Goal: Task Accomplishment & Management: Manage account settings

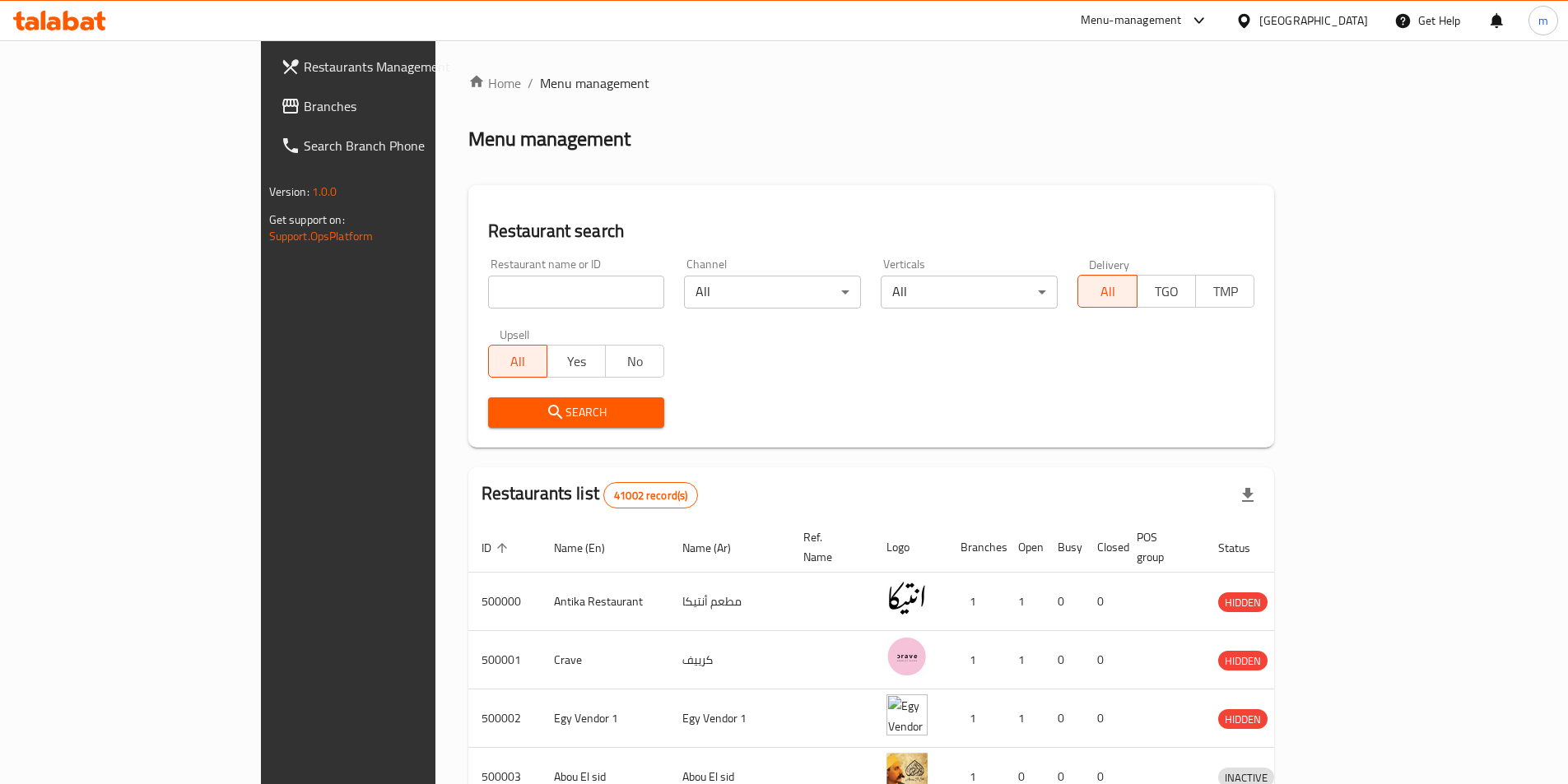
click at [1354, 21] on div "[GEOGRAPHIC_DATA]" at bounding box center [1313, 20] width 108 height 18
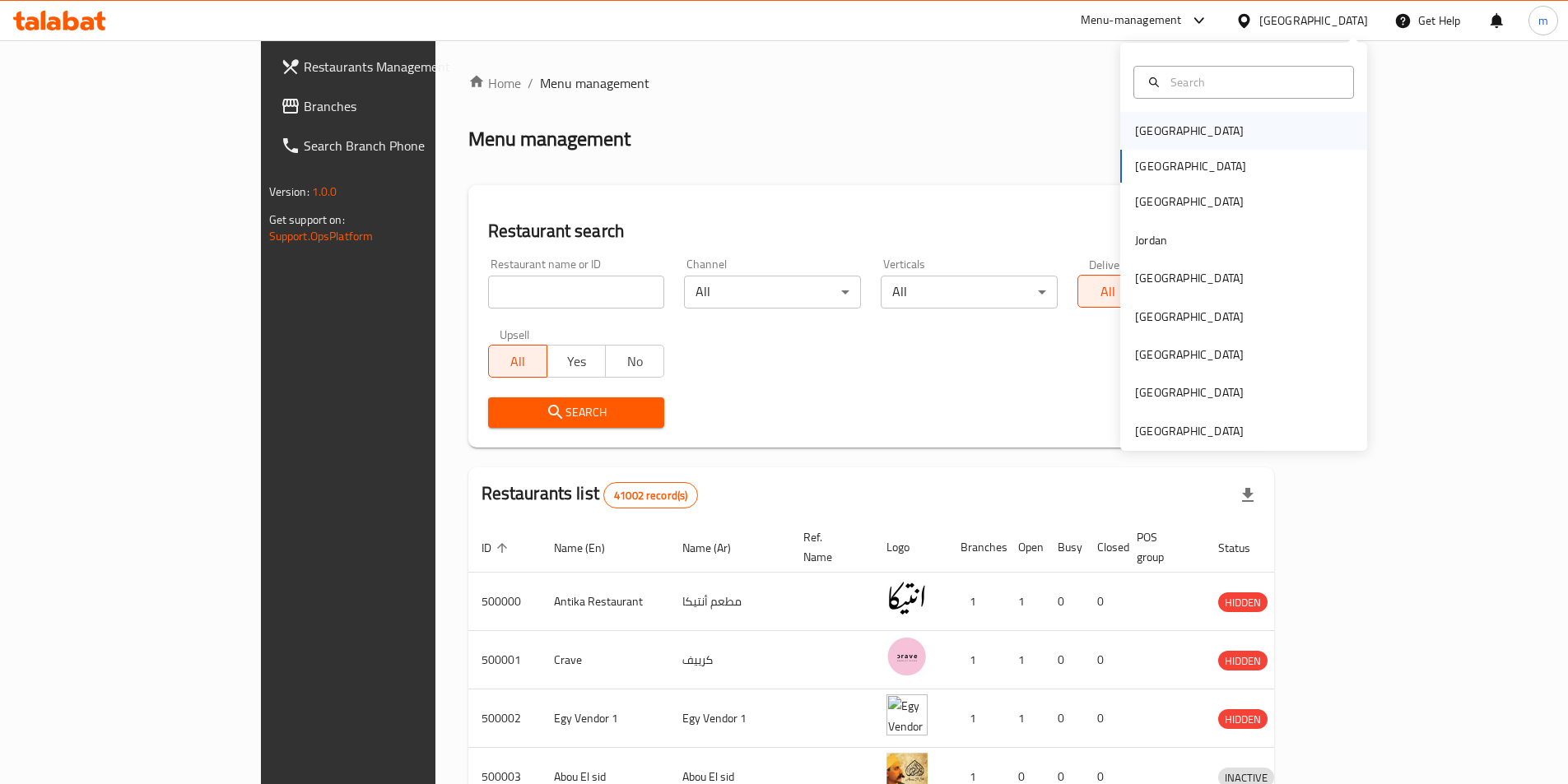
click at [1200, 130] on div "[GEOGRAPHIC_DATA]" at bounding box center [1243, 130] width 247 height 38
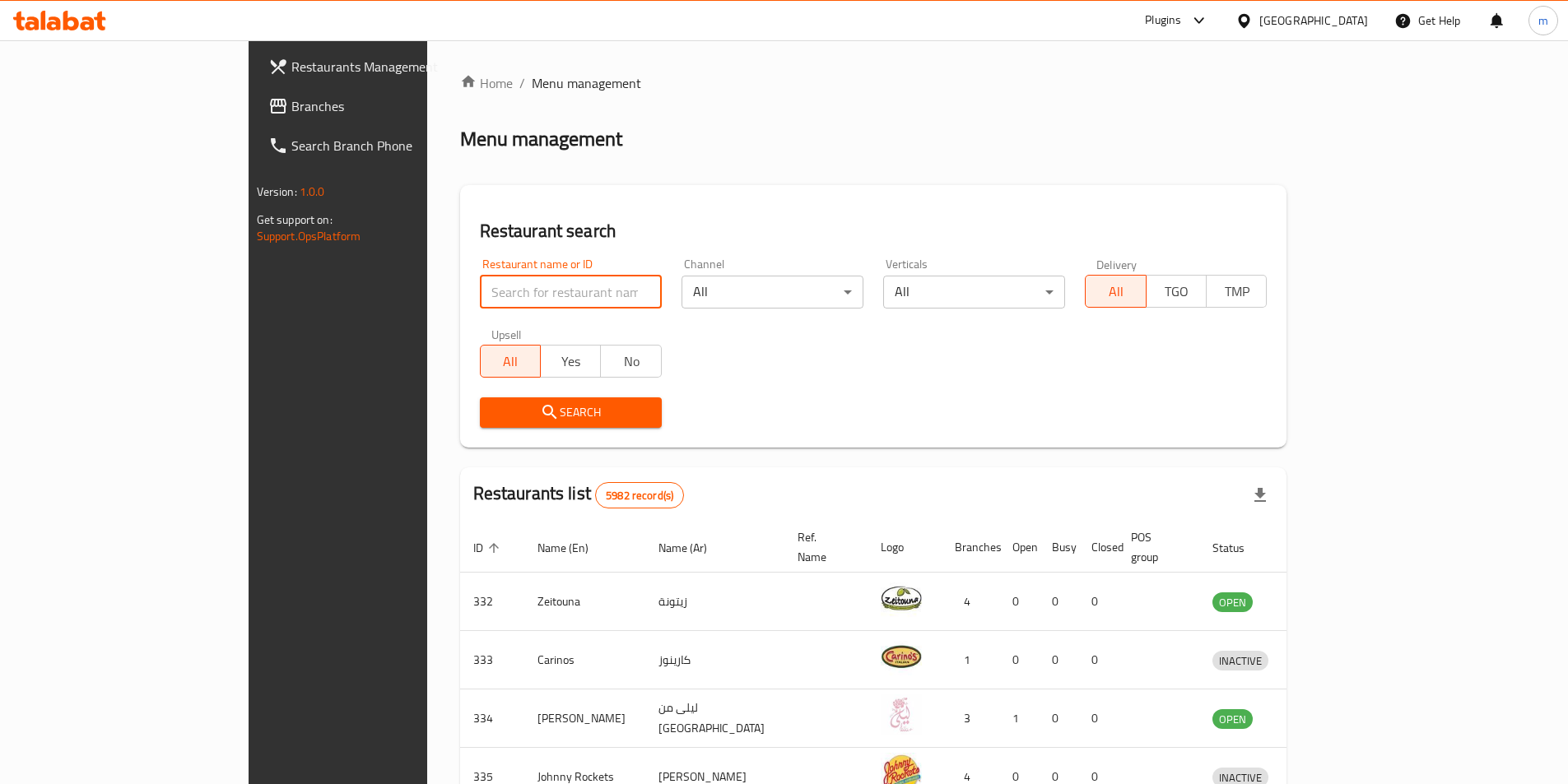
click at [480, 295] on input "search" at bounding box center [571, 292] width 182 height 33
drag, startPoint x: 185, startPoint y: 169, endPoint x: 280, endPoint y: 168, distance: 95.0
click at [248, 169] on div "Restaurants Management Branches Search Branch Phone Version: 1.0.0 Get support …" at bounding box center [379, 433] width 262 height 784
click at [255, 93] on link "Branches" at bounding box center [383, 105] width 255 height 40
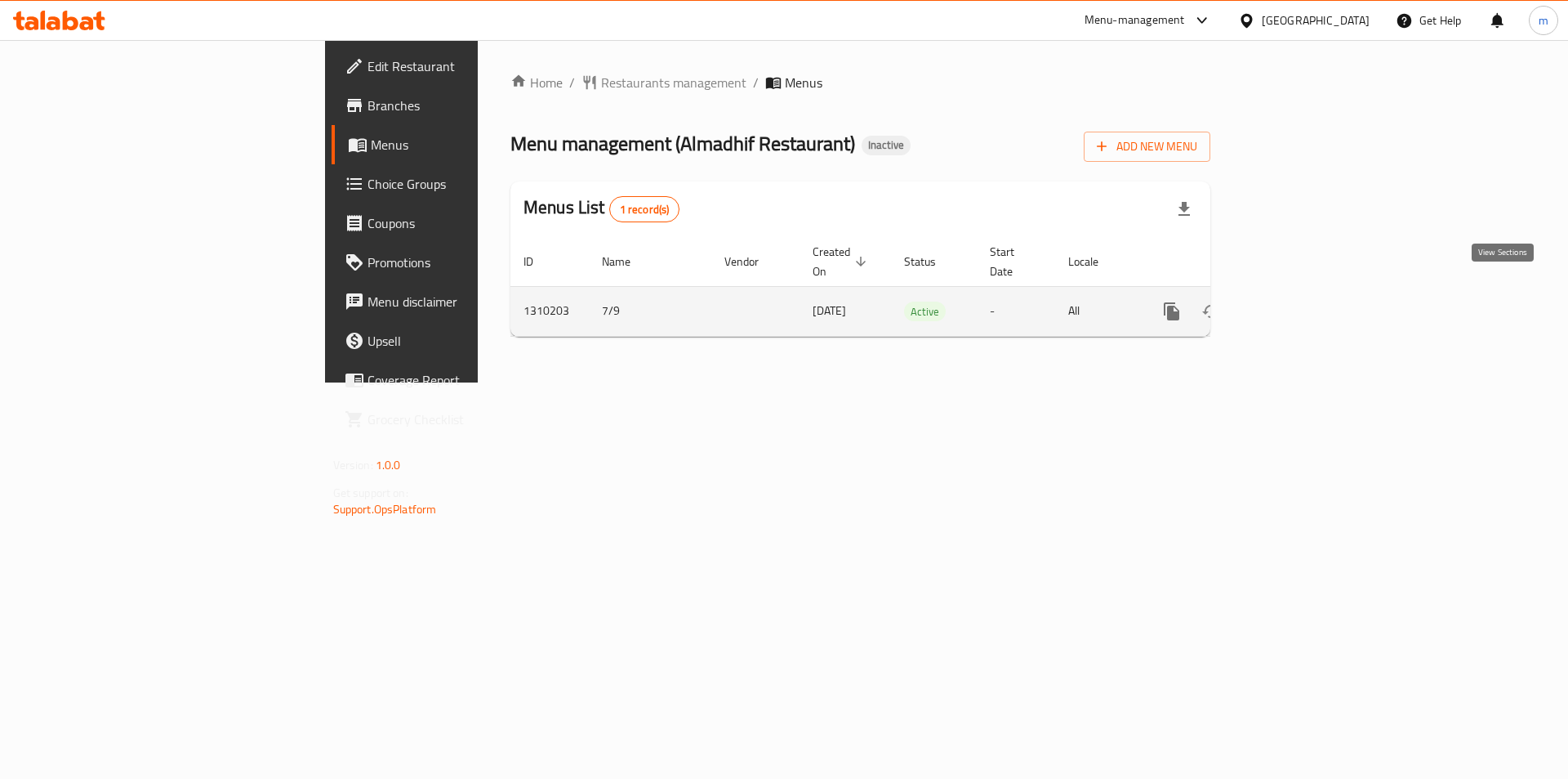
click at [1309, 305] on link "enhanced table" at bounding box center [1289, 311] width 39 height 39
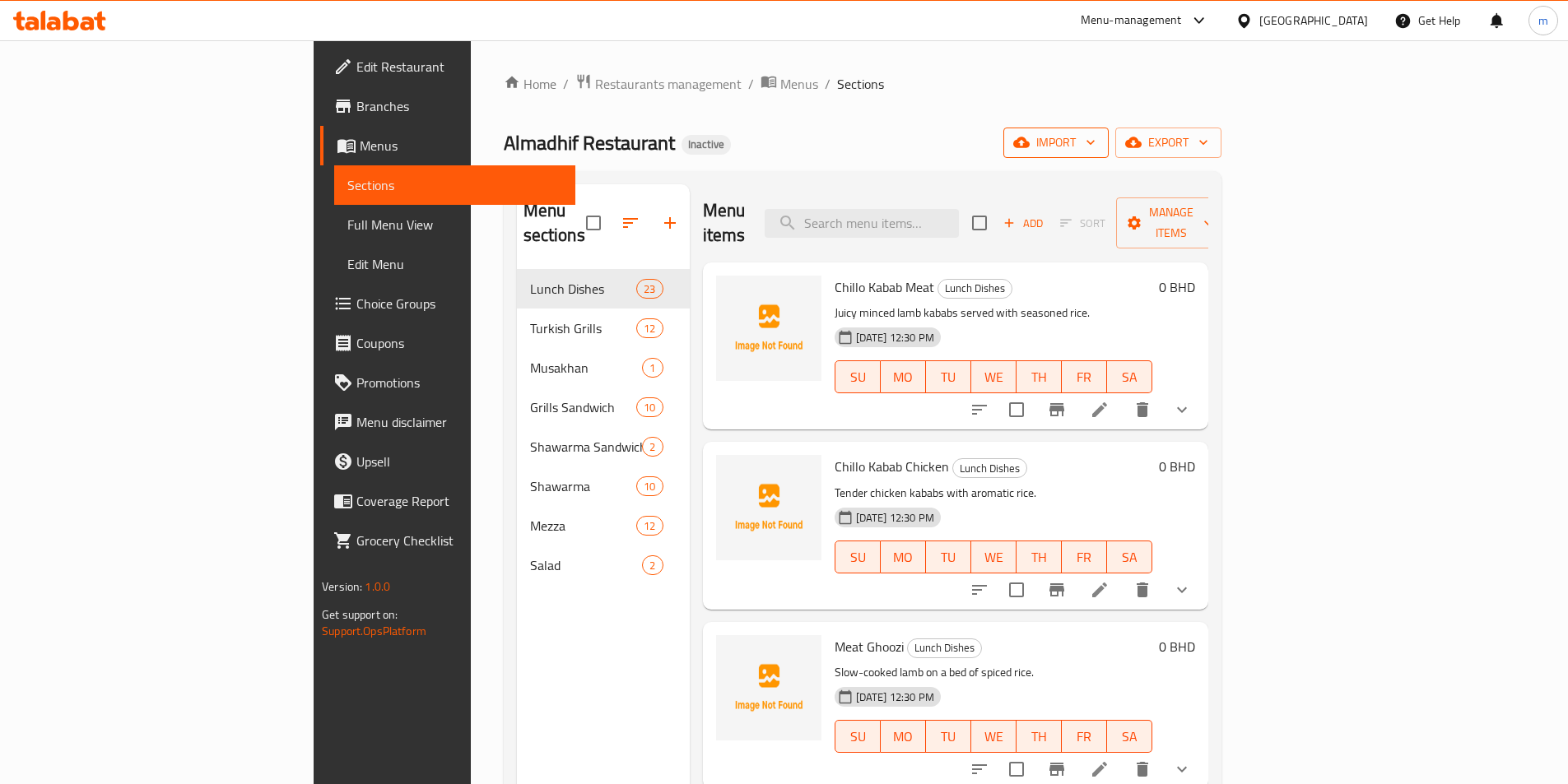
click at [1096, 147] on span "import" at bounding box center [1056, 142] width 79 height 20
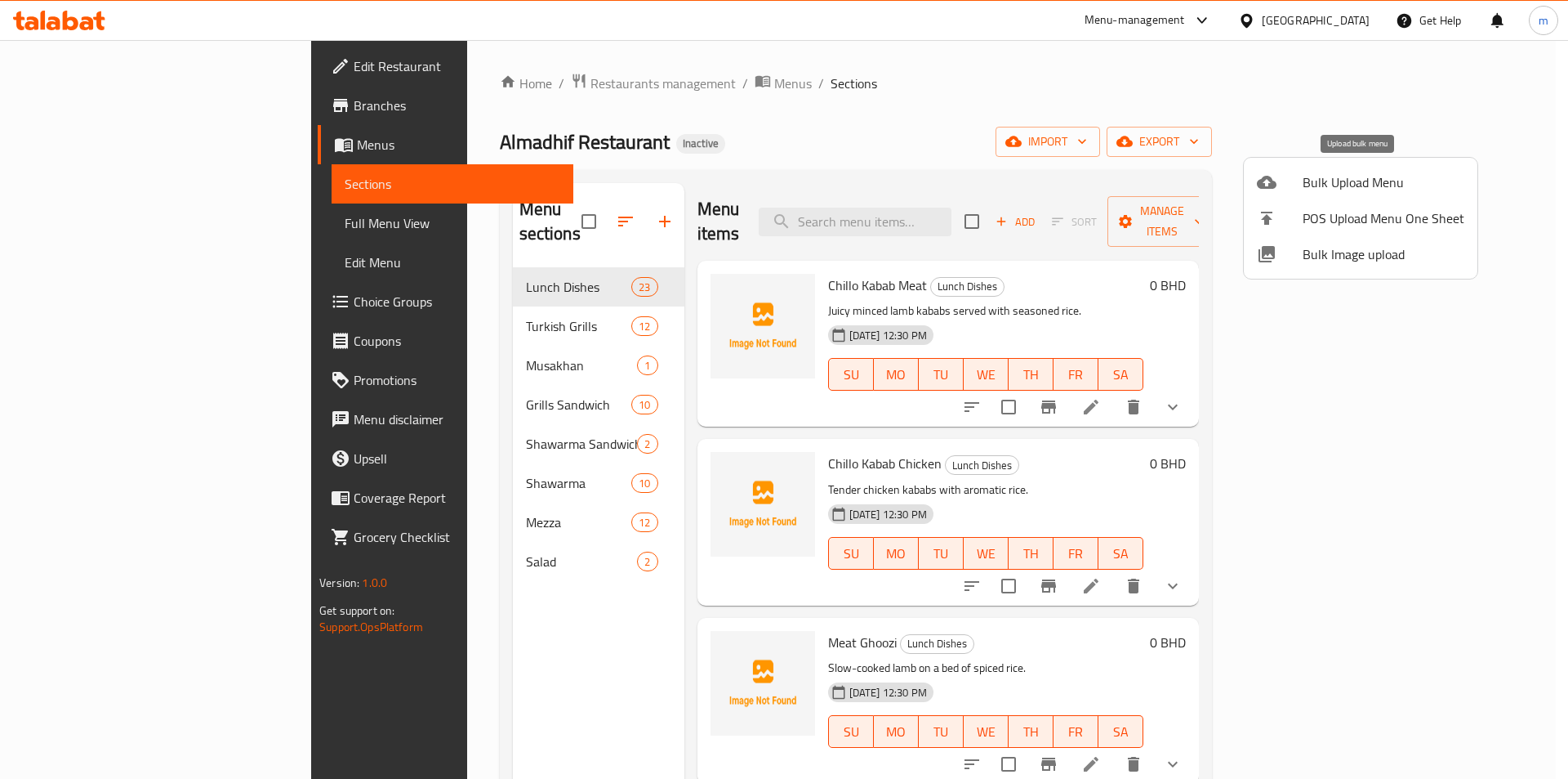
click at [1369, 196] on li "Bulk Upload Menu" at bounding box center [1361, 181] width 234 height 35
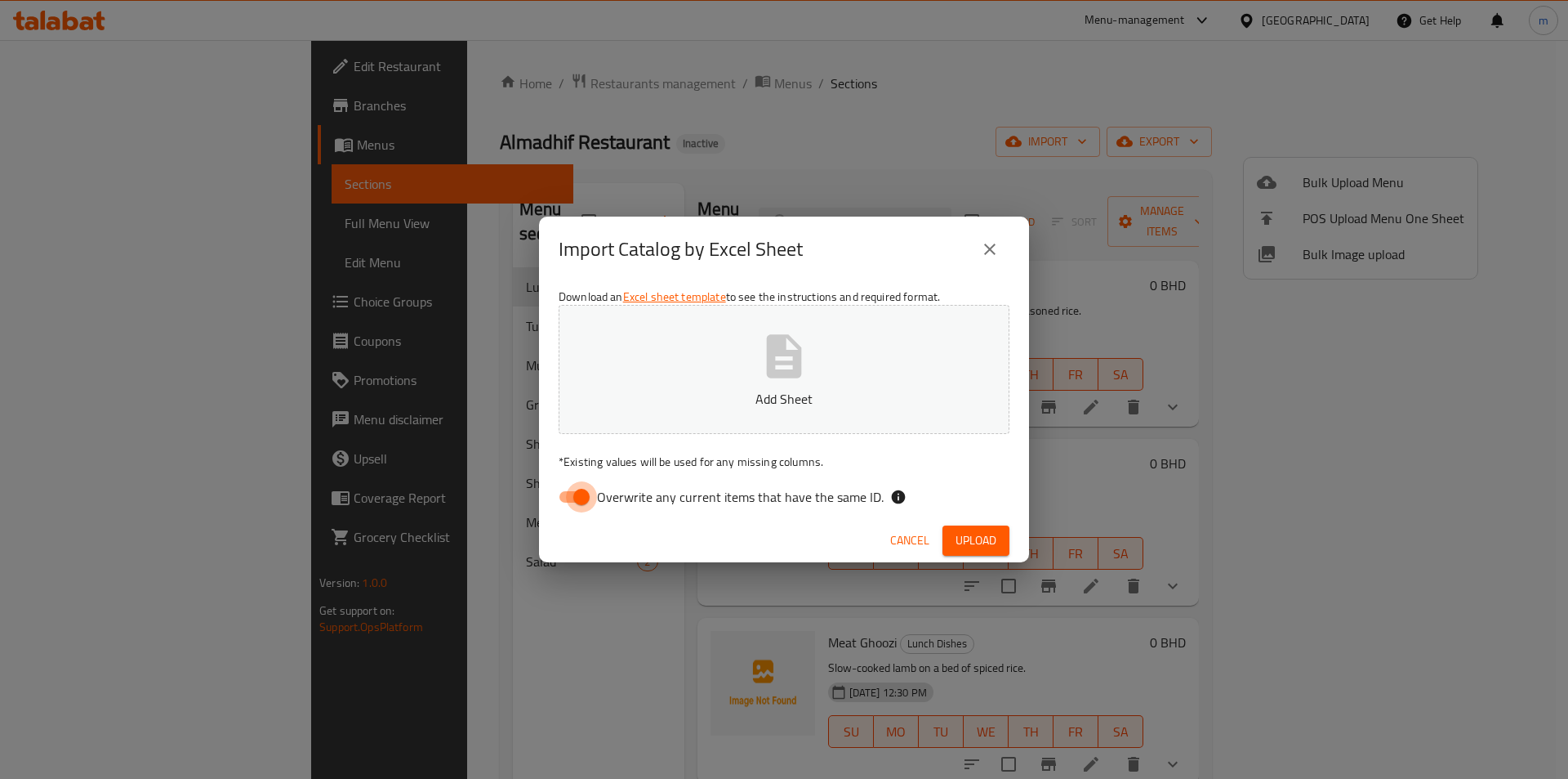
click at [577, 503] on input "Overwrite any current items that have the same ID." at bounding box center [581, 497] width 93 height 31
checkbox input "false"
click at [747, 391] on p "Add Sheet" at bounding box center [784, 398] width 400 height 19
click at [970, 533] on span "Upload" at bounding box center [976, 540] width 41 height 20
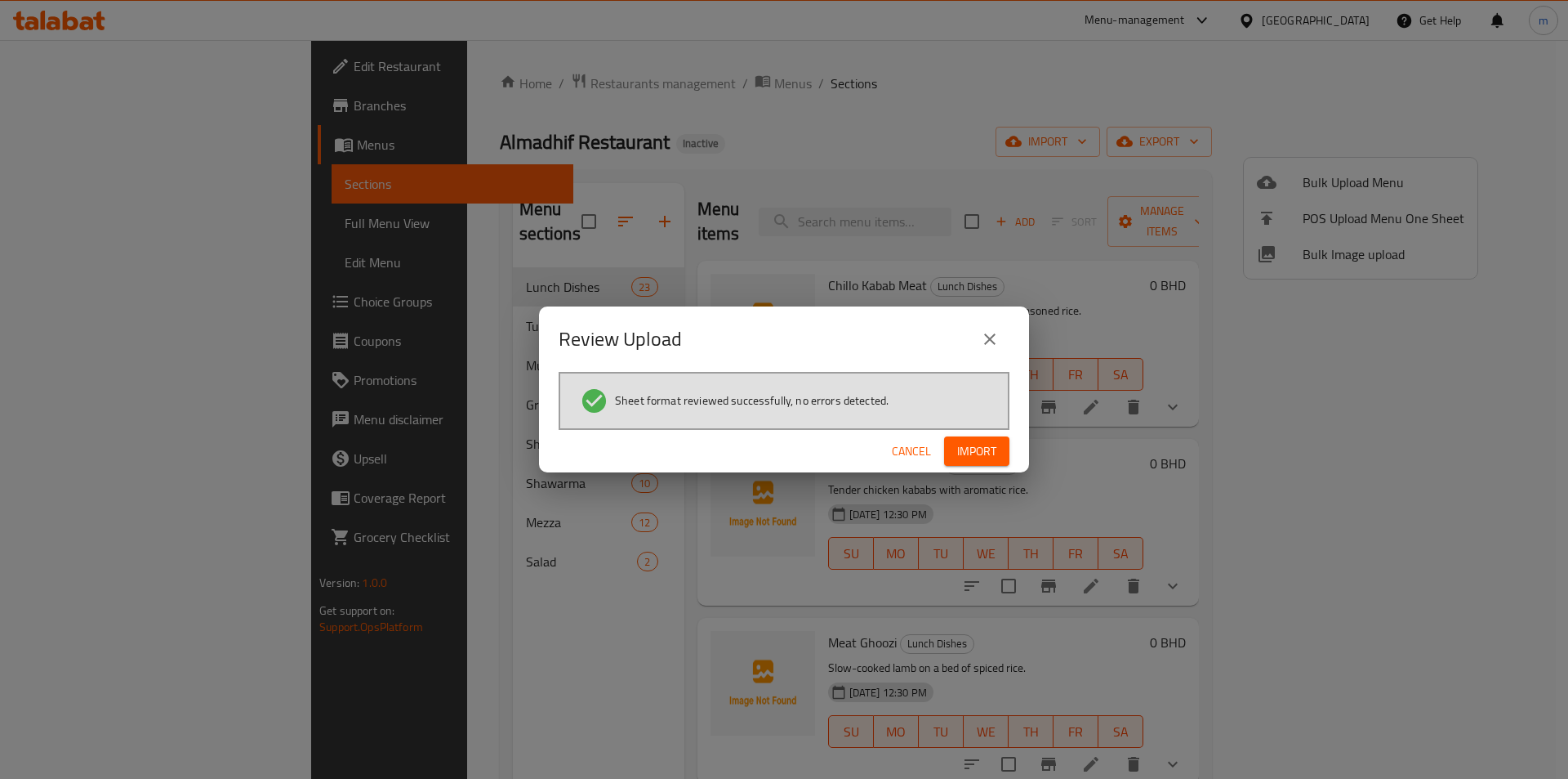
click at [974, 452] on span "Import" at bounding box center [976, 451] width 39 height 20
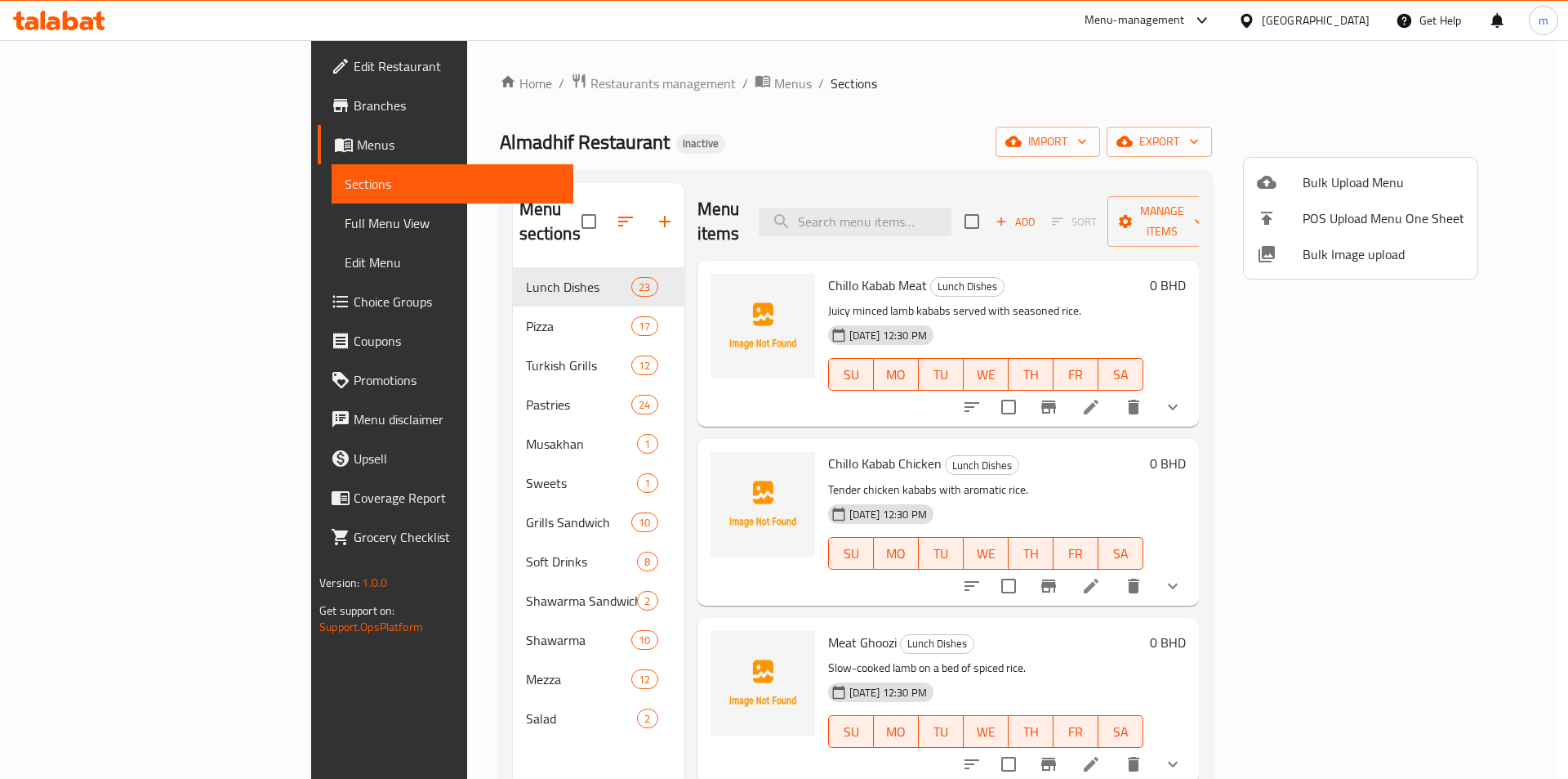
click at [583, 211] on div at bounding box center [784, 390] width 1568 height 779
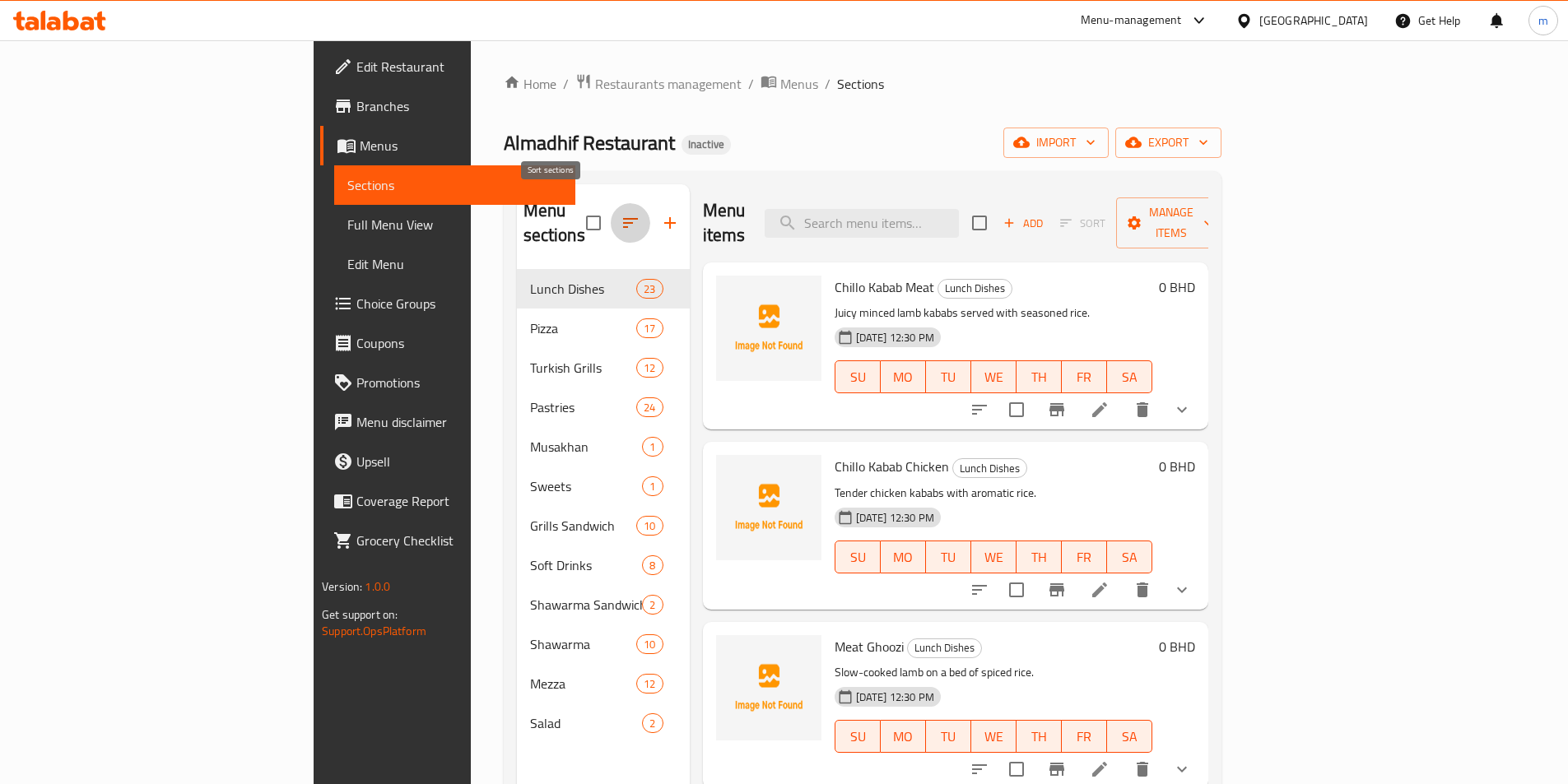
click at [620, 216] on icon "button" at bounding box center [630, 223] width 19 height 19
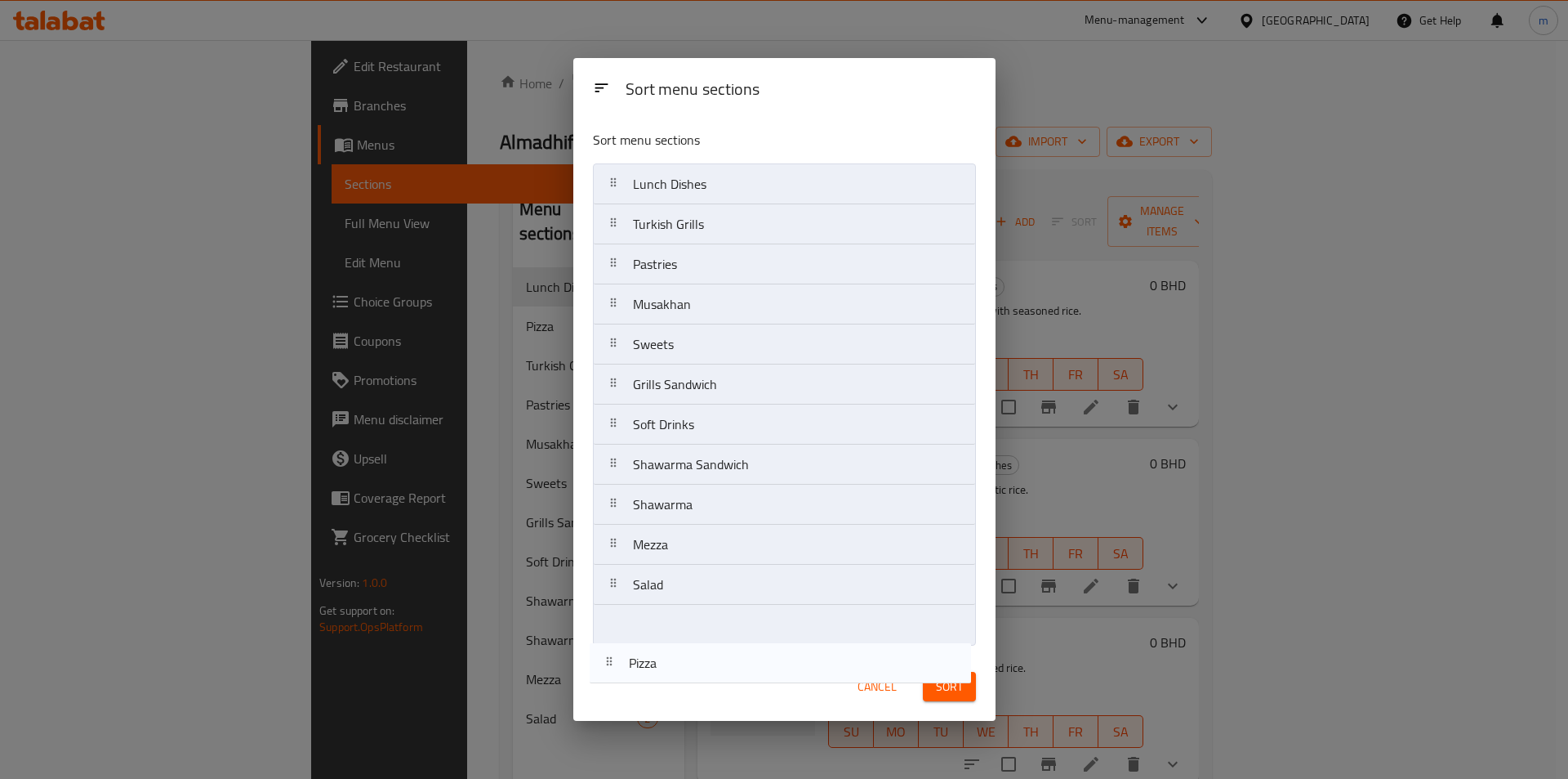
drag, startPoint x: 740, startPoint y: 231, endPoint x: 755, endPoint y: 629, distance: 398.3
click at [737, 688] on div "Sort menu sections Sort menu sections Lunch Dishes Pizza Turkish Grills Pastrie…" at bounding box center [784, 390] width 422 height 664
drag, startPoint x: 709, startPoint y: 236, endPoint x: 691, endPoint y: 656, distance: 420.4
click at [689, 662] on div "Sort menu sections Sort menu sections Lunch Dishes Pizza Turkish Grills Pastrie…" at bounding box center [784, 390] width 422 height 664
drag, startPoint x: 677, startPoint y: 270, endPoint x: 695, endPoint y: 653, distance: 383.4
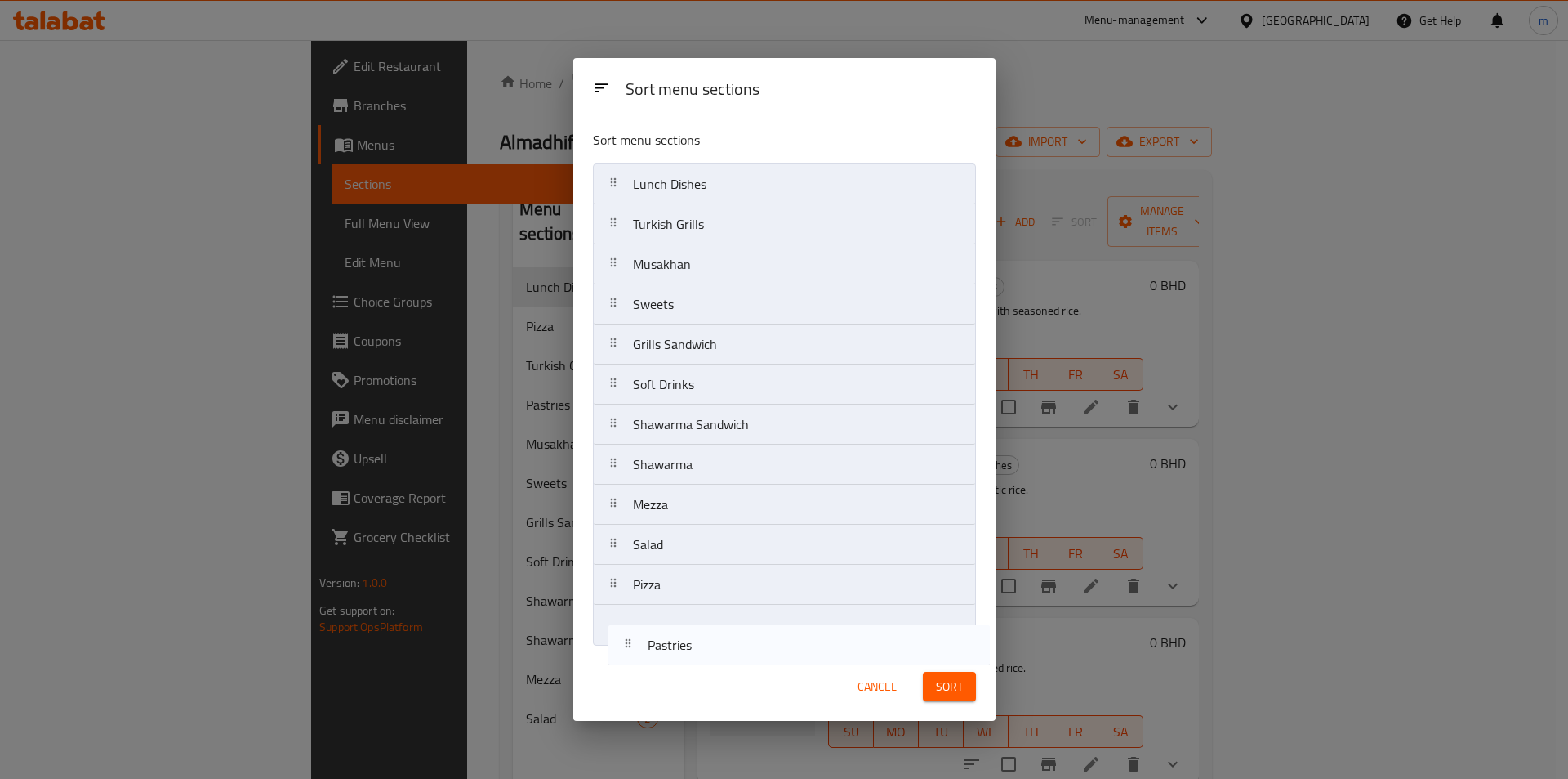
click at [694, 654] on div "Sort menu sections Sort menu sections Lunch Dishes Turkish Grills Pastries Musa…" at bounding box center [784, 390] width 422 height 664
drag, startPoint x: 690, startPoint y: 316, endPoint x: 689, endPoint y: 657, distance: 341.0
click at [688, 658] on div "Sort menu sections Sort menu sections Lunch Dishes Turkish Grills Musakhan Swee…" at bounding box center [784, 390] width 422 height 664
drag, startPoint x: 667, startPoint y: 350, endPoint x: 700, endPoint y: 636, distance: 287.9
click at [699, 644] on nav "Lunch Dishes Turkish Grills Musakhan Grills Sandwich Soft Drinks Shawarma Sandw…" at bounding box center [784, 404] width 383 height 483
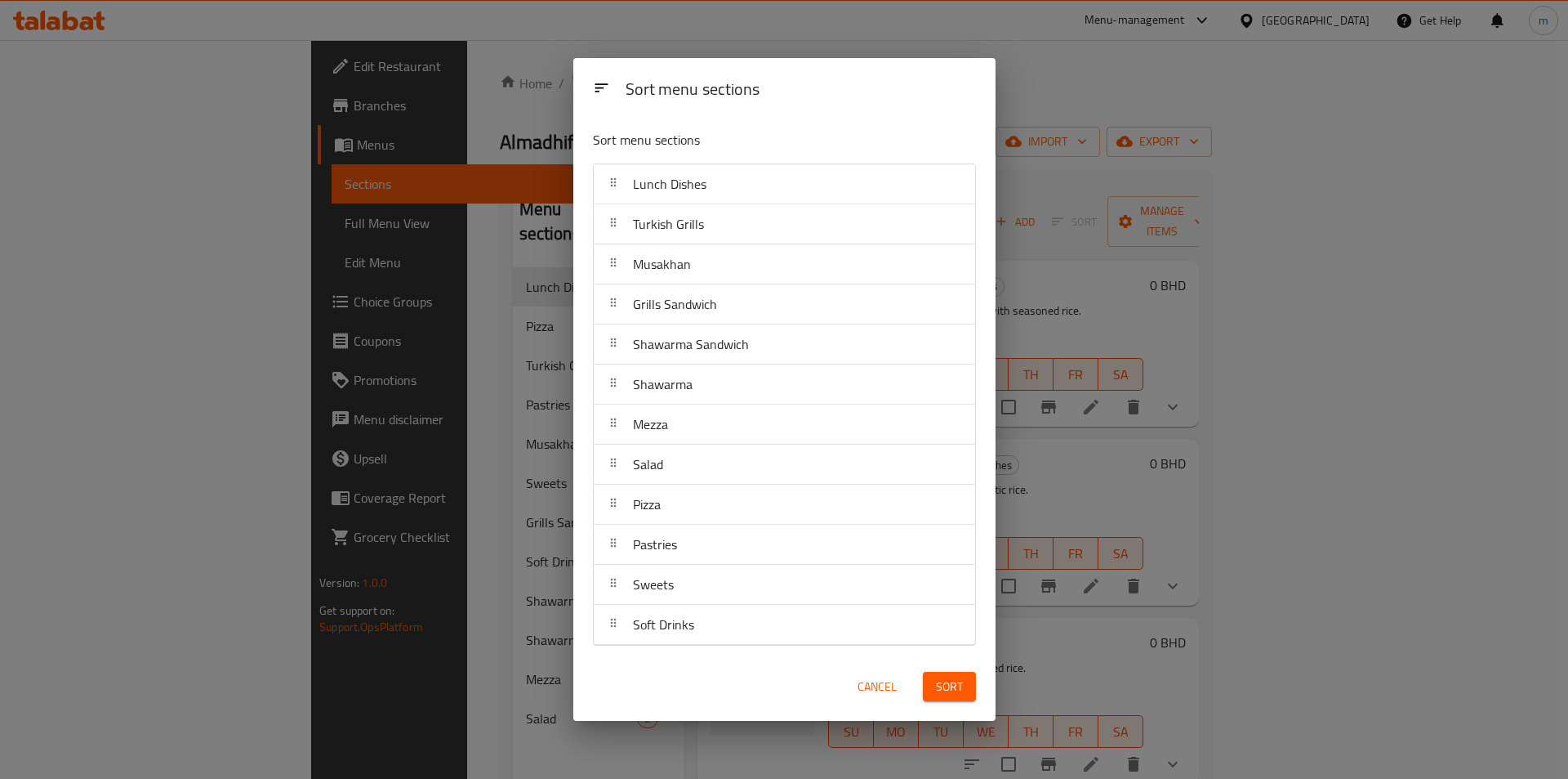
click at [939, 687] on span "Sort" at bounding box center [949, 686] width 27 height 20
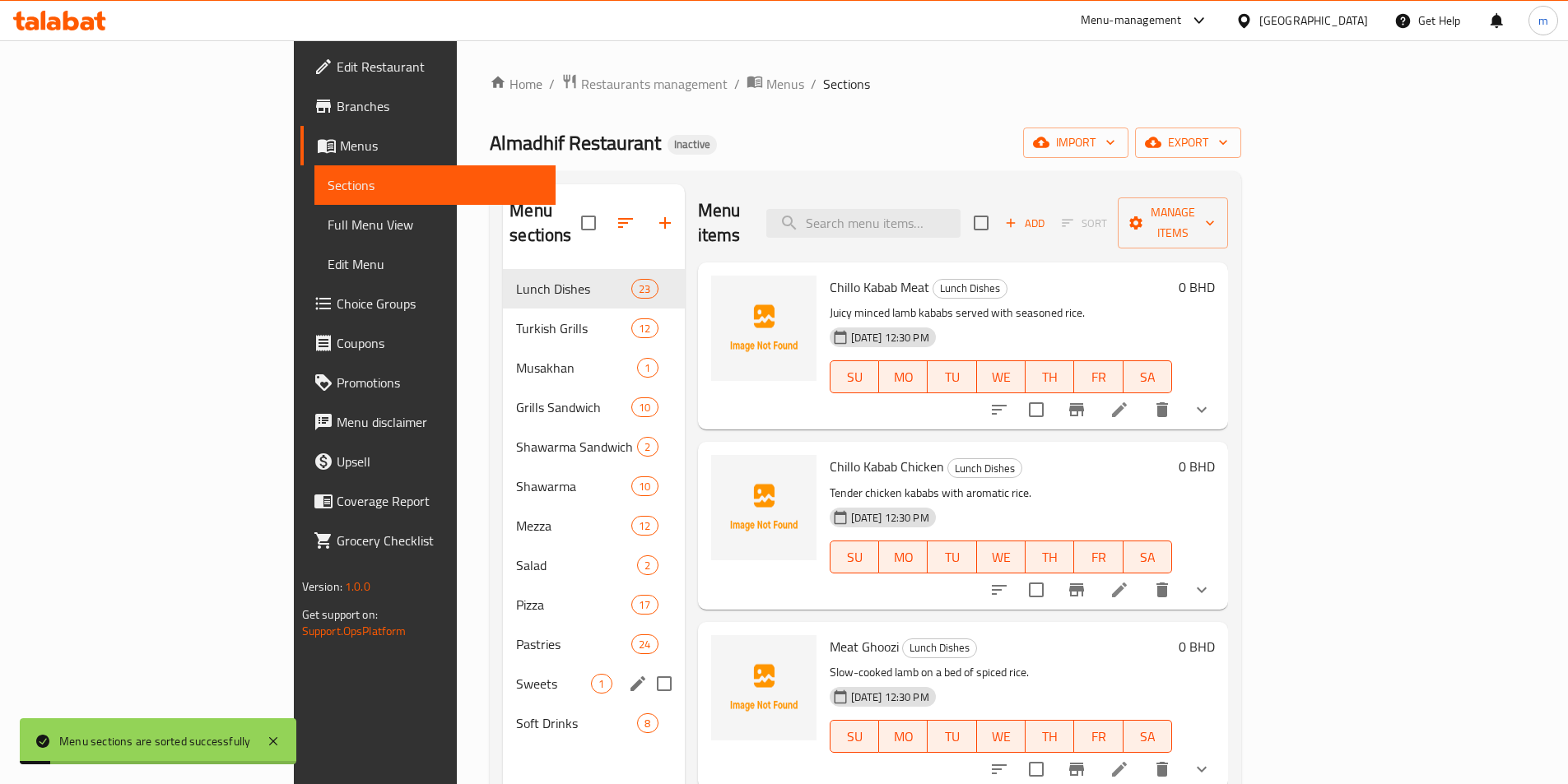
scroll to position [164, 0]
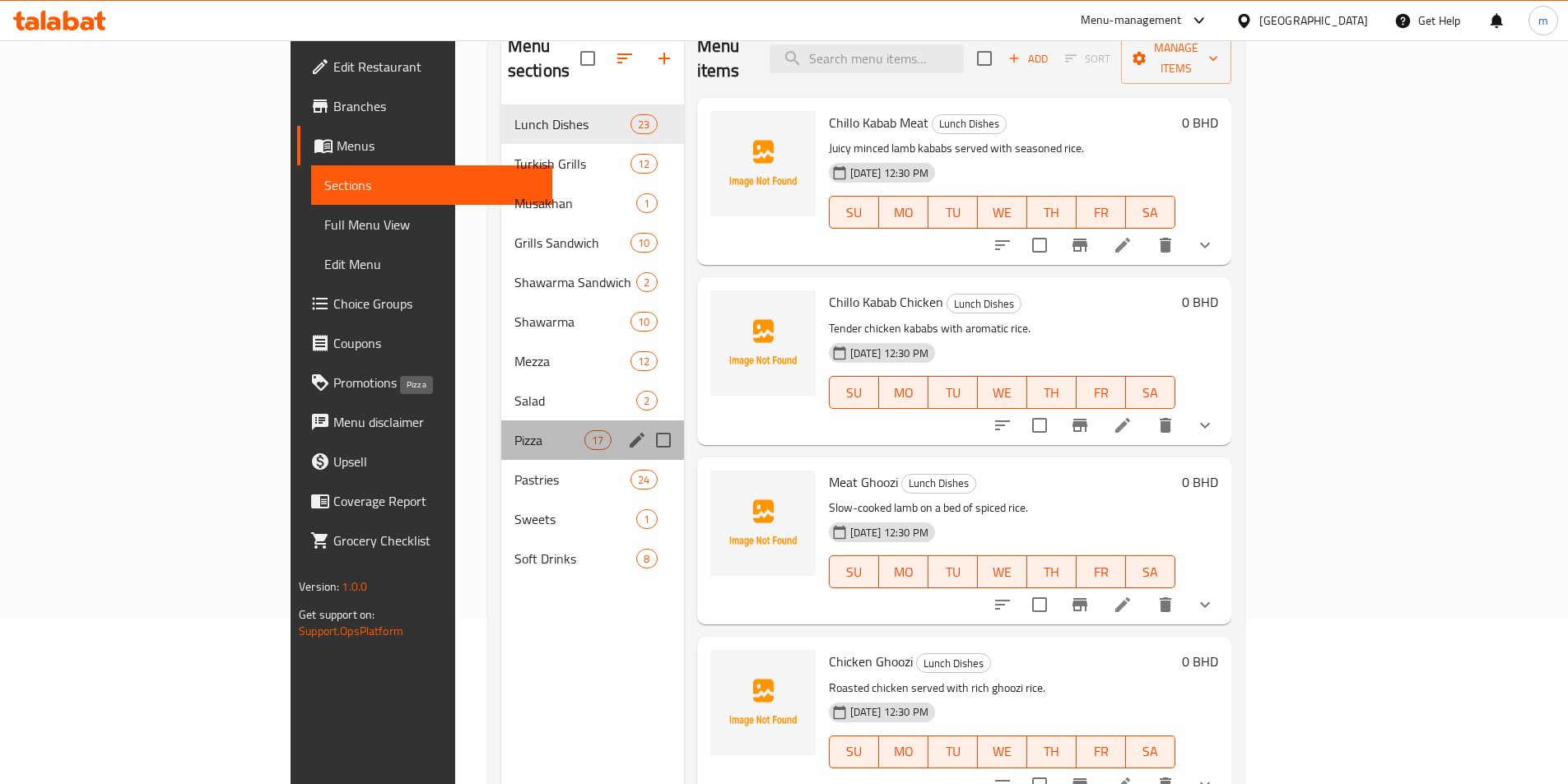
click at [514, 430] on span "Pizza" at bounding box center [549, 439] width 70 height 19
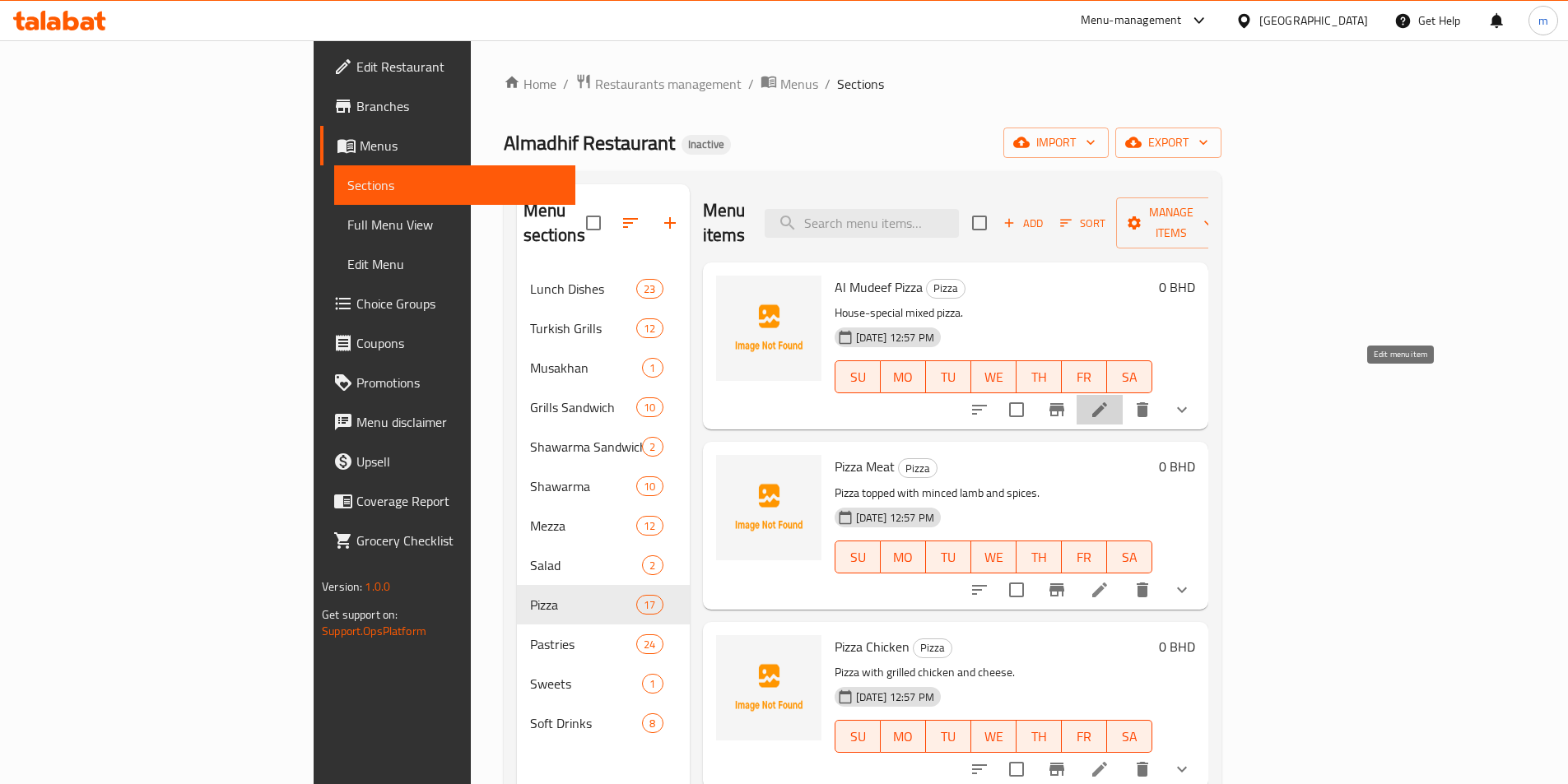
click at [1109, 400] on icon at bounding box center [1099, 409] width 19 height 19
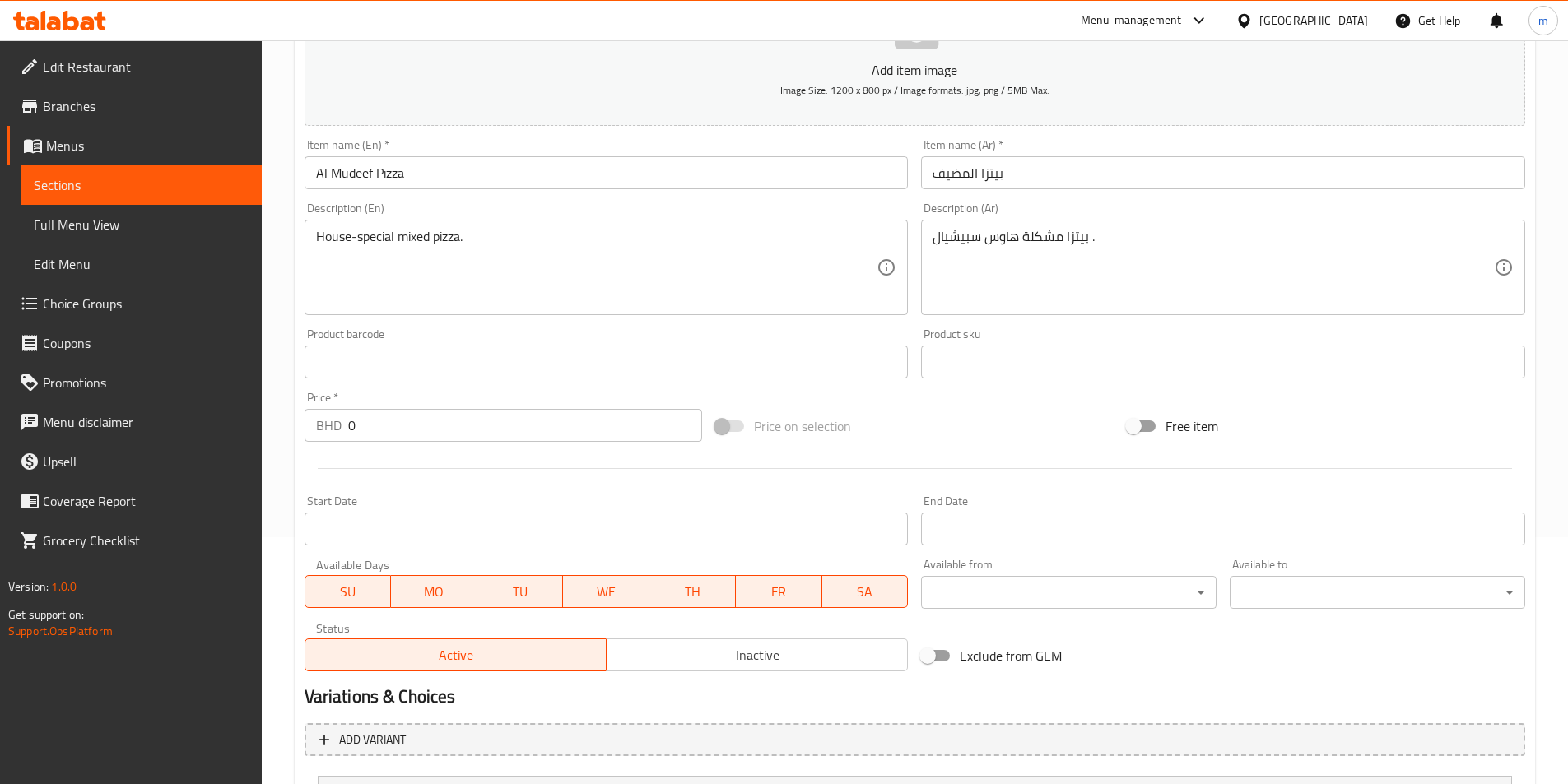
scroll to position [406, 0]
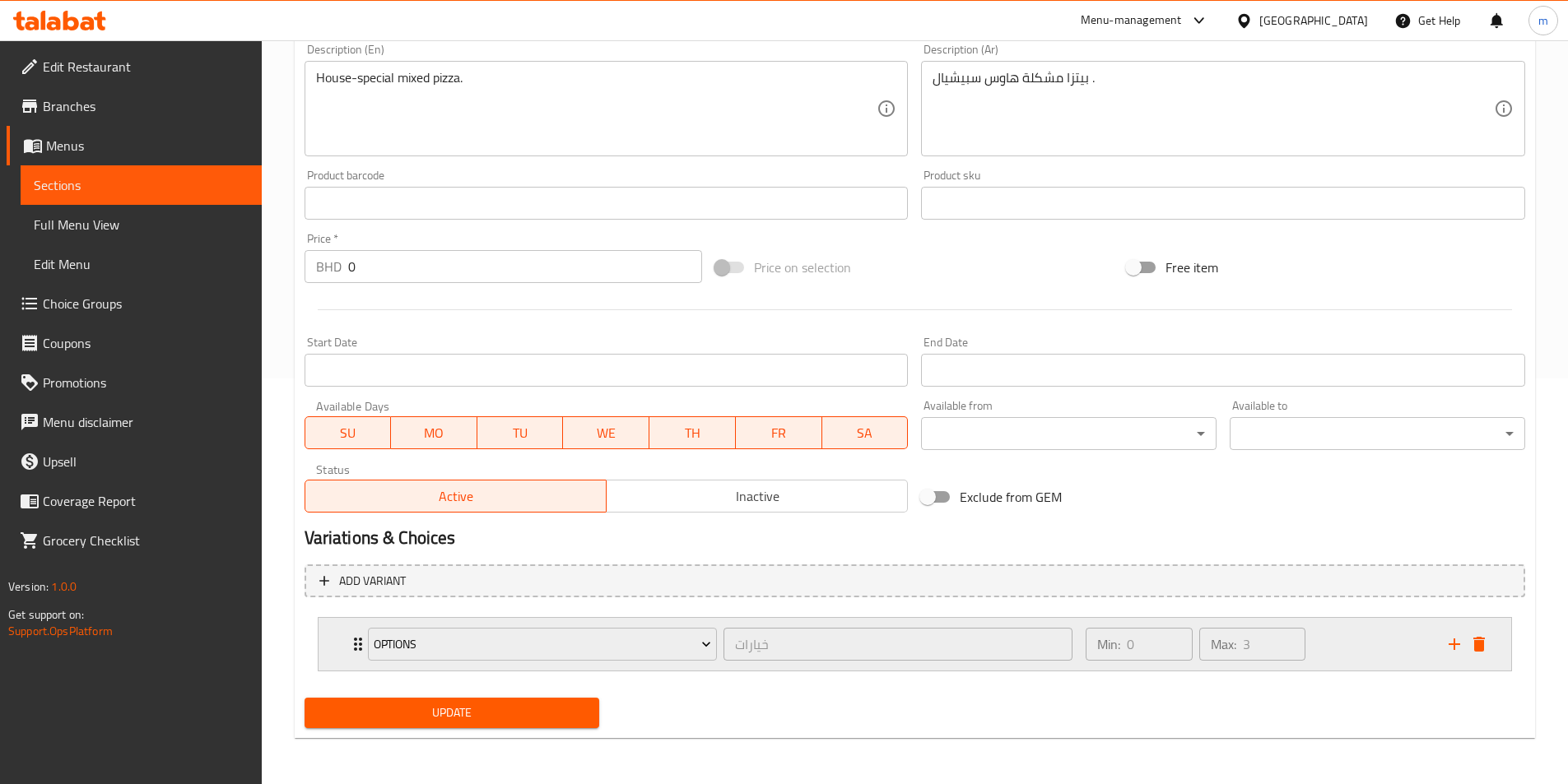
click at [358, 645] on div "Options خيارات ​" at bounding box center [721, 644] width 725 height 53
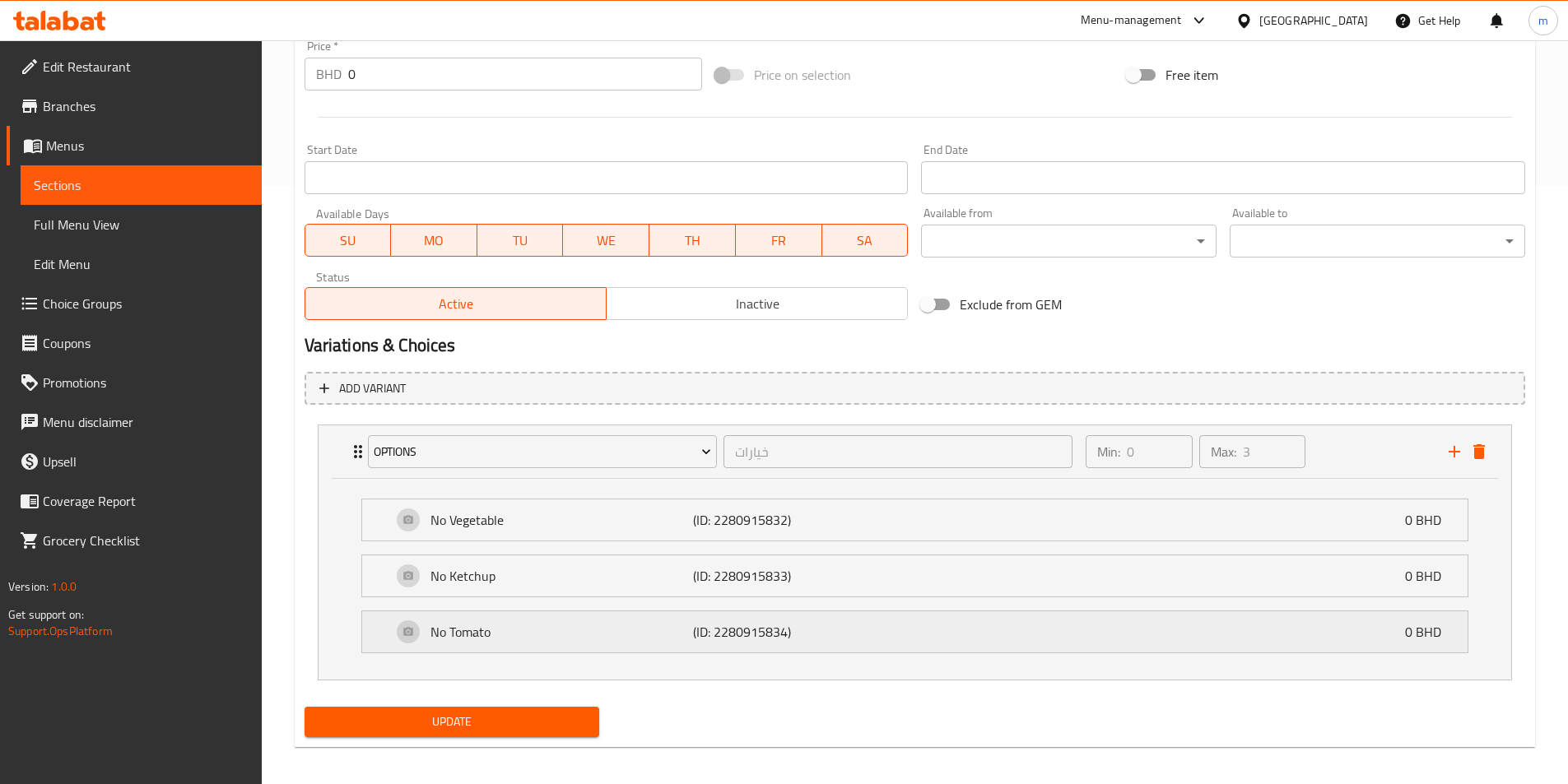
scroll to position [607, 0]
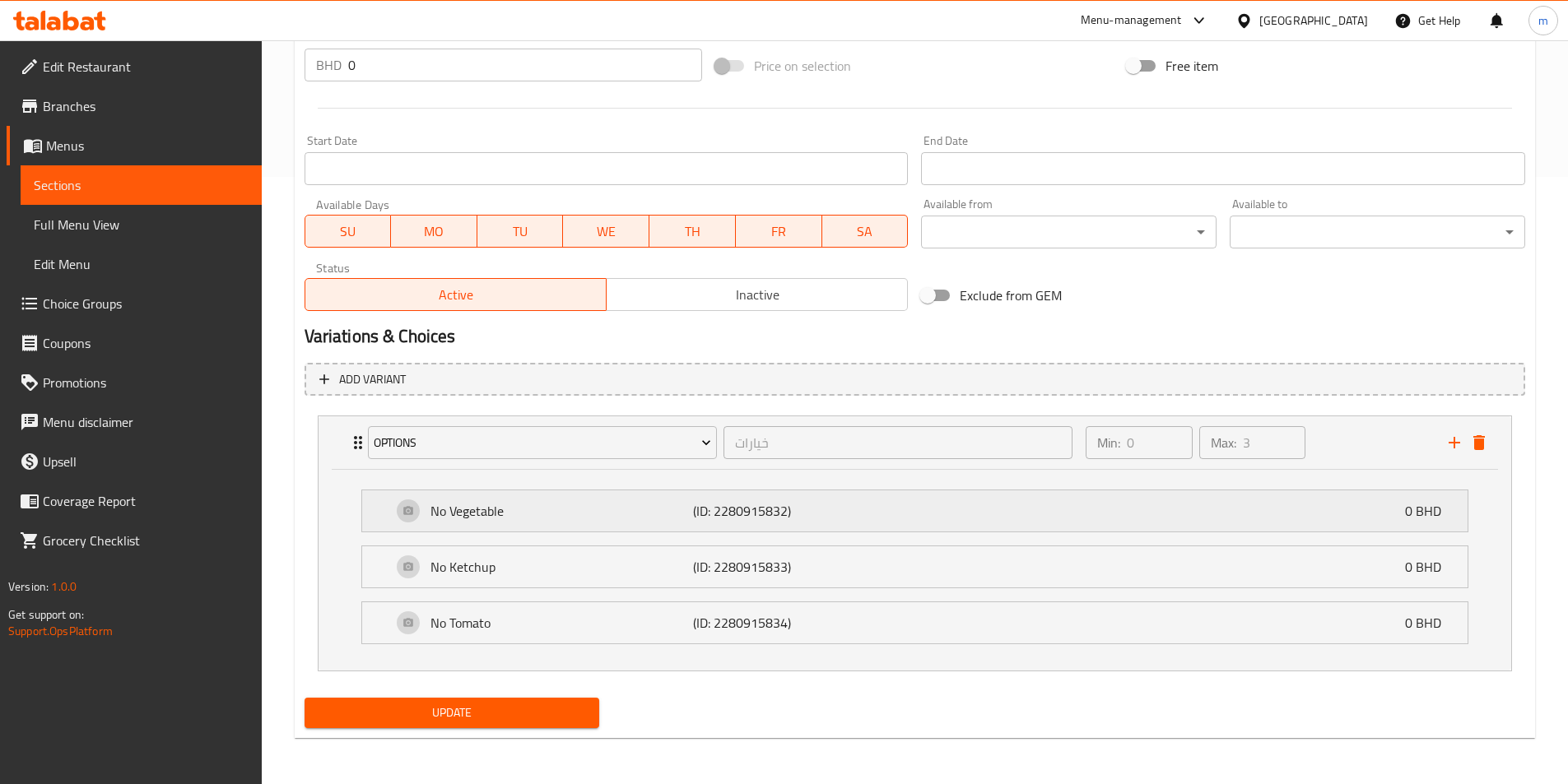
click at [1237, 501] on div "No Vegetable (ID: 2280915832) 0 BHD" at bounding box center [919, 511] width 1056 height 42
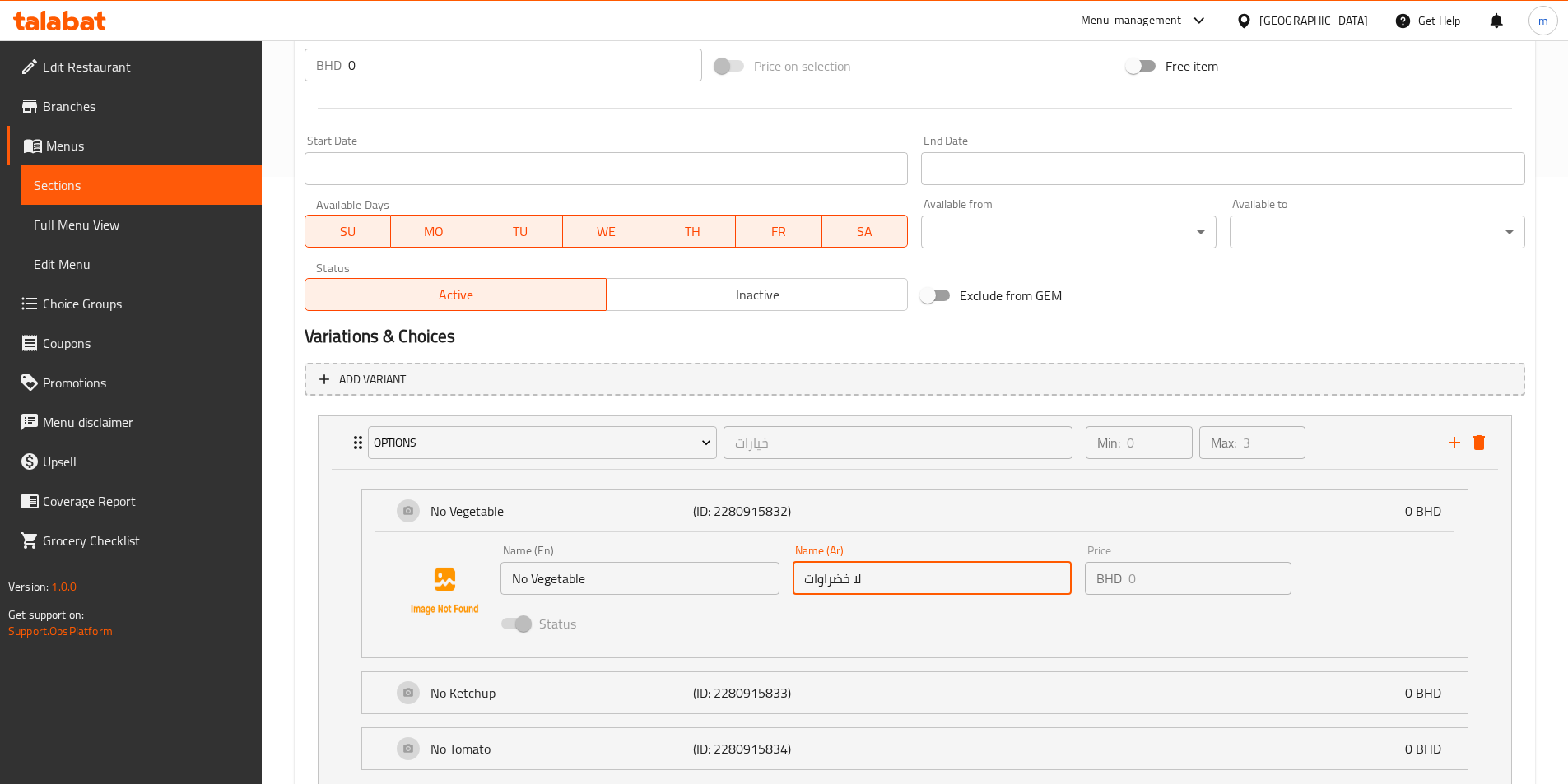
drag, startPoint x: 852, startPoint y: 579, endPoint x: 865, endPoint y: 577, distance: 13.2
click at [865, 577] on input "لا خضراوات" at bounding box center [931, 578] width 279 height 33
click at [830, 579] on input "لا خضراوات" at bounding box center [931, 578] width 279 height 33
click at [830, 580] on input "لا خضراوات" at bounding box center [931, 578] width 279 height 33
click at [845, 576] on input "لا خضراوات" at bounding box center [931, 578] width 279 height 33
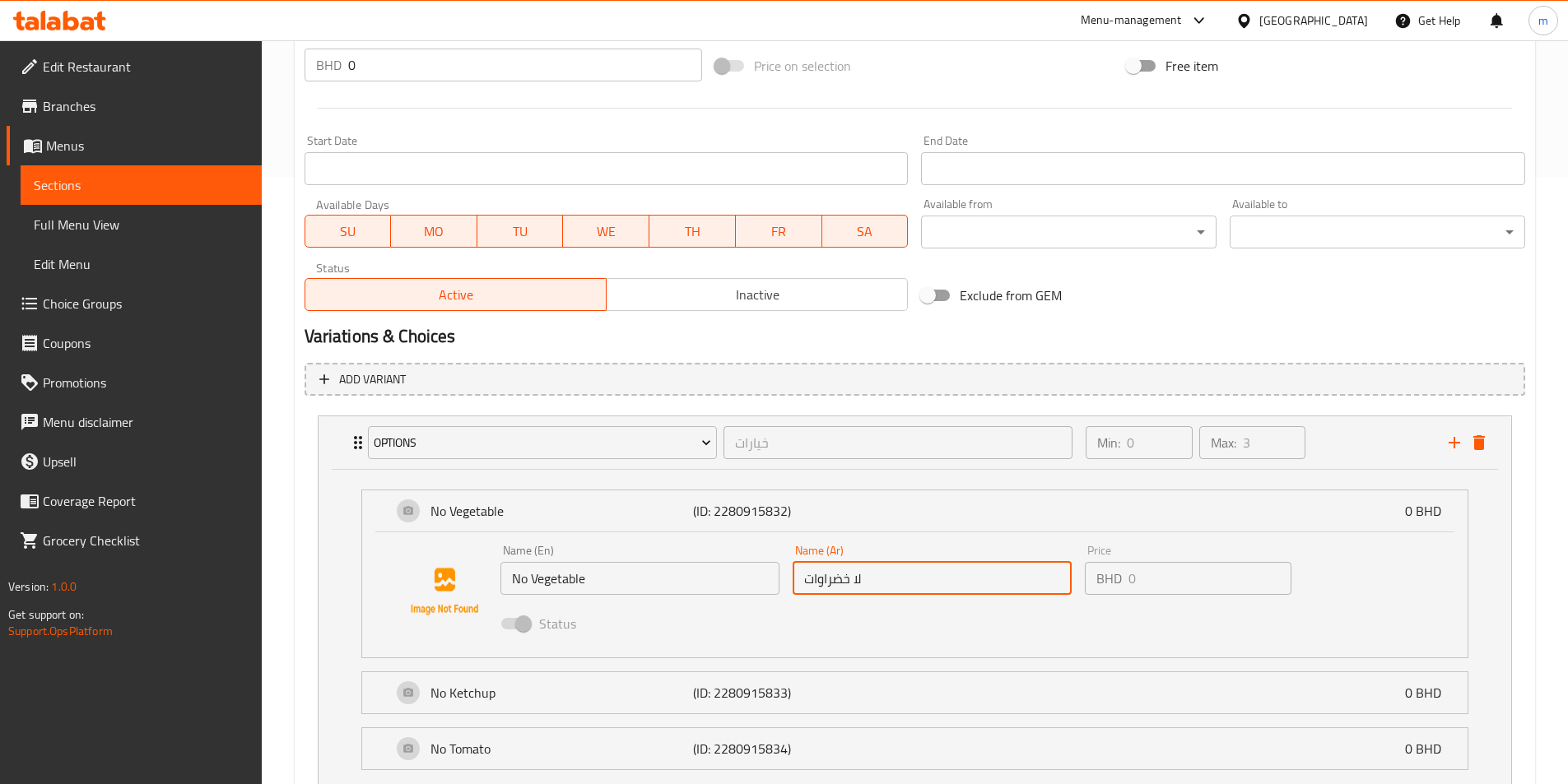
drag, startPoint x: 852, startPoint y: 578, endPoint x: 863, endPoint y: 577, distance: 11.0
click at [863, 577] on input "لا خضراوات" at bounding box center [931, 578] width 279 height 33
click at [696, 572] on input "No Vegetable" at bounding box center [640, 578] width 279 height 33
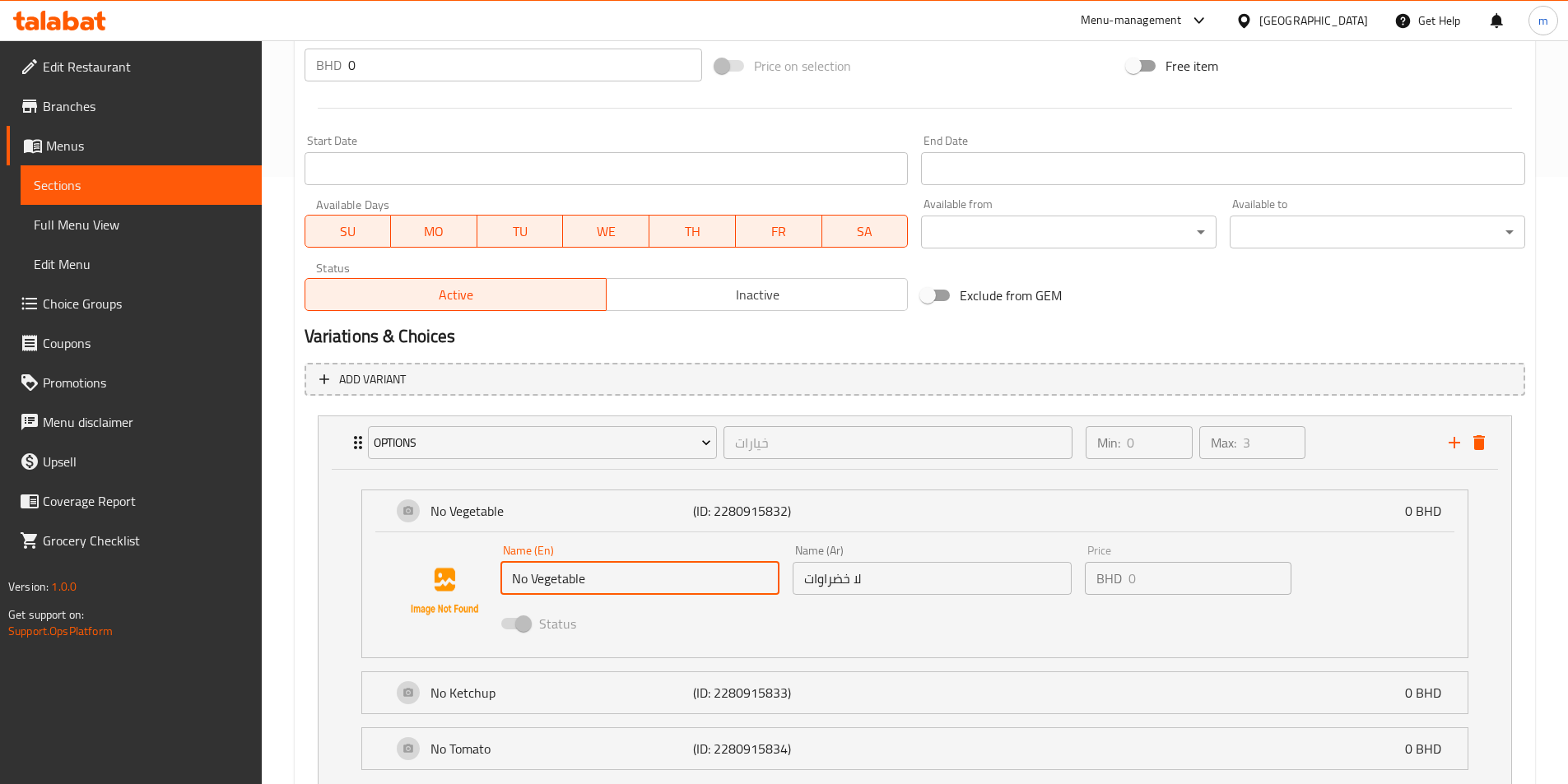
click at [696, 572] on input "No Vegetable" at bounding box center [640, 578] width 279 height 33
click at [695, 572] on input "No Vegetable" at bounding box center [640, 578] width 279 height 33
click at [695, 578] on input "No Vegetable" at bounding box center [640, 578] width 279 height 33
click at [902, 569] on input "لا خضراوات" at bounding box center [931, 578] width 279 height 33
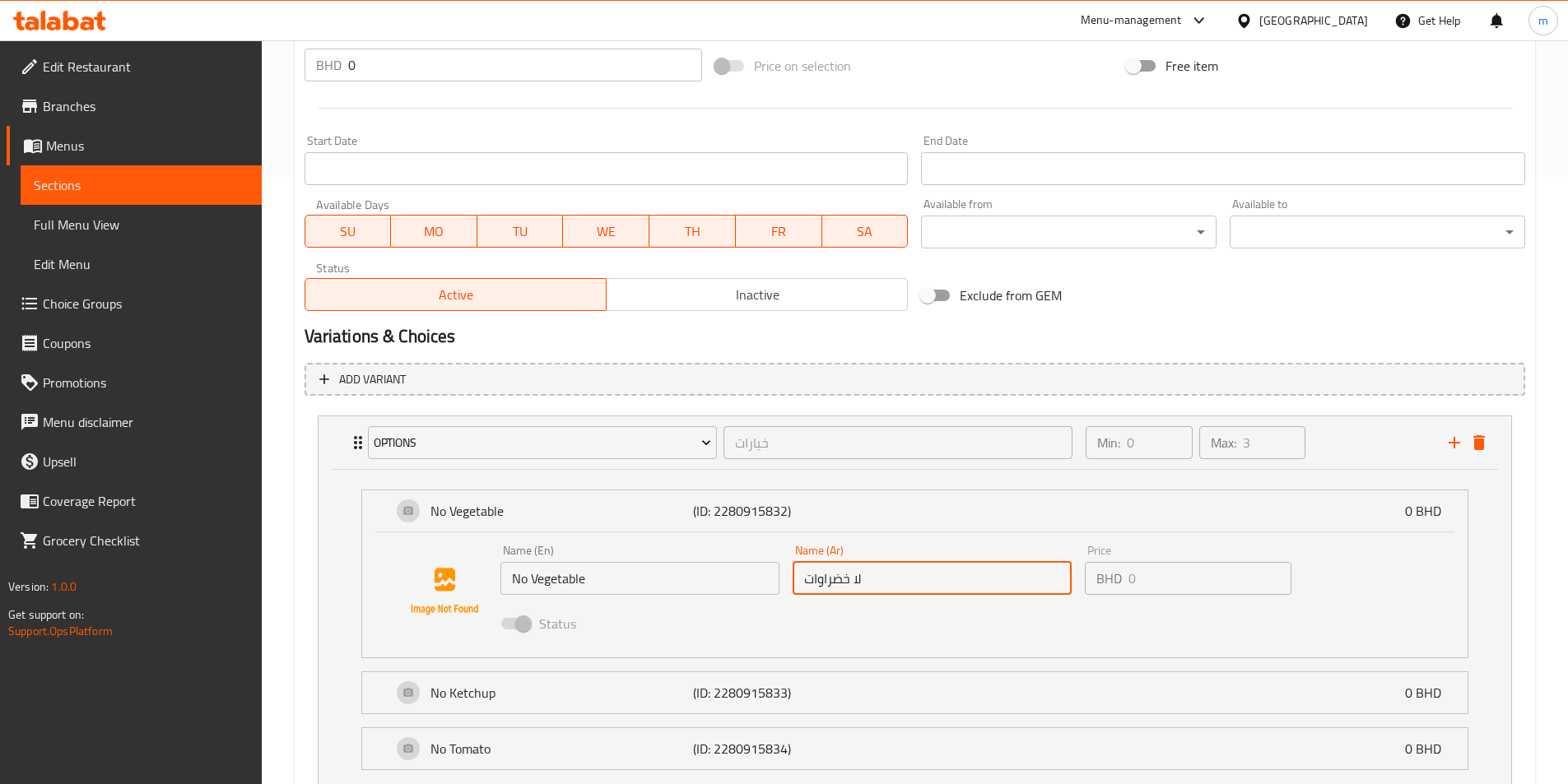
drag, startPoint x: 873, startPoint y: 576, endPoint x: 858, endPoint y: 579, distance: 15.3
click at [858, 579] on input "لا خضراوات" at bounding box center [931, 578] width 279 height 33
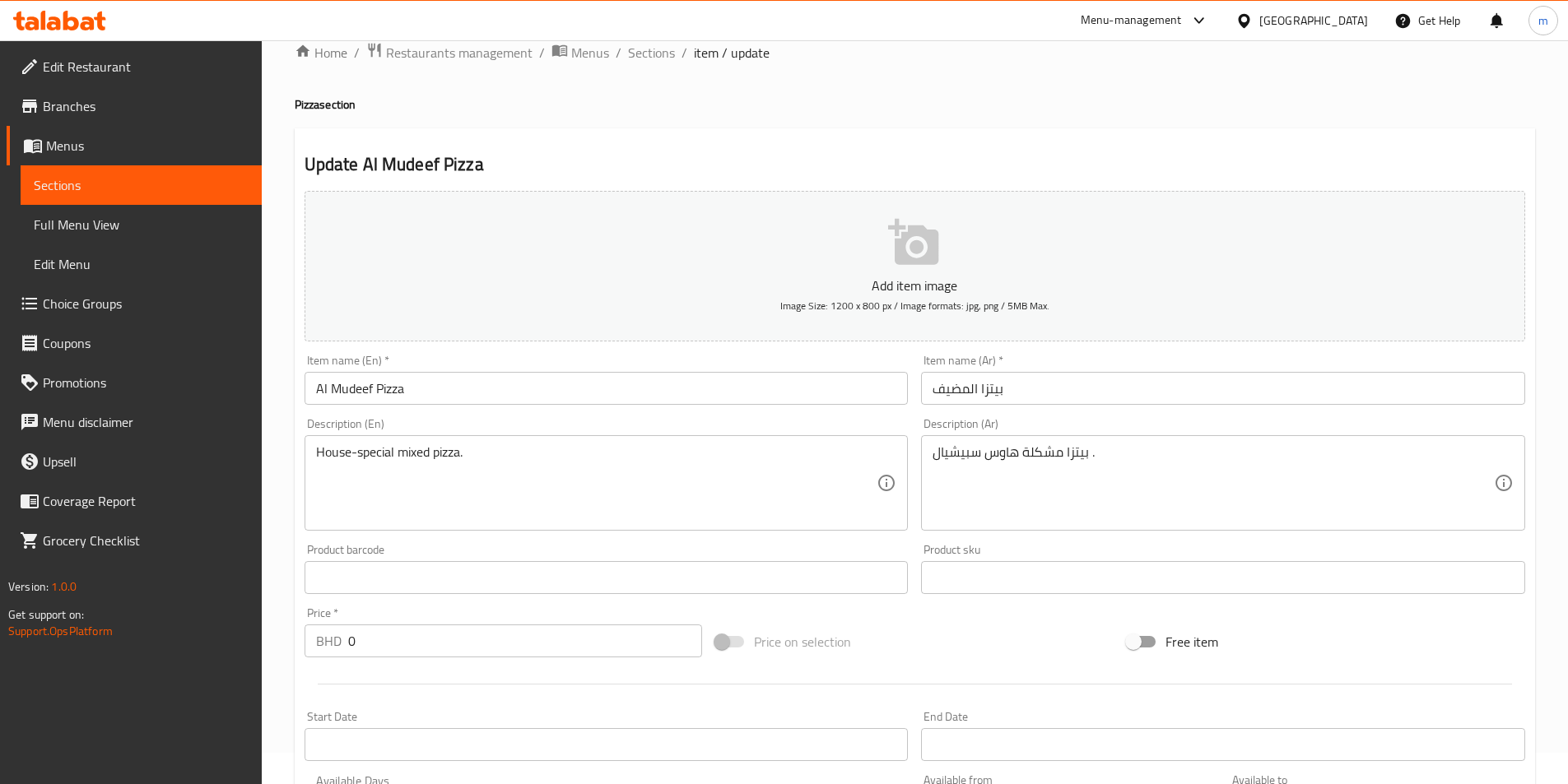
scroll to position [0, 0]
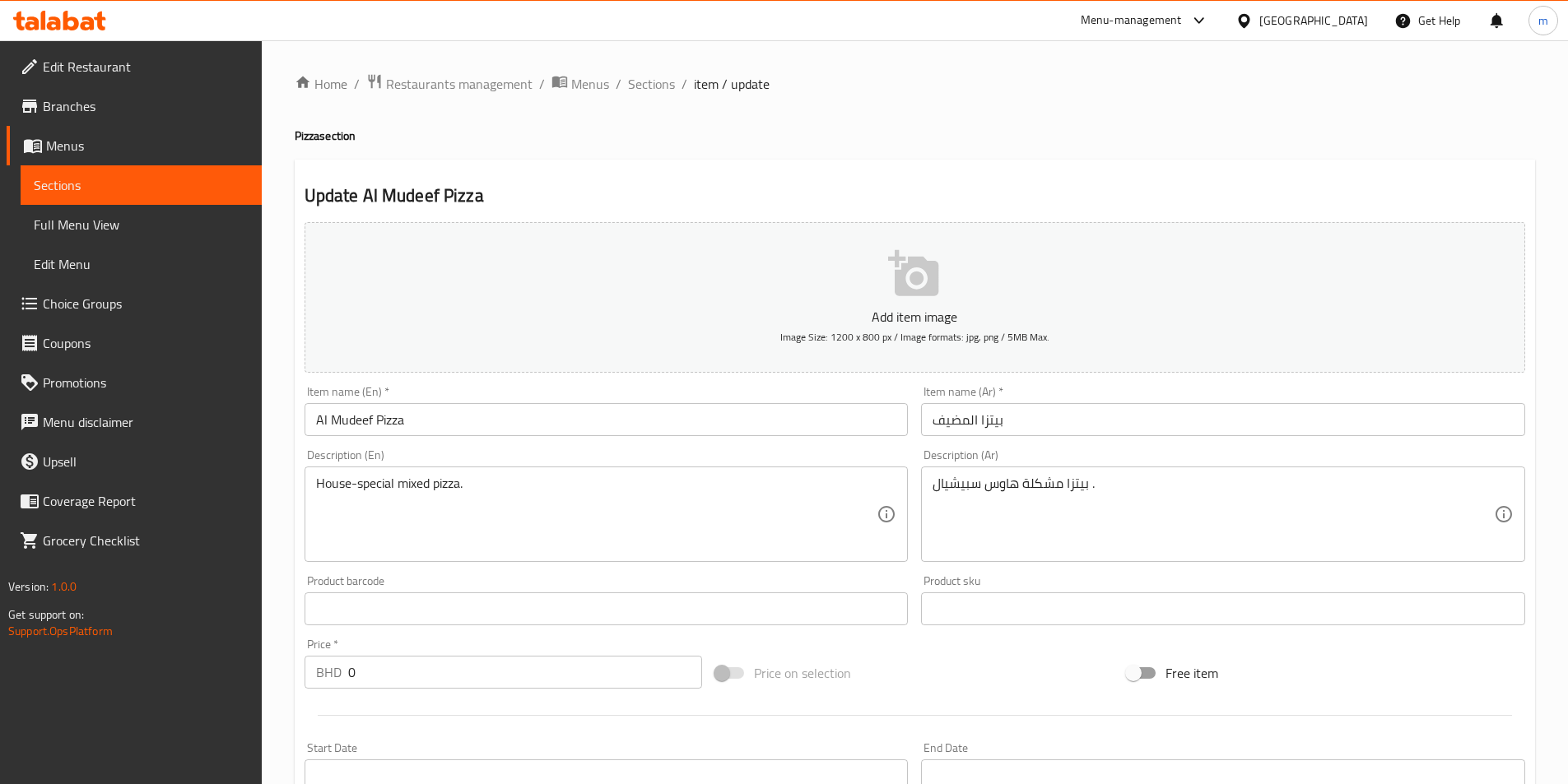
click at [164, 181] on span "Sections" at bounding box center [141, 184] width 214 height 19
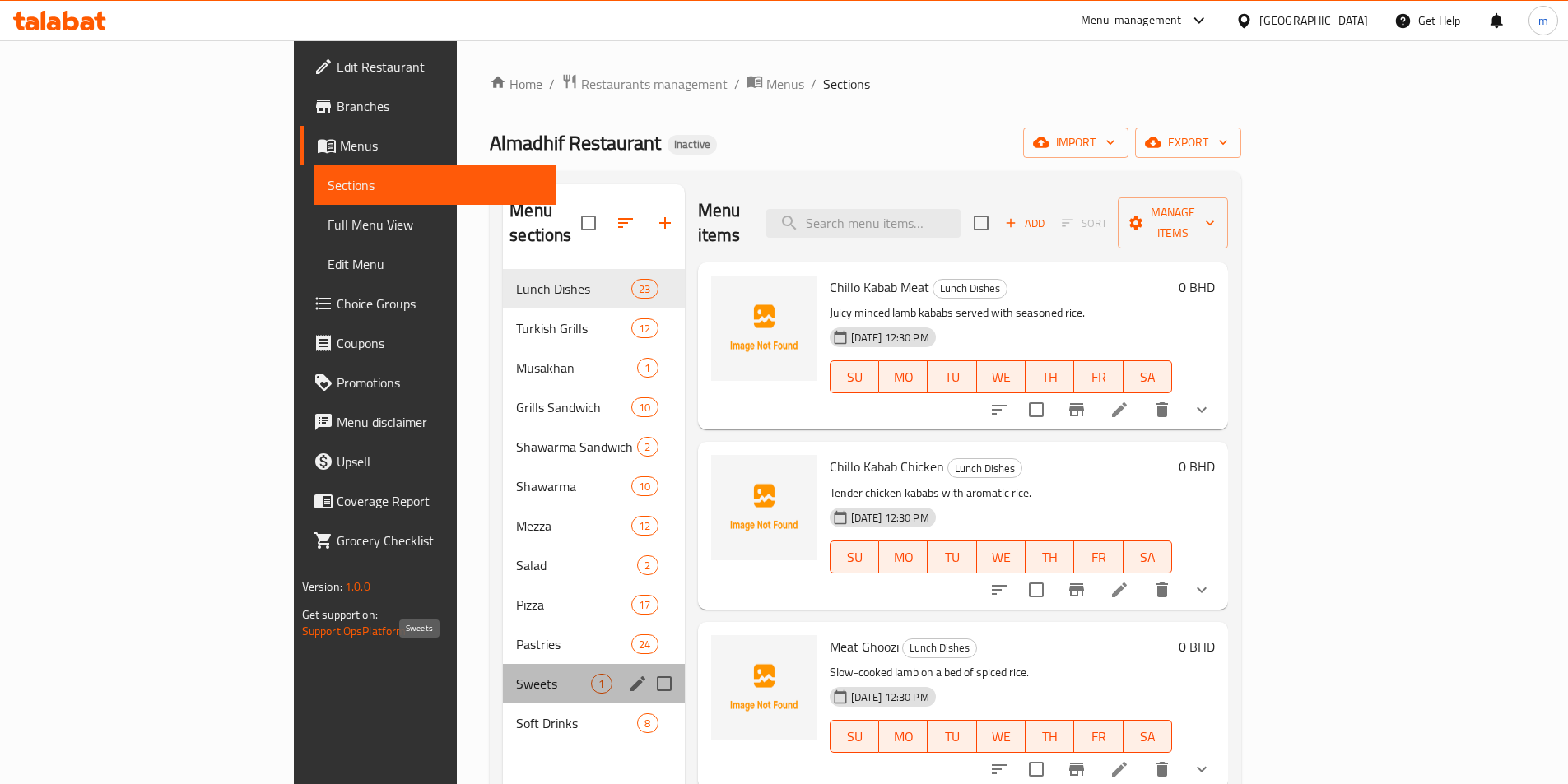
click at [516, 674] on span "Sweets" at bounding box center [554, 684] width 75 height 19
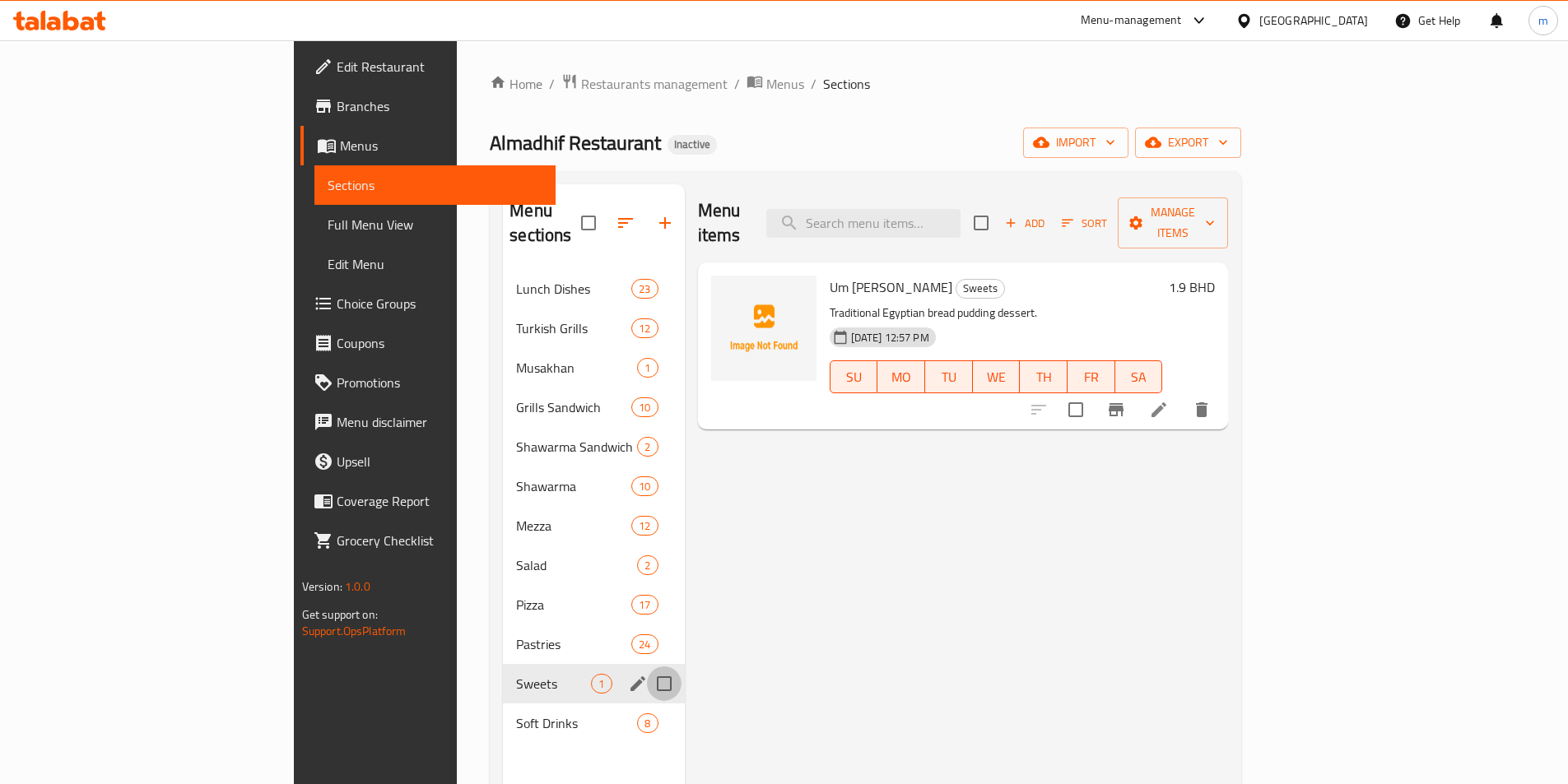
click at [646, 666] on input "Menu sections" at bounding box center [664, 684] width 35 height 35
checkbox input "true"
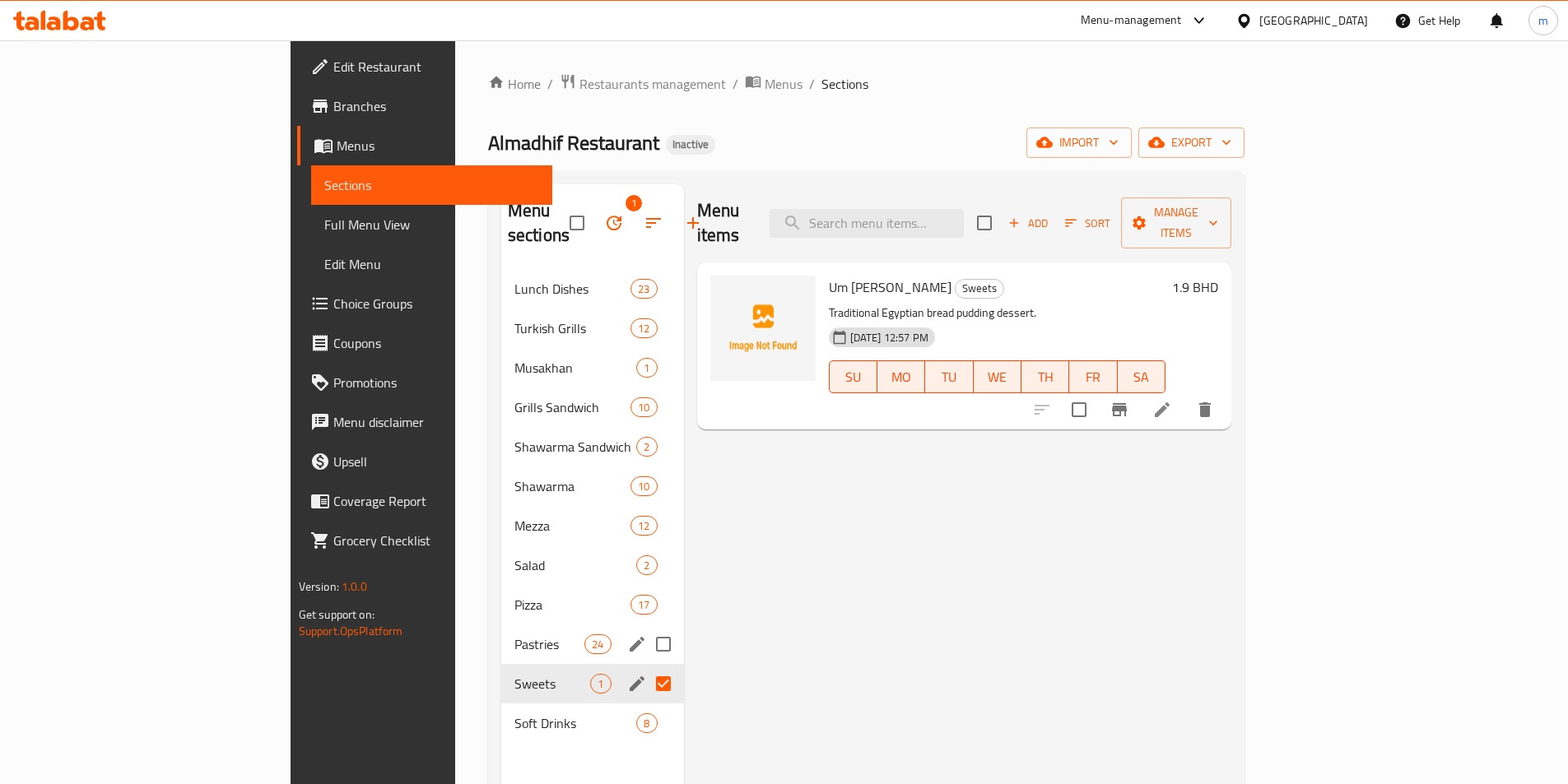
click at [646, 627] on input "Menu sections" at bounding box center [664, 644] width 35 height 35
checkbox input "true"
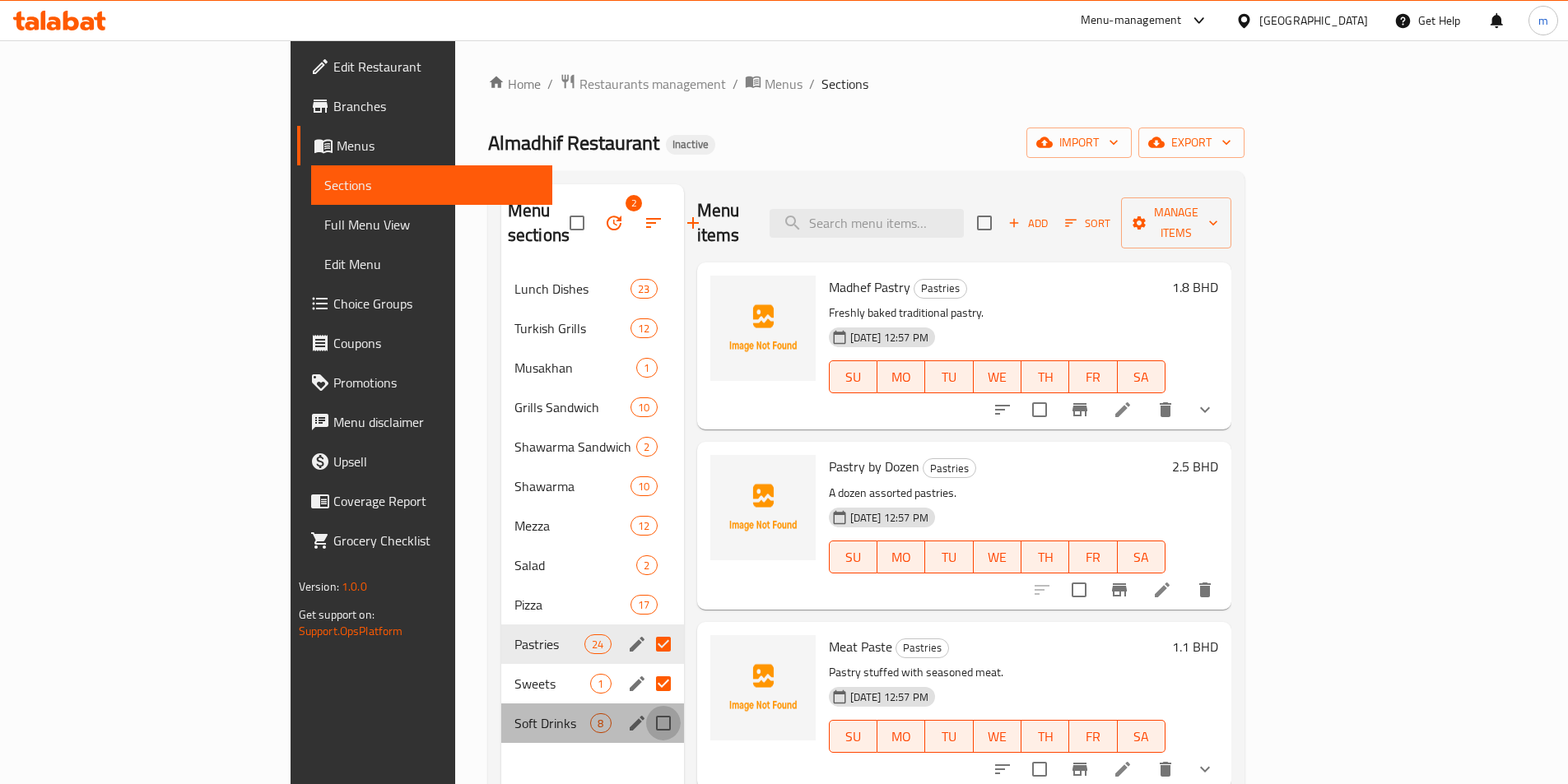
click at [646, 706] on input "Menu sections" at bounding box center [664, 723] width 35 height 35
checkbox input "true"
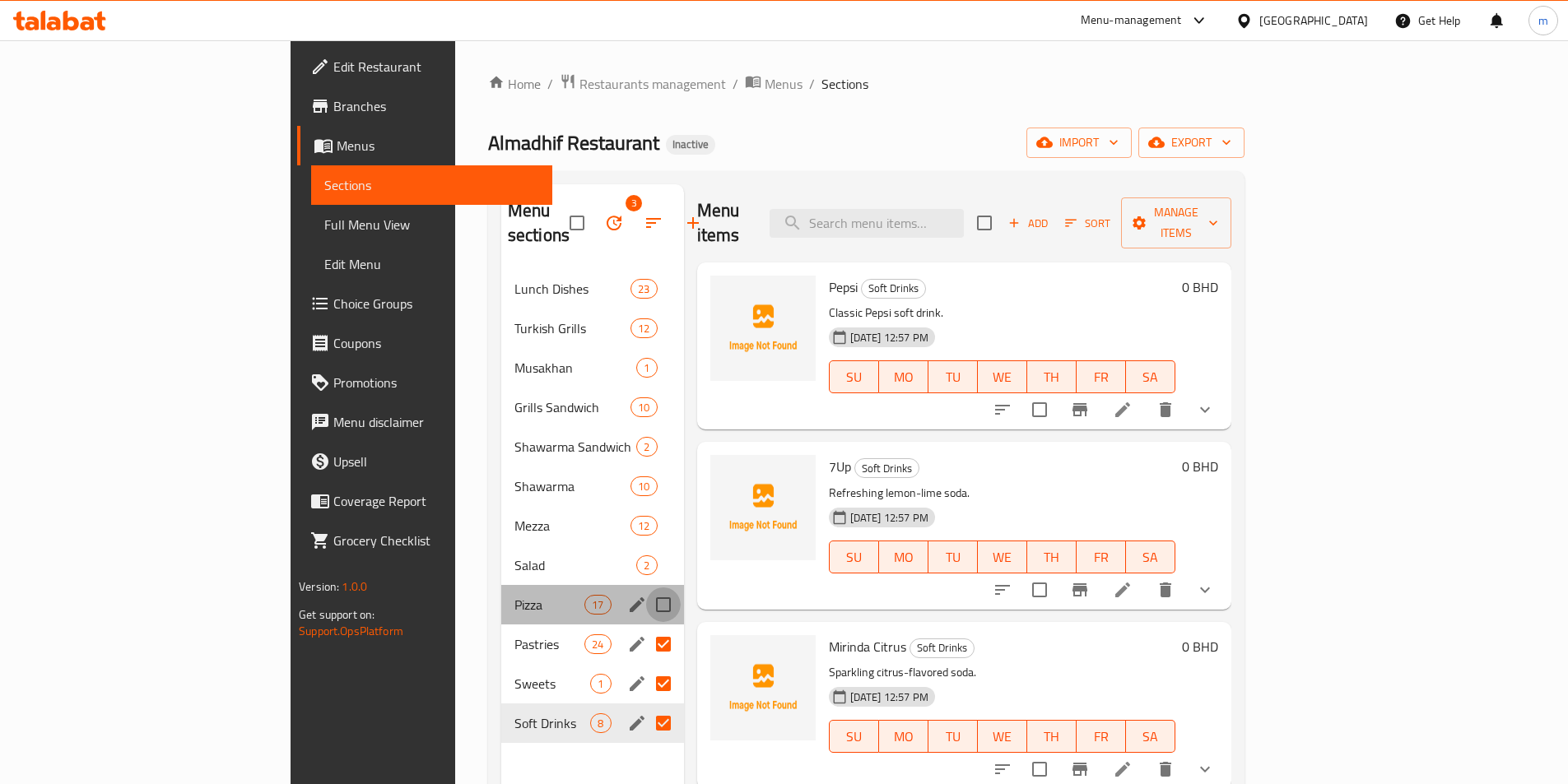
click at [646, 587] on input "Menu sections" at bounding box center [664, 604] width 35 height 35
checkbox input "true"
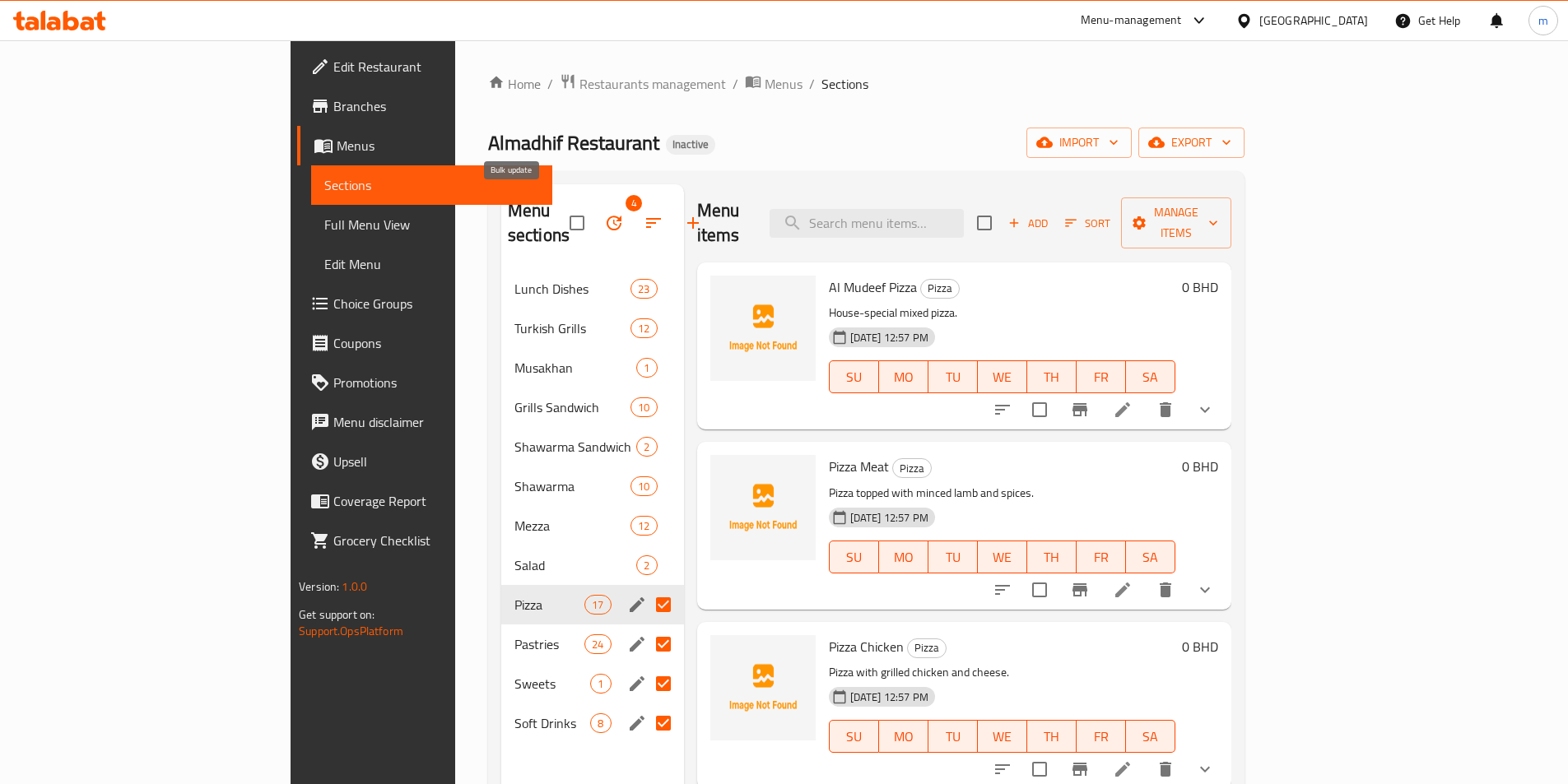
click at [604, 213] on icon "button" at bounding box center [613, 223] width 19 height 19
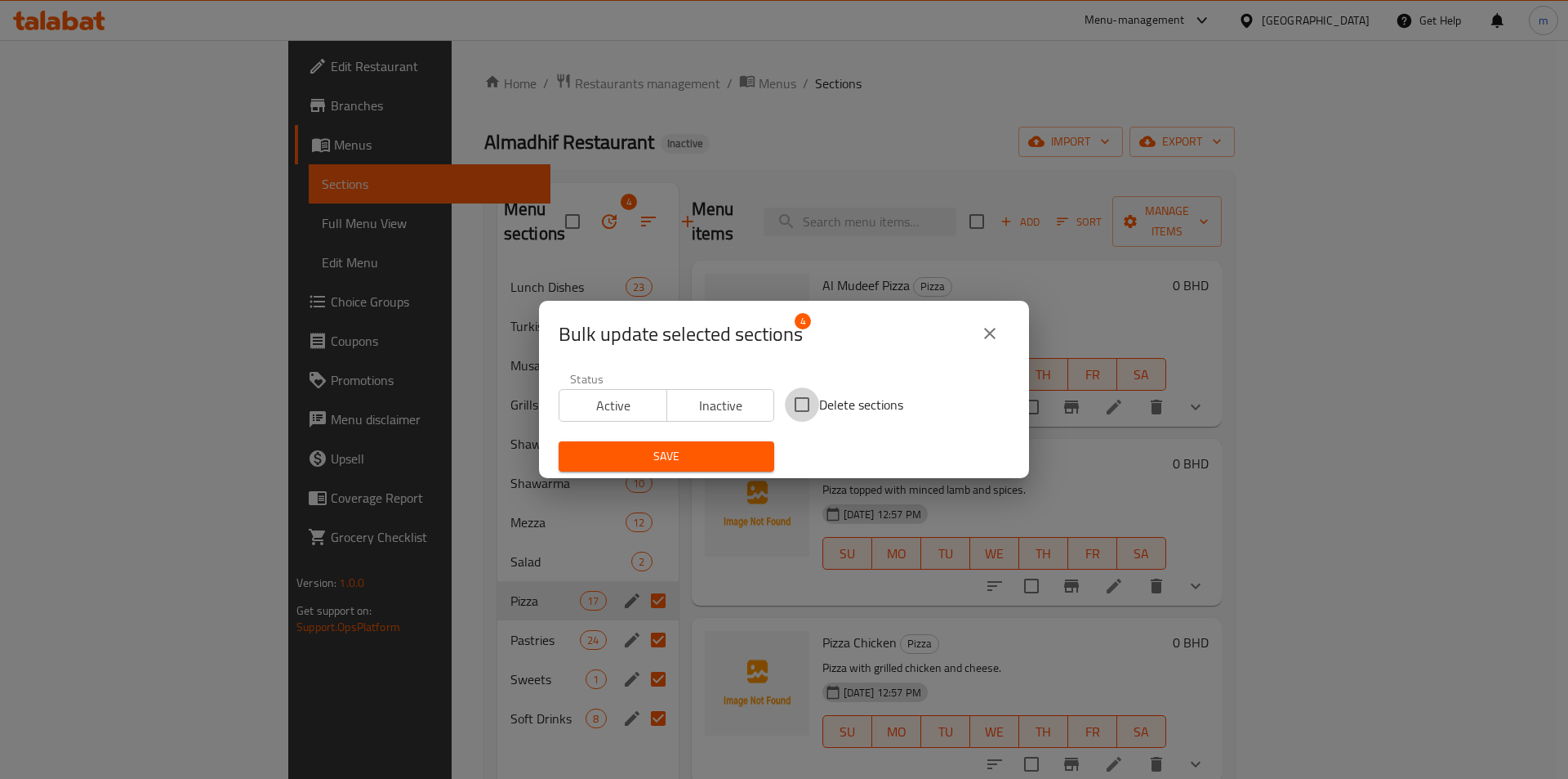
click at [801, 410] on input "Delete sections" at bounding box center [803, 405] width 35 height 35
checkbox input "true"
click at [735, 460] on span "Save" at bounding box center [667, 456] width 190 height 20
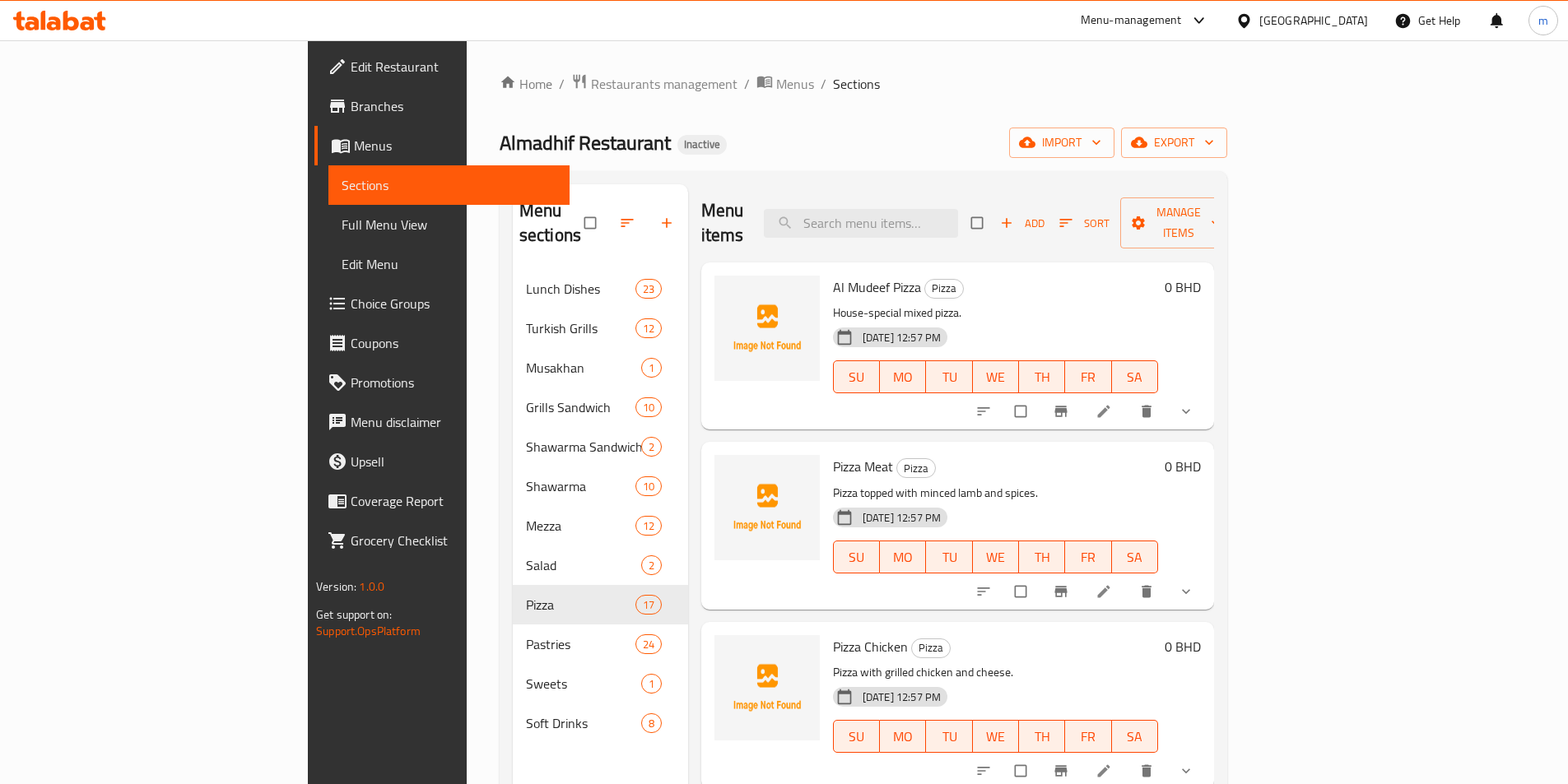
click at [341, 224] on span "Full Menu View" at bounding box center [448, 224] width 214 height 19
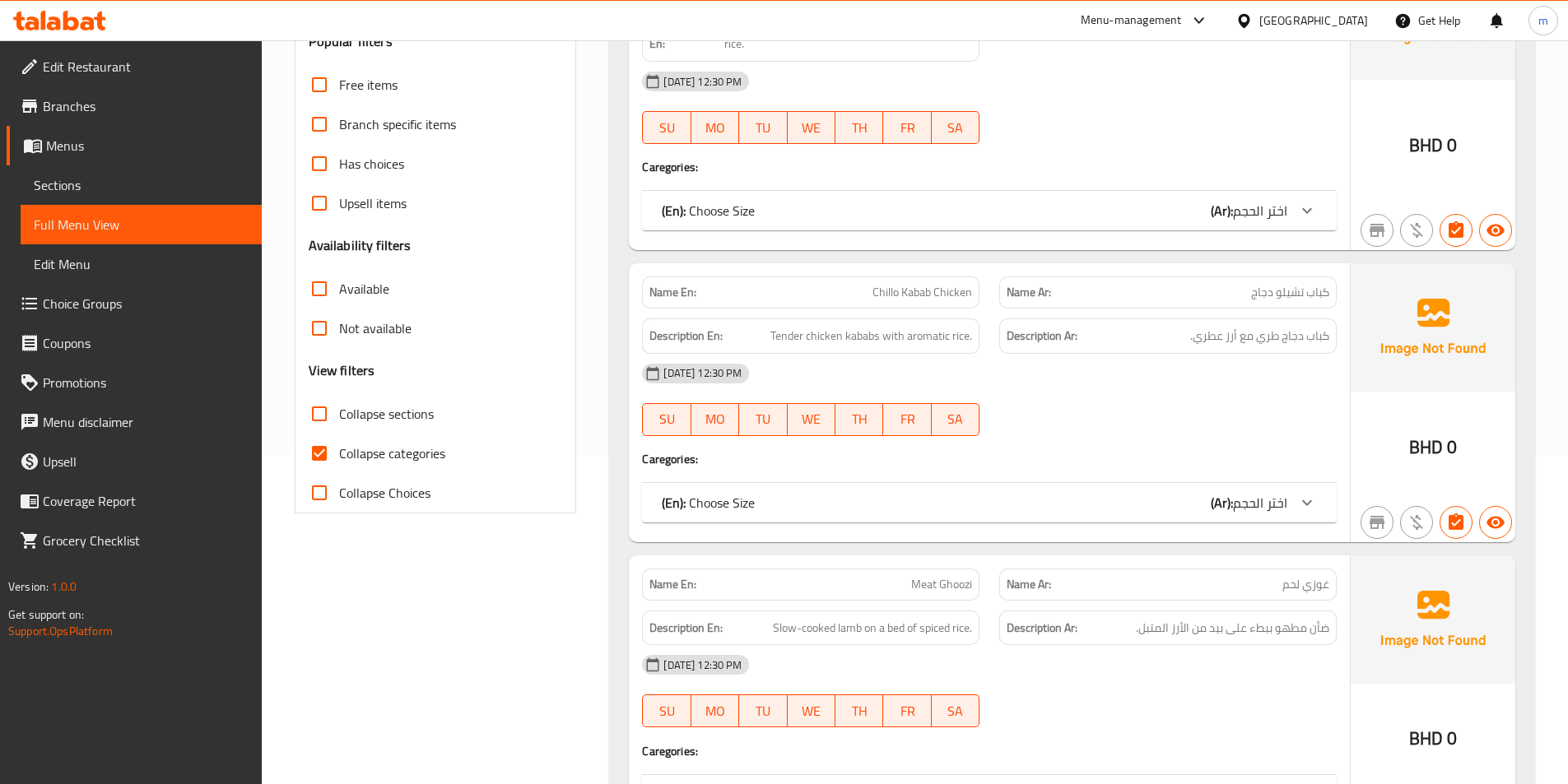
scroll to position [411, 0]
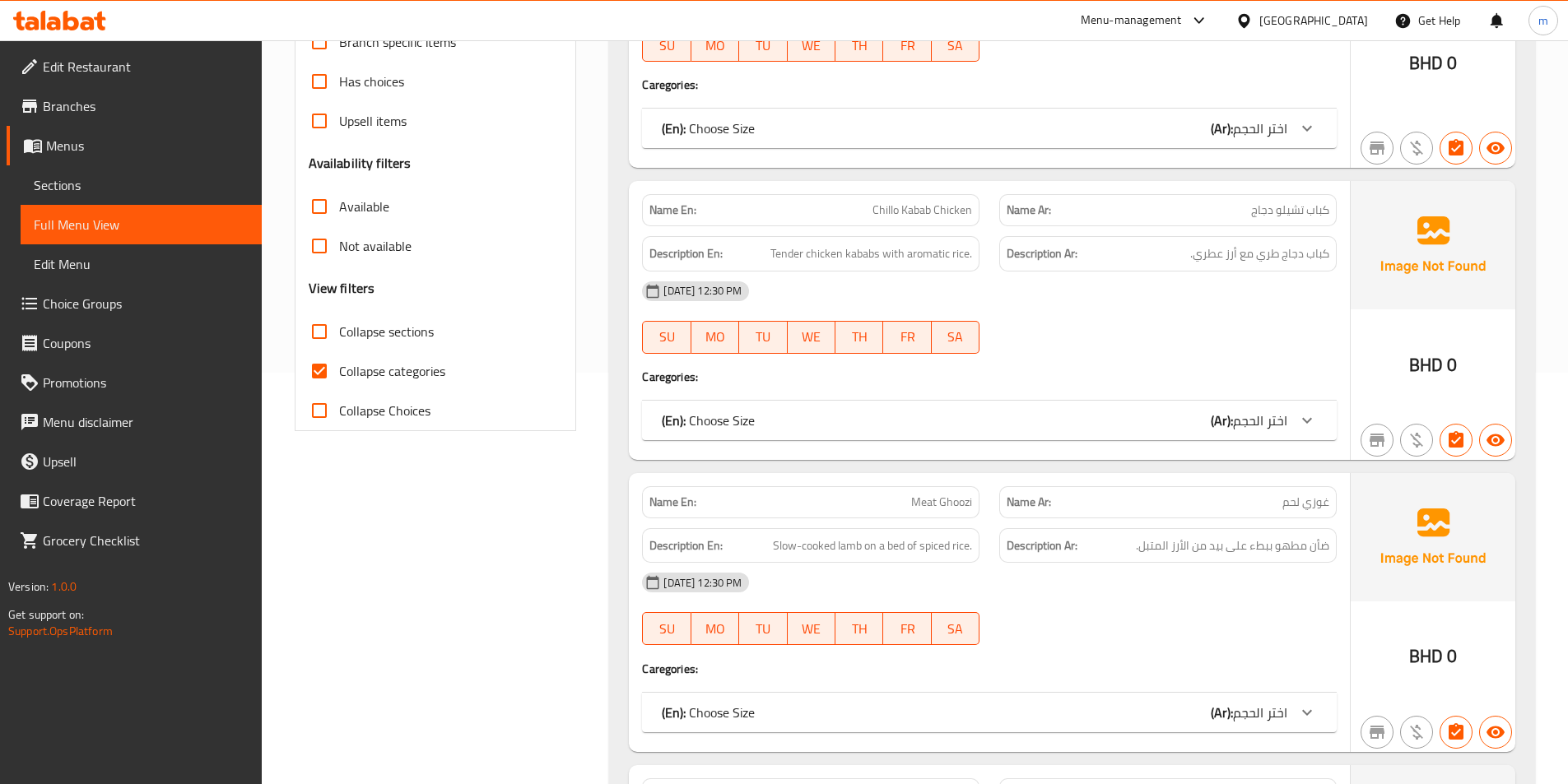
click at [324, 374] on input "Collapse categories" at bounding box center [319, 371] width 40 height 40
checkbox input "false"
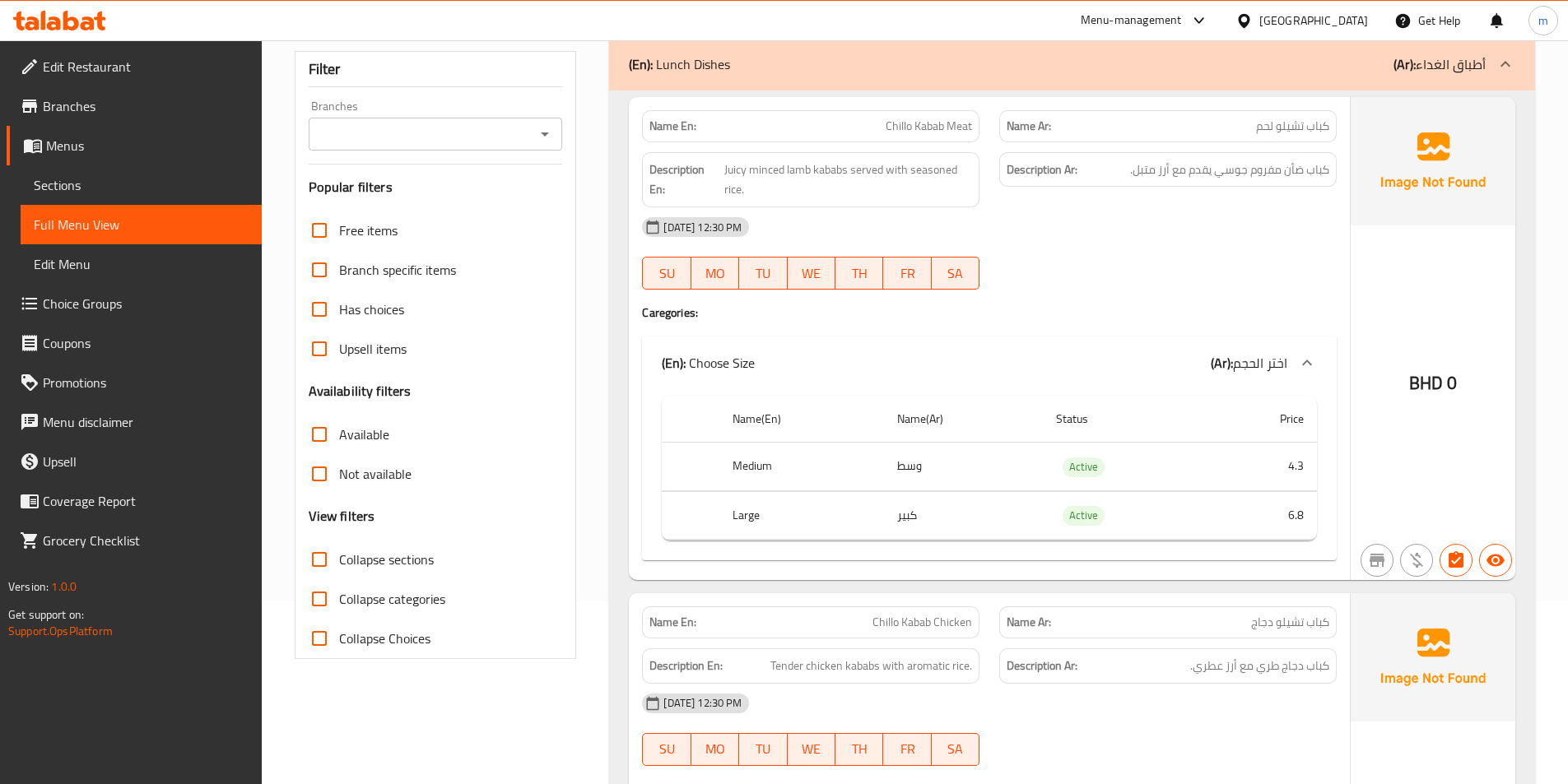
scroll to position [82, 0]
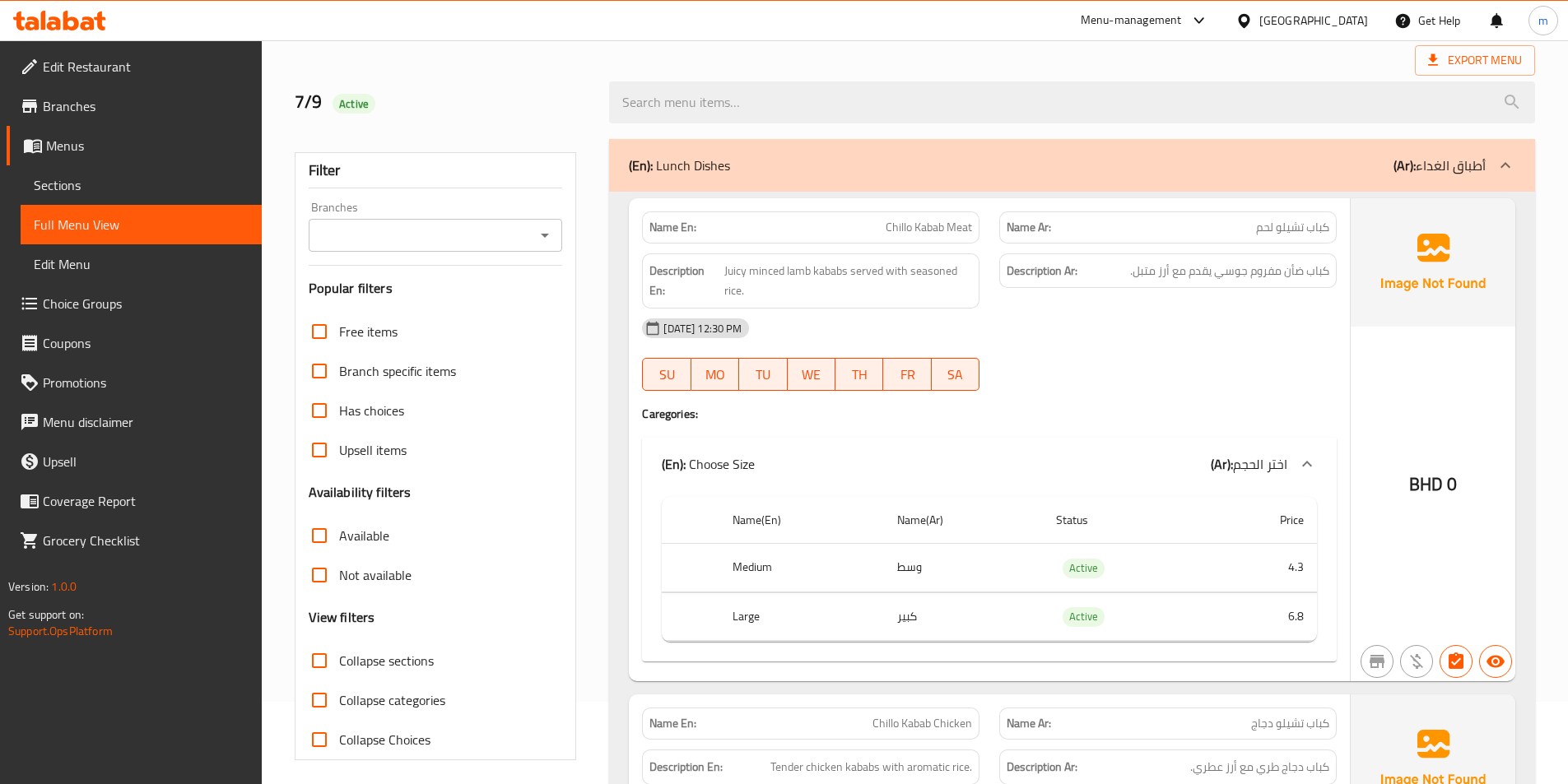
click at [323, 662] on input "Collapse sections" at bounding box center [319, 660] width 40 height 40
checkbox input "true"
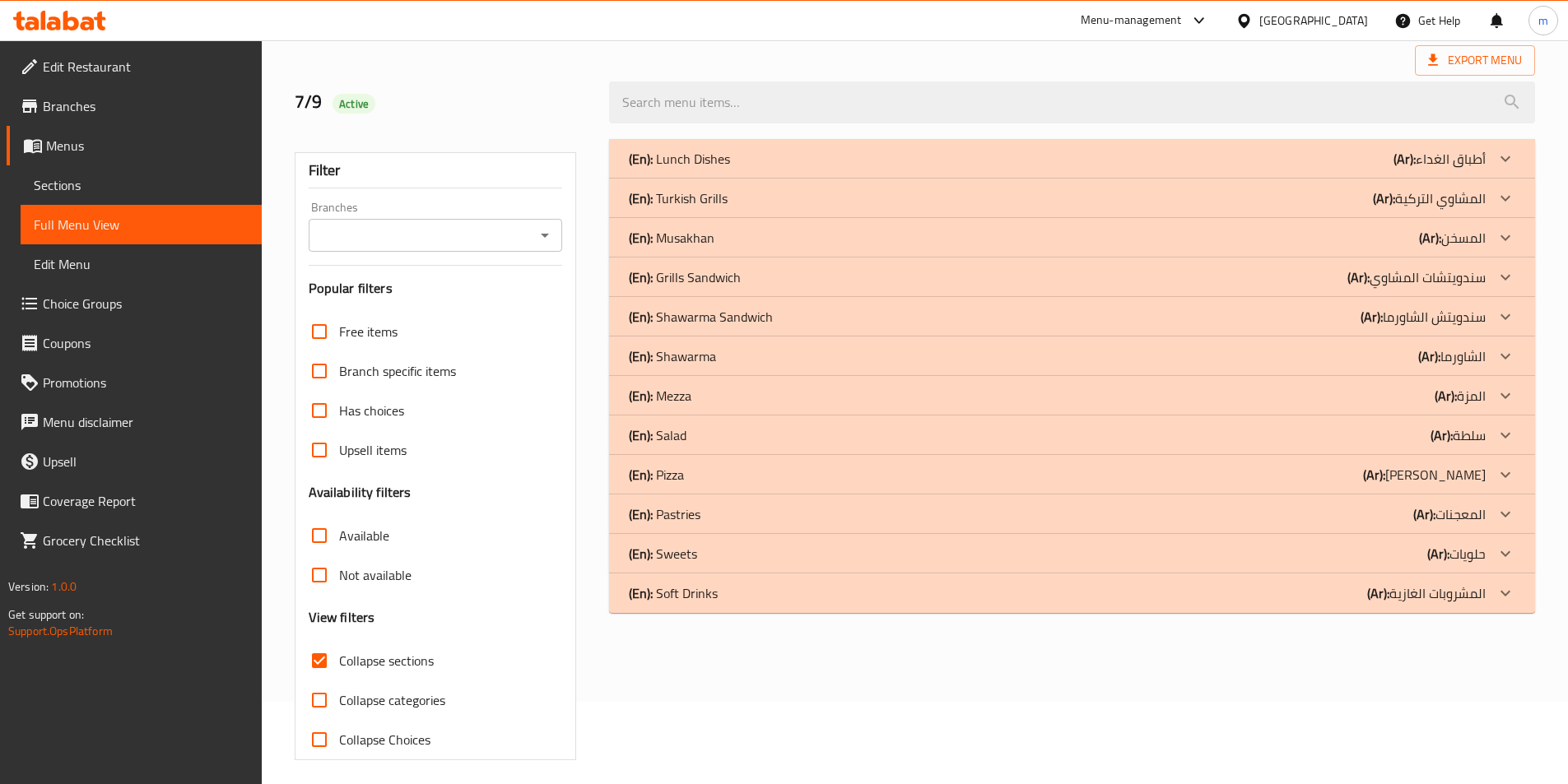
click at [1492, 486] on div at bounding box center [1504, 474] width 40 height 40
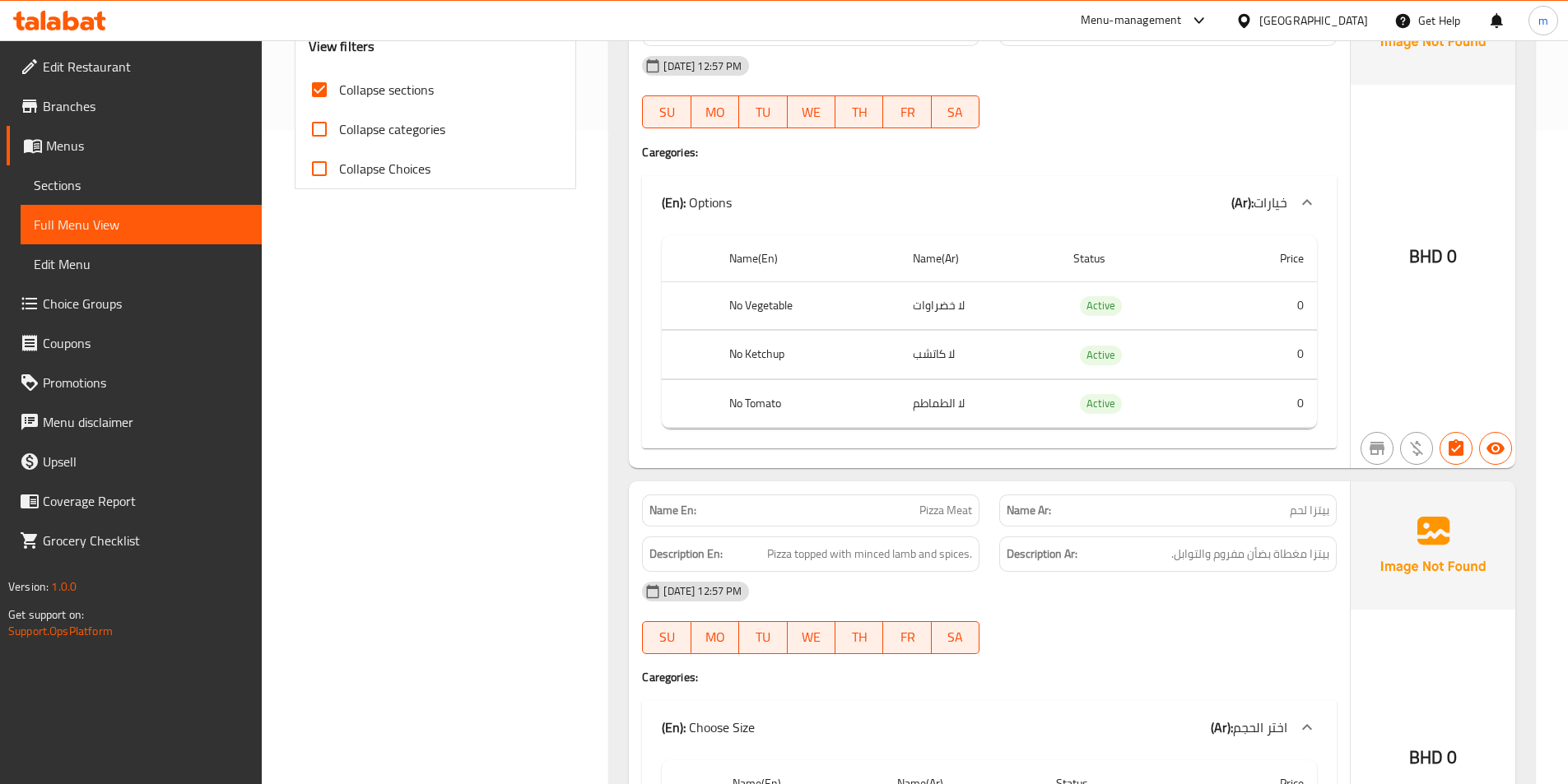
scroll to position [532, 0]
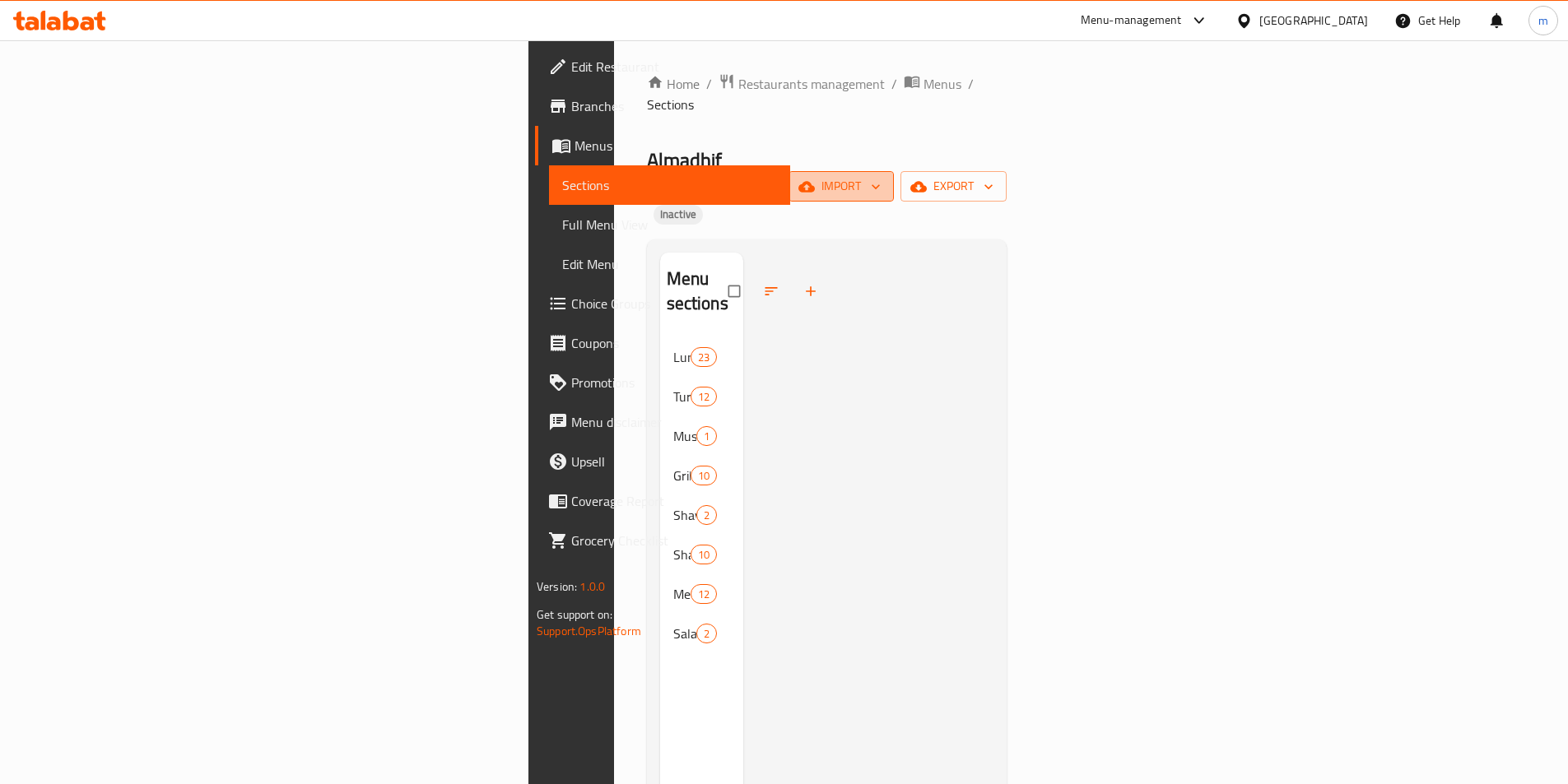
click at [880, 176] on span "import" at bounding box center [841, 185] width 79 height 20
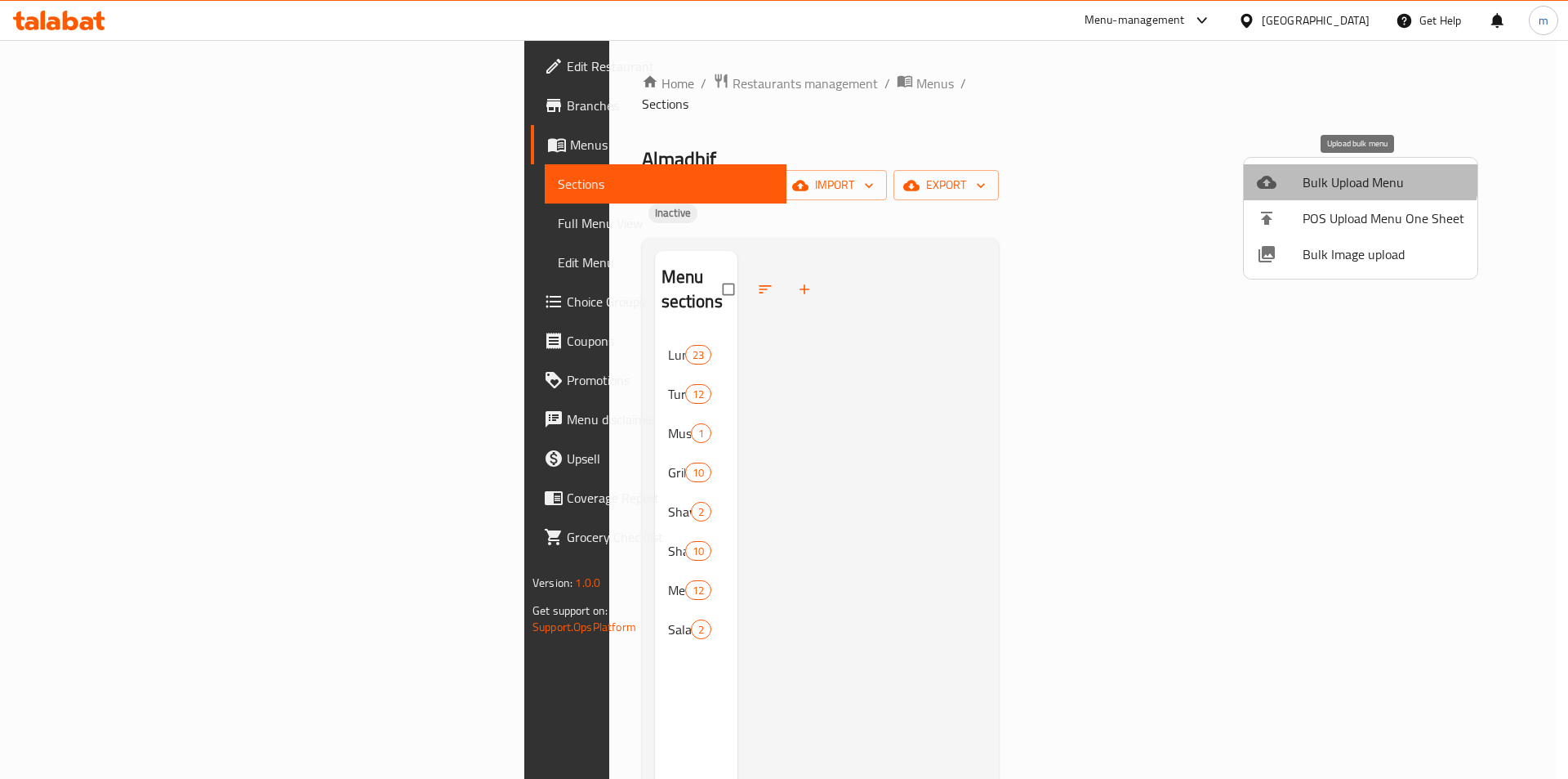
click at [1352, 174] on span "Bulk Upload Menu" at bounding box center [1384, 182] width 162 height 19
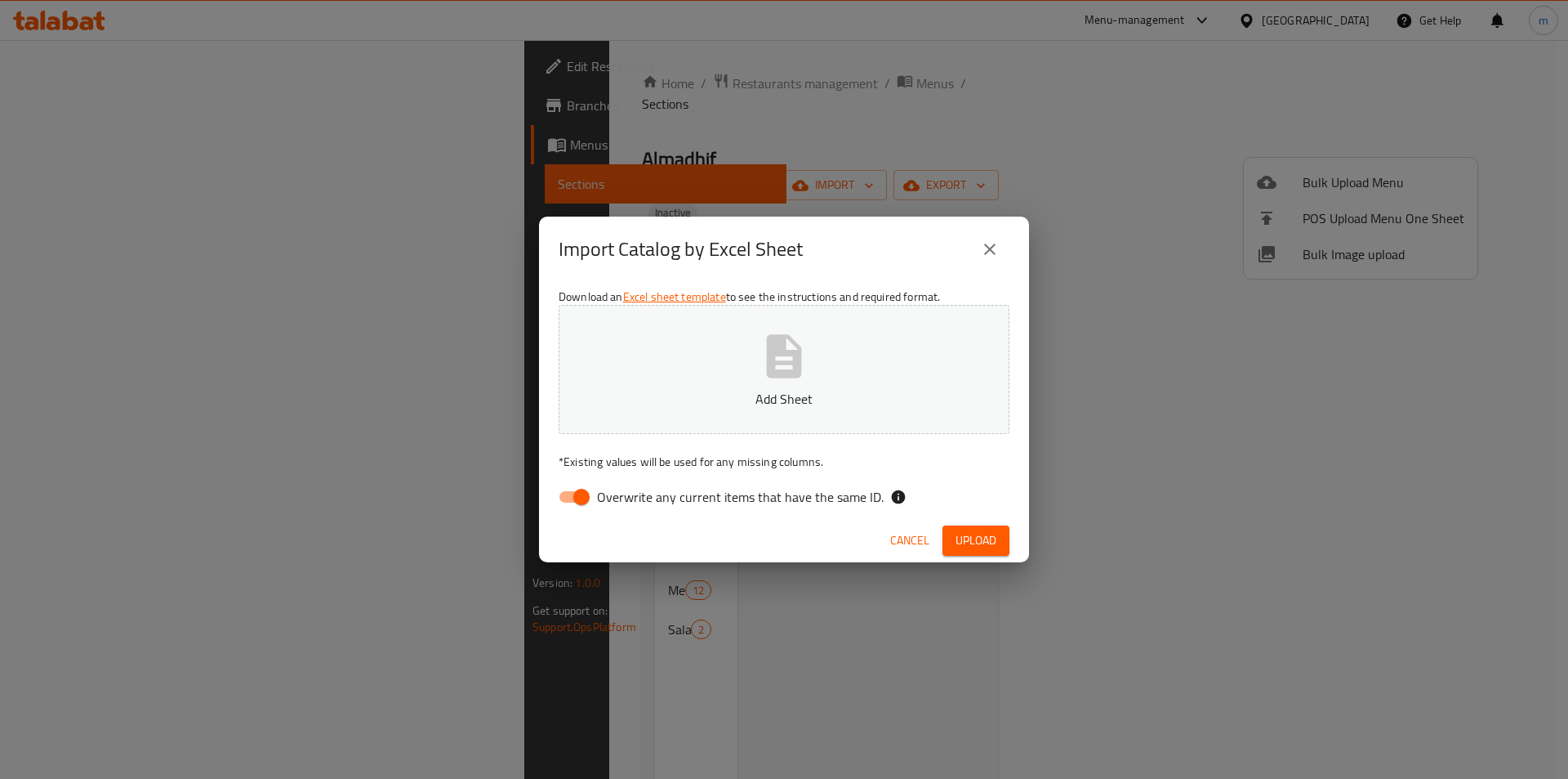
click at [590, 498] on input "Overwrite any current items that have the same ID." at bounding box center [581, 497] width 93 height 31
checkbox input "false"
click at [787, 363] on icon "button" at bounding box center [784, 355] width 35 height 43
click at [962, 537] on span "Upload" at bounding box center [976, 540] width 41 height 20
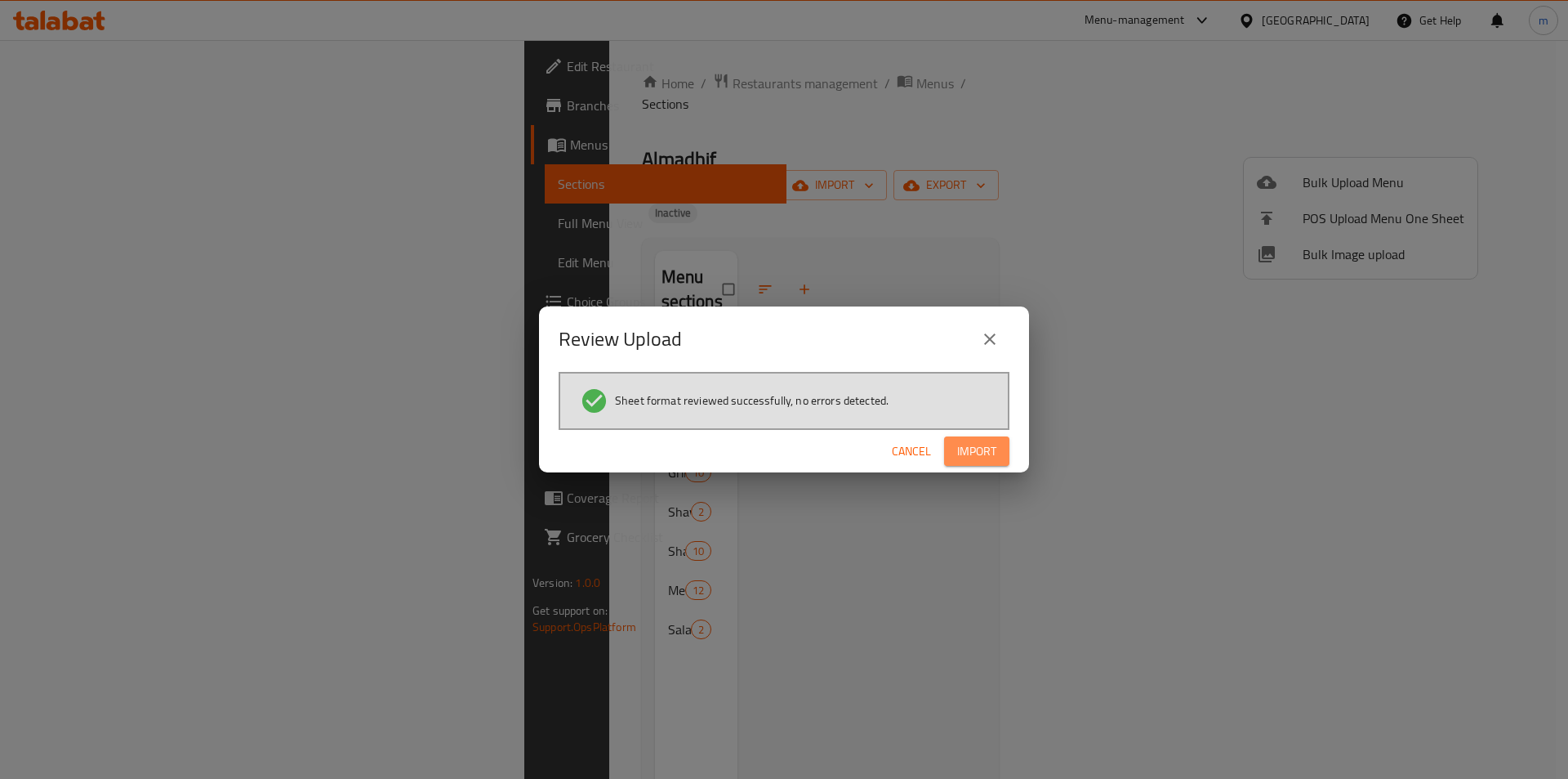
click at [994, 443] on span "Import" at bounding box center [976, 451] width 39 height 20
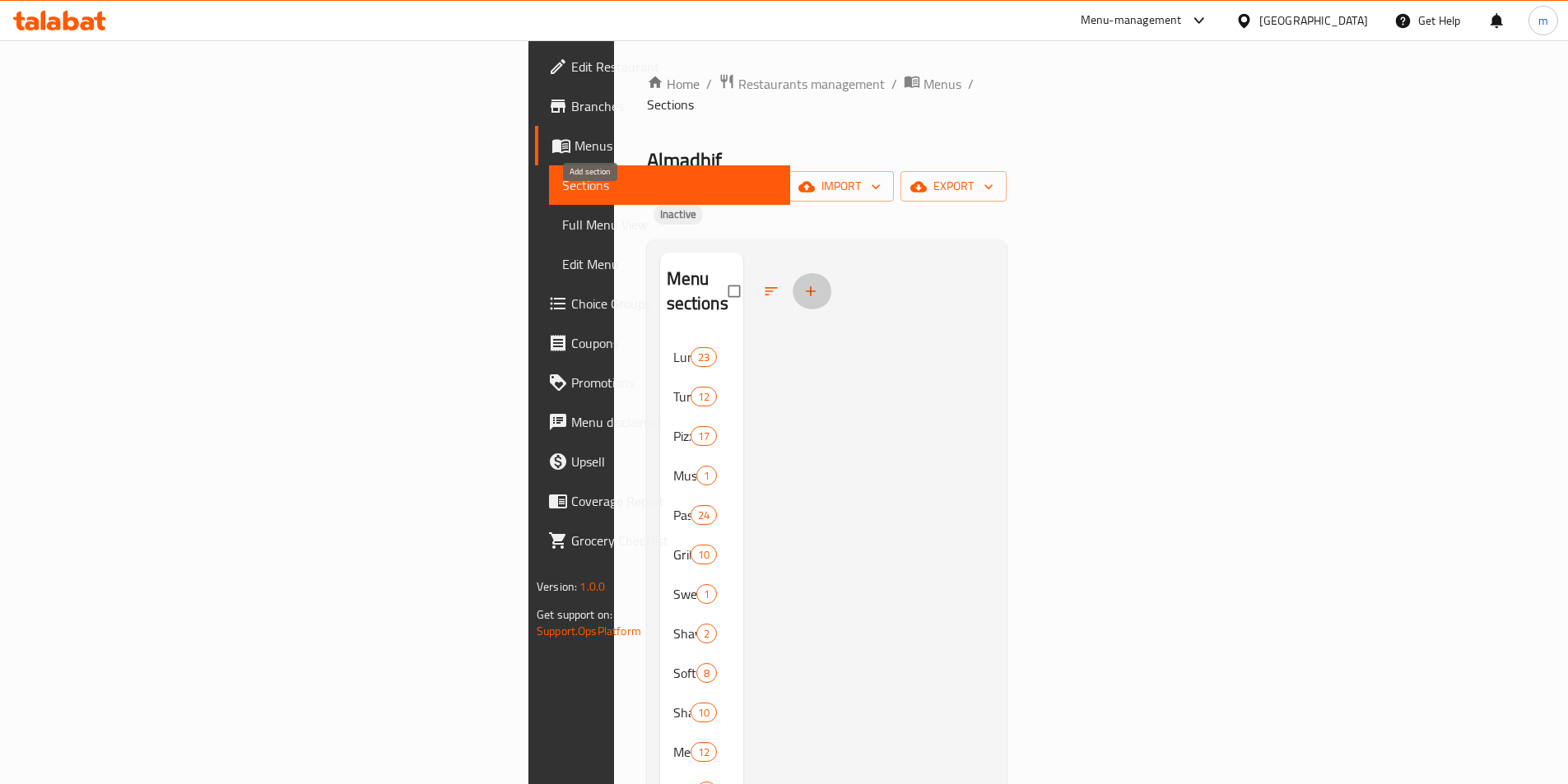
click at [802, 283] on icon "button" at bounding box center [810, 291] width 16 height 16
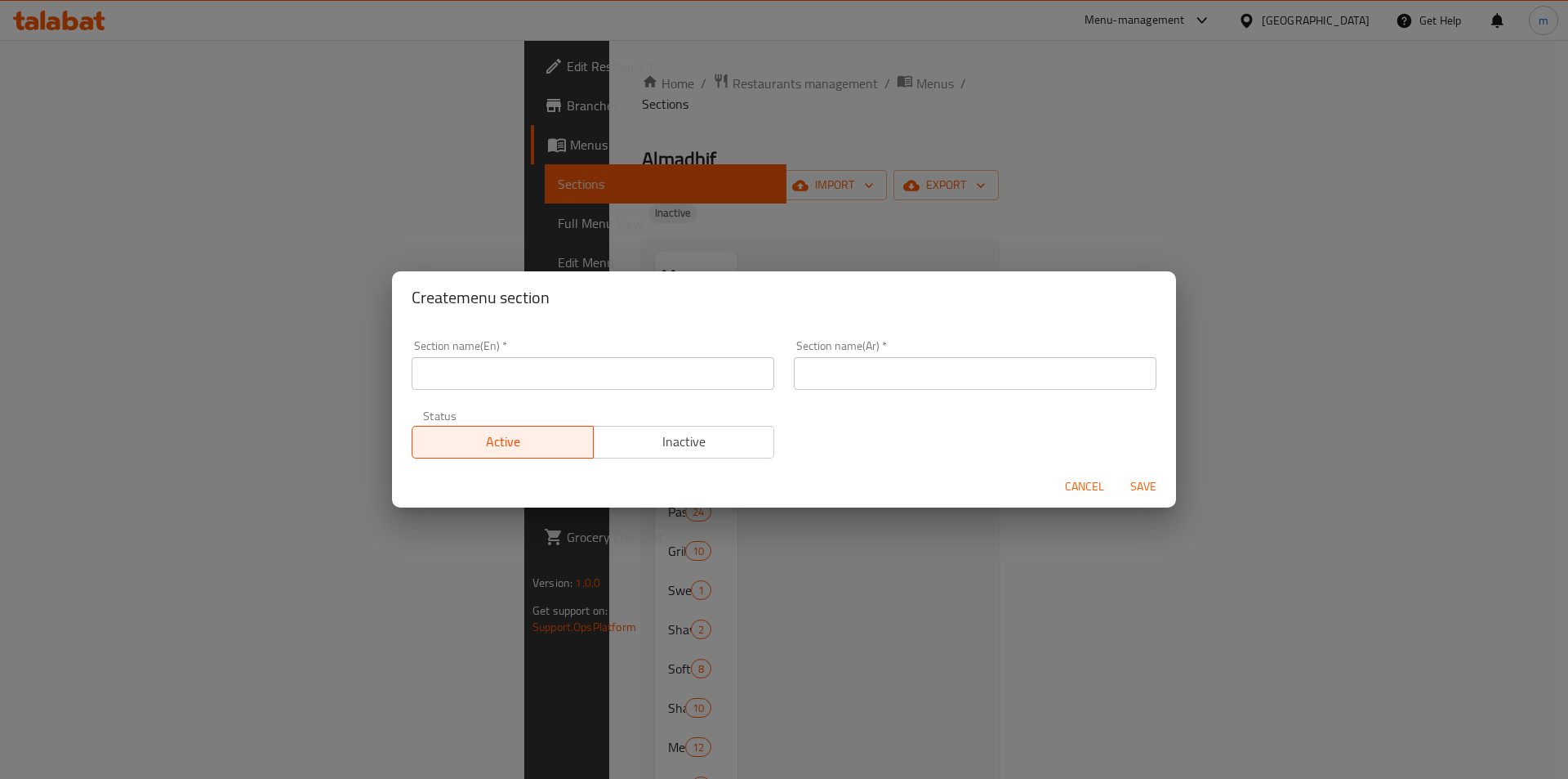
click at [1088, 487] on span "Cancel" at bounding box center [1085, 486] width 39 height 20
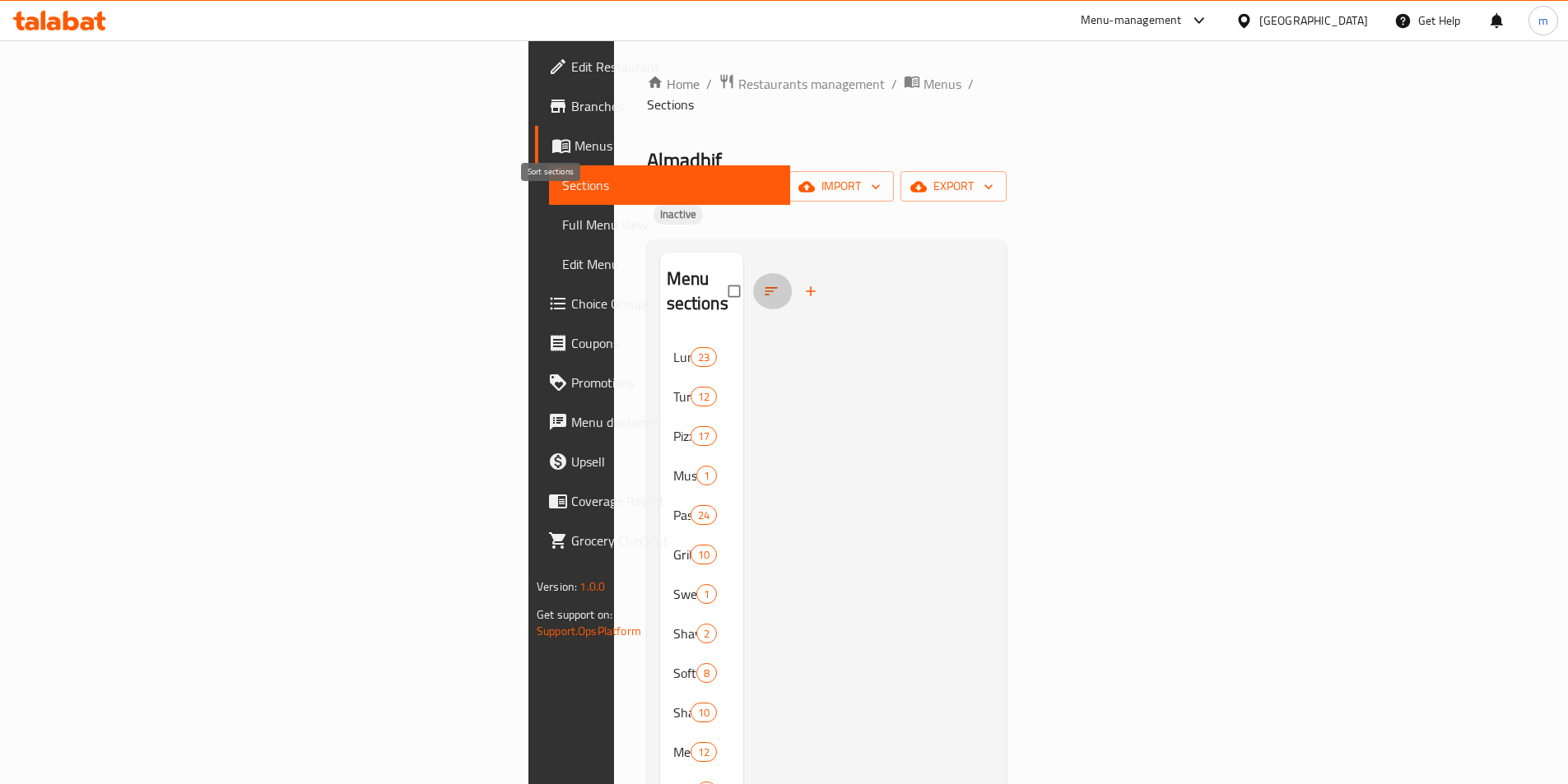
click at [764, 287] on icon "button" at bounding box center [770, 291] width 13 height 9
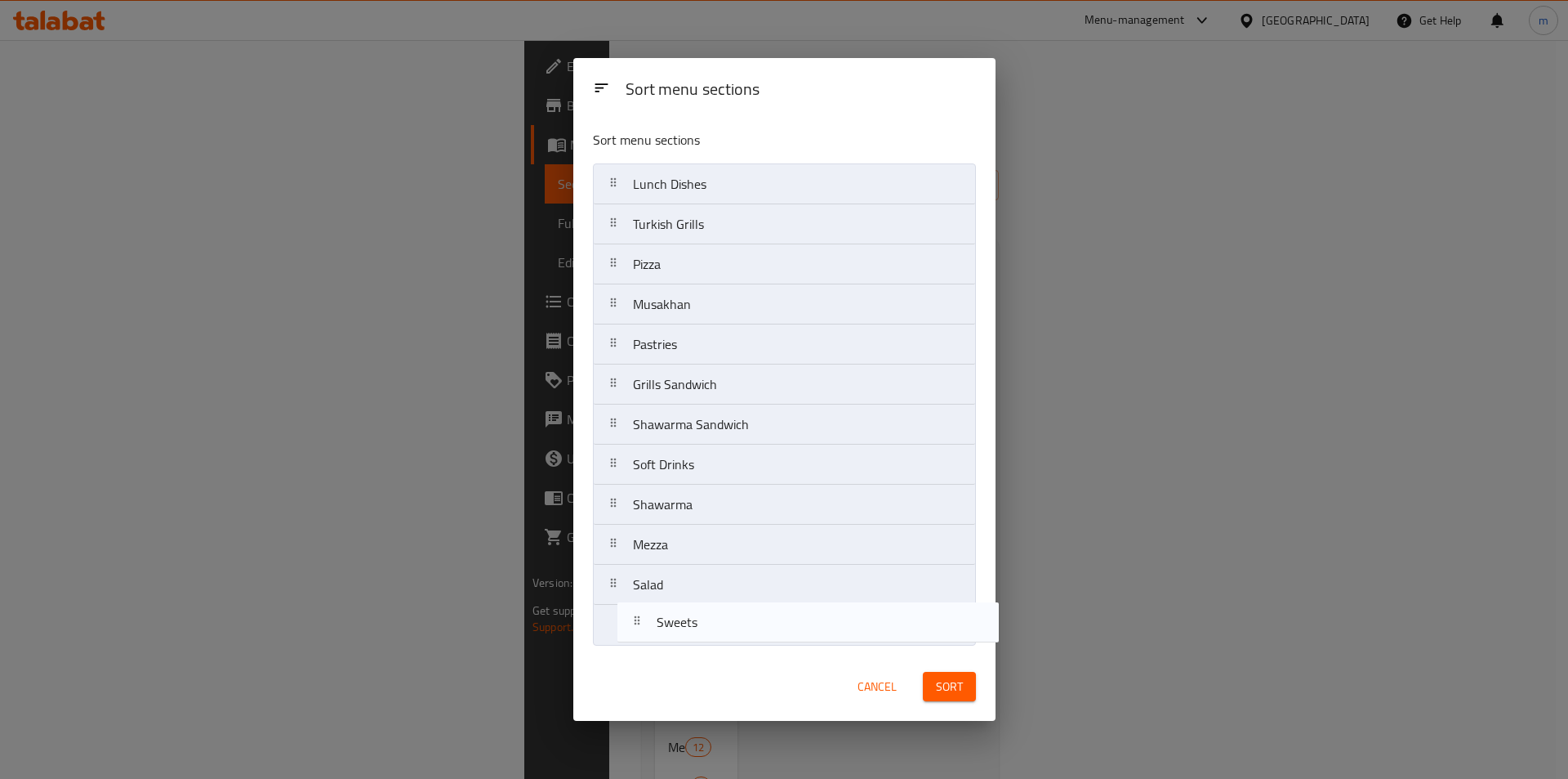
drag, startPoint x: 720, startPoint y: 430, endPoint x: 750, endPoint y: 642, distance: 214.1
click at [750, 646] on div "Sort menu sections Lunch Dishes Turkish Grills Pizza Musakhan Pastries Grills S…" at bounding box center [784, 385] width 422 height 535
drag, startPoint x: 710, startPoint y: 342, endPoint x: 724, endPoint y: 603, distance: 261.4
click at [724, 603] on nav "Lunch Dishes Turkish Grills Pizza Musakhan Pastries Grills Sandwich Shawarma Sa…" at bounding box center [784, 404] width 383 height 483
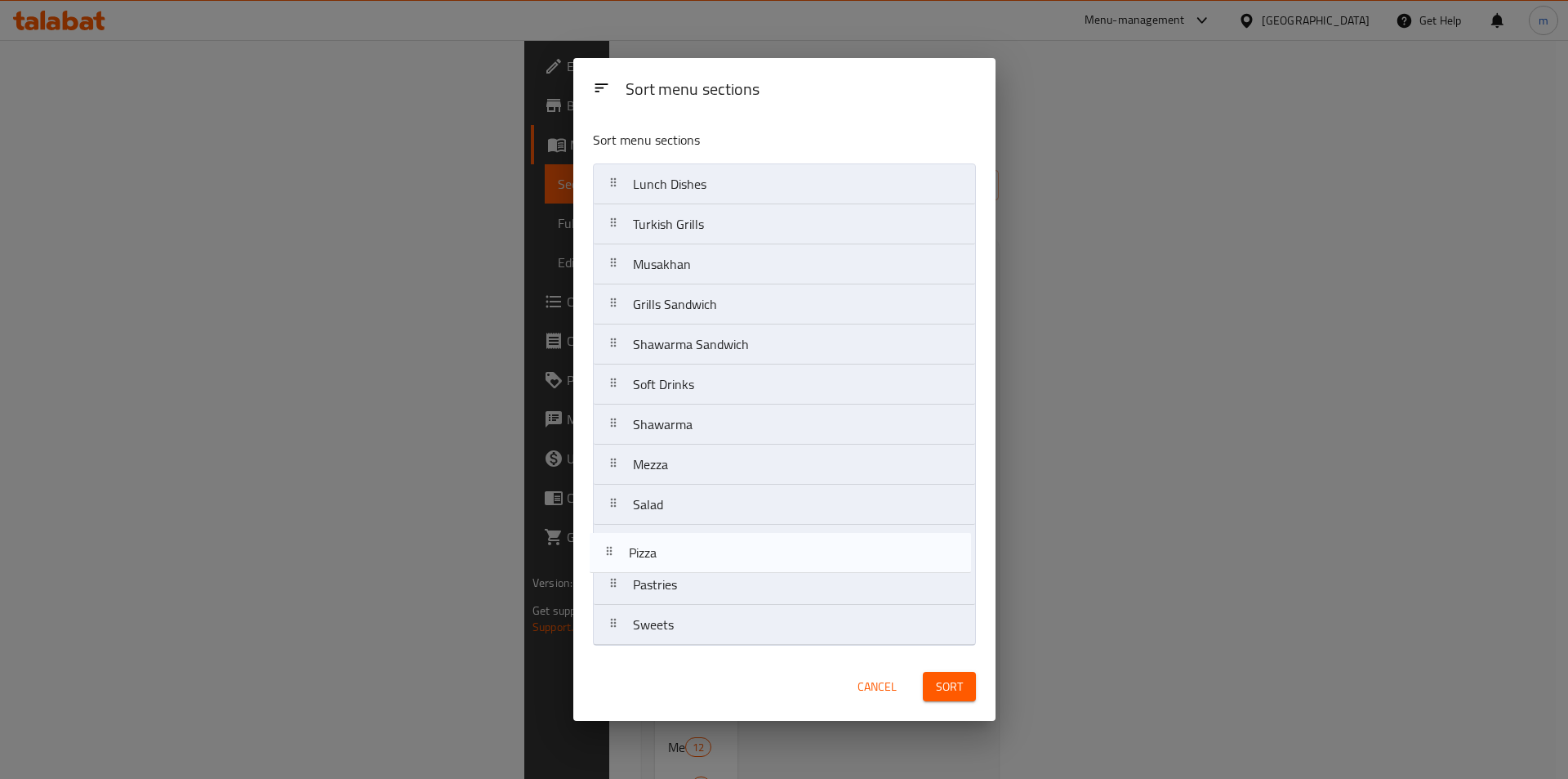
drag, startPoint x: 730, startPoint y: 263, endPoint x: 726, endPoint y: 565, distance: 302.0
click at [726, 565] on nav "Lunch Dishes Turkish Grills Pizza Musakhan Grills Sandwich Shawarma Sandwich So…" at bounding box center [784, 404] width 383 height 483
drag, startPoint x: 715, startPoint y: 388, endPoint x: 744, endPoint y: 655, distance: 268.6
click at [714, 671] on div "Sort menu sections Sort menu sections Lunch Dishes Turkish Grills Musakhan Gril…" at bounding box center [784, 390] width 422 height 664
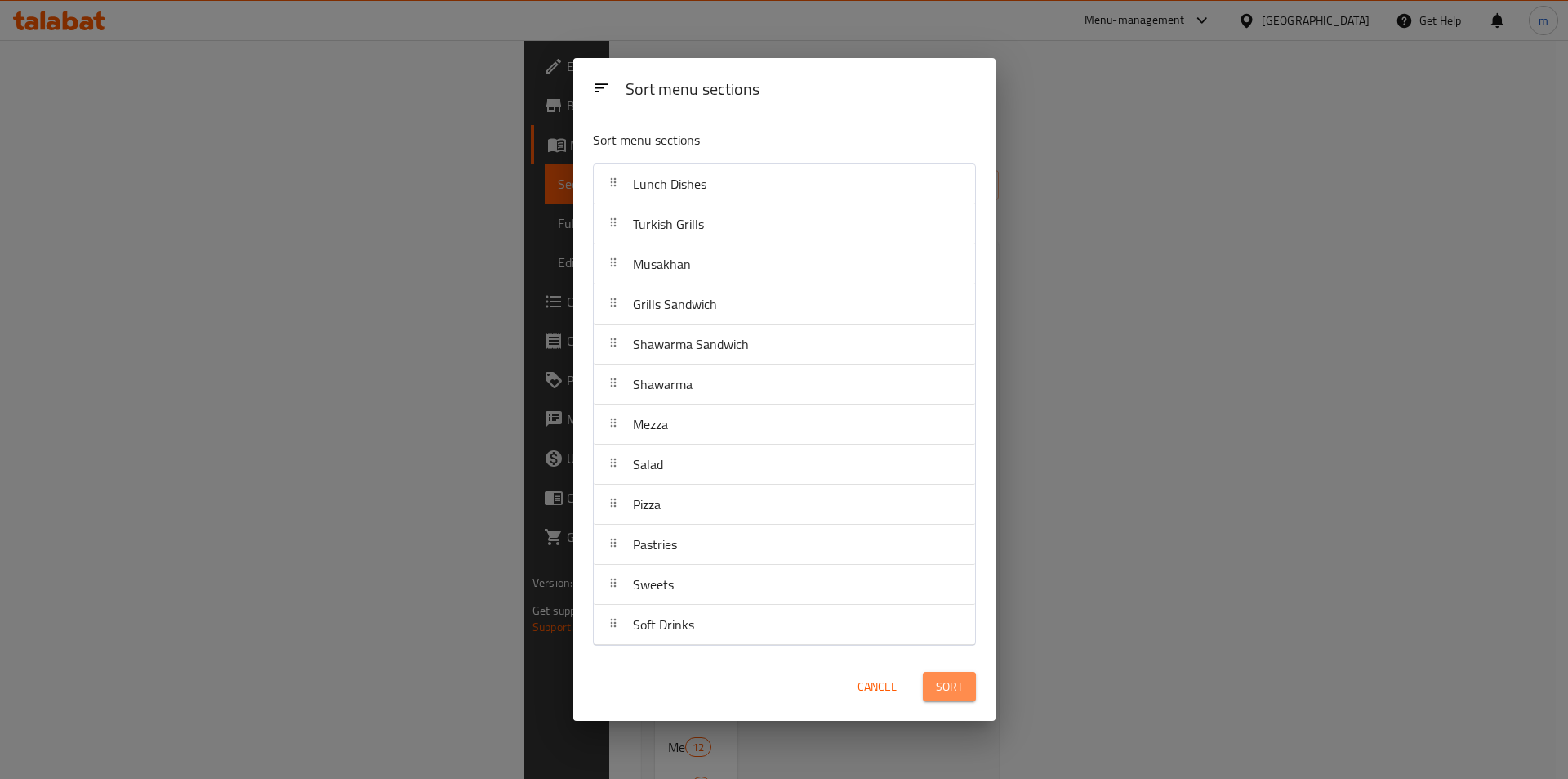
click at [958, 687] on span "Sort" at bounding box center [949, 686] width 27 height 20
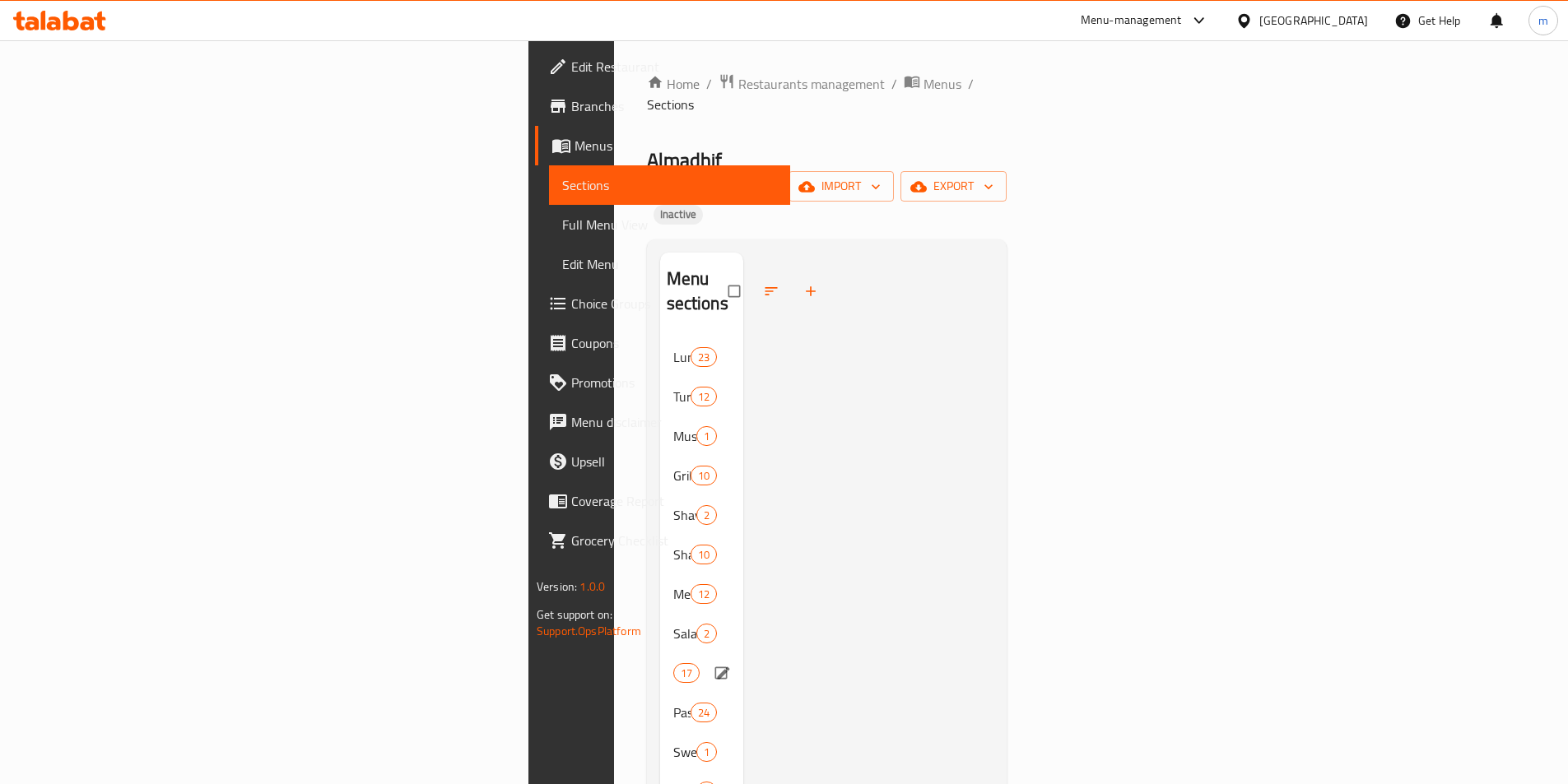
click at [660, 653] on div "Pizza 17" at bounding box center [701, 672] width 83 height 40
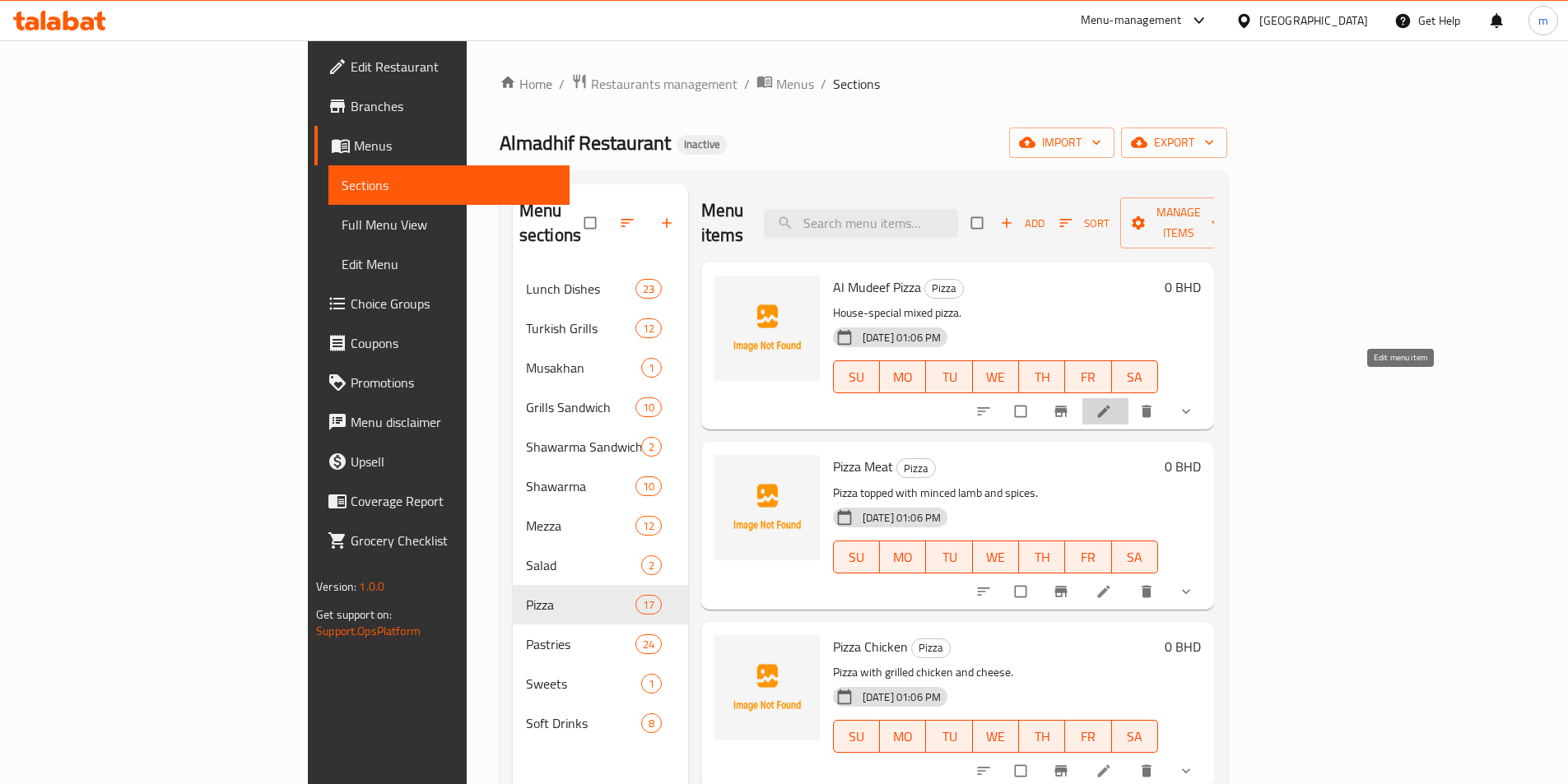
click at [1115, 403] on link at bounding box center [1105, 410] width 19 height 16
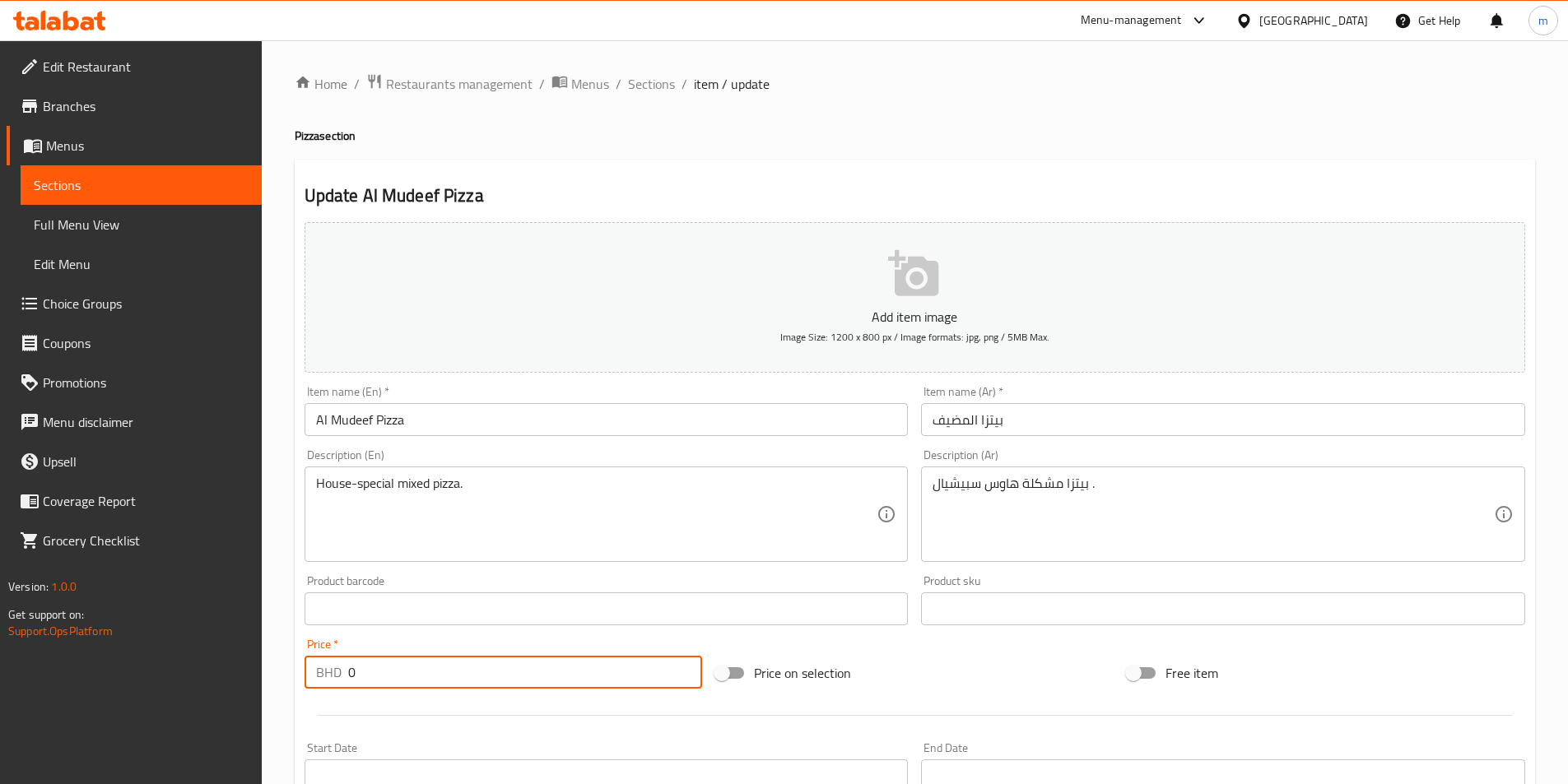
drag, startPoint x: 378, startPoint y: 674, endPoint x: 351, endPoint y: 672, distance: 27.1
click at [351, 672] on input "0" at bounding box center [525, 672] width 355 height 33
type input "2"
type input ".2"
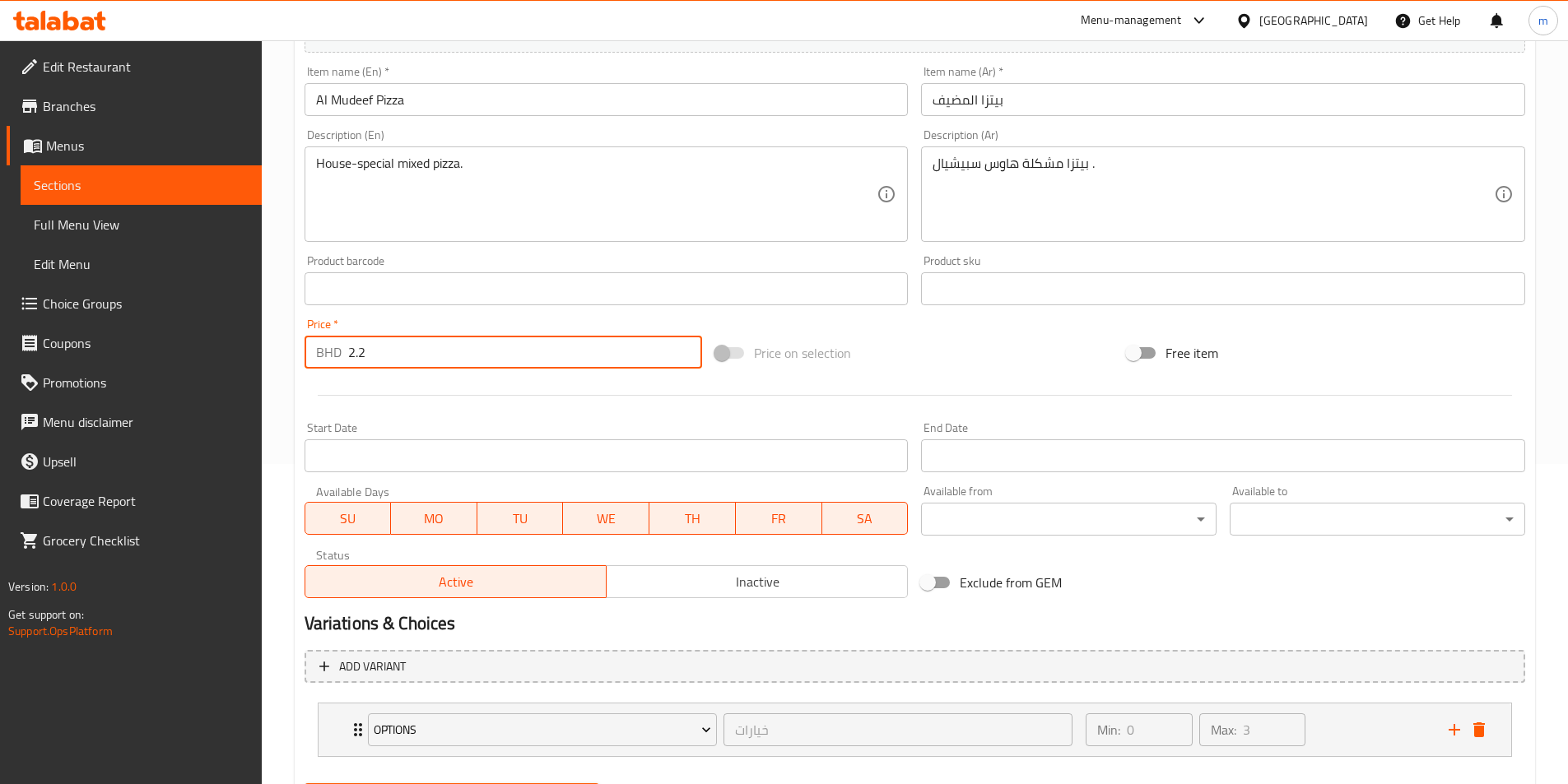
scroll to position [406, 0]
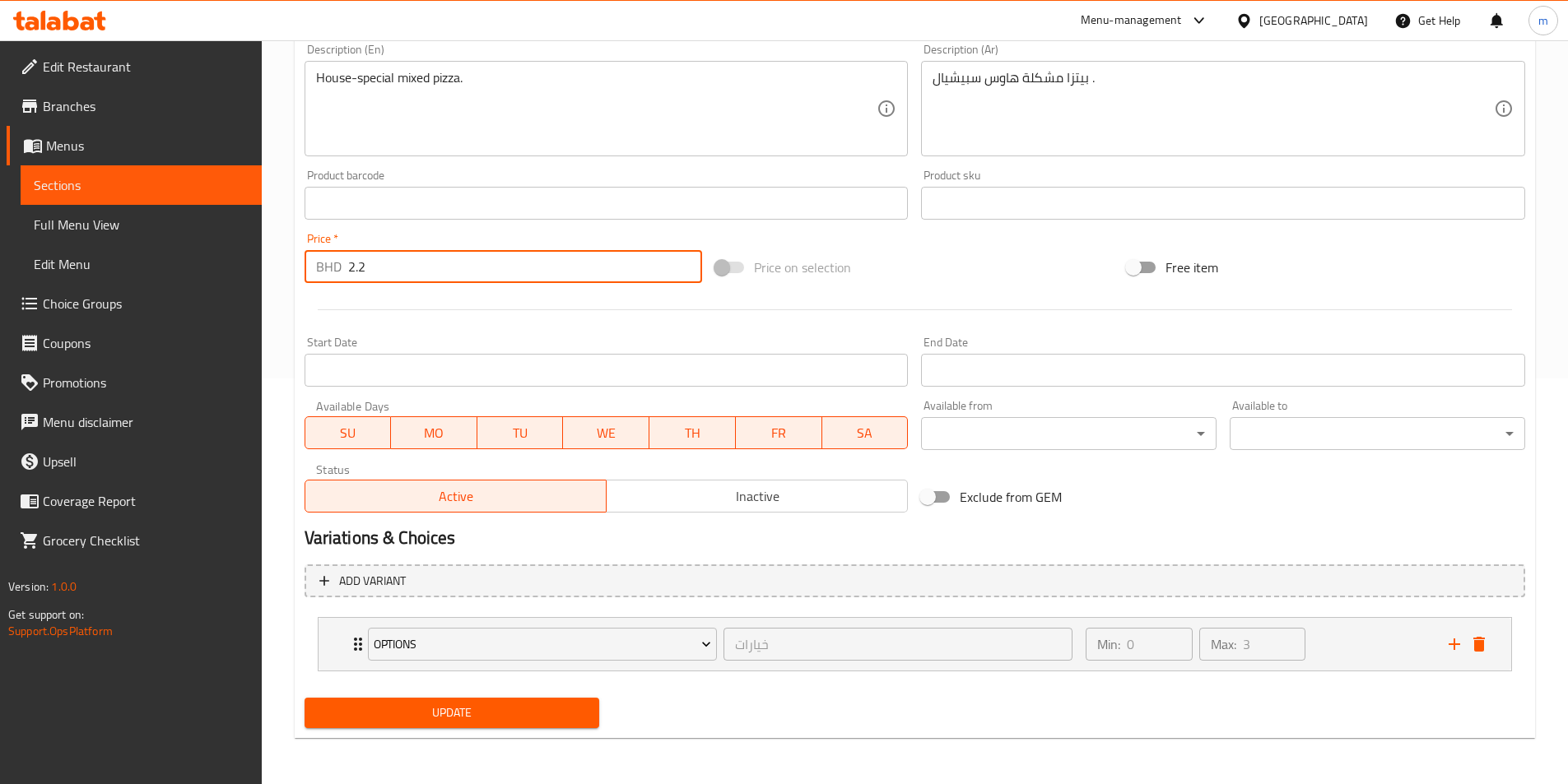
type input "2.2"
click at [516, 714] on span "Update" at bounding box center [452, 712] width 270 height 20
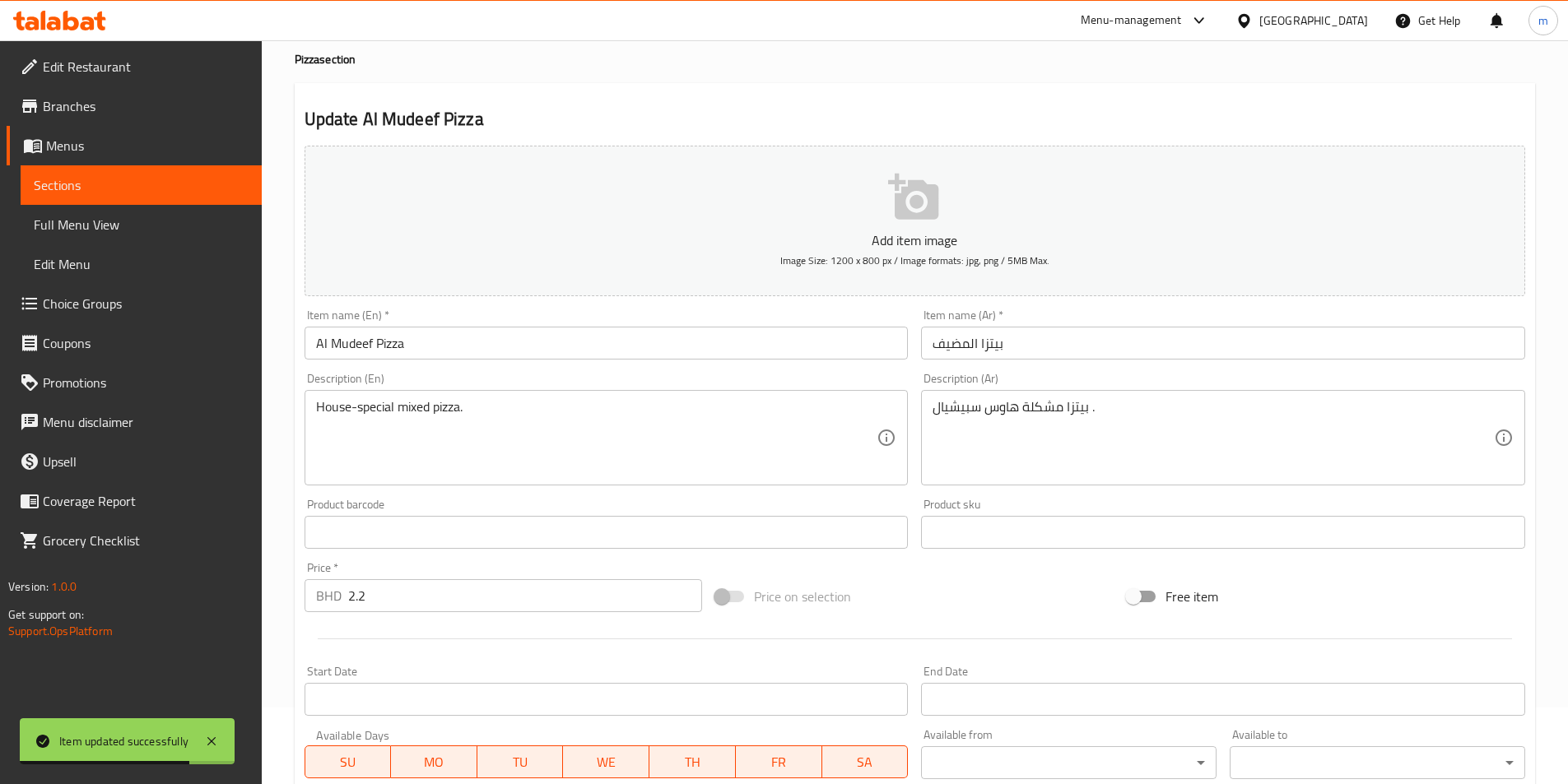
scroll to position [0, 0]
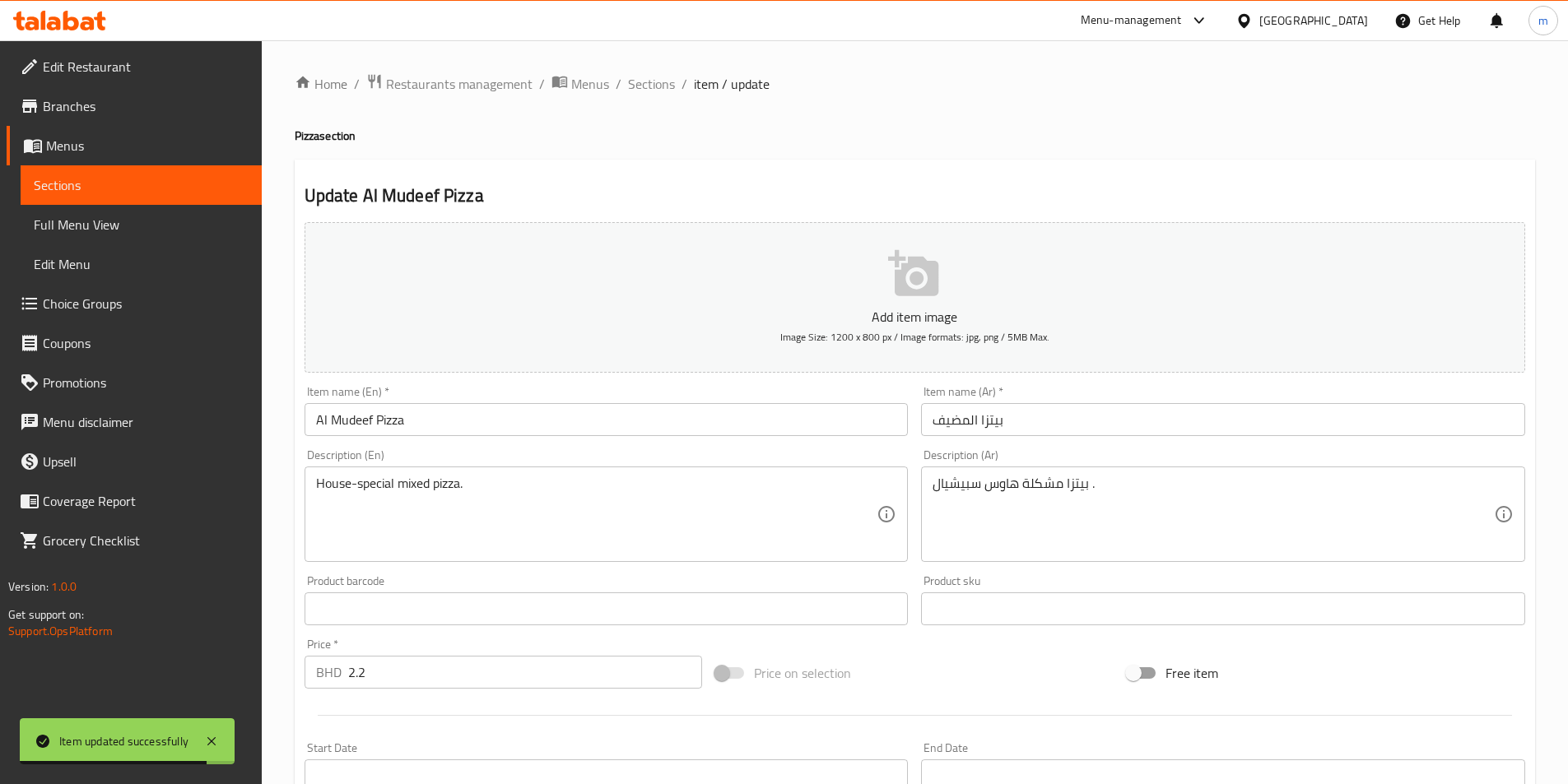
click at [142, 189] on span "Sections" at bounding box center [141, 184] width 214 height 19
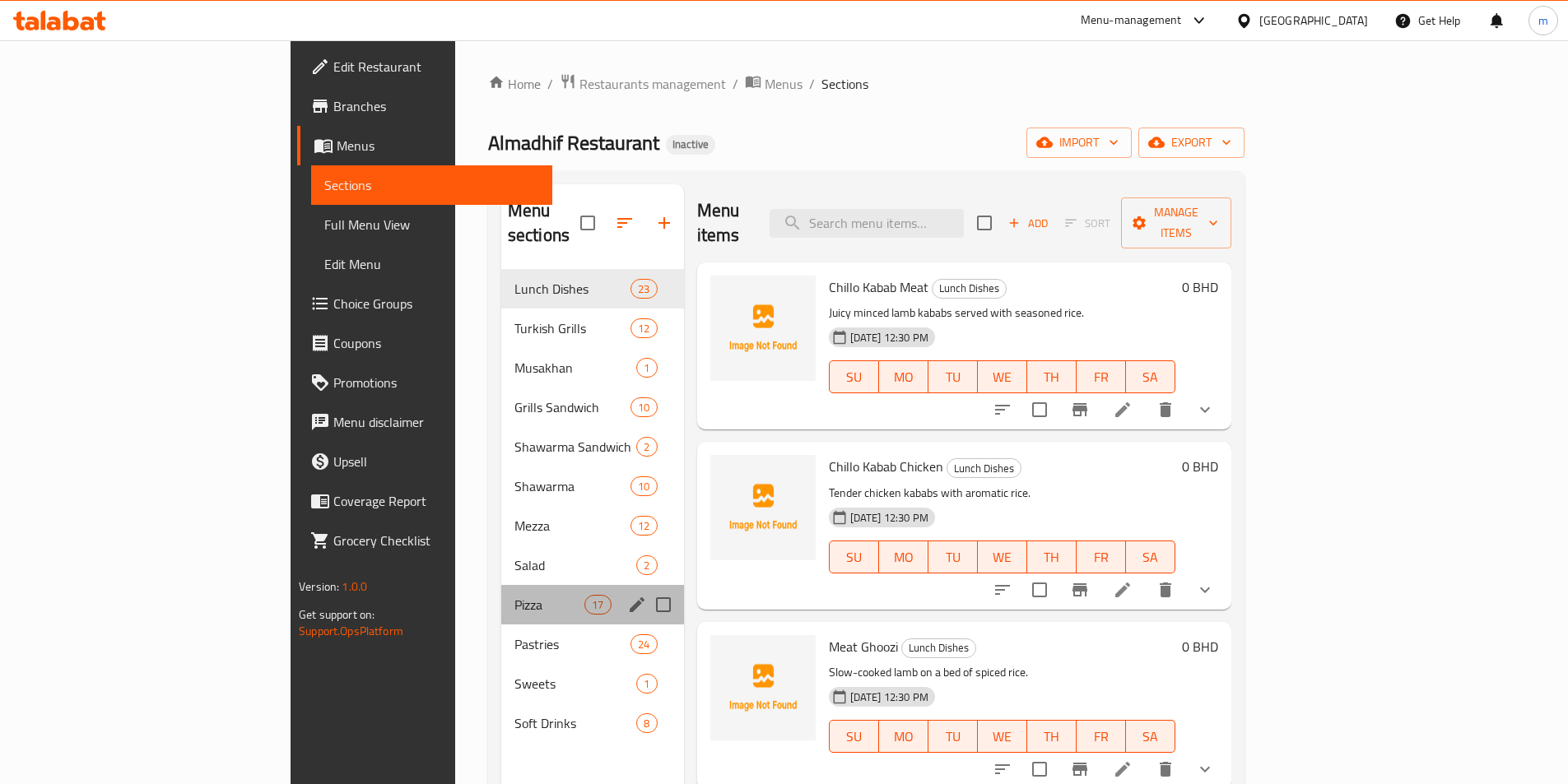
click at [501, 595] on div "Pizza 17" at bounding box center [592, 604] width 183 height 40
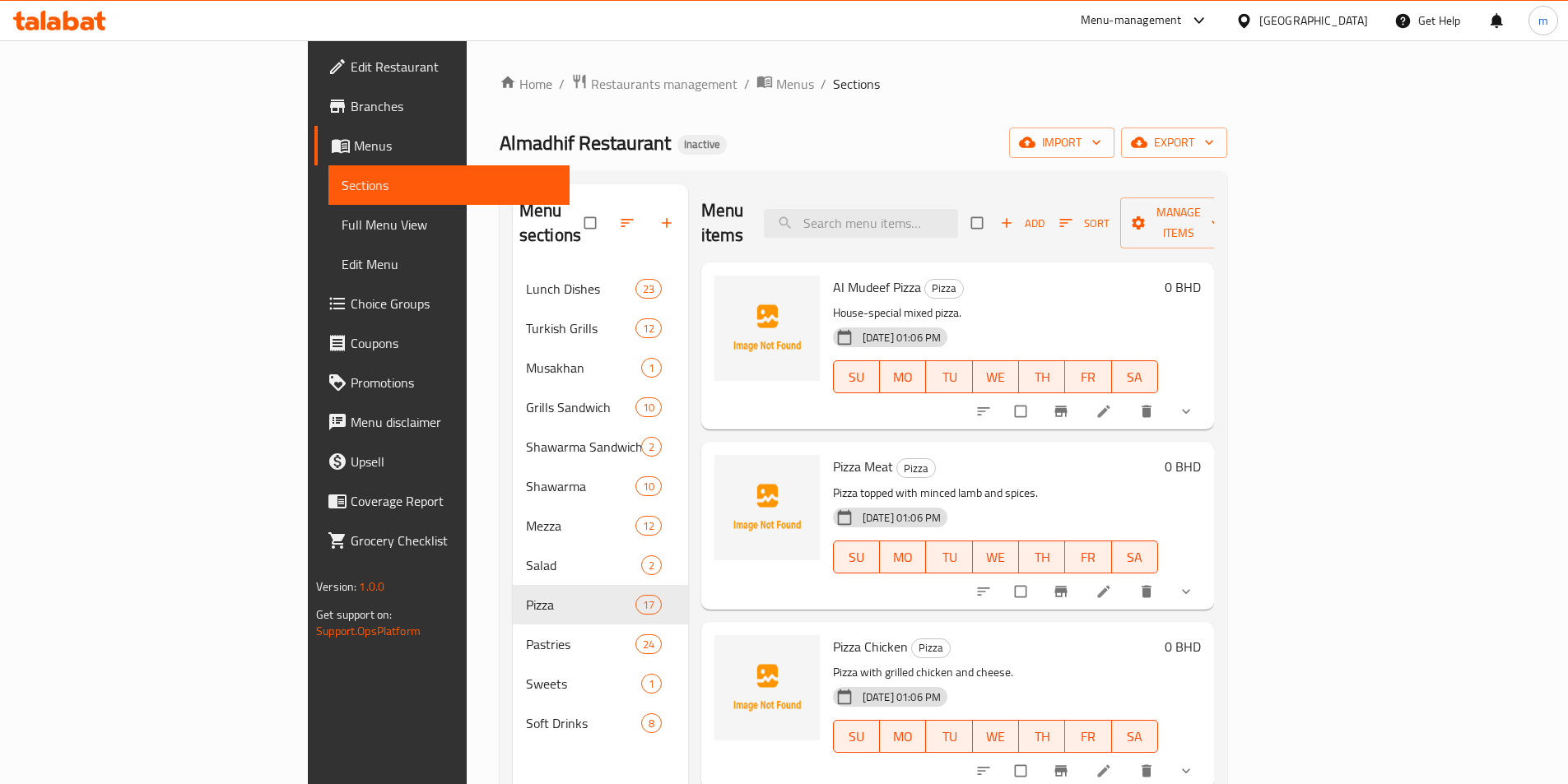
click at [341, 229] on span "Full Menu View" at bounding box center [448, 224] width 214 height 19
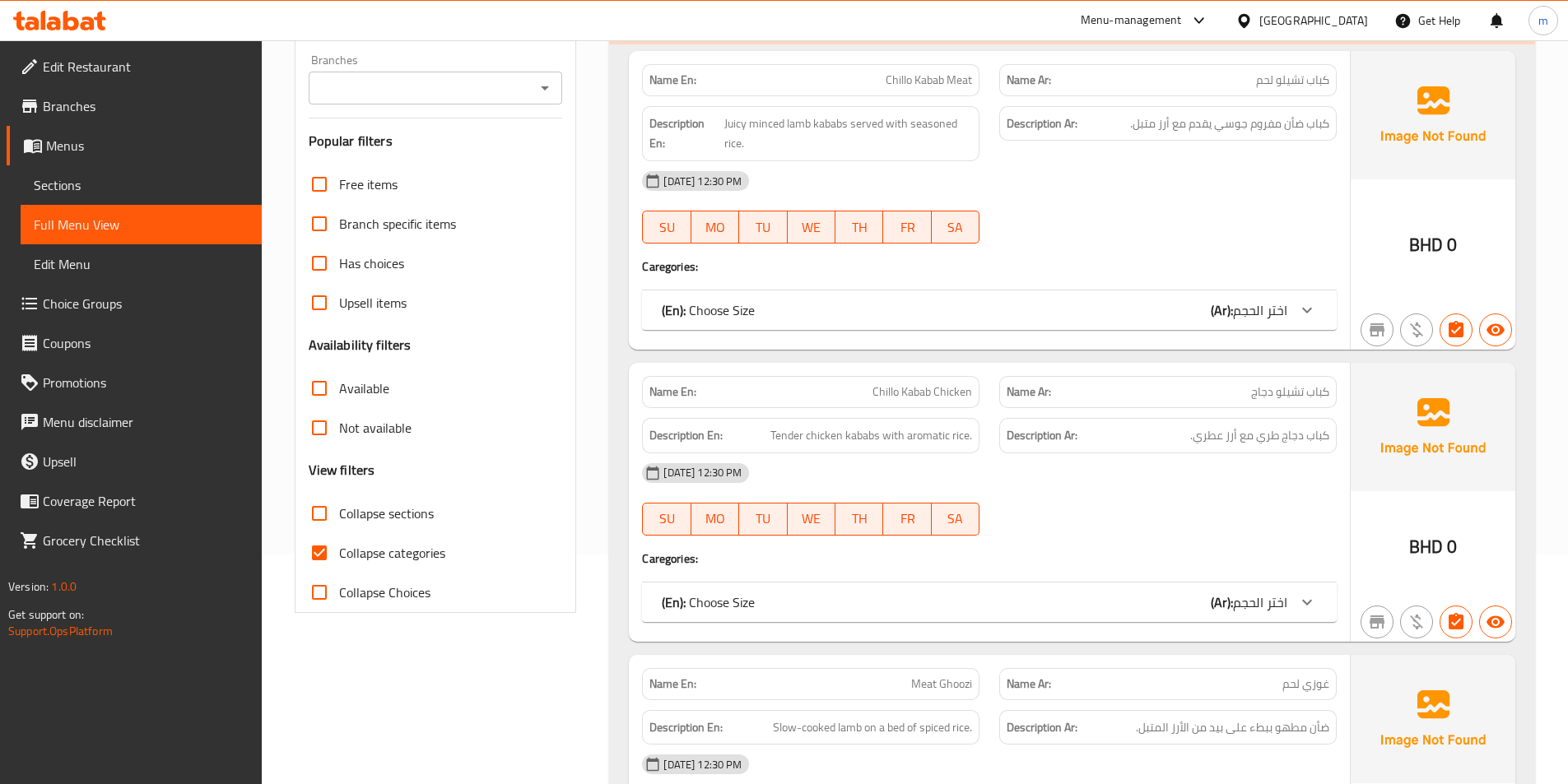
scroll to position [247, 0]
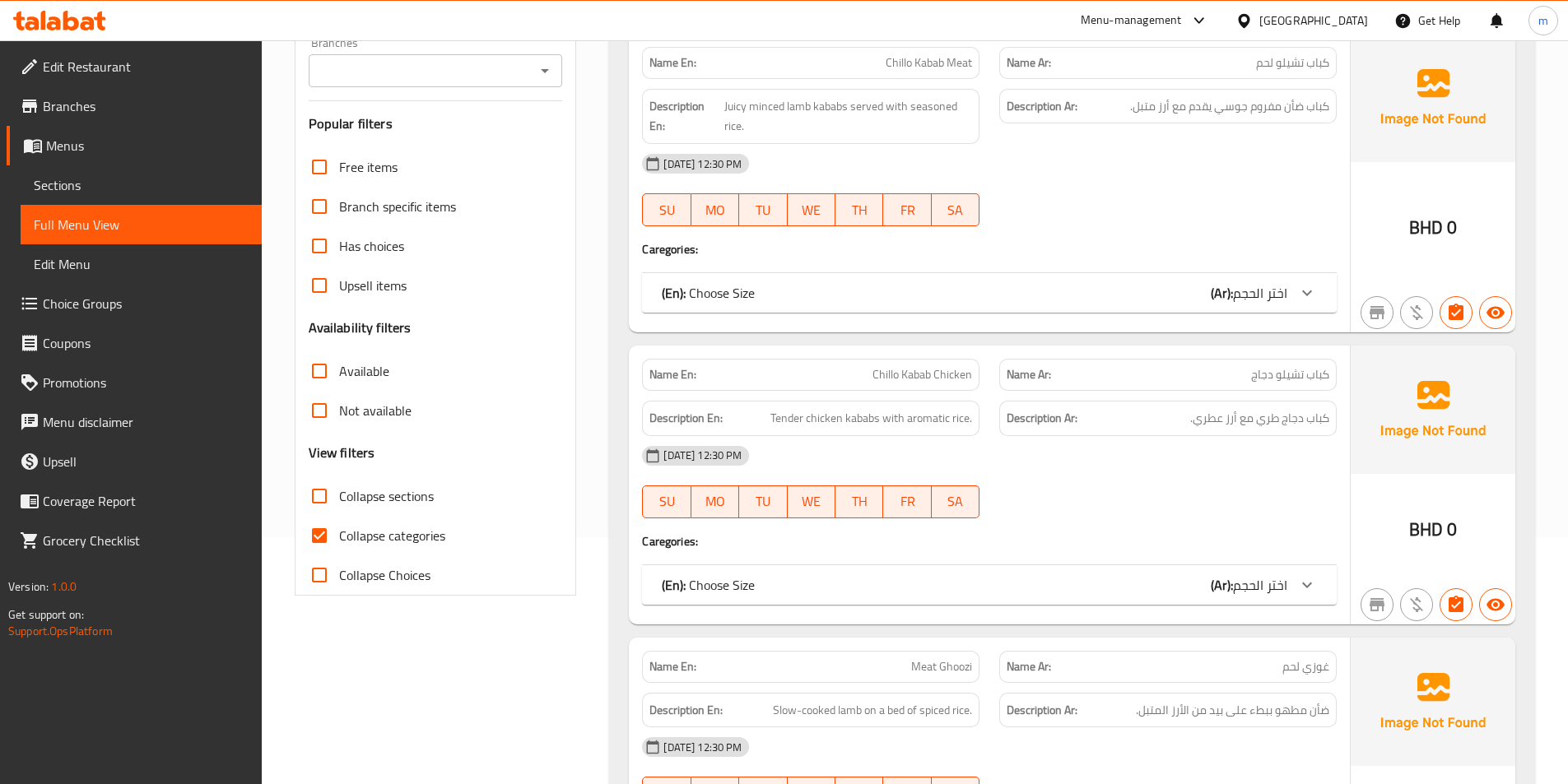
click at [326, 532] on input "Collapse categories" at bounding box center [319, 535] width 40 height 40
checkbox input "false"
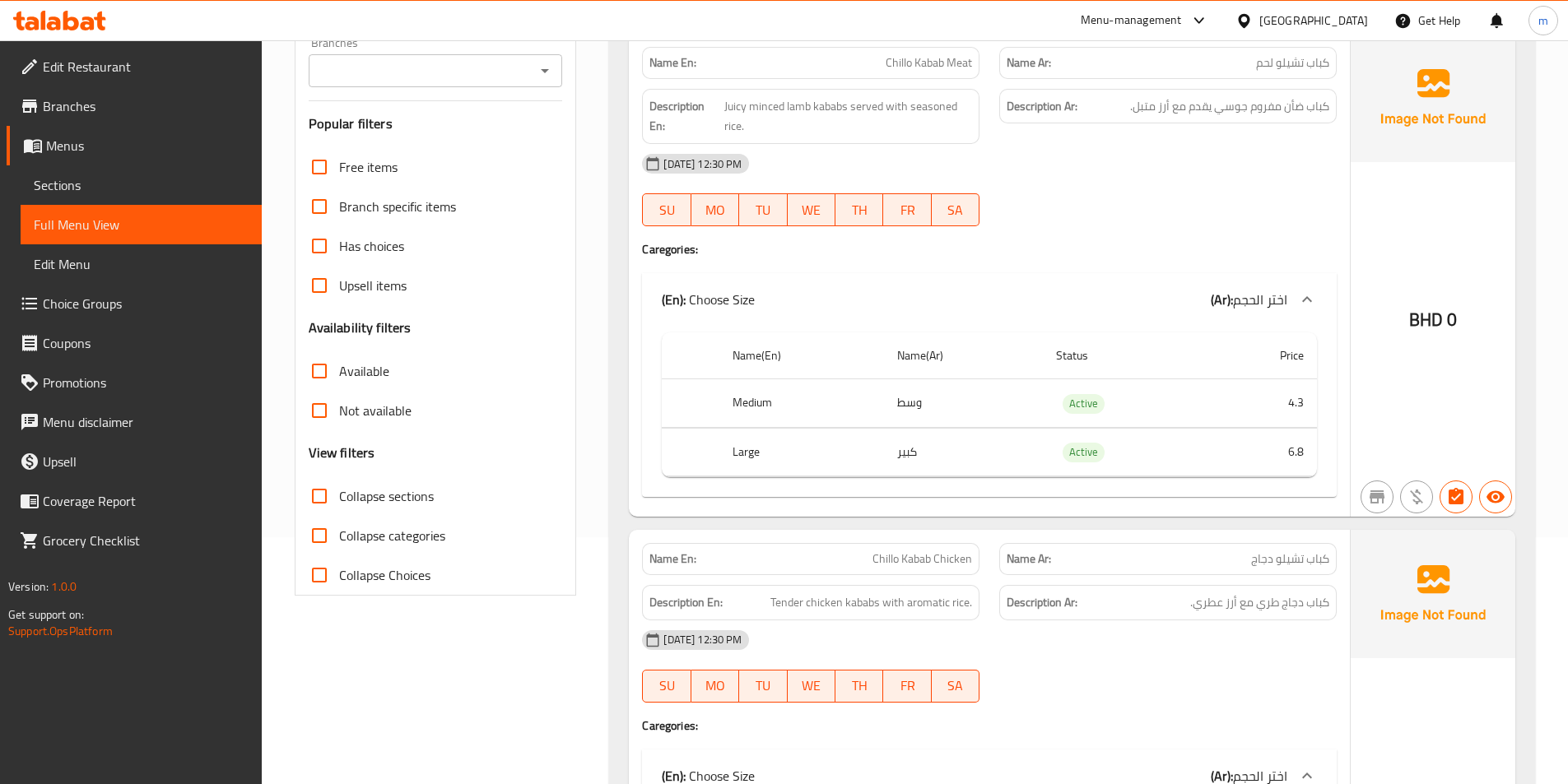
click at [319, 500] on input "Collapse sections" at bounding box center [319, 495] width 40 height 40
checkbox input "true"
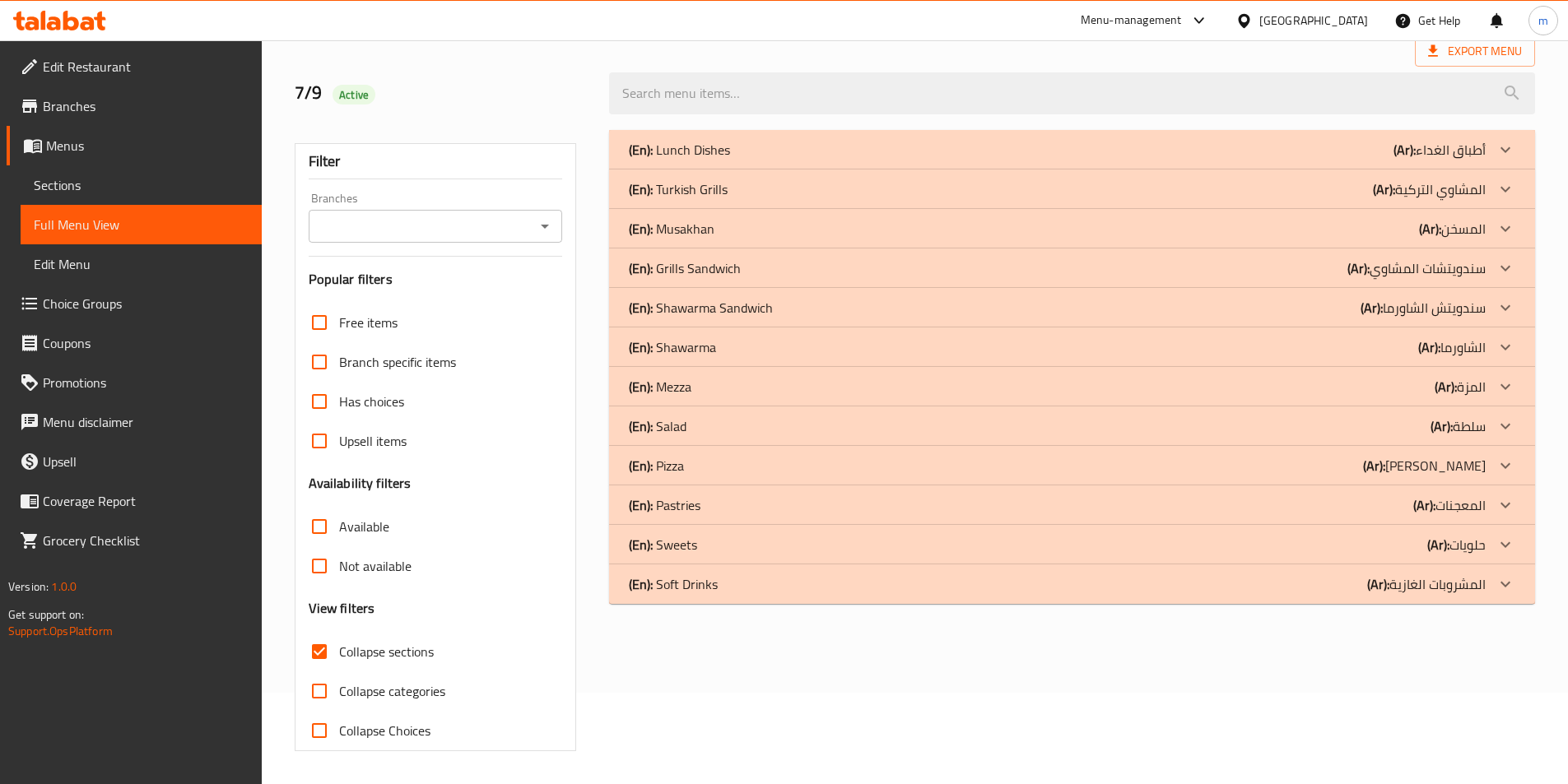
scroll to position [0, 0]
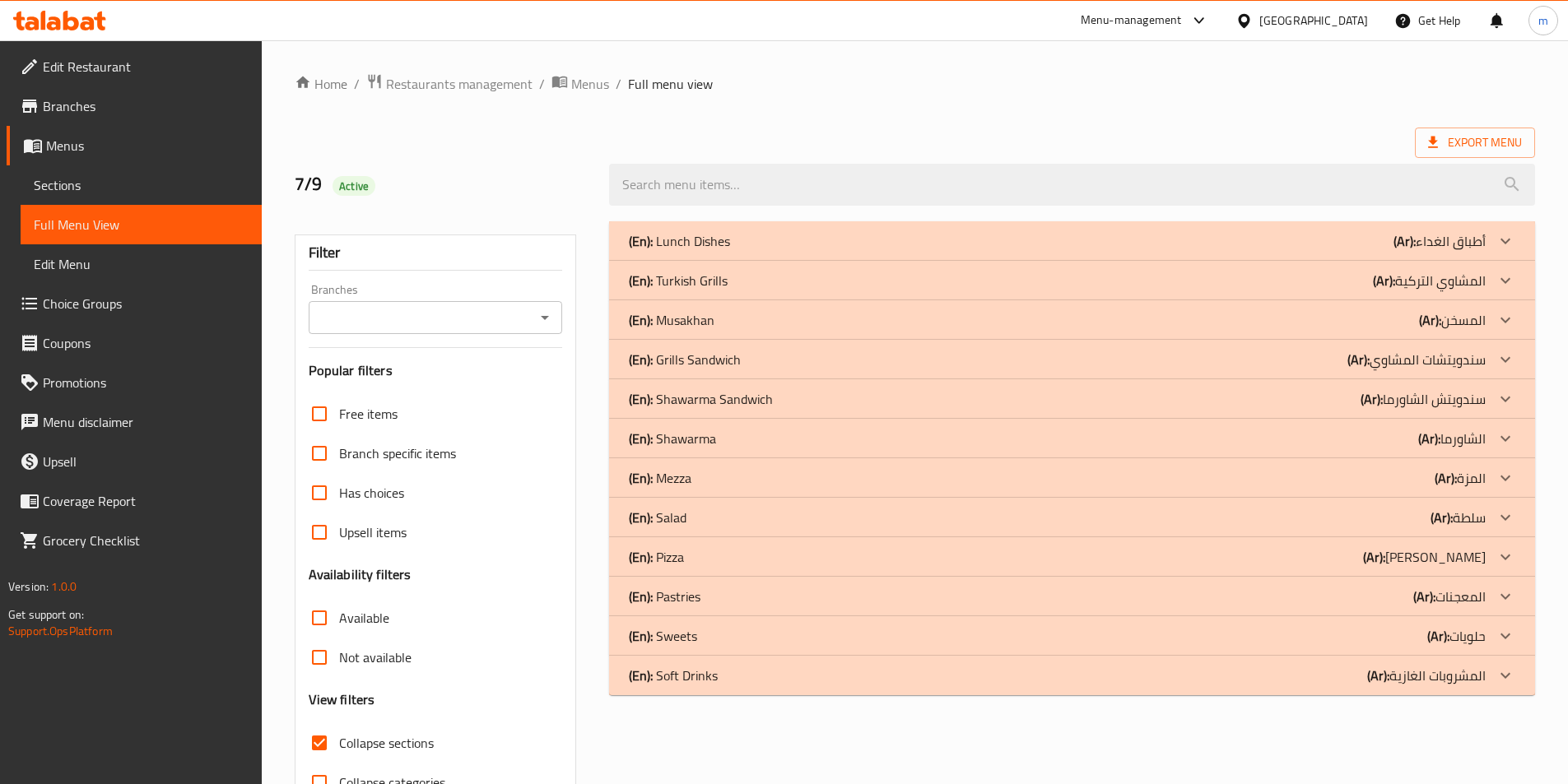
click at [1496, 552] on icon at bounding box center [1505, 556] width 19 height 19
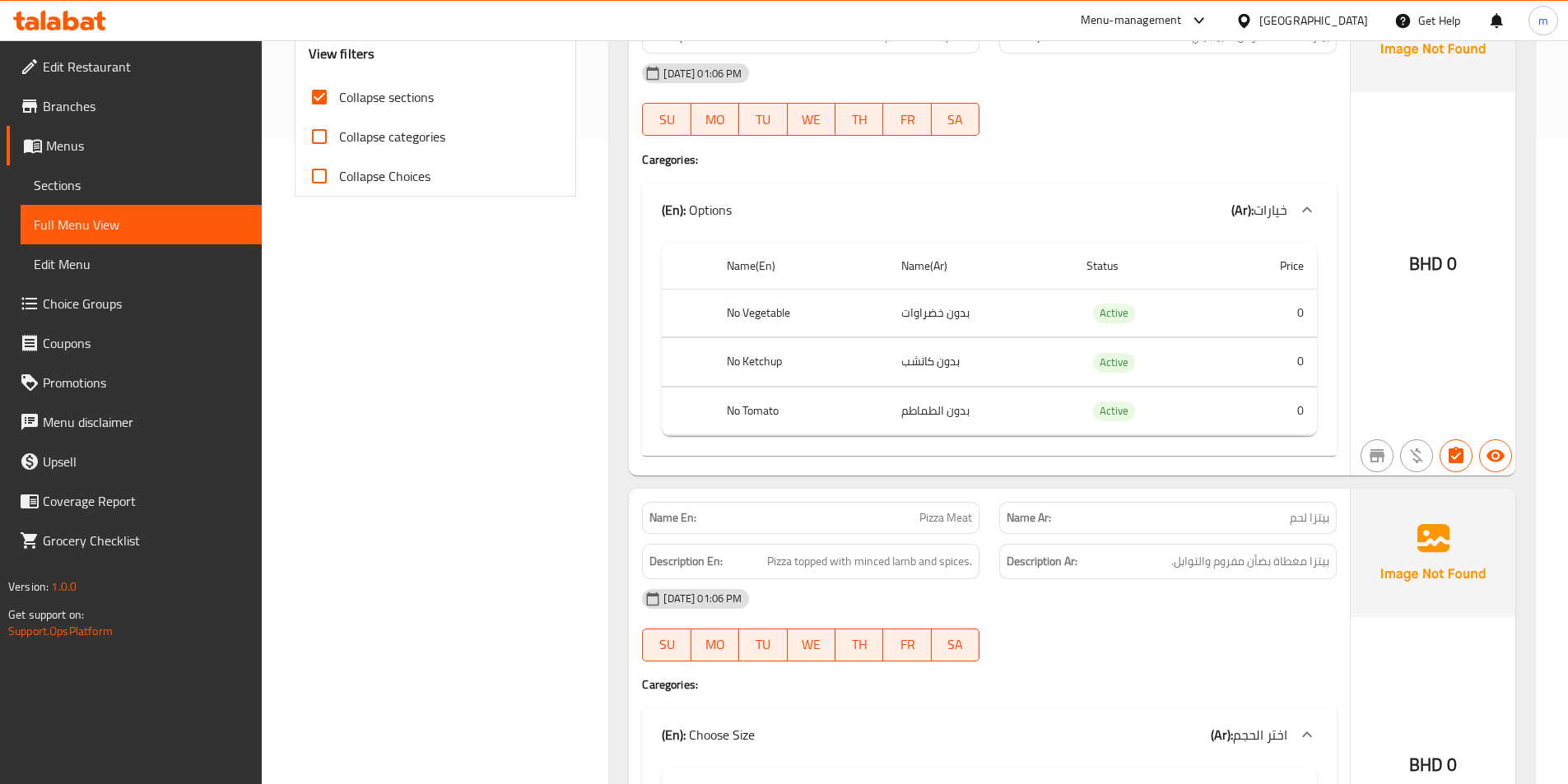
scroll to position [450, 0]
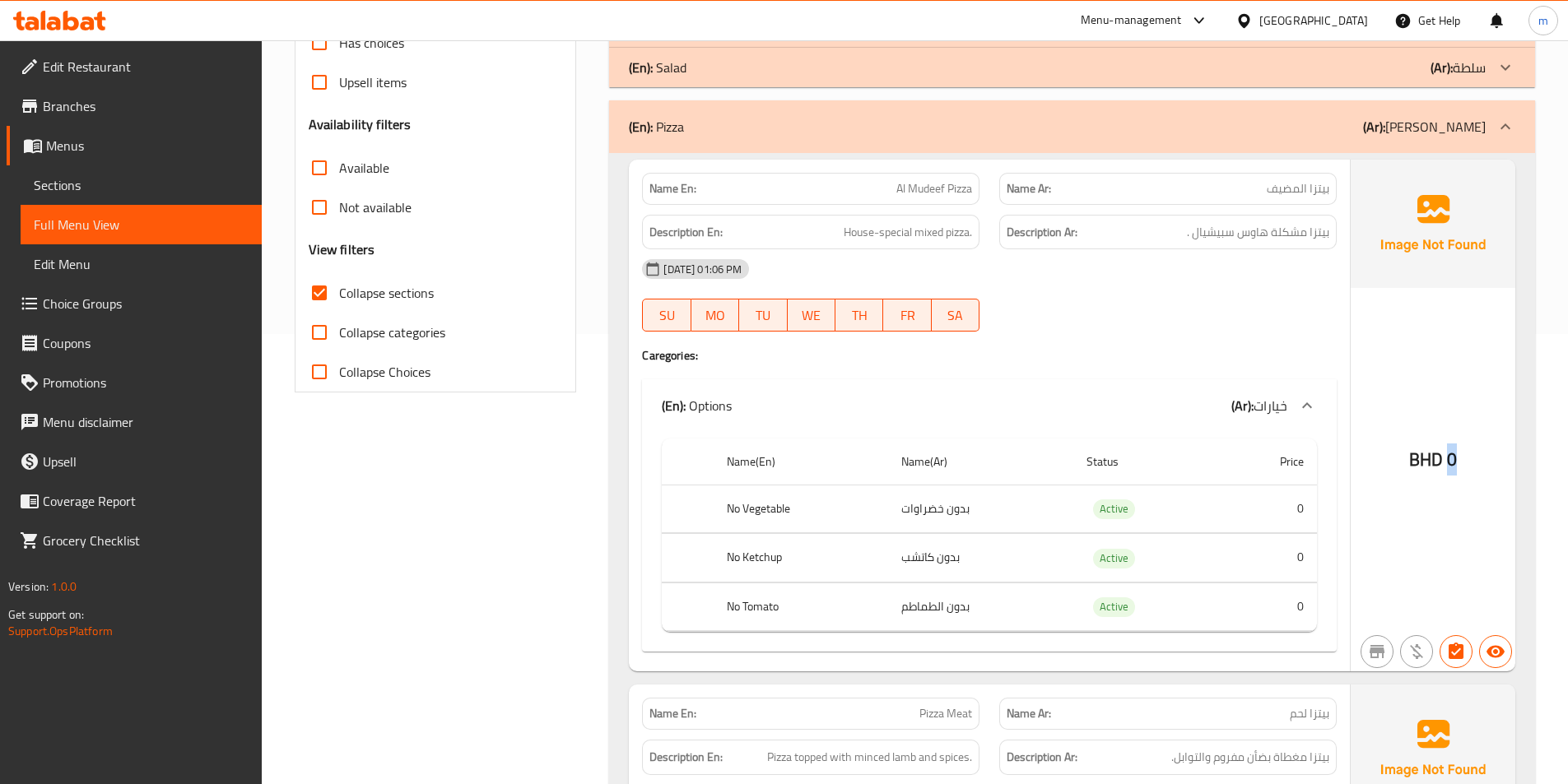
drag, startPoint x: 1458, startPoint y: 461, endPoint x: 1440, endPoint y: 461, distance: 18.0
click at [1440, 461] on div "BHD 0" at bounding box center [1433, 415] width 164 height 512
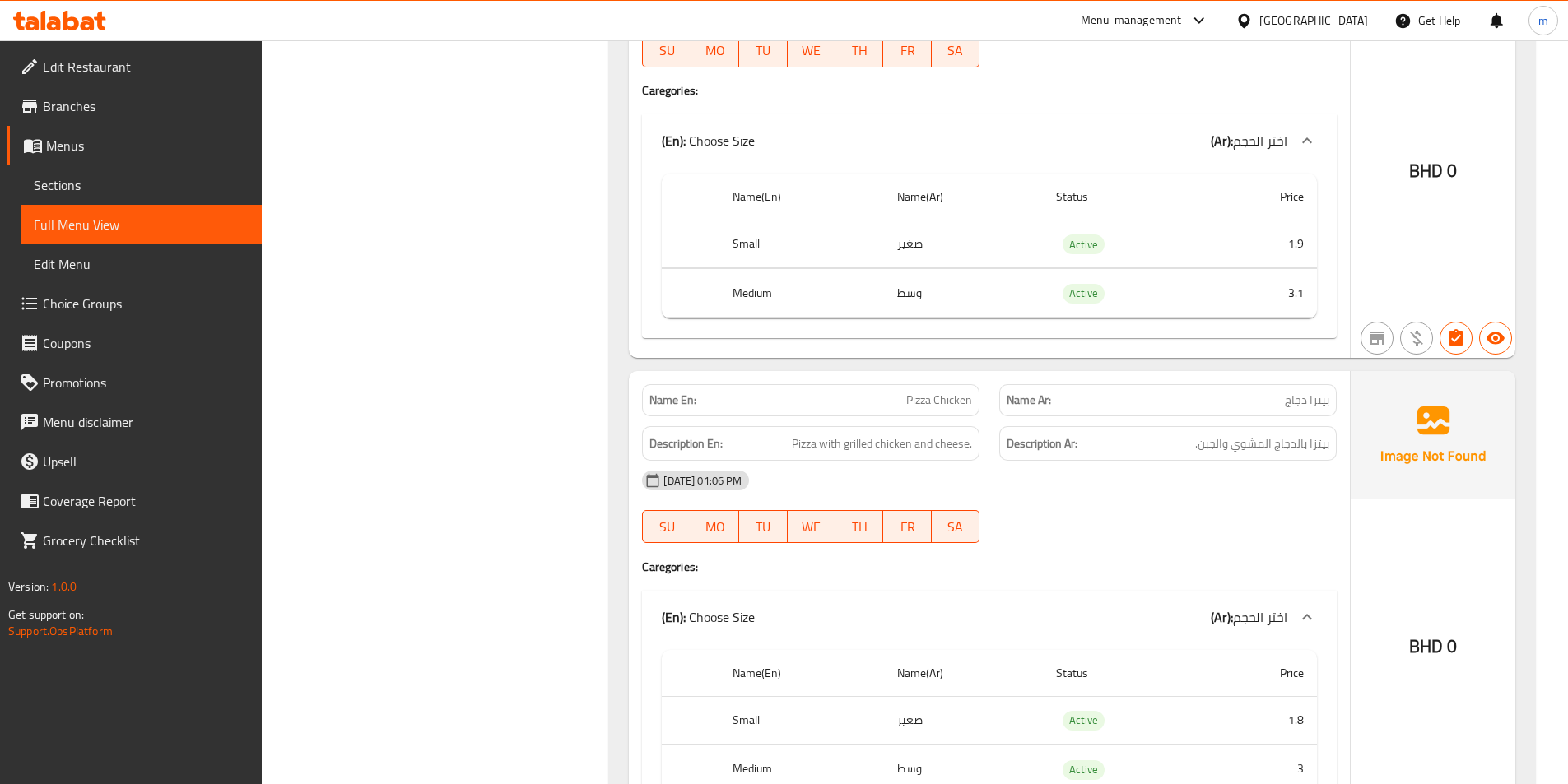
scroll to position [1190, 0]
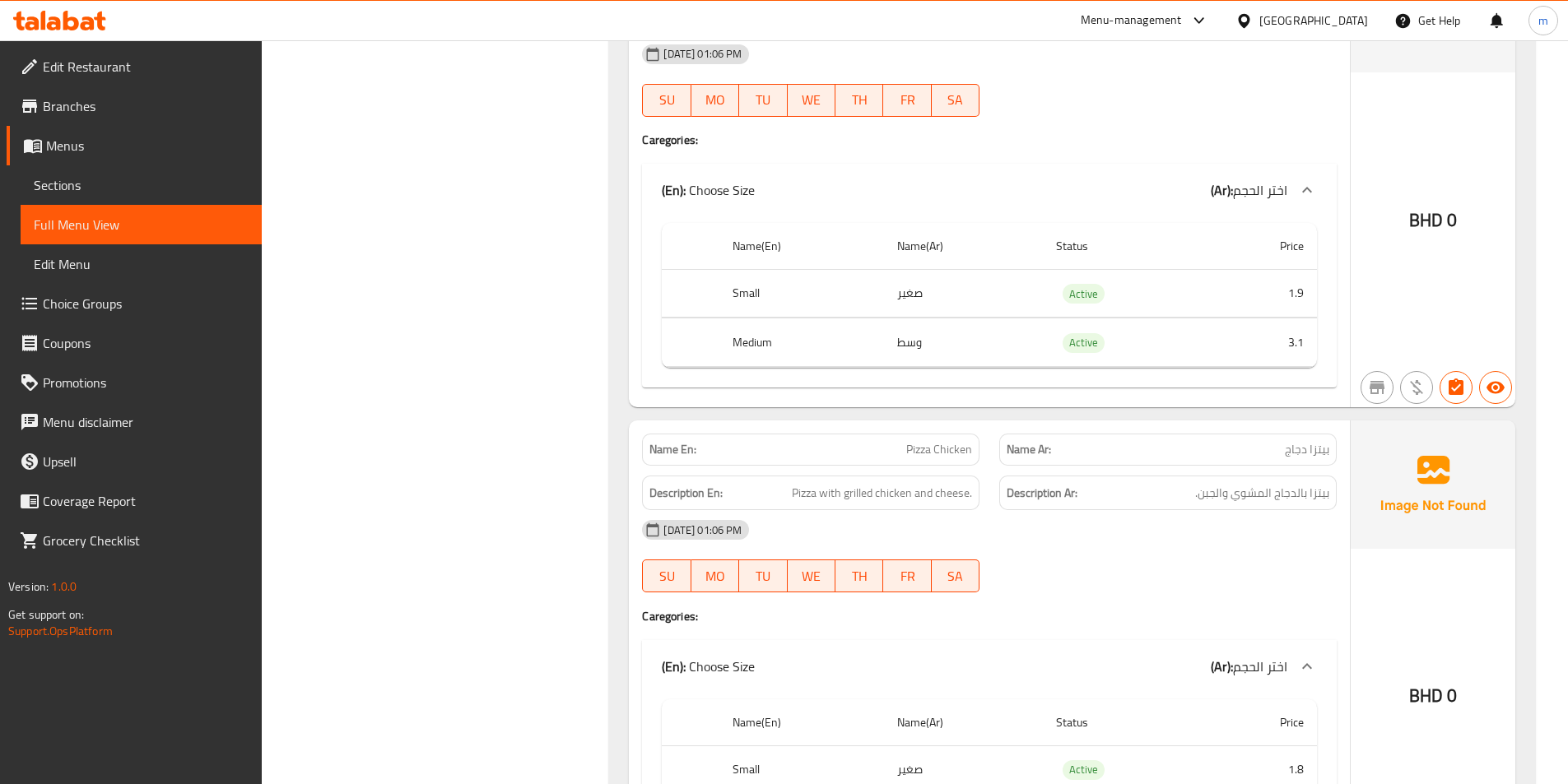
click at [1305, 185] on icon at bounding box center [1306, 190] width 19 height 19
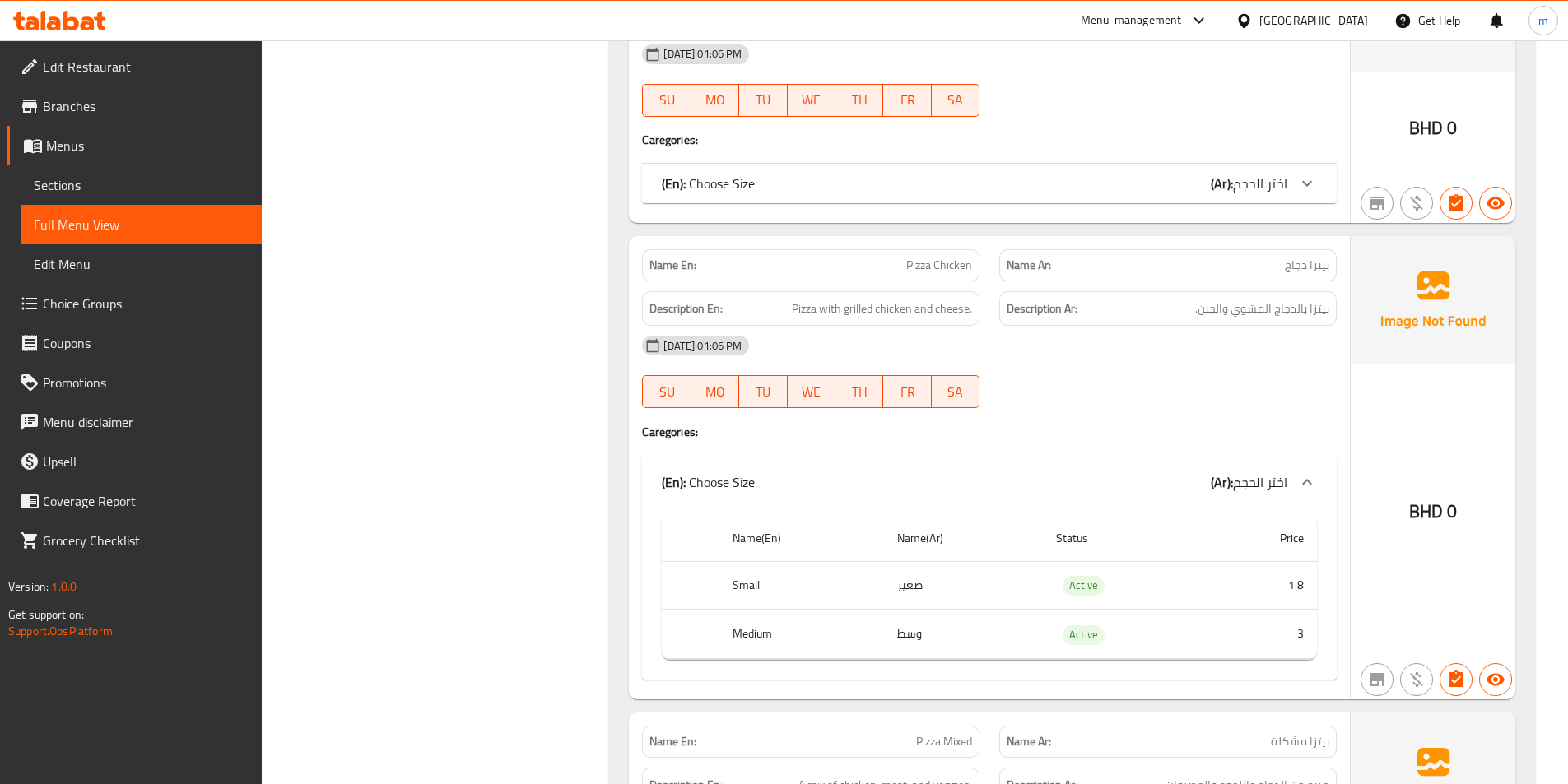
click at [1305, 185] on icon at bounding box center [1306, 183] width 19 height 19
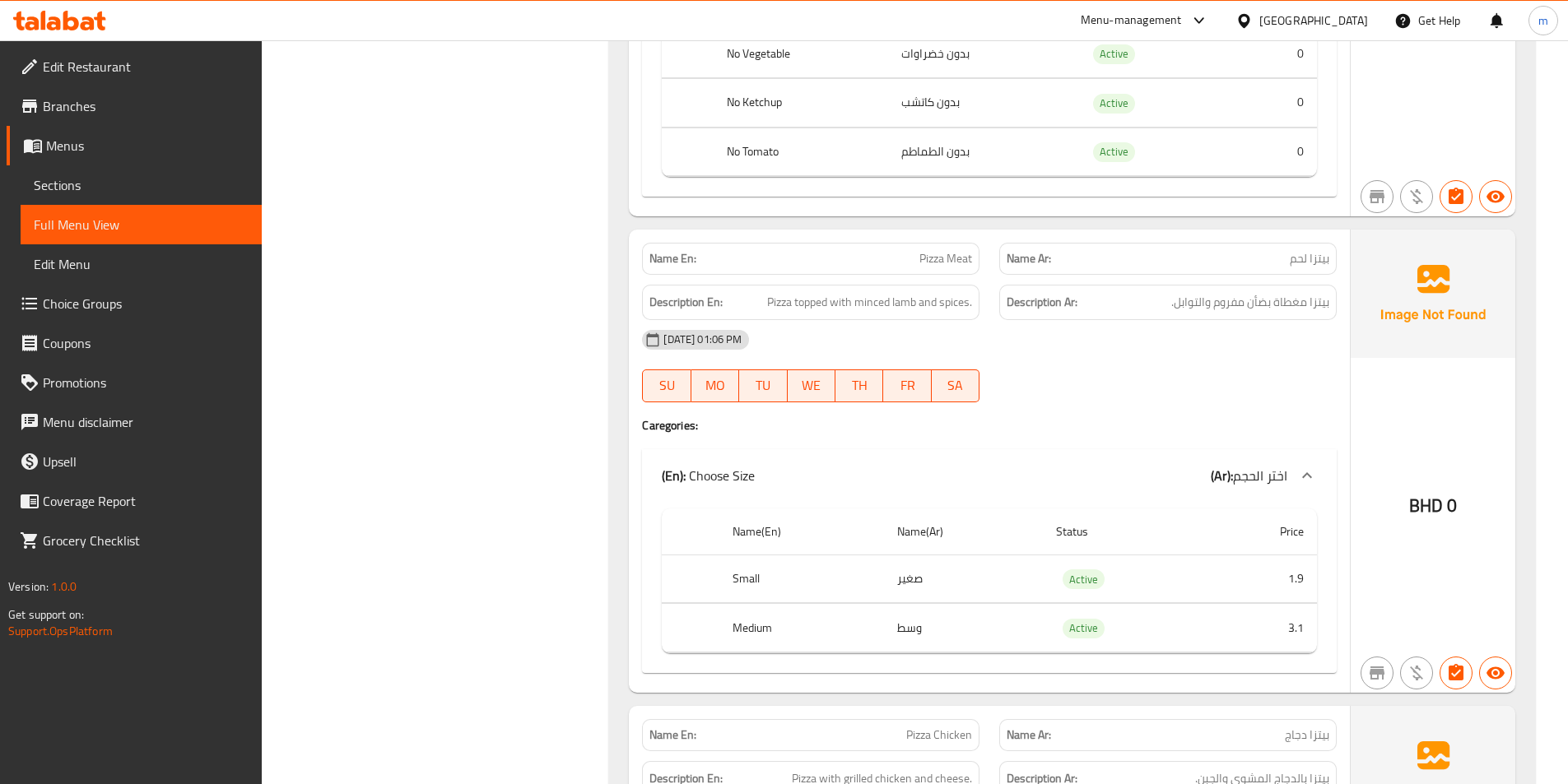
scroll to position [943, 0]
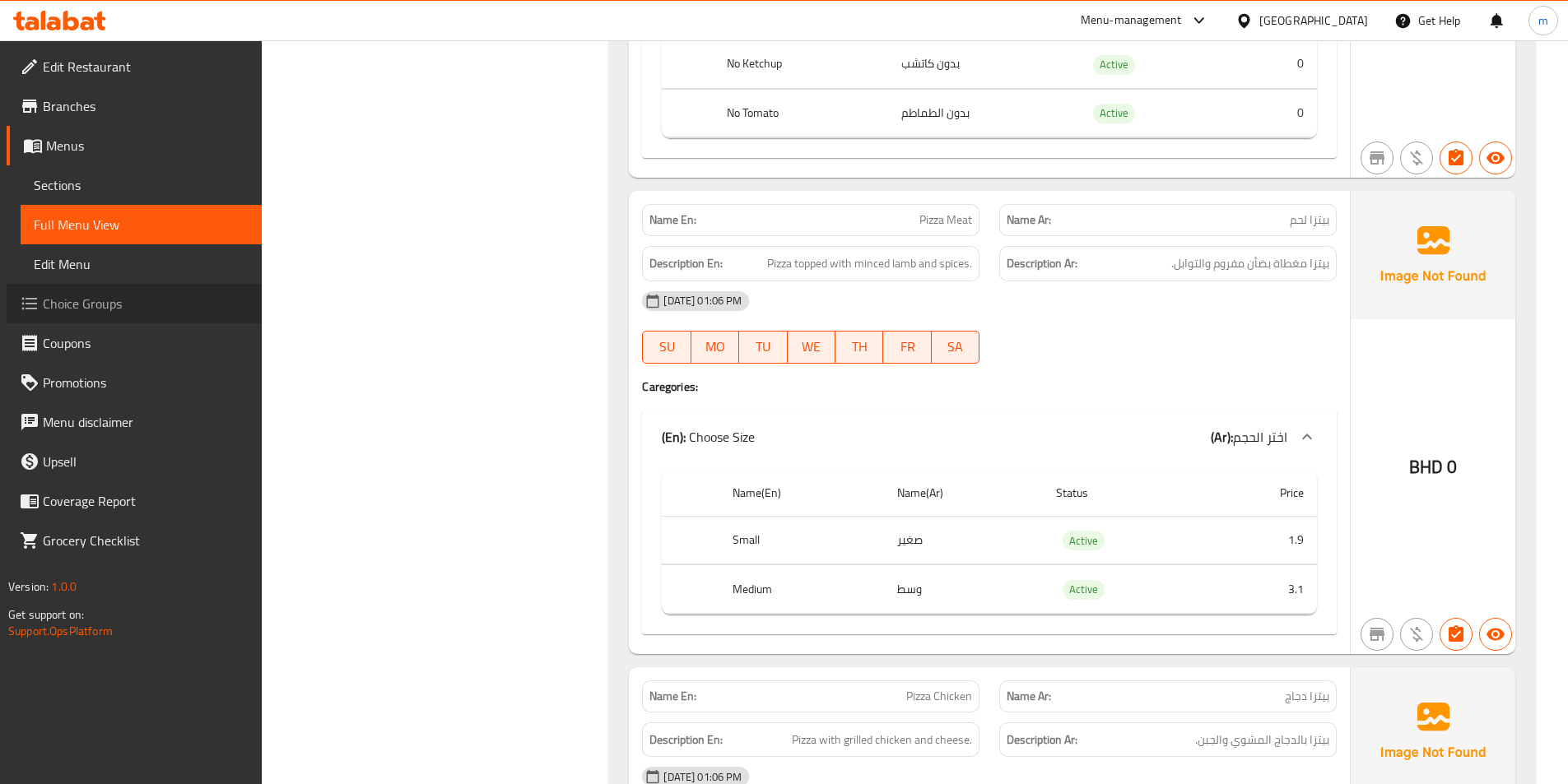
click at [72, 321] on link "Choice Groups" at bounding box center [134, 303] width 255 height 40
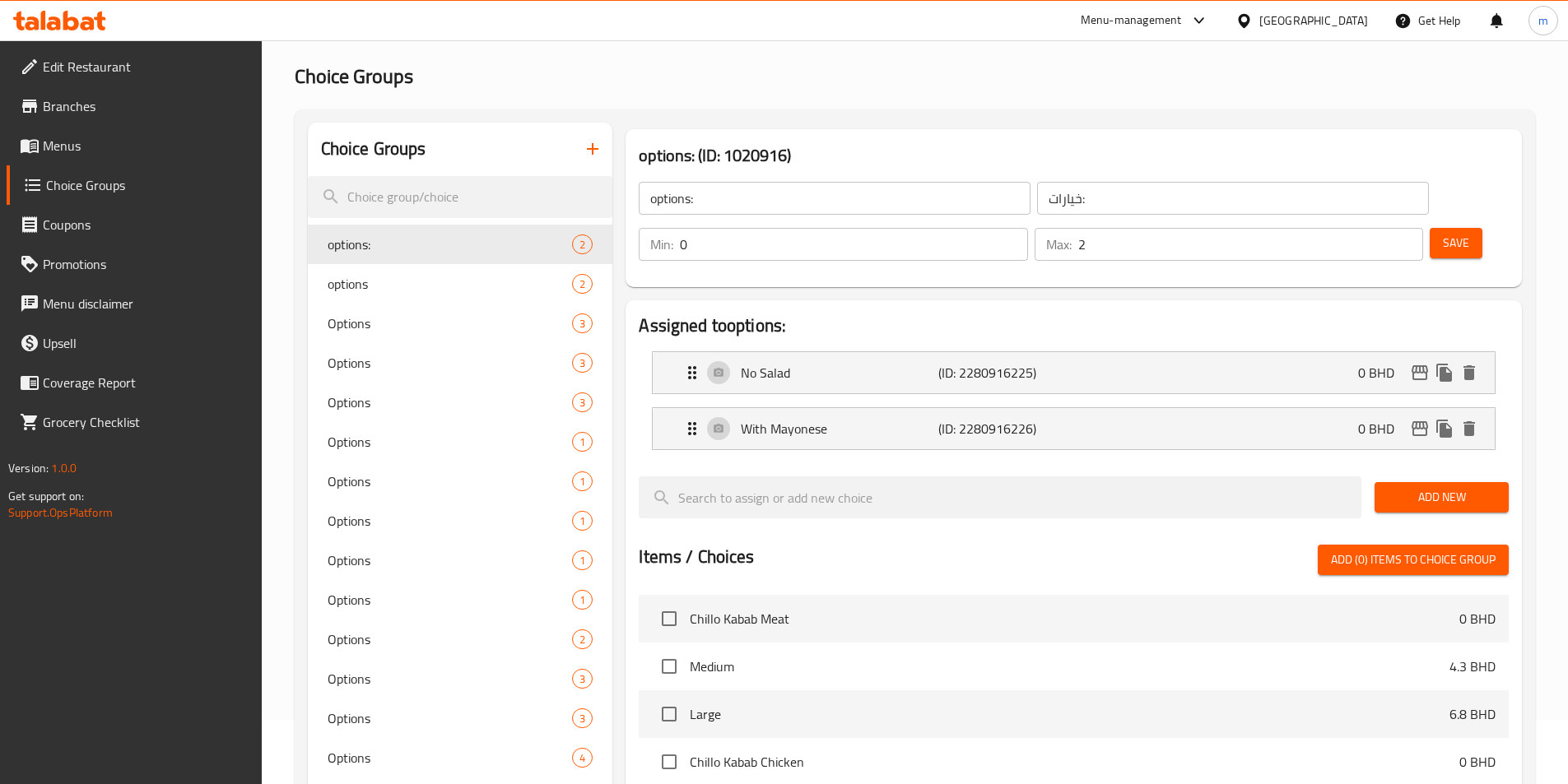
scroll to position [63, 0]
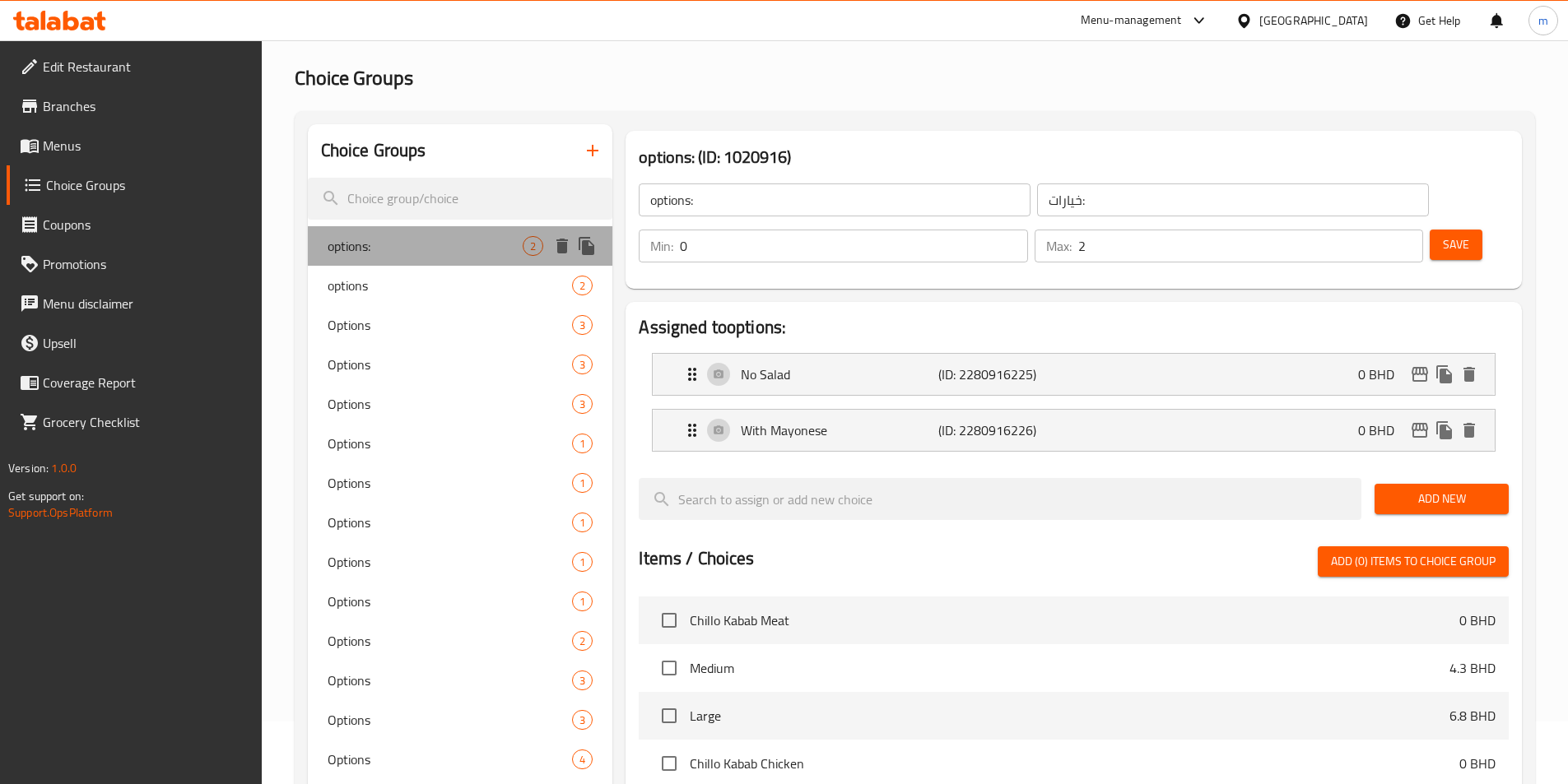
click at [394, 241] on span "options:" at bounding box center [425, 245] width 196 height 19
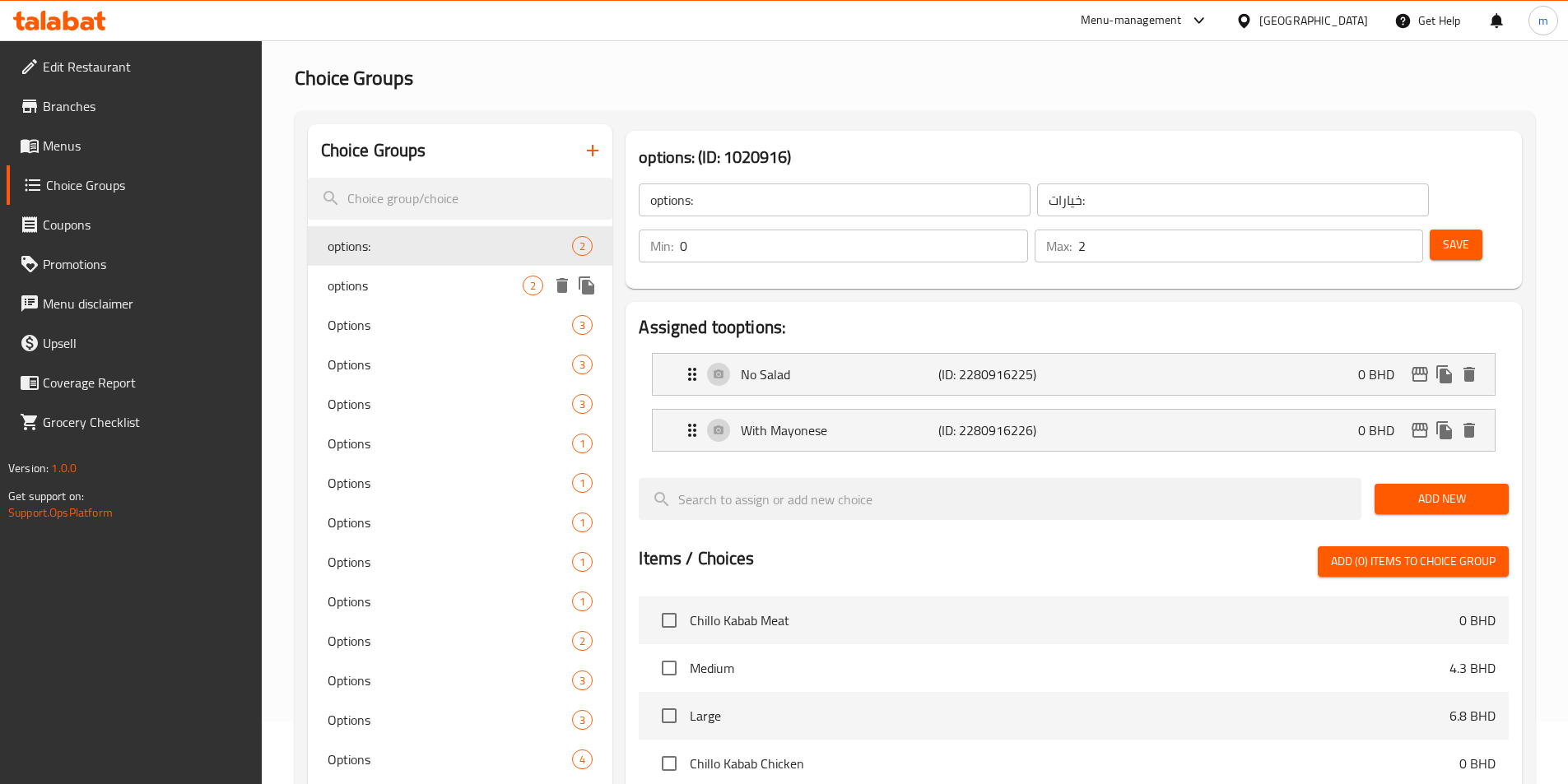
click at [404, 290] on span "options" at bounding box center [425, 285] width 196 height 19
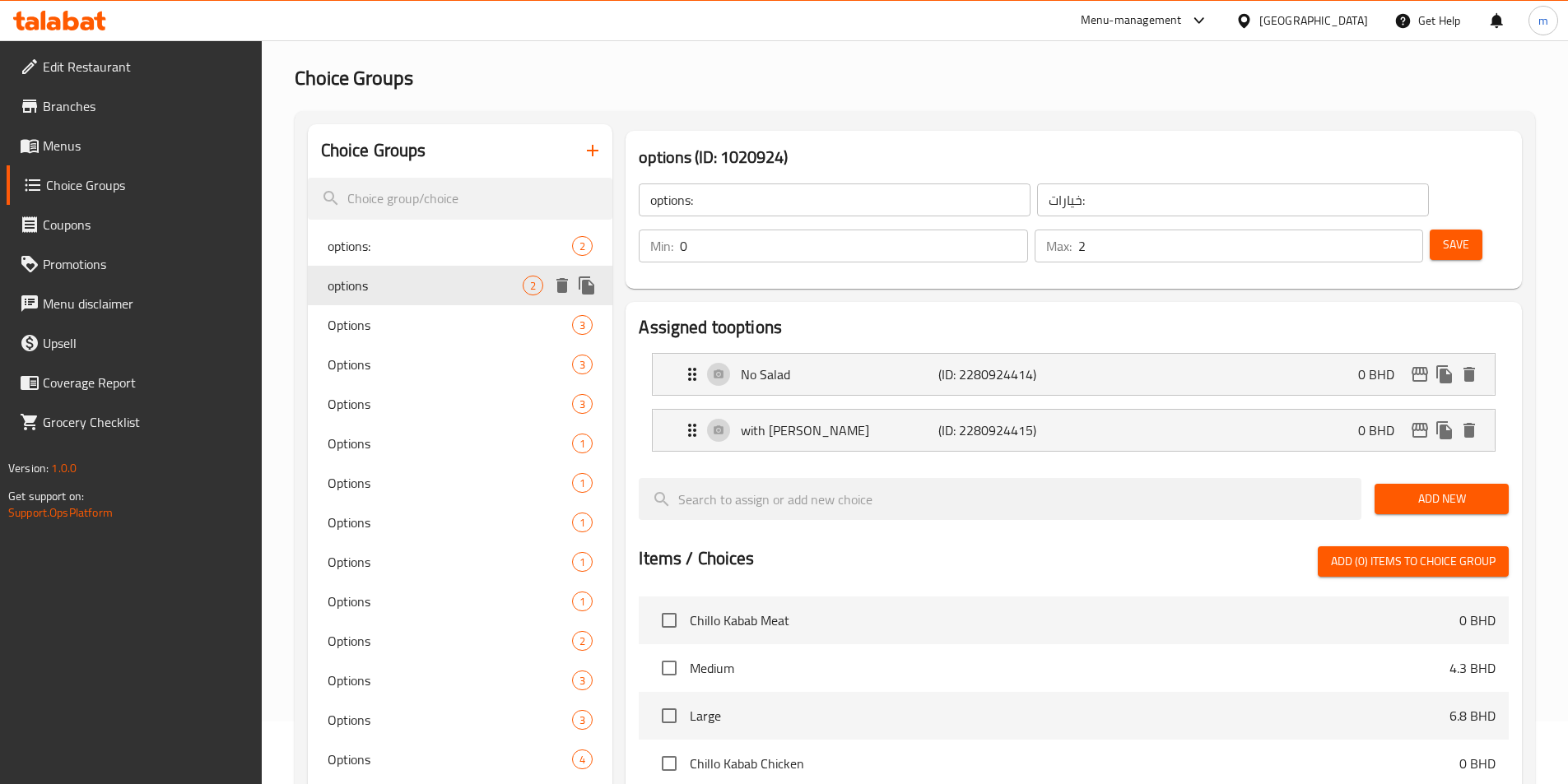
type input "options"
type input "خيارات"
click at [406, 308] on div "Options 3" at bounding box center [461, 324] width 305 height 40
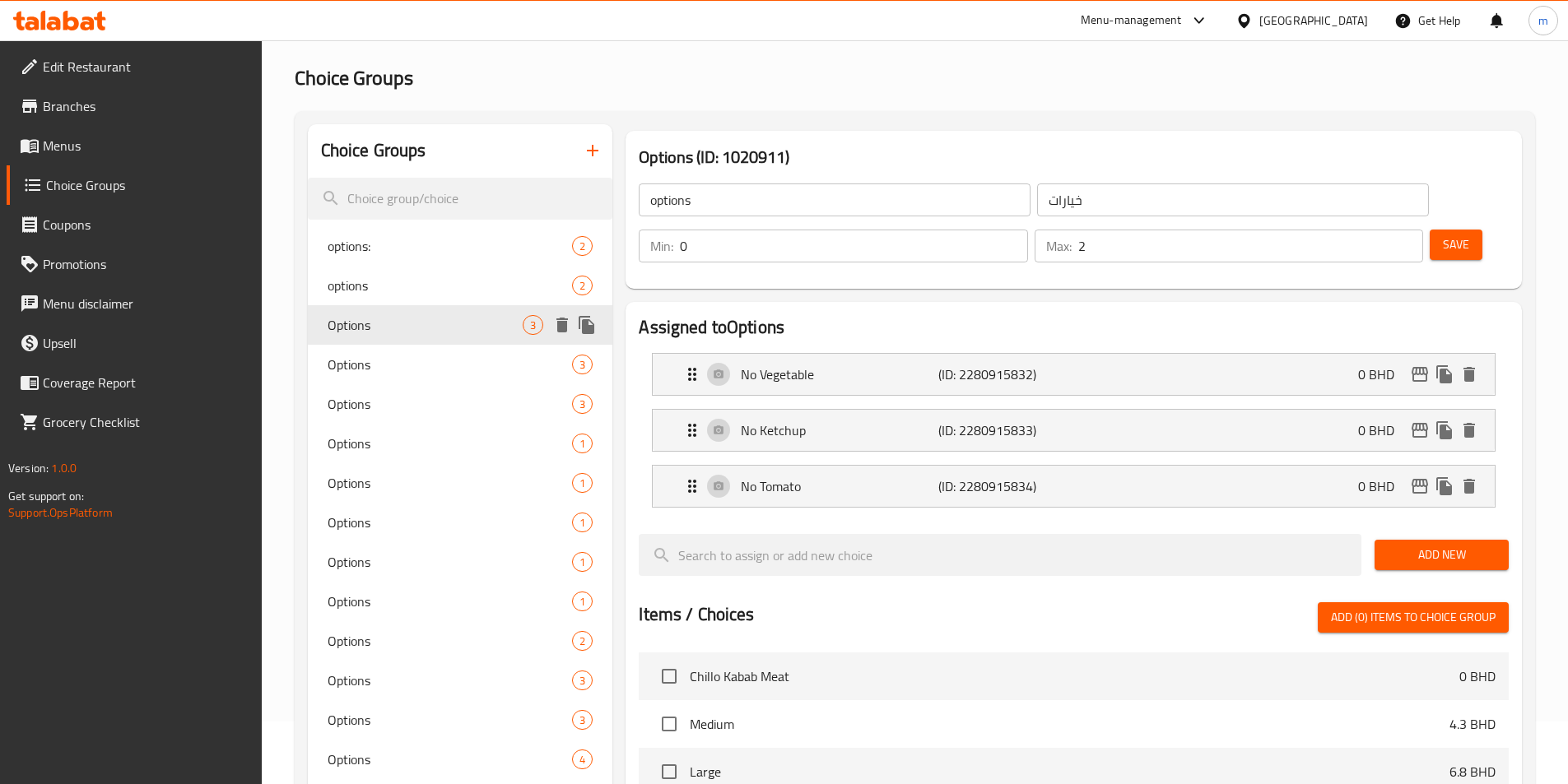
type input "Options"
type input "3"
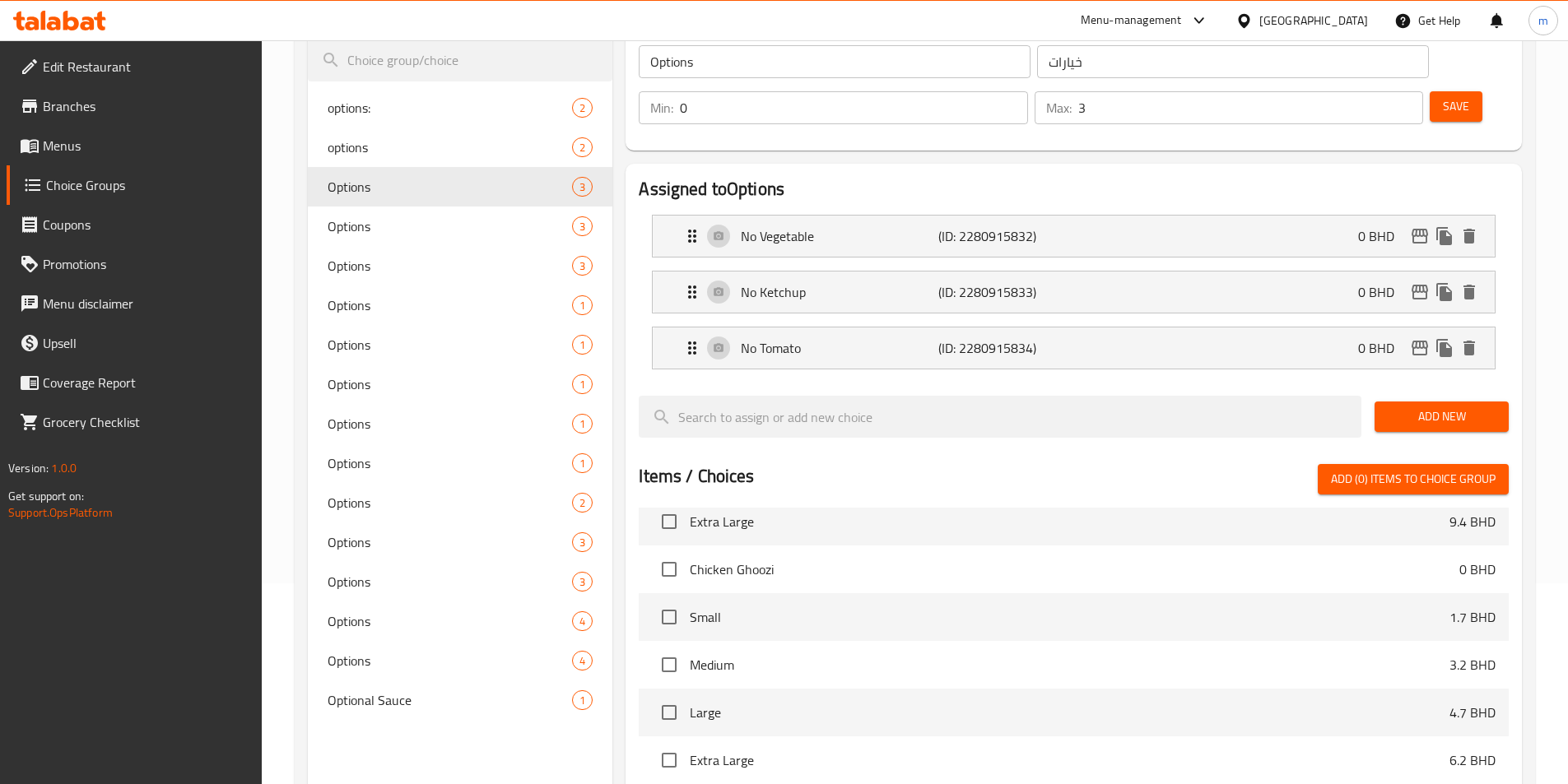
scroll to position [82, 0]
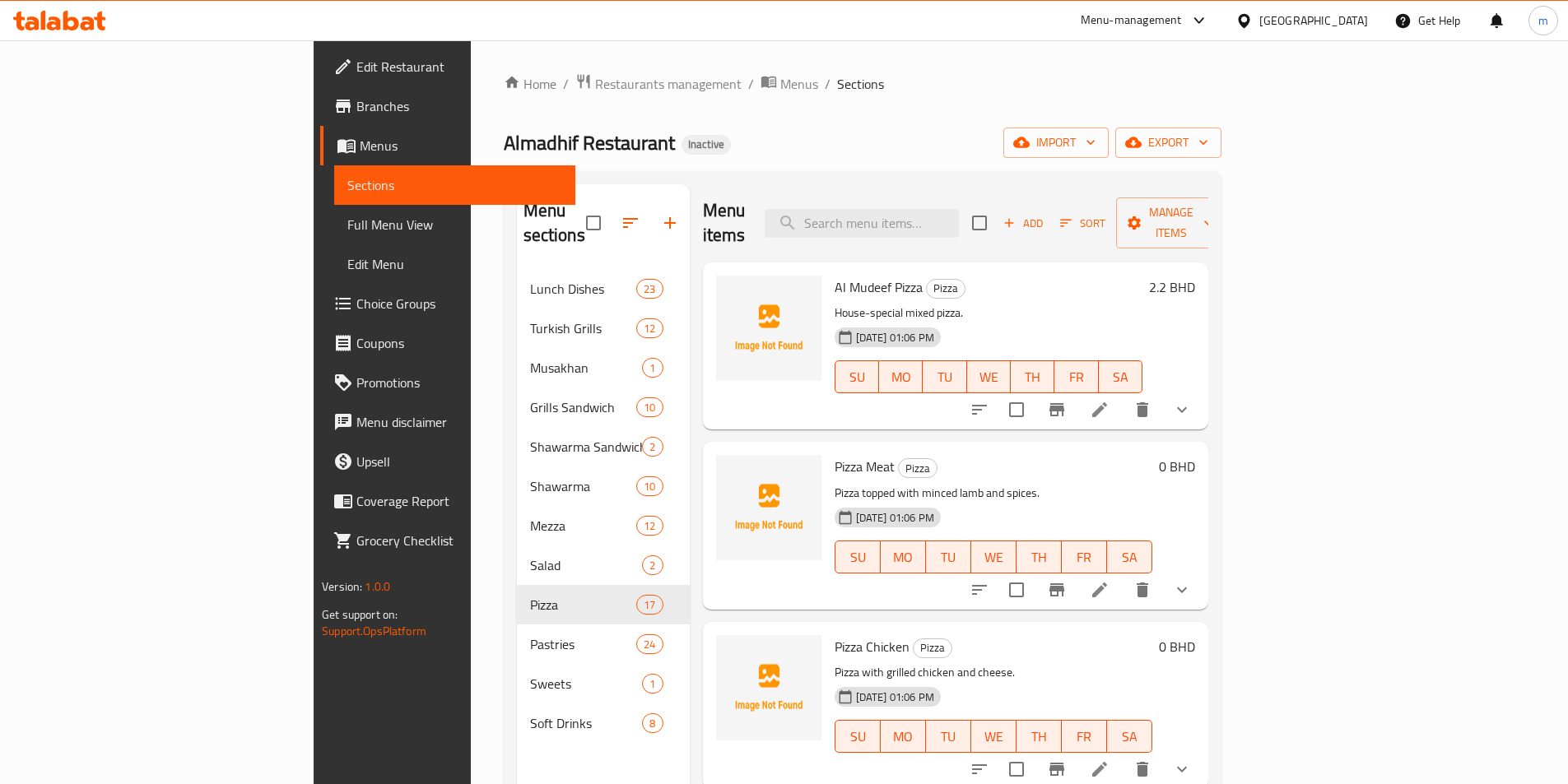
click at [347, 217] on span "Full Menu View" at bounding box center [454, 224] width 214 height 19
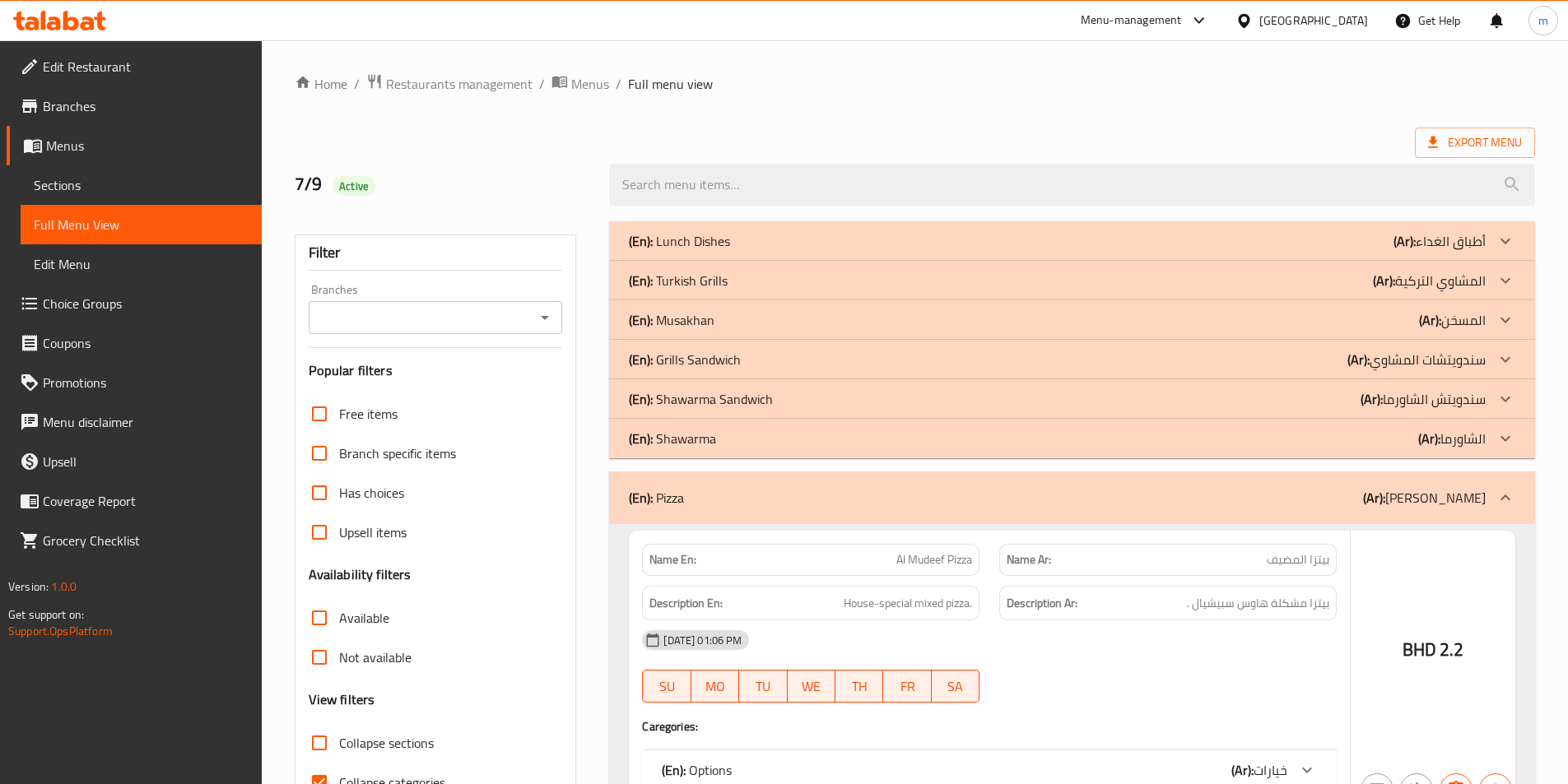
scroll to position [164, 0]
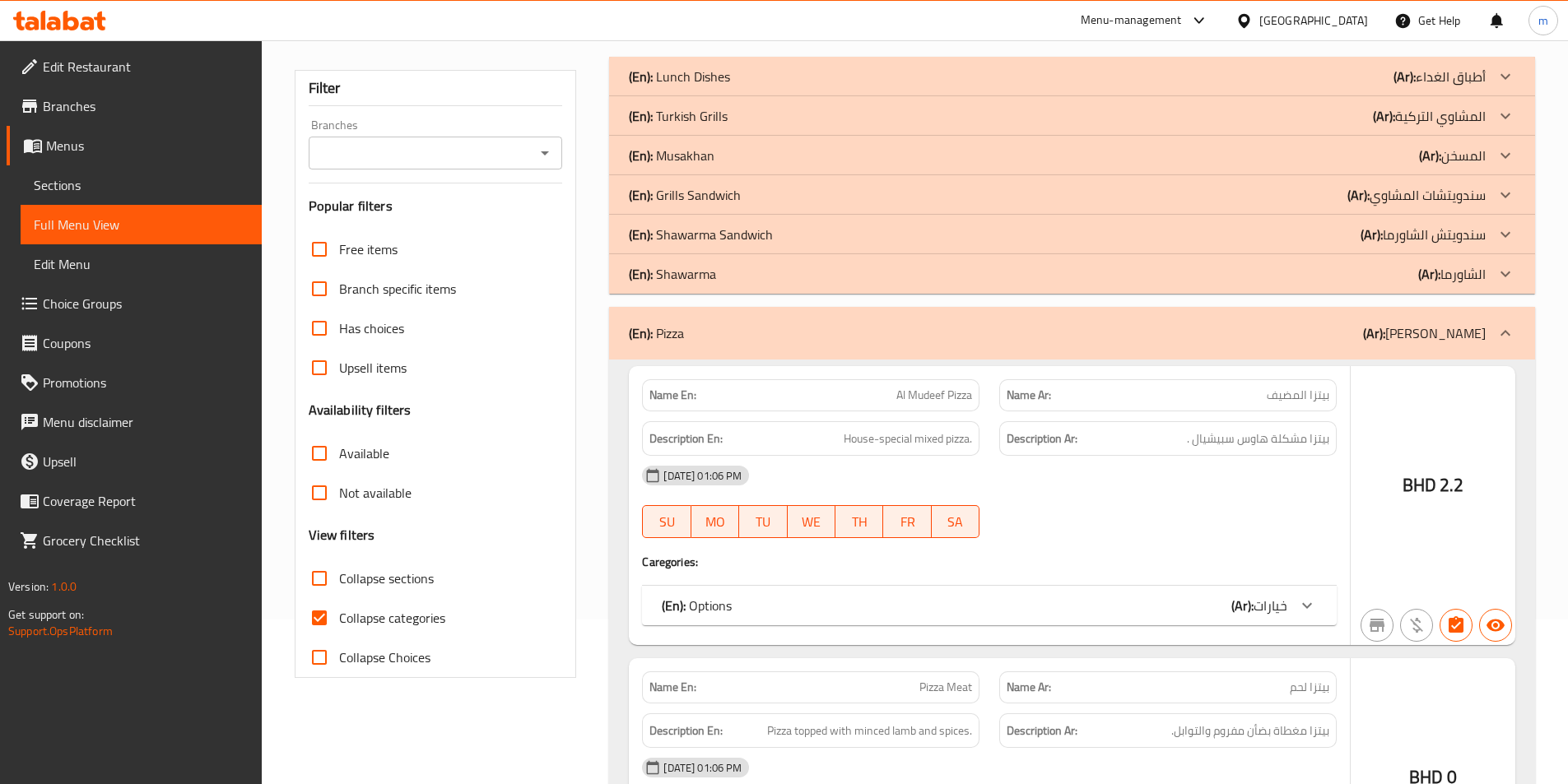
click at [321, 625] on input "Collapse categories" at bounding box center [319, 617] width 40 height 40
checkbox input "false"
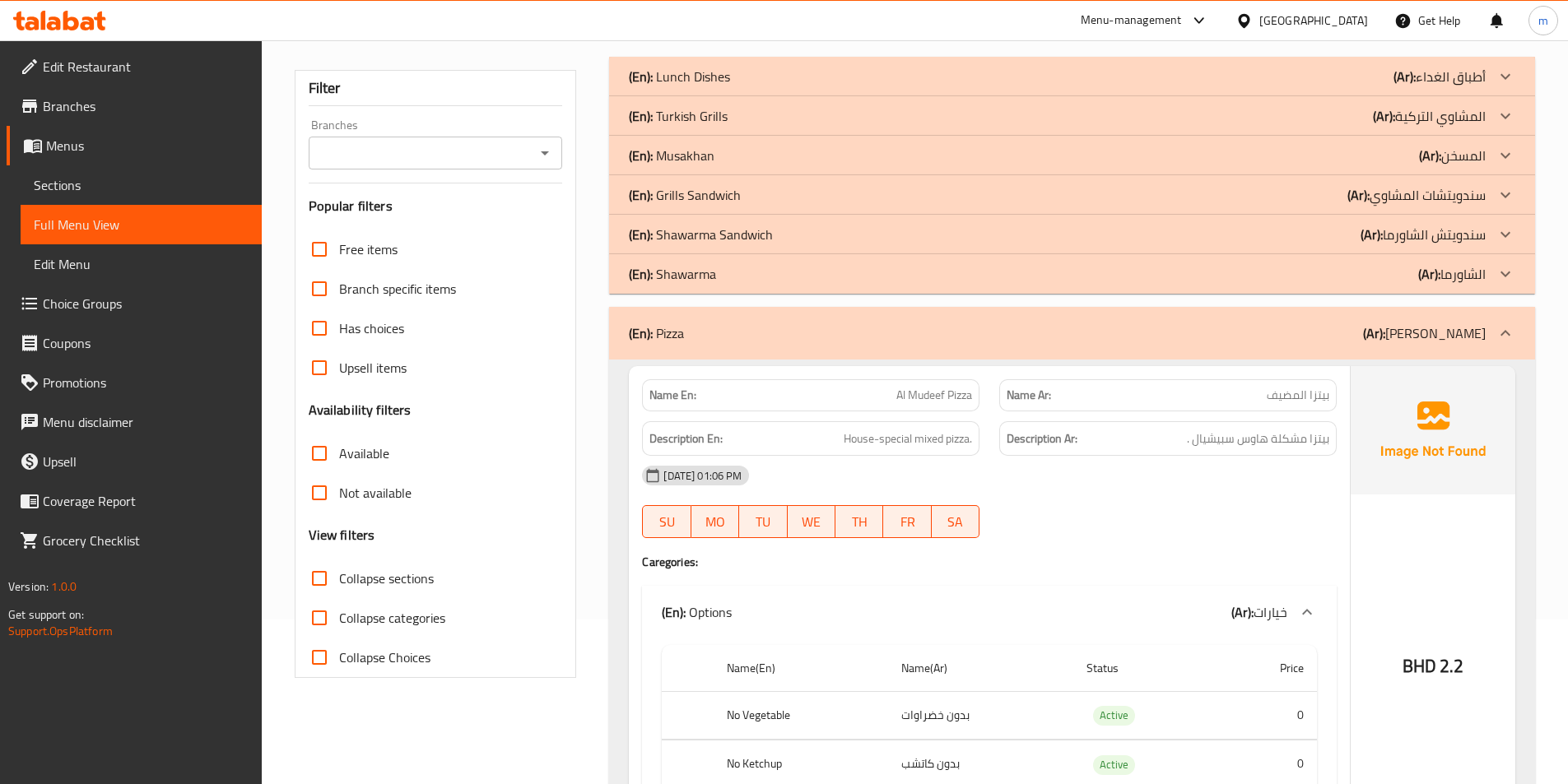
click at [314, 579] on input "Collapse sections" at bounding box center [319, 577] width 40 height 40
checkbox input "true"
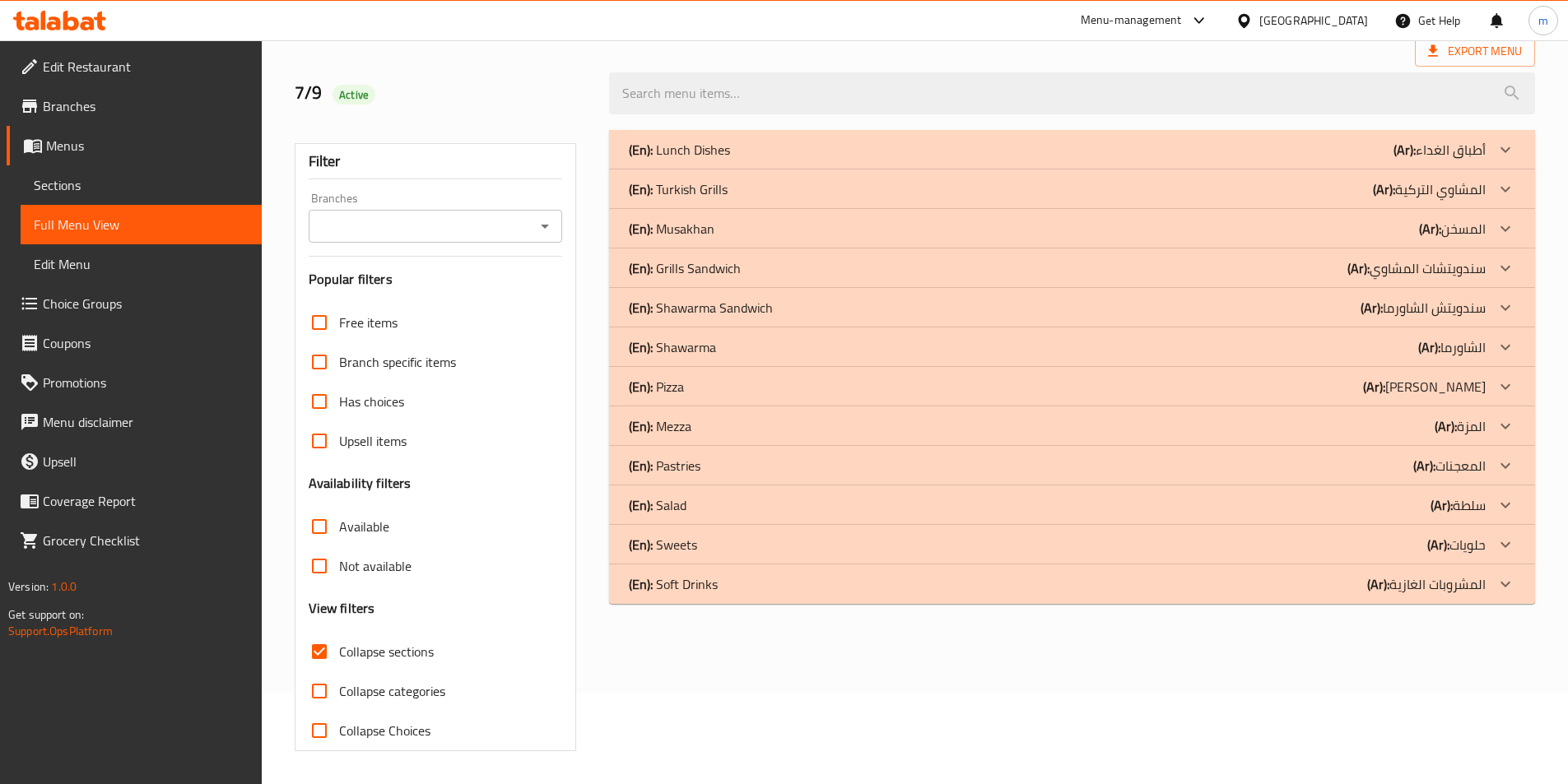
scroll to position [92, 0]
click at [1504, 391] on icon at bounding box center [1505, 386] width 19 height 19
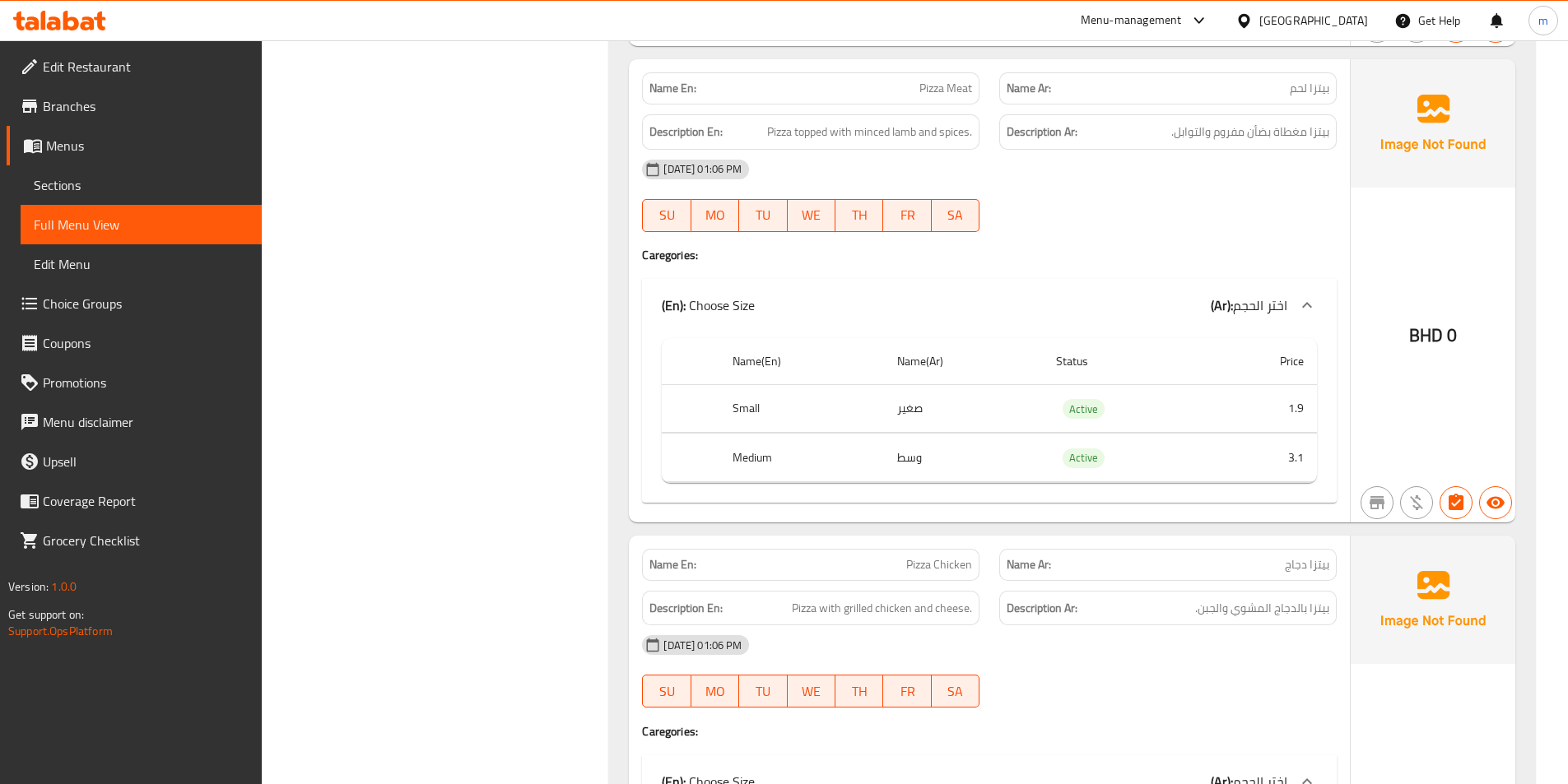
scroll to position [667, 0]
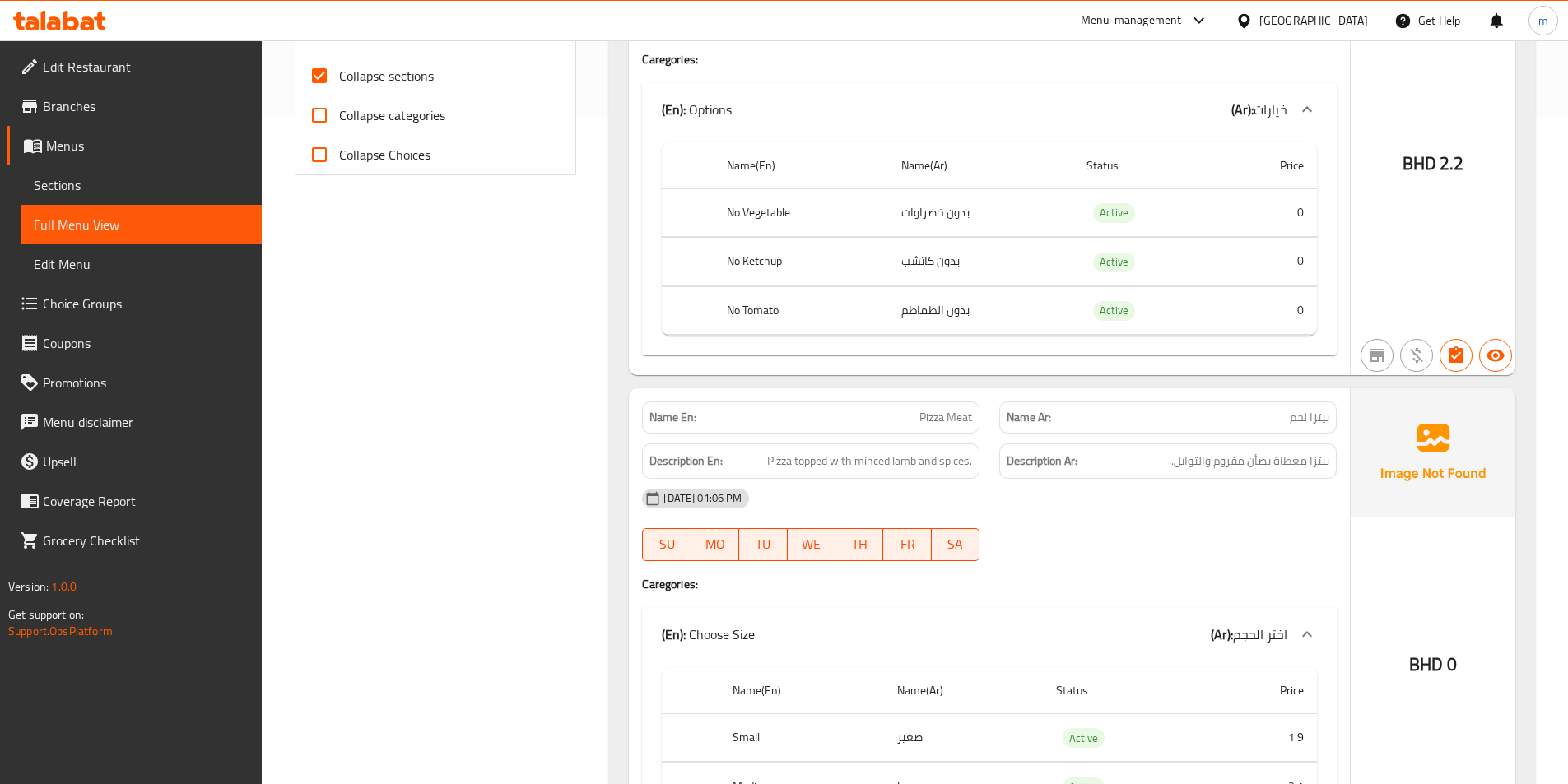
click at [99, 183] on span "Sections" at bounding box center [141, 184] width 214 height 19
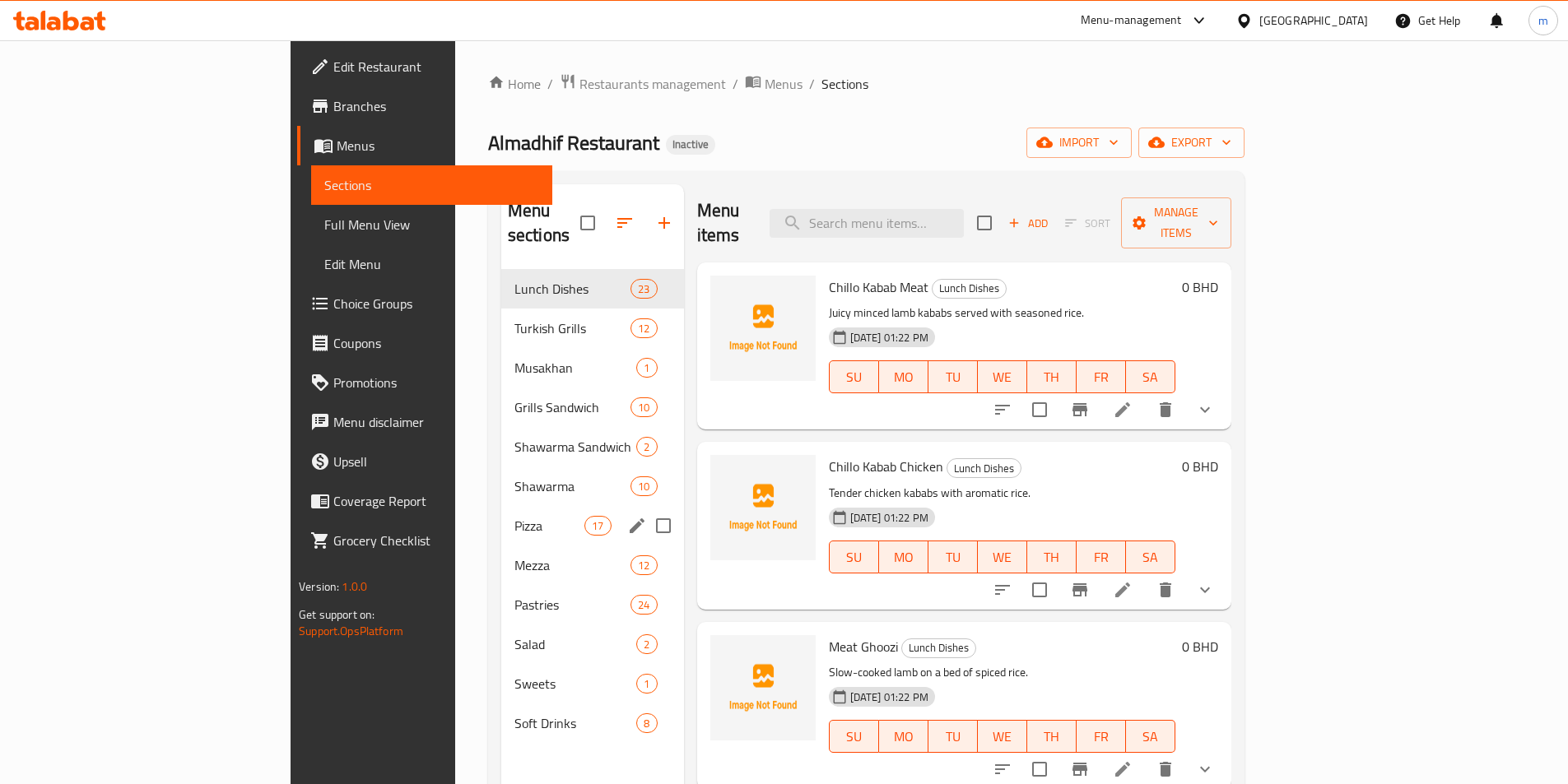
click at [514, 516] on span "Pizza" at bounding box center [549, 525] width 70 height 19
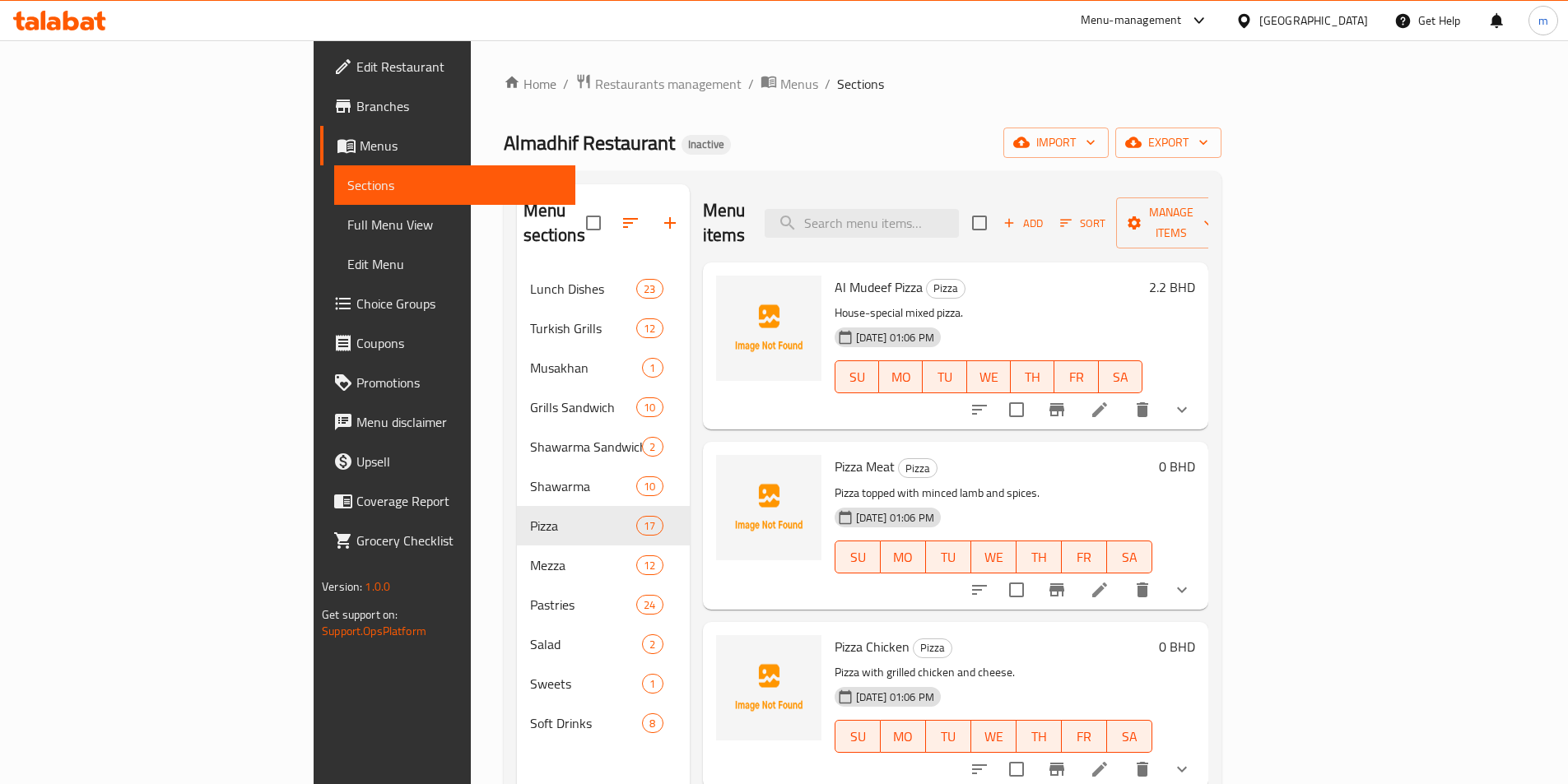
click at [1123, 395] on li at bounding box center [1099, 409] width 46 height 30
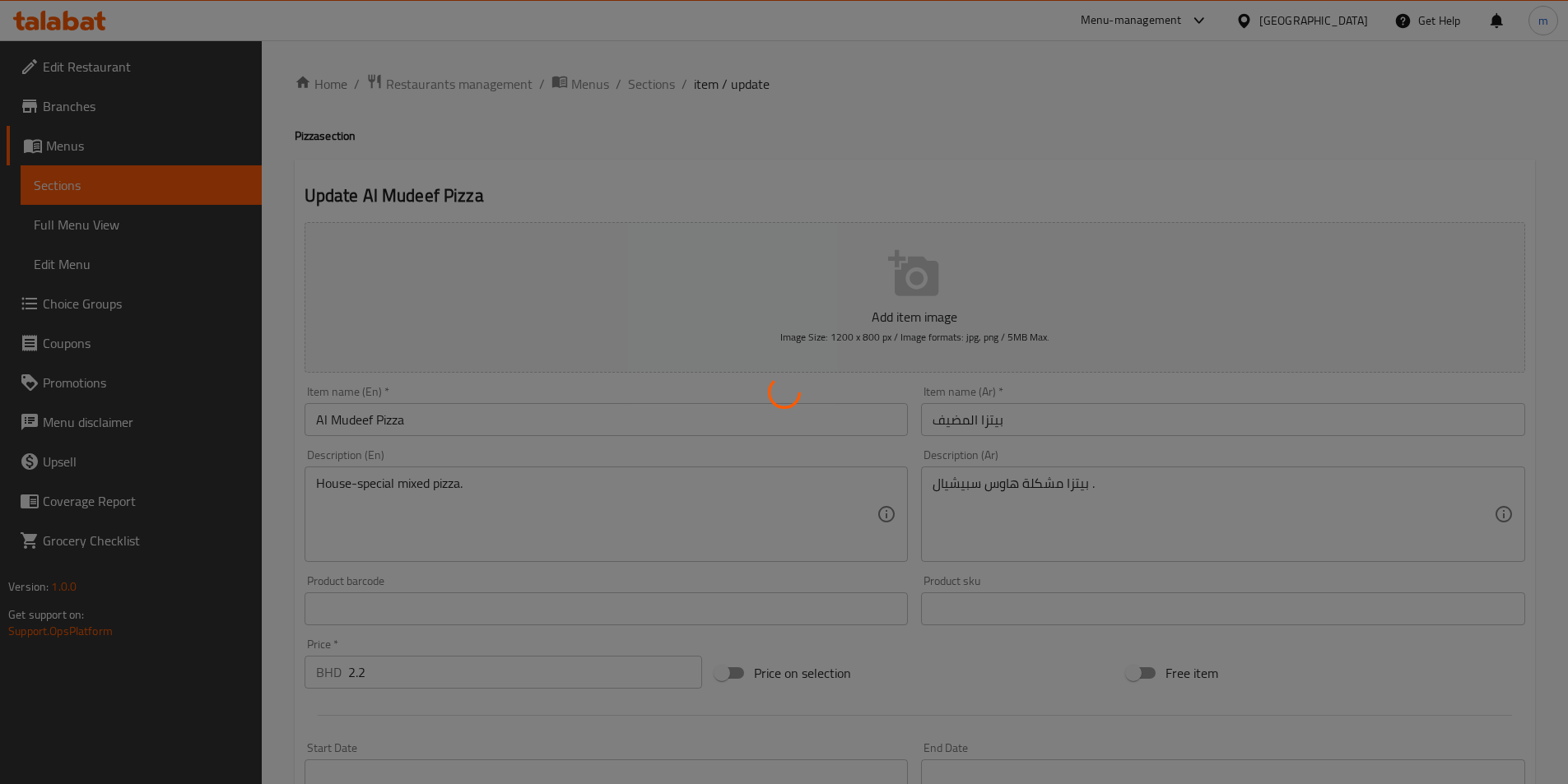
type input "خيارات"
type input "0"
type input "3"
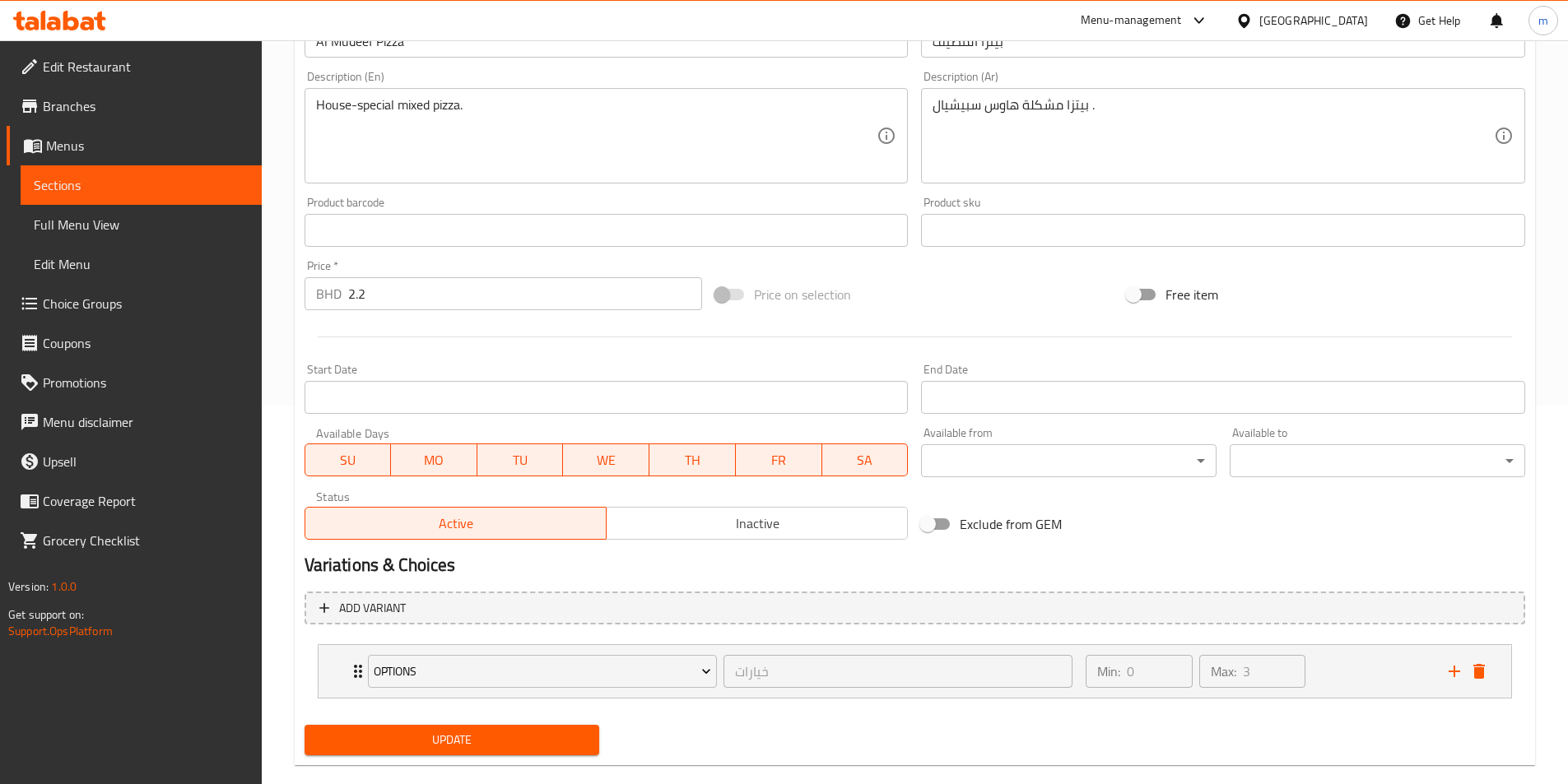
scroll to position [406, 0]
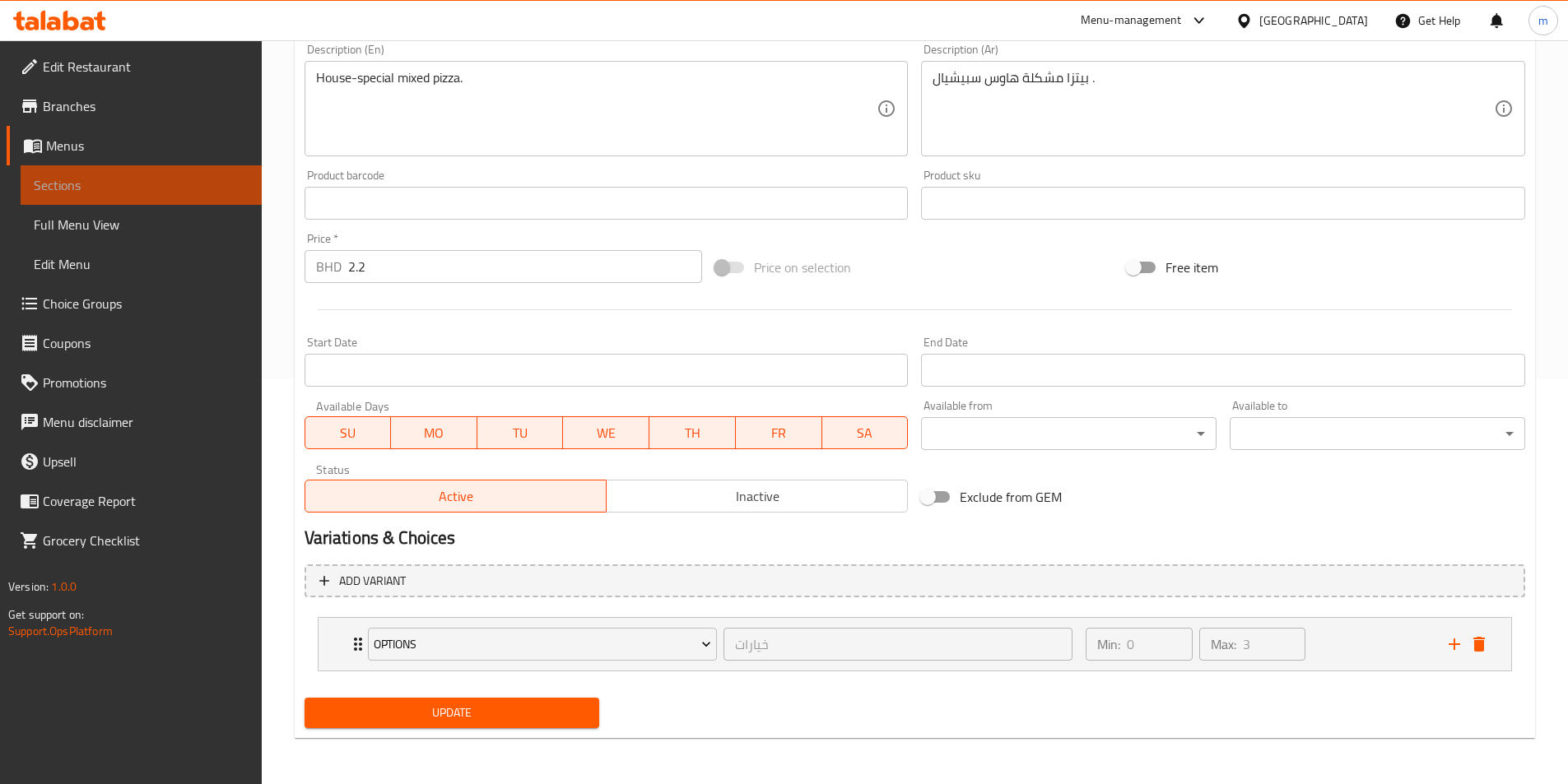
click at [107, 190] on span "Sections" at bounding box center [141, 184] width 214 height 19
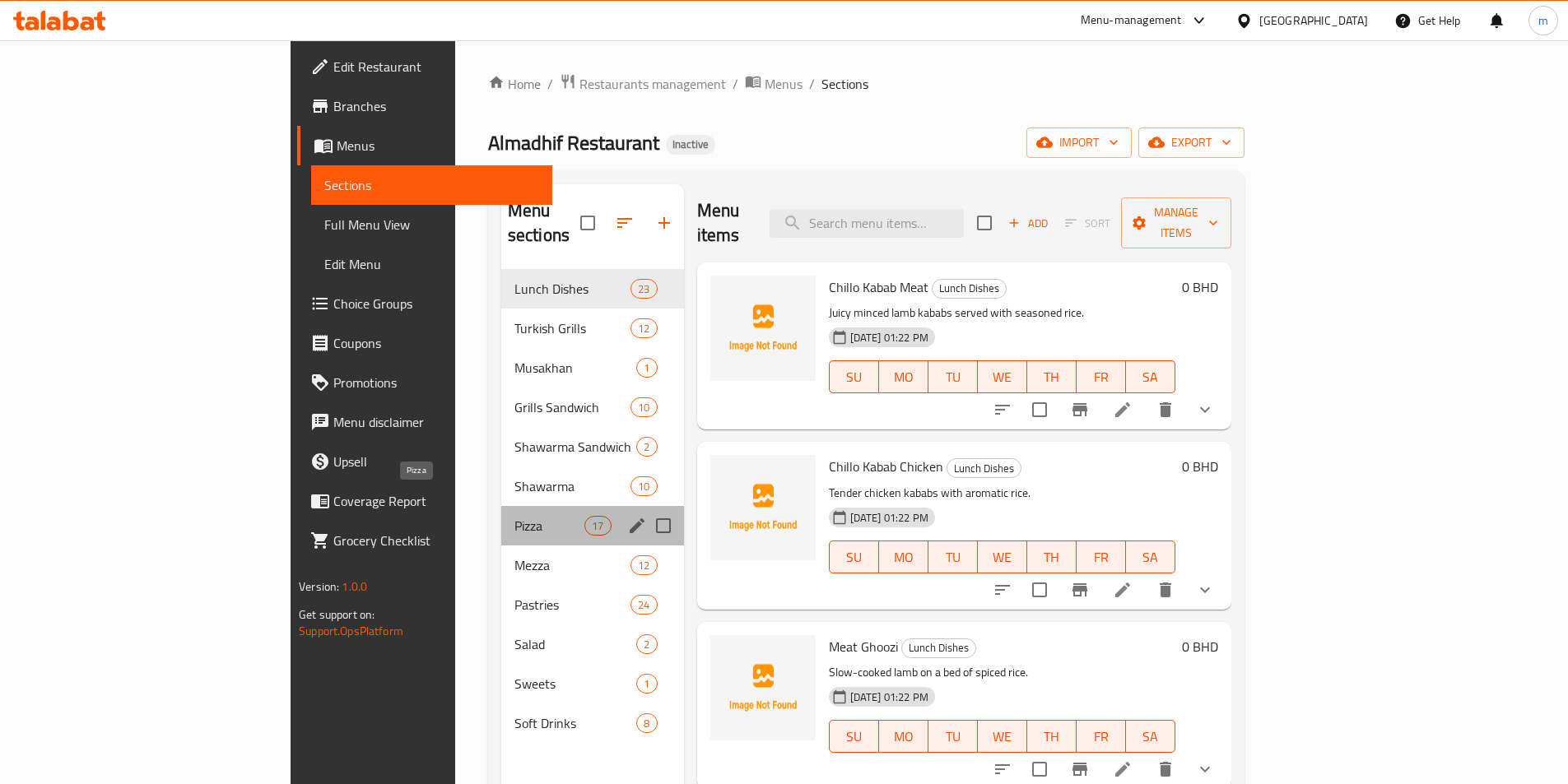
click at [514, 516] on span "Pizza" at bounding box center [549, 525] width 70 height 19
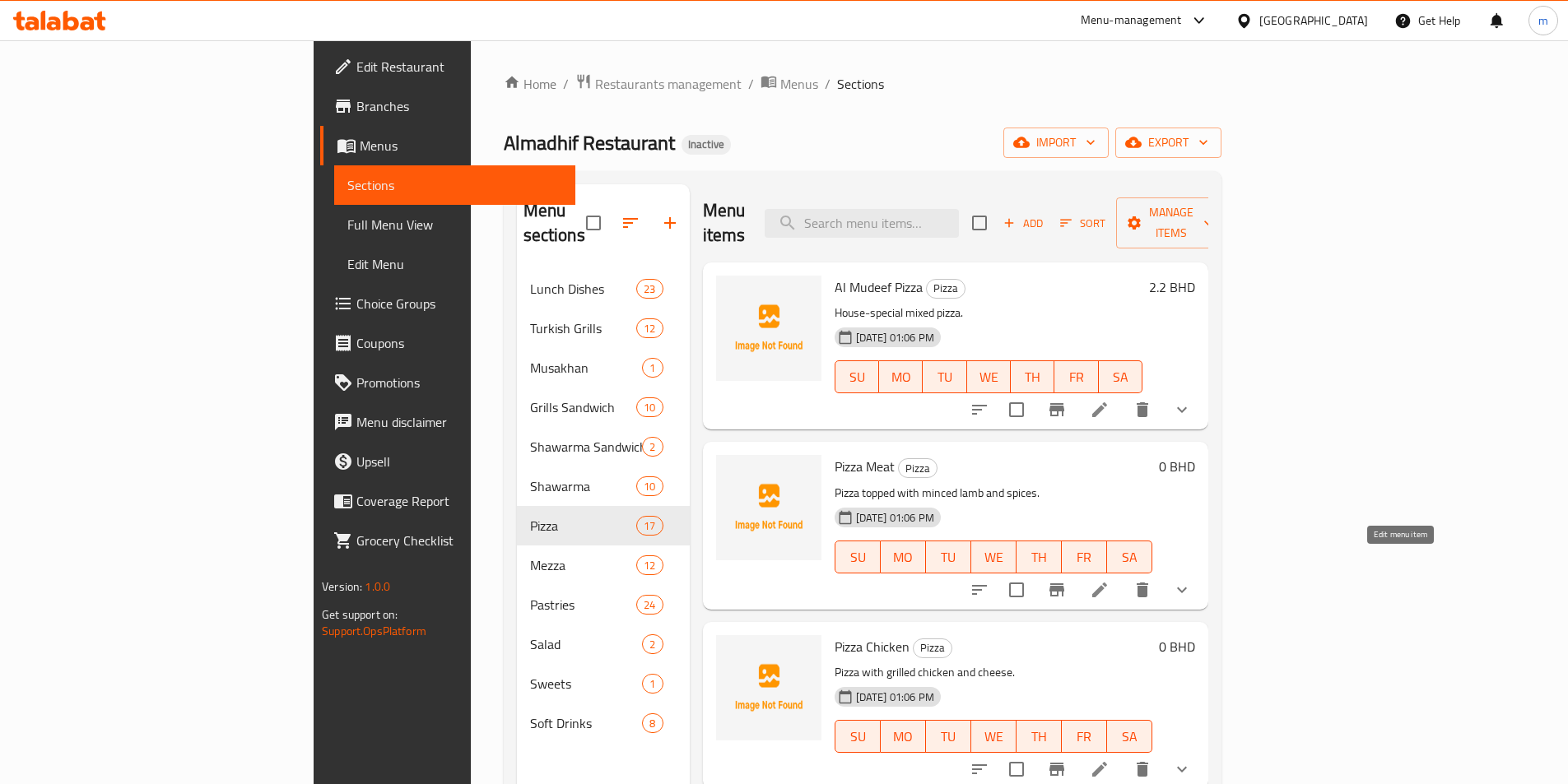
click at [1109, 579] on icon at bounding box center [1099, 589] width 19 height 19
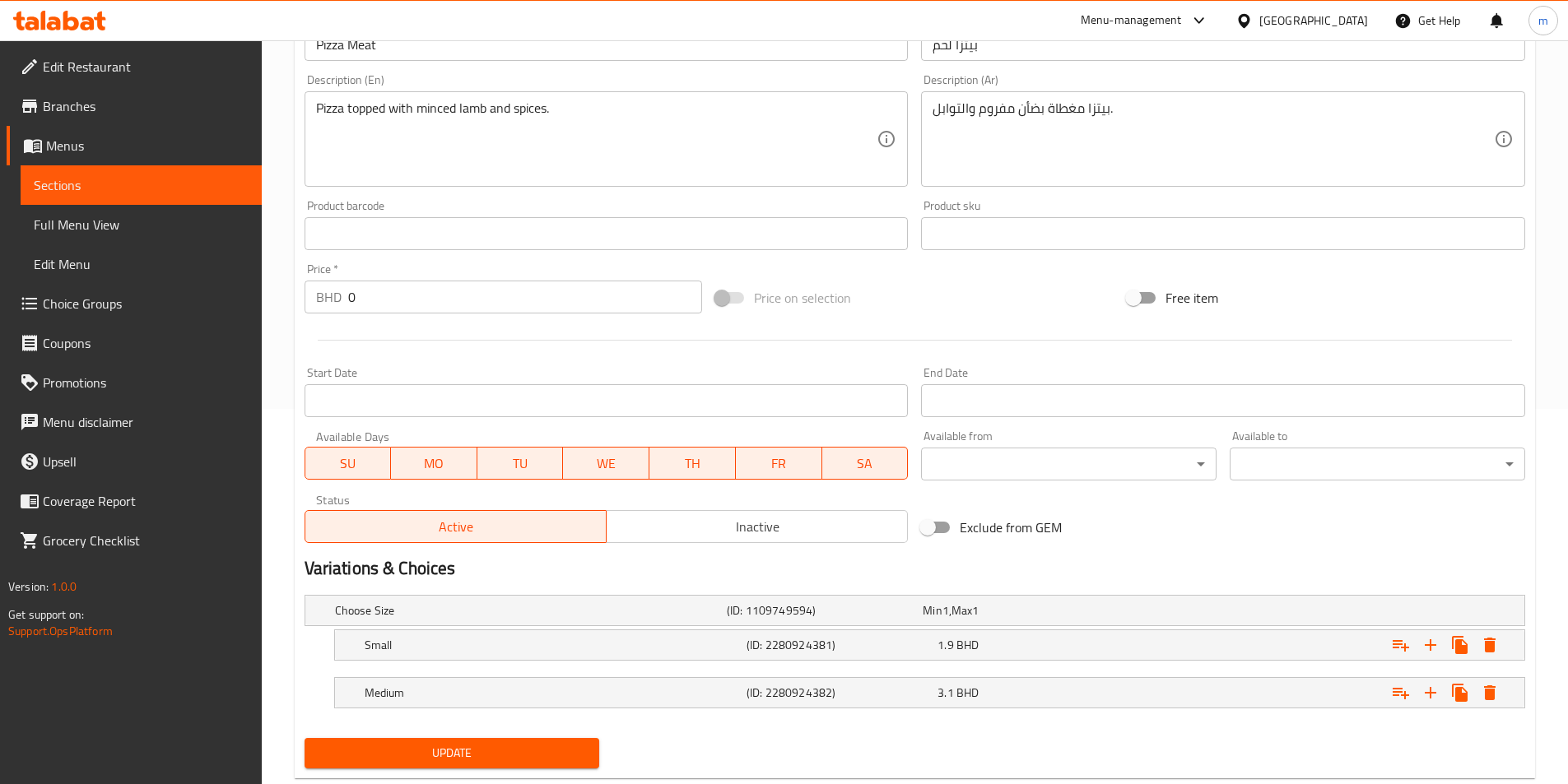
scroll to position [415, 0]
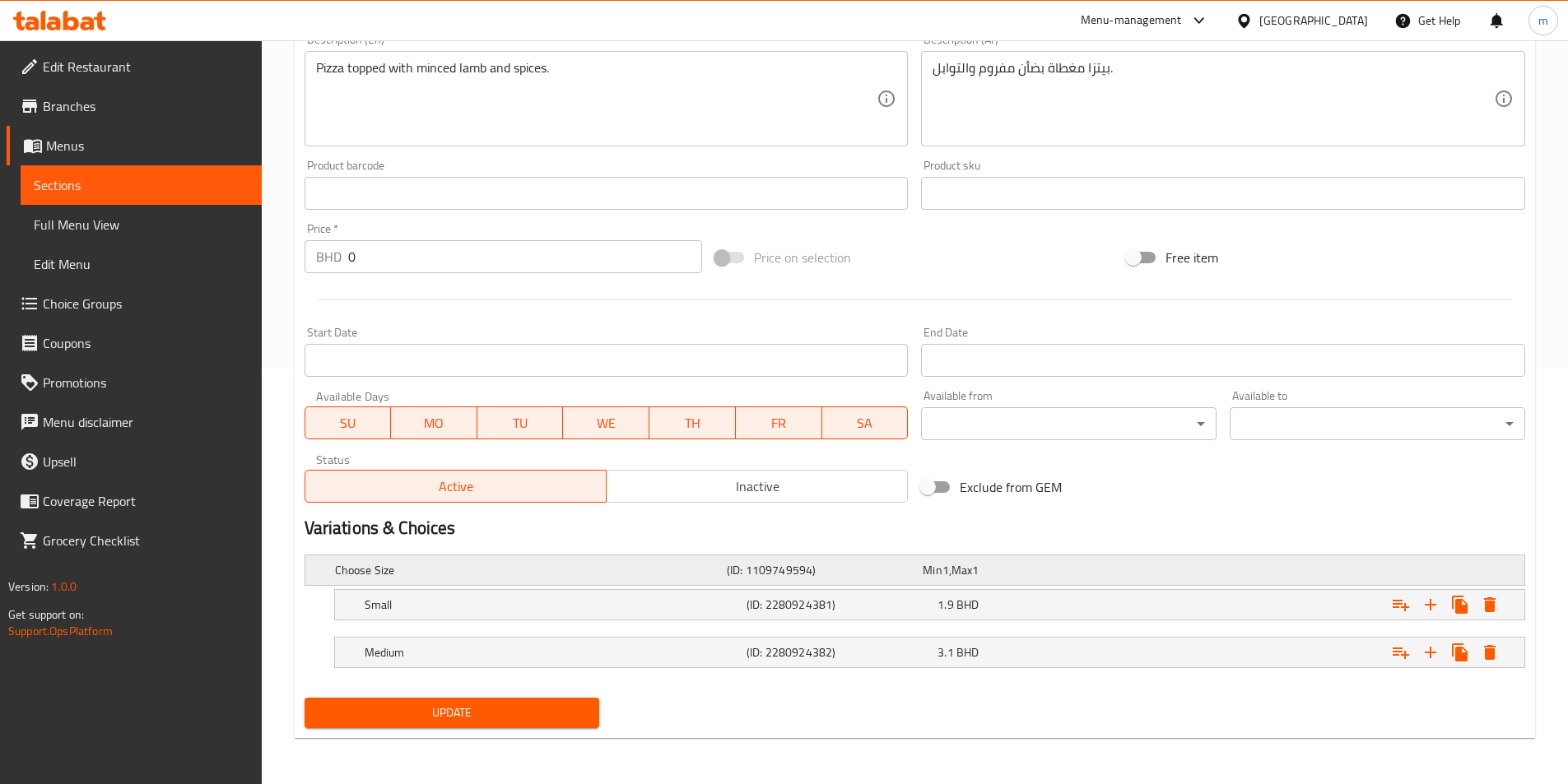
click at [345, 576] on h5 "Choose Size" at bounding box center [527, 570] width 385 height 16
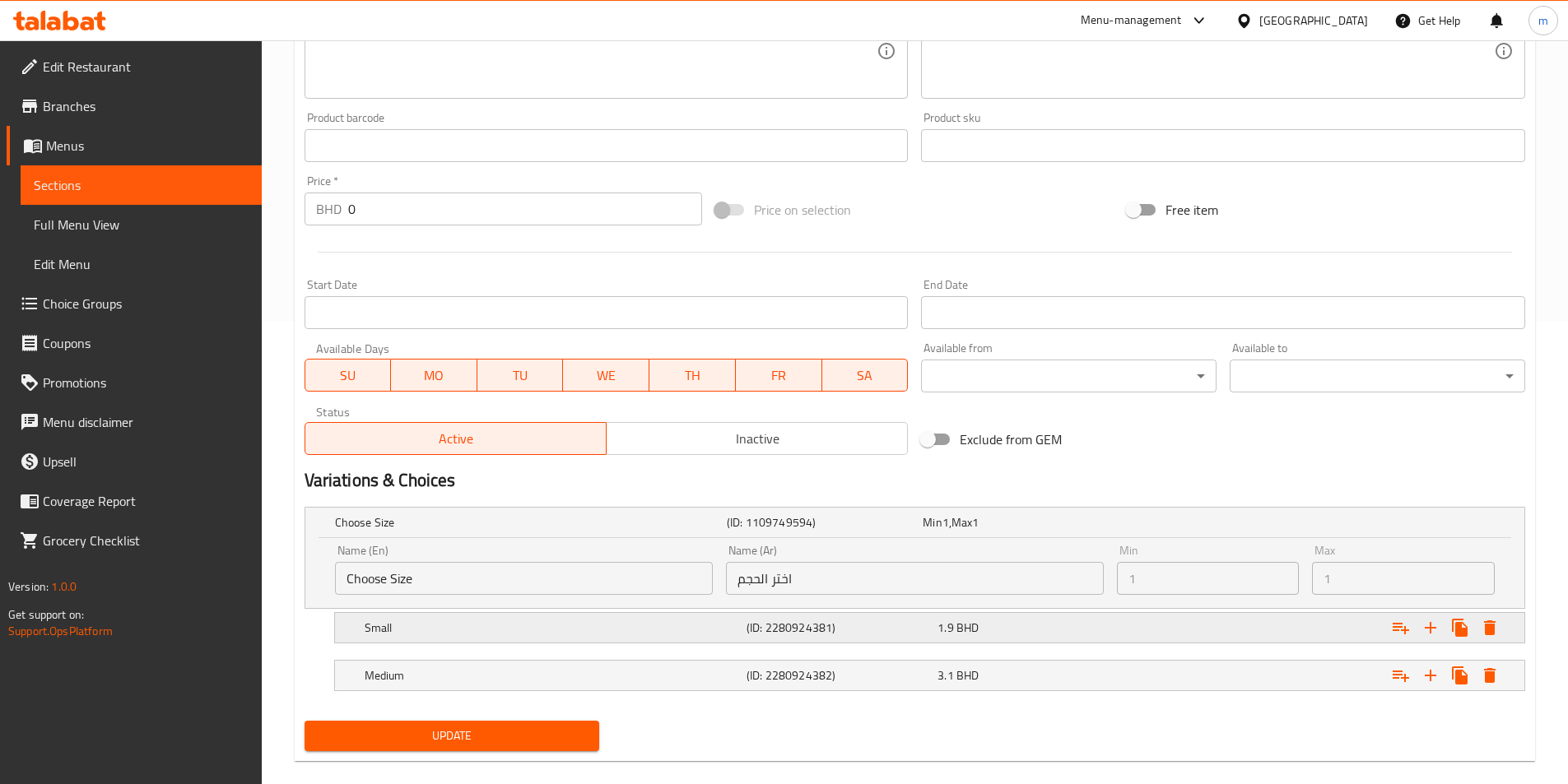
scroll to position [486, 0]
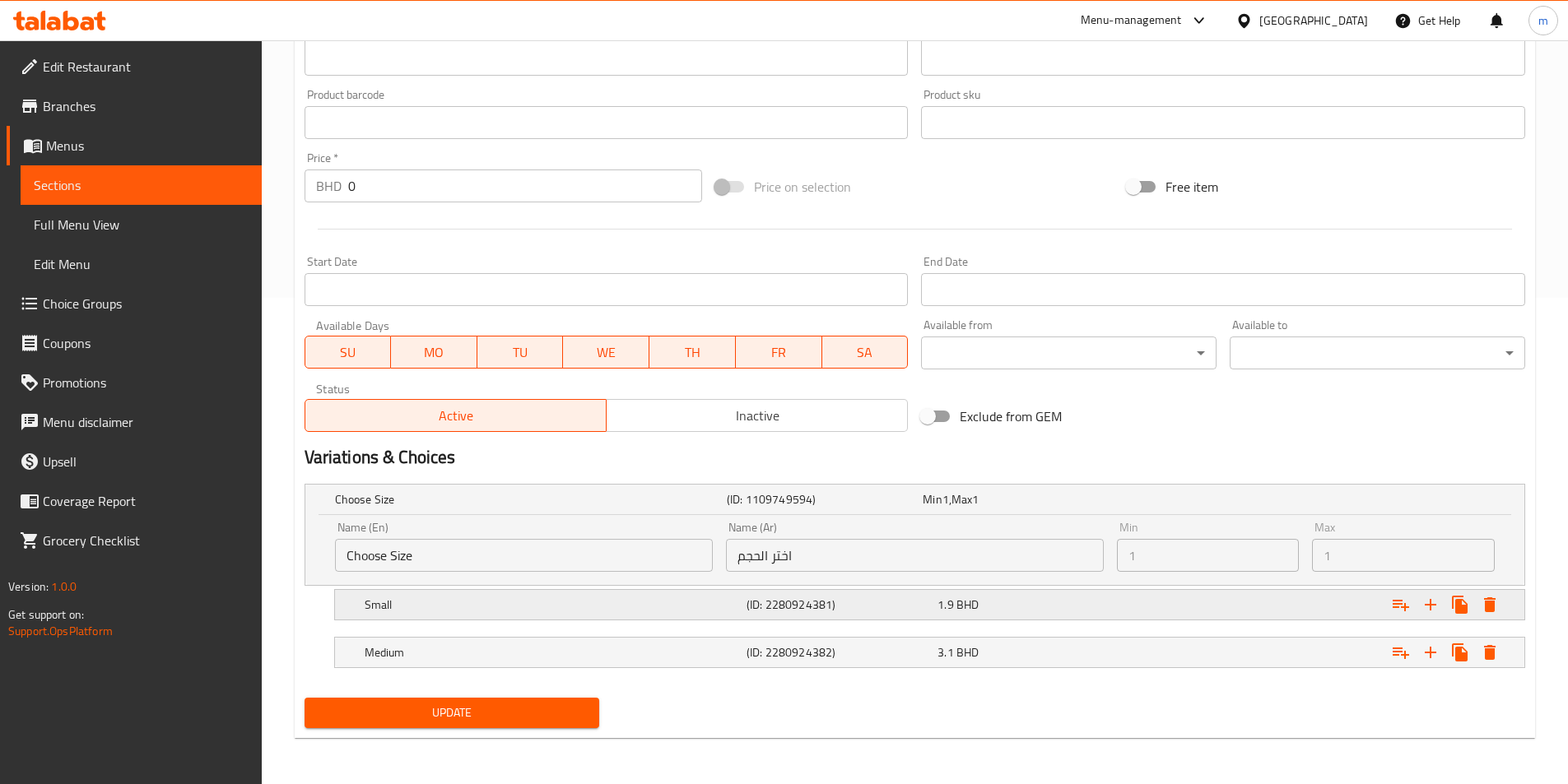
click at [423, 607] on h5 "Small" at bounding box center [552, 604] width 375 height 16
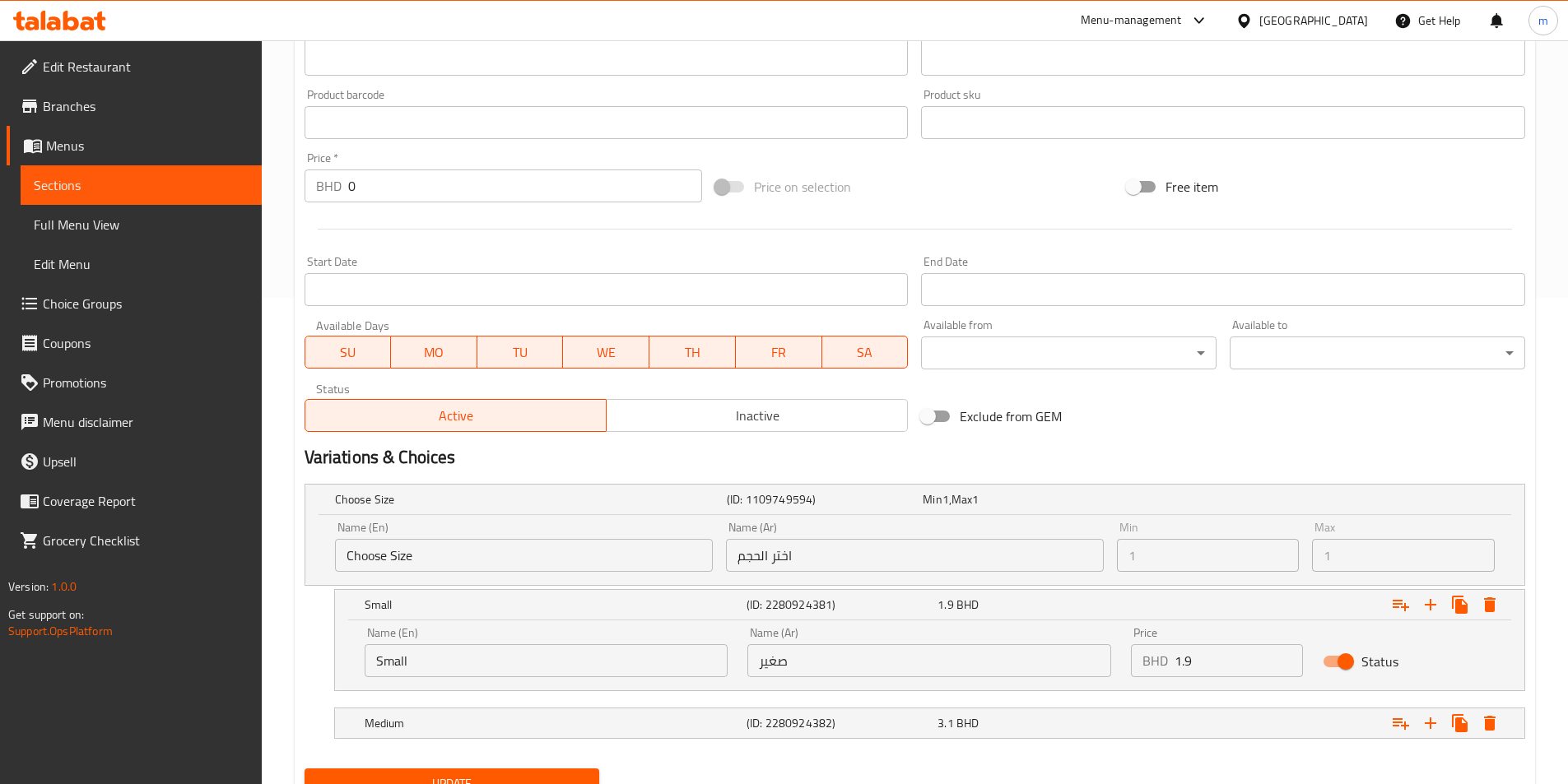
scroll to position [557, 0]
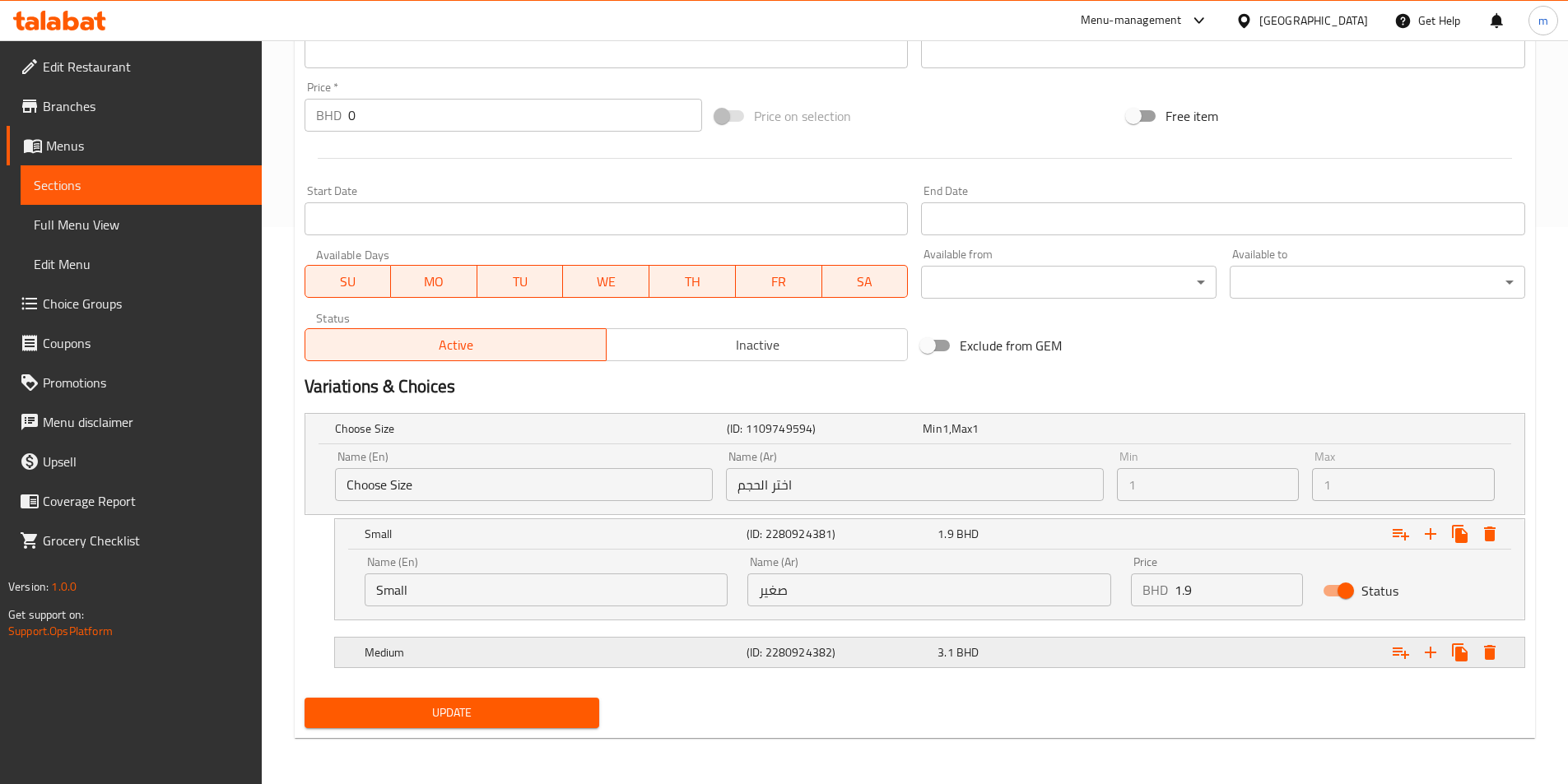
click at [467, 650] on h5 "Medium" at bounding box center [552, 652] width 375 height 16
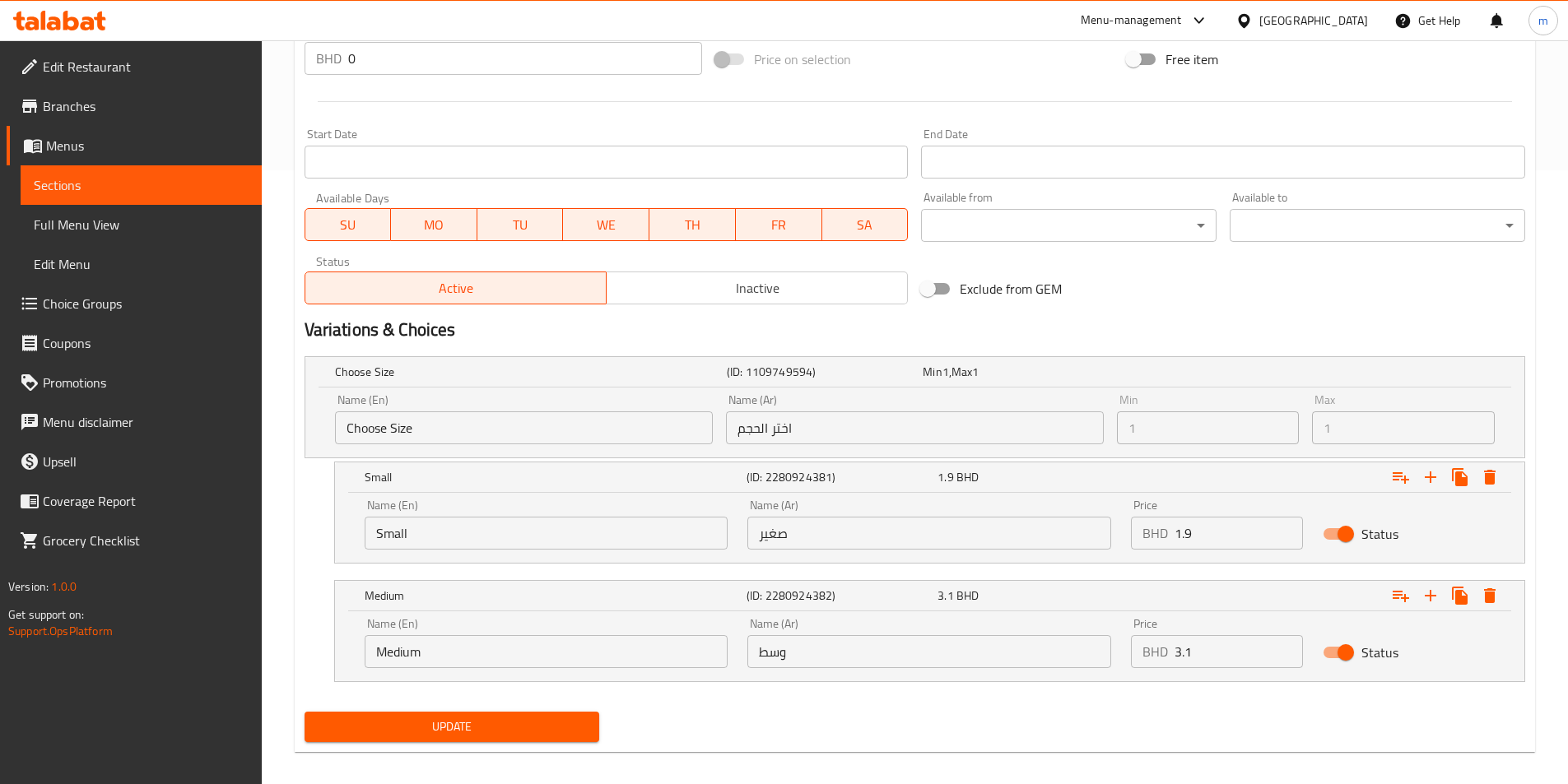
scroll to position [628, 0]
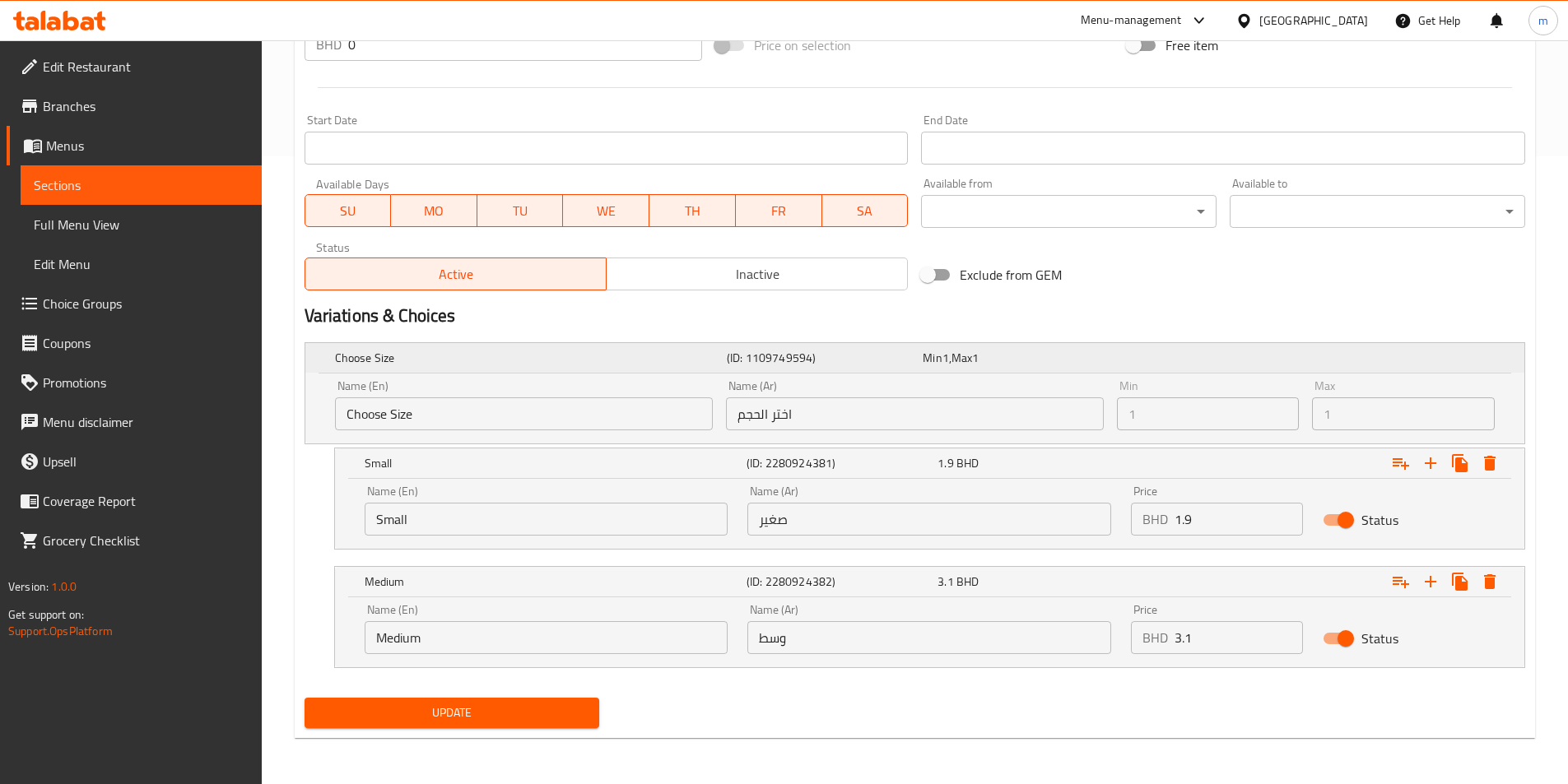
click at [1240, 360] on div "Expand" at bounding box center [1310, 357] width 391 height 7
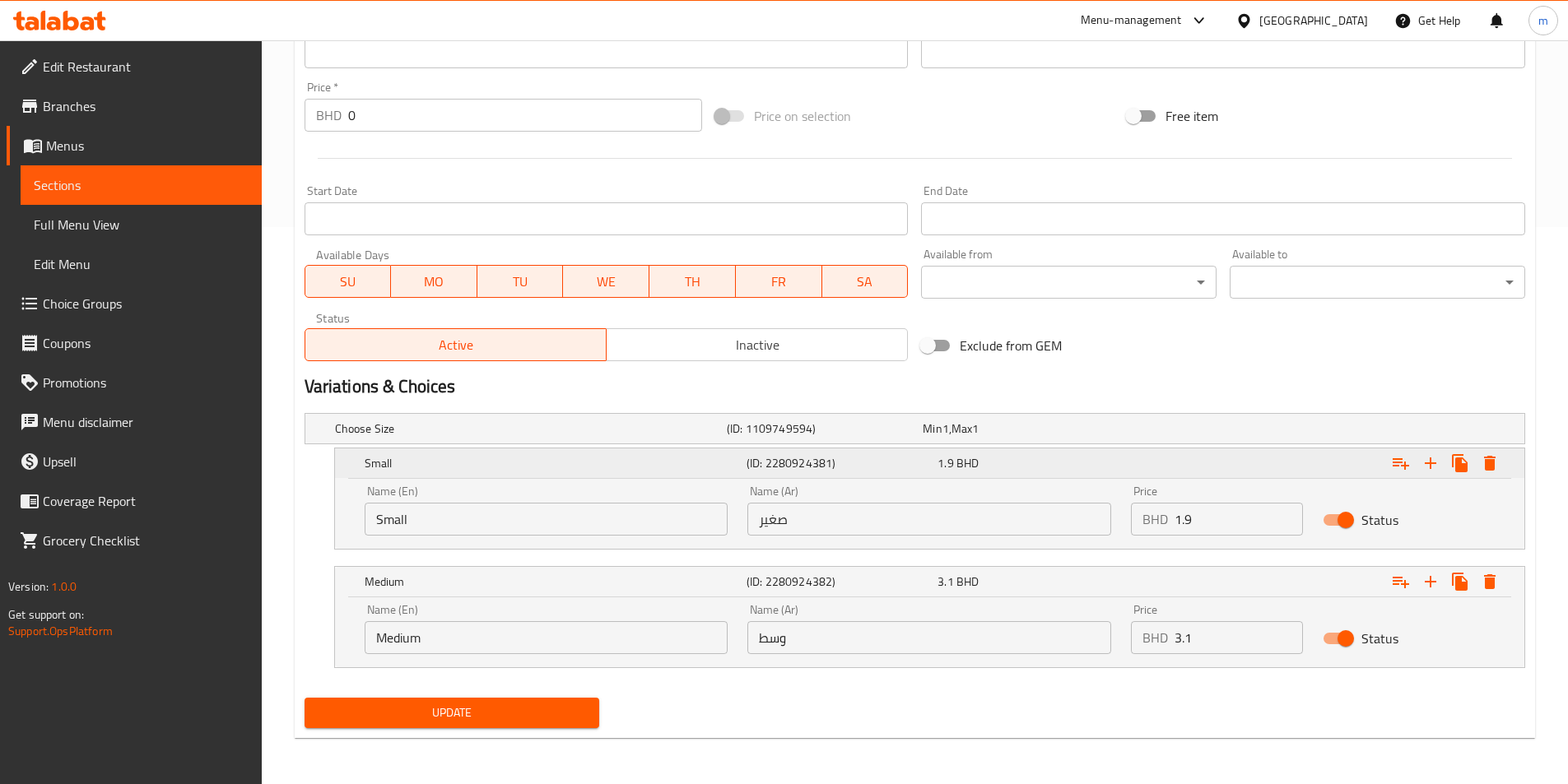
click at [1018, 455] on div "1.9 BHD" at bounding box center [1029, 462] width 185 height 16
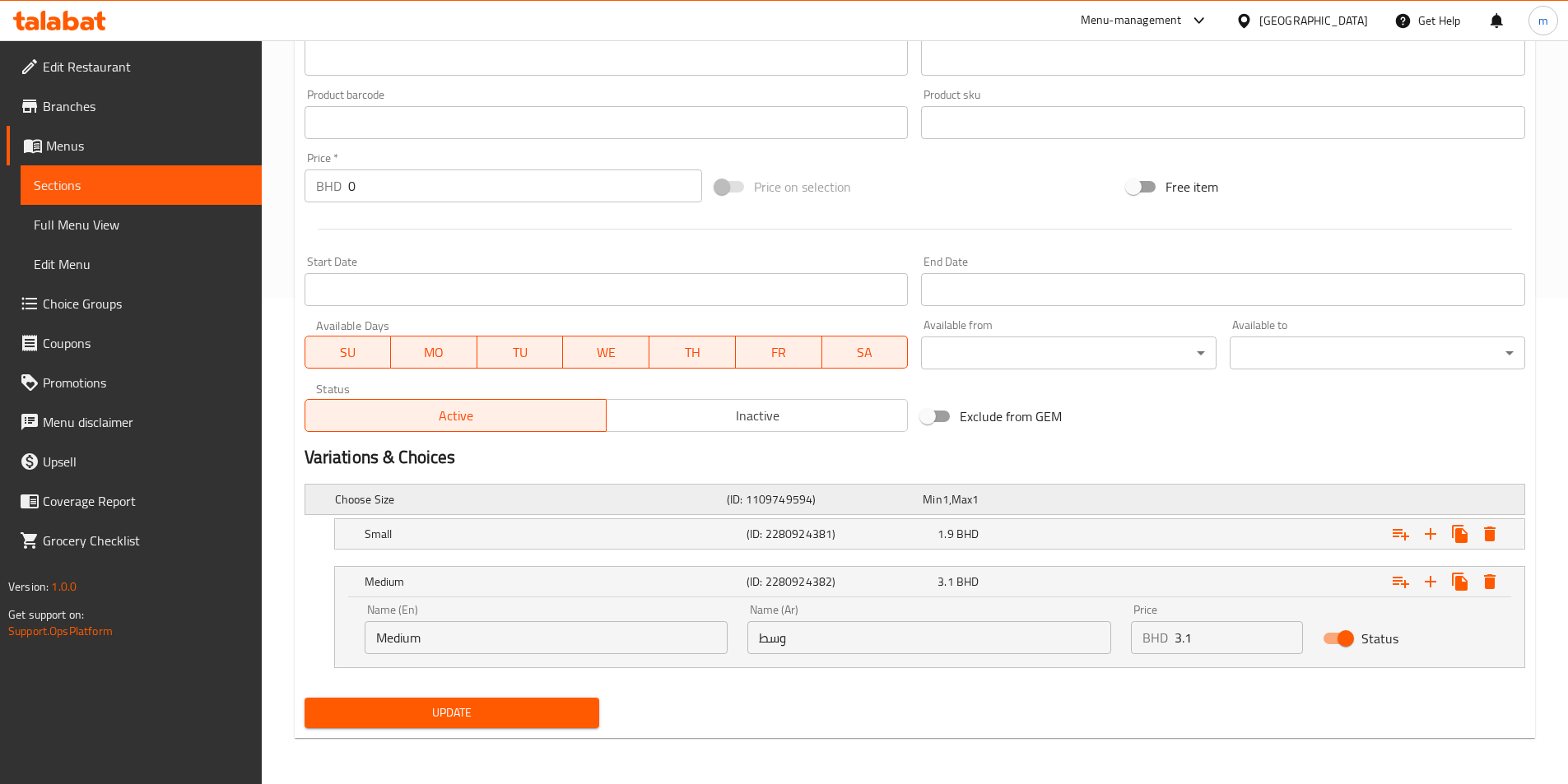
scroll to position [486, 0]
click at [995, 562] on nav at bounding box center [914, 559] width 1220 height 14
click at [1007, 602] on div "Name (Ar) وسط Name (Ar)" at bounding box center [928, 629] width 384 height 70
click at [1002, 589] on div "3.1 BHD" at bounding box center [1029, 581] width 185 height 16
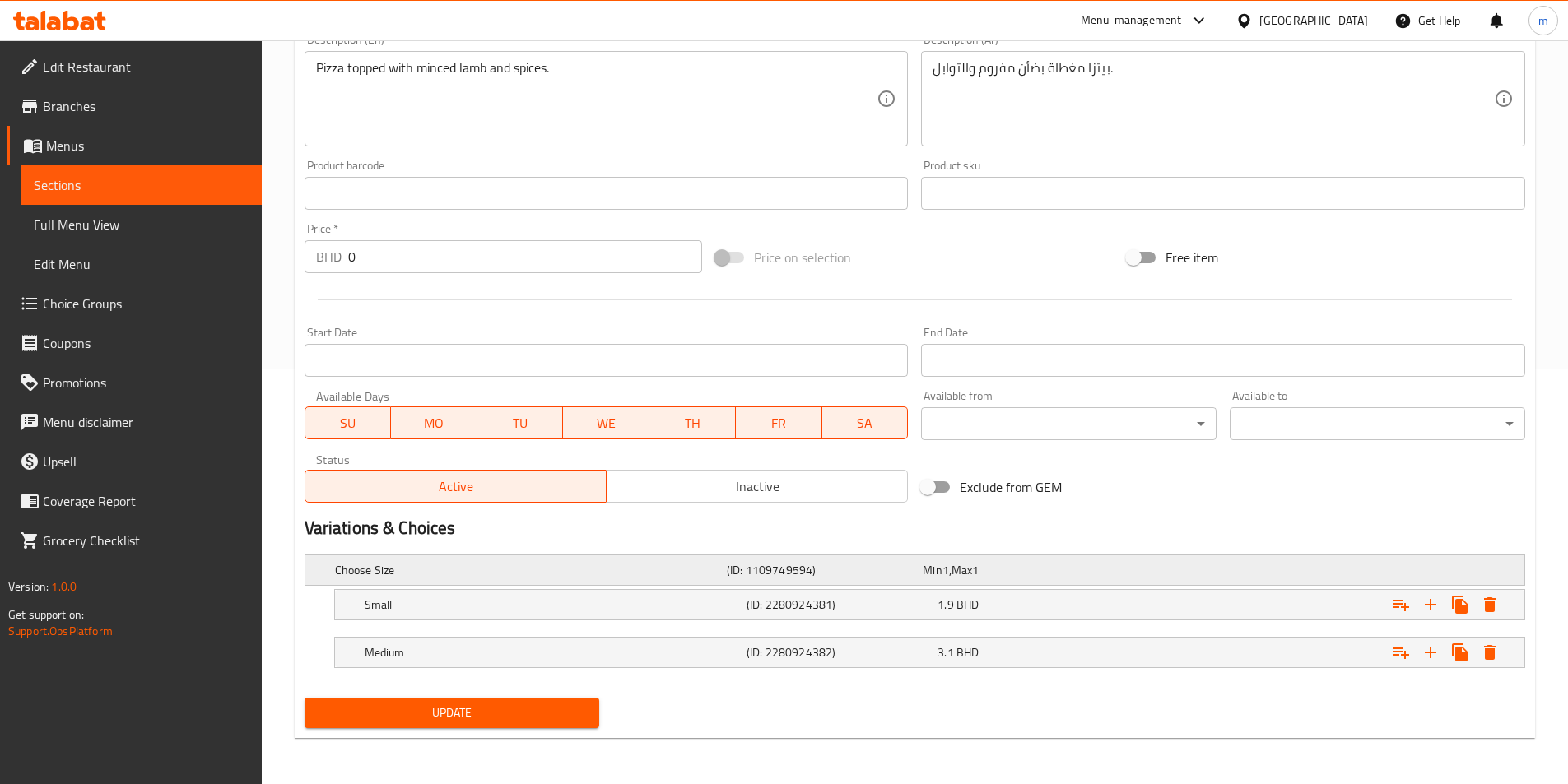
scroll to position [415, 0]
click at [1431, 605] on icon "Expand" at bounding box center [1430, 604] width 12 height 12
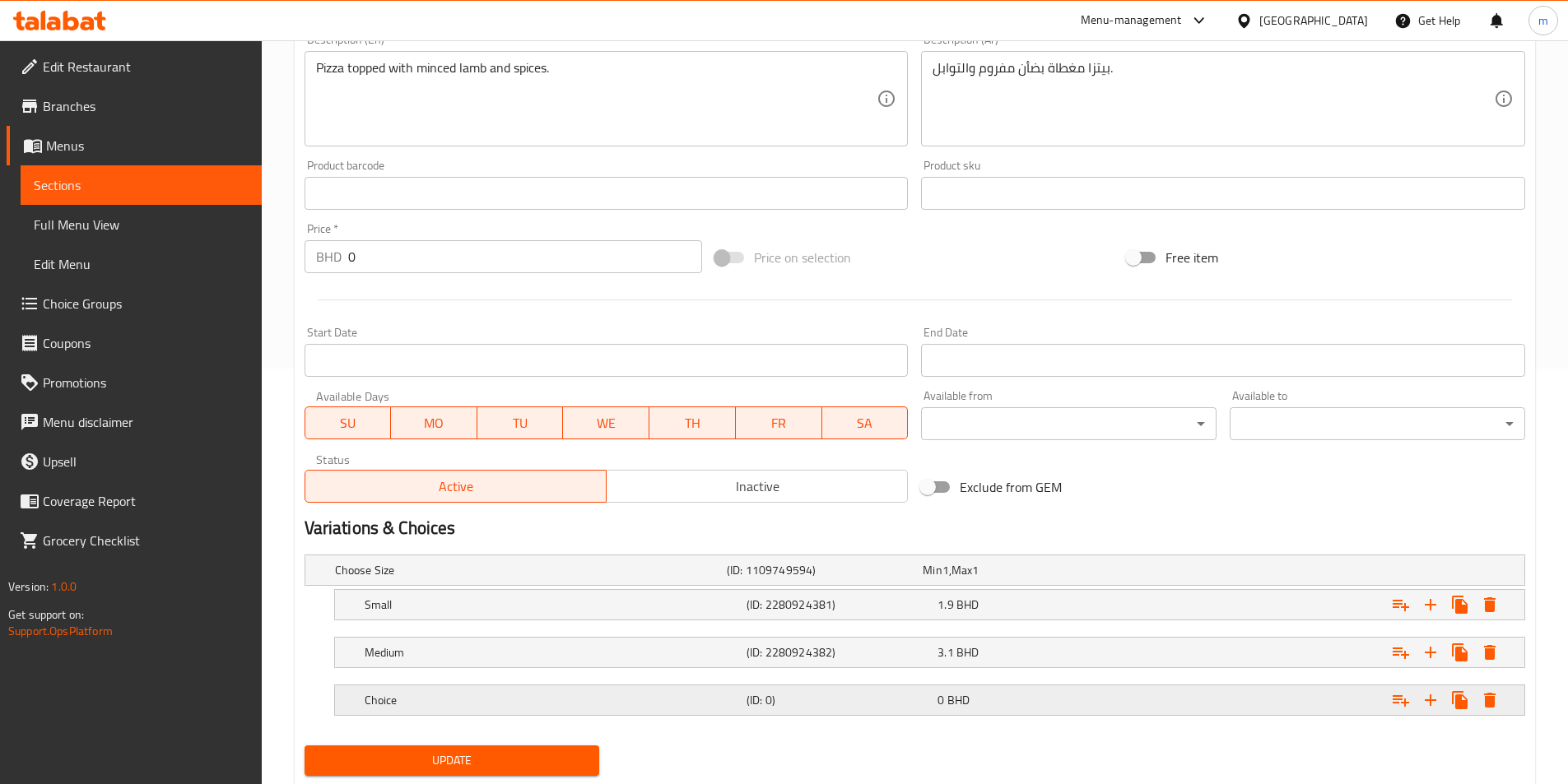
click at [854, 696] on h5 "(ID: 0)" at bounding box center [839, 699] width 185 height 16
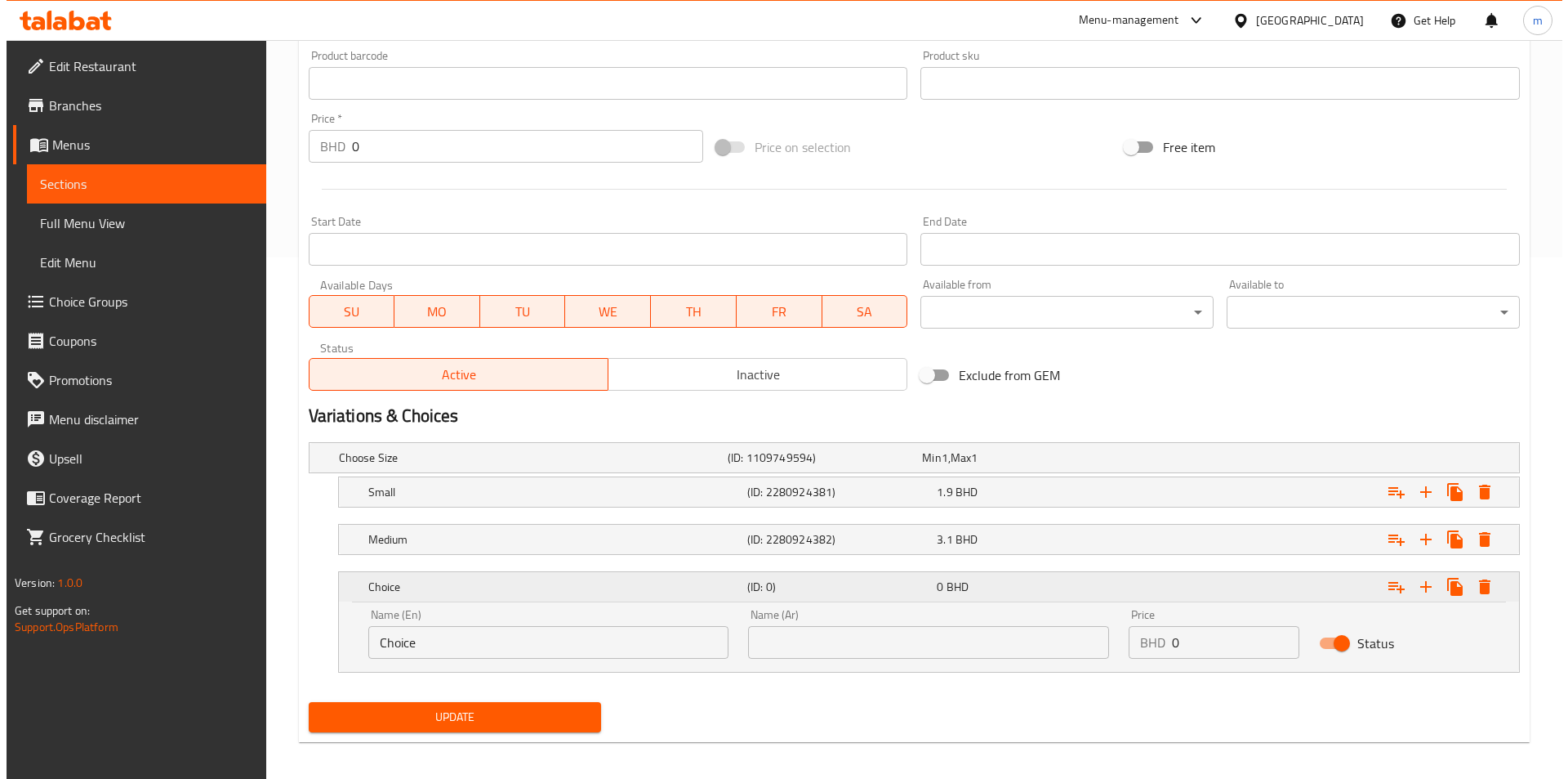
scroll to position [531, 0]
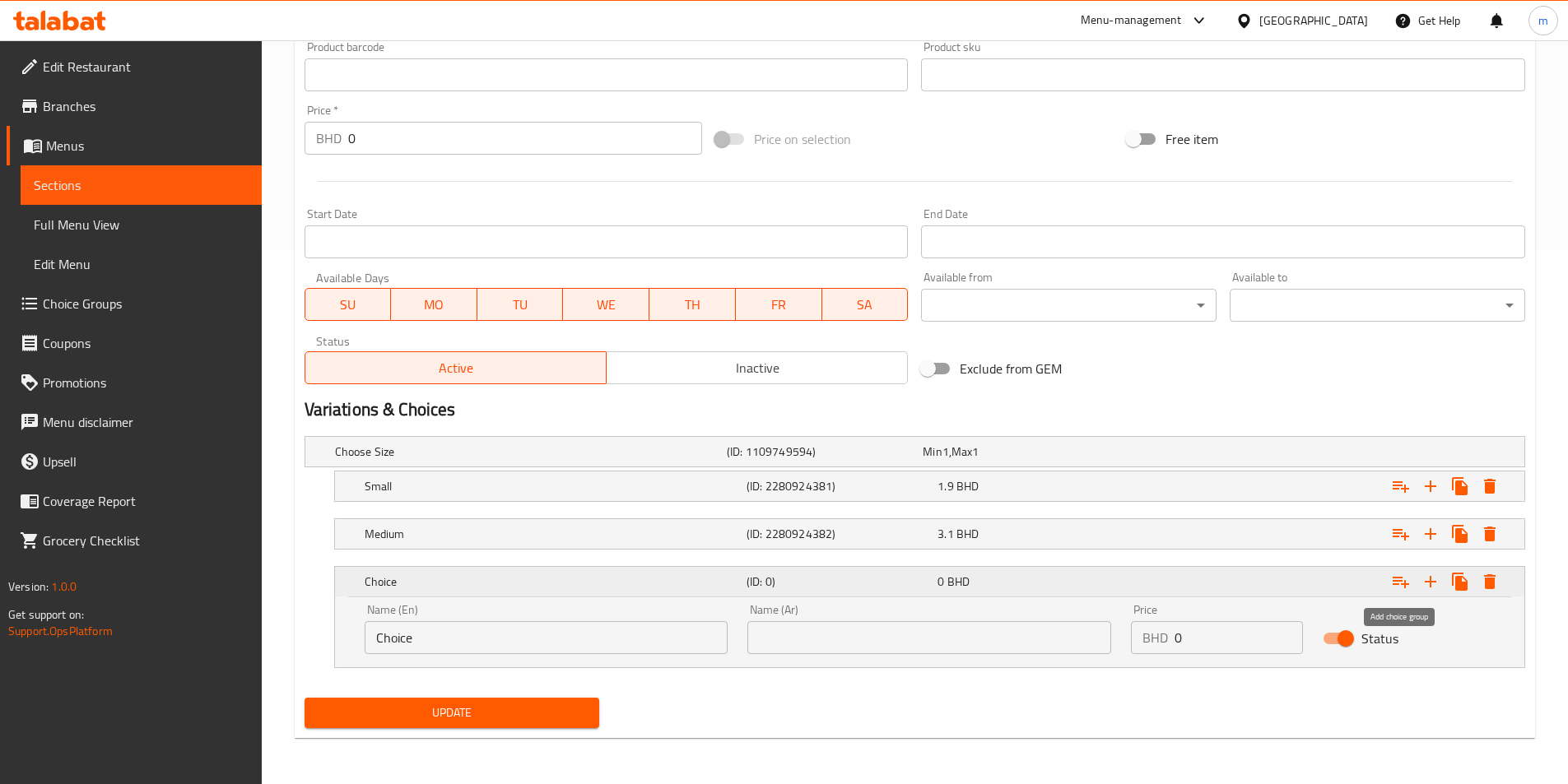
click at [1406, 584] on icon "Expand" at bounding box center [1400, 582] width 16 height 12
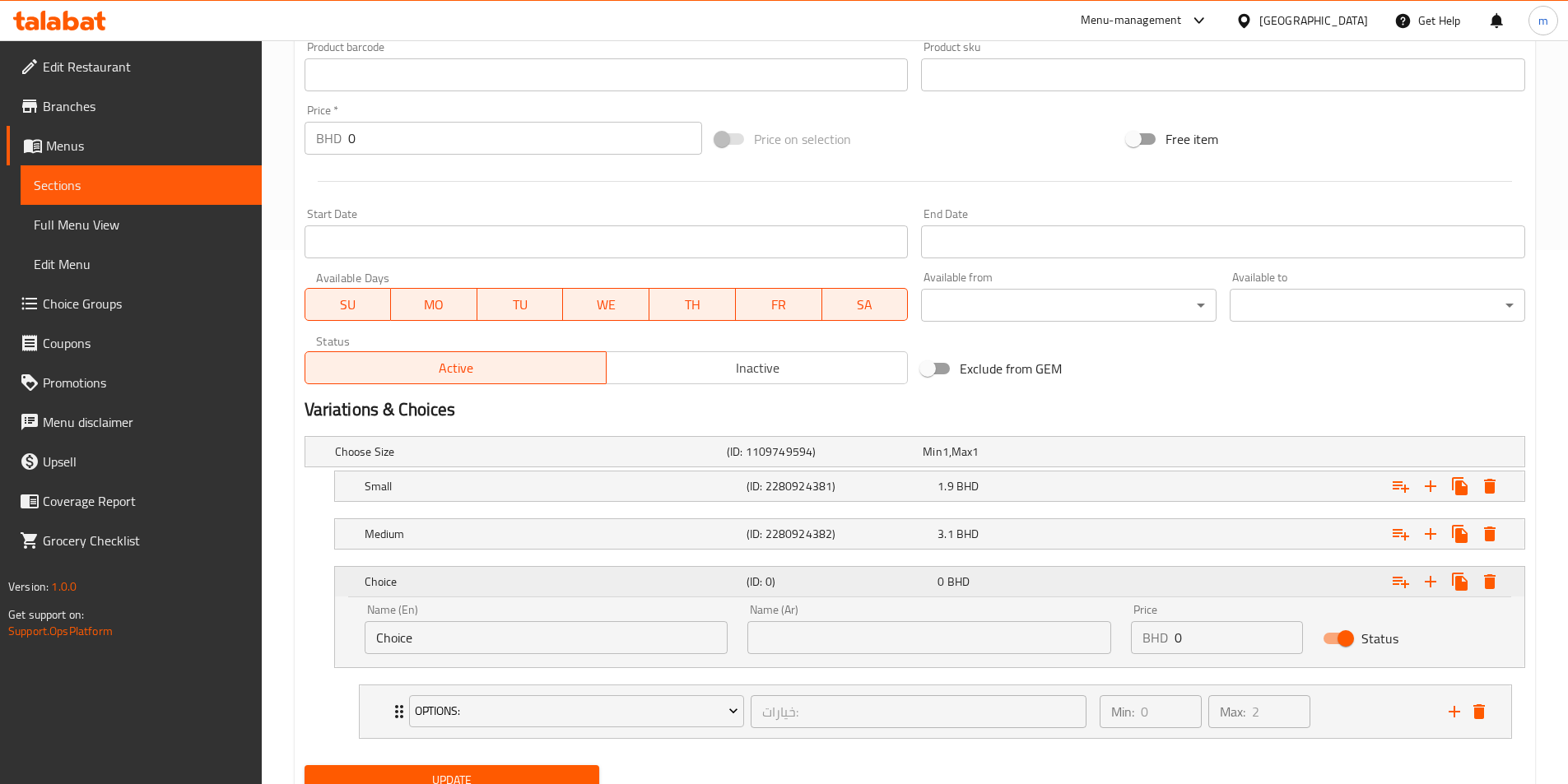
click at [1483, 586] on icon "Expand" at bounding box center [1489, 581] width 19 height 19
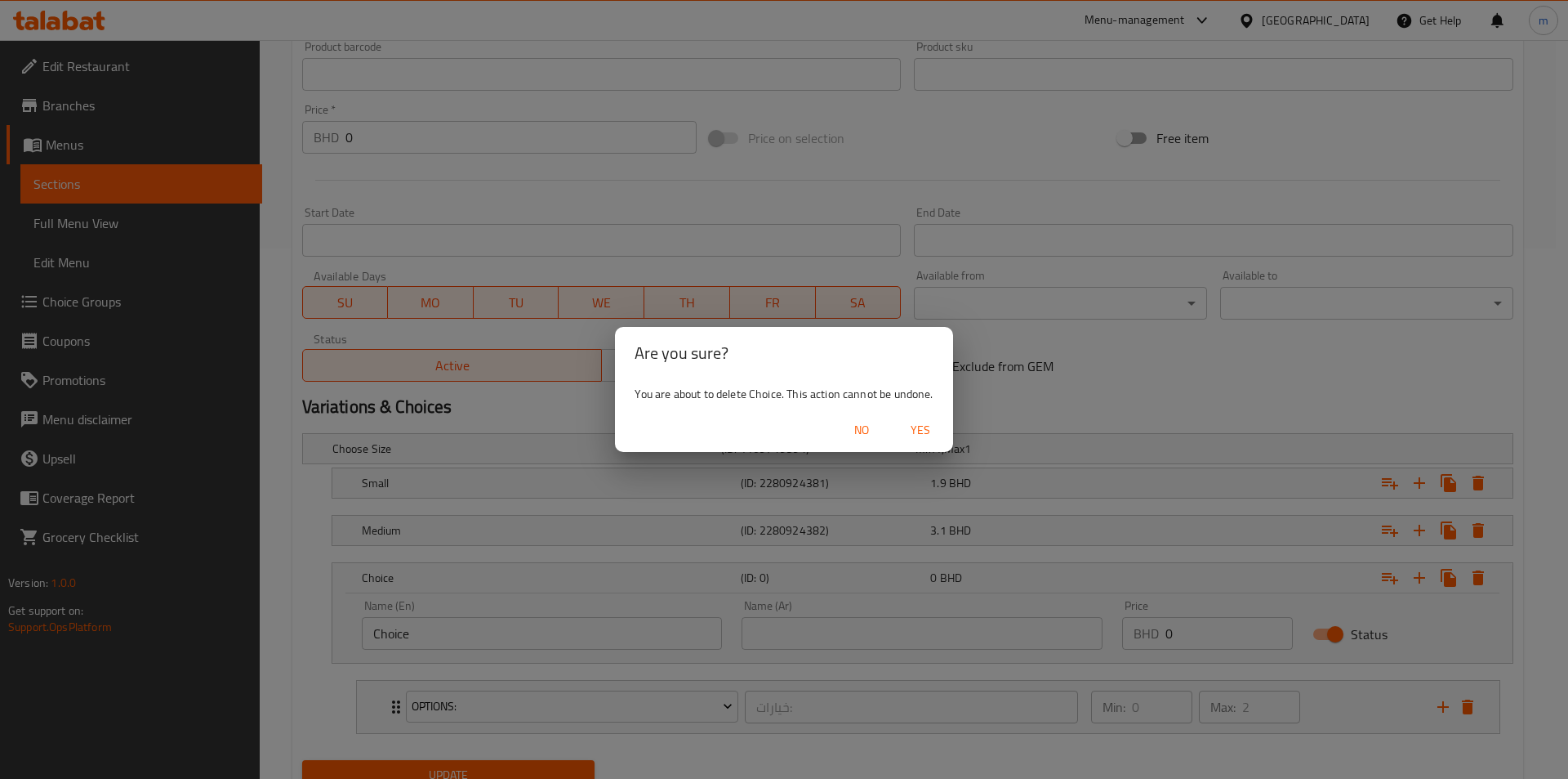
click at [911, 441] on button "Yes" at bounding box center [921, 431] width 53 height 31
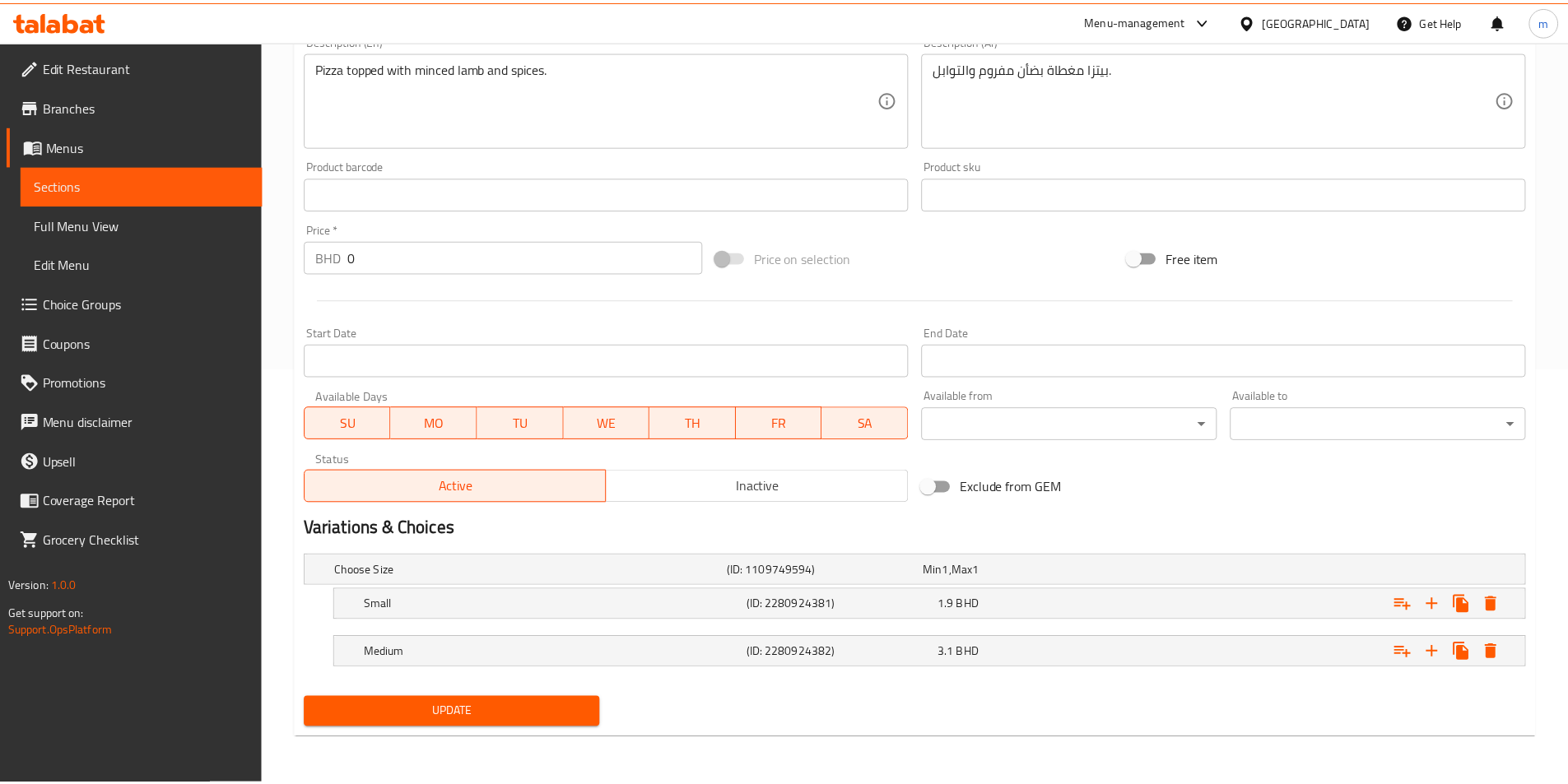
scroll to position [415, 0]
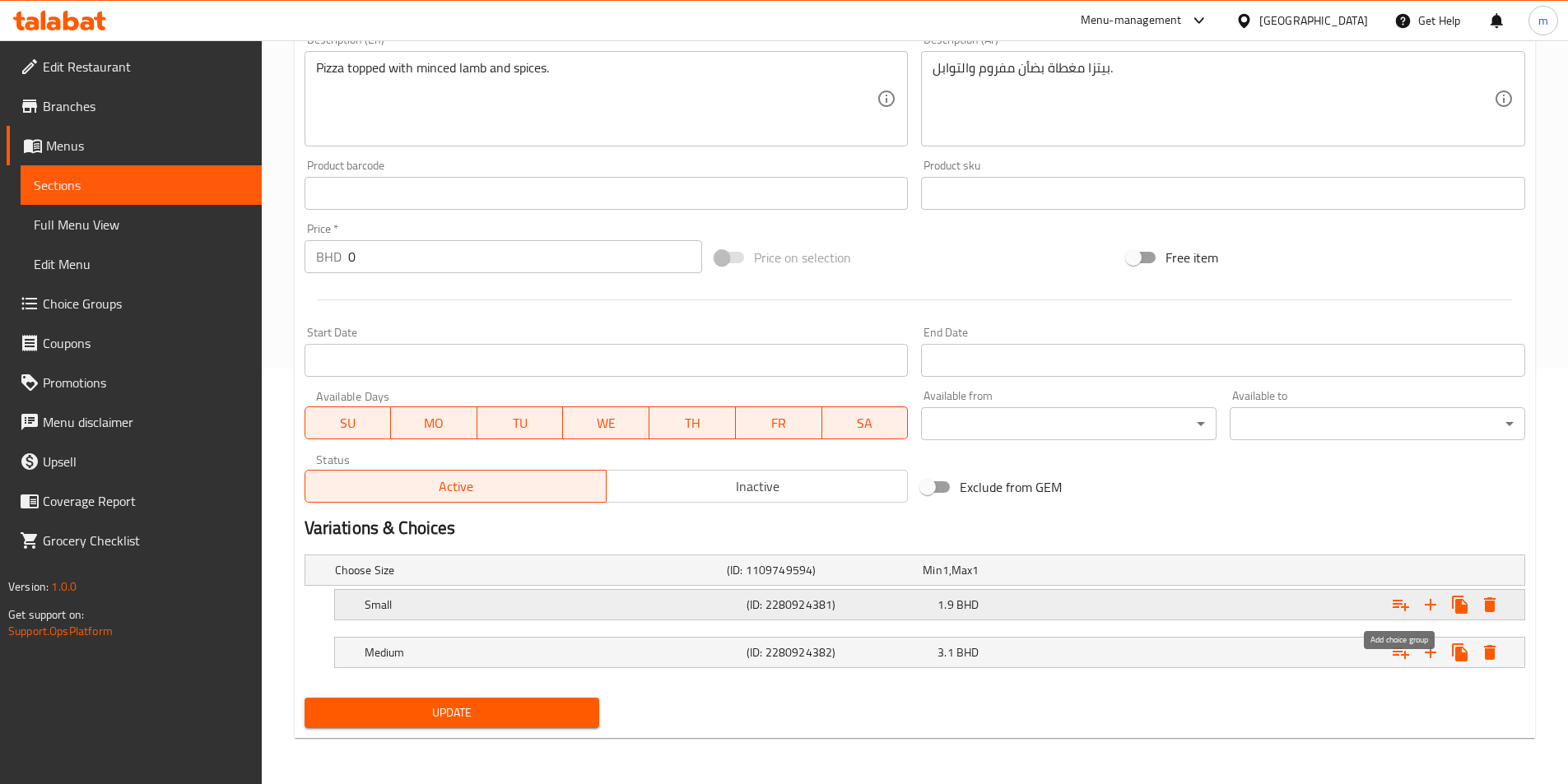
click at [1390, 605] on icon "Expand" at bounding box center [1400, 604] width 19 height 19
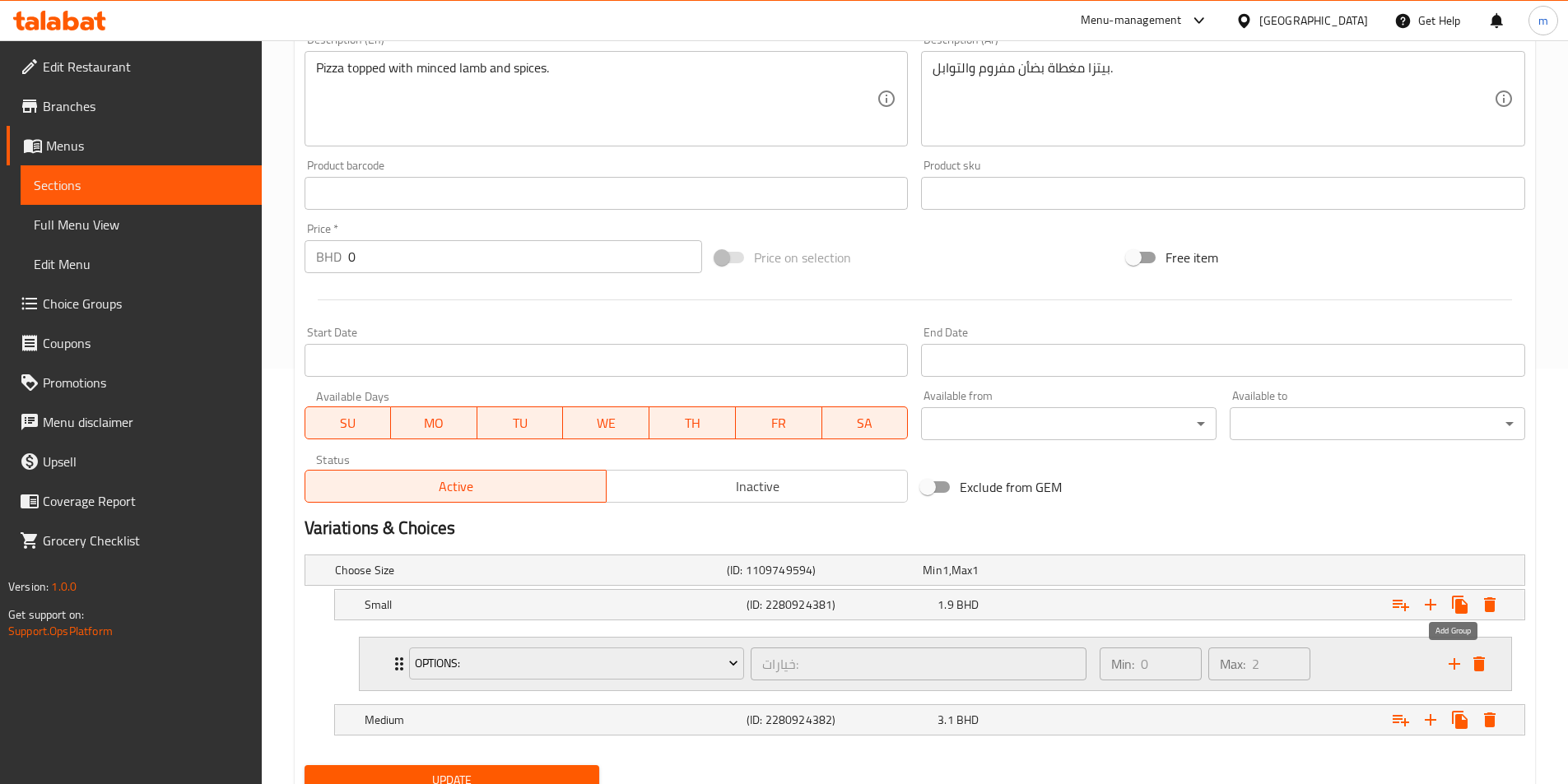
click at [1467, 663] on button "delete" at bounding box center [1479, 664] width 25 height 25
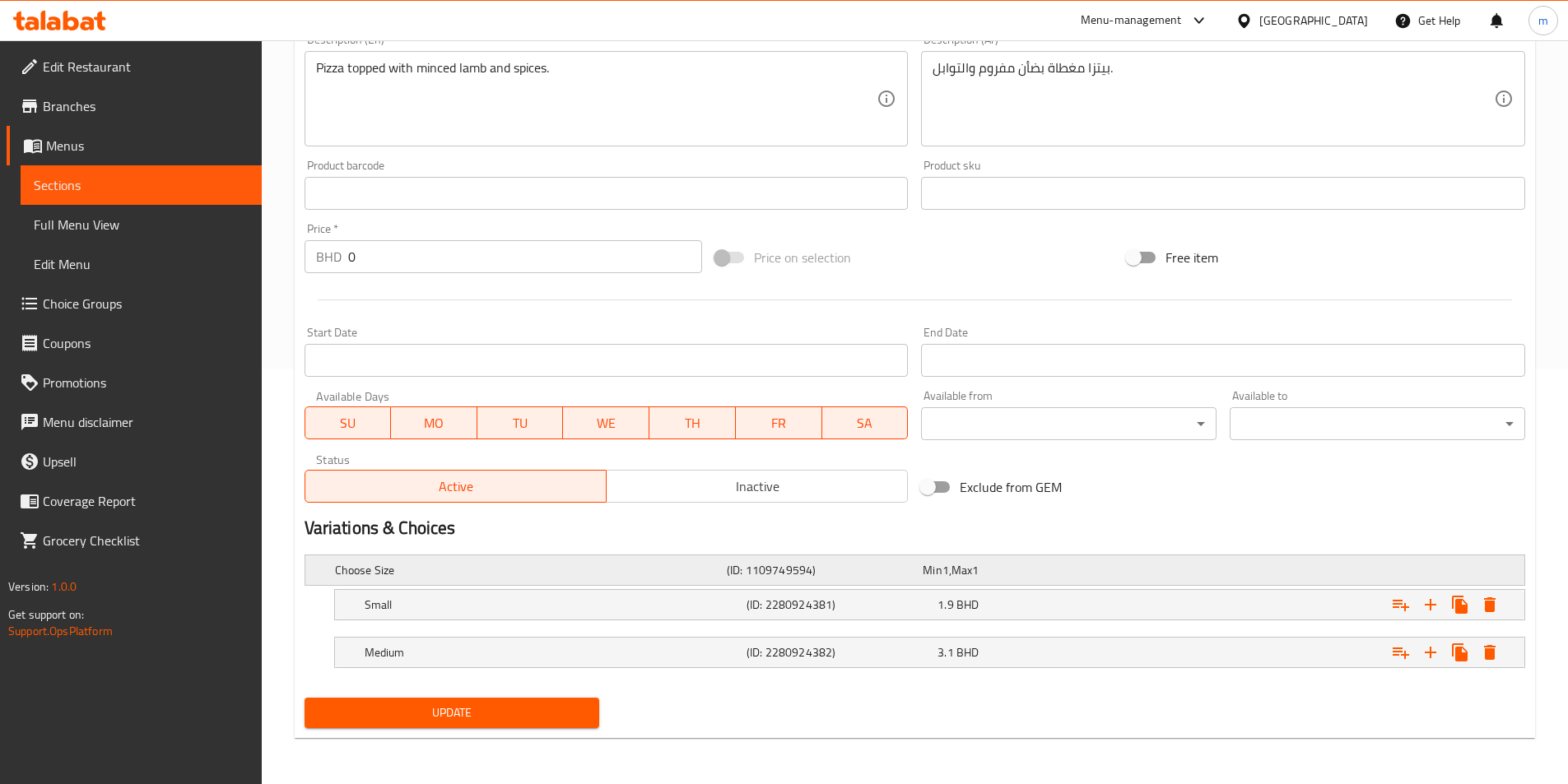
click at [1096, 558] on div "Min 1 , Max 1" at bounding box center [1016, 570] width 196 height 23
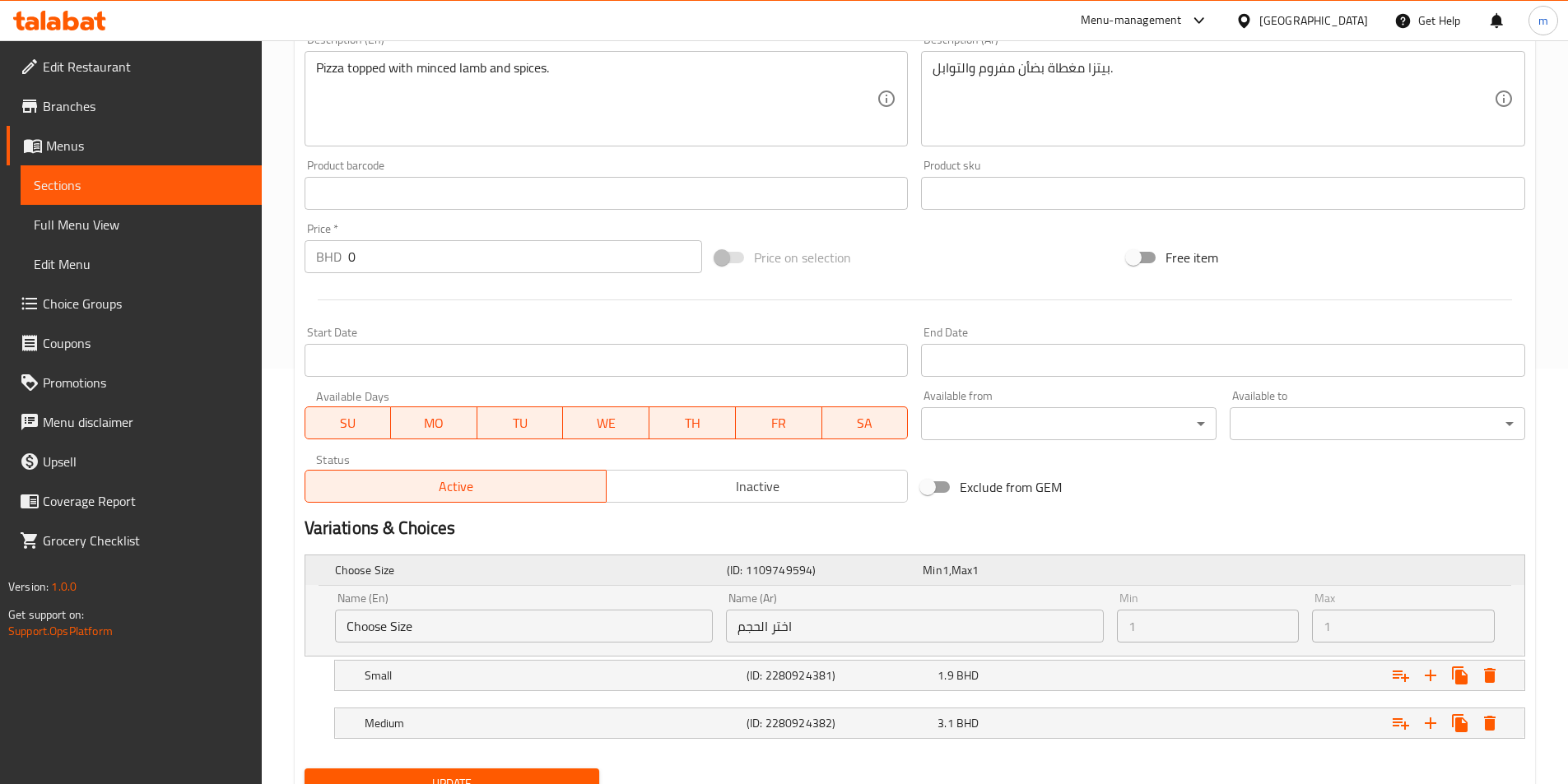
click at [1096, 558] on div "Min 1 , Max 1" at bounding box center [1016, 570] width 196 height 23
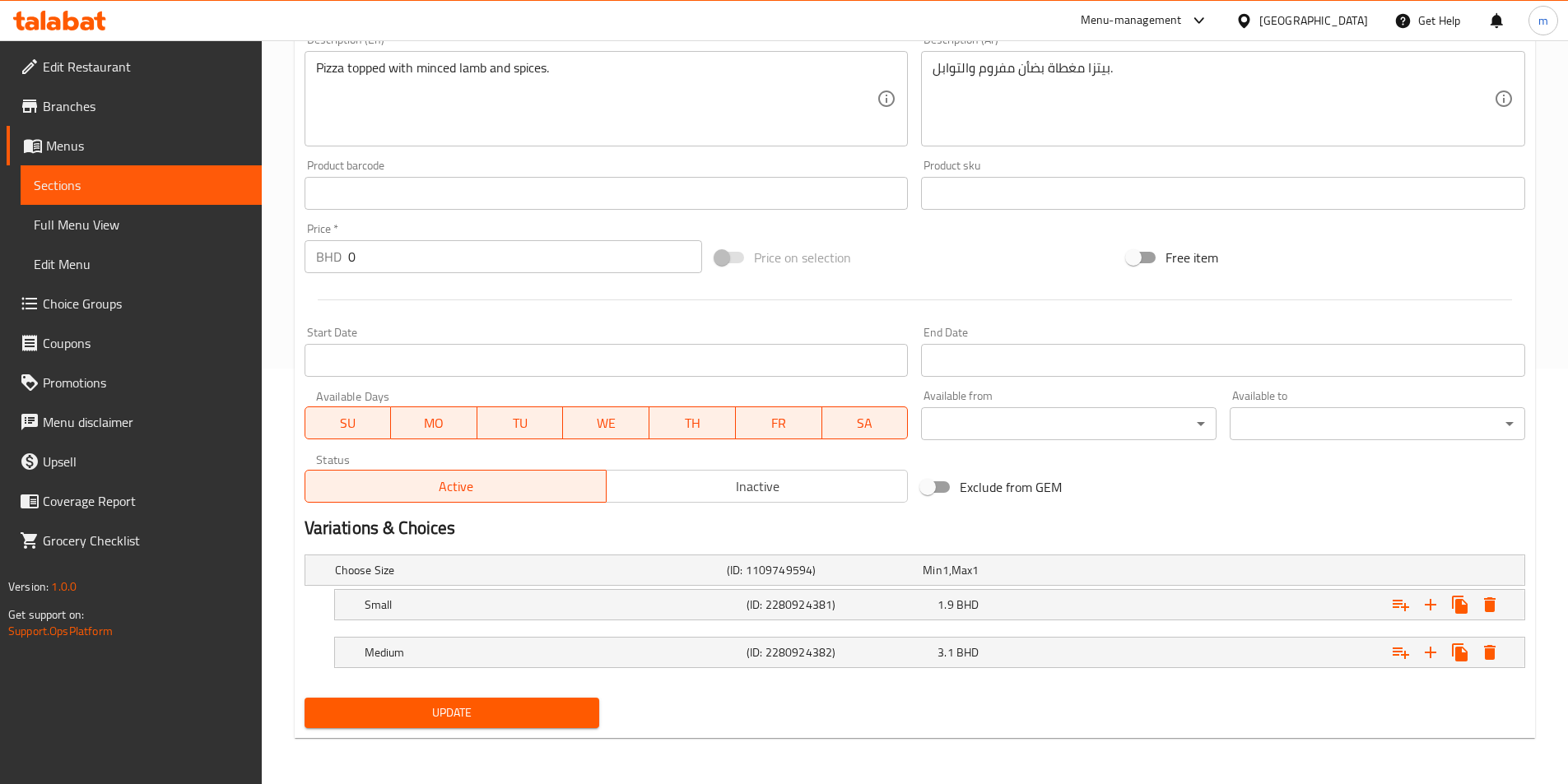
click at [136, 176] on span "Sections" at bounding box center [141, 184] width 214 height 19
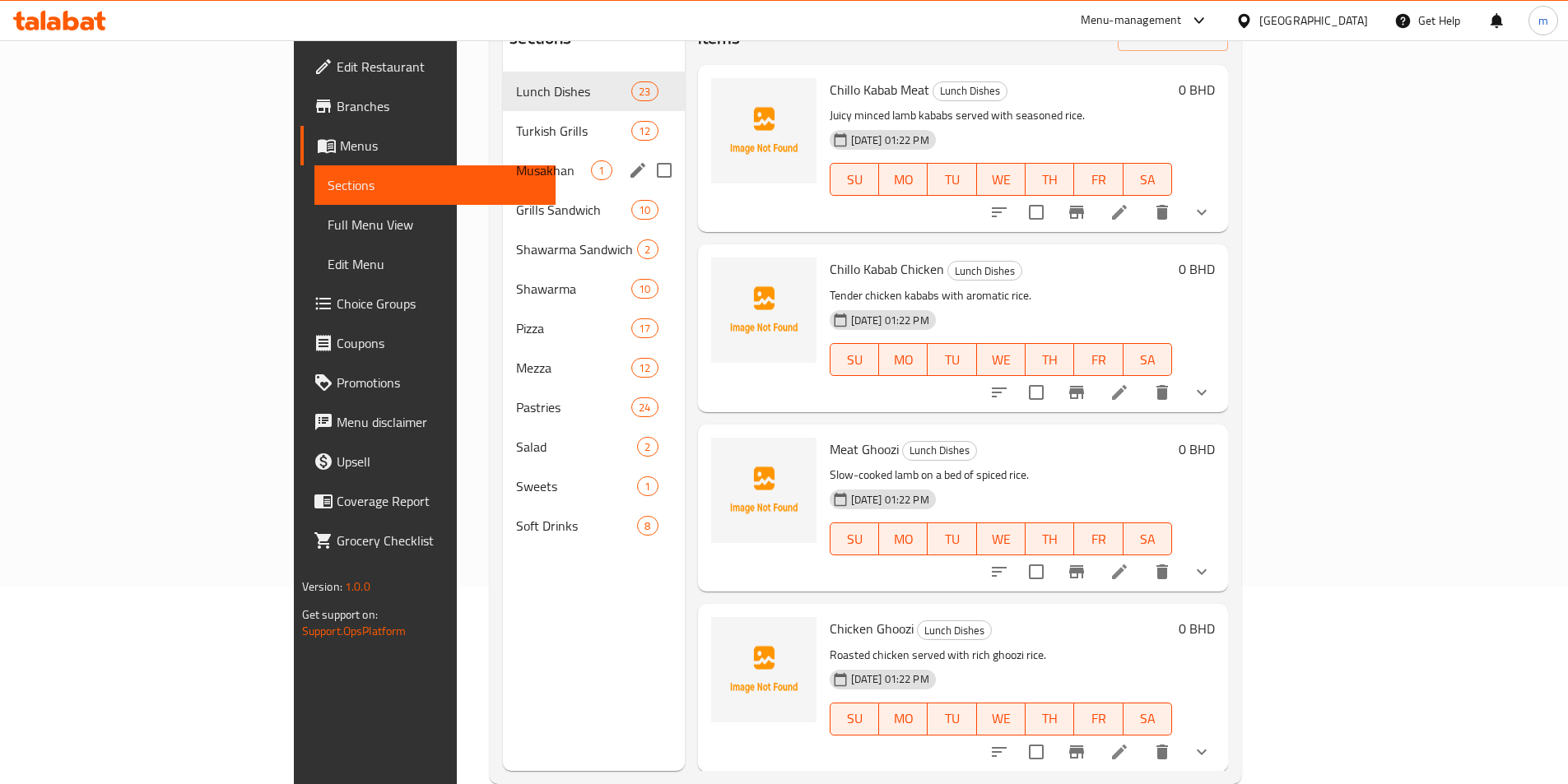
scroll to position [66, 0]
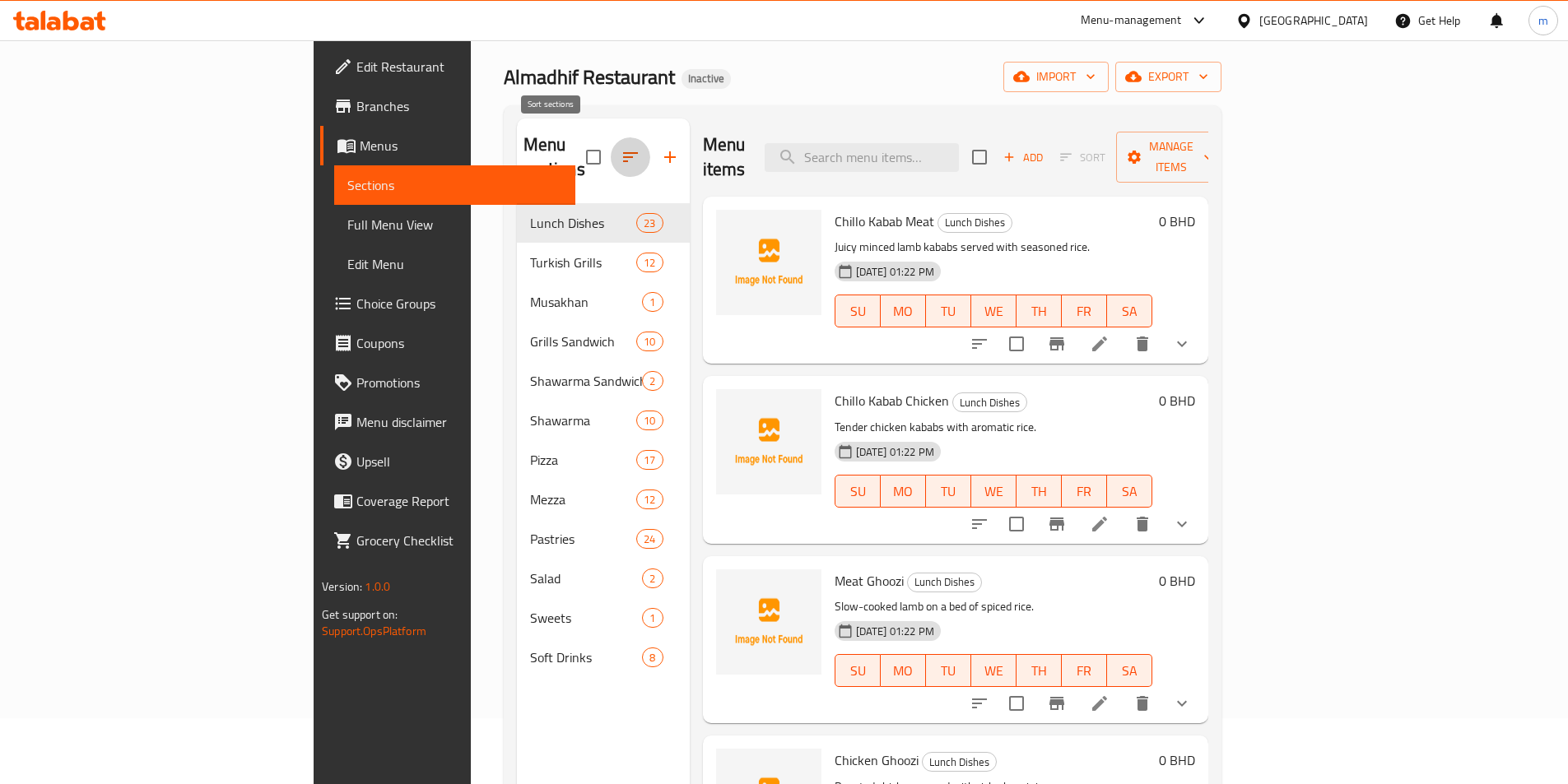
click at [620, 152] on icon "button" at bounding box center [630, 156] width 19 height 19
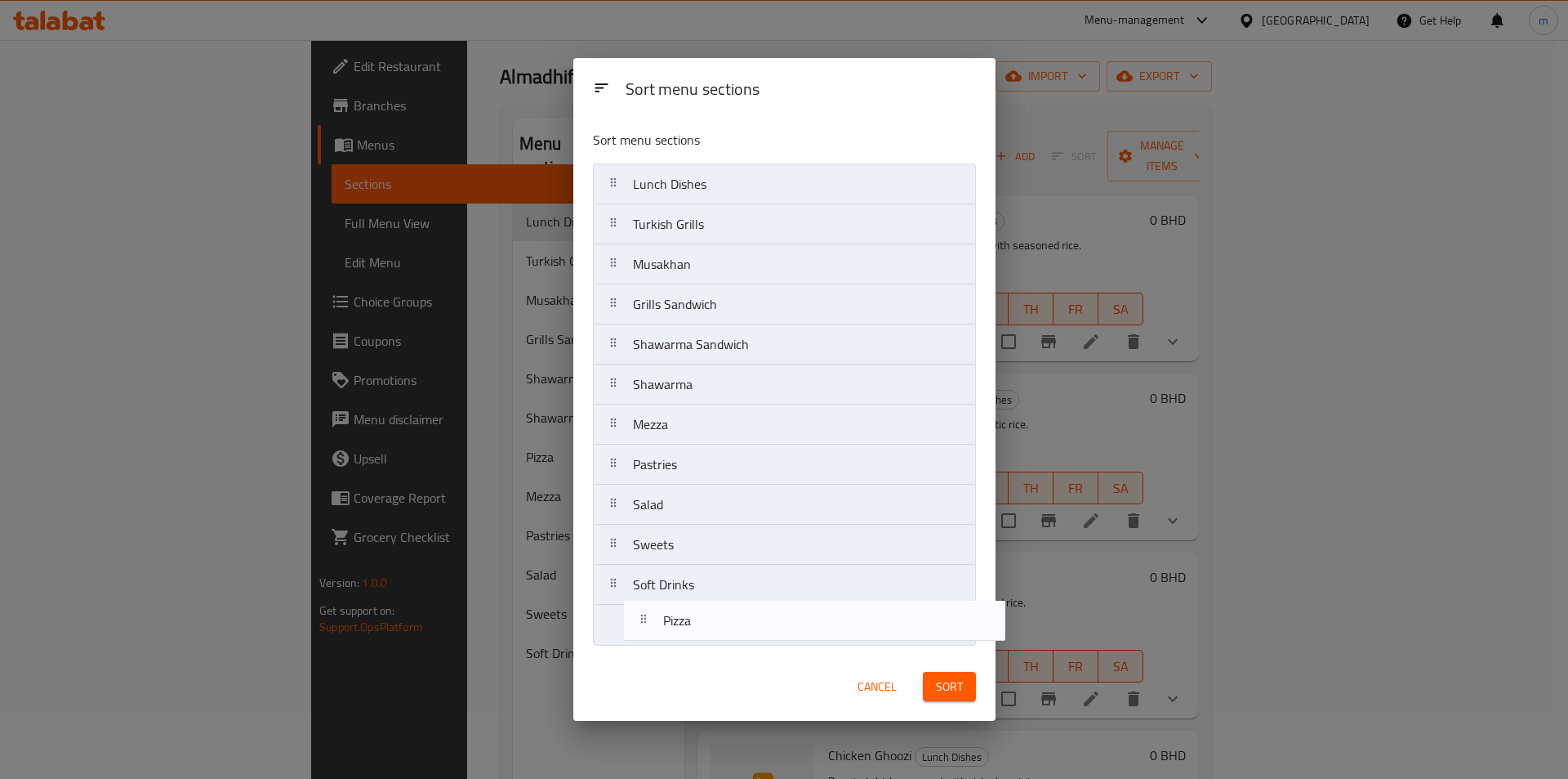
drag, startPoint x: 686, startPoint y: 433, endPoint x: 725, endPoint y: 638, distance: 208.7
click at [718, 648] on div "Sort menu sections Lunch Dishes Turkish Grills Musakhan Grills Sandwich Shawarm…" at bounding box center [784, 385] width 422 height 535
drag, startPoint x: 691, startPoint y: 470, endPoint x: 708, endPoint y: 654, distance: 184.8
click at [708, 654] on div "Sort menu sections Sort menu sections Lunch Dishes Turkish Grills Musakhan Gril…" at bounding box center [784, 390] width 422 height 664
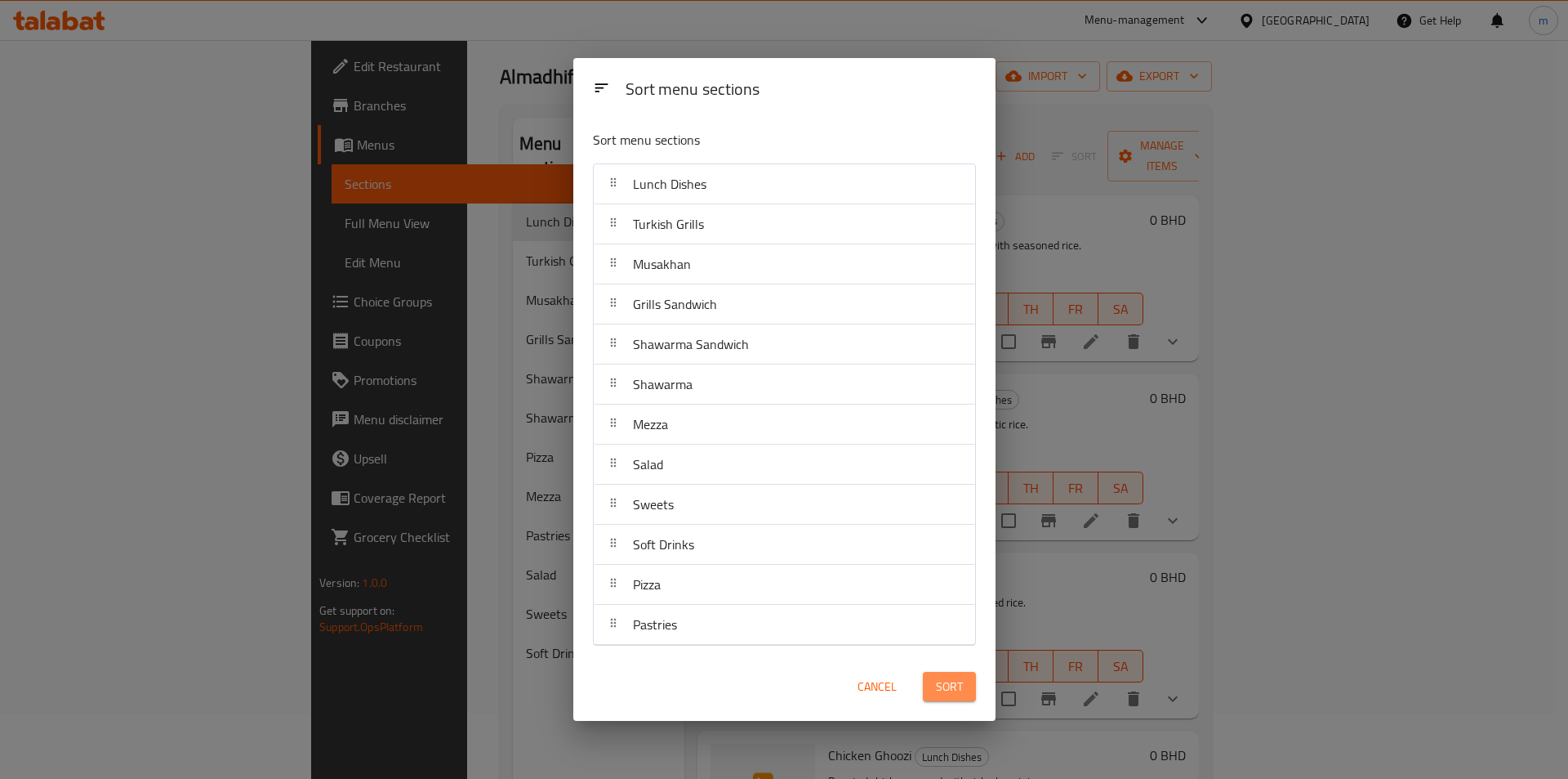
click at [966, 688] on button "Sort" at bounding box center [948, 687] width 53 height 31
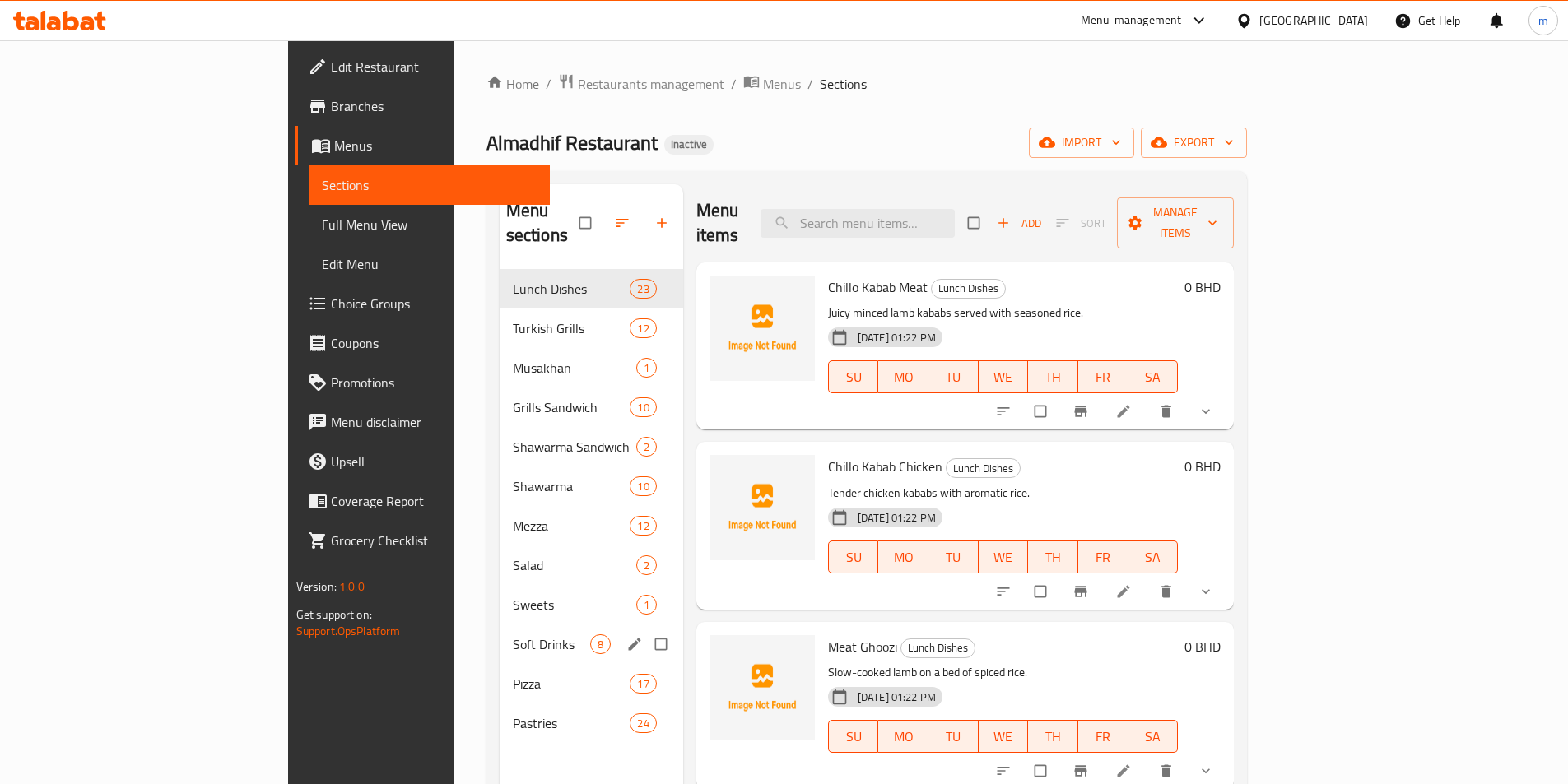
drag, startPoint x: 591, startPoint y: 621, endPoint x: 585, endPoint y: 631, distance: 11.7
click at [645, 629] on input "Menu sections" at bounding box center [663, 644] width 35 height 31
checkbox input "true"
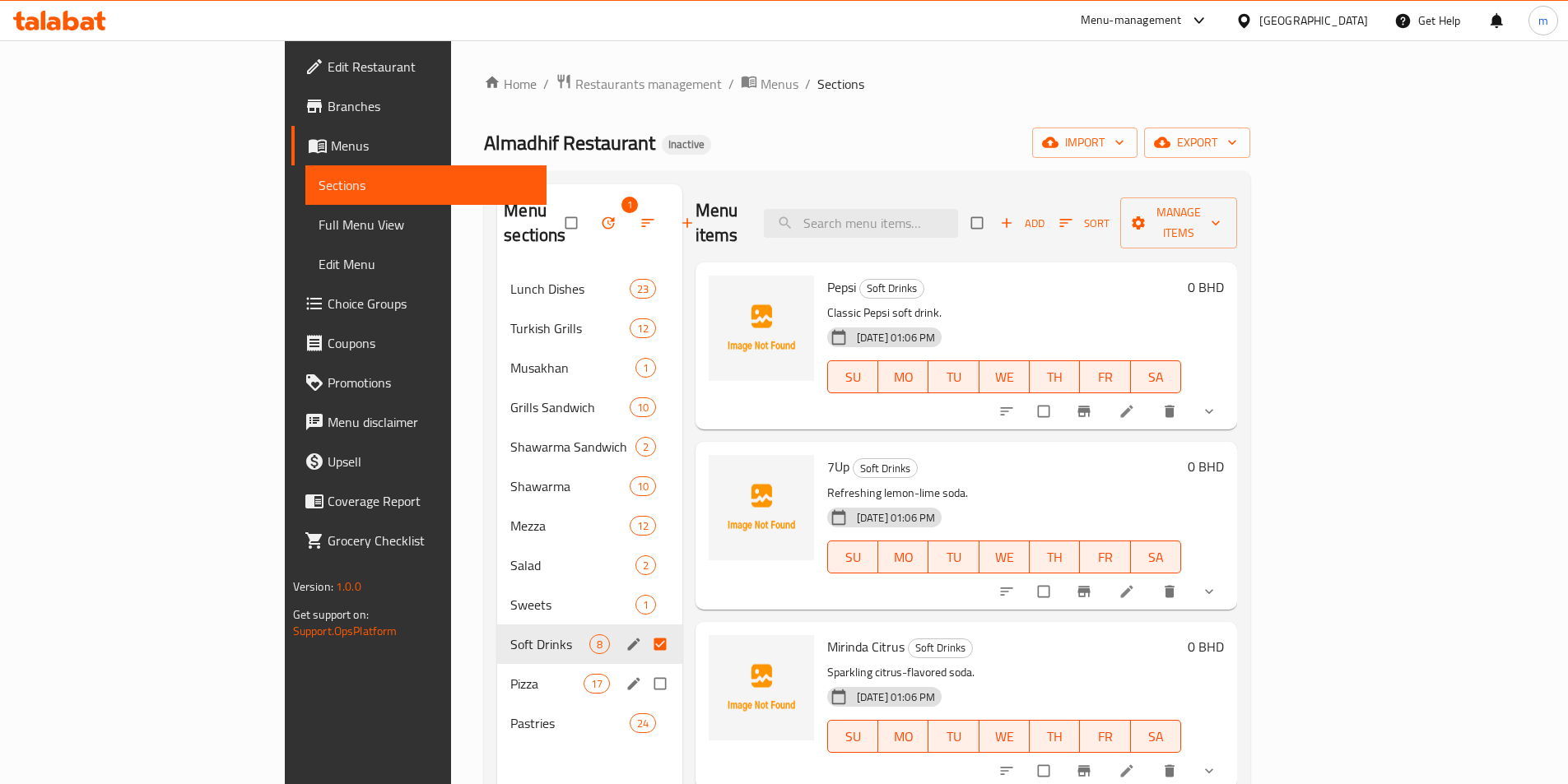
click at [644, 668] on input "Menu sections" at bounding box center [662, 684] width 35 height 31
checkbox input "true"
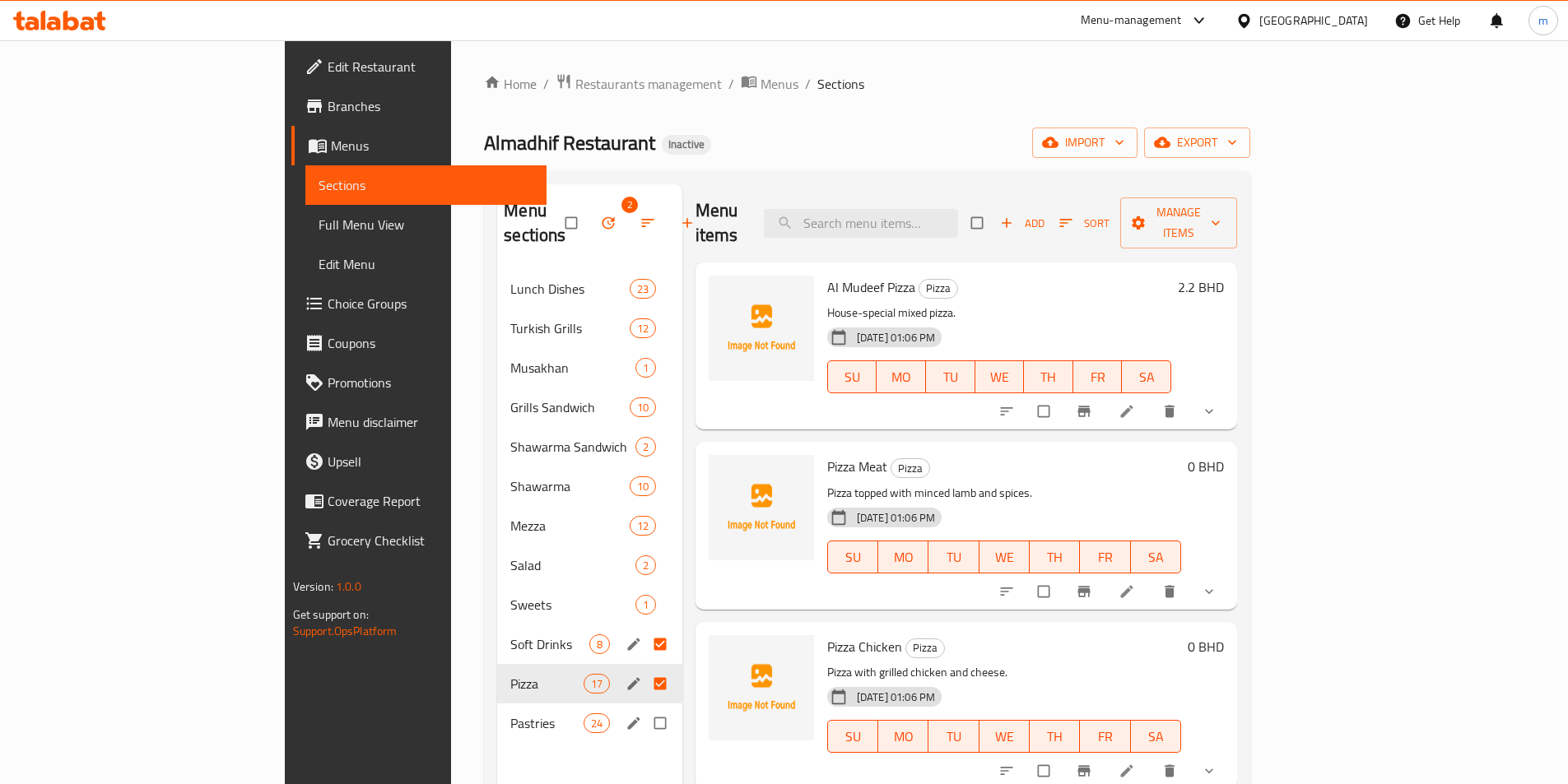
drag, startPoint x: 588, startPoint y: 693, endPoint x: 597, endPoint y: 602, distance: 91.4
click at [644, 707] on input "Menu sections" at bounding box center [662, 722] width 35 height 31
checkbox input "true"
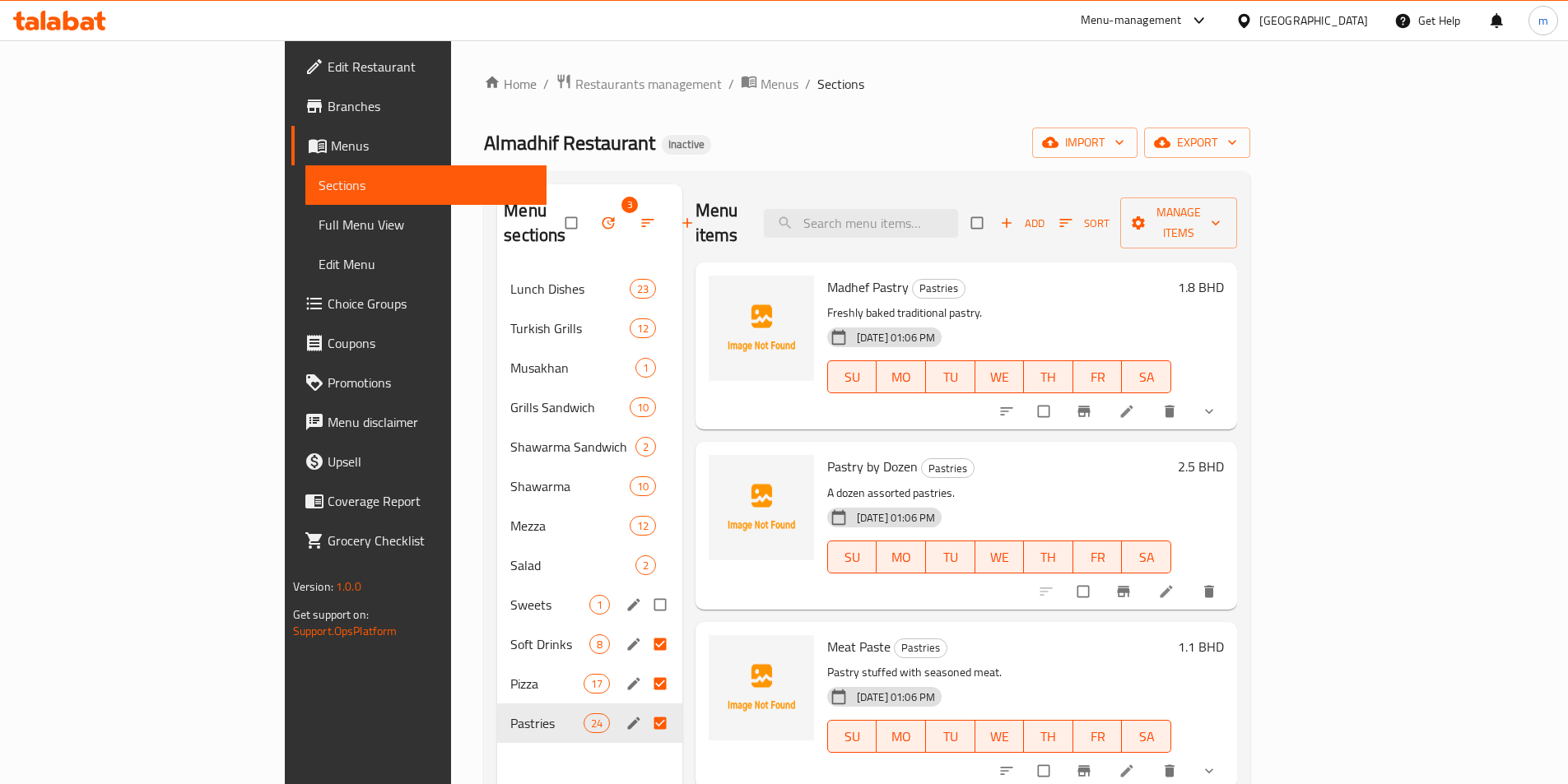
click at [644, 589] on input "Menu sections" at bounding box center [662, 604] width 35 height 31
checkbox input "true"
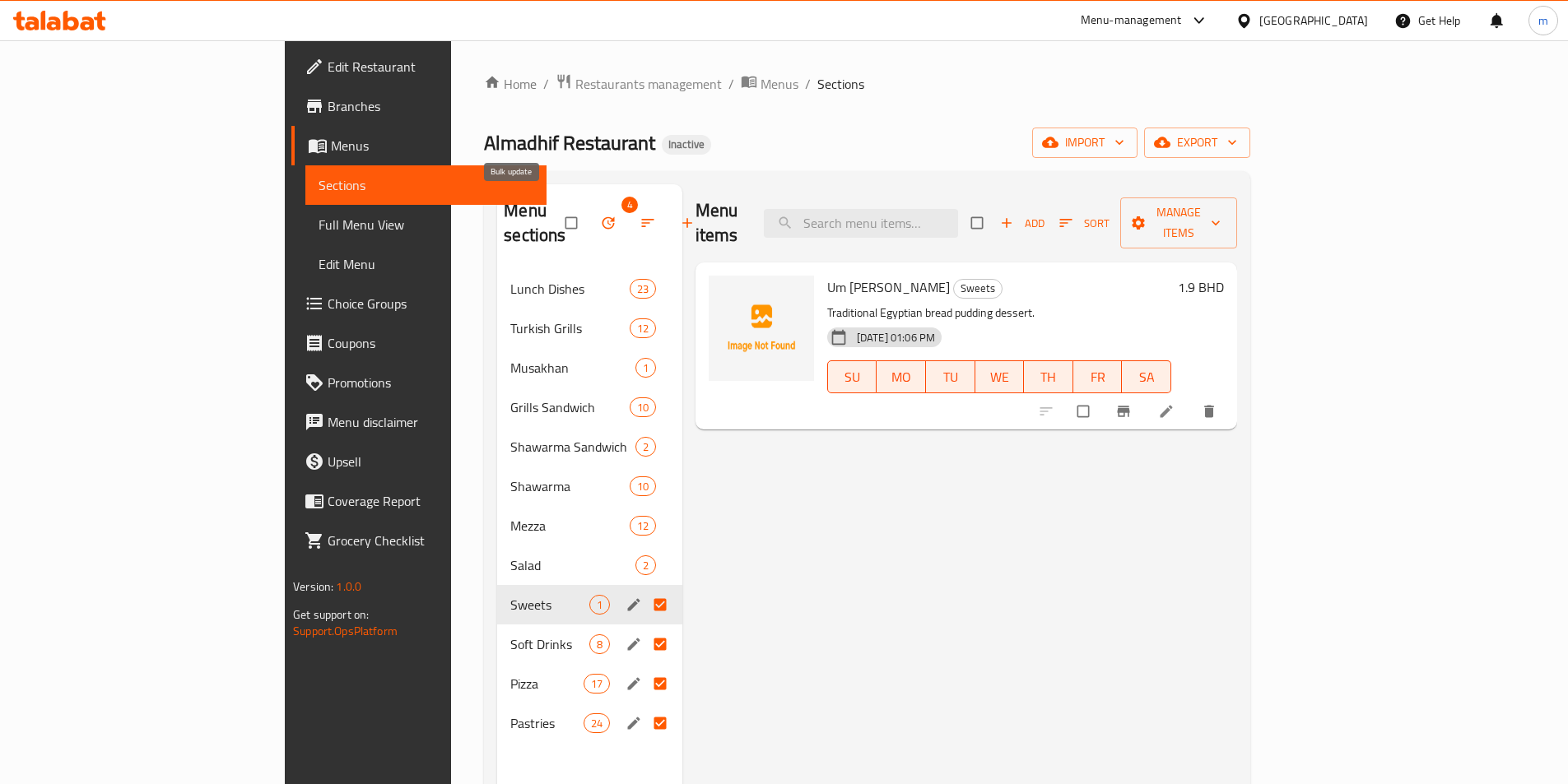
click at [602, 217] on icon "button" at bounding box center [608, 223] width 13 height 13
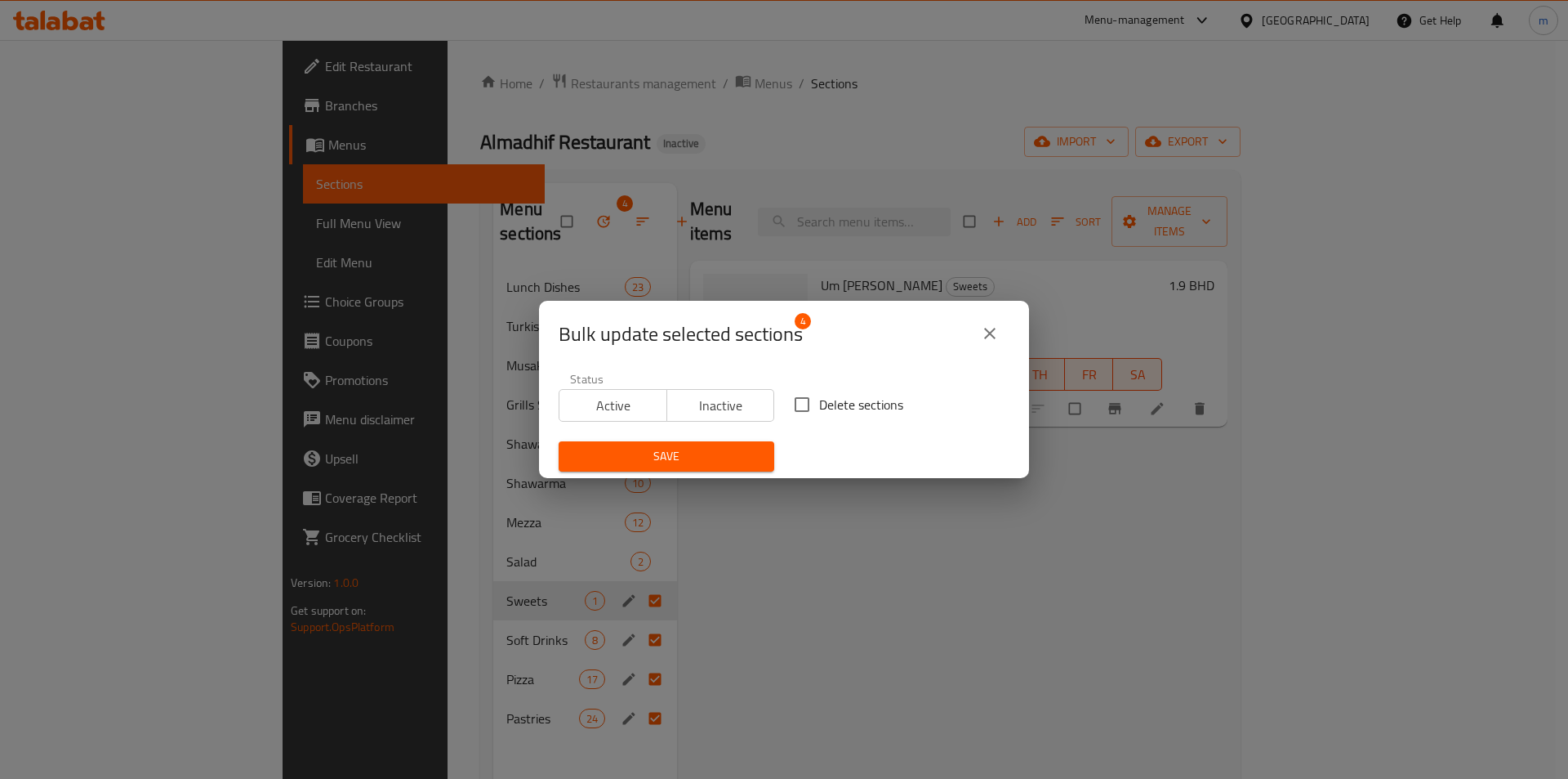
click at [801, 401] on input "Delete sections" at bounding box center [803, 405] width 35 height 35
checkbox input "true"
click at [661, 459] on span "Save" at bounding box center [667, 456] width 190 height 20
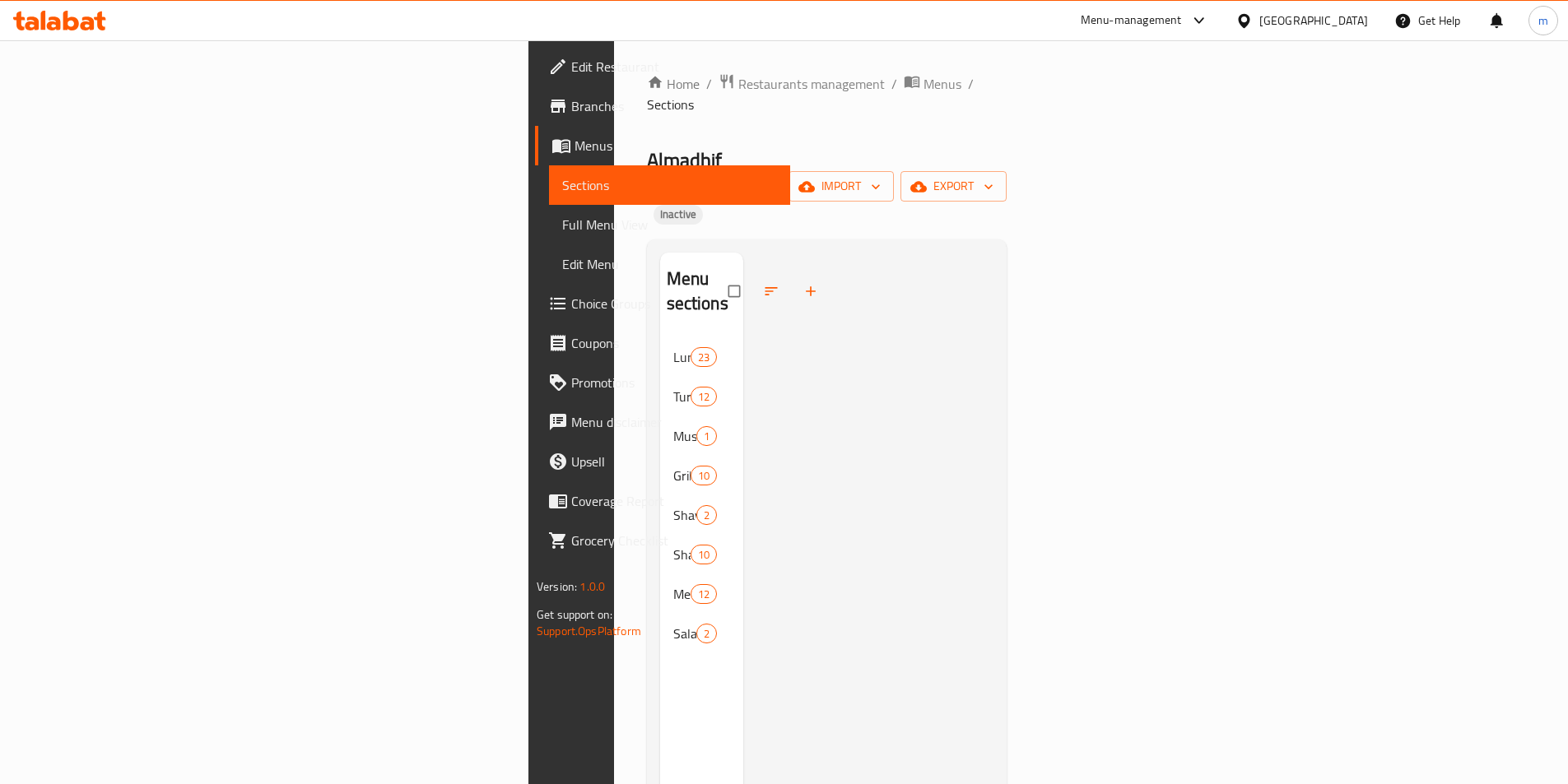
drag, startPoint x: 120, startPoint y: 226, endPoint x: 114, endPoint y: 191, distance: 35.5
click at [562, 226] on span "Full Menu View" at bounding box center [670, 224] width 214 height 19
click at [562, 191] on span "Sections" at bounding box center [670, 184] width 214 height 19
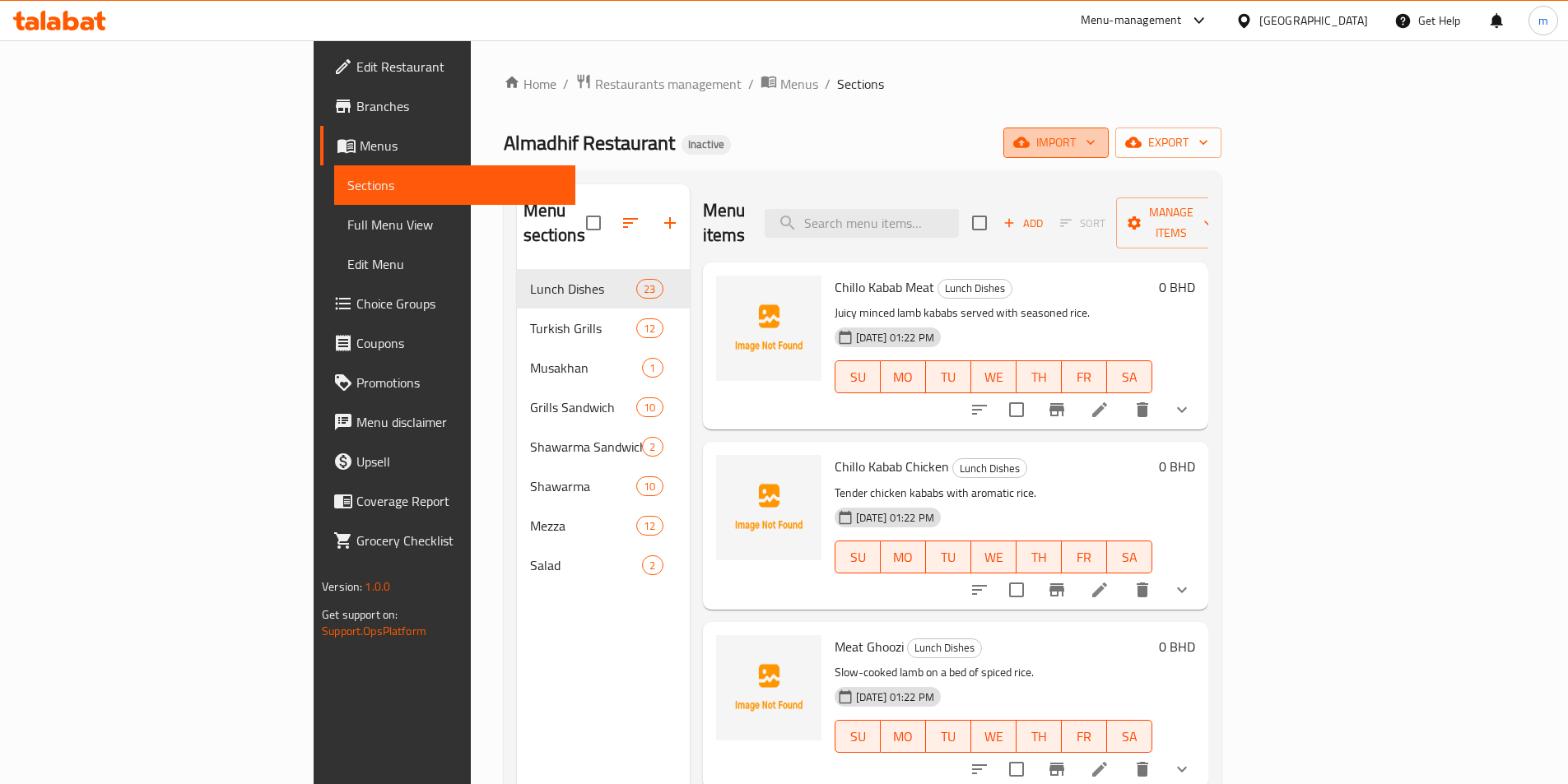
click at [1030, 139] on icon "button" at bounding box center [1020, 142] width 16 height 16
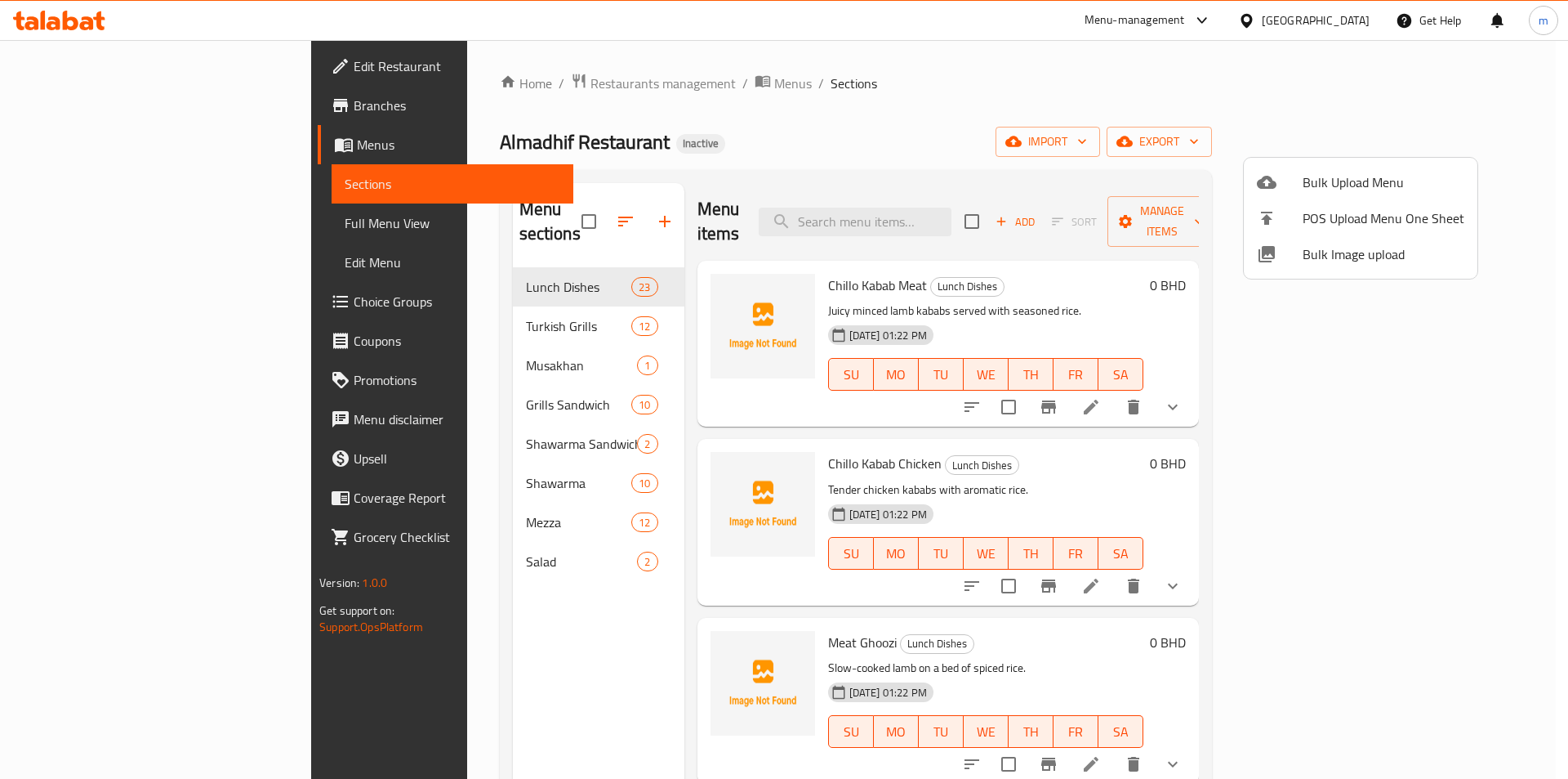
click at [1352, 174] on span "Bulk Upload Menu" at bounding box center [1384, 182] width 162 height 19
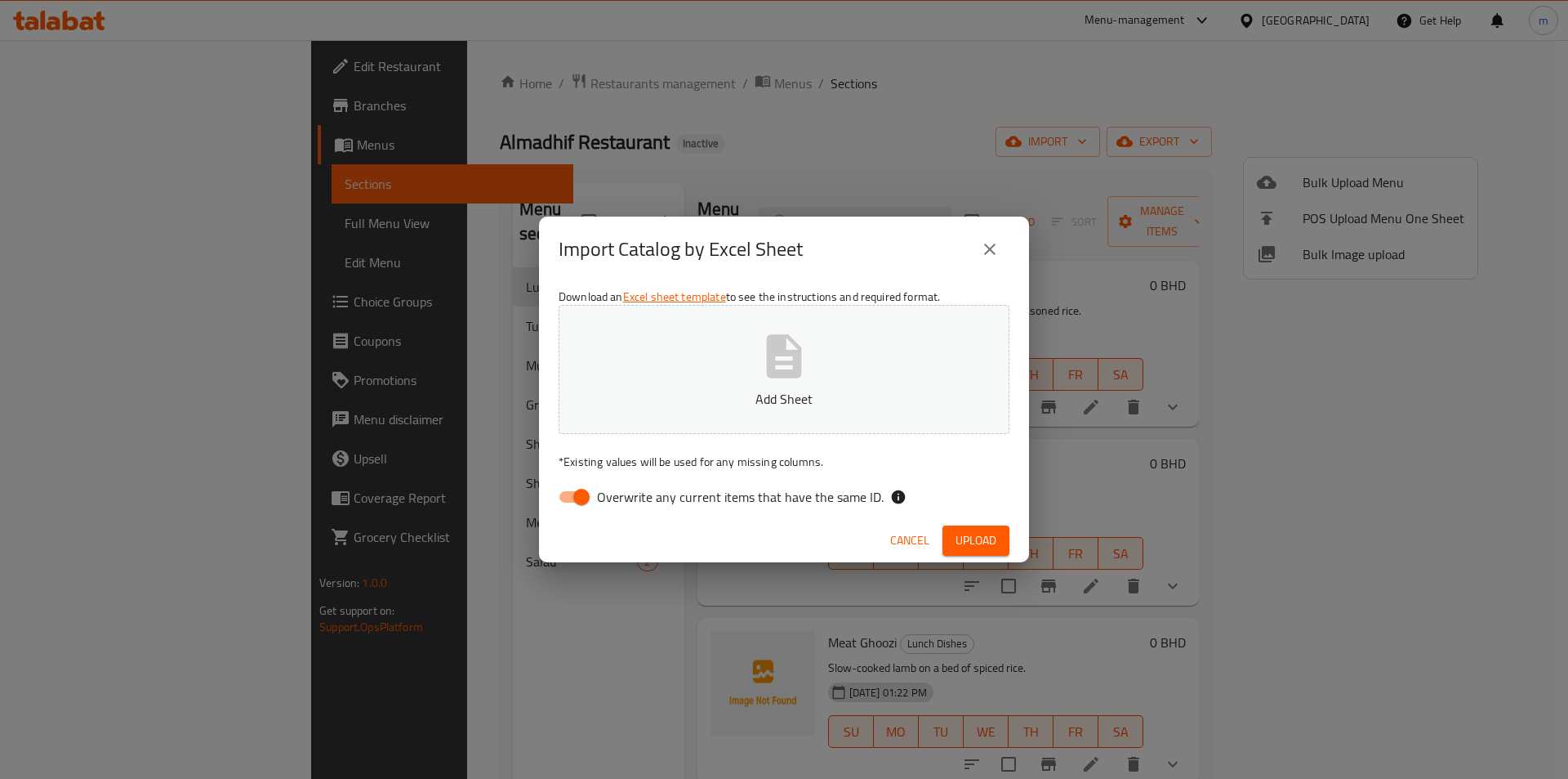
click at [988, 322] on button "Add Sheet" at bounding box center [784, 369] width 451 height 130
click at [601, 487] on span "Overwrite any current items that have the same ID." at bounding box center [740, 497] width 287 height 19
click at [601, 487] on input "Overwrite any current items that have the same ID." at bounding box center [581, 497] width 93 height 31
checkbox input "false"
click at [966, 532] on span "Upload" at bounding box center [976, 540] width 41 height 20
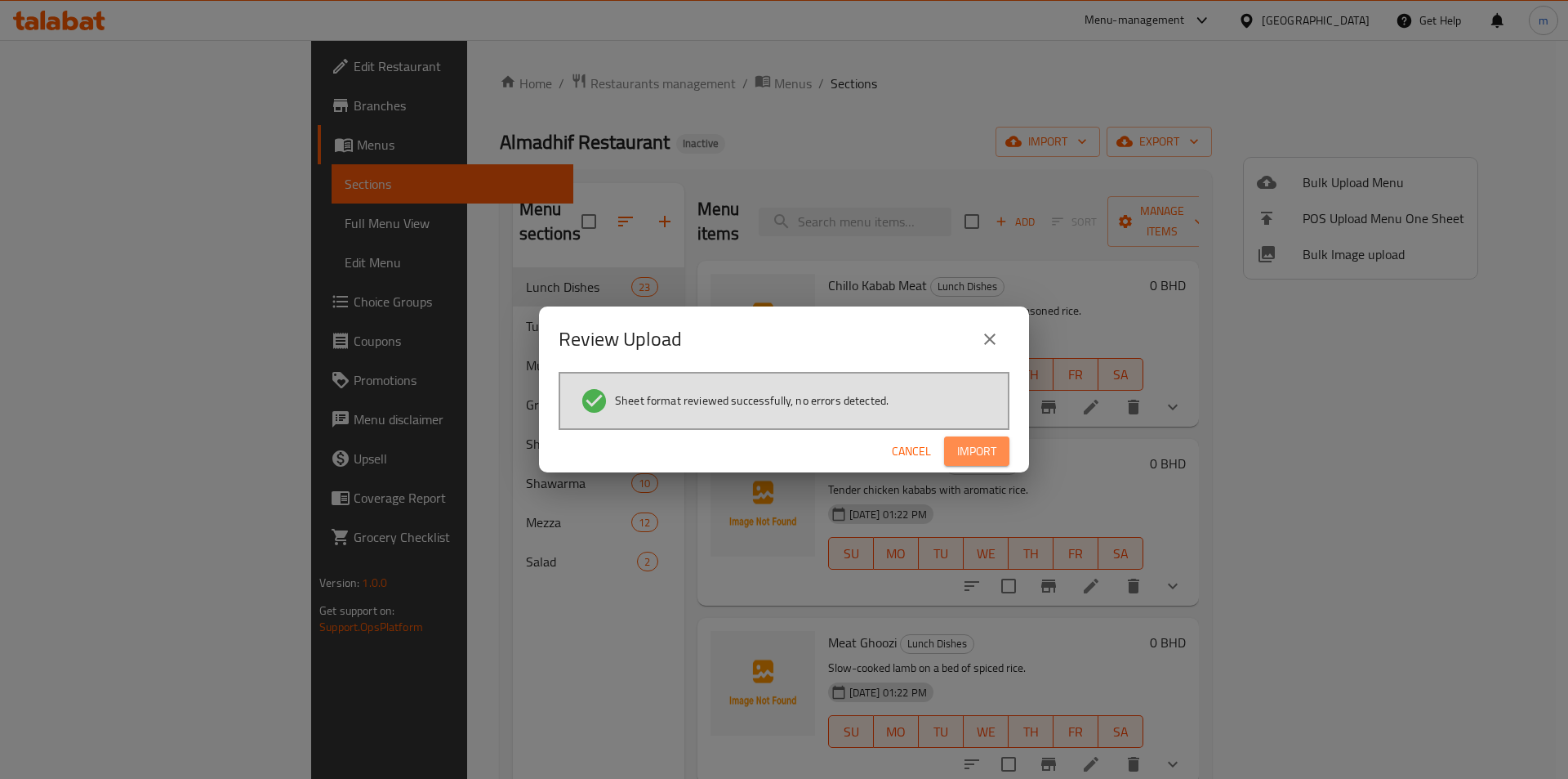
click at [961, 447] on span "Import" at bounding box center [976, 451] width 39 height 20
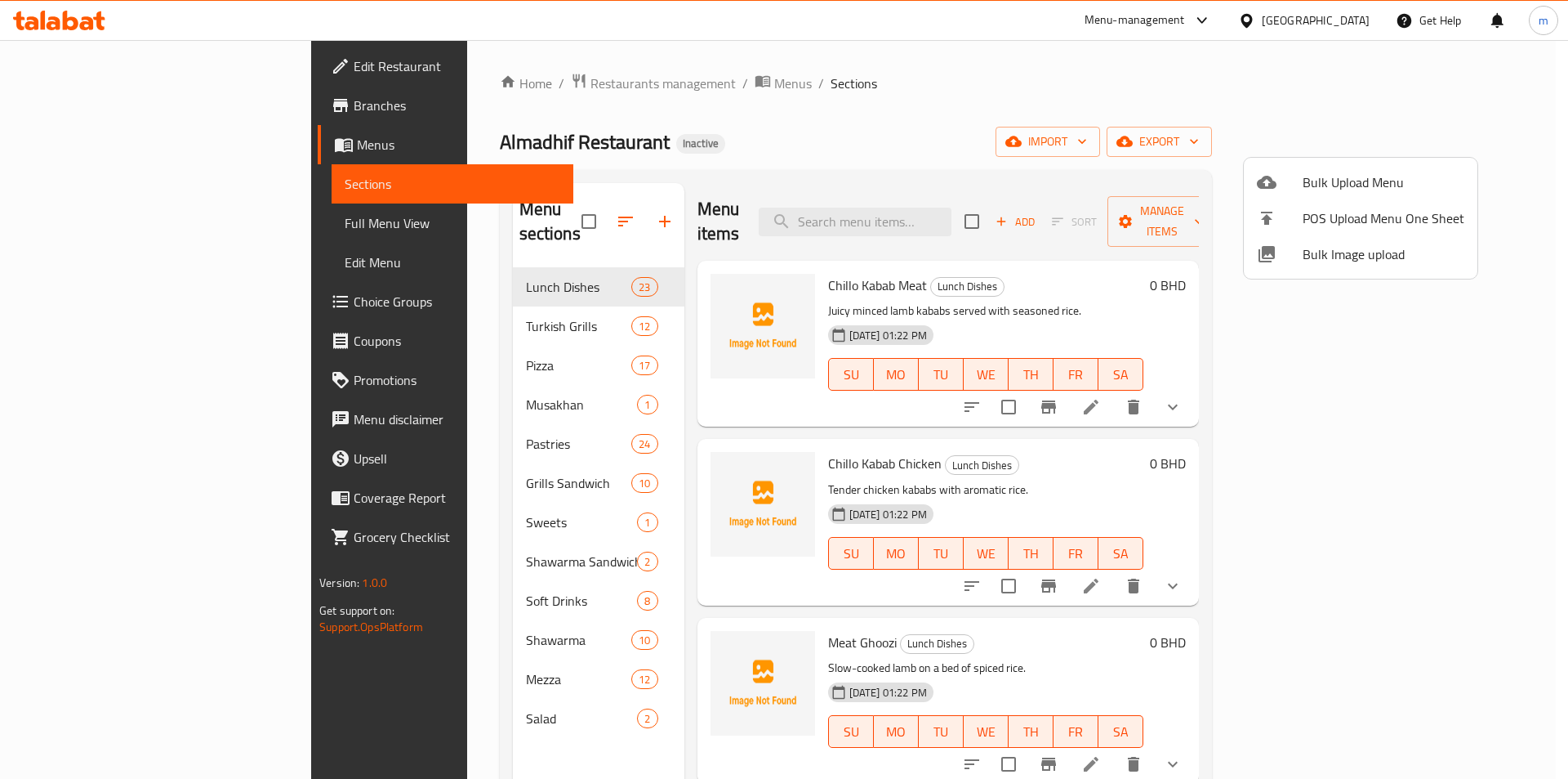
click at [547, 211] on div at bounding box center [784, 390] width 1568 height 779
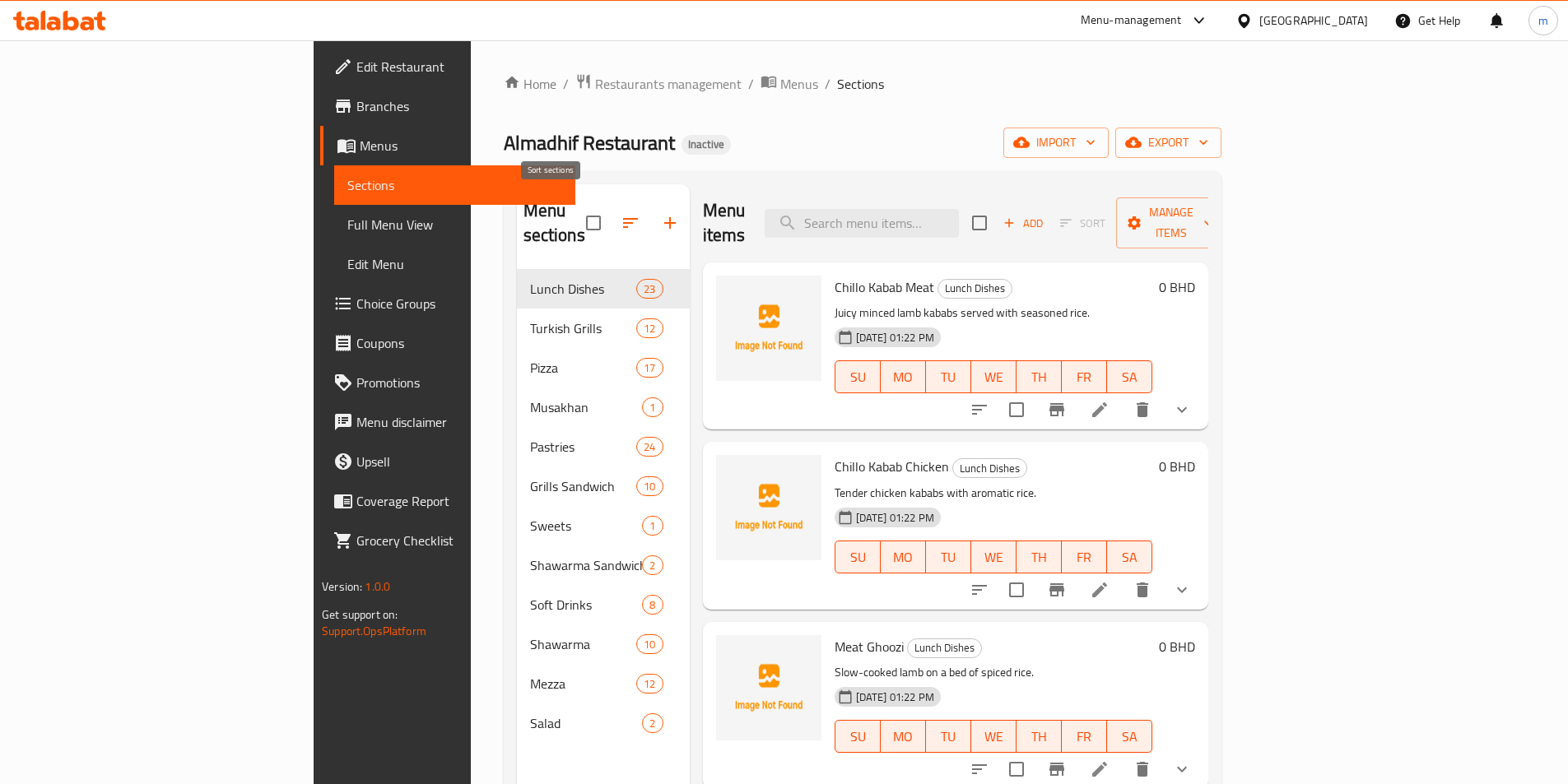
click at [620, 213] on icon "button" at bounding box center [630, 223] width 19 height 19
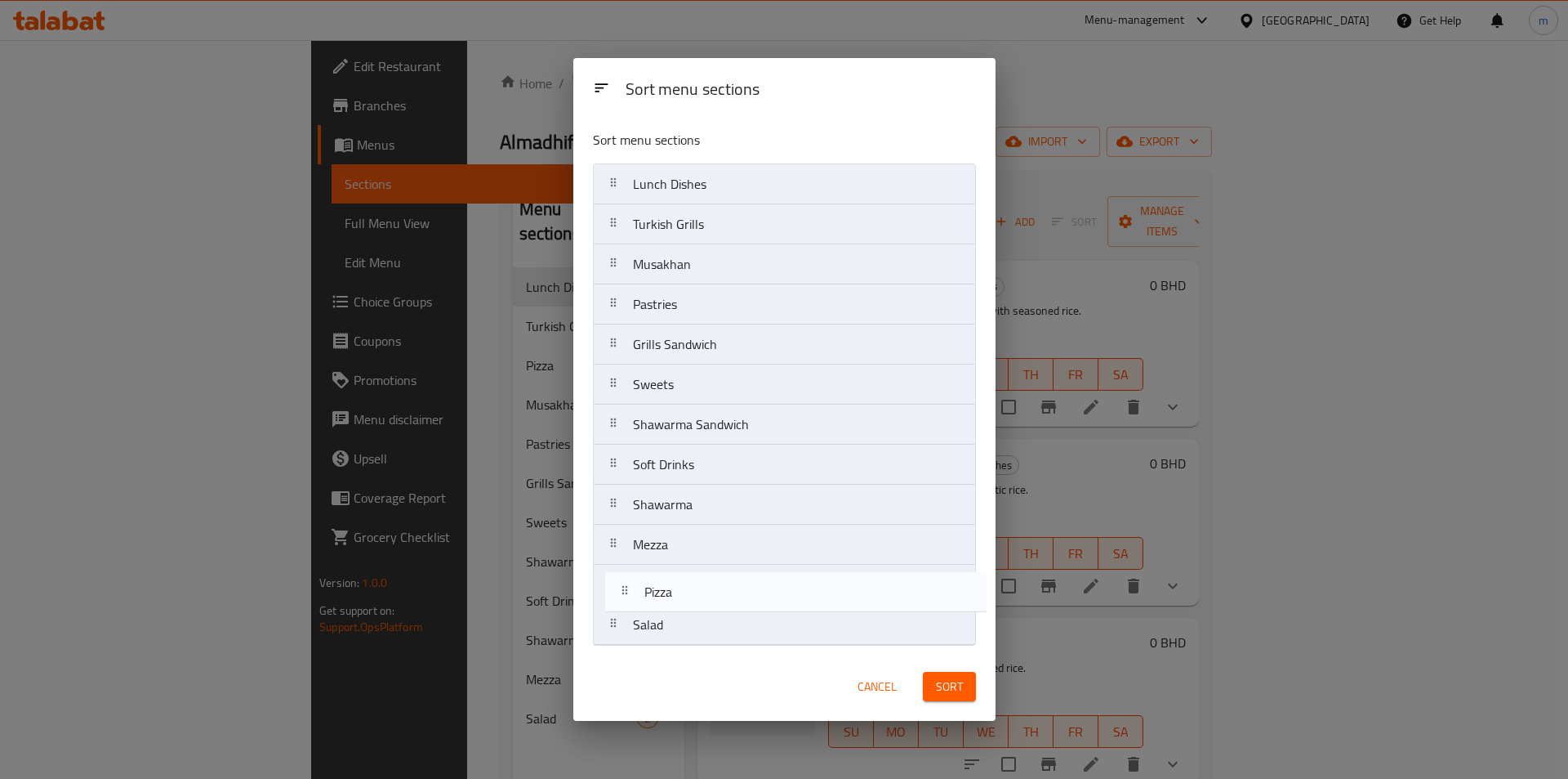
drag, startPoint x: 676, startPoint y: 270, endPoint x: 694, endPoint y: 626, distance: 356.5
click at [694, 626] on nav "Lunch Dishes Turkish Grills Pizza Musakhan Pastries Grills Sandwich Sweets Shaw…" at bounding box center [784, 404] width 383 height 483
drag, startPoint x: 680, startPoint y: 598, endPoint x: 700, endPoint y: 629, distance: 36.9
click at [680, 679] on div "Sort menu sections Sort menu sections Lunch Dishes Turkish Grills Musakhan Past…" at bounding box center [784, 390] width 422 height 664
drag, startPoint x: 681, startPoint y: 477, endPoint x: 685, endPoint y: 704, distance: 227.0
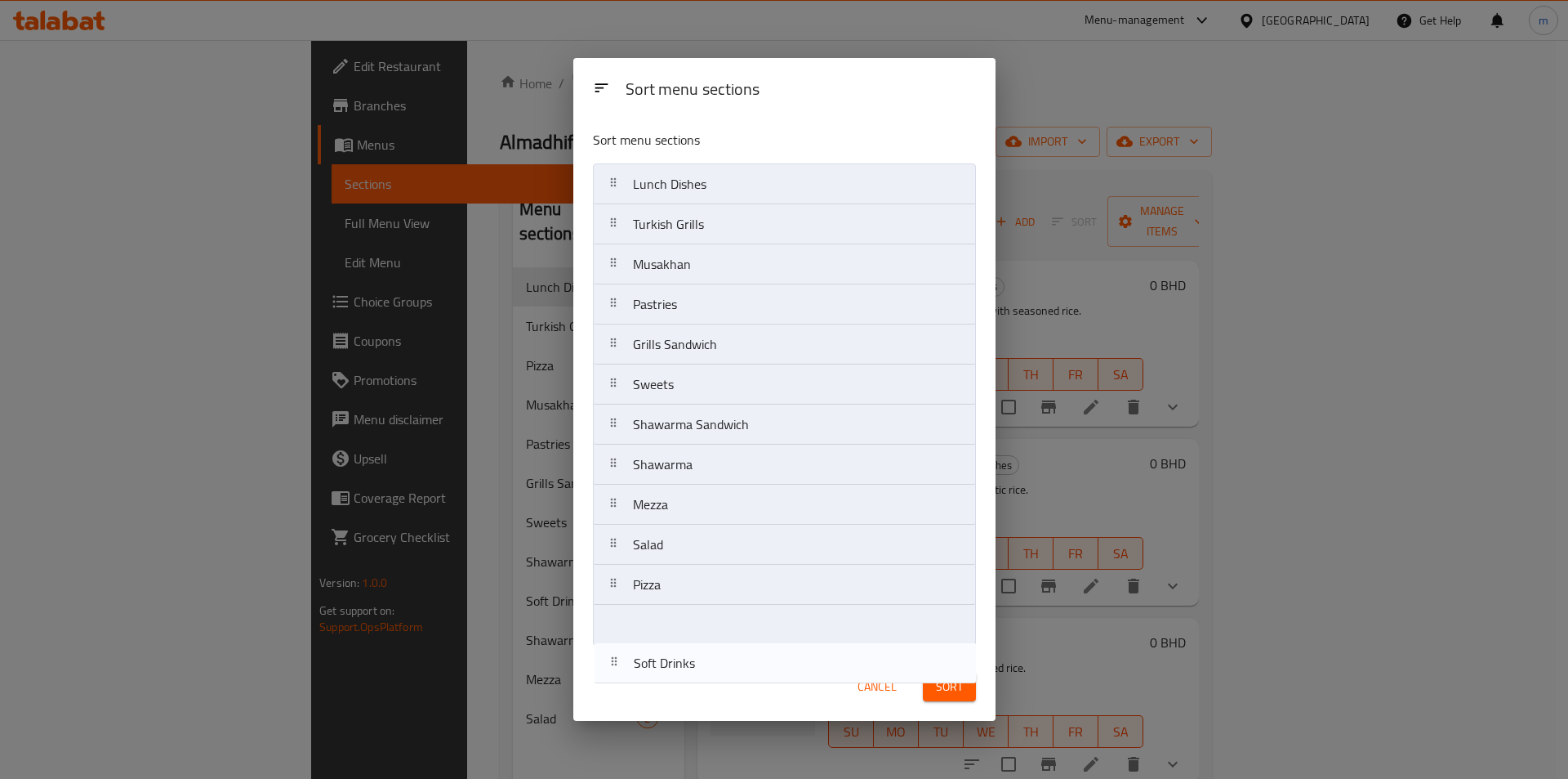
click at [685, 704] on div "Sort menu sections Sort menu sections Lunch Dishes Turkish Grills Musakhan Past…" at bounding box center [784, 390] width 422 height 664
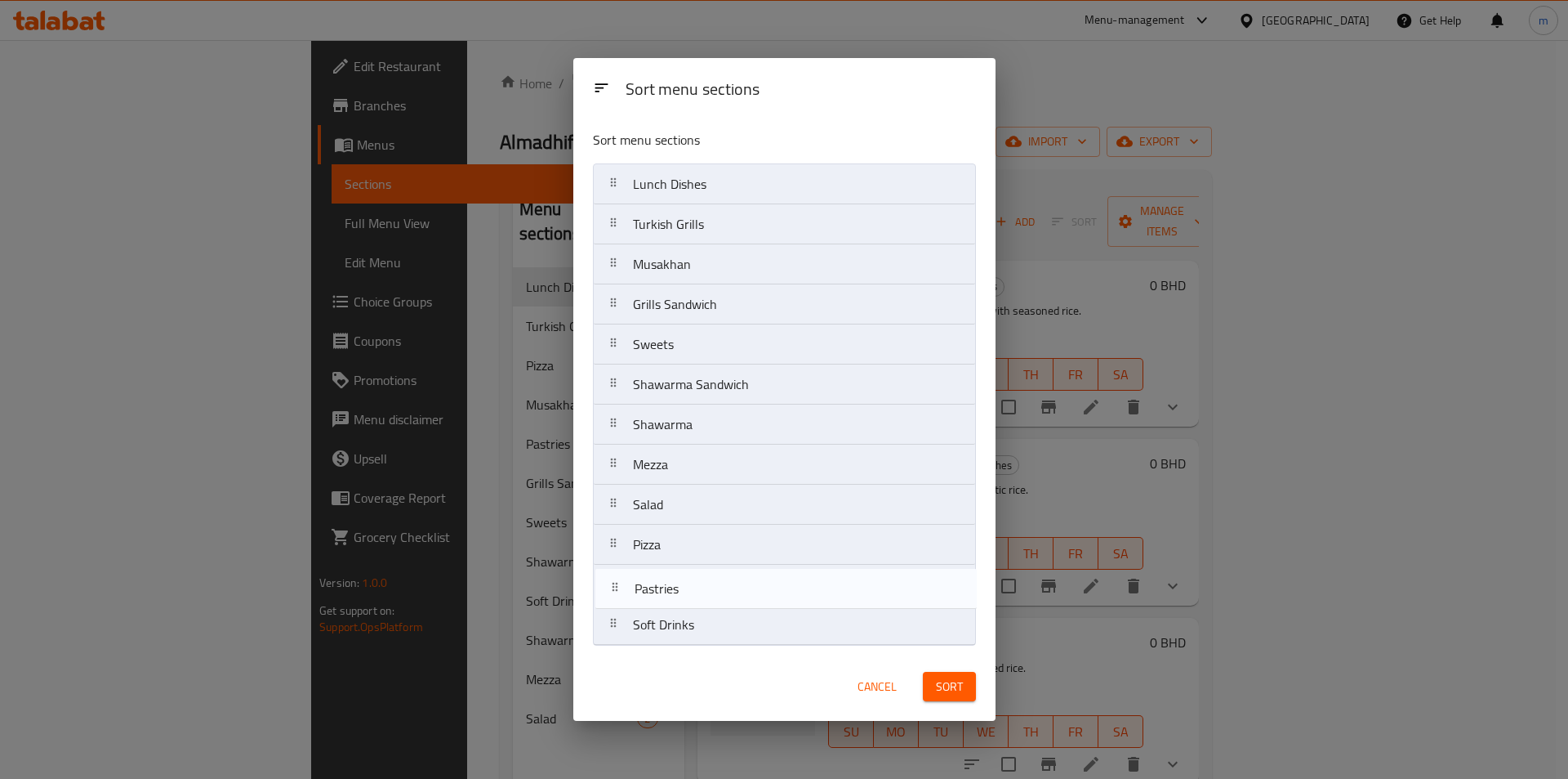
drag, startPoint x: 710, startPoint y: 307, endPoint x: 713, endPoint y: 593, distance: 286.0
click at [712, 619] on nav "Lunch Dishes Turkish Grills Musakhan Pastries Grills Sandwich Sweets Shawarma S…" at bounding box center [784, 404] width 383 height 483
drag, startPoint x: 714, startPoint y: 358, endPoint x: 711, endPoint y: 602, distance: 244.0
click at [711, 602] on nav "Lunch Dishes Turkish Grills Musakhan Grills Sandwich Sweets Shawarma Sandwich S…" at bounding box center [784, 404] width 383 height 483
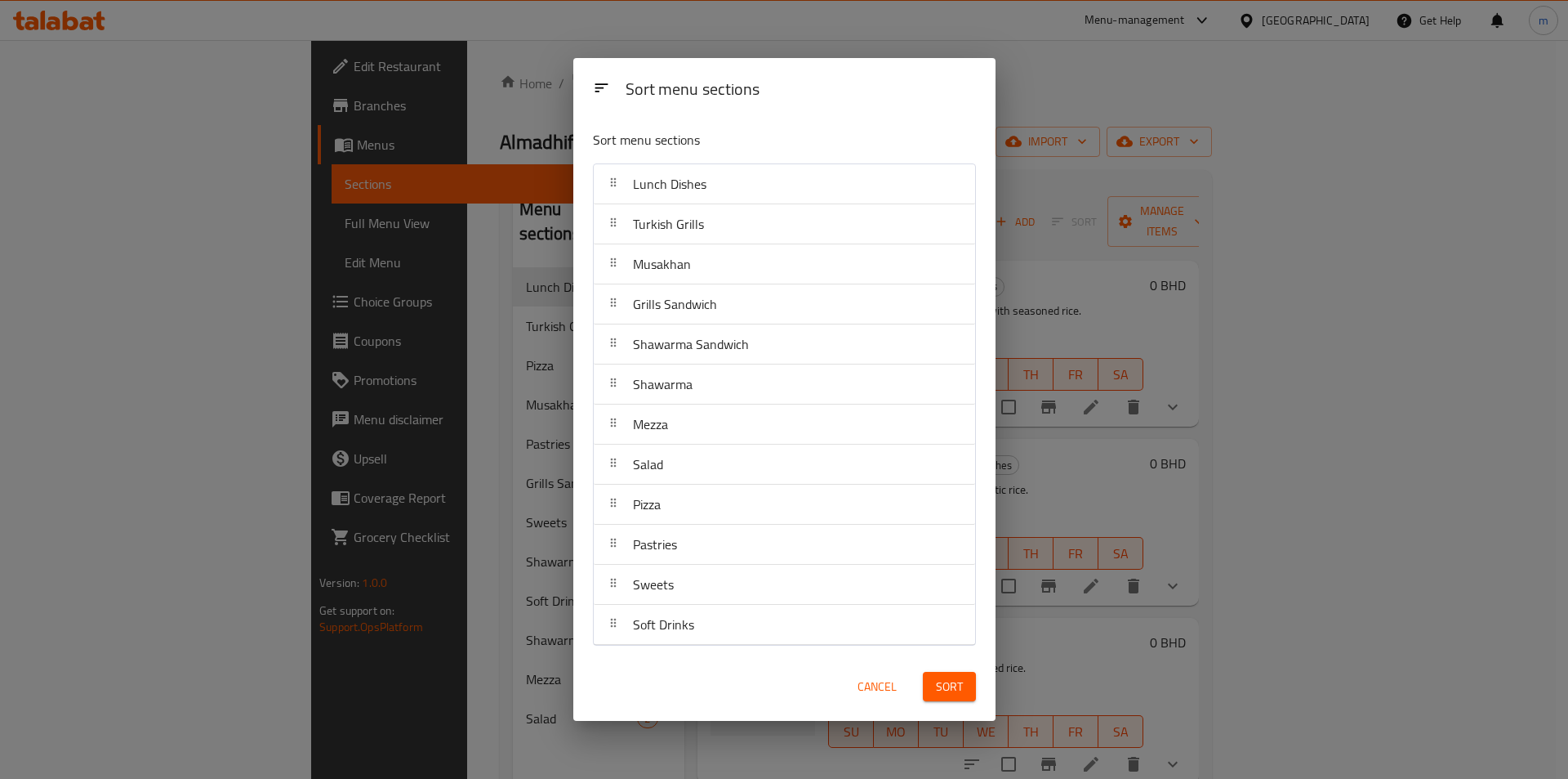
click at [945, 695] on span "Sort" at bounding box center [949, 686] width 27 height 20
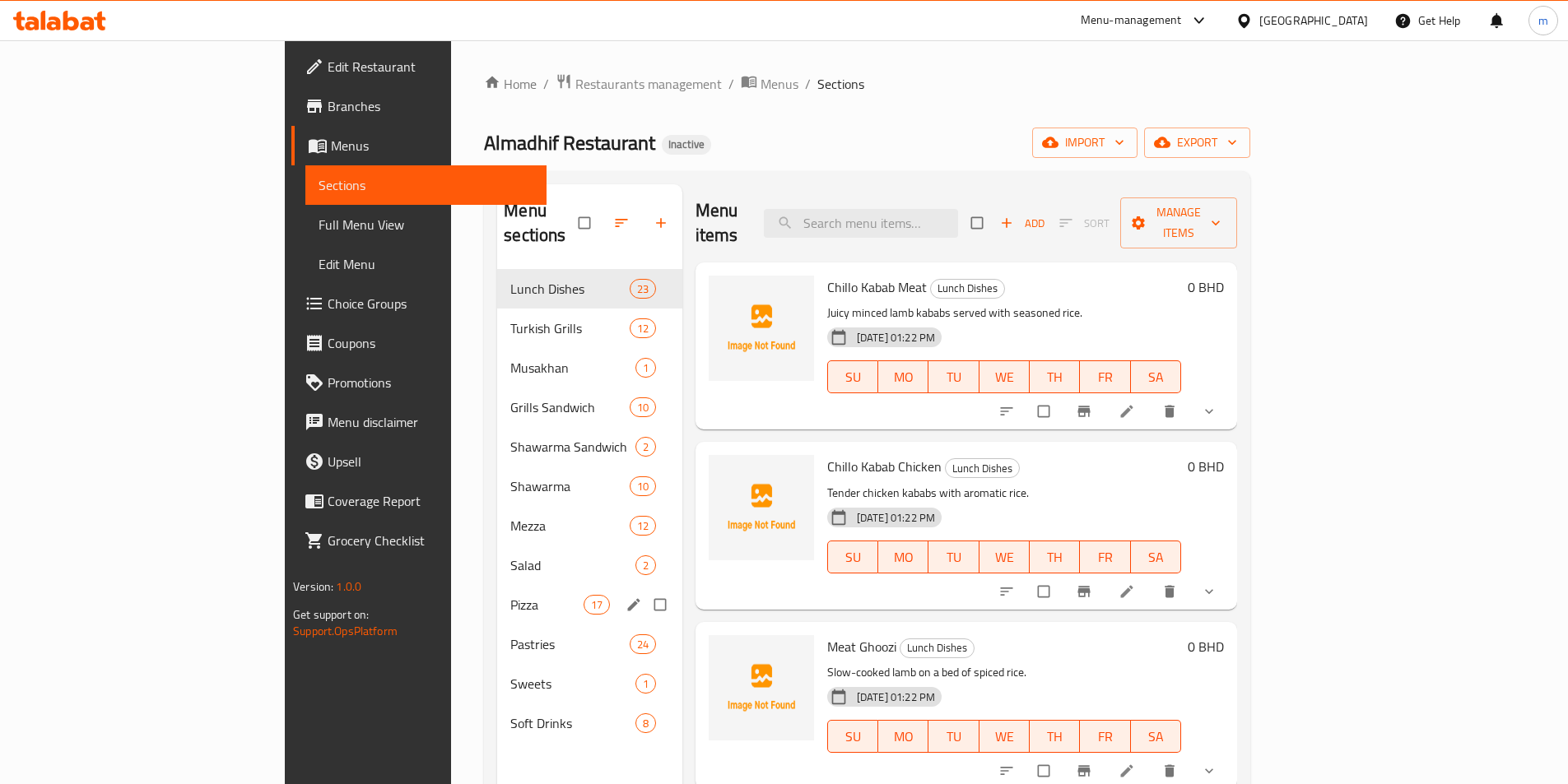
click at [497, 594] on div "Pizza 17" at bounding box center [589, 604] width 185 height 40
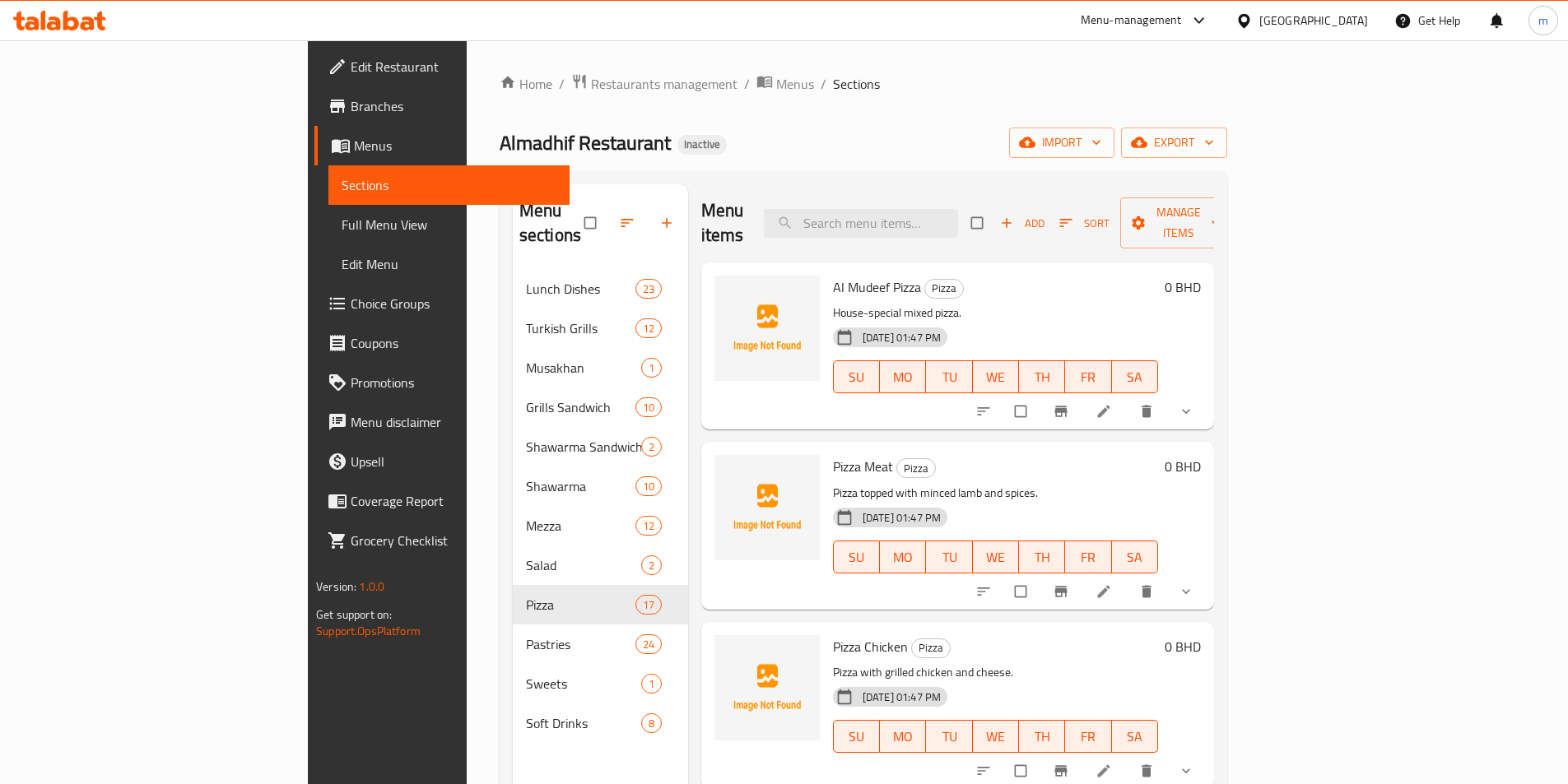
click at [1115, 403] on link at bounding box center [1105, 410] width 19 height 16
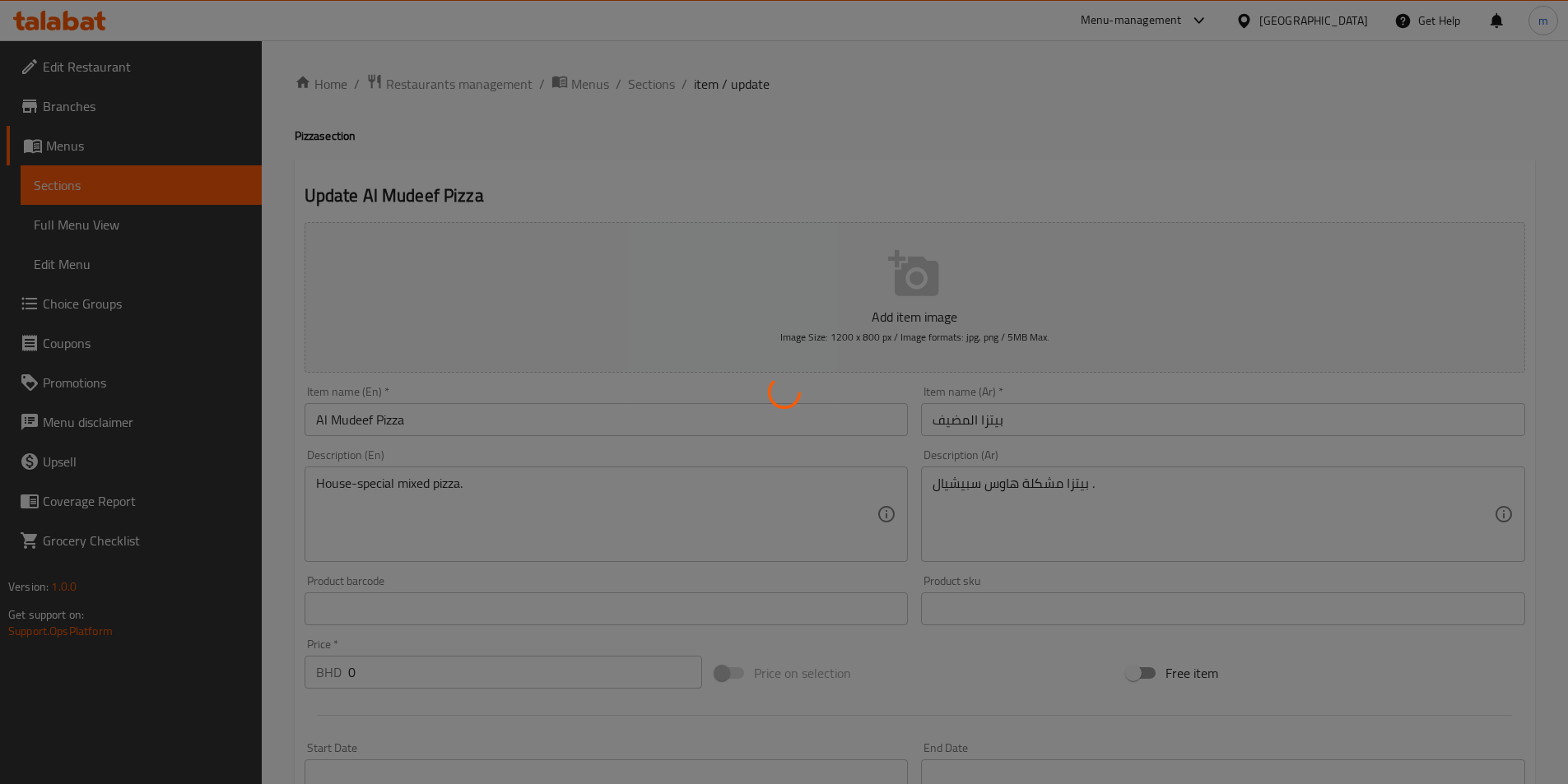
type input "خيارات"
type input "0"
type input "3"
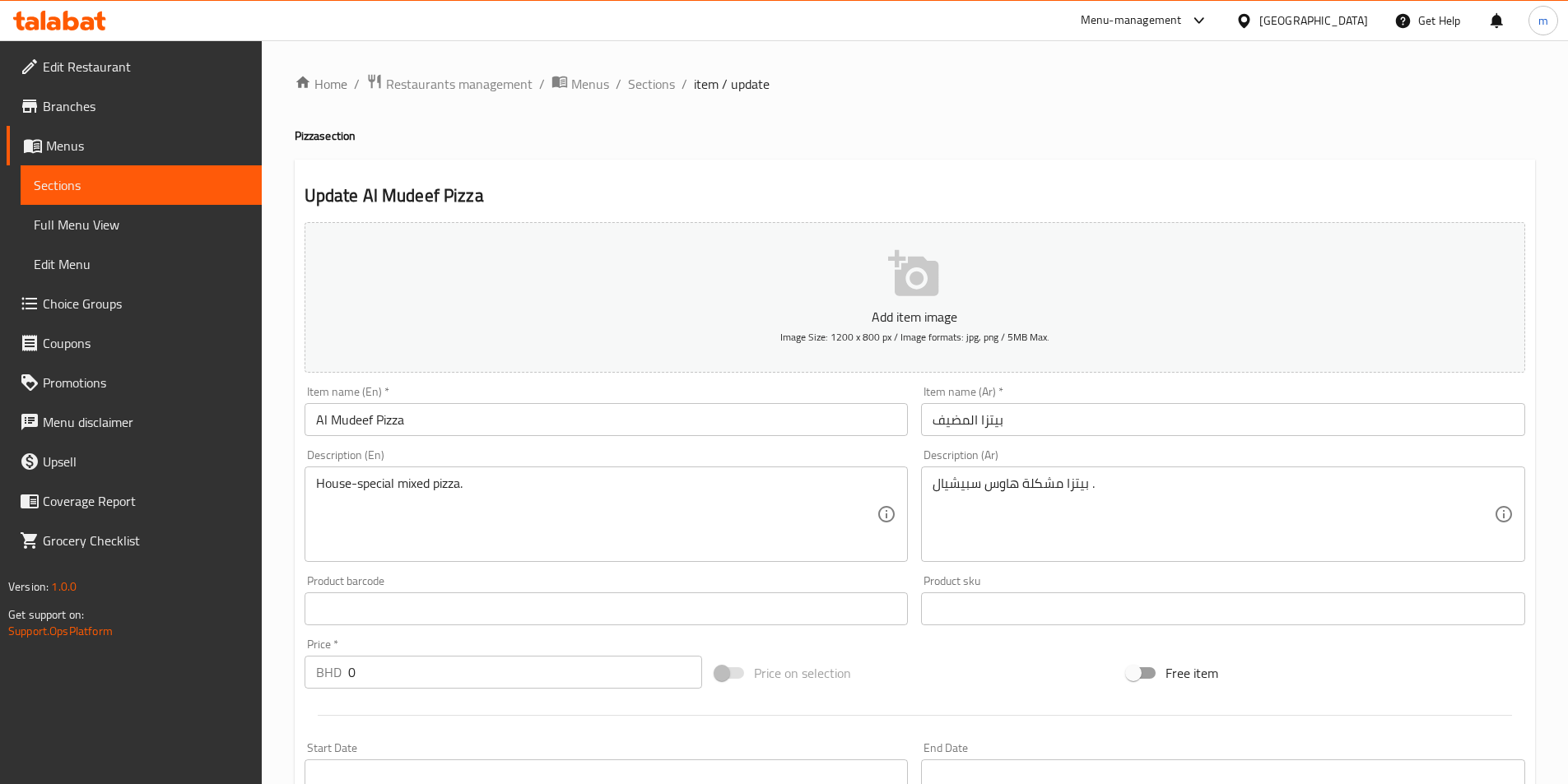
scroll to position [329, 0]
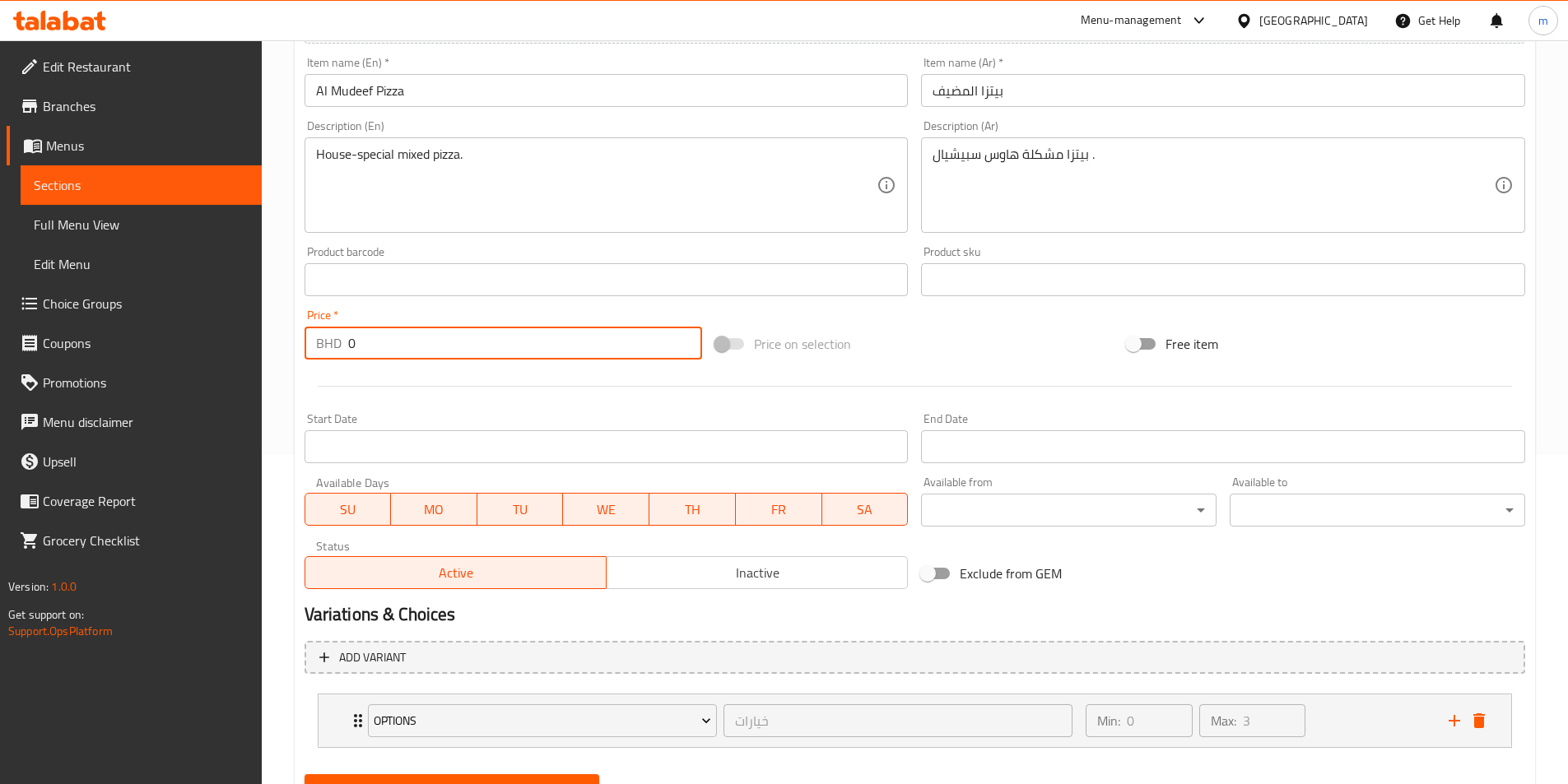
drag, startPoint x: 361, startPoint y: 336, endPoint x: 338, endPoint y: 343, distance: 24.0
click at [338, 343] on div "BHD 0 Price *" at bounding box center [503, 343] width 398 height 33
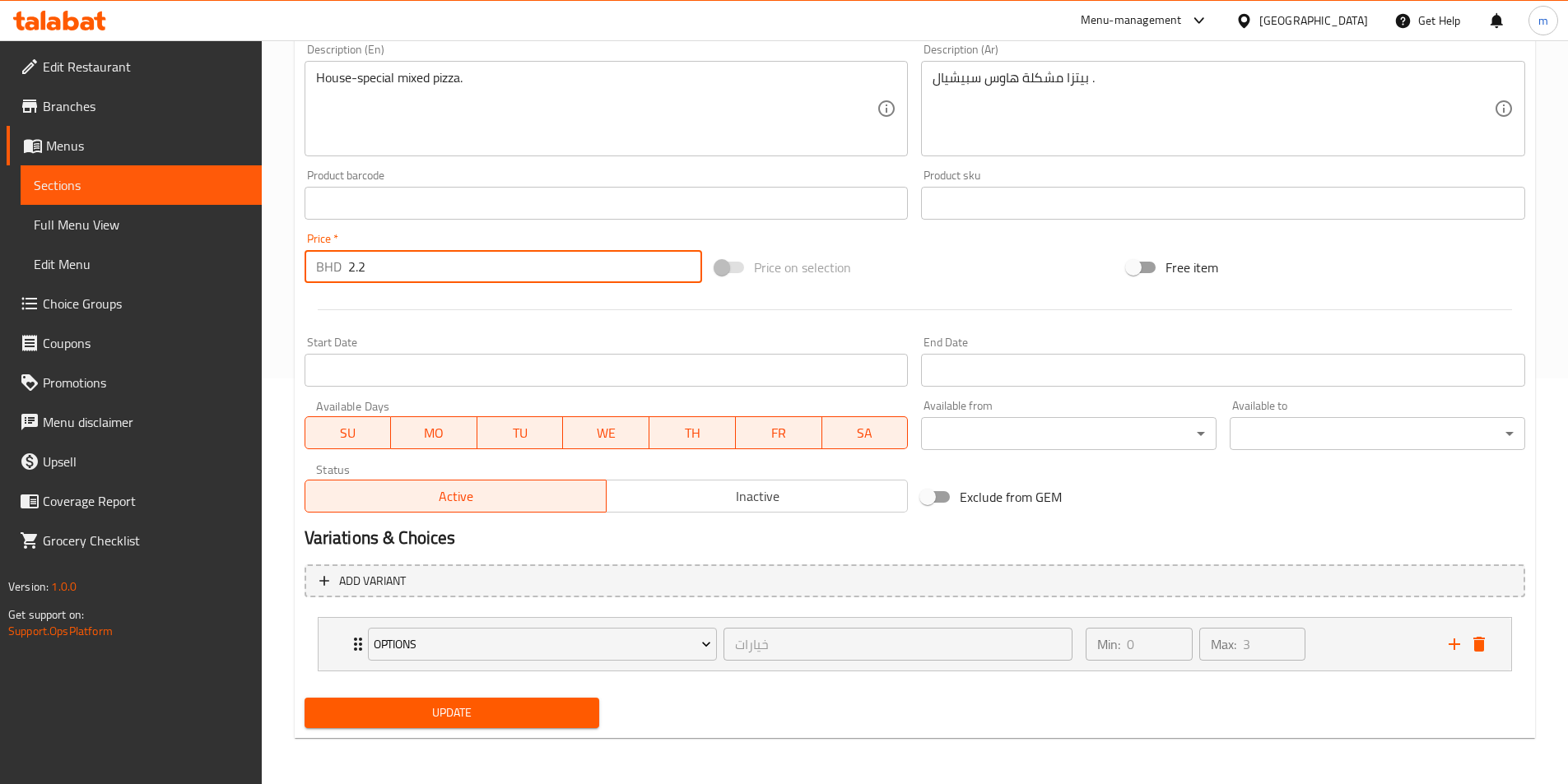
type input "2.2"
click at [539, 713] on span "Update" at bounding box center [452, 712] width 270 height 20
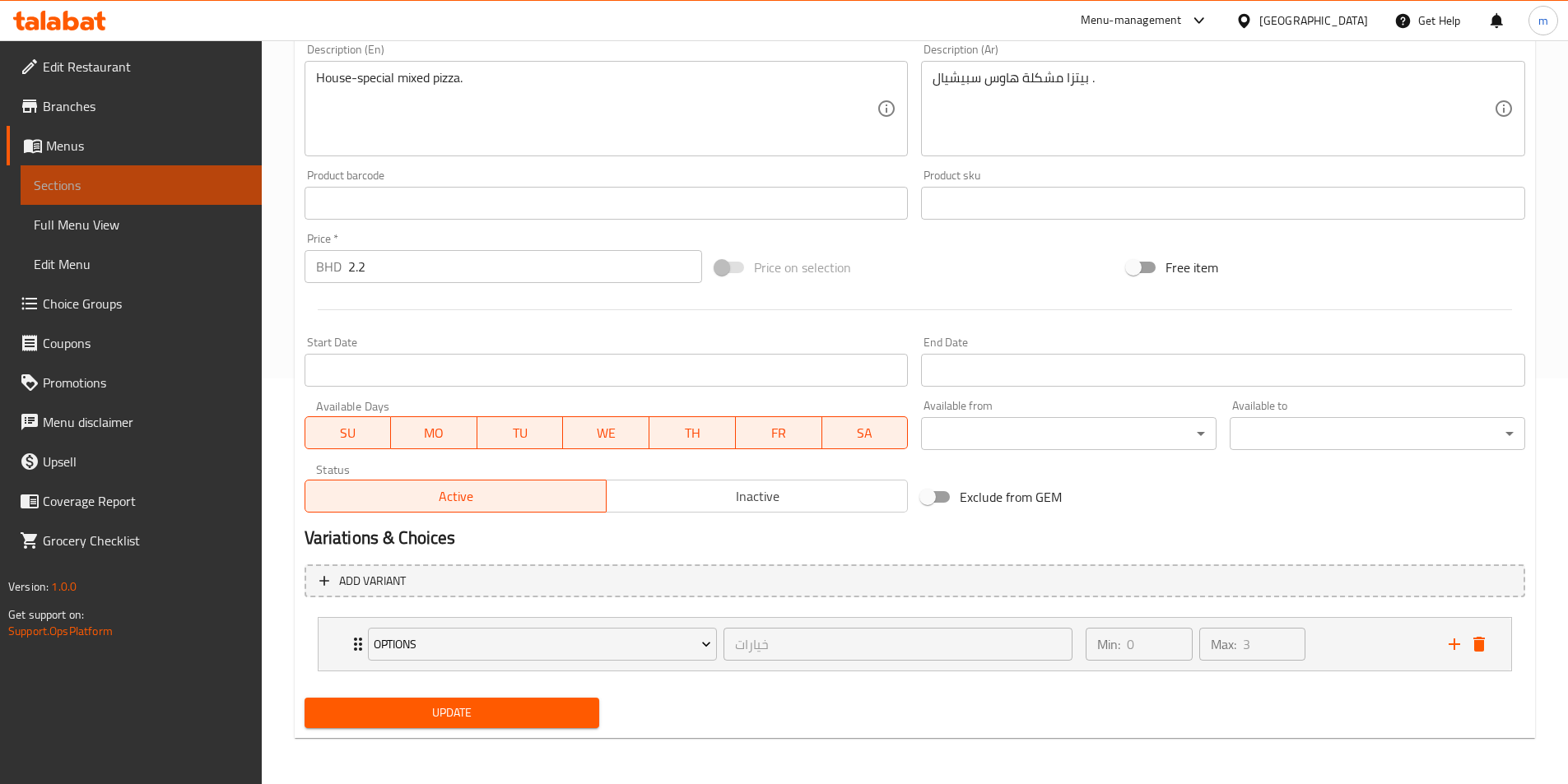
click at [125, 178] on span "Sections" at bounding box center [141, 184] width 214 height 19
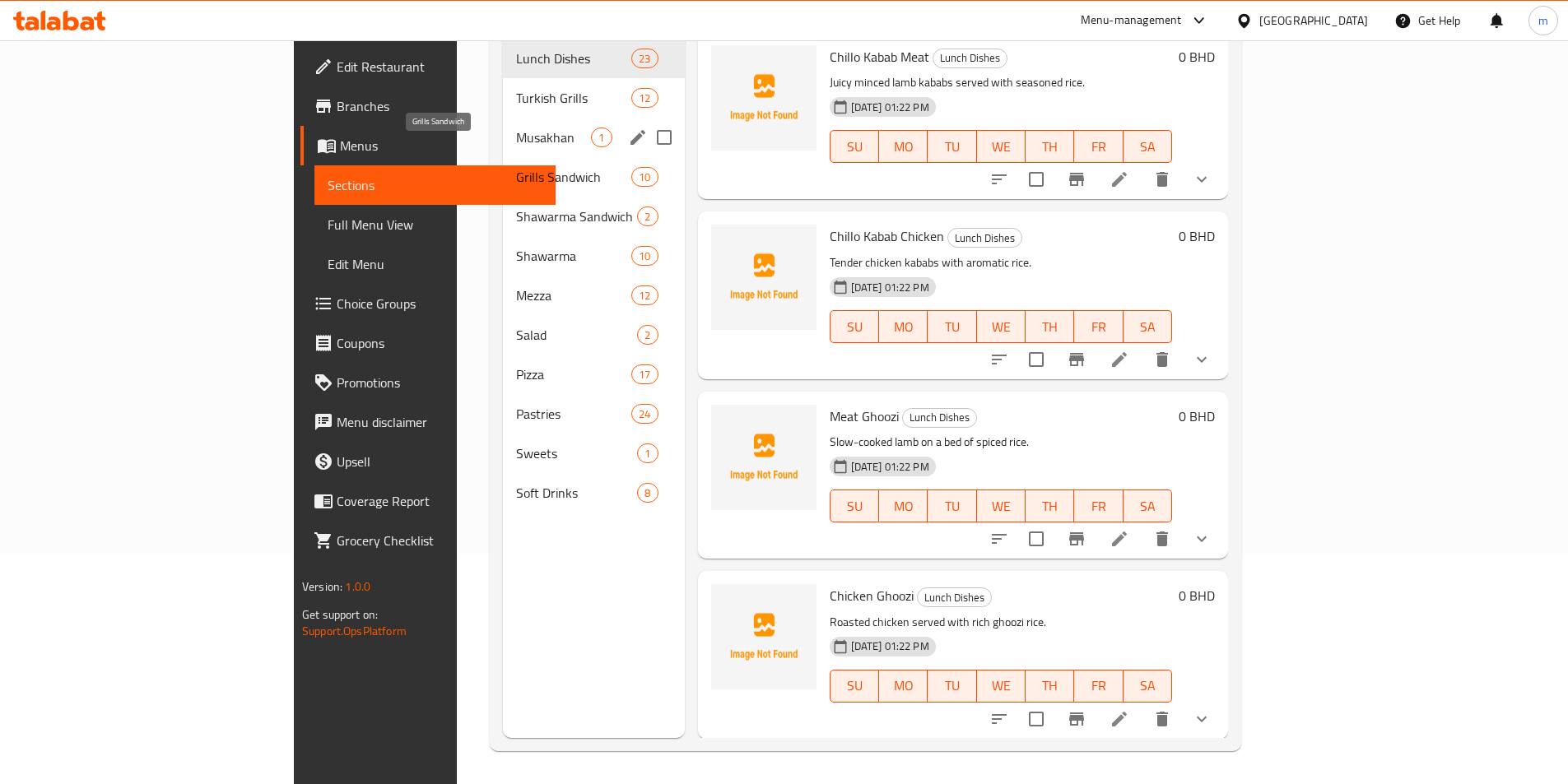
scroll to position [230, 0]
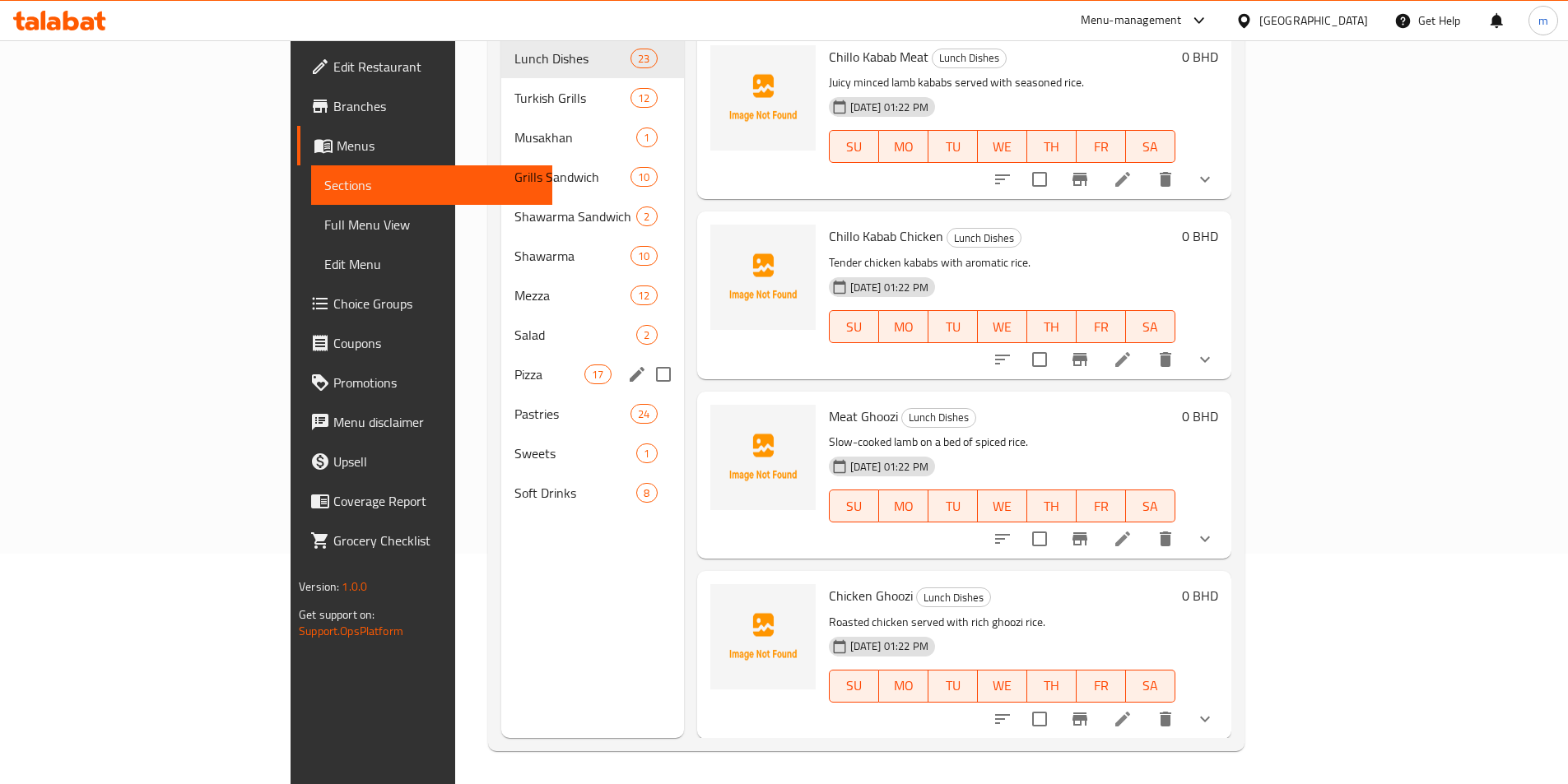
click at [501, 364] on div "Pizza 17" at bounding box center [592, 374] width 183 height 40
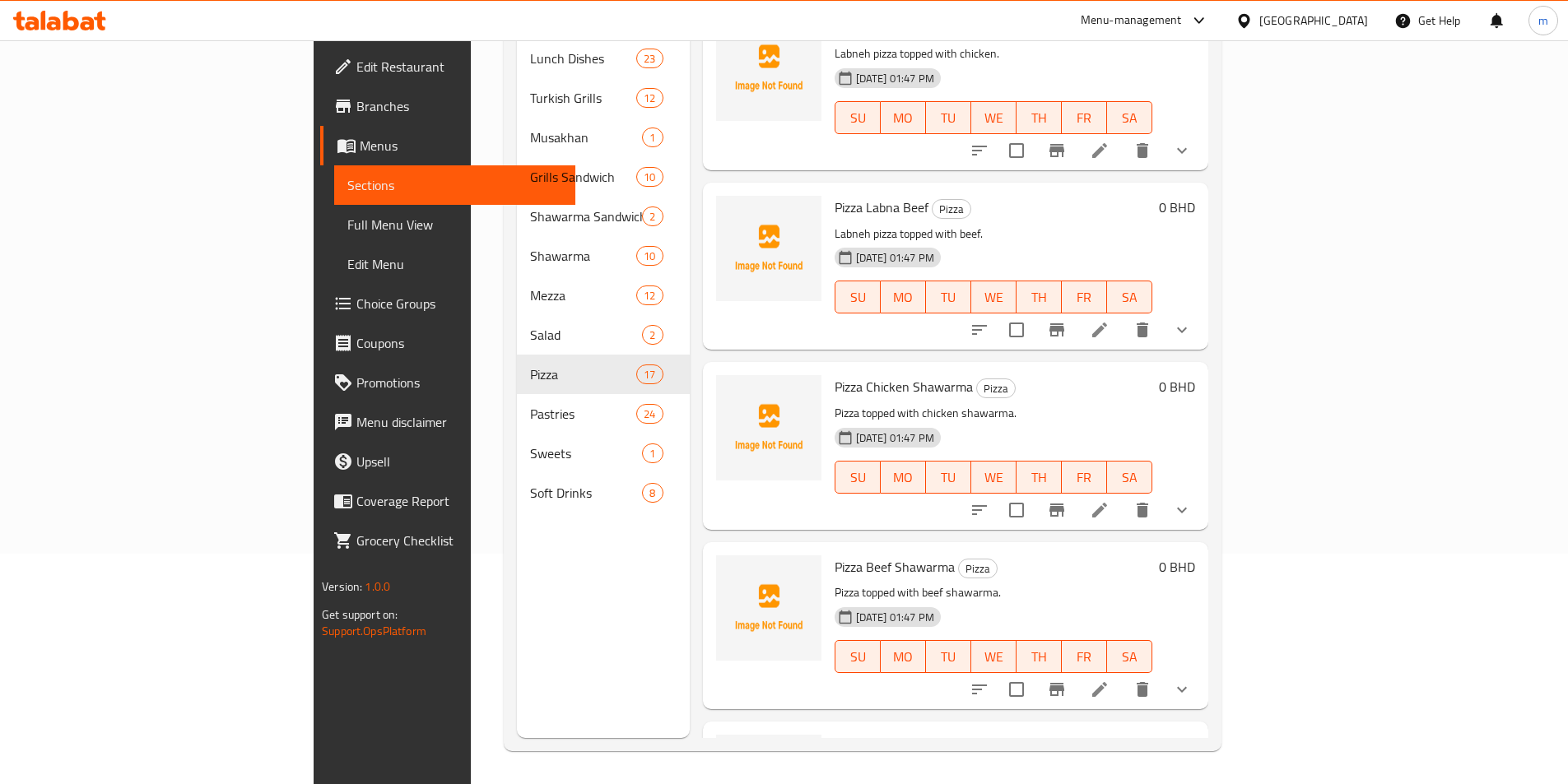
scroll to position [2311, 0]
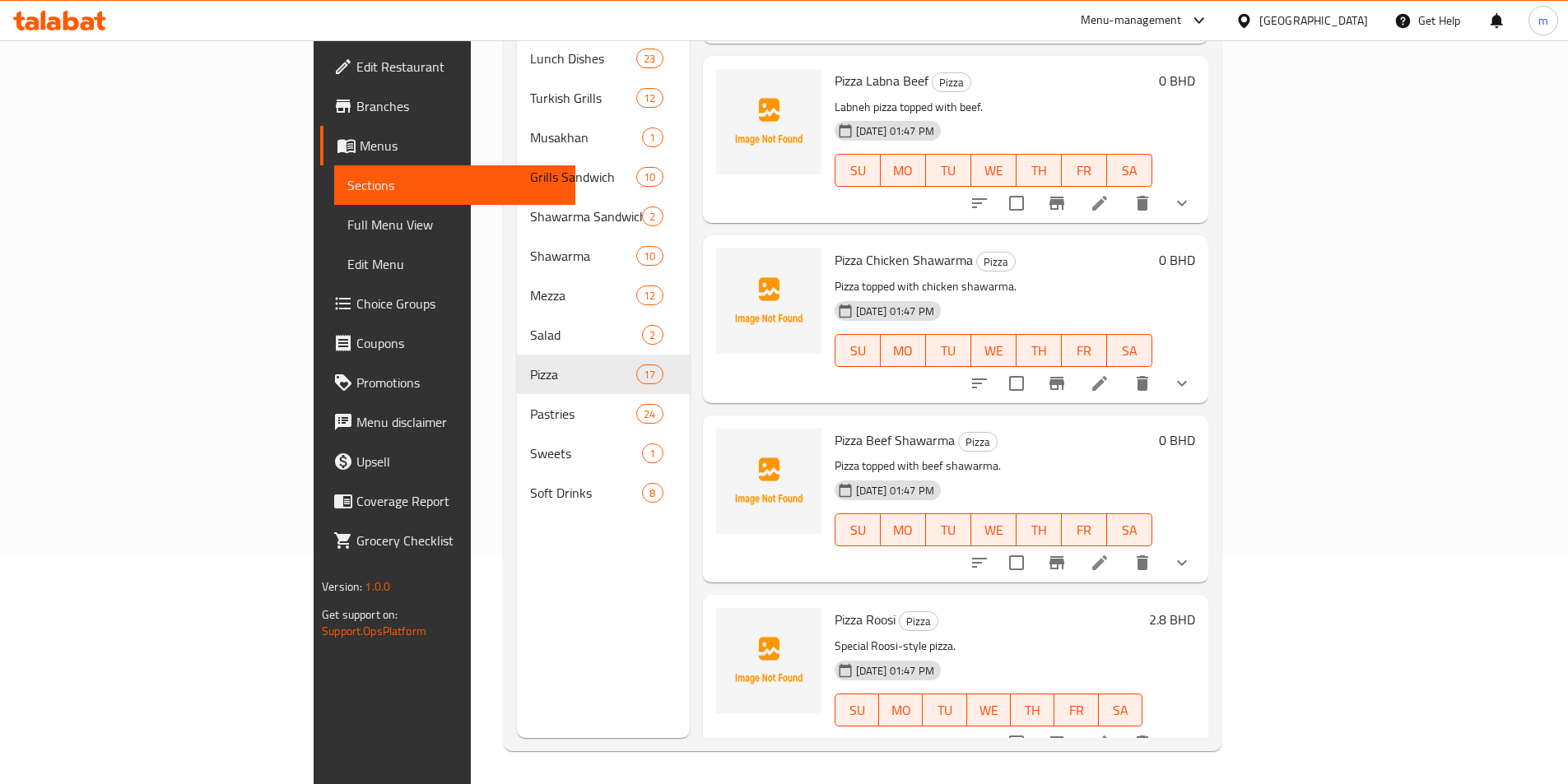
click at [1123, 728] on li at bounding box center [1099, 742] width 46 height 30
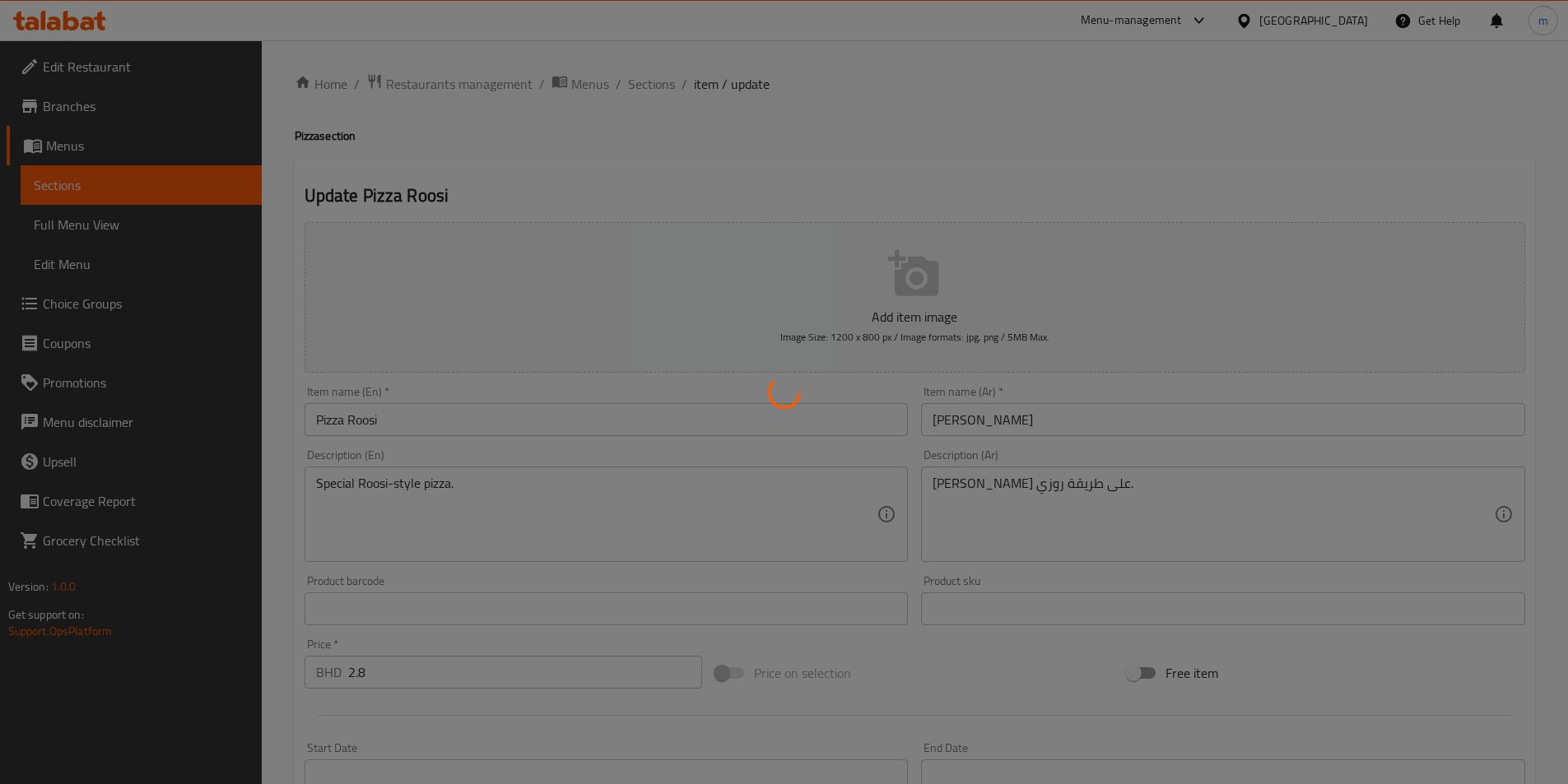
type input "خيارات"
type input "0"
type input "1"
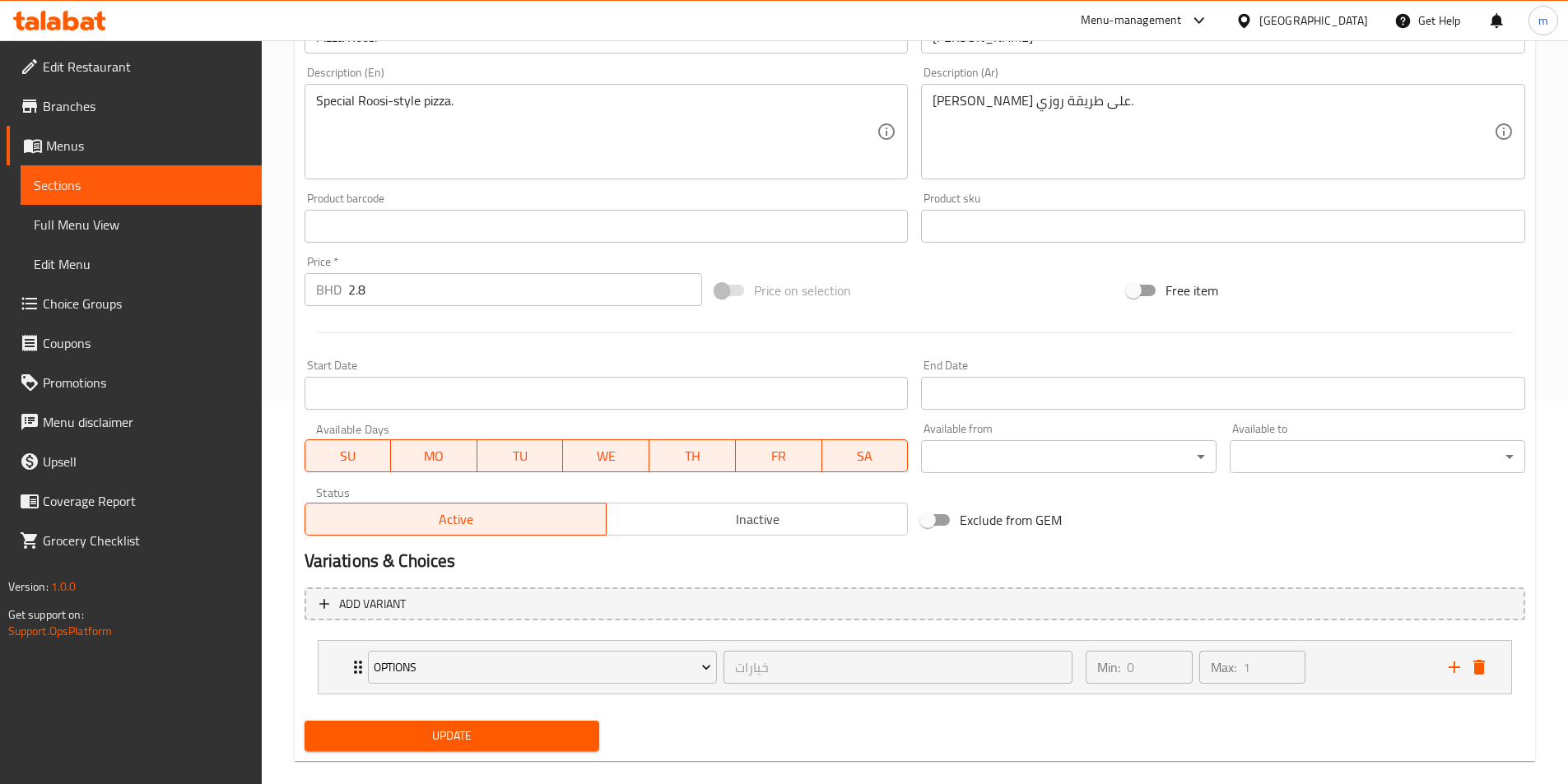
scroll to position [406, 0]
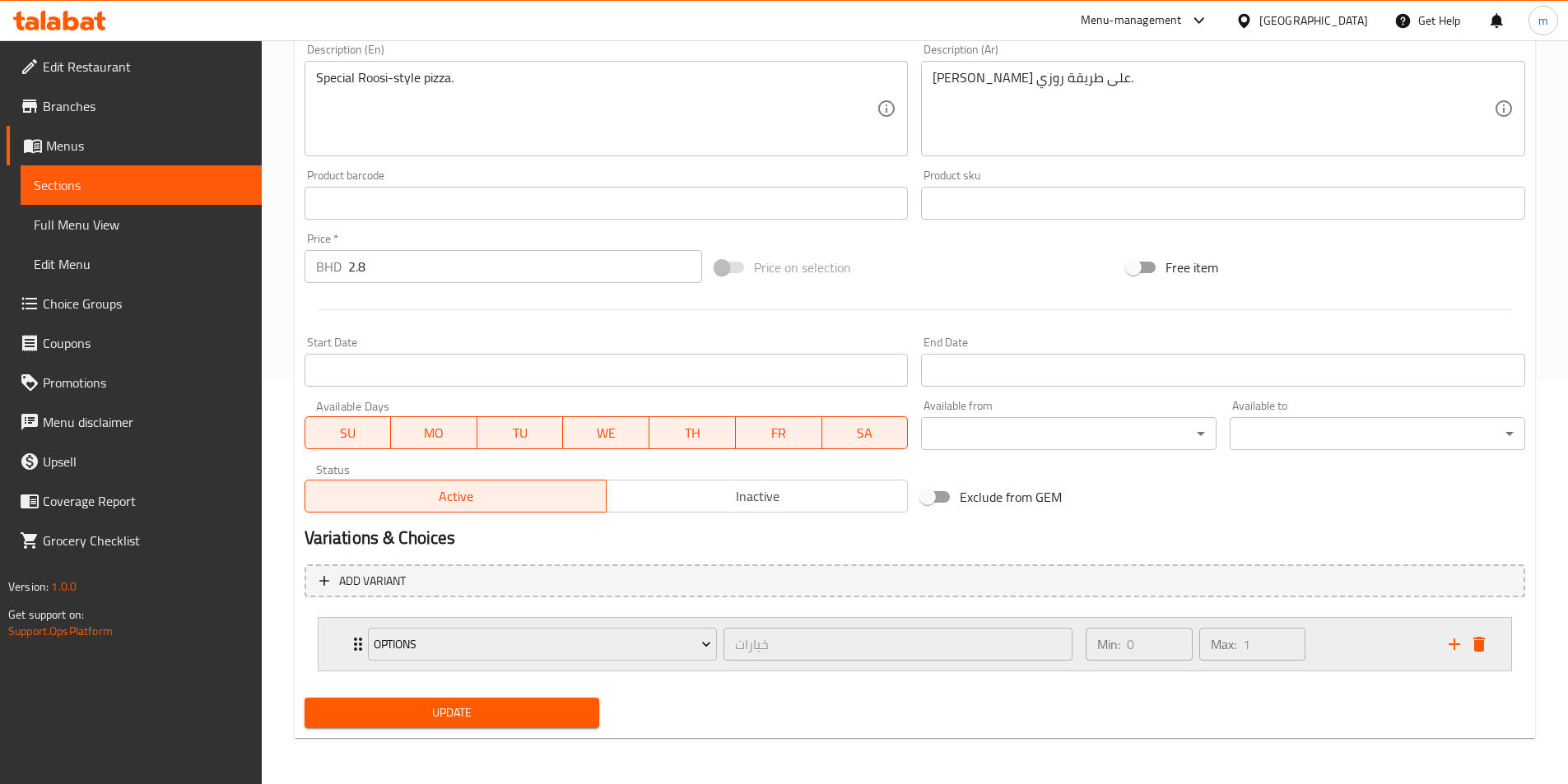
click at [356, 645] on icon "Expand" at bounding box center [357, 644] width 9 height 14
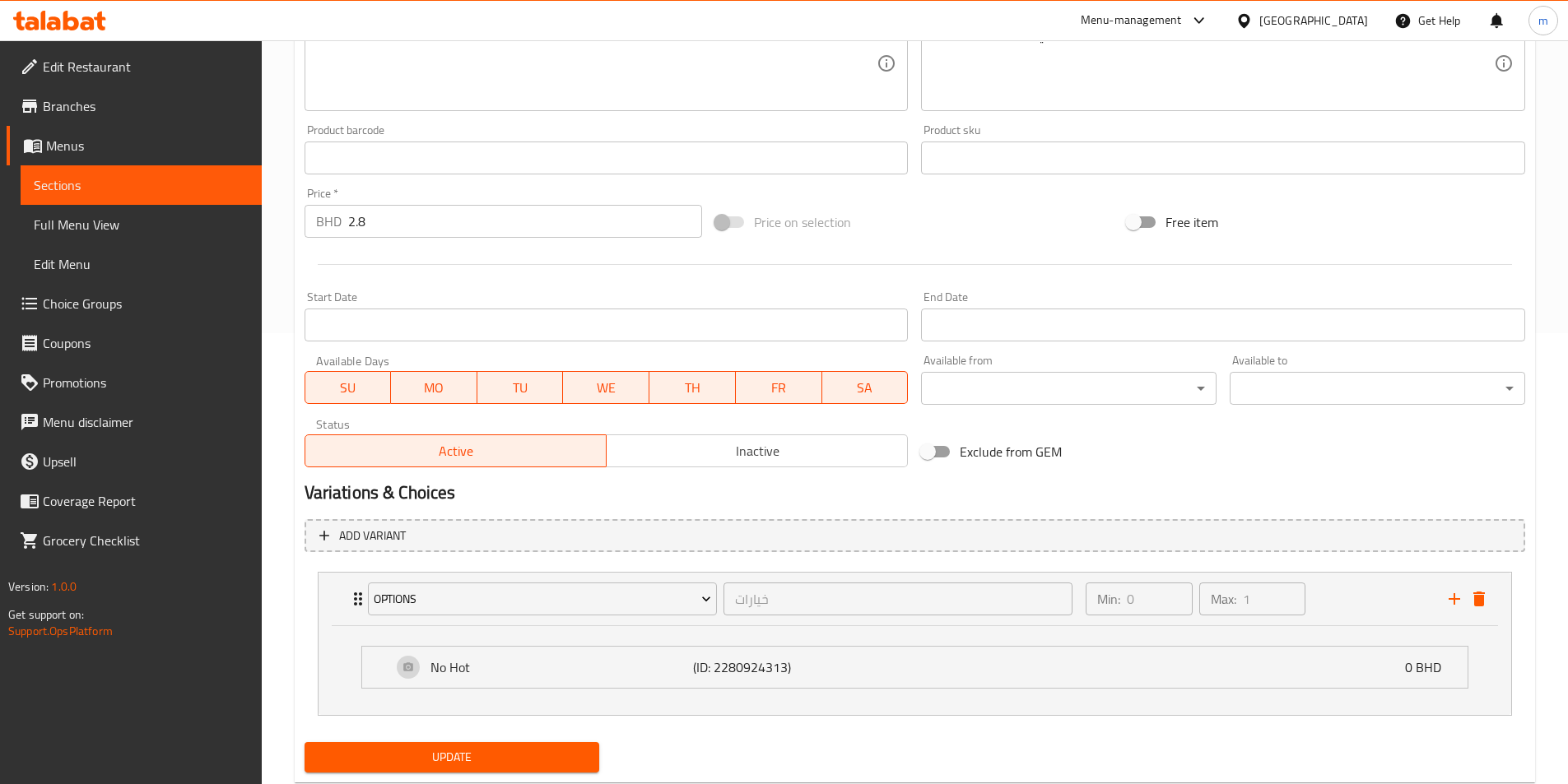
scroll to position [495, 0]
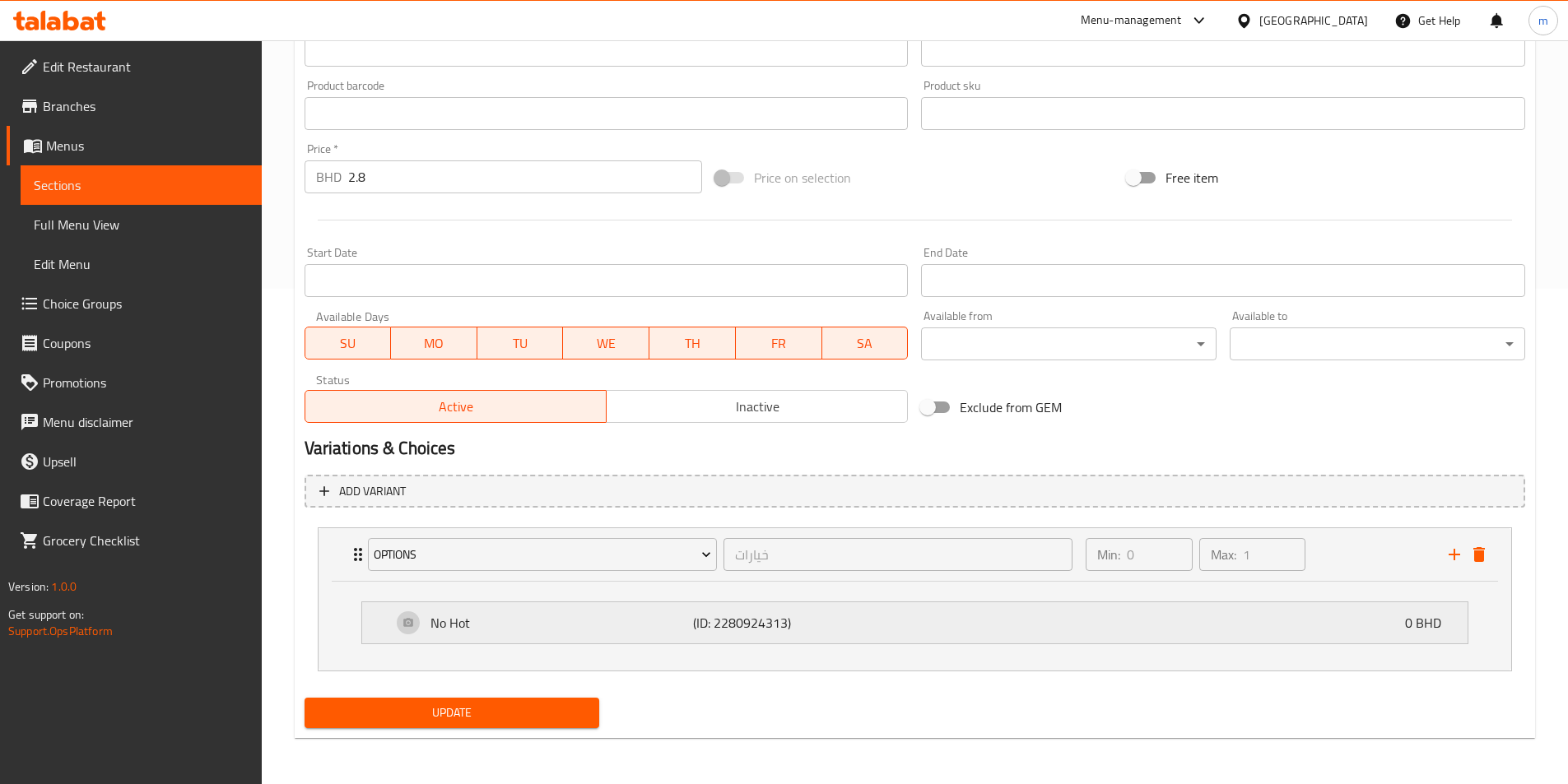
click at [553, 628] on p "No Hot" at bounding box center [561, 623] width 264 height 19
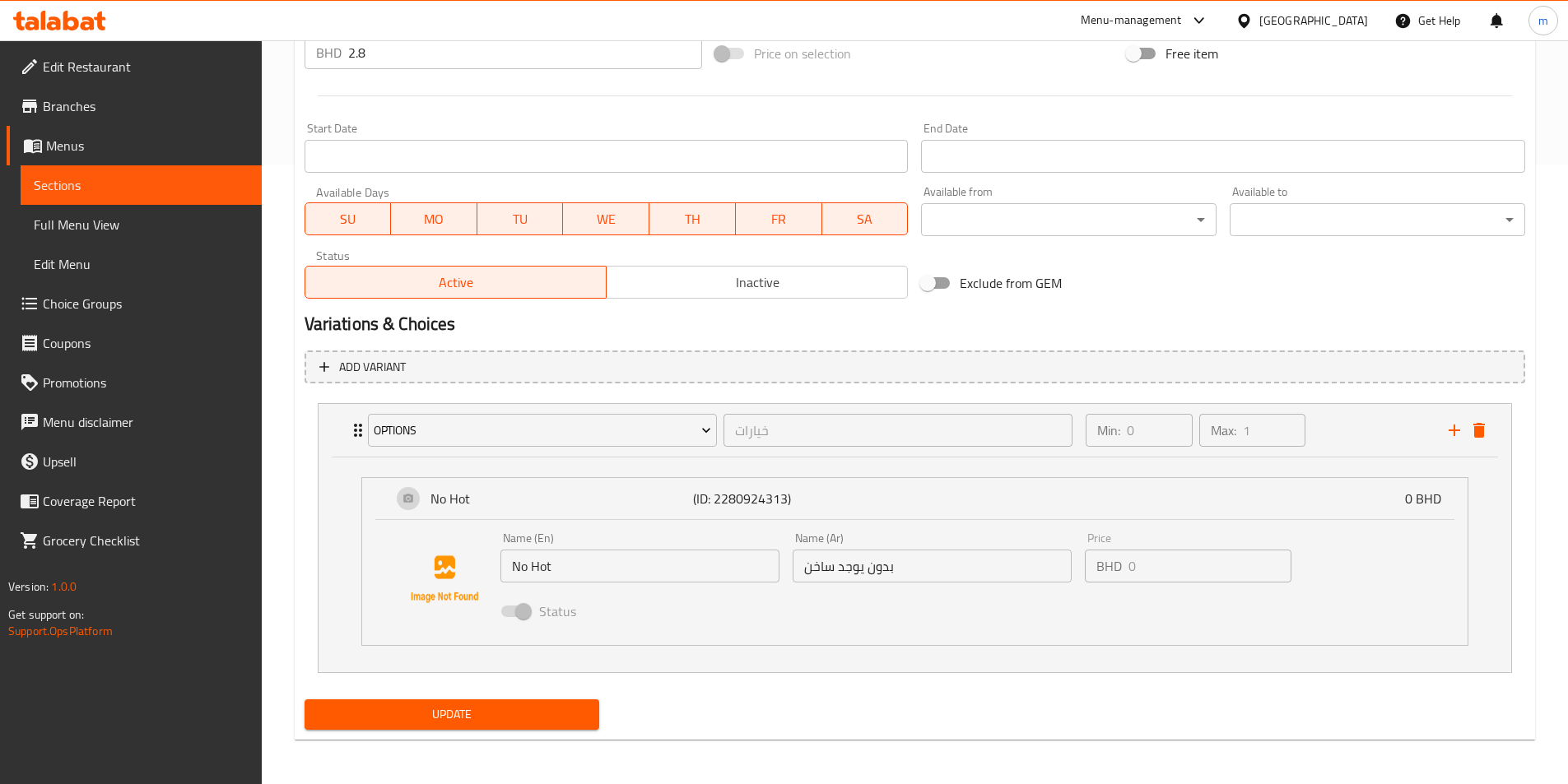
scroll to position [621, 0]
click at [870, 569] on input "بدون يوجد ساخن" at bounding box center [931, 564] width 279 height 33
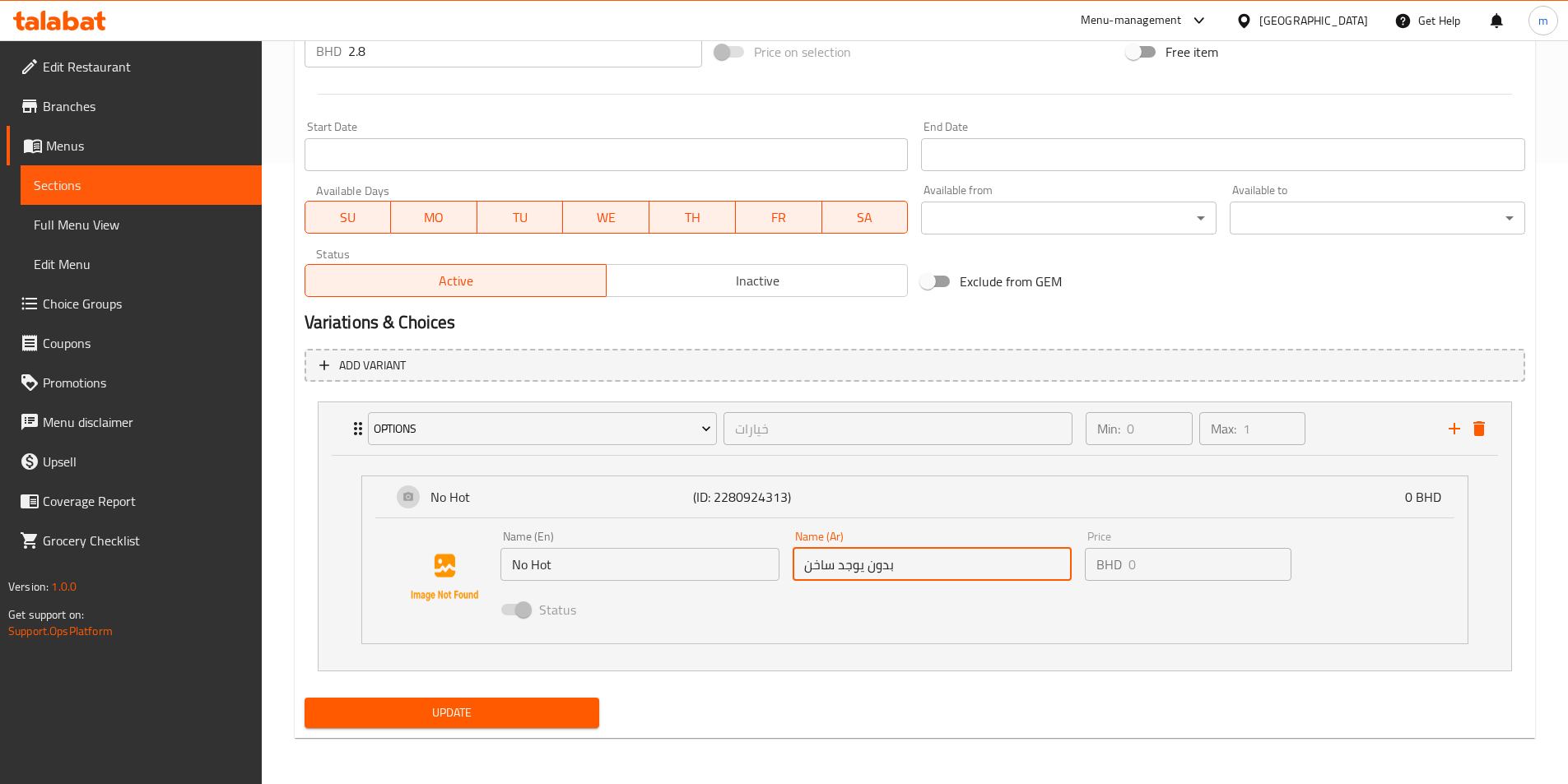
drag, startPoint x: 894, startPoint y: 564, endPoint x: 743, endPoint y: 581, distance: 152.0
click at [743, 581] on div "Name (En) No Hot Name (En) Name (Ar) بدون يوجد ساخن Name (Ar) Price BHD 0 Price…" at bounding box center [932, 578] width 877 height 108
click at [98, 295] on span "Choice Groups" at bounding box center [145, 303] width 206 height 19
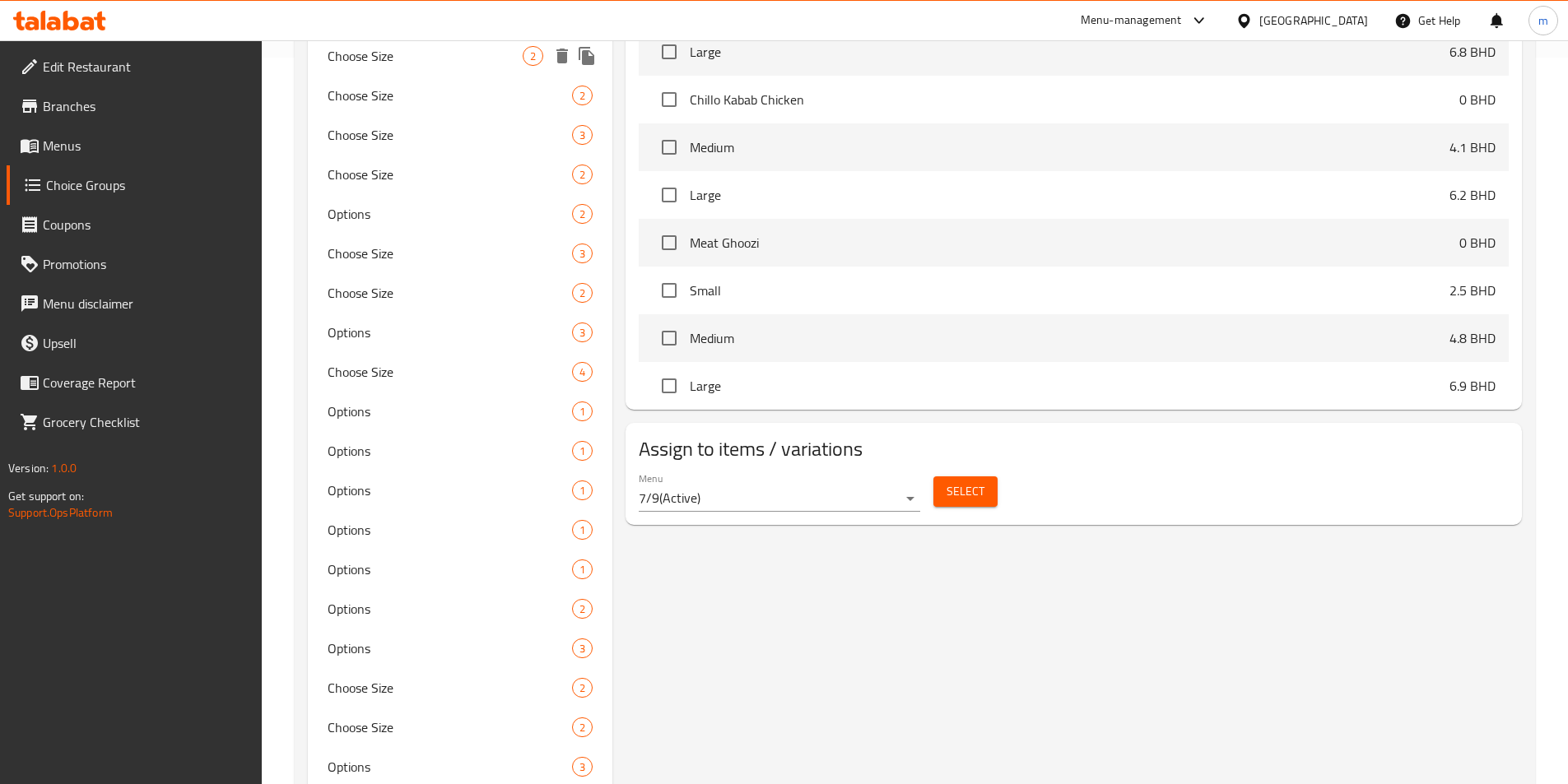
scroll to position [979, 0]
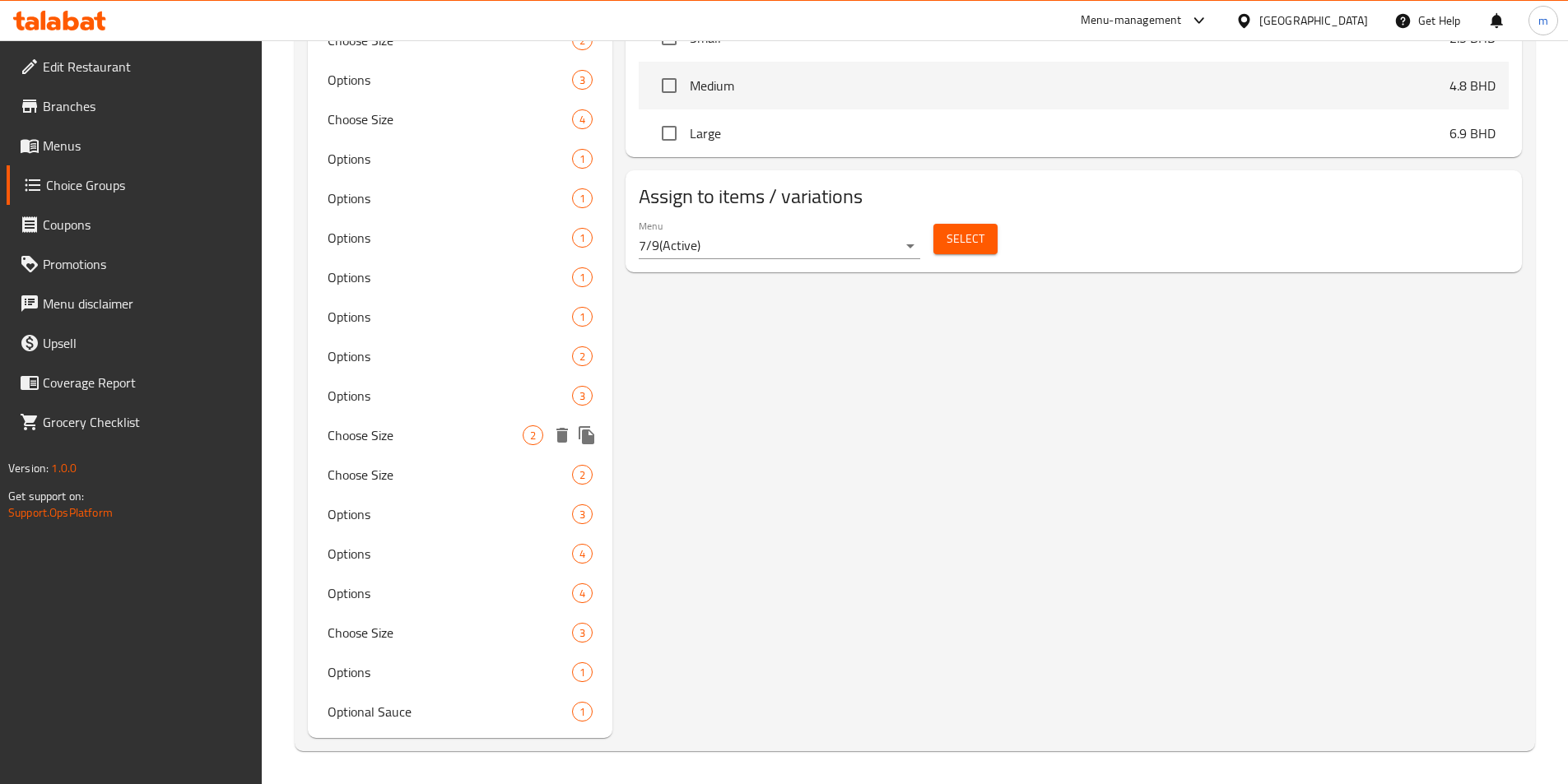
click at [416, 439] on span "Choose Size" at bounding box center [425, 434] width 196 height 19
type input "Choose Size"
type input "اختر الحجم"
type input "1"
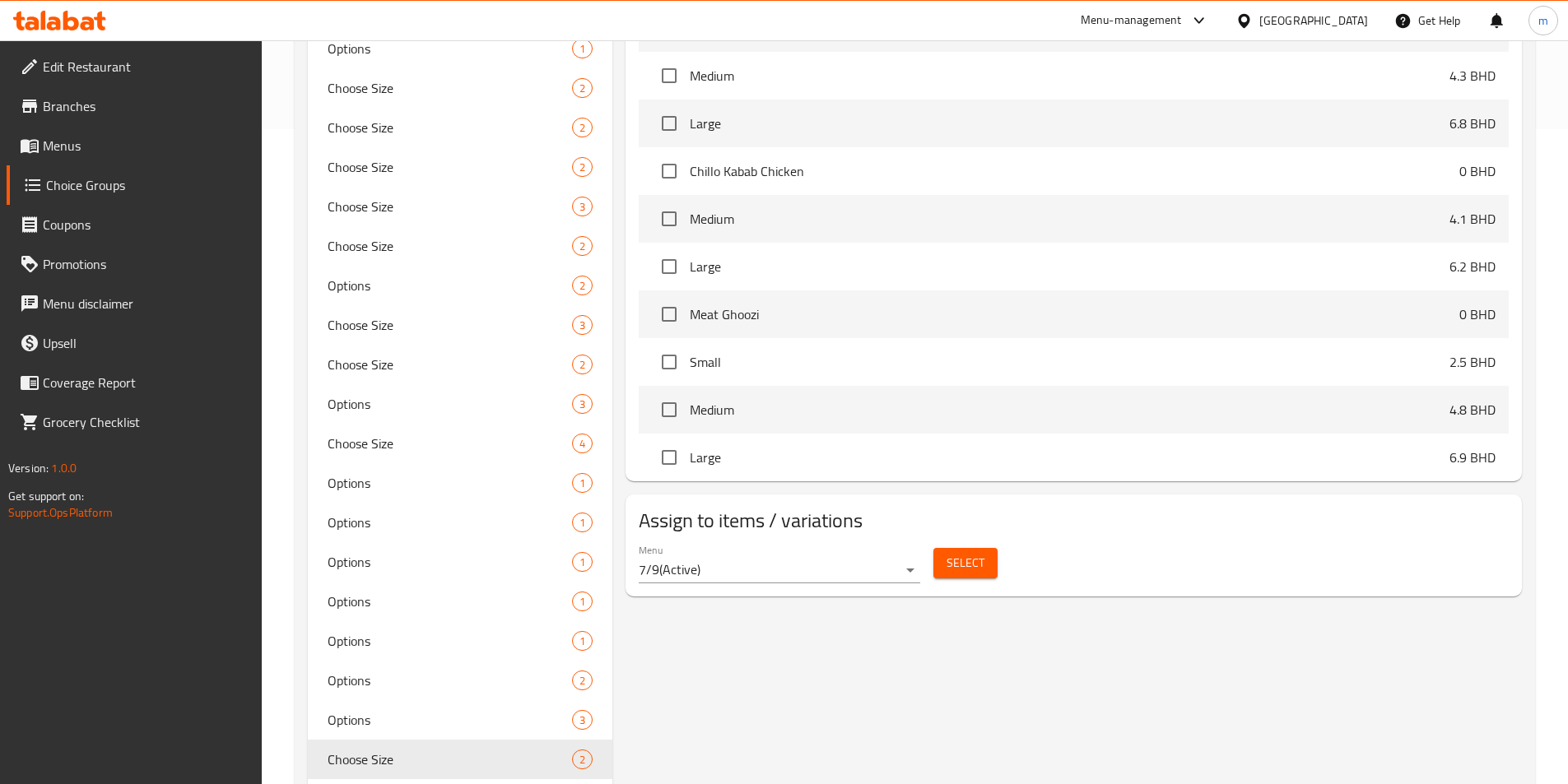
scroll to position [486, 0]
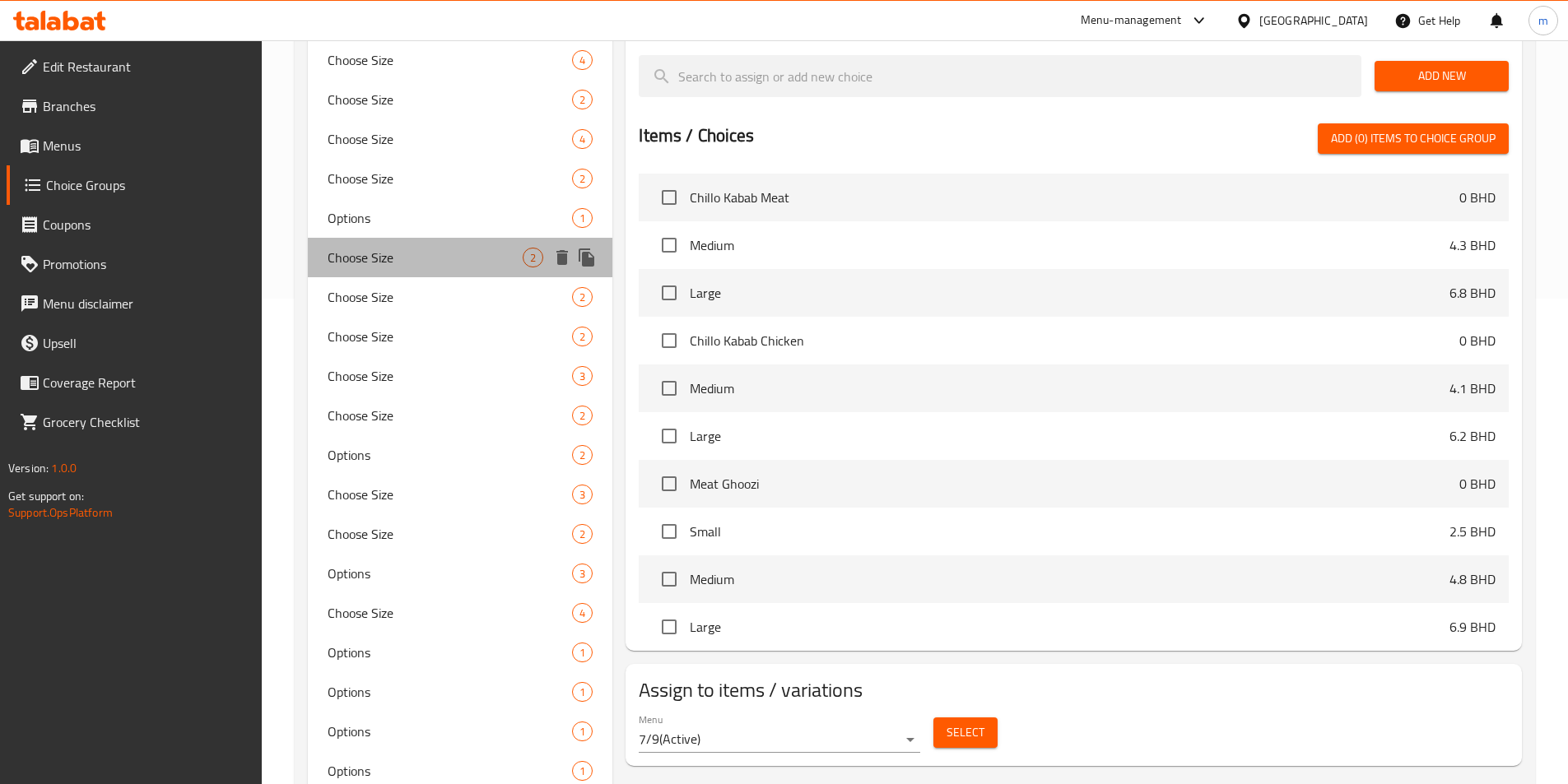
click at [429, 274] on div "Choose Size 2" at bounding box center [461, 257] width 305 height 40
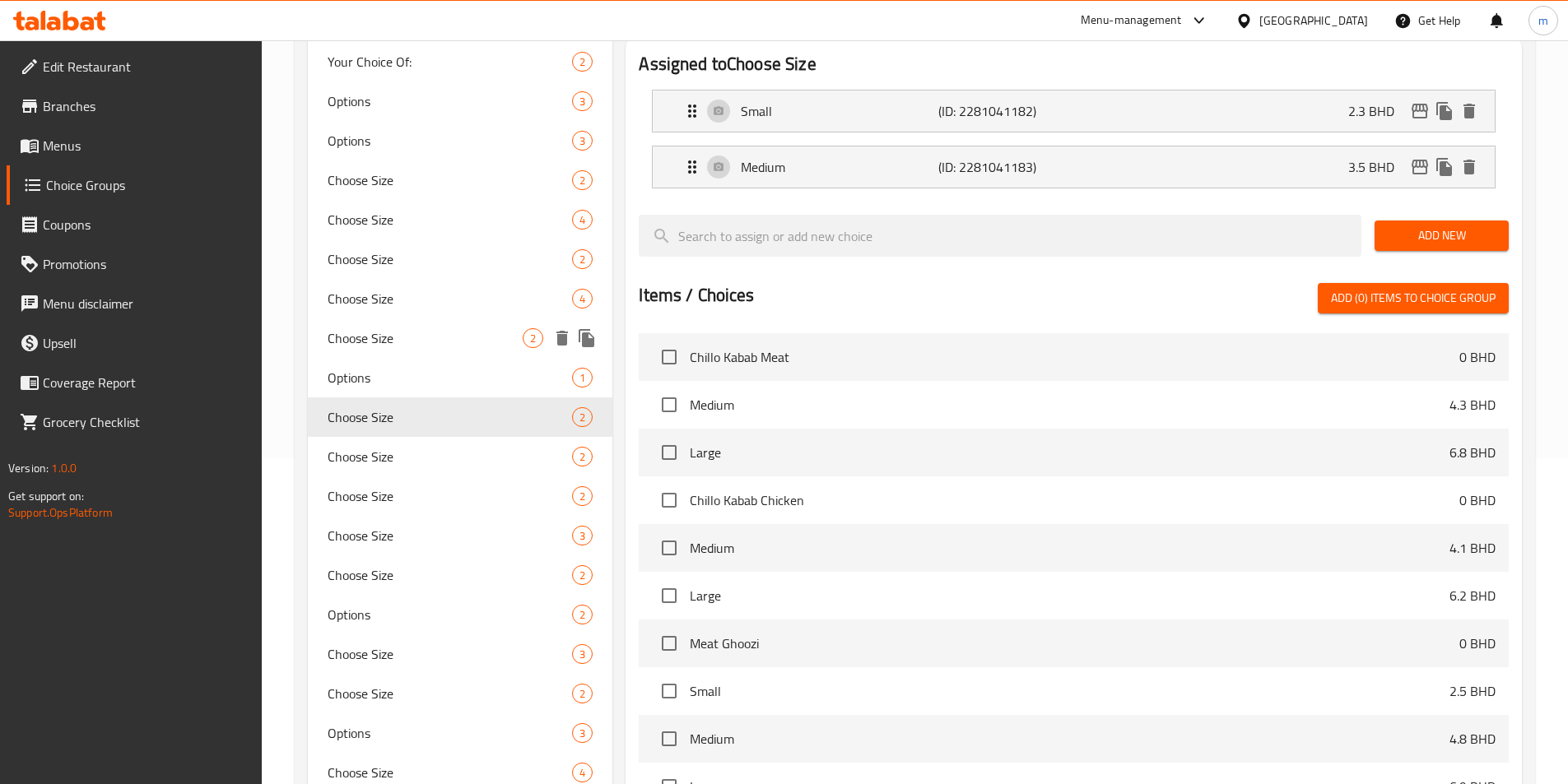
scroll to position [321, 0]
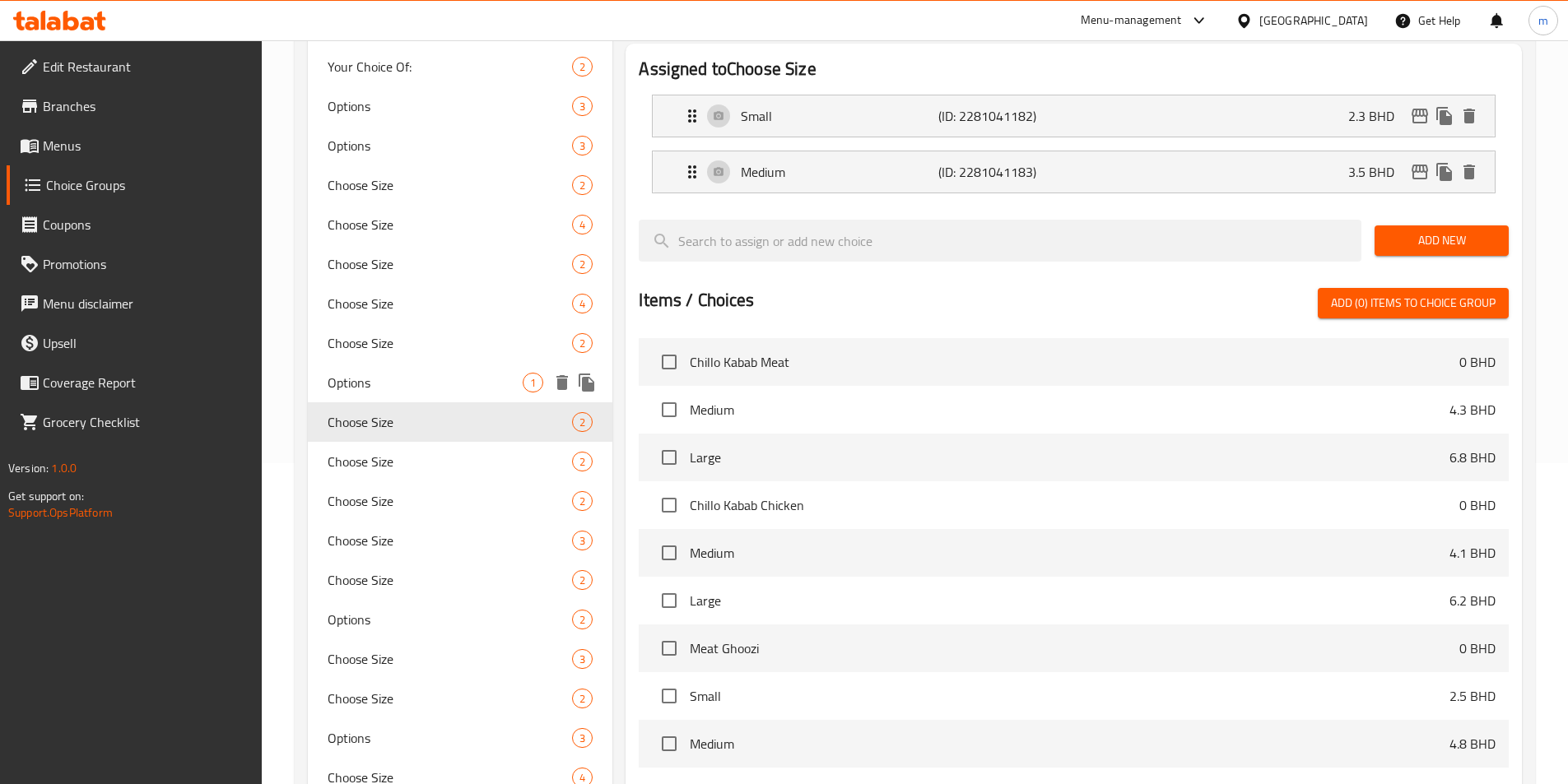
click at [407, 373] on span "Options" at bounding box center [425, 382] width 196 height 19
type input "Options"
type input "خيارات"
type input "0"
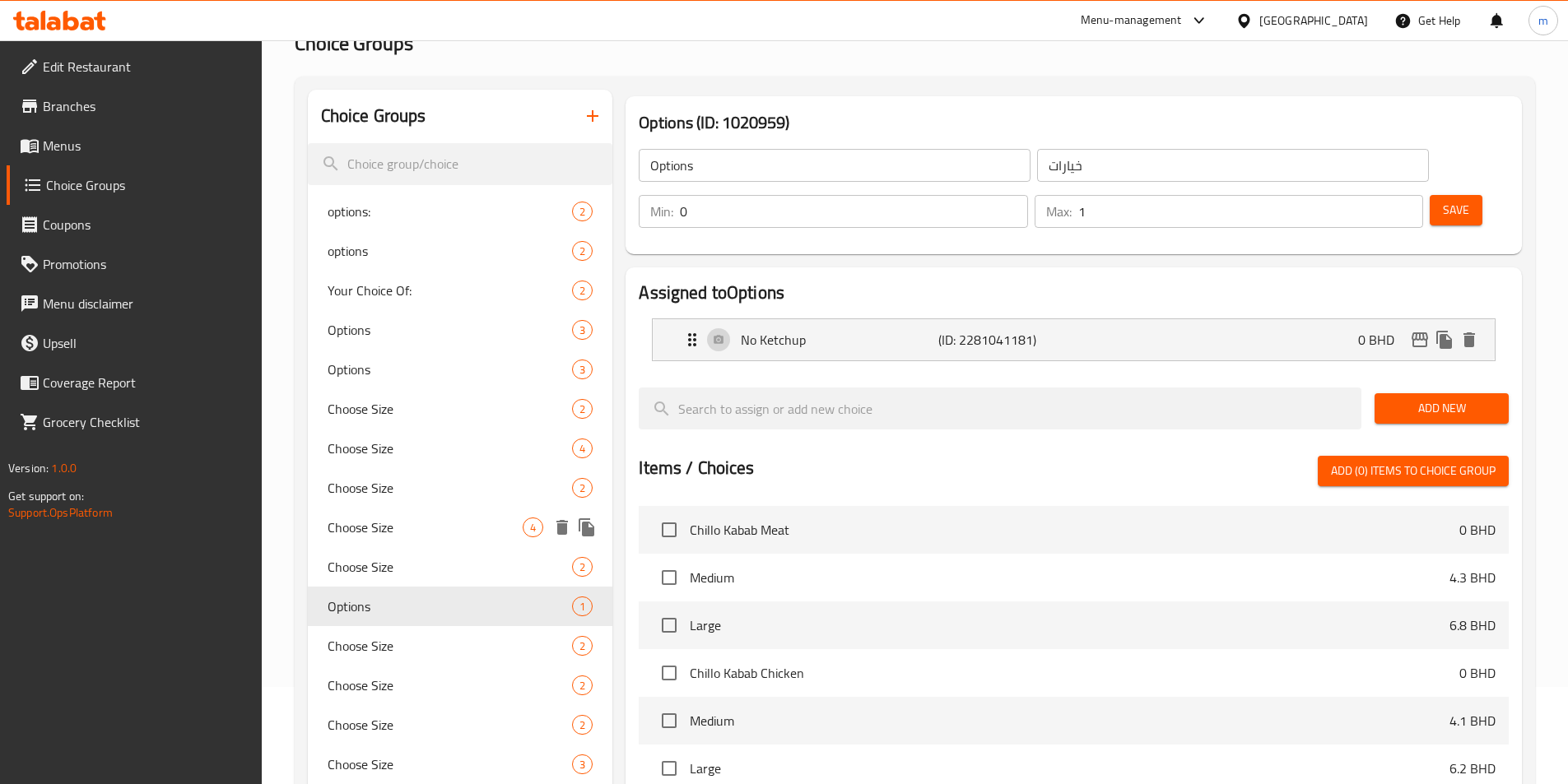
scroll to position [74, 0]
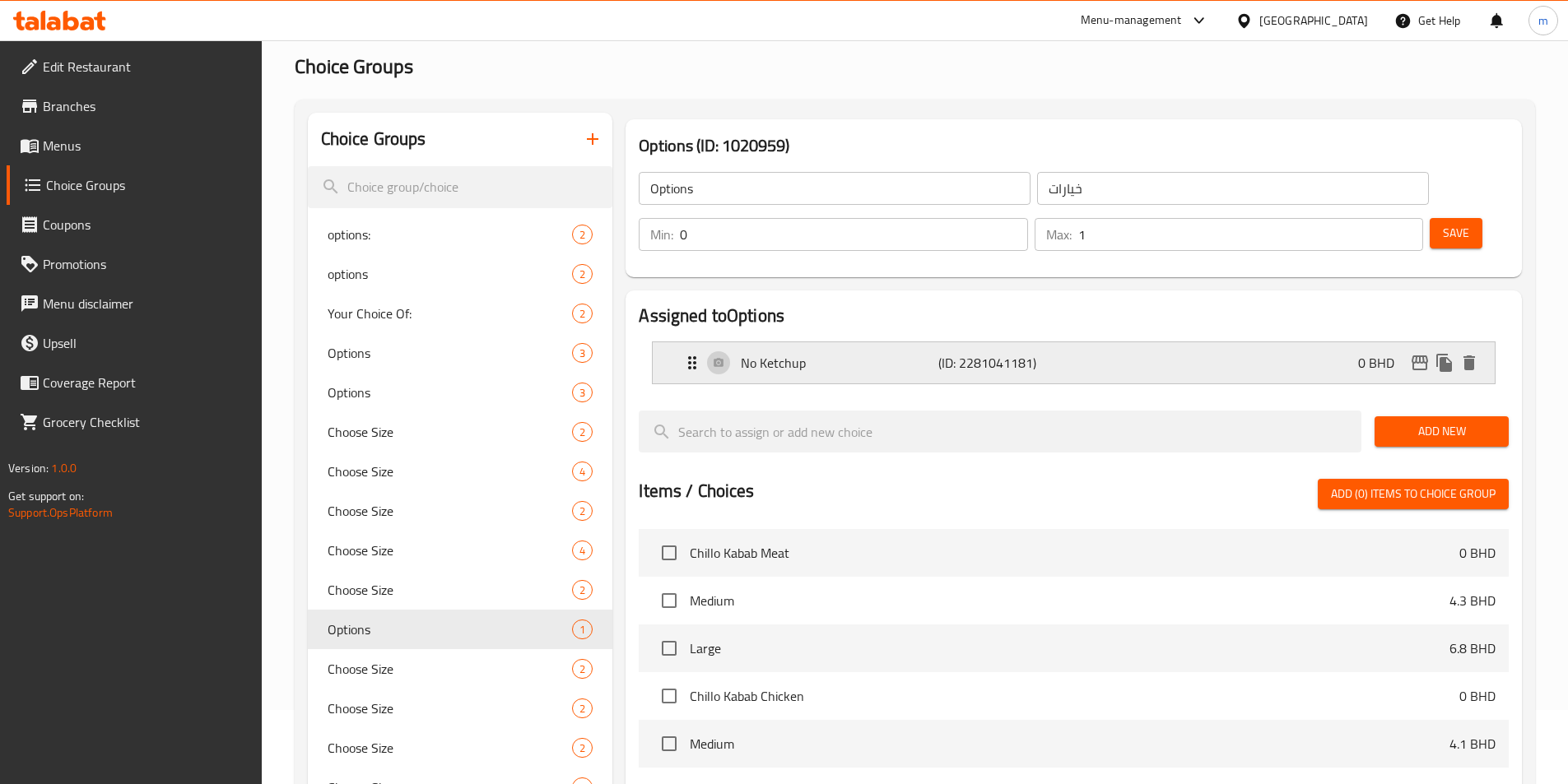
click at [779, 352] on p "No Ketchup" at bounding box center [840, 362] width 197 height 19
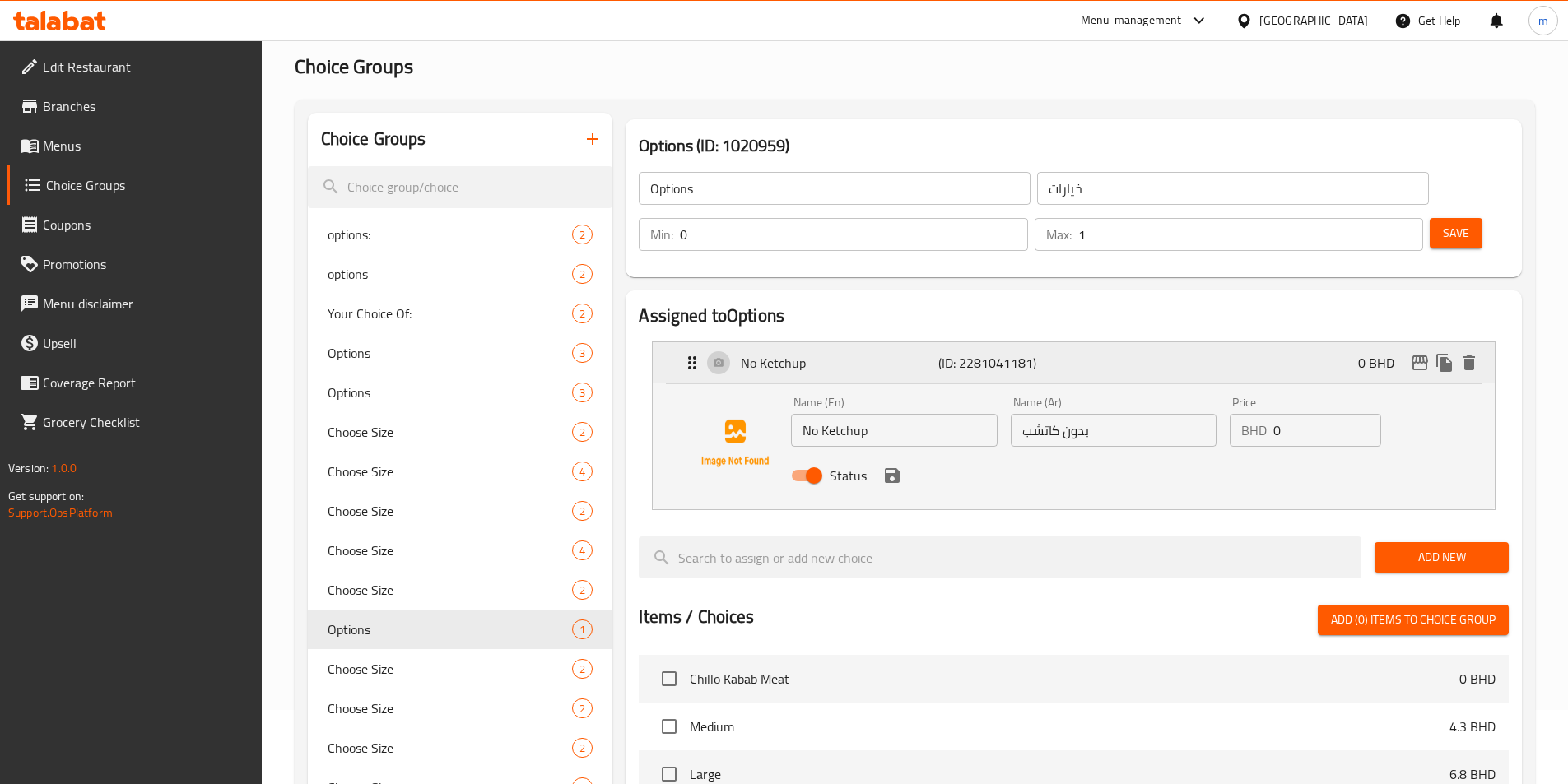
click at [779, 352] on p "No Ketchup" at bounding box center [840, 362] width 197 height 19
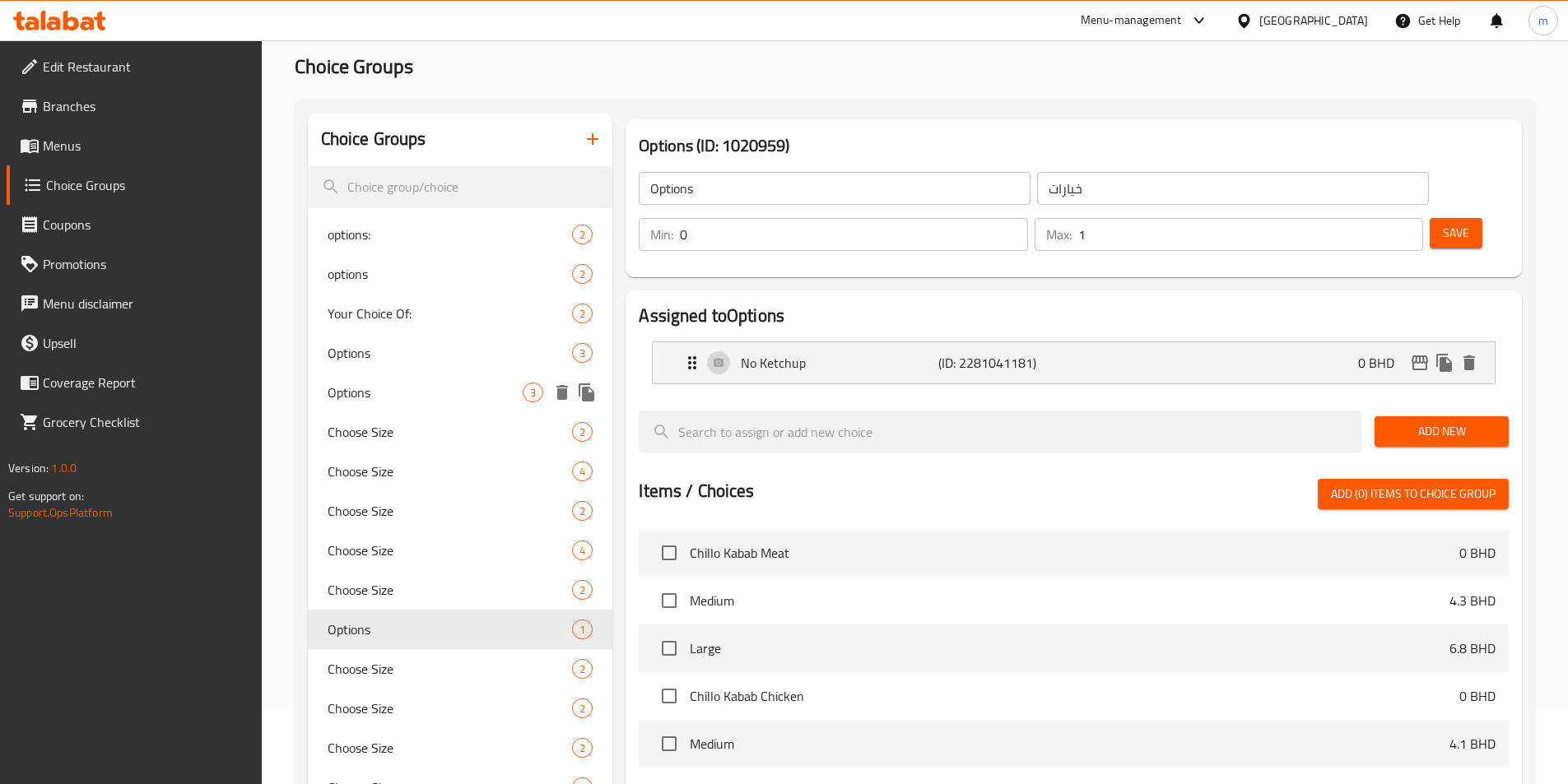
click at [348, 385] on span "Options" at bounding box center [425, 392] width 196 height 19
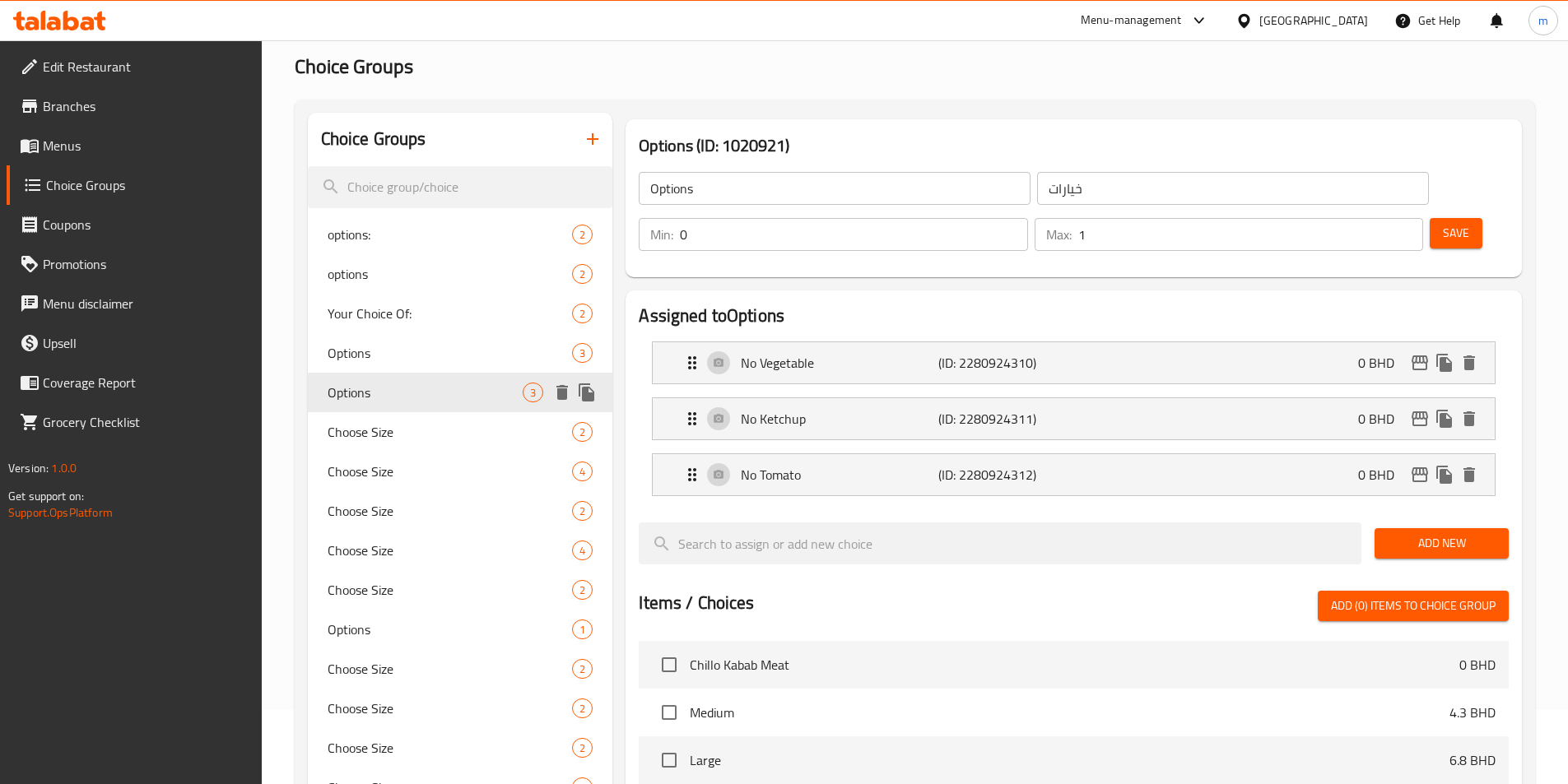
type input "3"
click at [370, 343] on span "Options" at bounding box center [425, 352] width 196 height 19
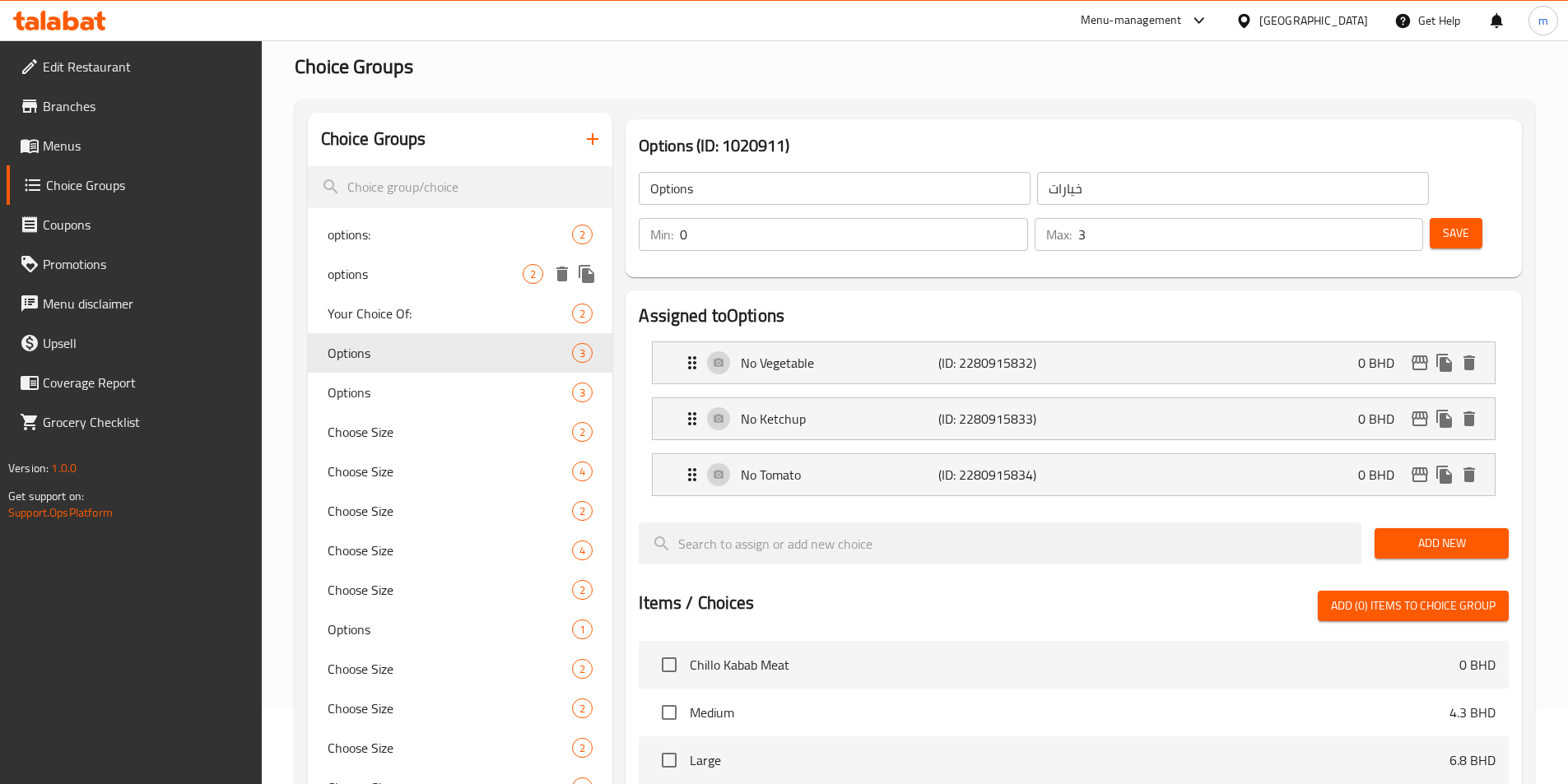
click at [384, 284] on div "options 2" at bounding box center [461, 273] width 305 height 40
type input "options"
type input "2"
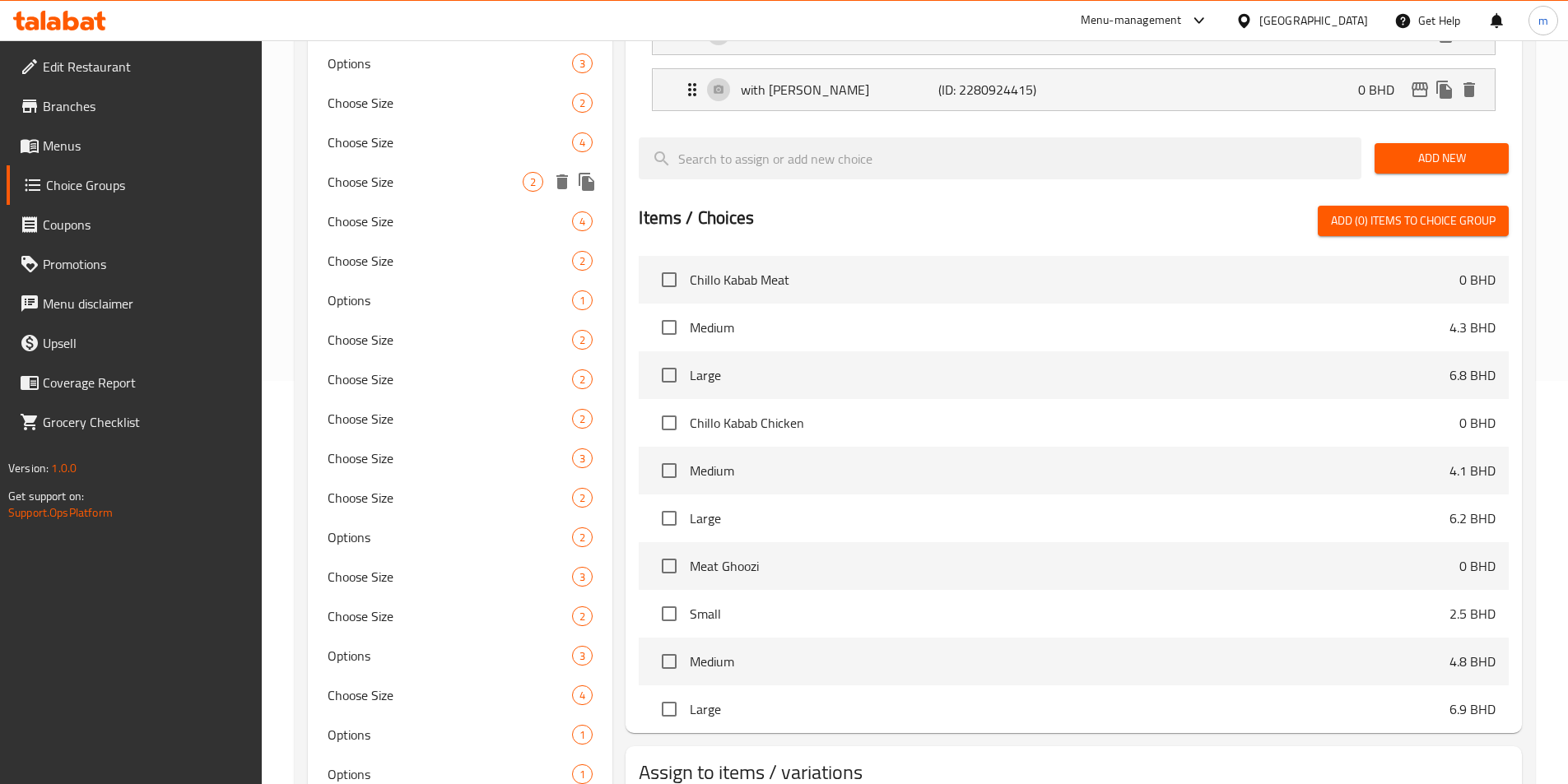
scroll to position [650, 0]
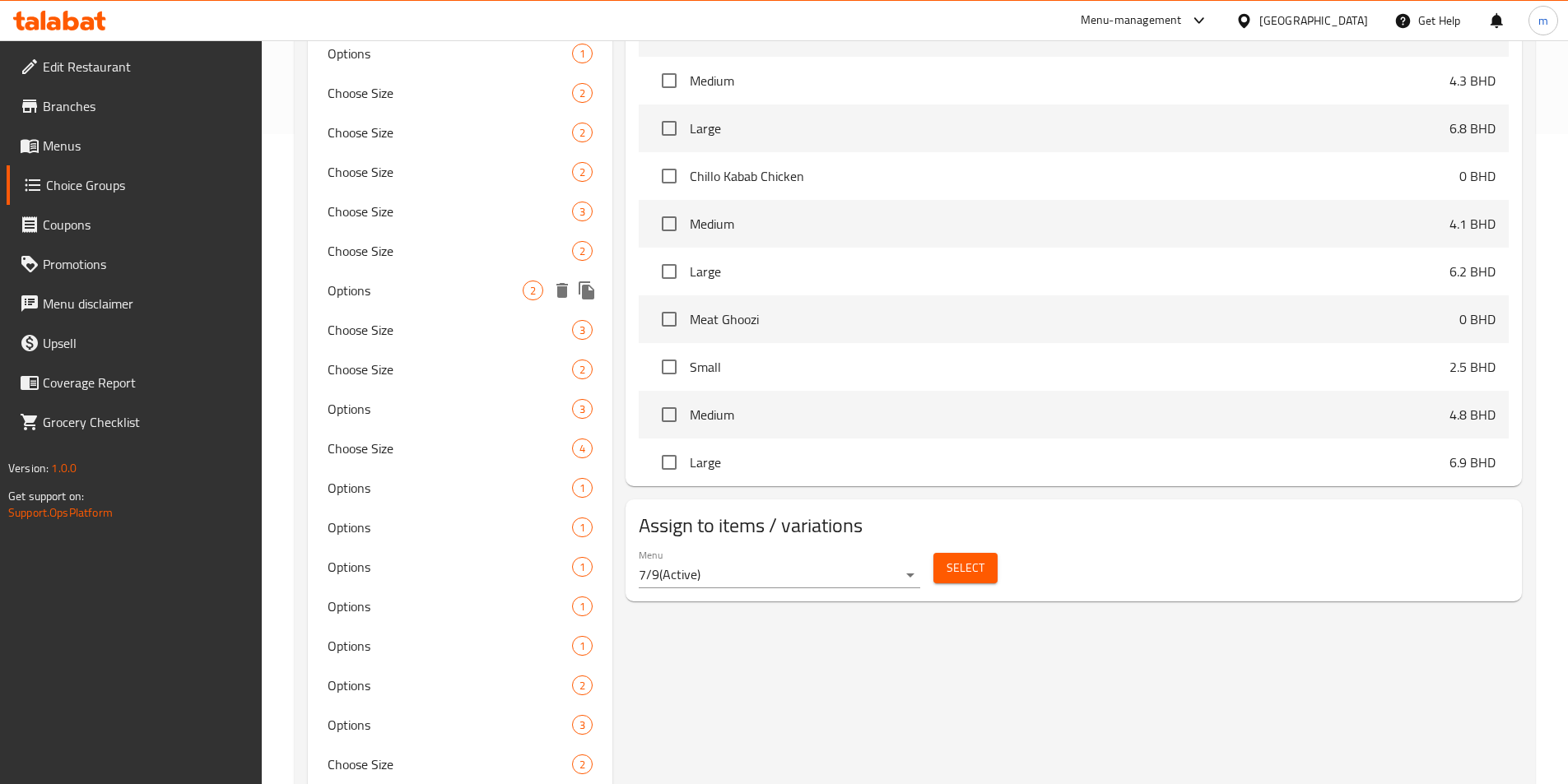
click at [408, 294] on span "Options" at bounding box center [425, 290] width 196 height 19
type input "Options"
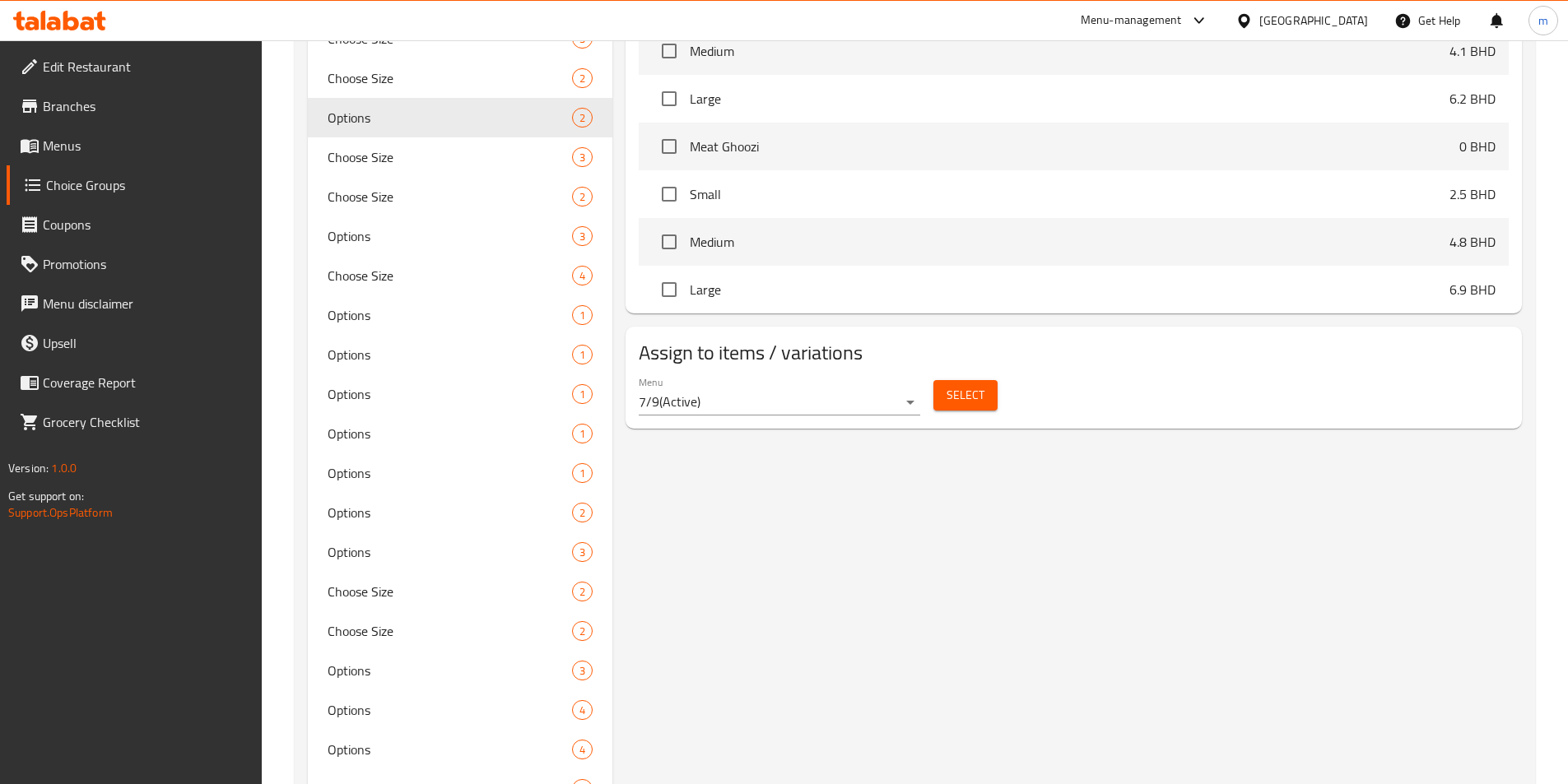
scroll to position [979, 0]
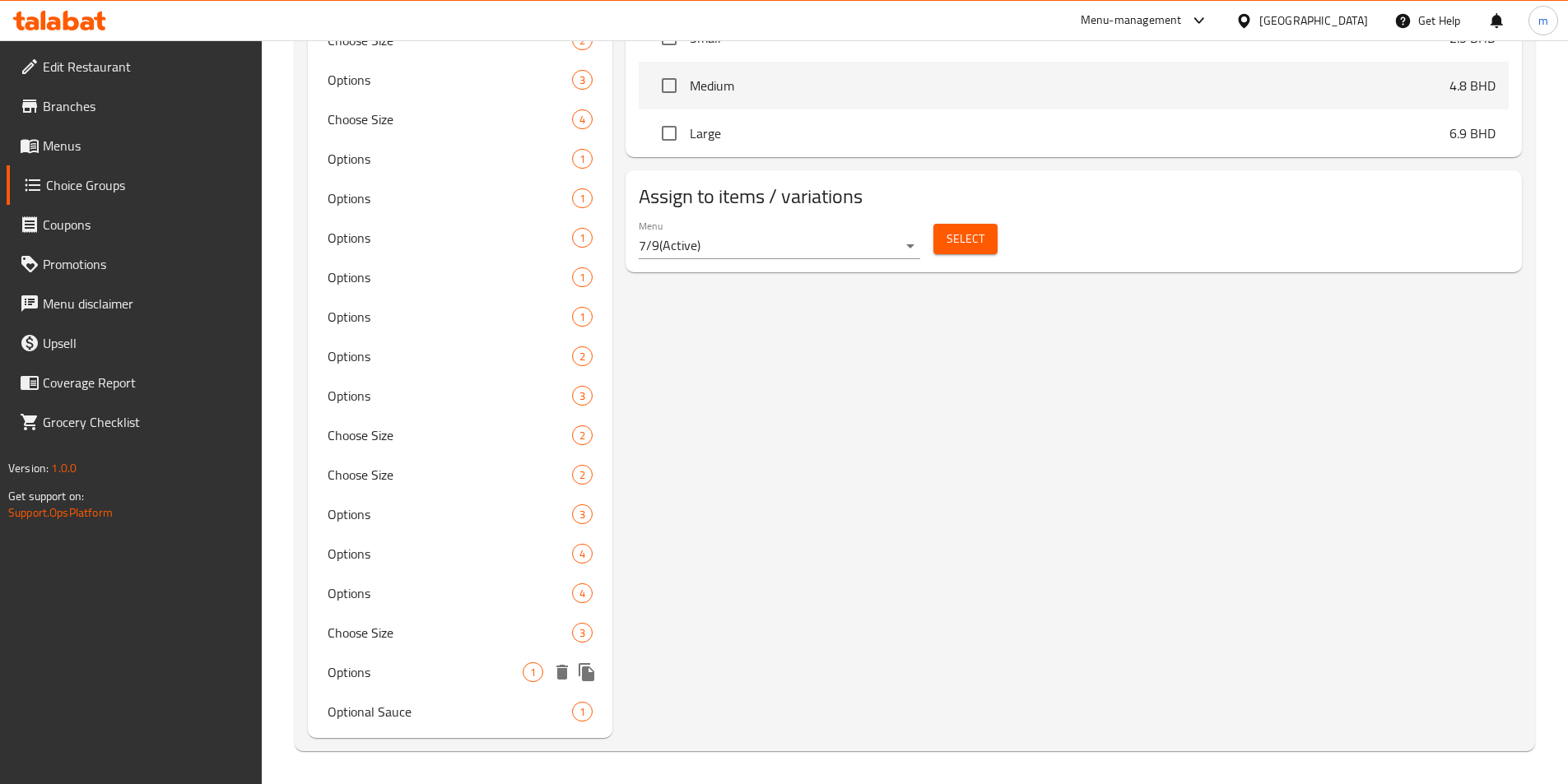
click at [385, 672] on span "Options" at bounding box center [425, 672] width 196 height 19
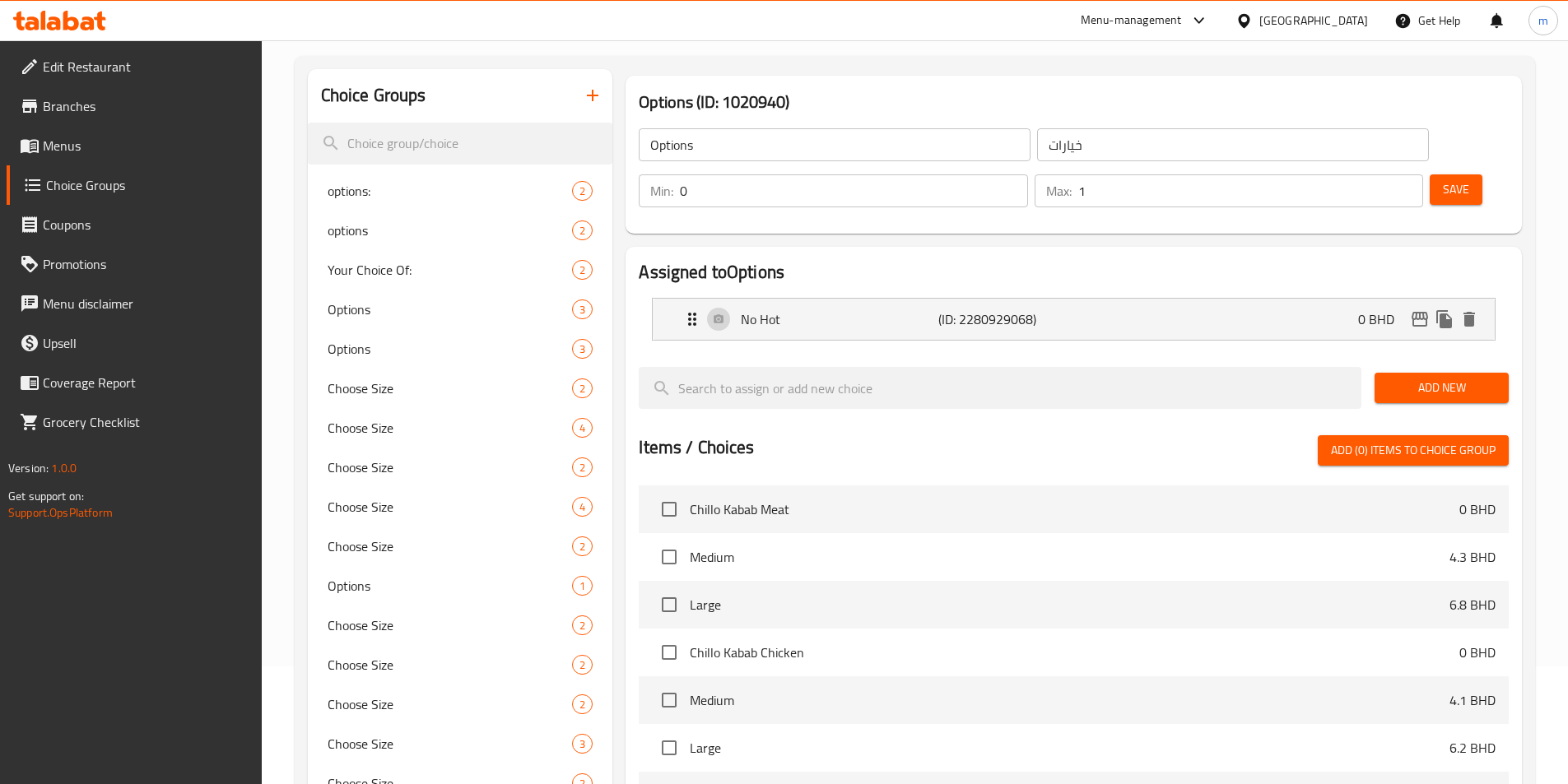
scroll to position [0, 0]
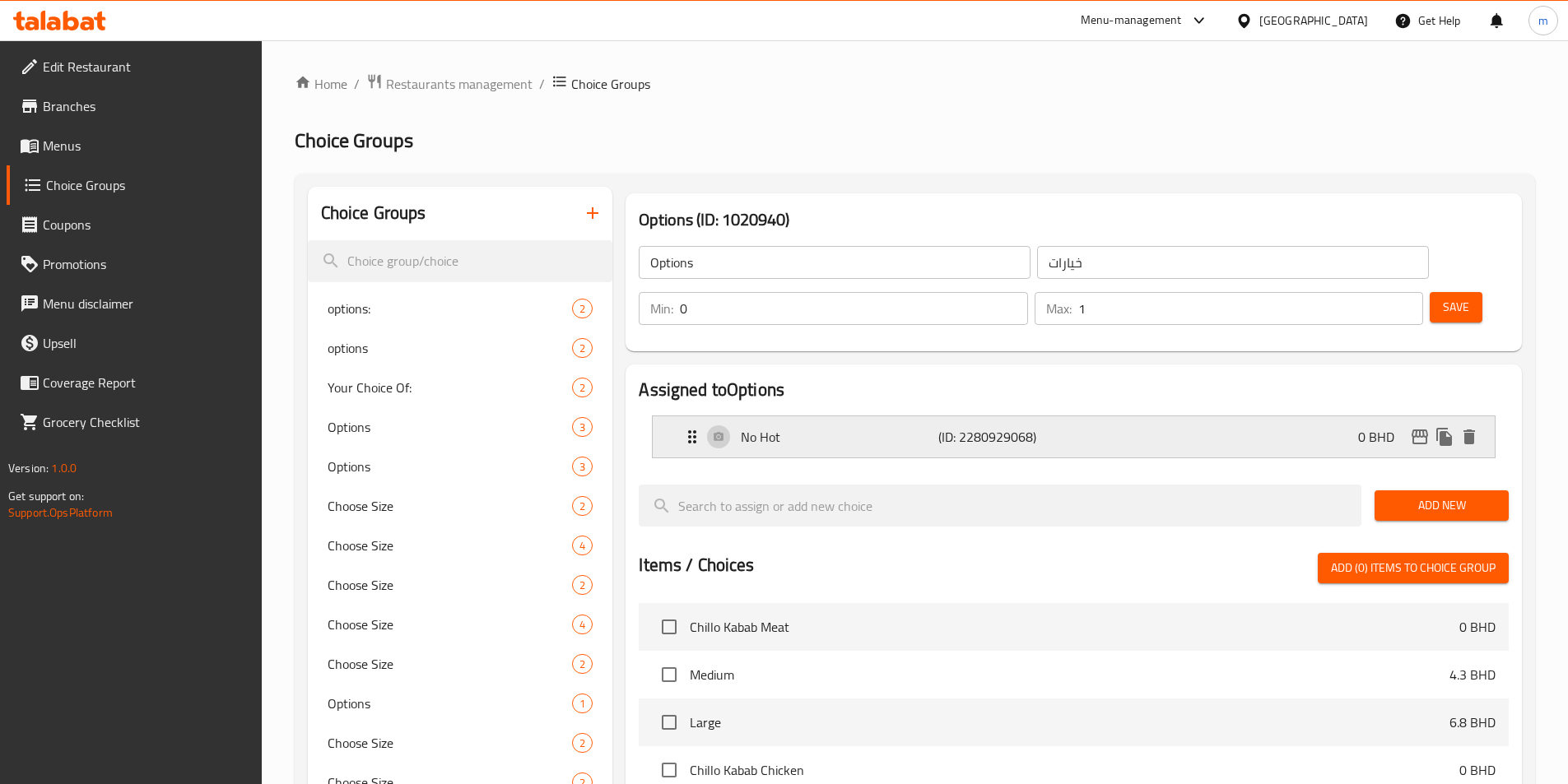
click at [848, 427] on p "No Hot" at bounding box center [840, 436] width 197 height 19
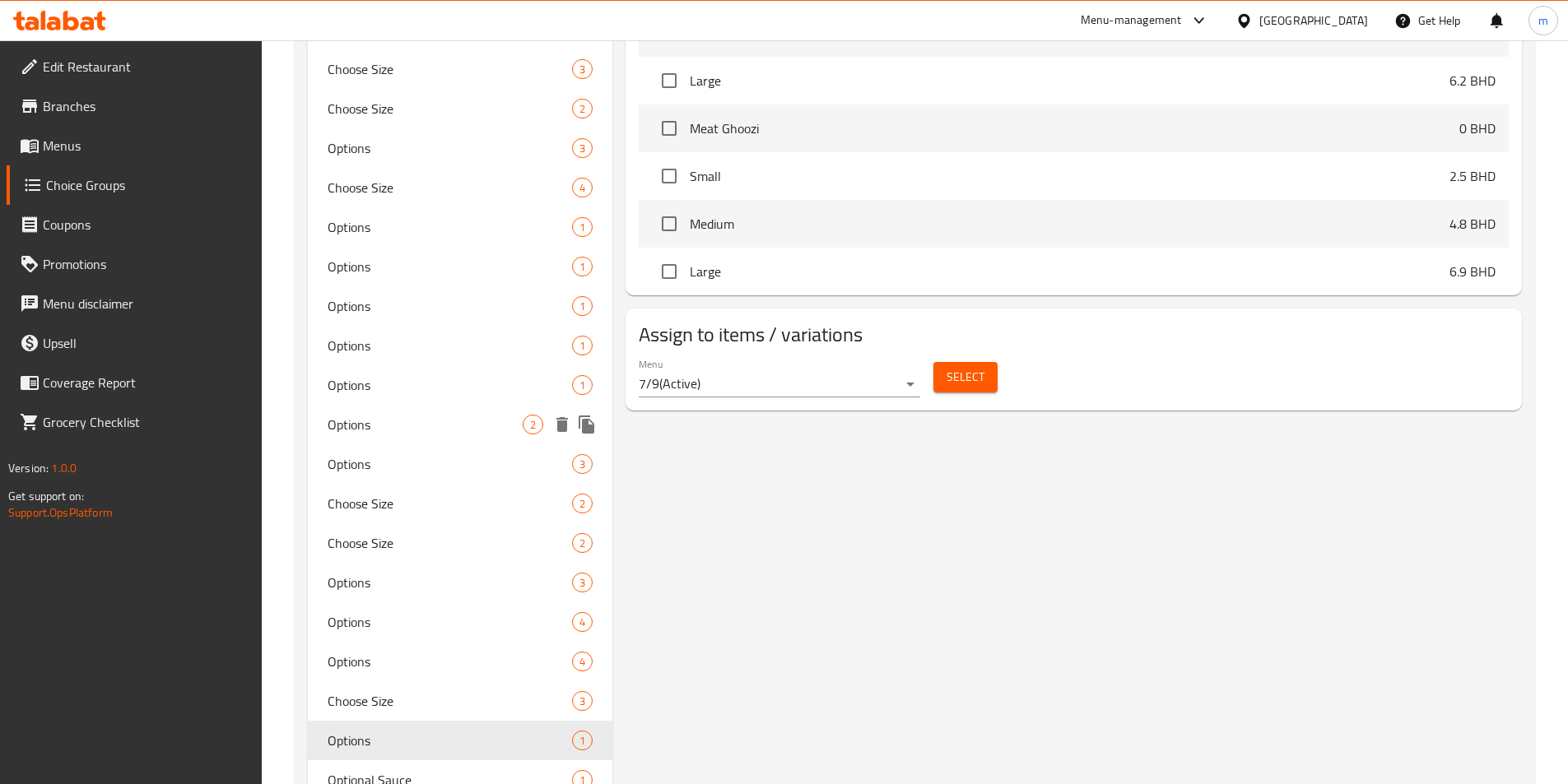
scroll to position [979, 0]
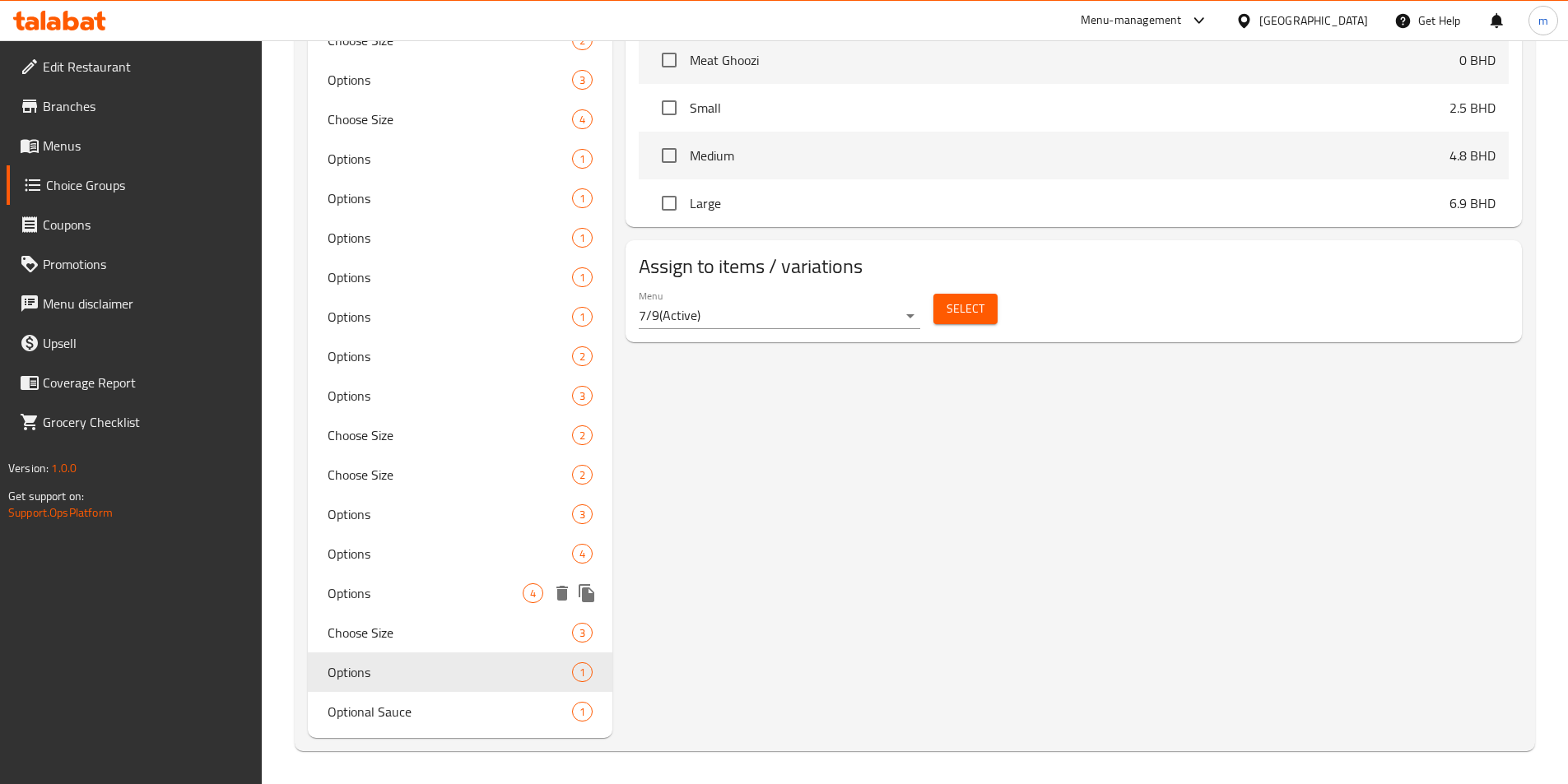
click at [413, 595] on span "Options" at bounding box center [425, 593] width 196 height 19
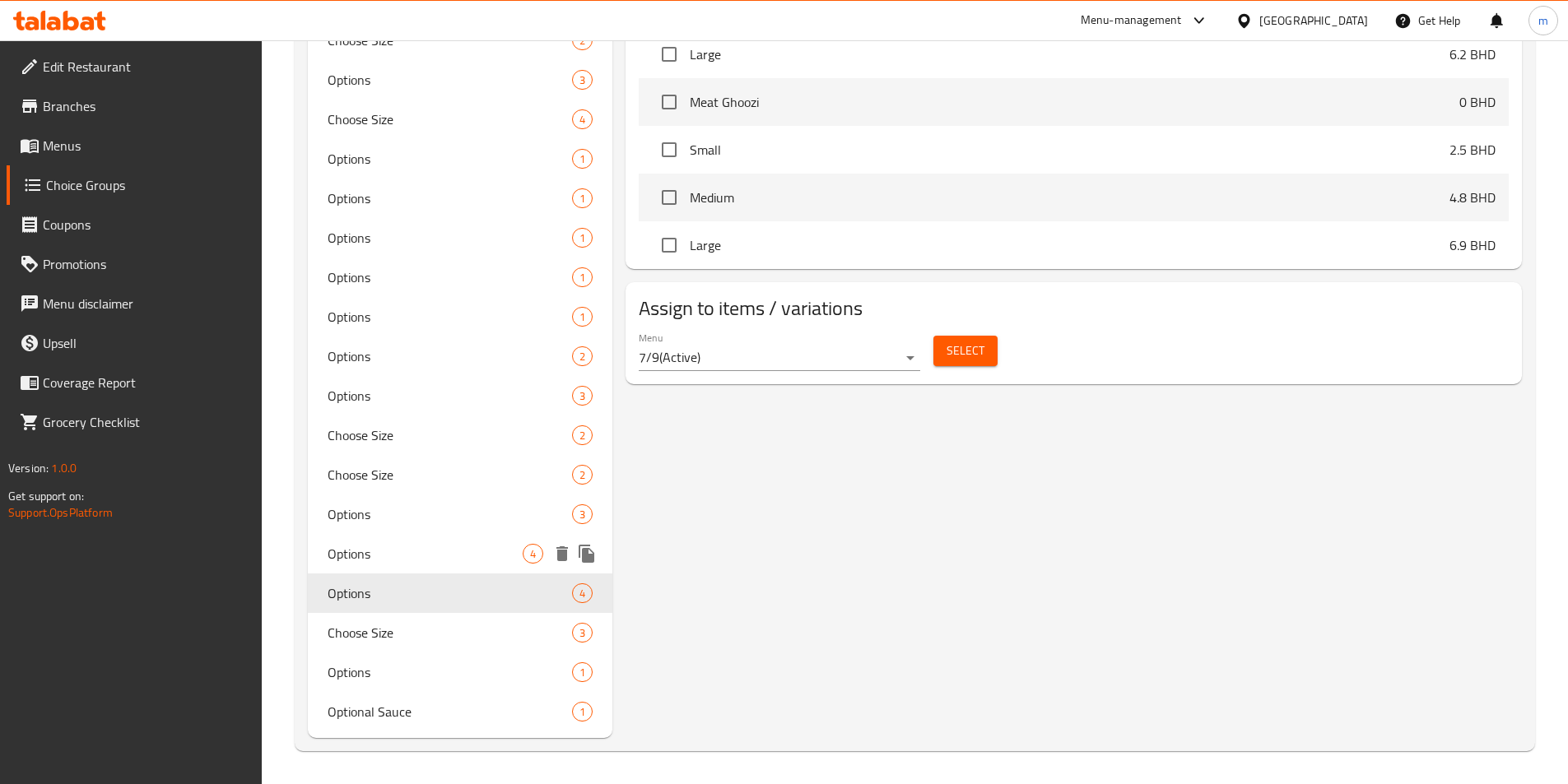
click at [409, 560] on span "Options" at bounding box center [425, 553] width 196 height 19
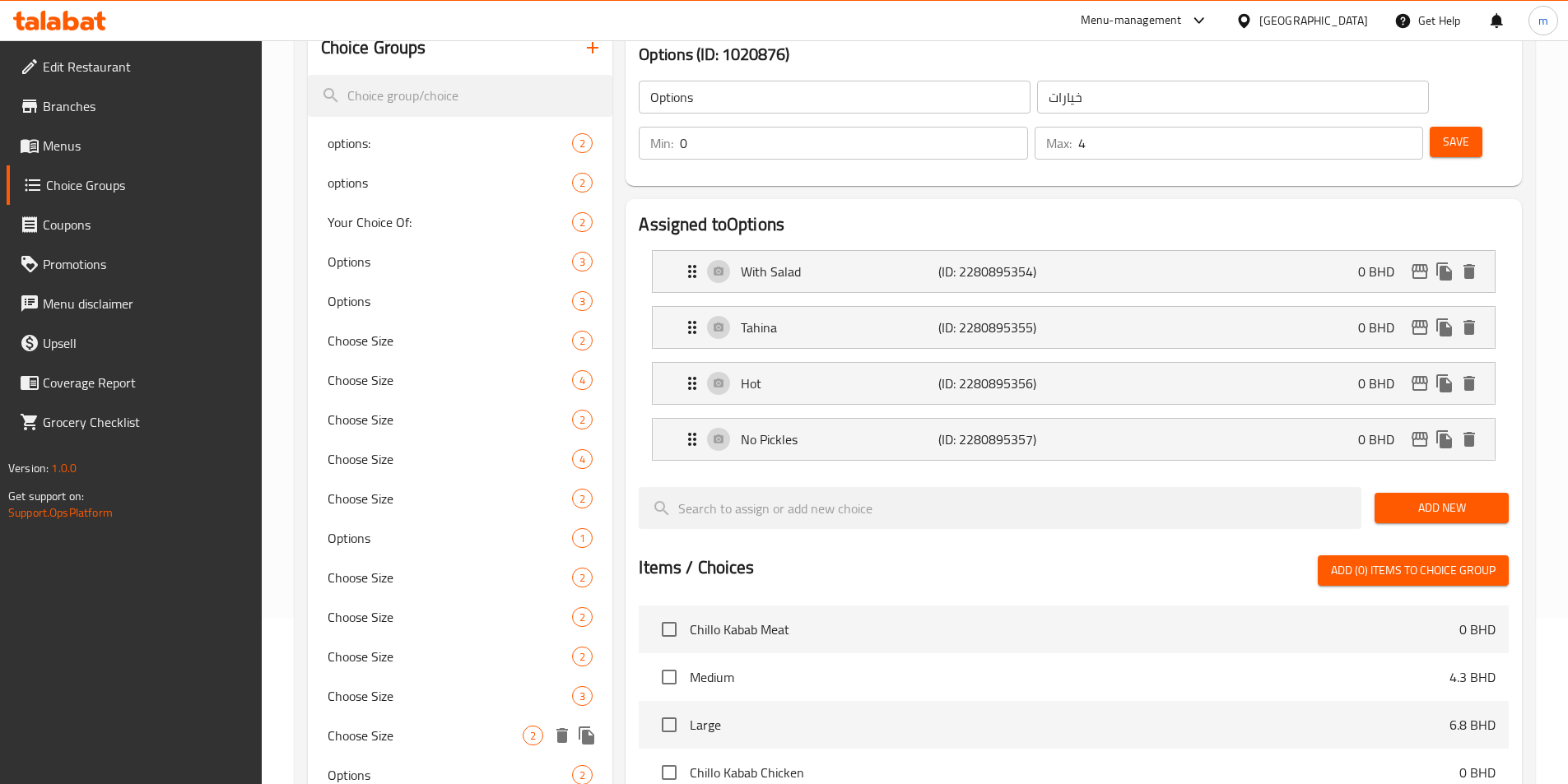
scroll to position [156, 0]
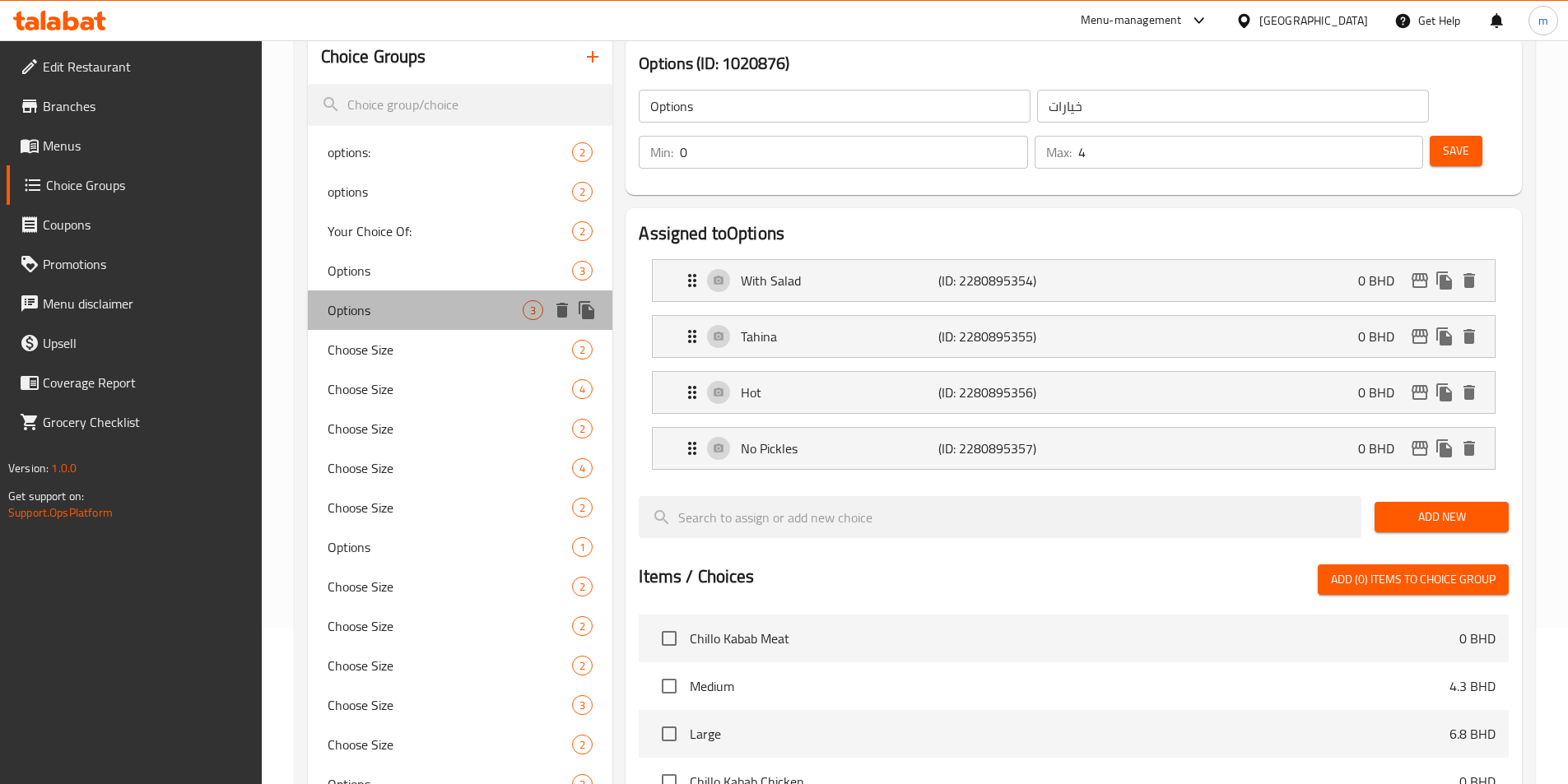
click at [343, 301] on span "Options" at bounding box center [425, 310] width 196 height 19
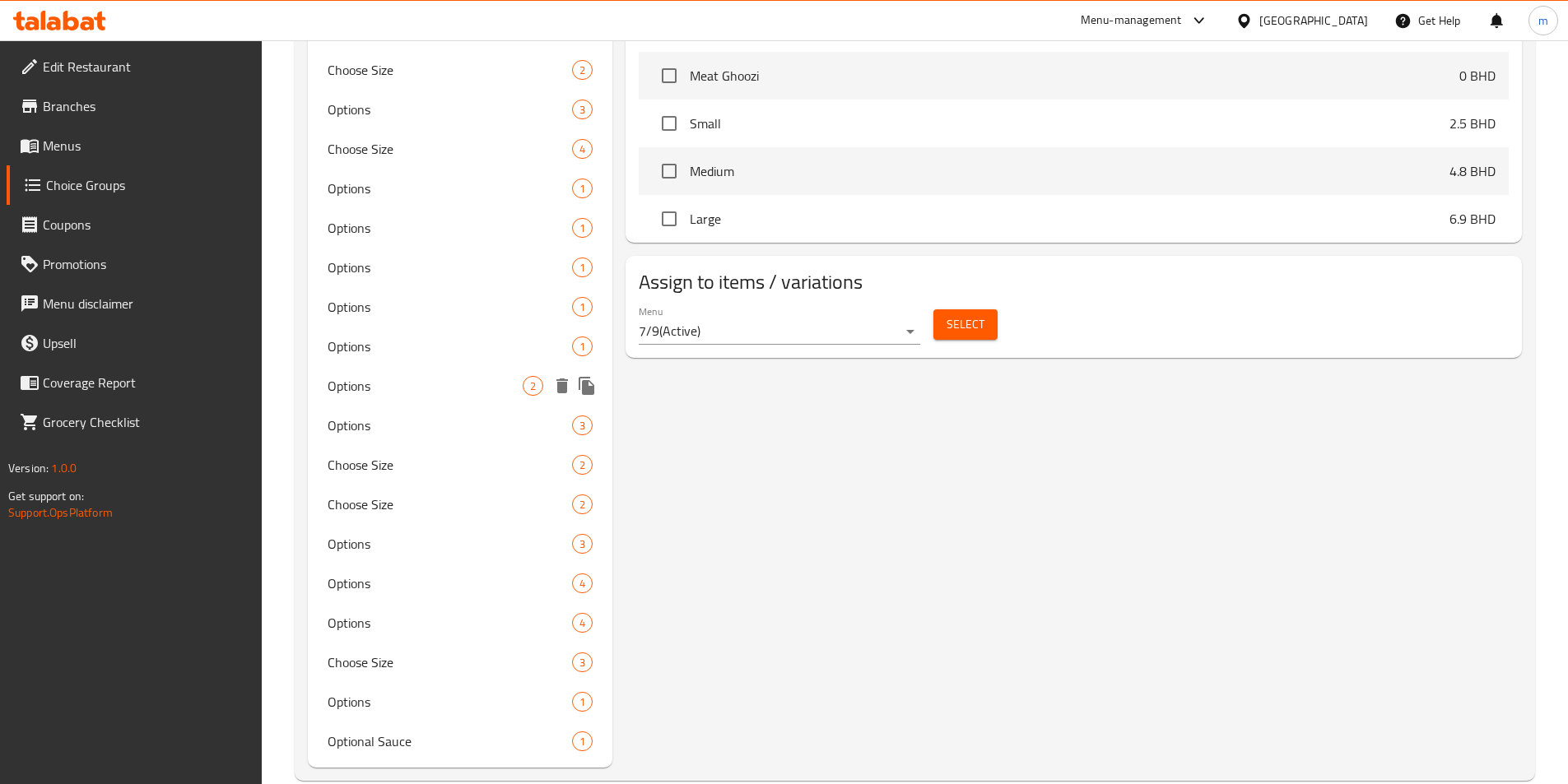
scroll to position [979, 0]
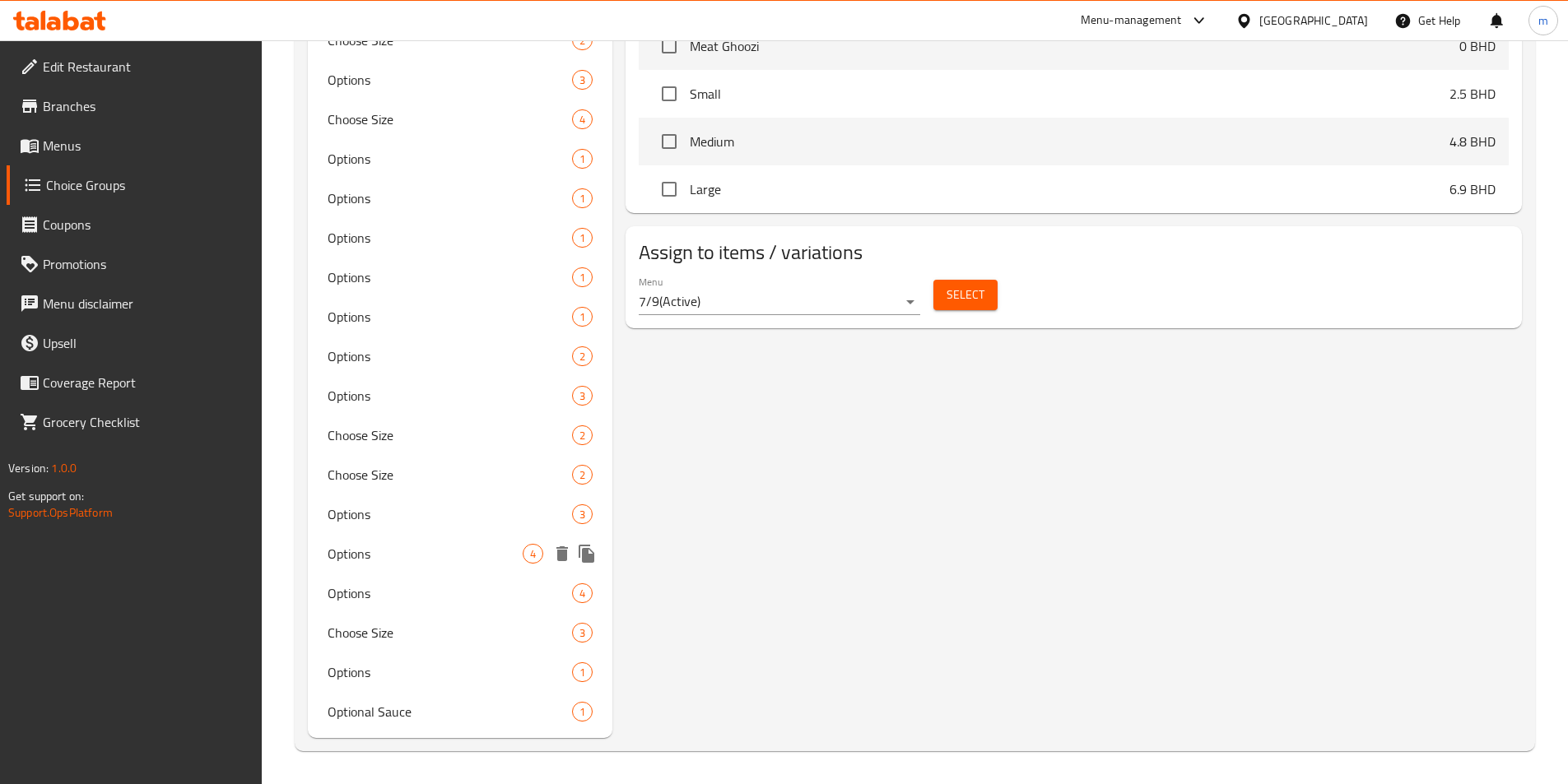
click at [405, 561] on span "Options" at bounding box center [425, 553] width 196 height 19
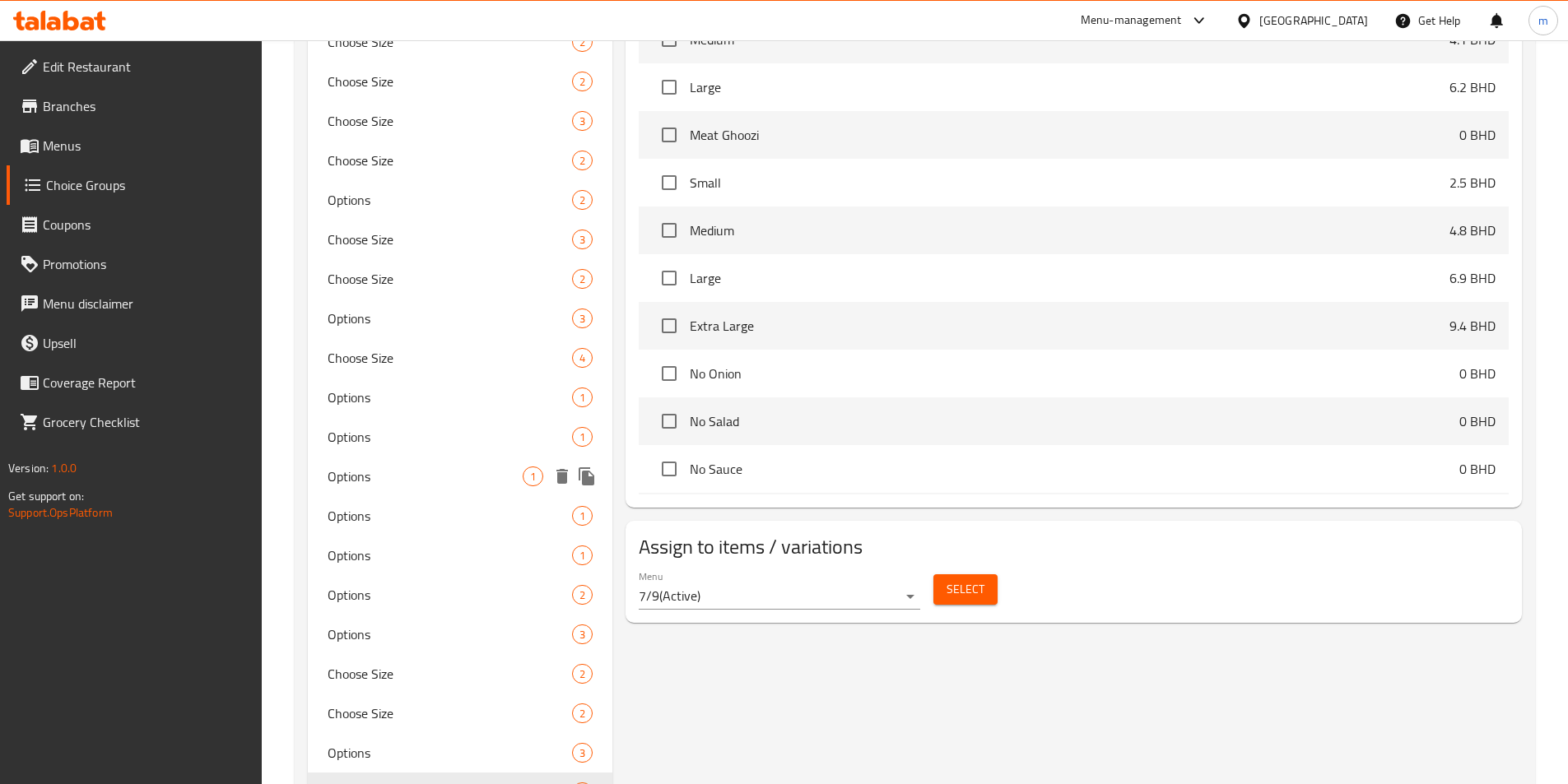
scroll to position [329, 0]
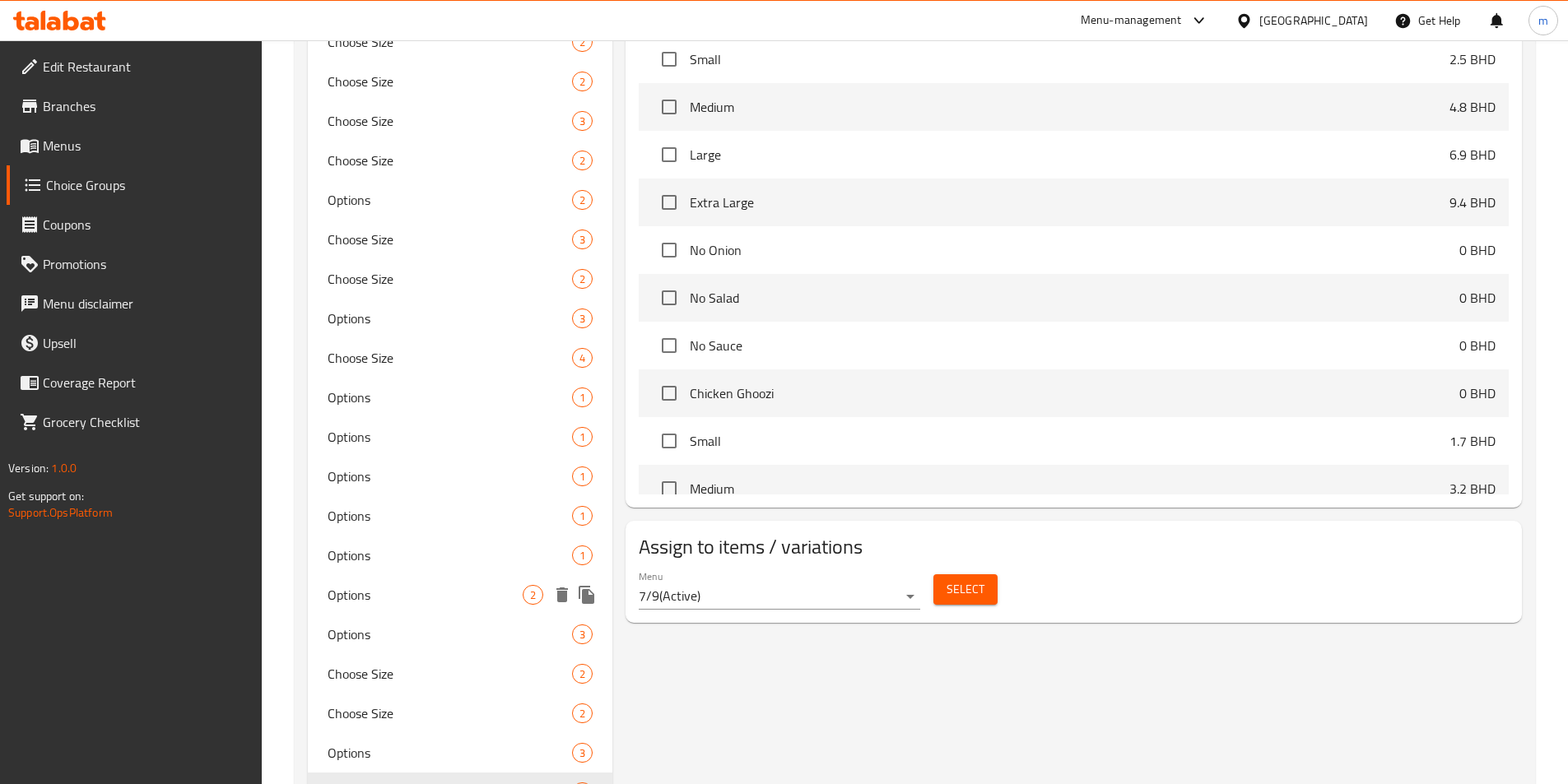
click at [391, 602] on span "Options" at bounding box center [425, 595] width 196 height 19
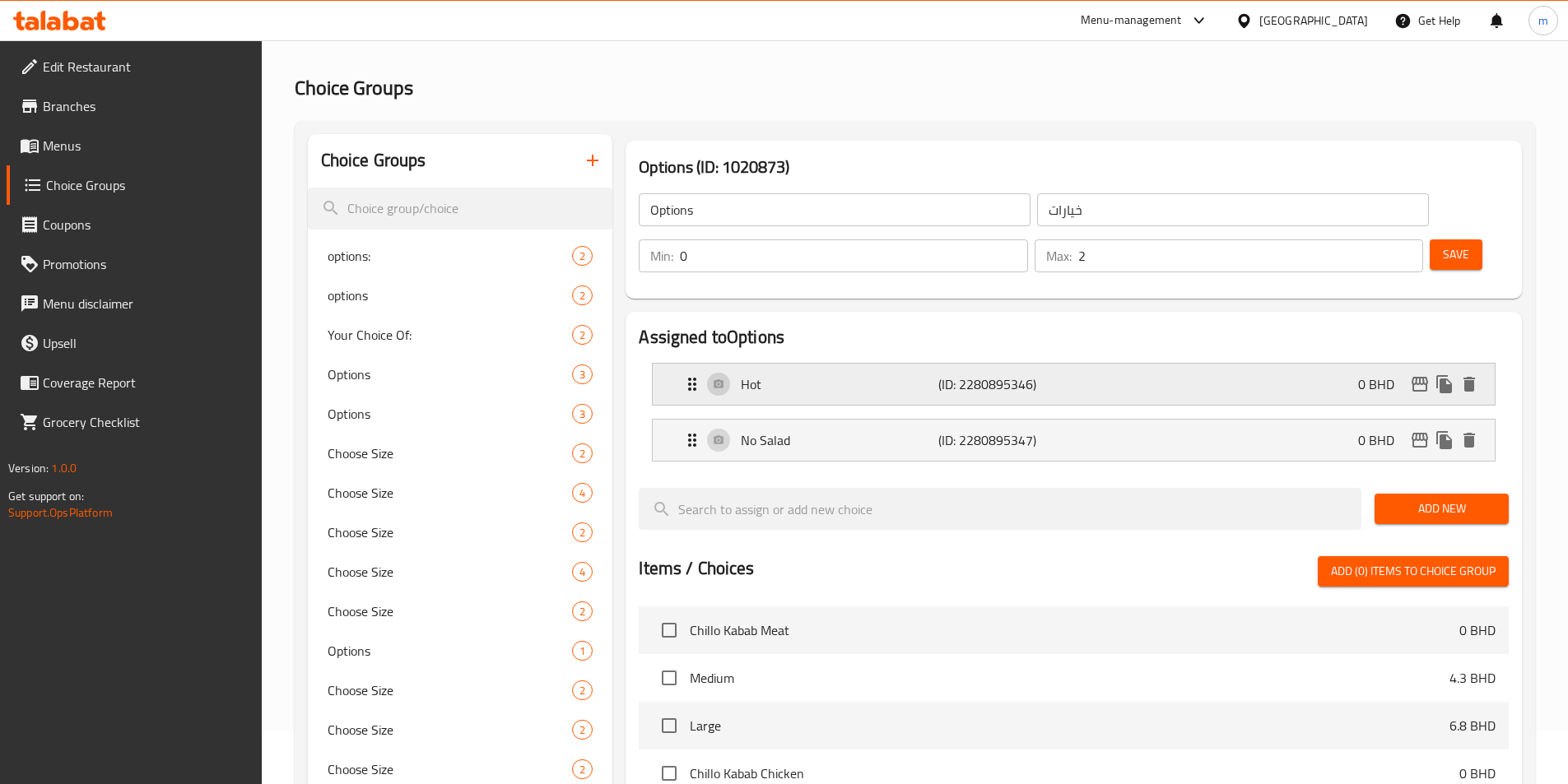
scroll to position [82, 0]
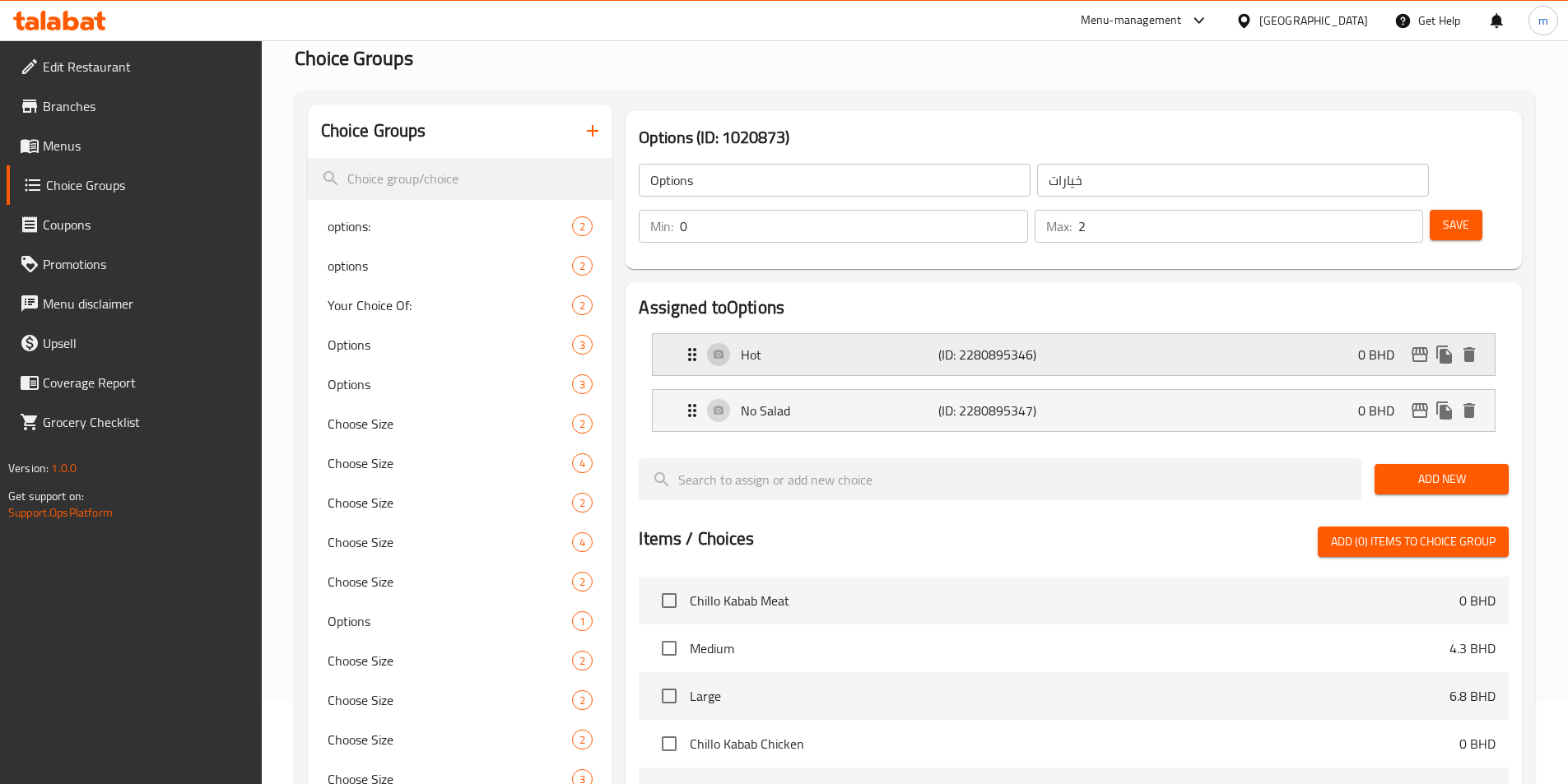
click at [898, 345] on p "Hot" at bounding box center [840, 354] width 197 height 19
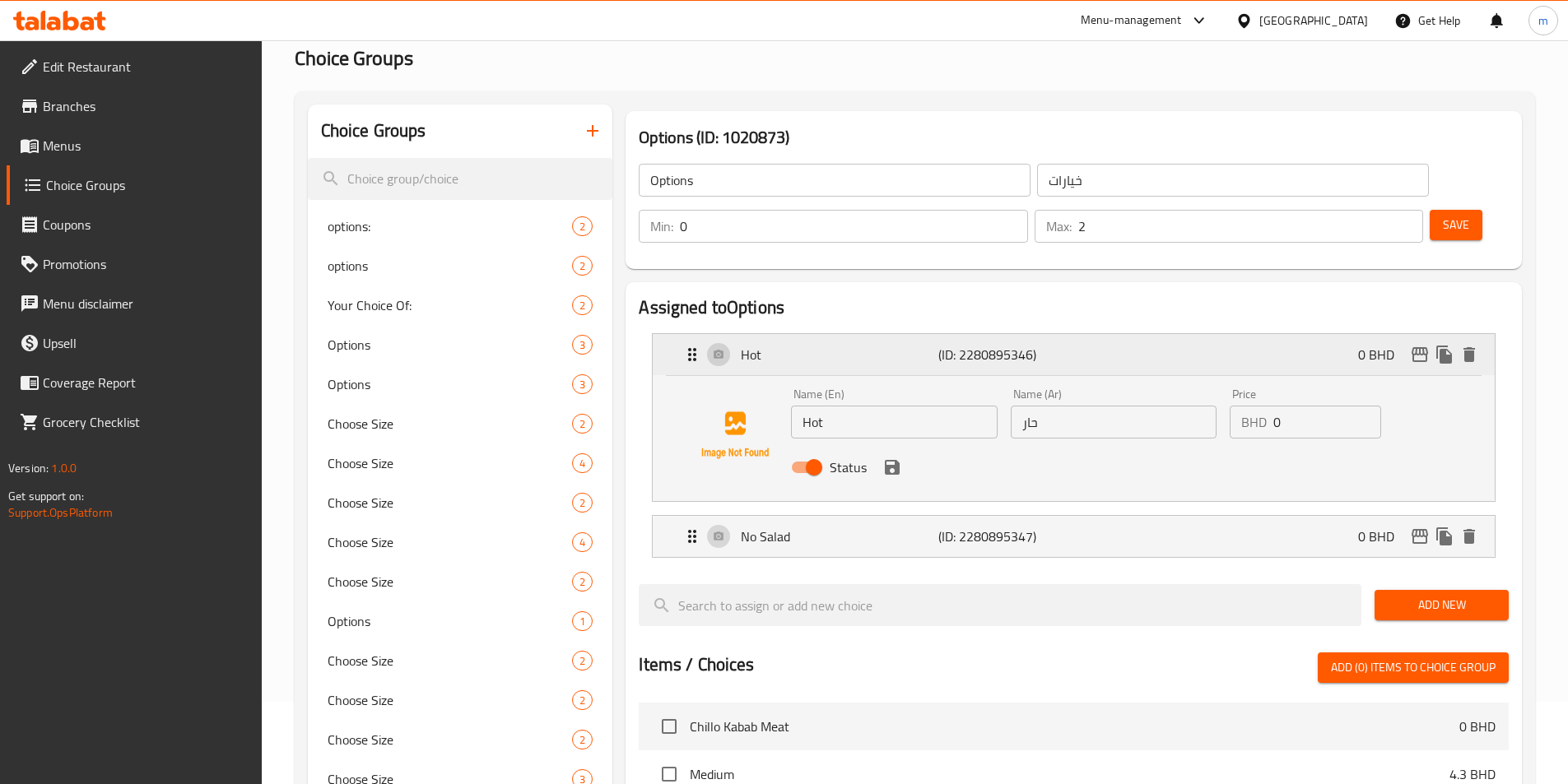
click at [898, 345] on p "Hot" at bounding box center [840, 354] width 197 height 19
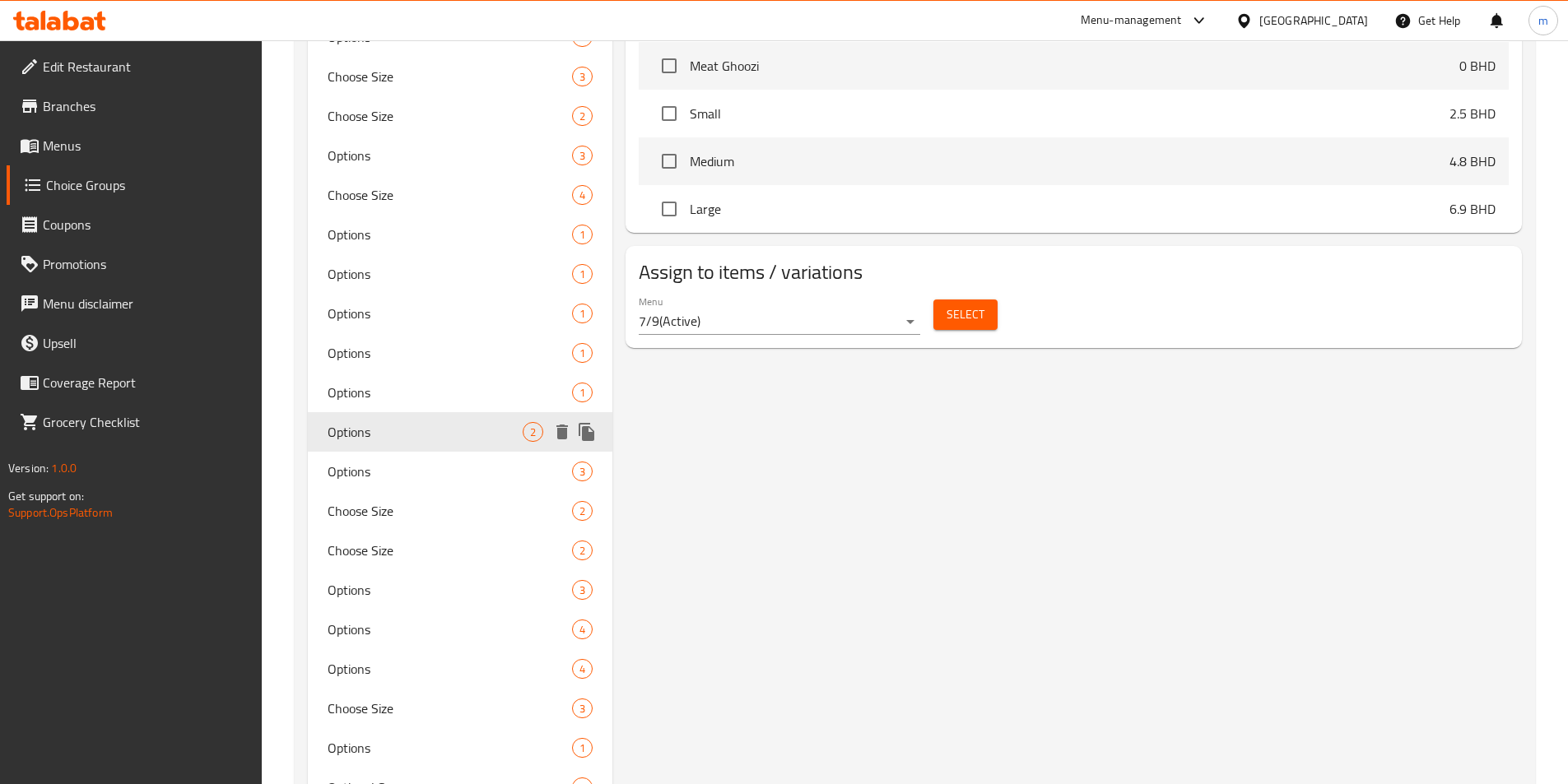
scroll to position [905, 0]
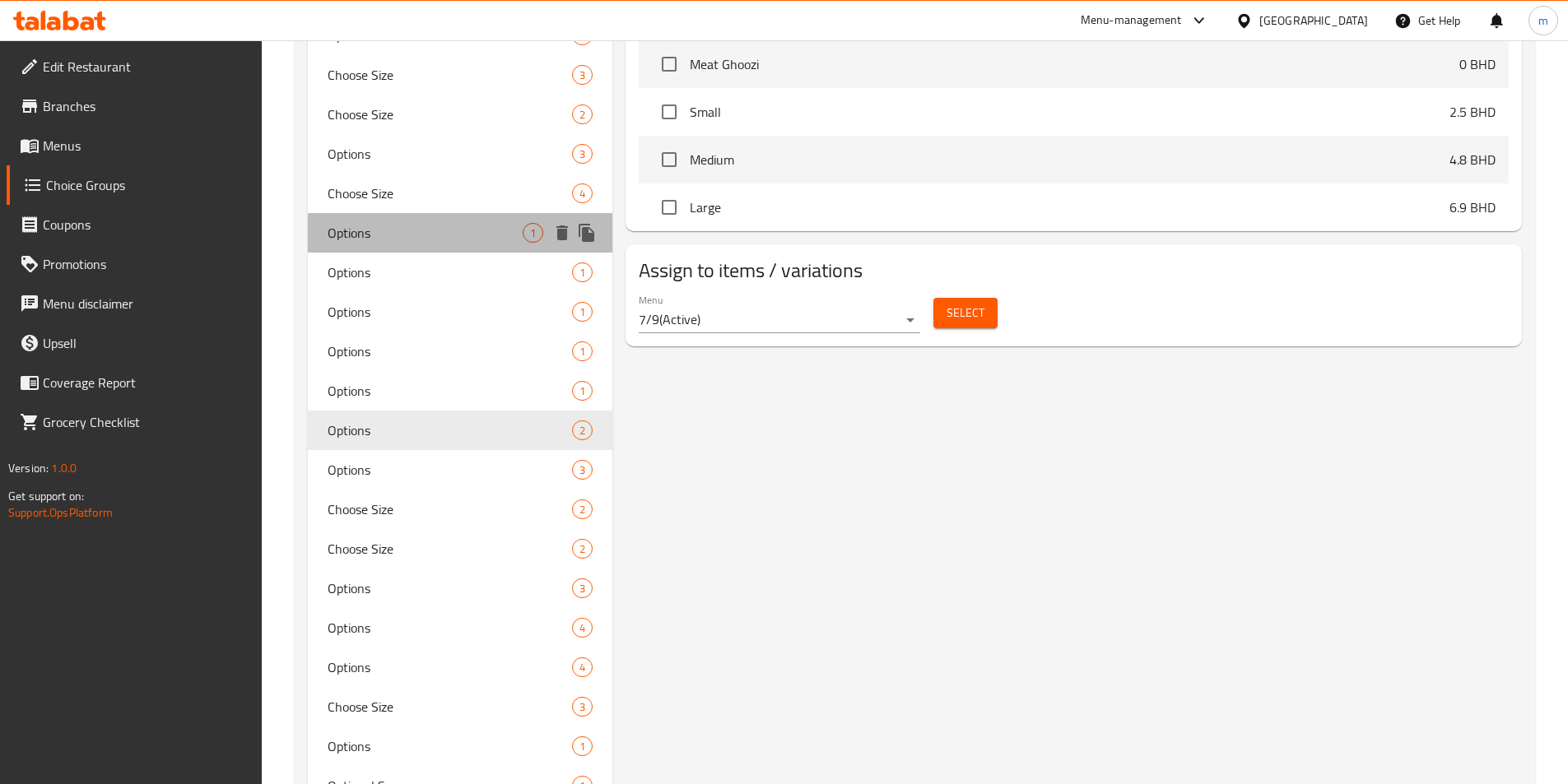
click at [370, 228] on span "Options" at bounding box center [425, 233] width 196 height 19
type input "1"
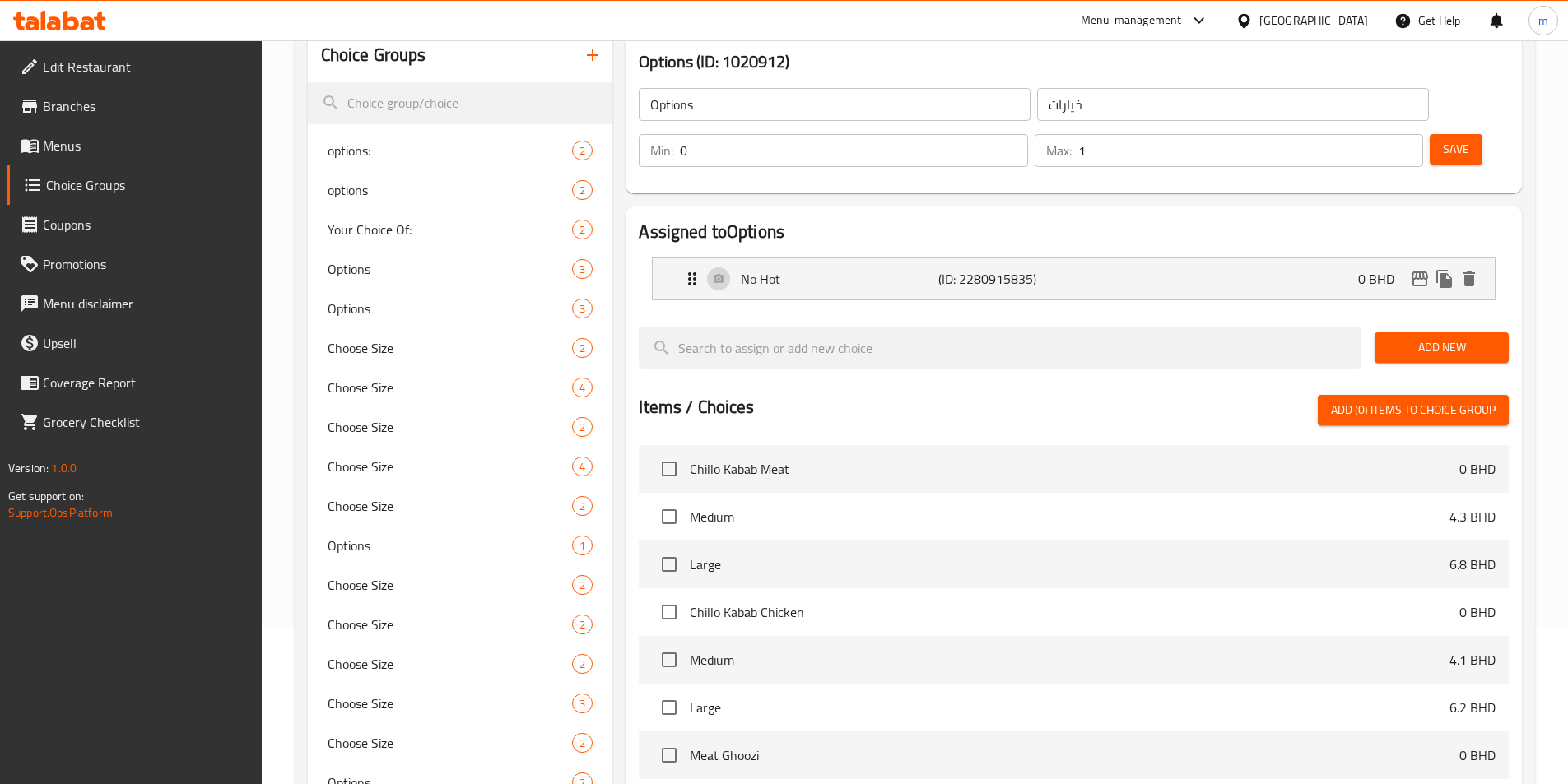
scroll to position [0, 0]
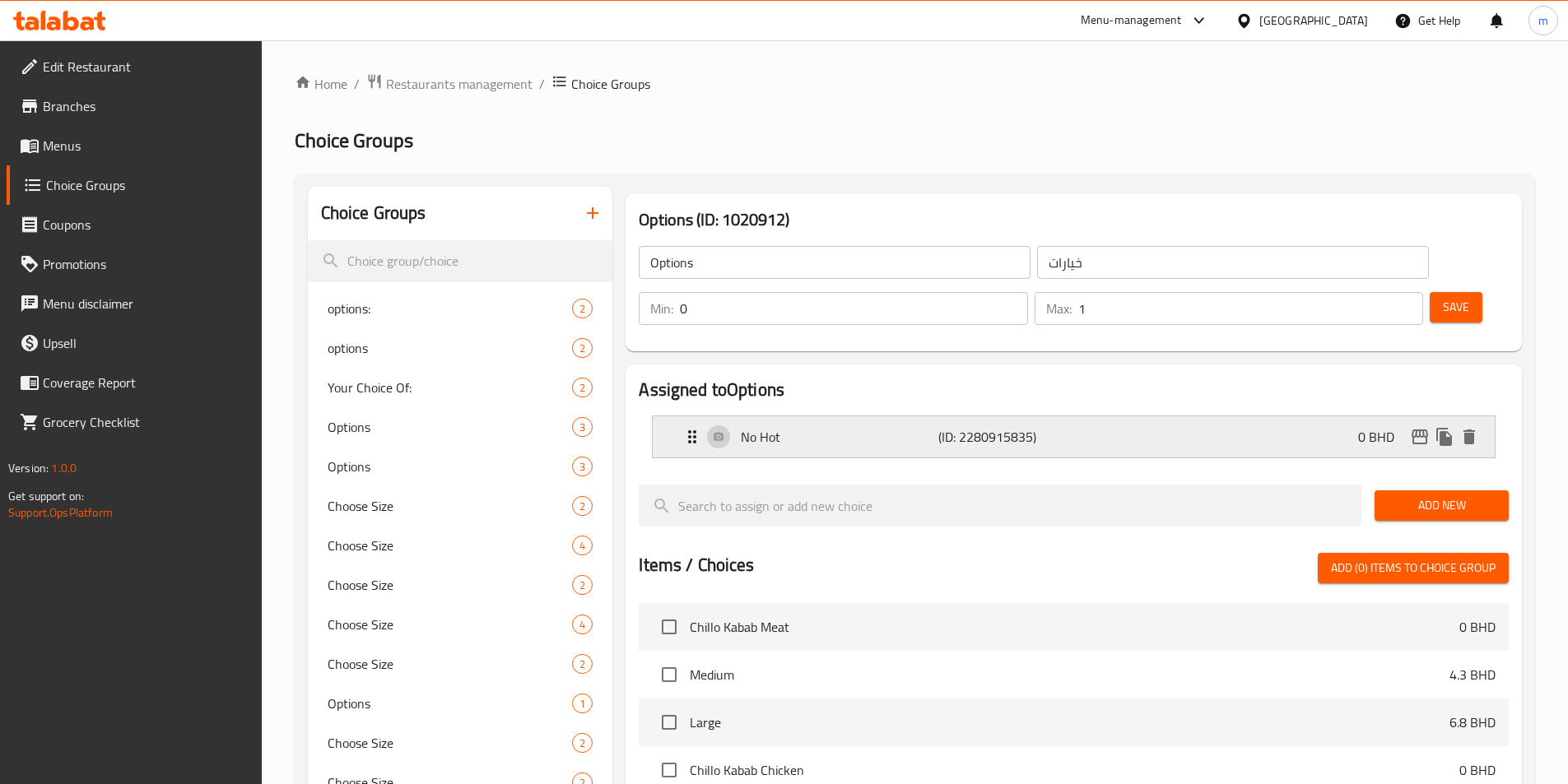
click at [838, 416] on div "No Hot (ID: 2280915835) 0 BHD" at bounding box center [1078, 436] width 792 height 42
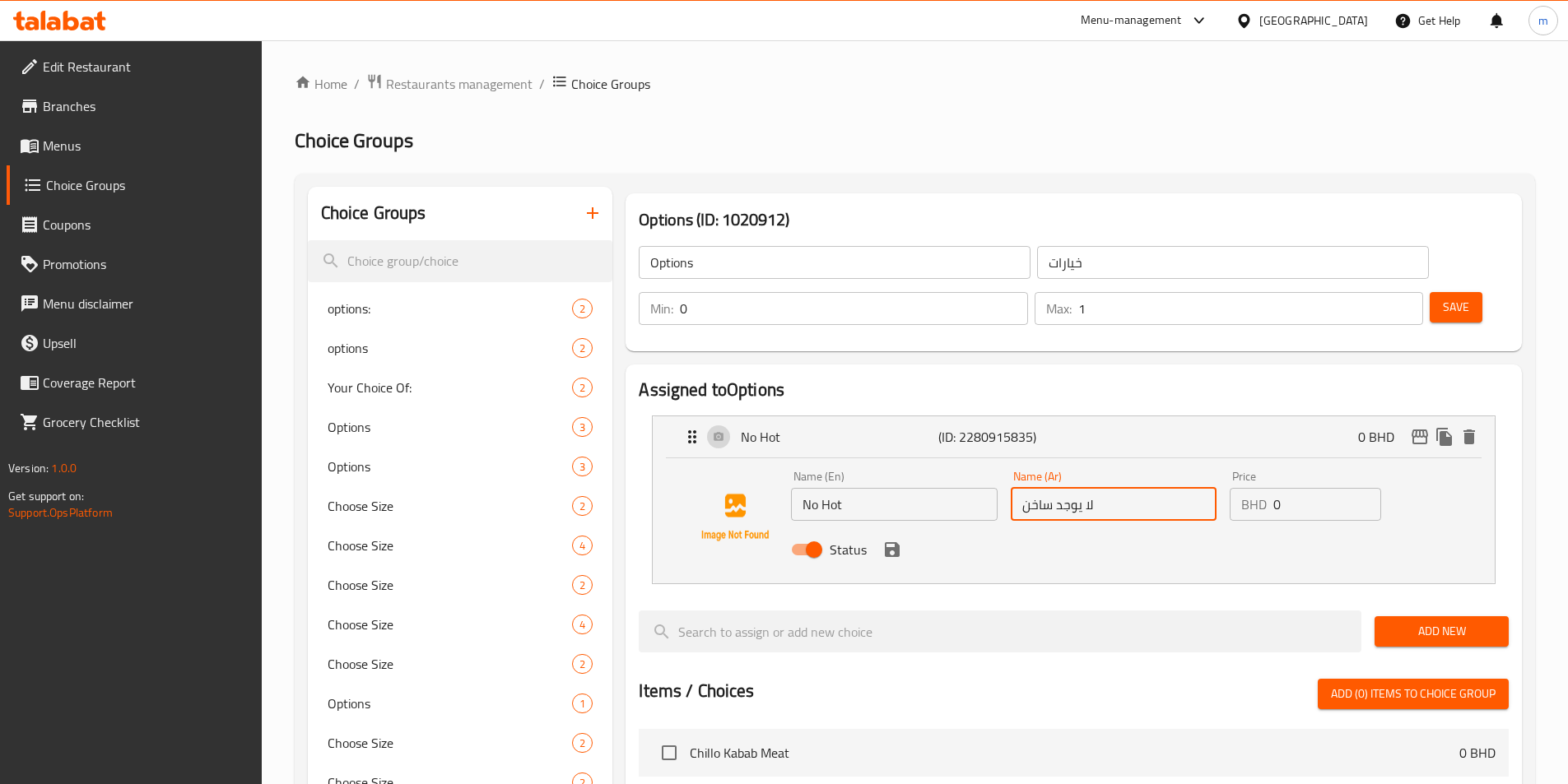
drag, startPoint x: 1111, startPoint y: 463, endPoint x: 1003, endPoint y: 462, distance: 108.0
click at [1004, 463] on div "Name (Ar) لا يوجد ساخن Name (Ar)" at bounding box center [1113, 495] width 219 height 64
type input "y"
click at [895, 542] on icon "save" at bounding box center [892, 548] width 14 height 14
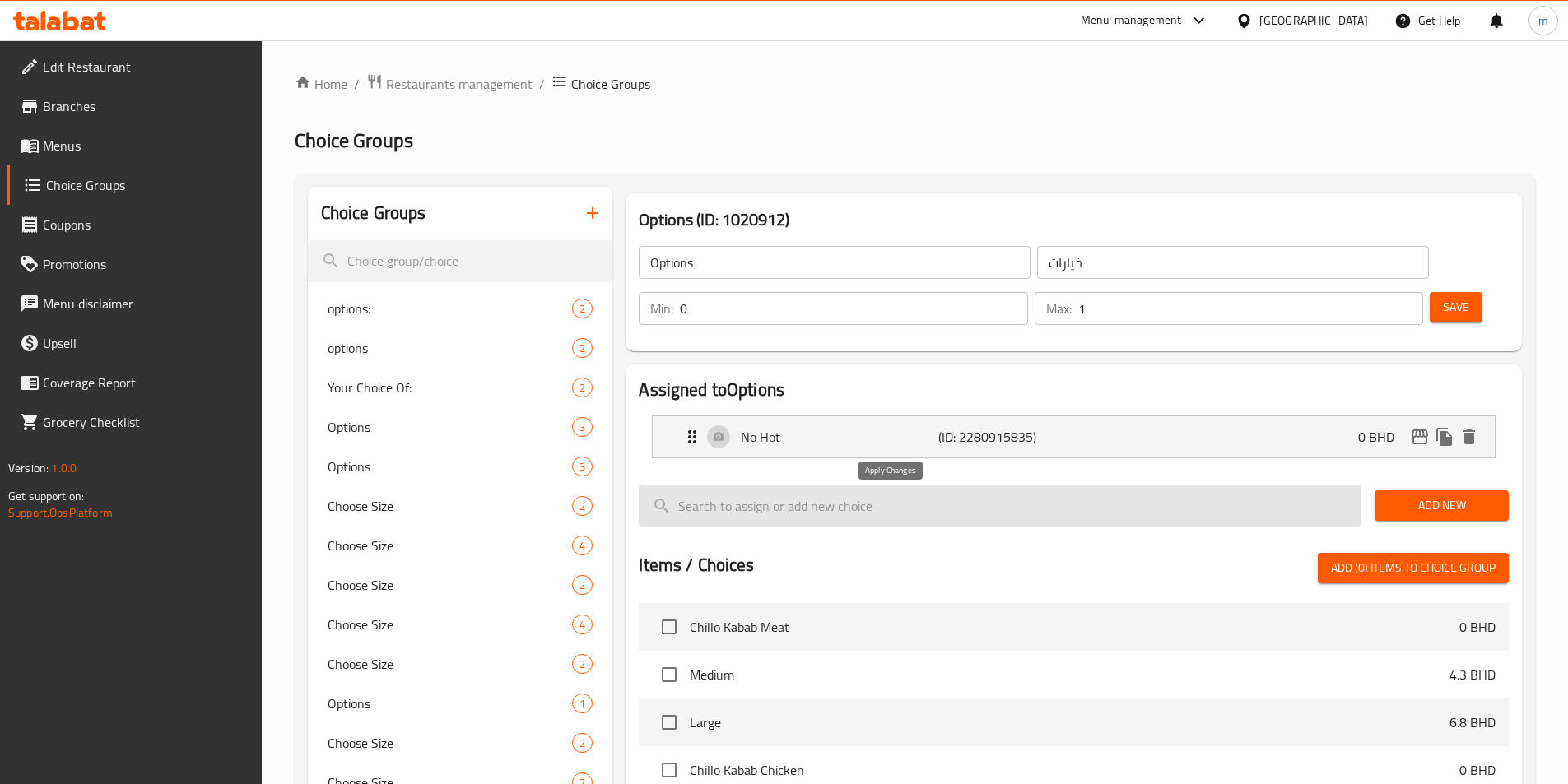
type input "غير حار"
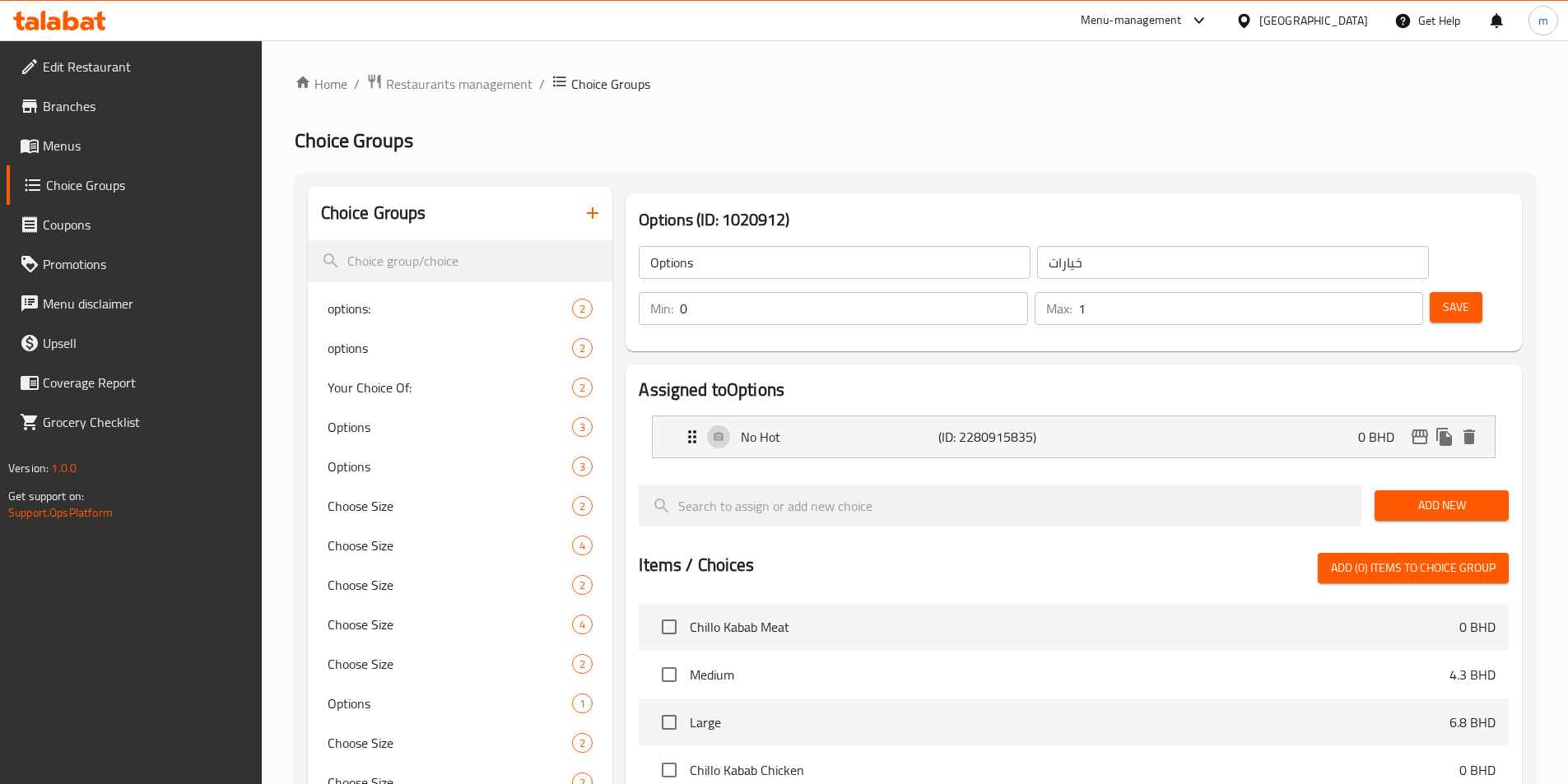
click at [1442, 296] on span "Save" at bounding box center [1455, 306] width 26 height 20
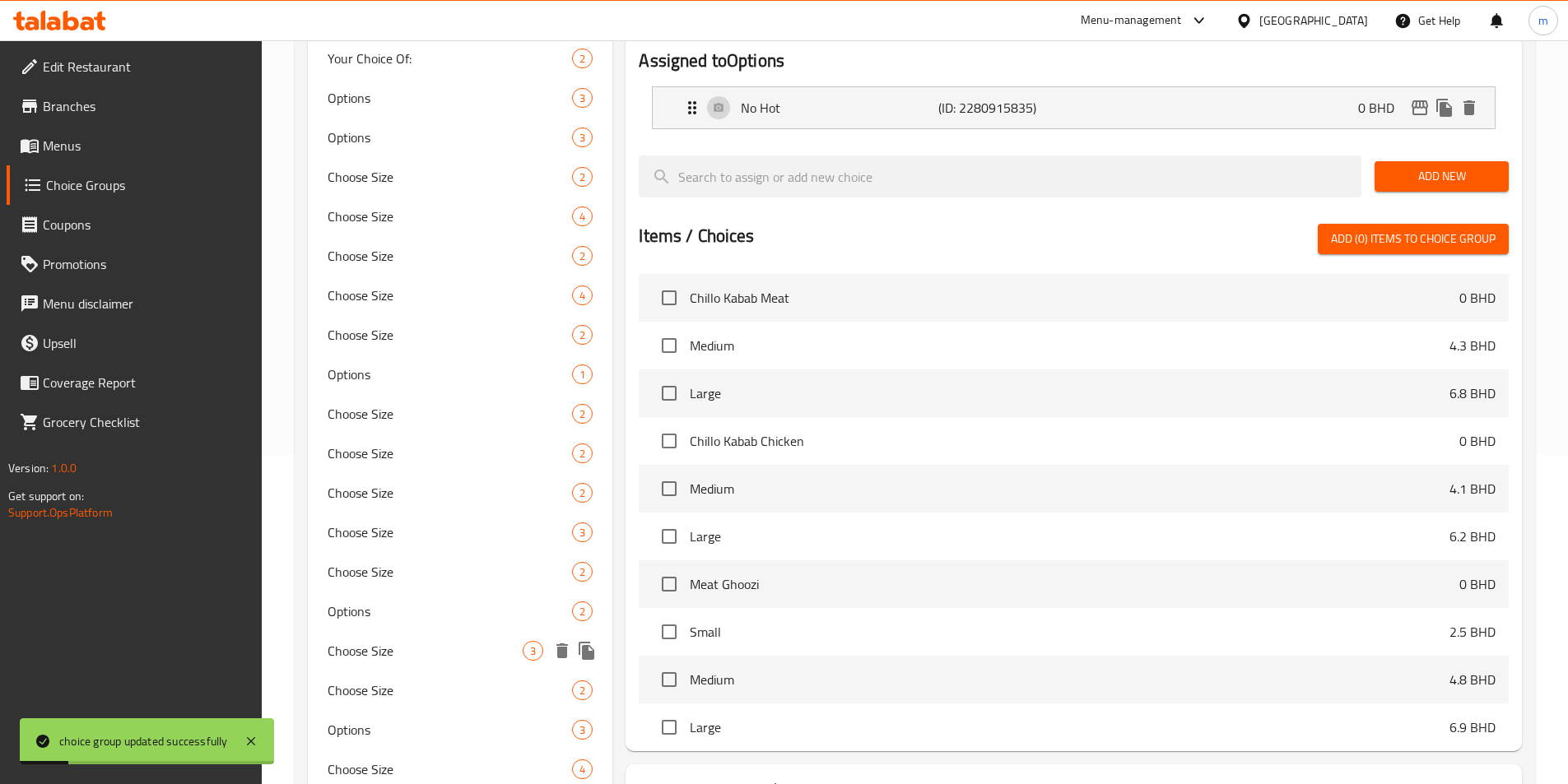
scroll to position [575, 0]
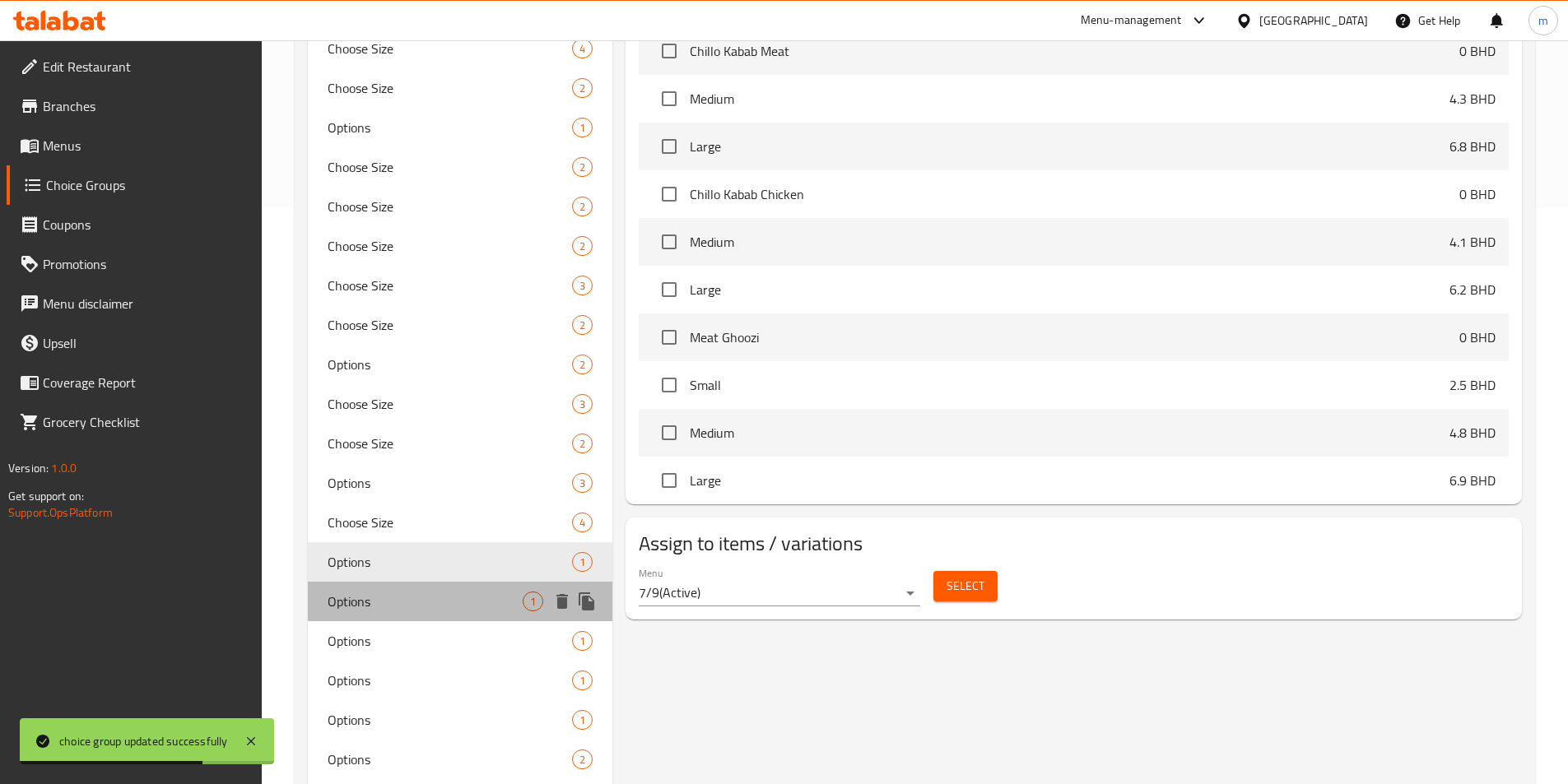
click at [462, 602] on span "Options" at bounding box center [425, 601] width 196 height 19
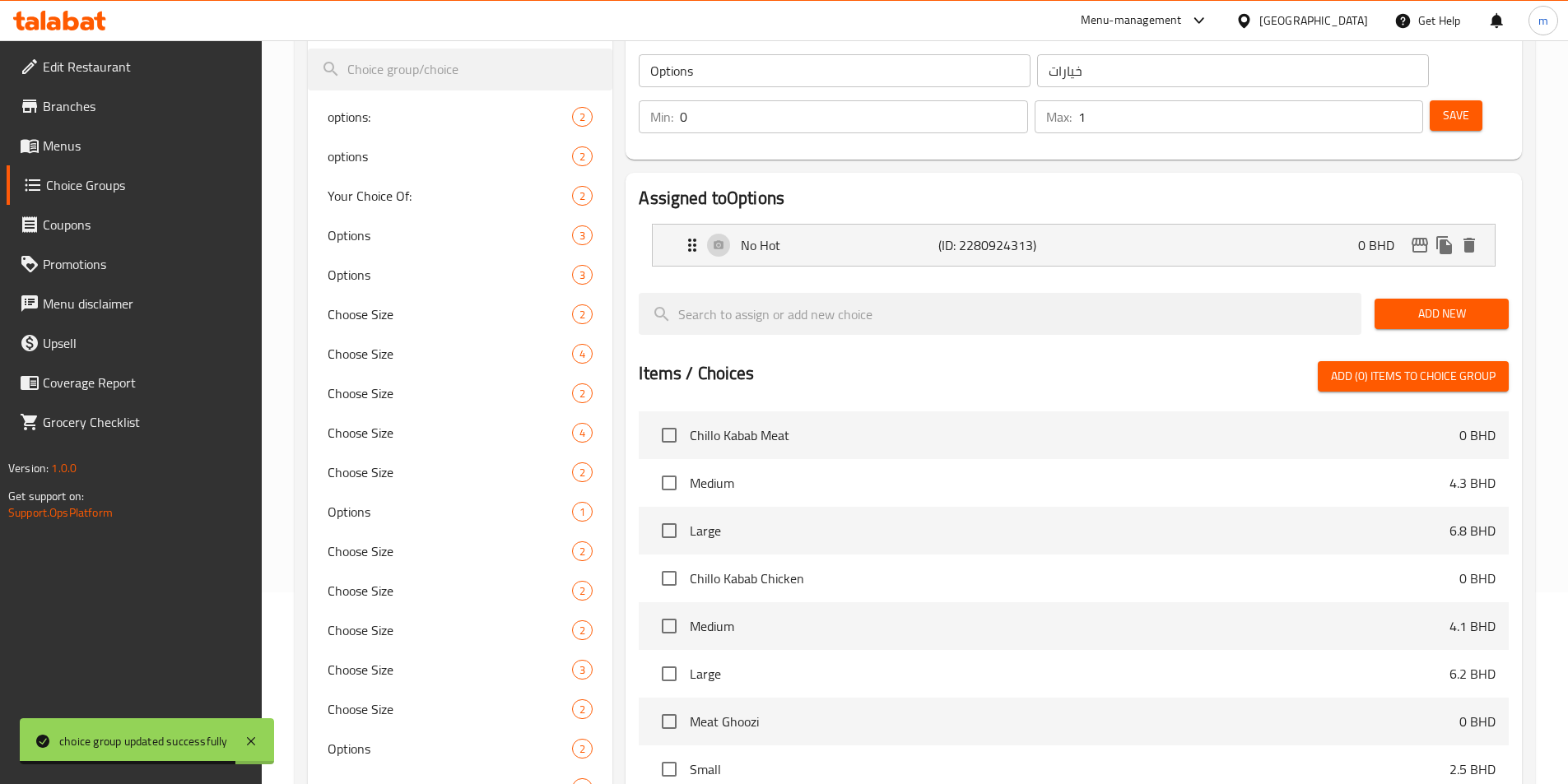
scroll to position [0, 0]
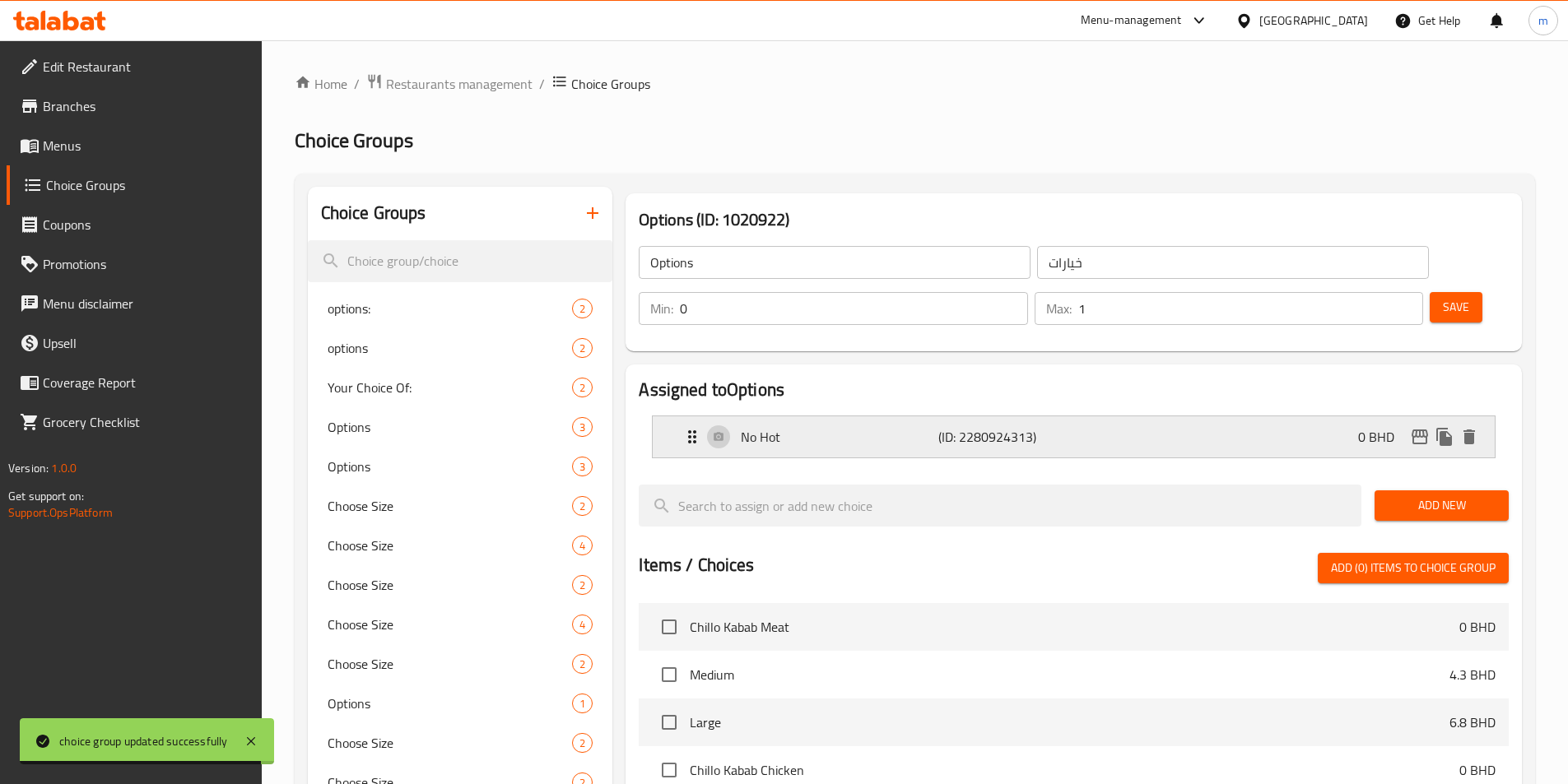
click at [829, 427] on p "No Hot" at bounding box center [840, 436] width 197 height 19
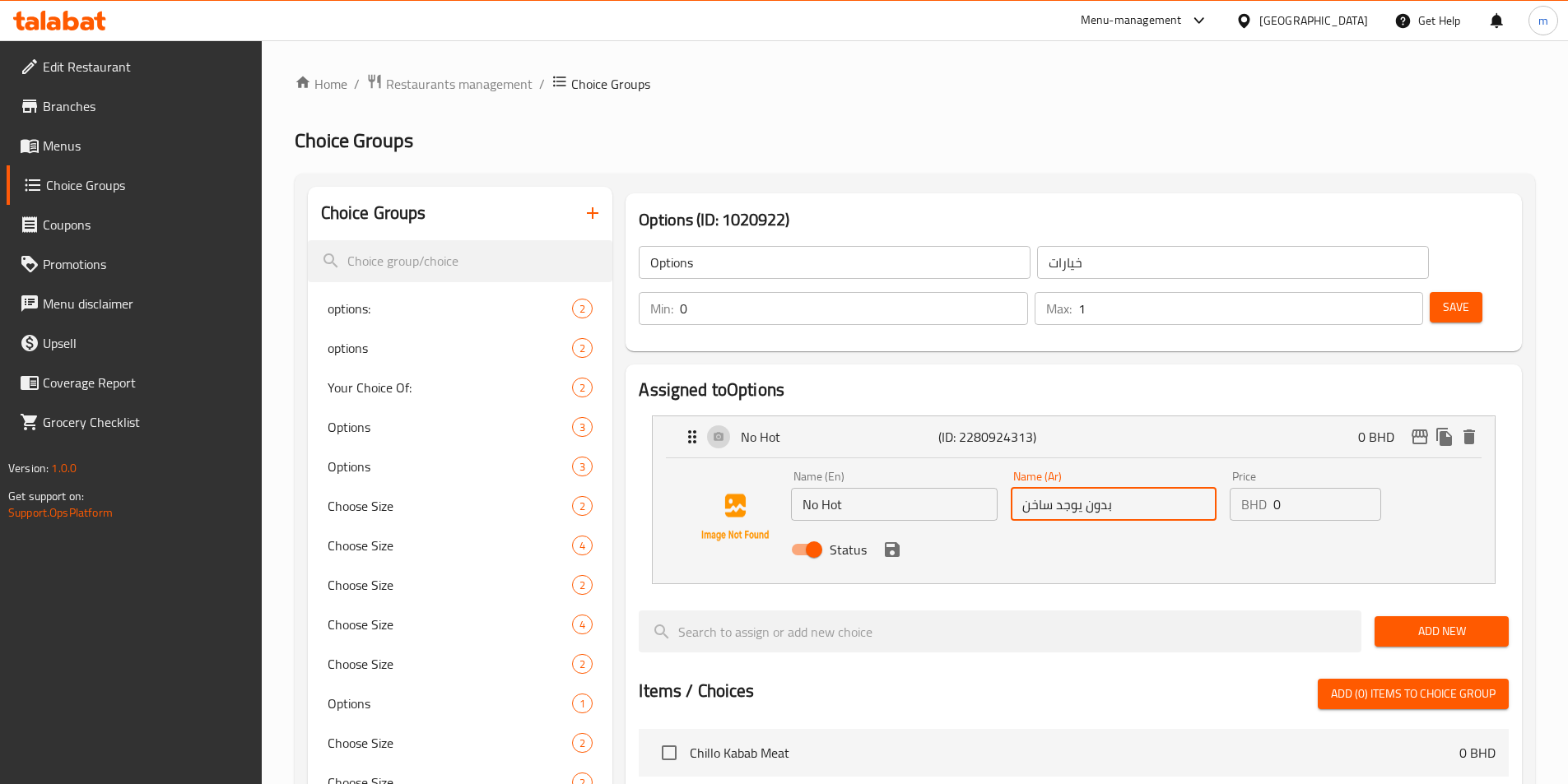
drag, startPoint x: 1118, startPoint y: 462, endPoint x: 994, endPoint y: 465, distance: 124.0
click at [994, 465] on div "Name (En) No Hot Name (En) Name (Ar) بدون يوجد ساخن Name (Ar) Price BHD 0 Price…" at bounding box center [1113, 518] width 658 height 108
click at [882, 540] on icon "save" at bounding box center [892, 549] width 19 height 19
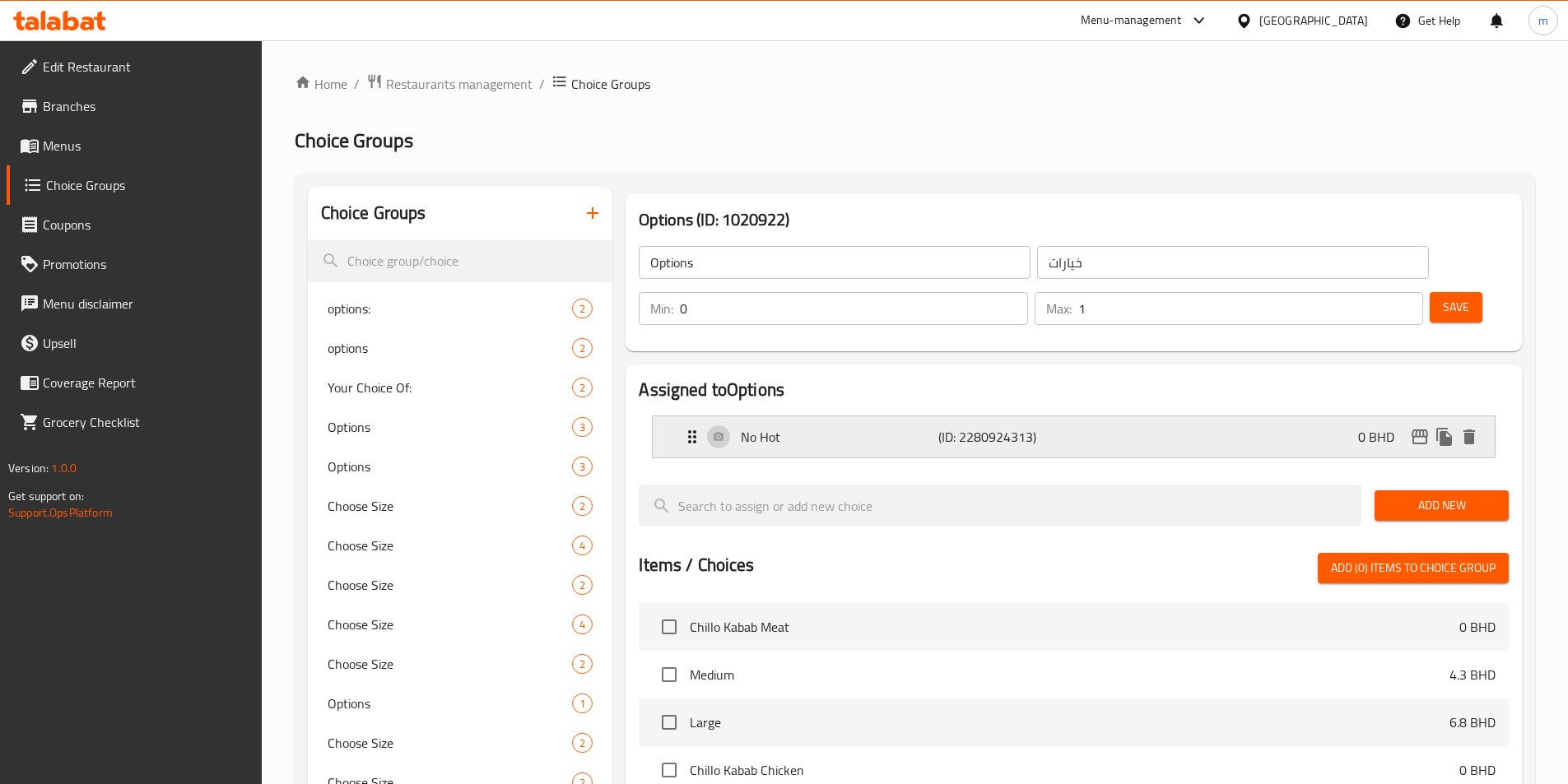
type input "غير حار"
click at [1433, 292] on button "Save" at bounding box center [1455, 307] width 53 height 31
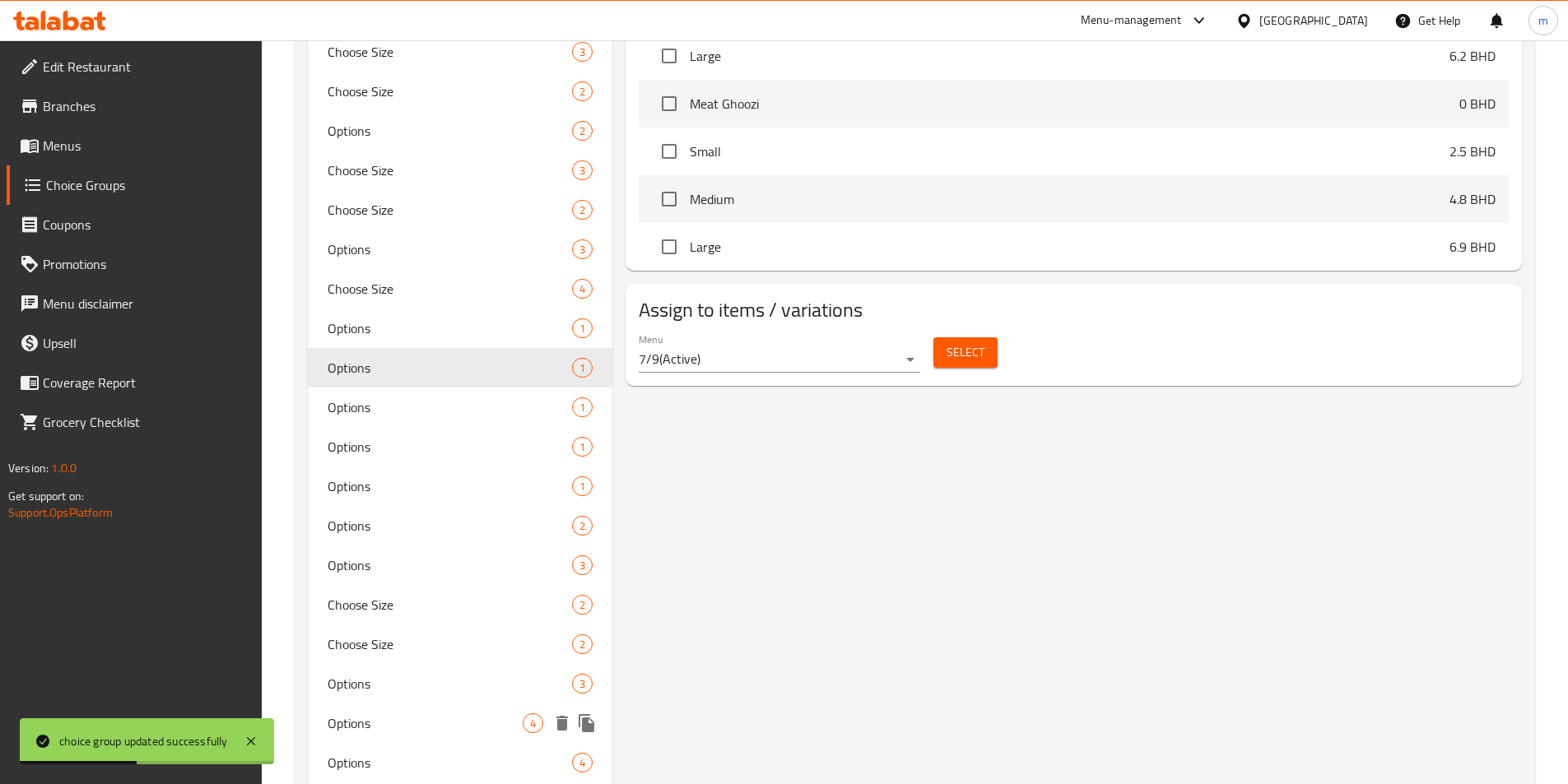
scroll to position [905, 0]
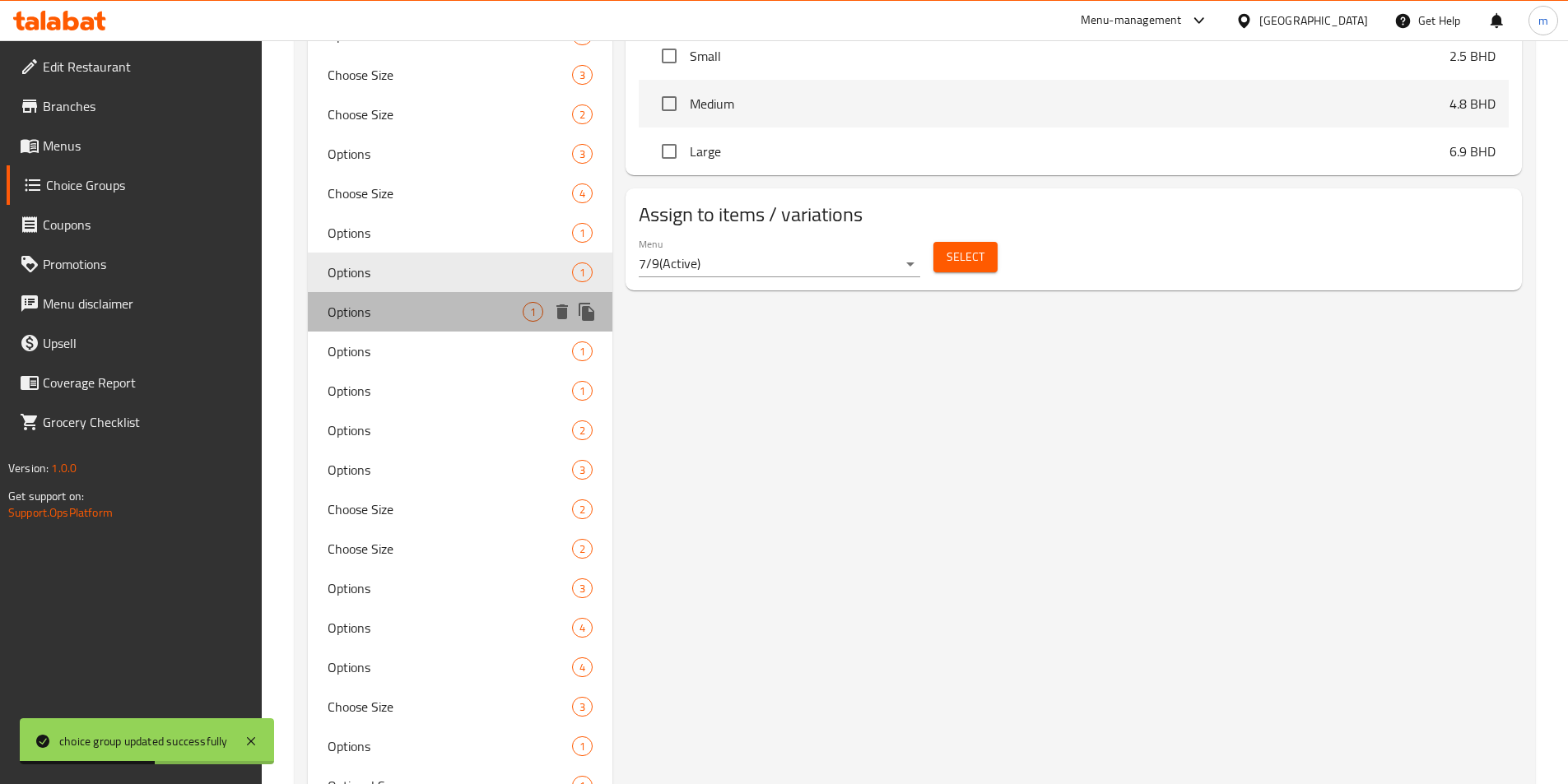
click at [435, 312] on span "Options" at bounding box center [425, 312] width 196 height 19
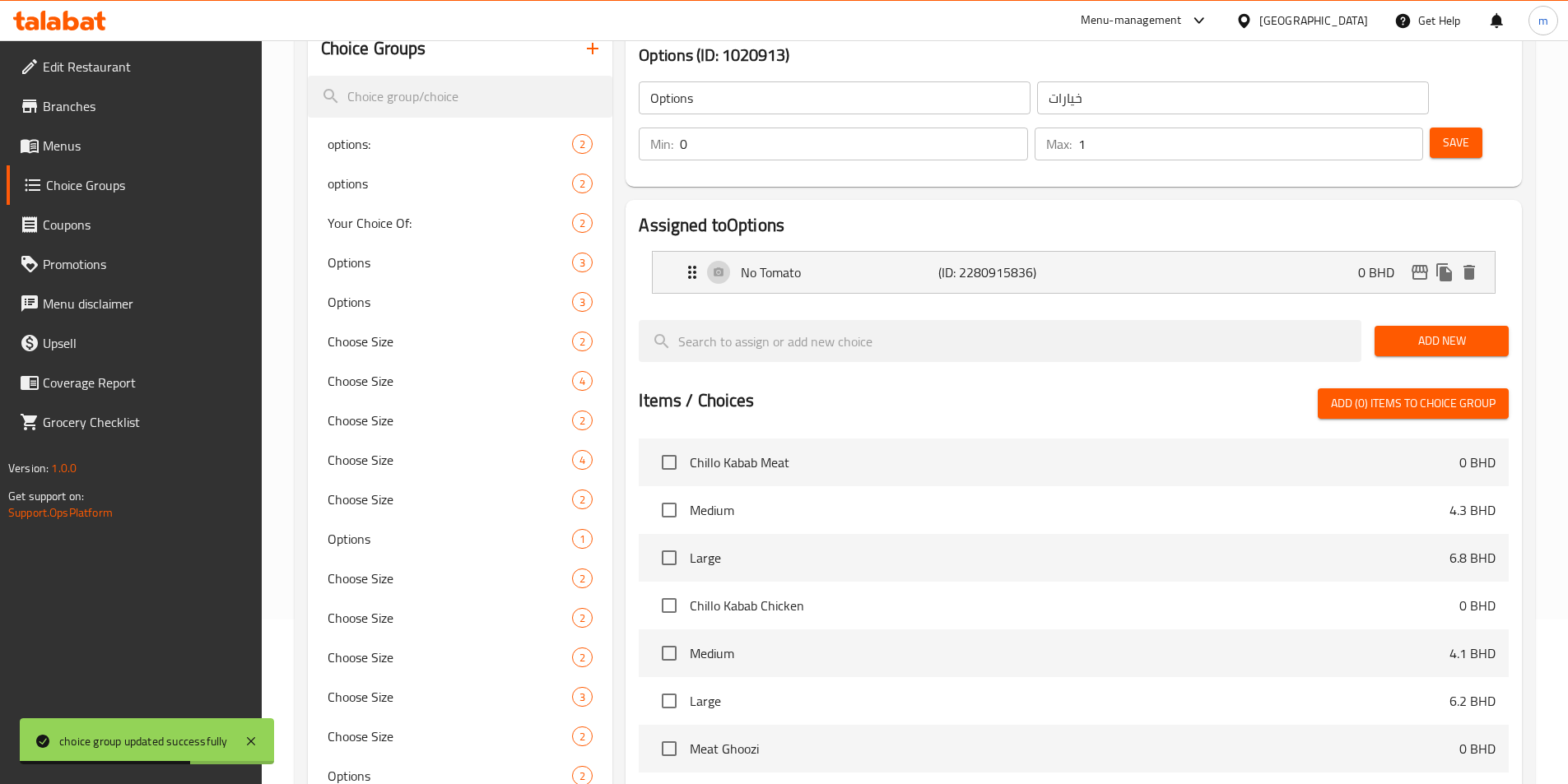
scroll to position [0, 0]
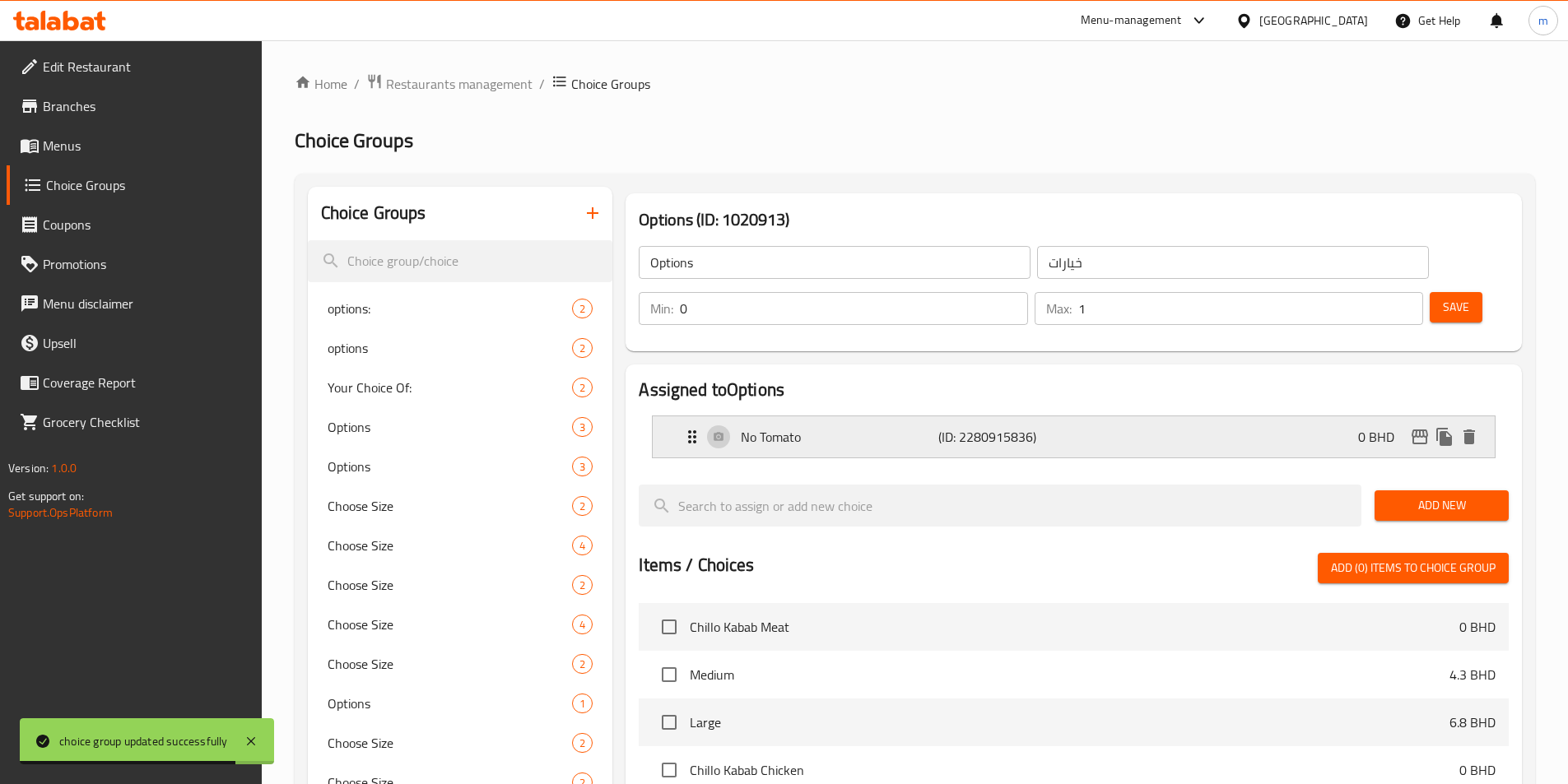
click at [1041, 427] on p "(ID: 2280915836)" at bounding box center [1004, 436] width 131 height 19
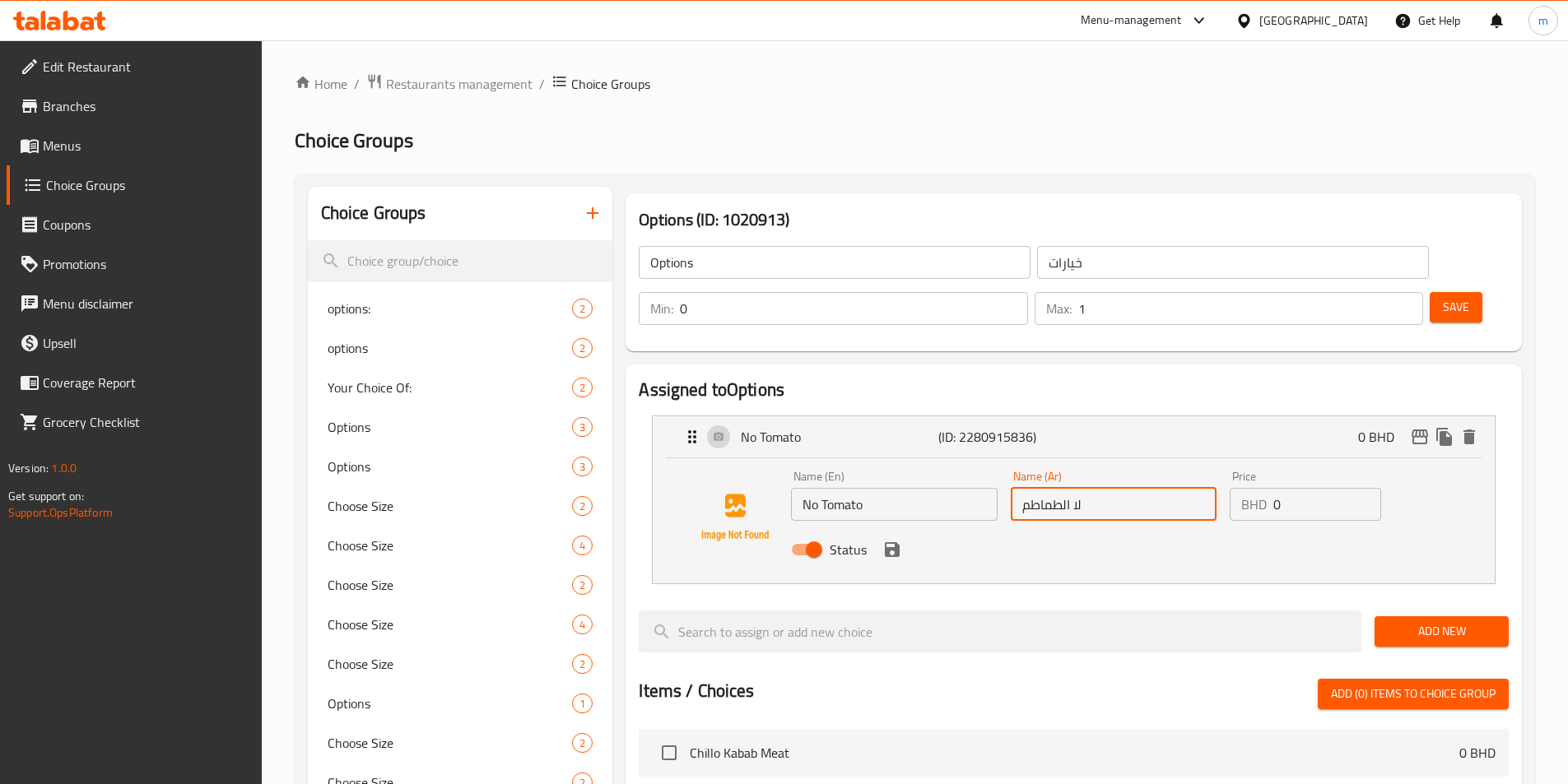
drag, startPoint x: 1097, startPoint y: 461, endPoint x: 1074, endPoint y: 461, distance: 23.0
click at [1074, 488] on input "لا الطماطم" at bounding box center [1113, 504] width 206 height 33
click at [900, 540] on icon "save" at bounding box center [892, 549] width 19 height 19
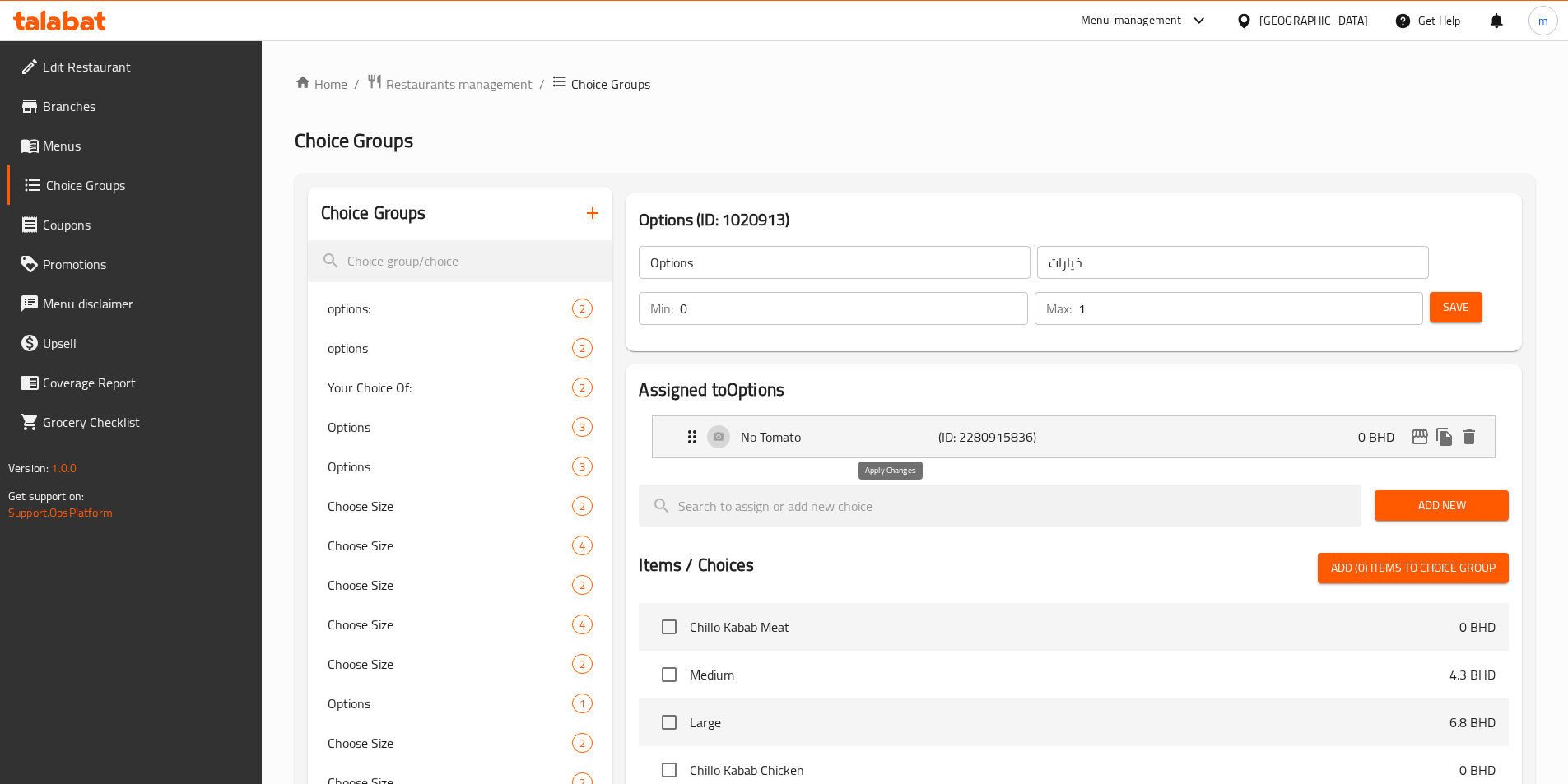
type input "بدون الطماطم"
click at [1442, 296] on span "Save" at bounding box center [1455, 306] width 26 height 20
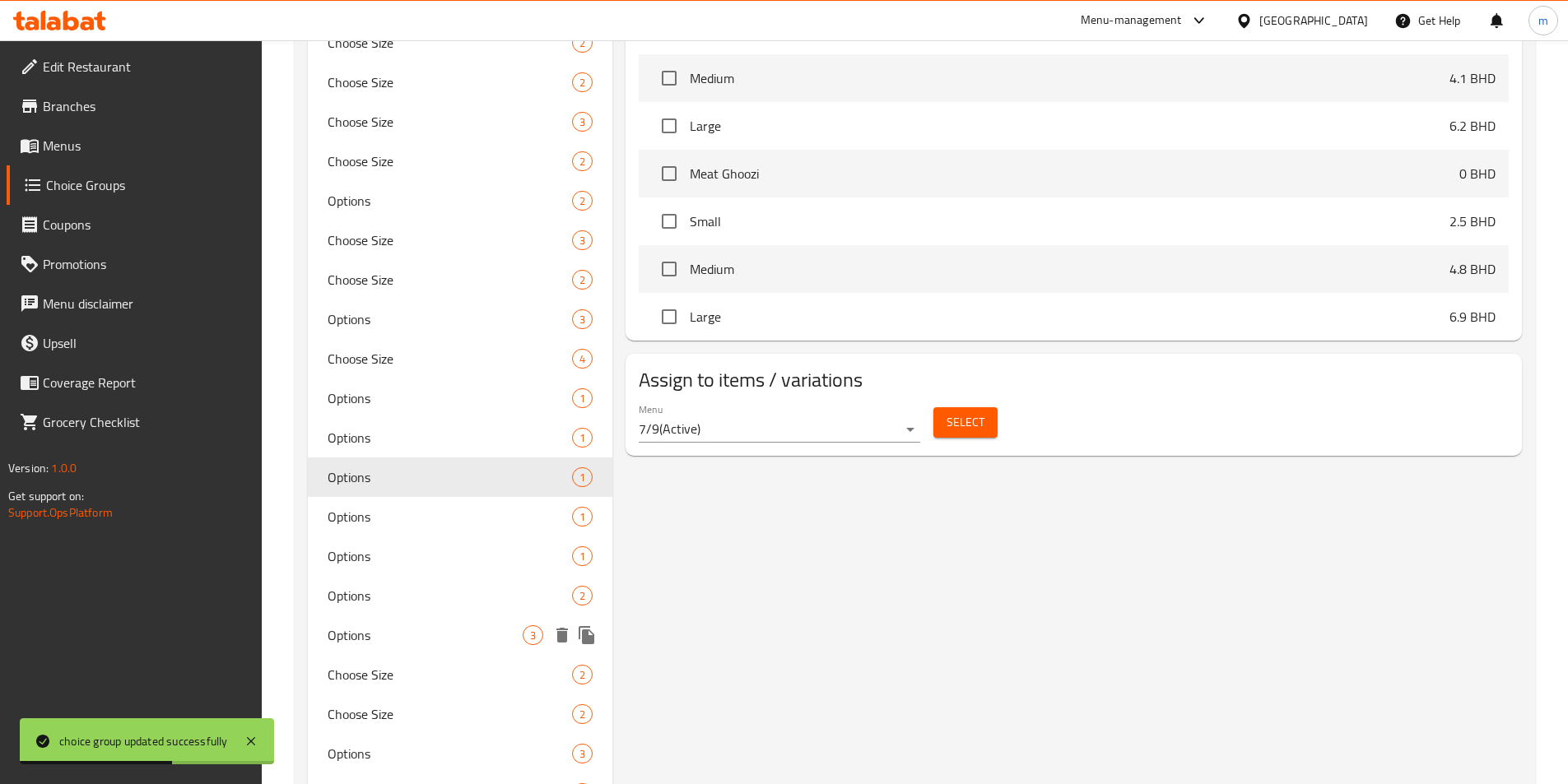
scroll to position [741, 0]
click at [451, 520] on span "Options" at bounding box center [425, 516] width 196 height 19
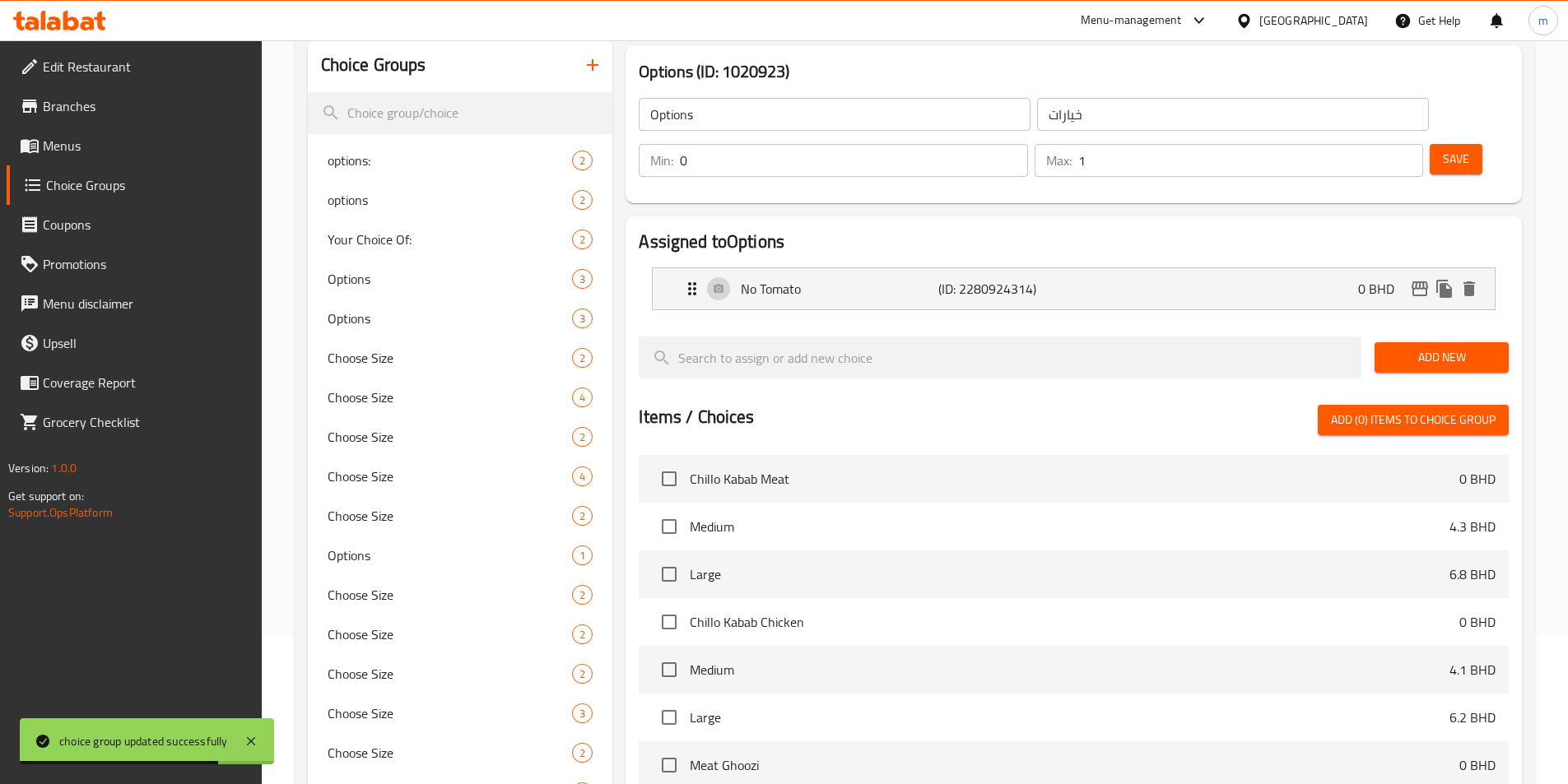
scroll to position [0, 0]
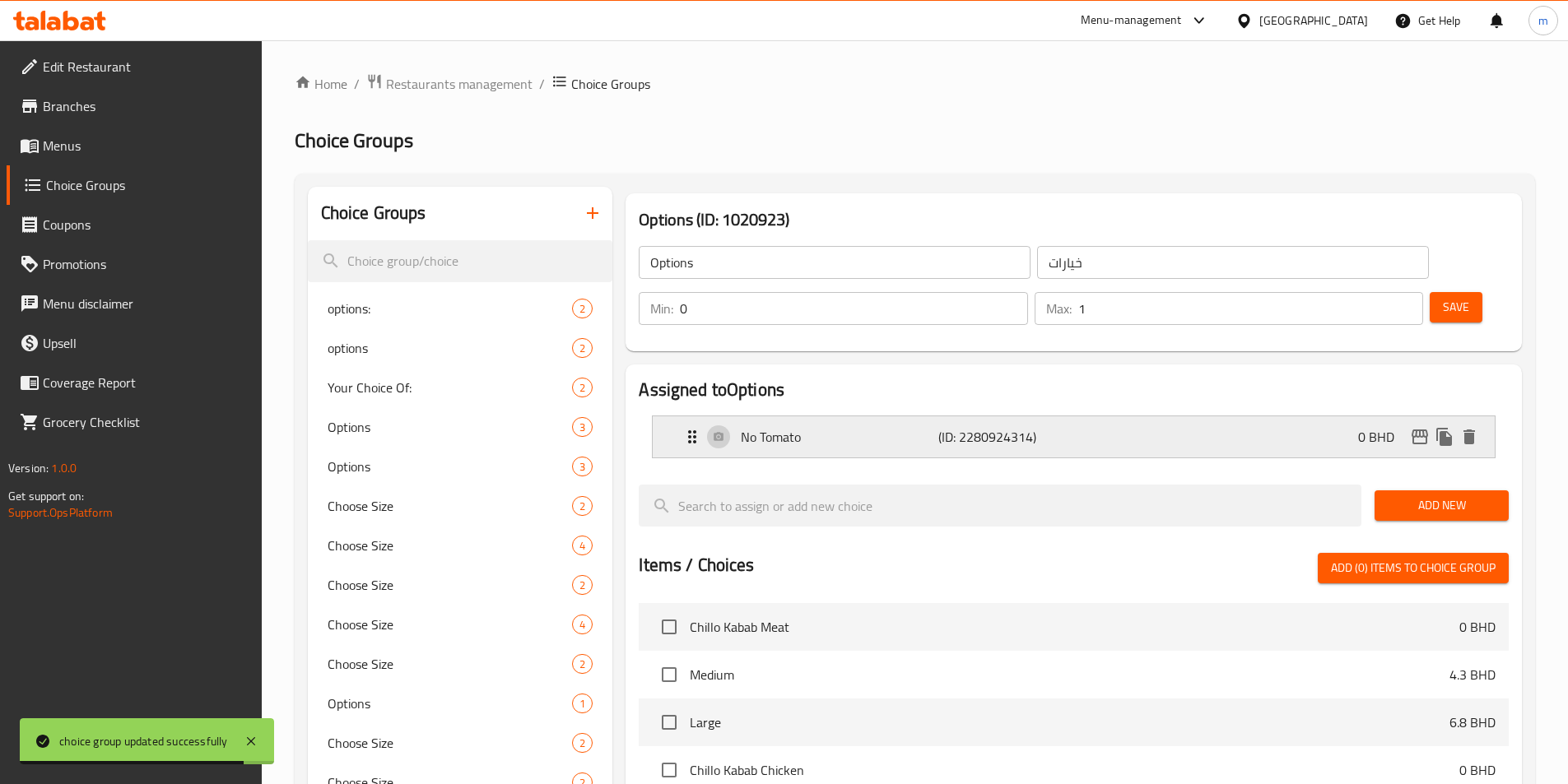
click at [905, 416] on div "No Tomato (ID: 2280924314) 0 BHD" at bounding box center [1078, 436] width 792 height 42
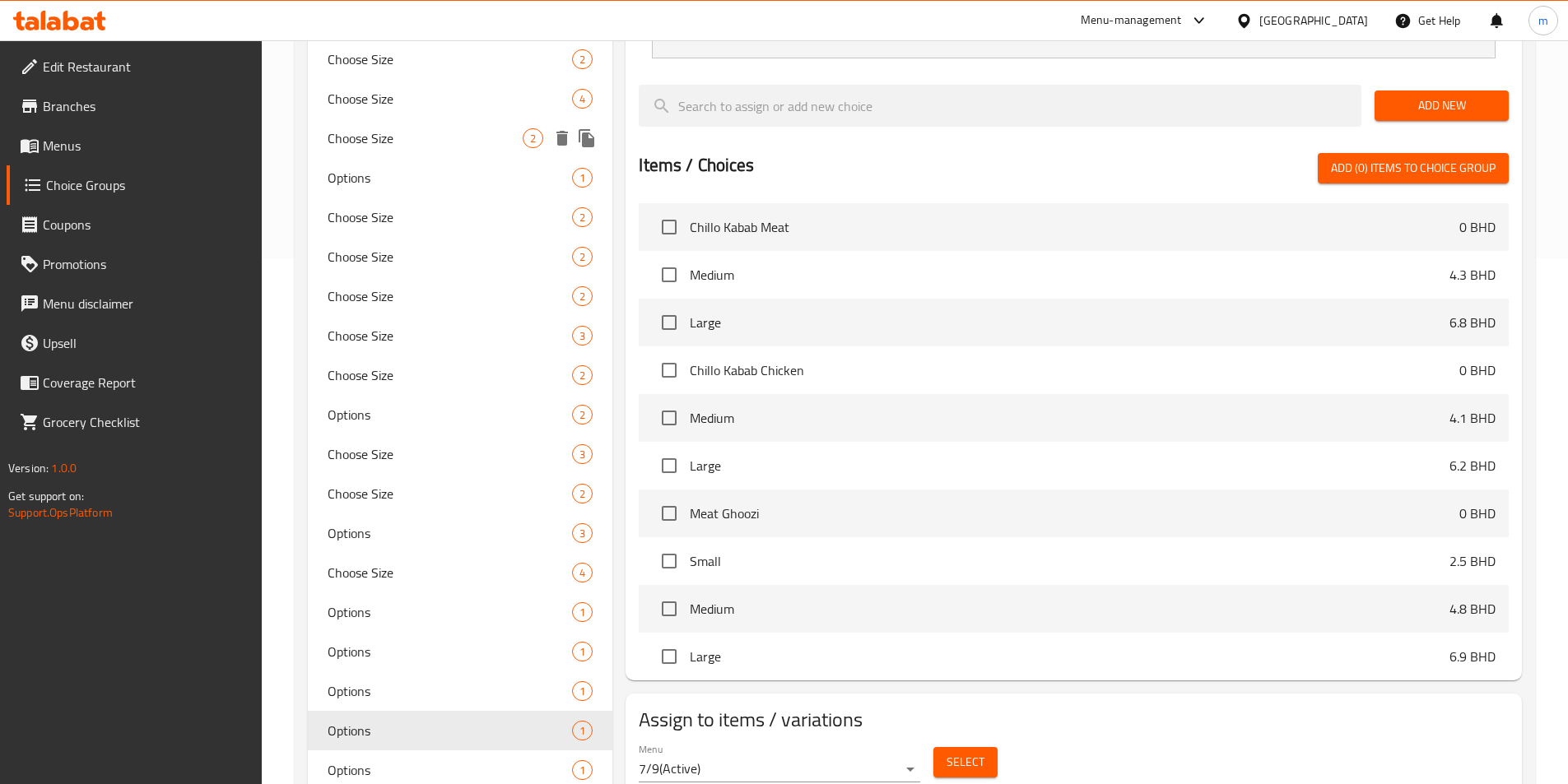
scroll to position [658, 0]
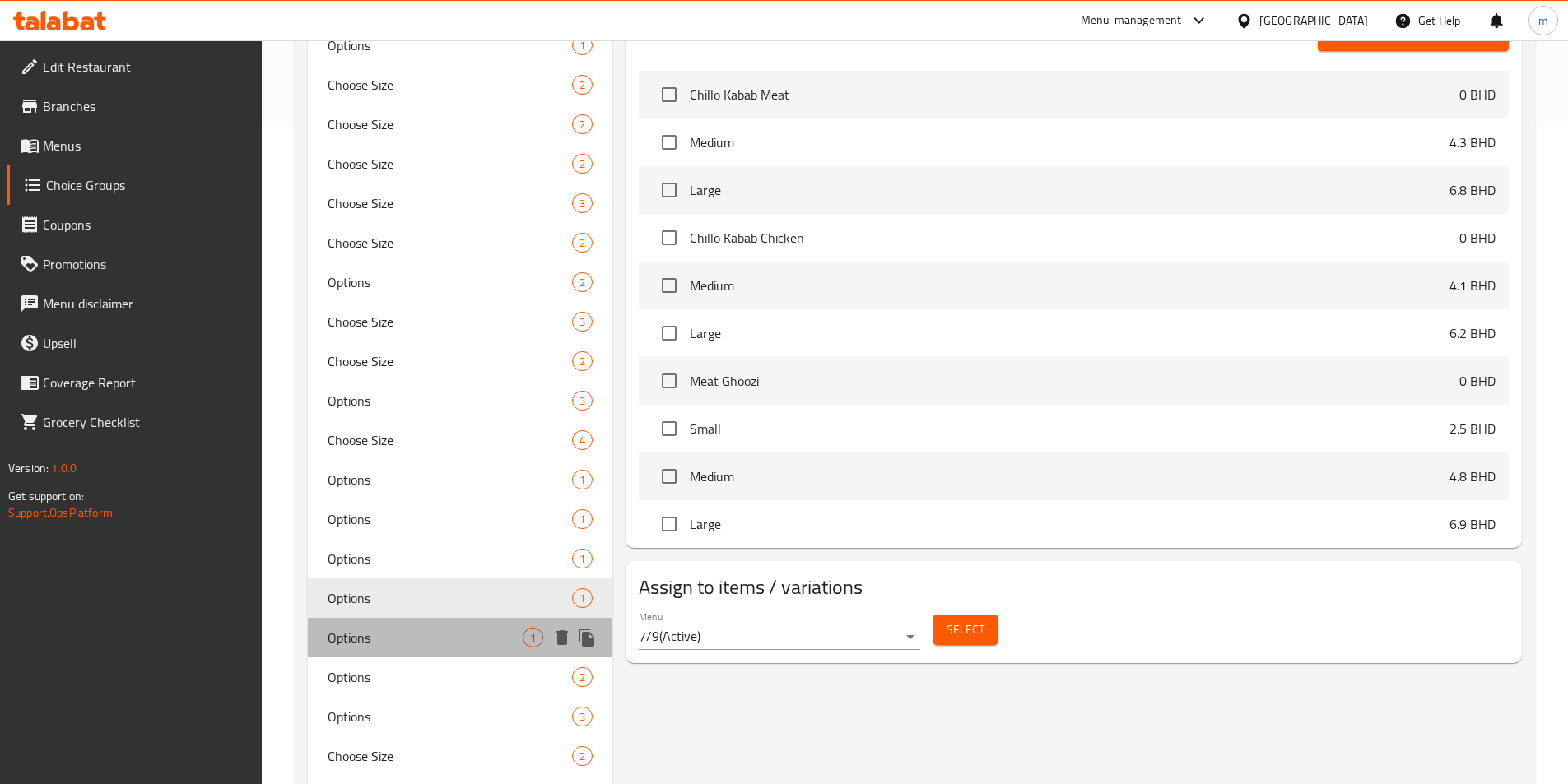
click at [423, 636] on span "Options" at bounding box center [425, 637] width 196 height 19
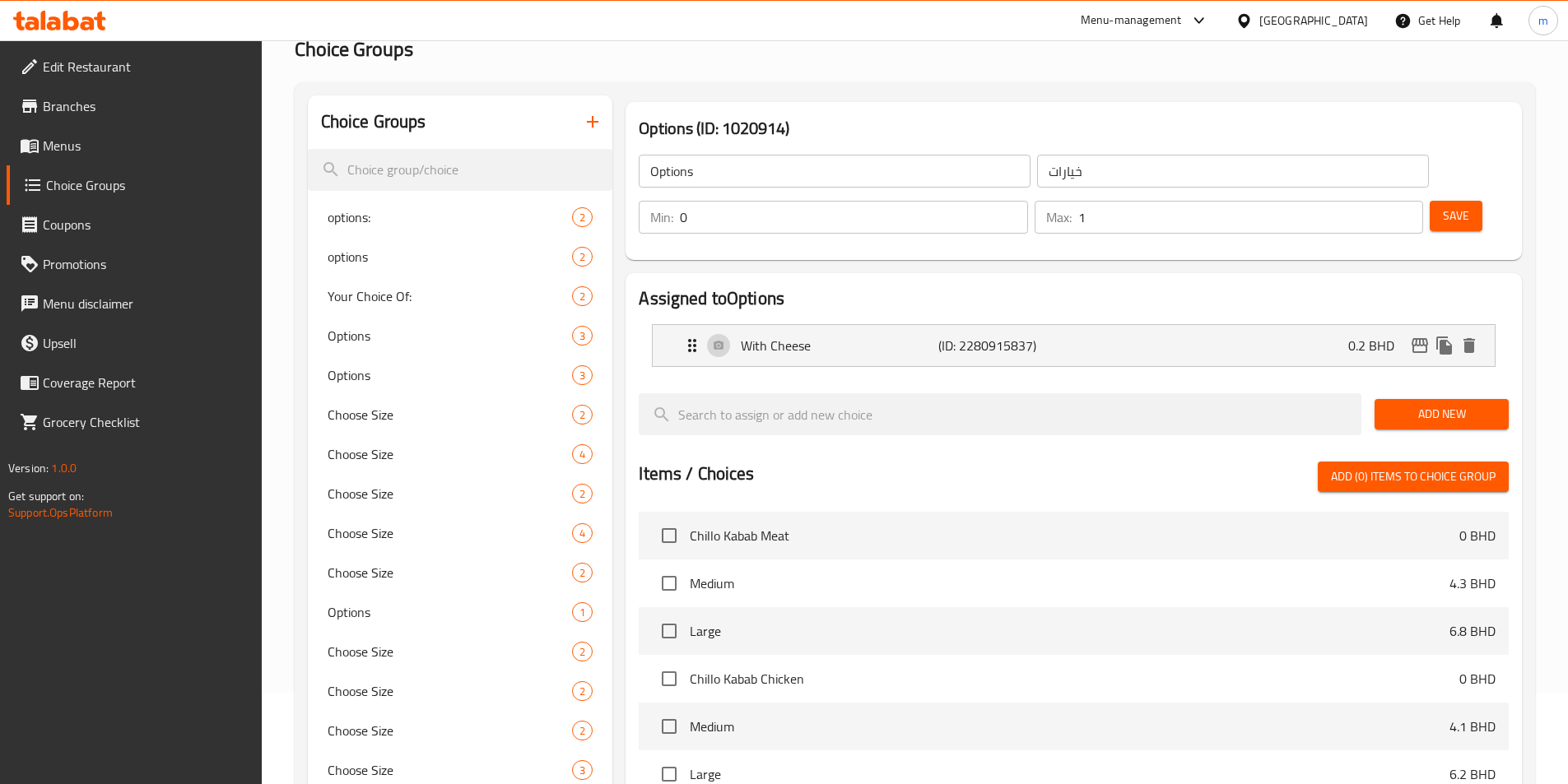
scroll to position [0, 0]
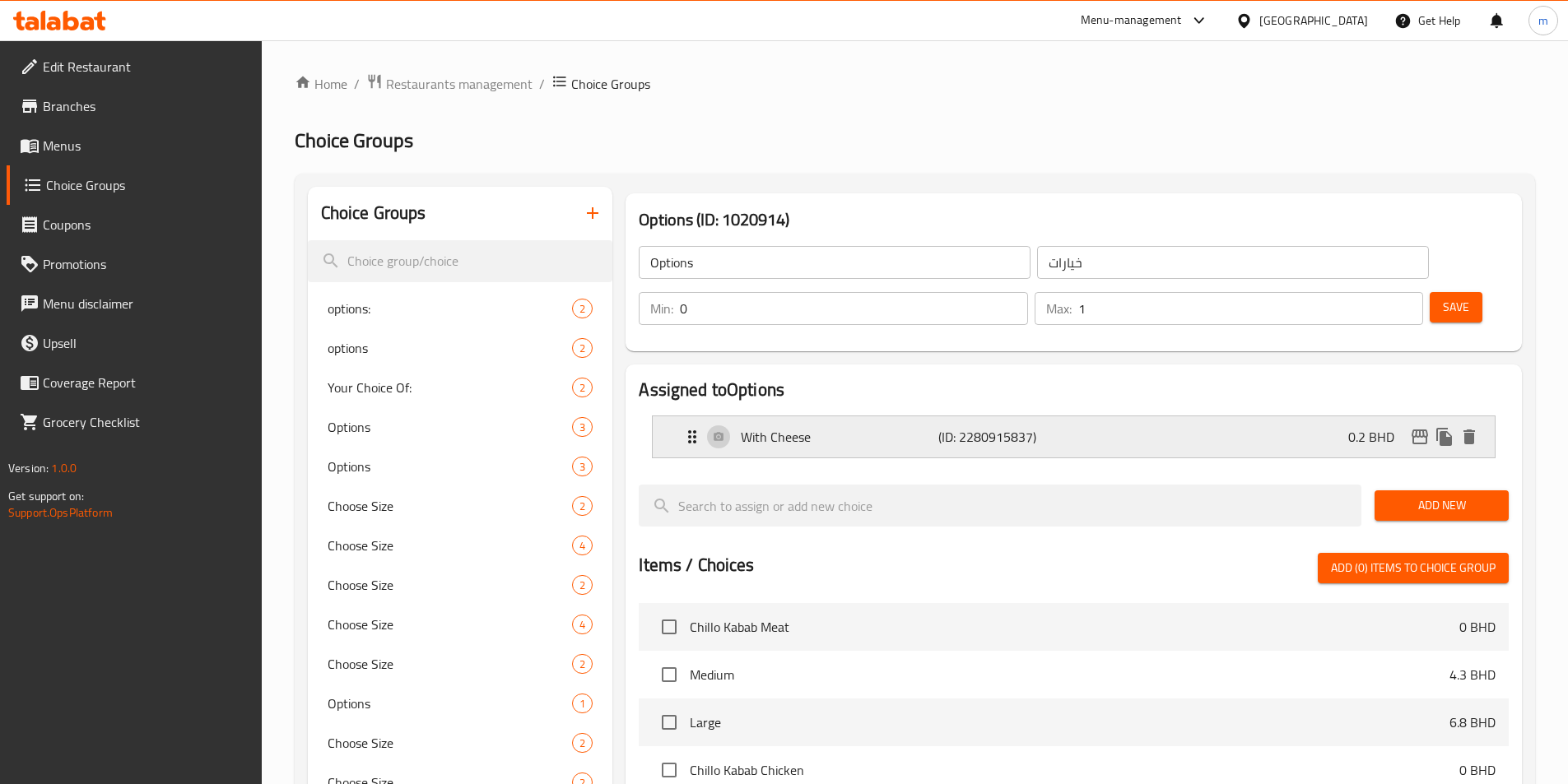
click at [866, 427] on p "With Cheese" at bounding box center [840, 436] width 197 height 19
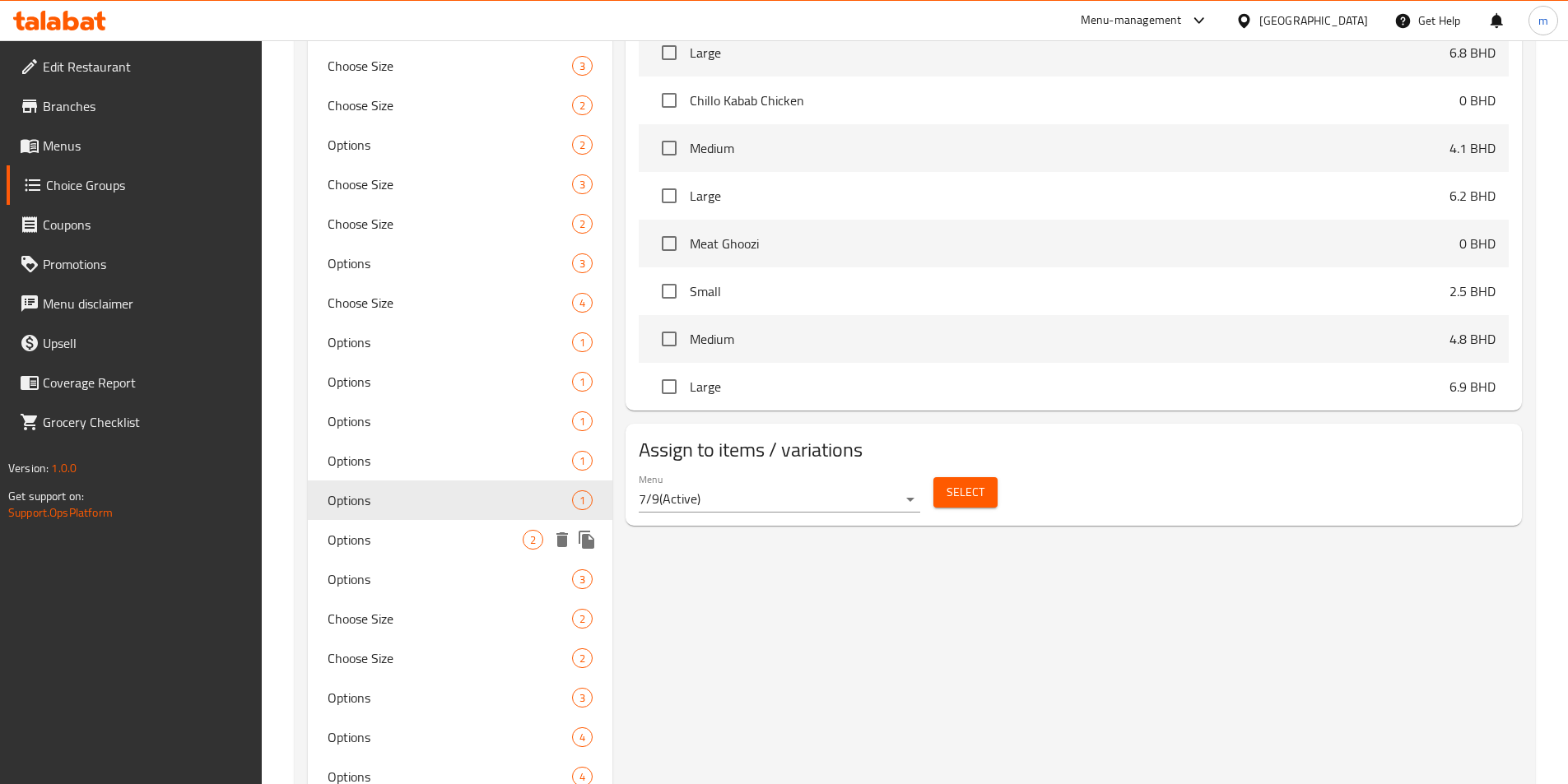
scroll to position [905, 0]
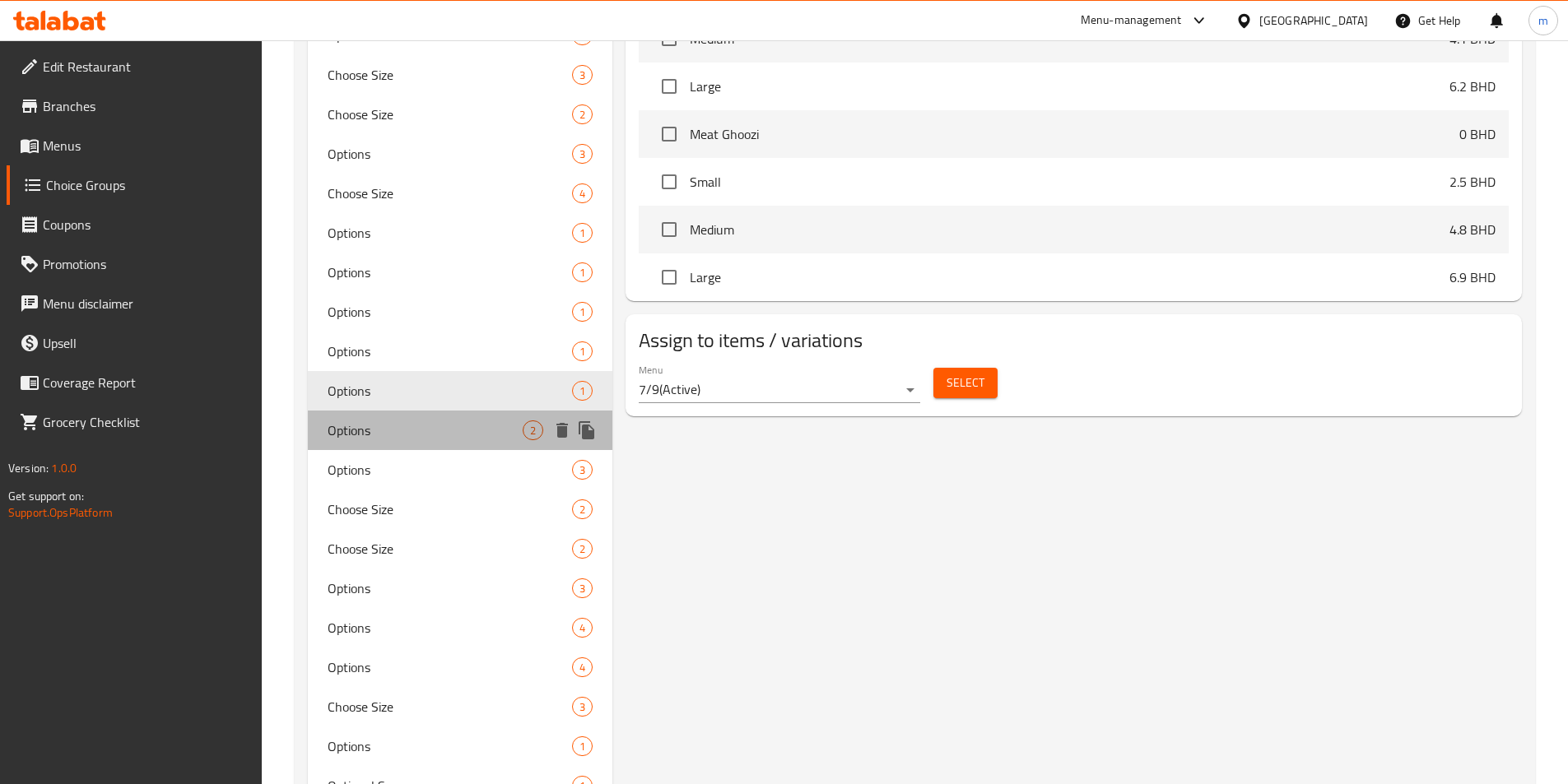
click at [436, 437] on span "Options" at bounding box center [425, 430] width 196 height 19
type input "2"
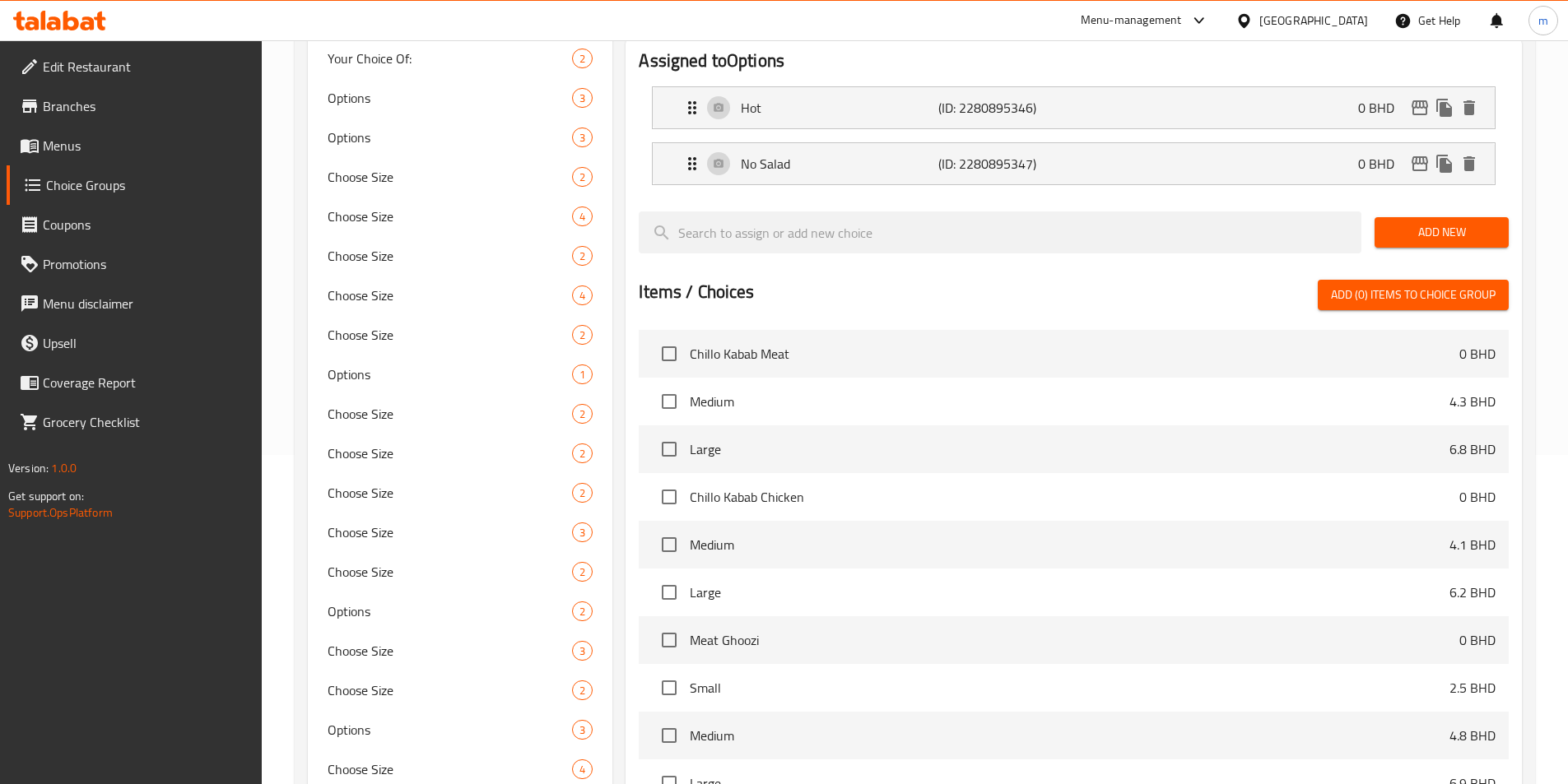
scroll to position [0, 0]
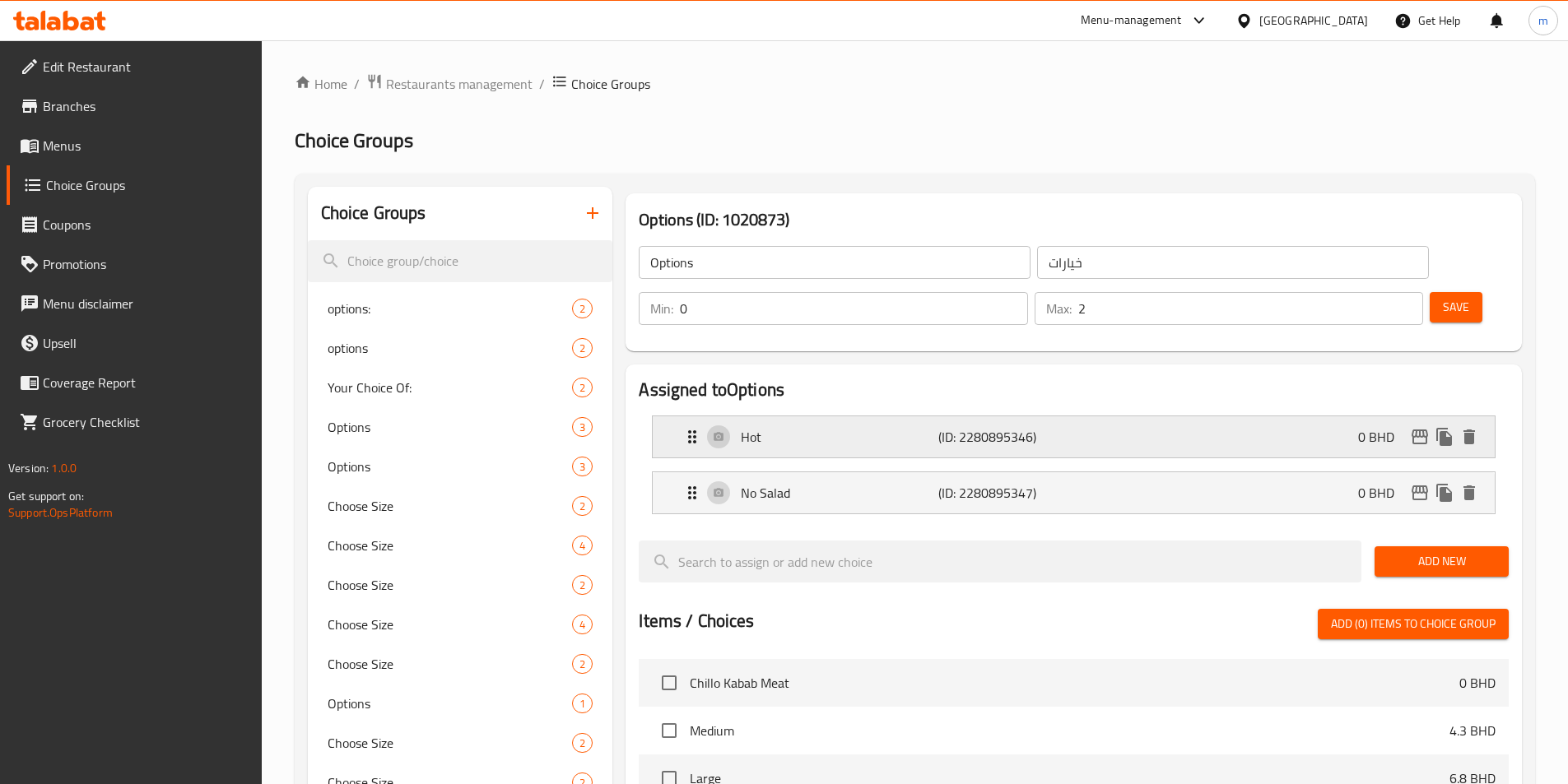
click at [818, 416] on div "Hot (ID: 2280895346) 0 BHD" at bounding box center [1078, 436] width 792 height 42
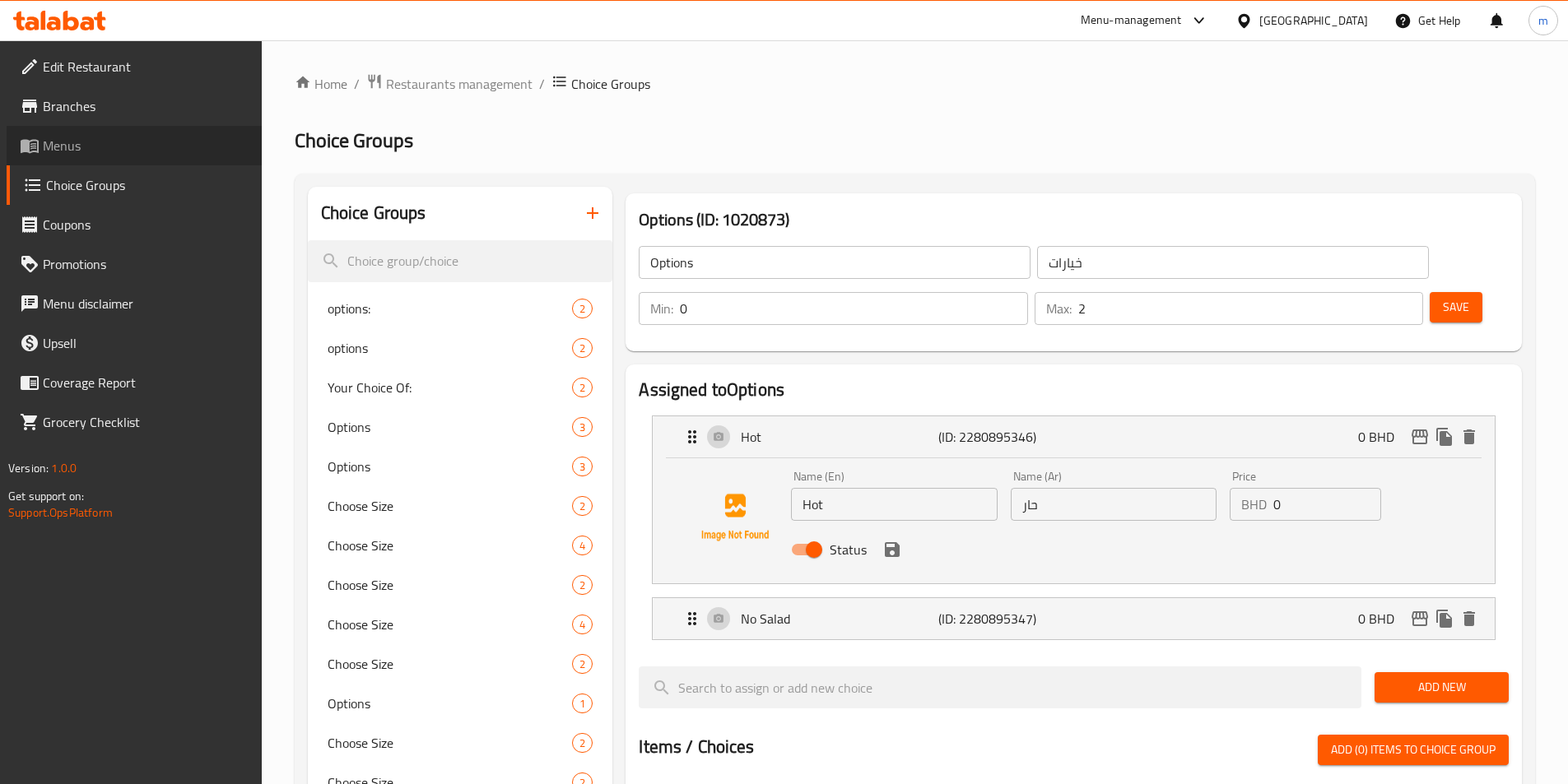
click at [42, 147] on span at bounding box center [31, 146] width 23 height 19
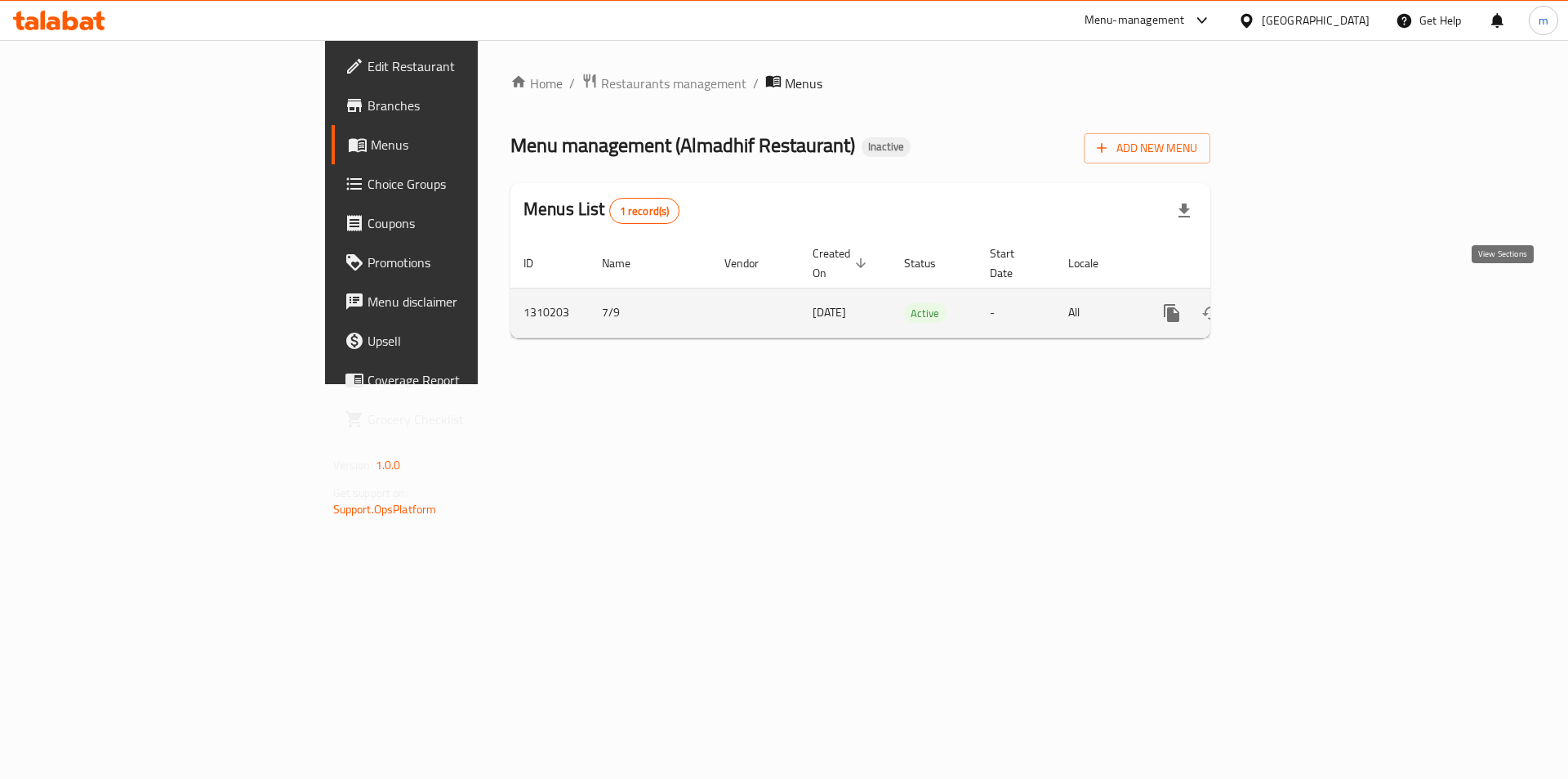
click at [1299, 303] on icon "enhanced table" at bounding box center [1290, 313] width 19 height 19
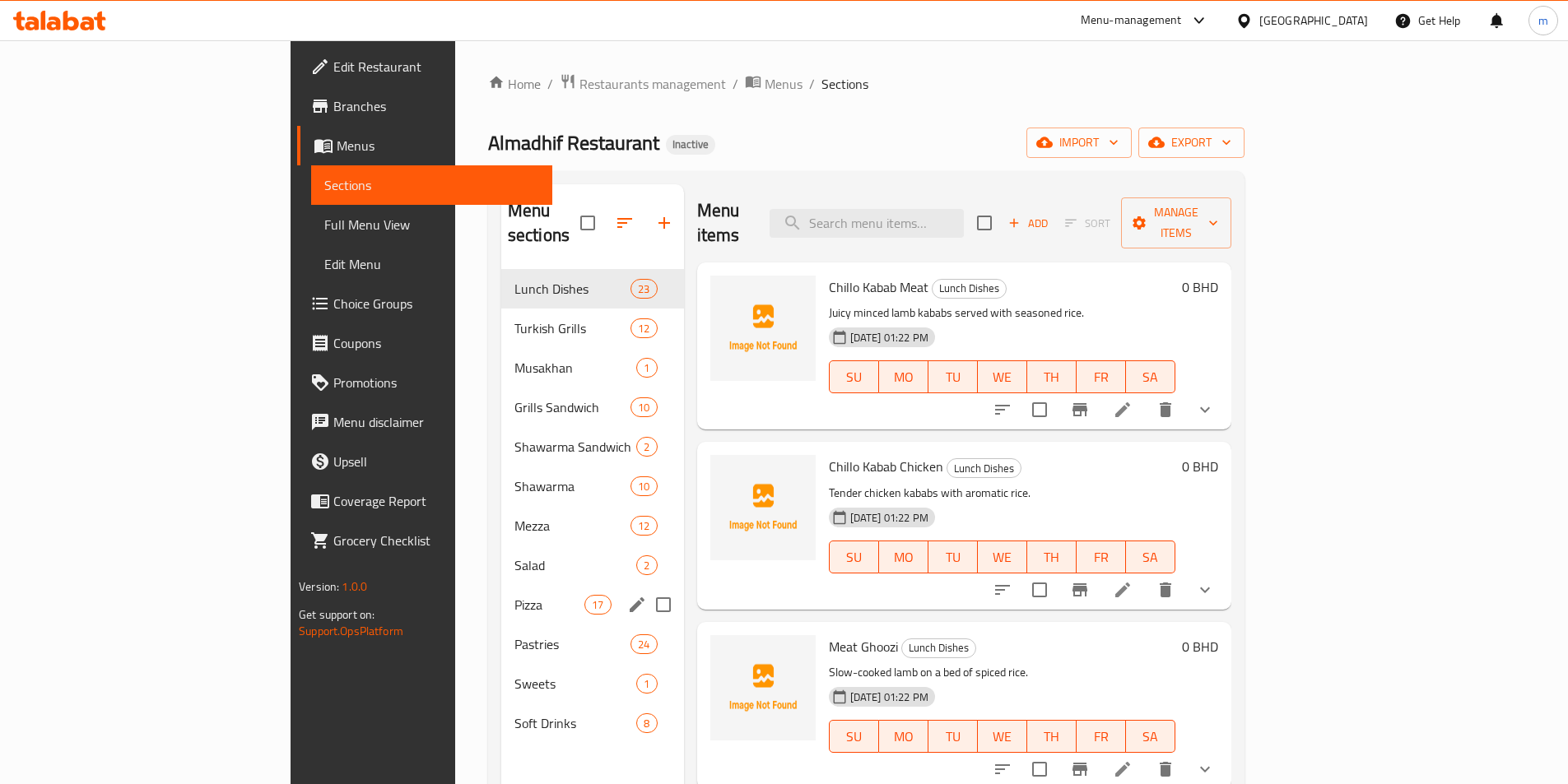
click at [514, 595] on span "Pizza" at bounding box center [549, 604] width 70 height 19
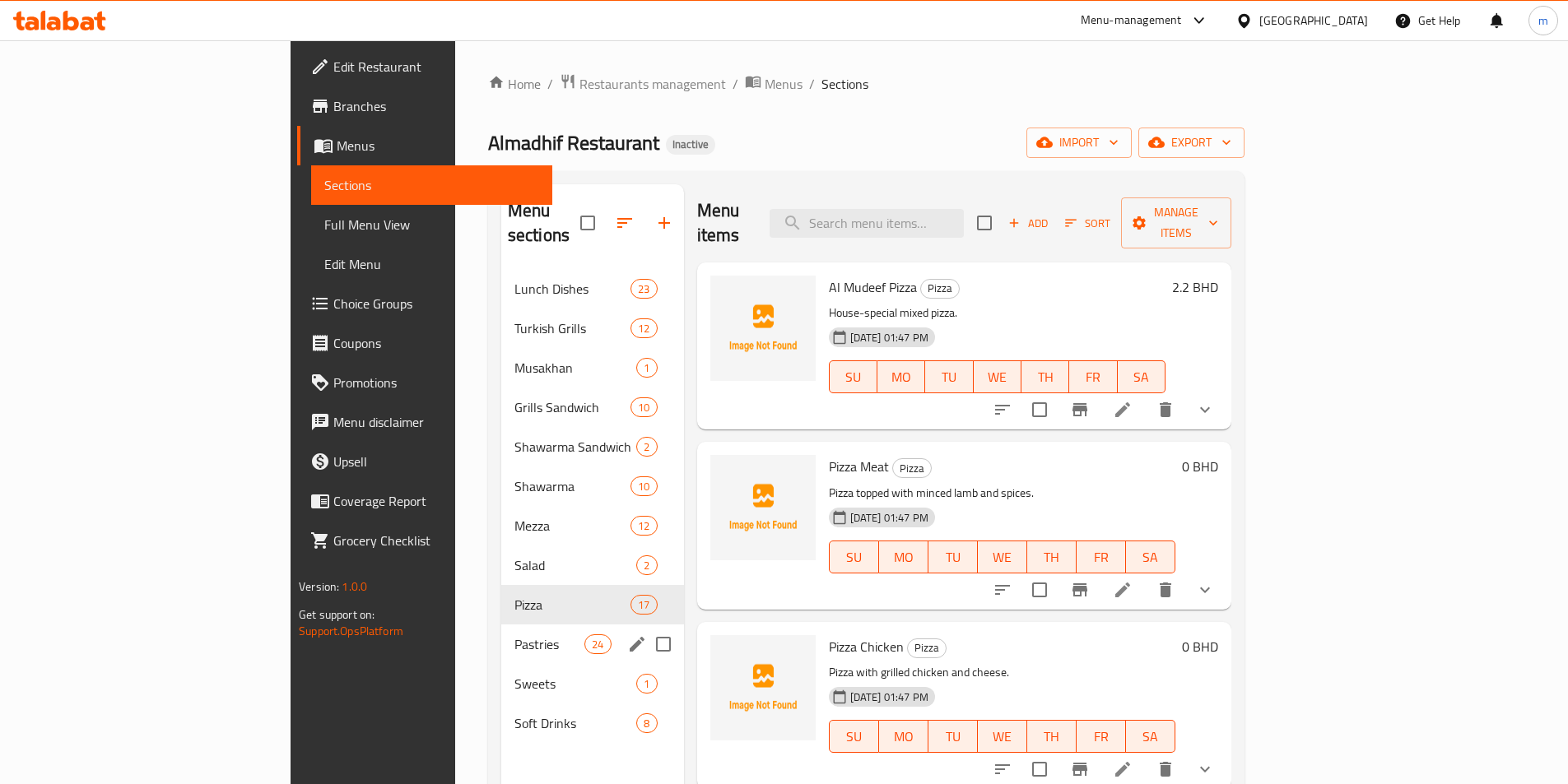
click at [514, 634] on span "Pastries" at bounding box center [549, 644] width 70 height 19
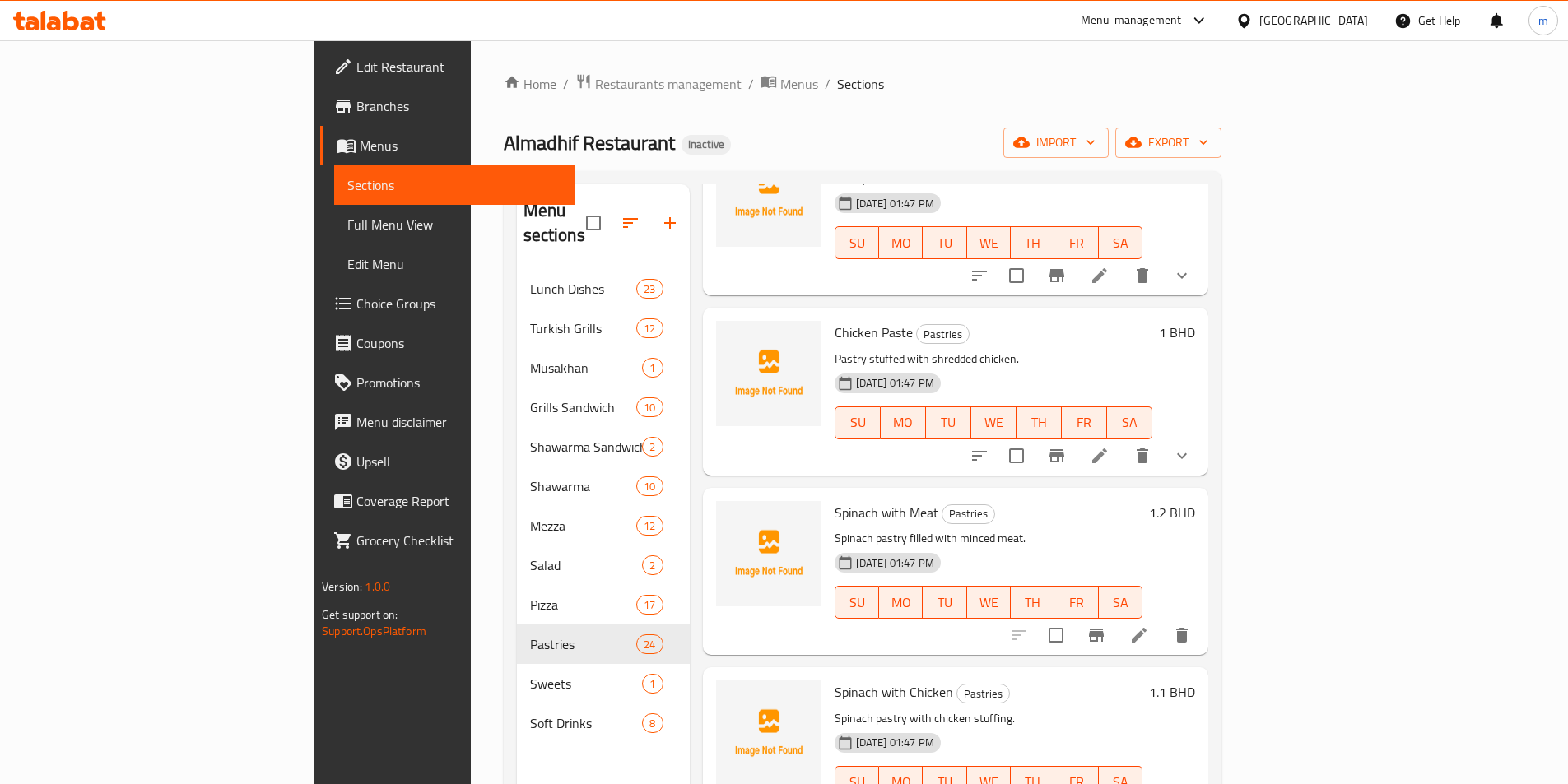
scroll to position [329, 0]
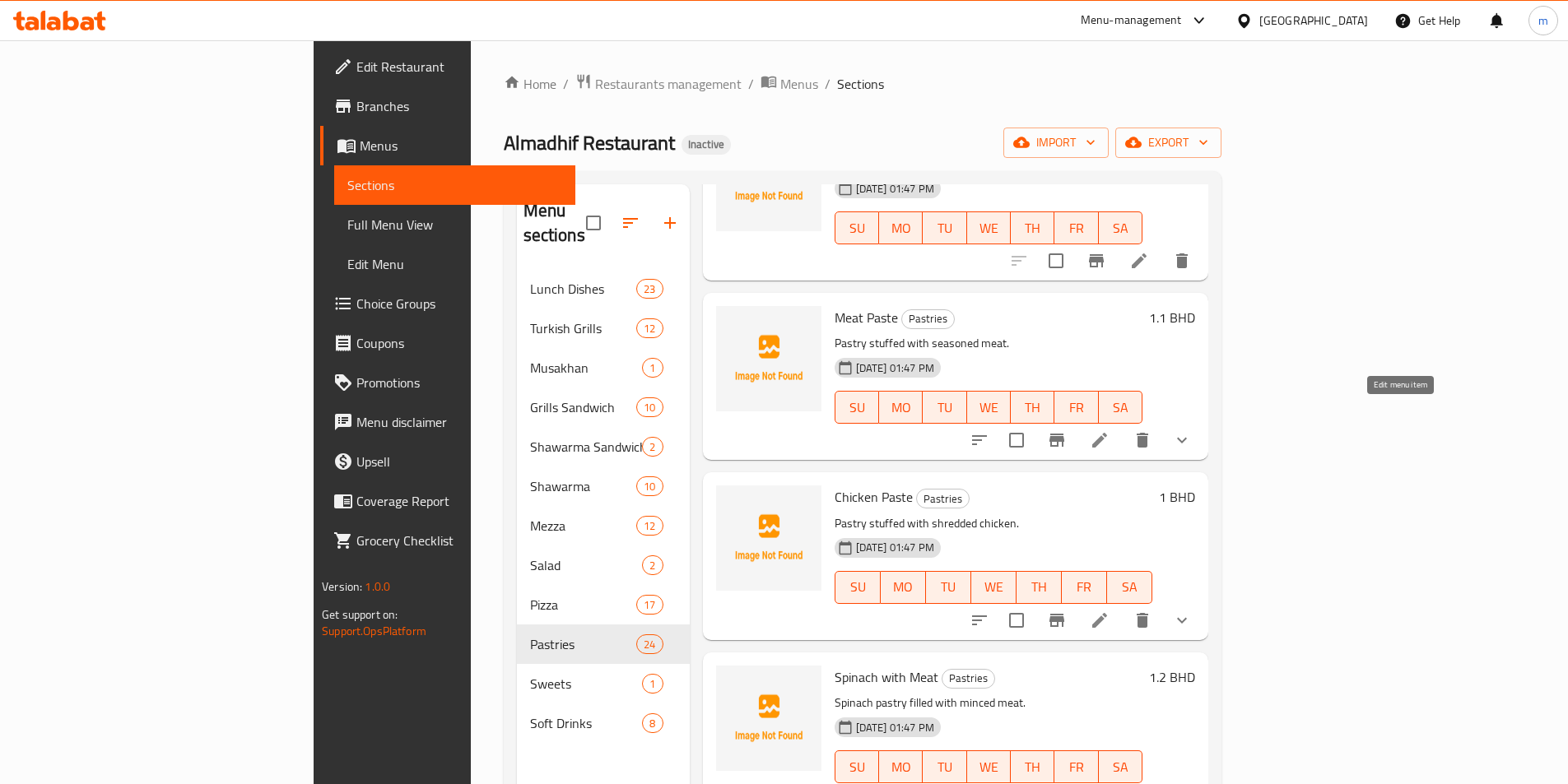
click at [1109, 430] on icon at bounding box center [1099, 439] width 19 height 19
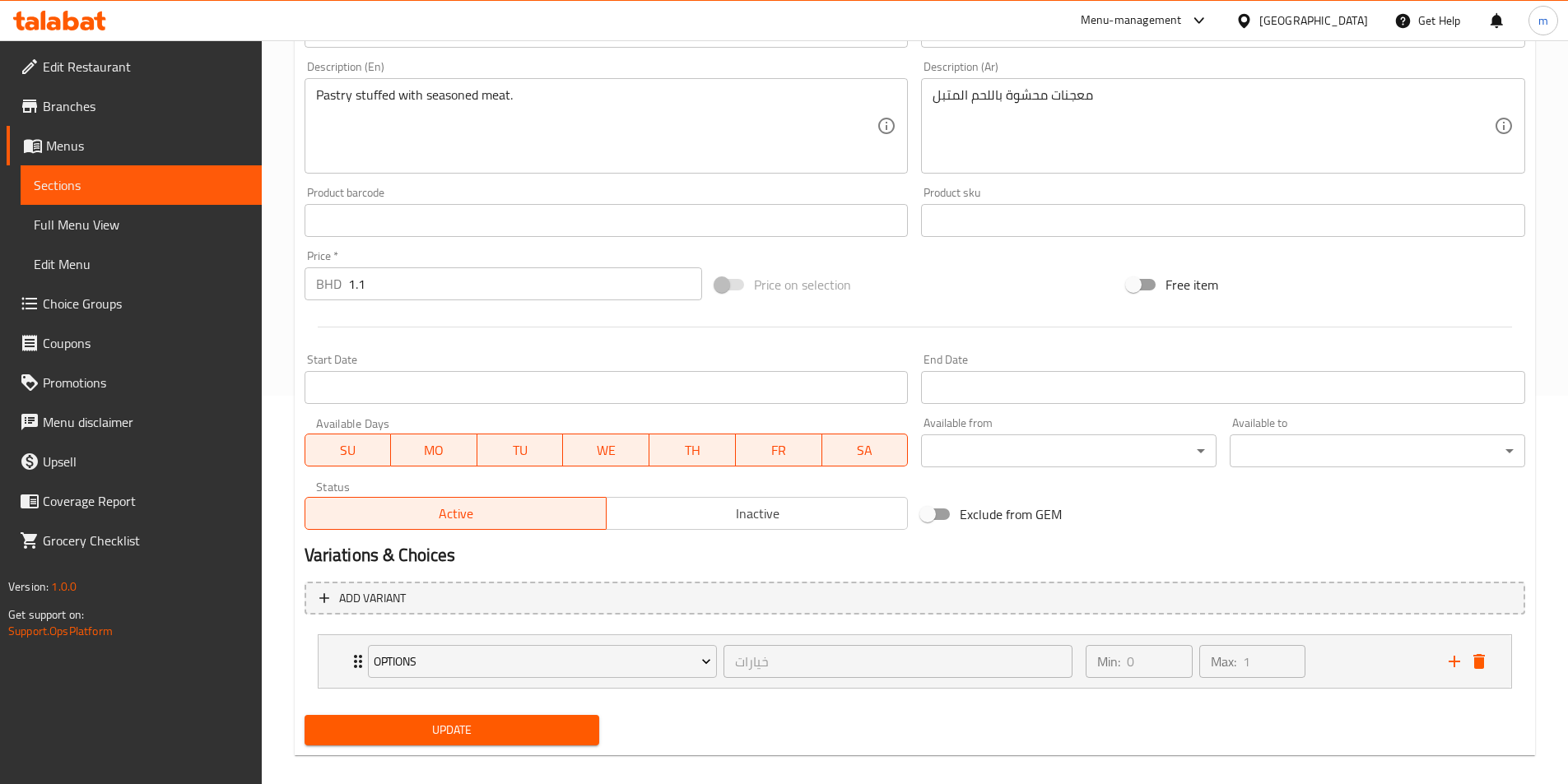
scroll to position [406, 0]
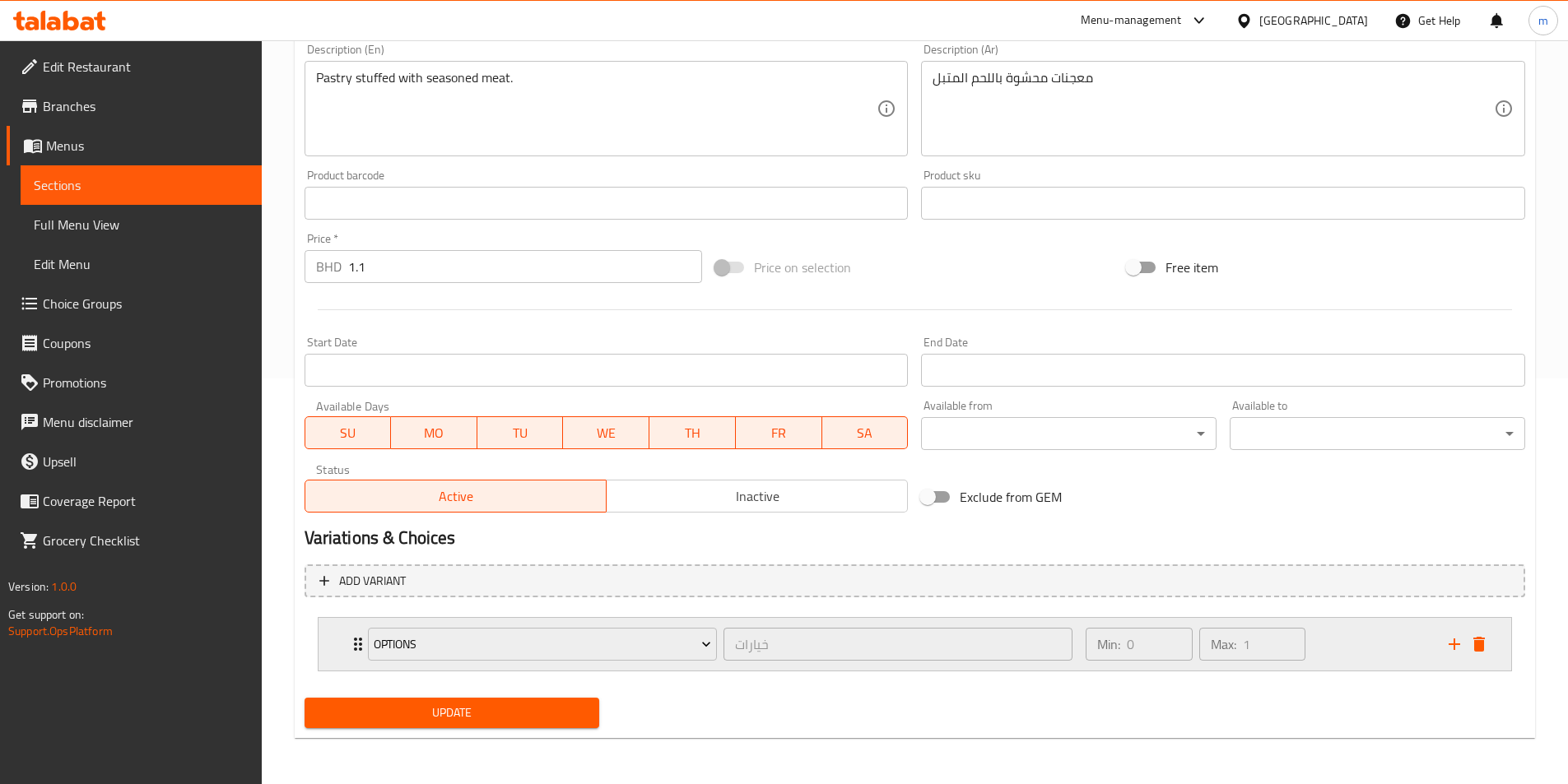
click at [356, 641] on icon "Expand" at bounding box center [357, 644] width 9 height 14
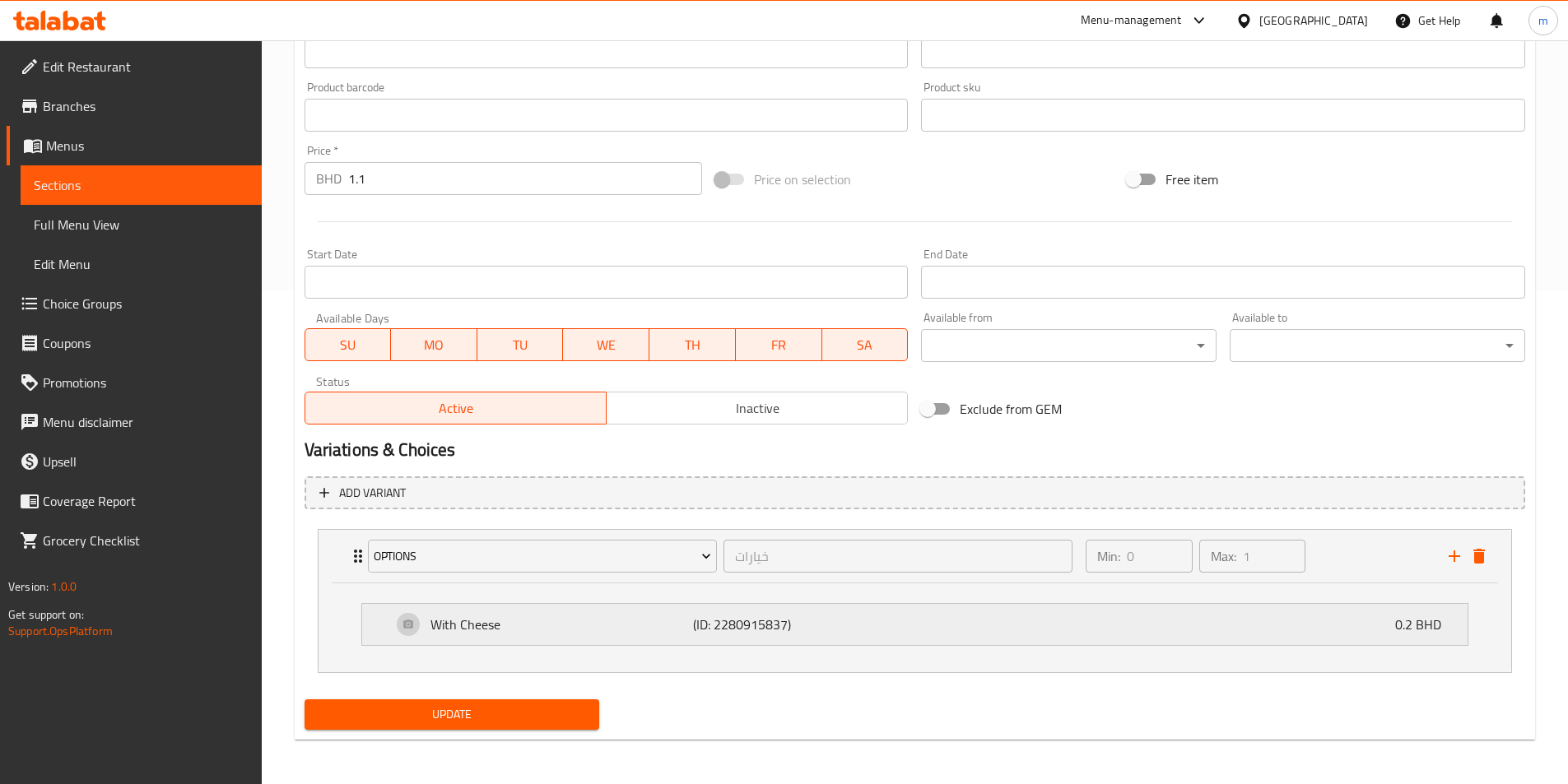
scroll to position [495, 0]
click at [597, 627] on p "With Cheese" at bounding box center [561, 623] width 264 height 19
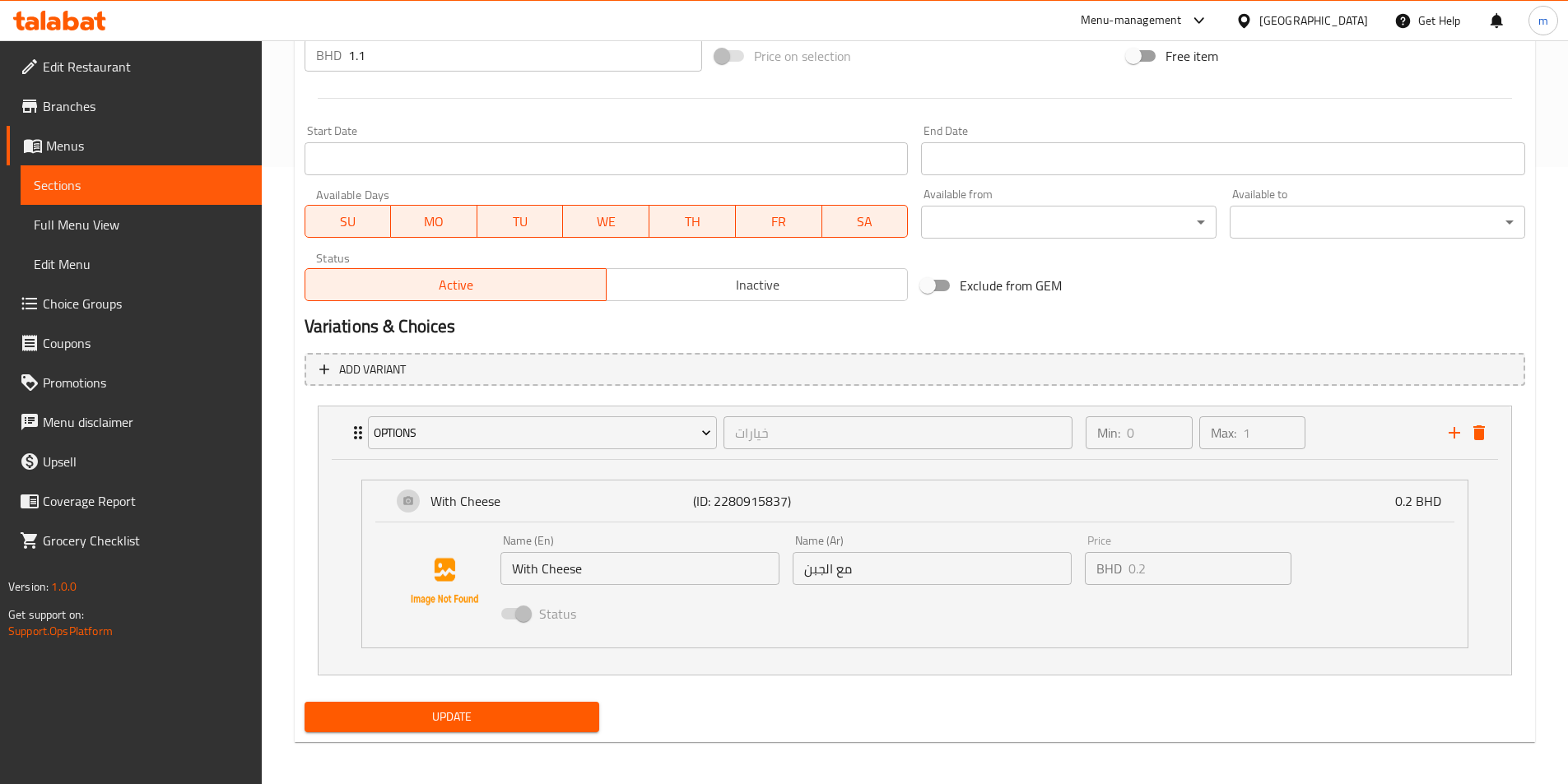
scroll to position [621, 0]
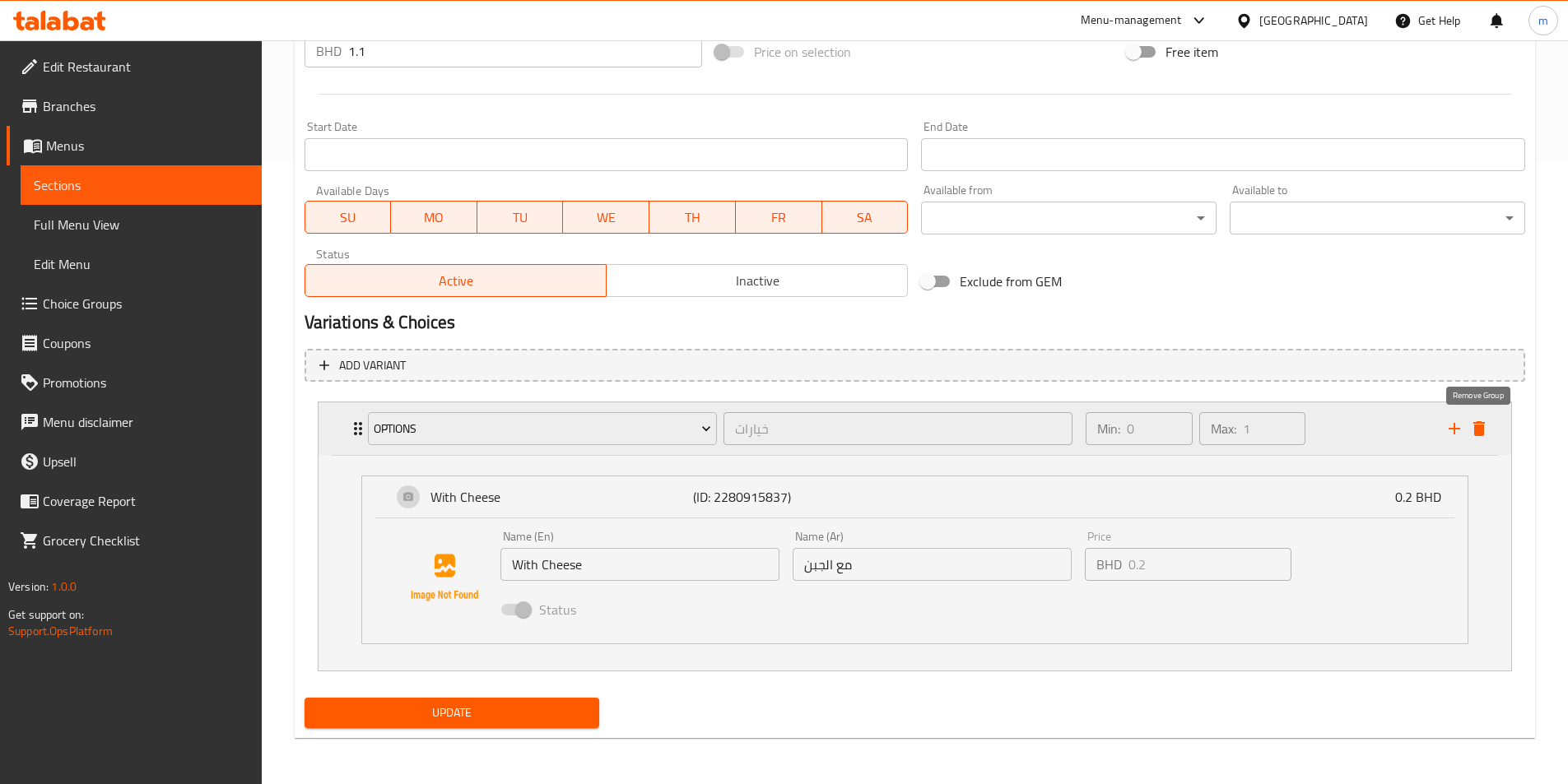
click at [1474, 427] on icon "delete" at bounding box center [1479, 428] width 12 height 14
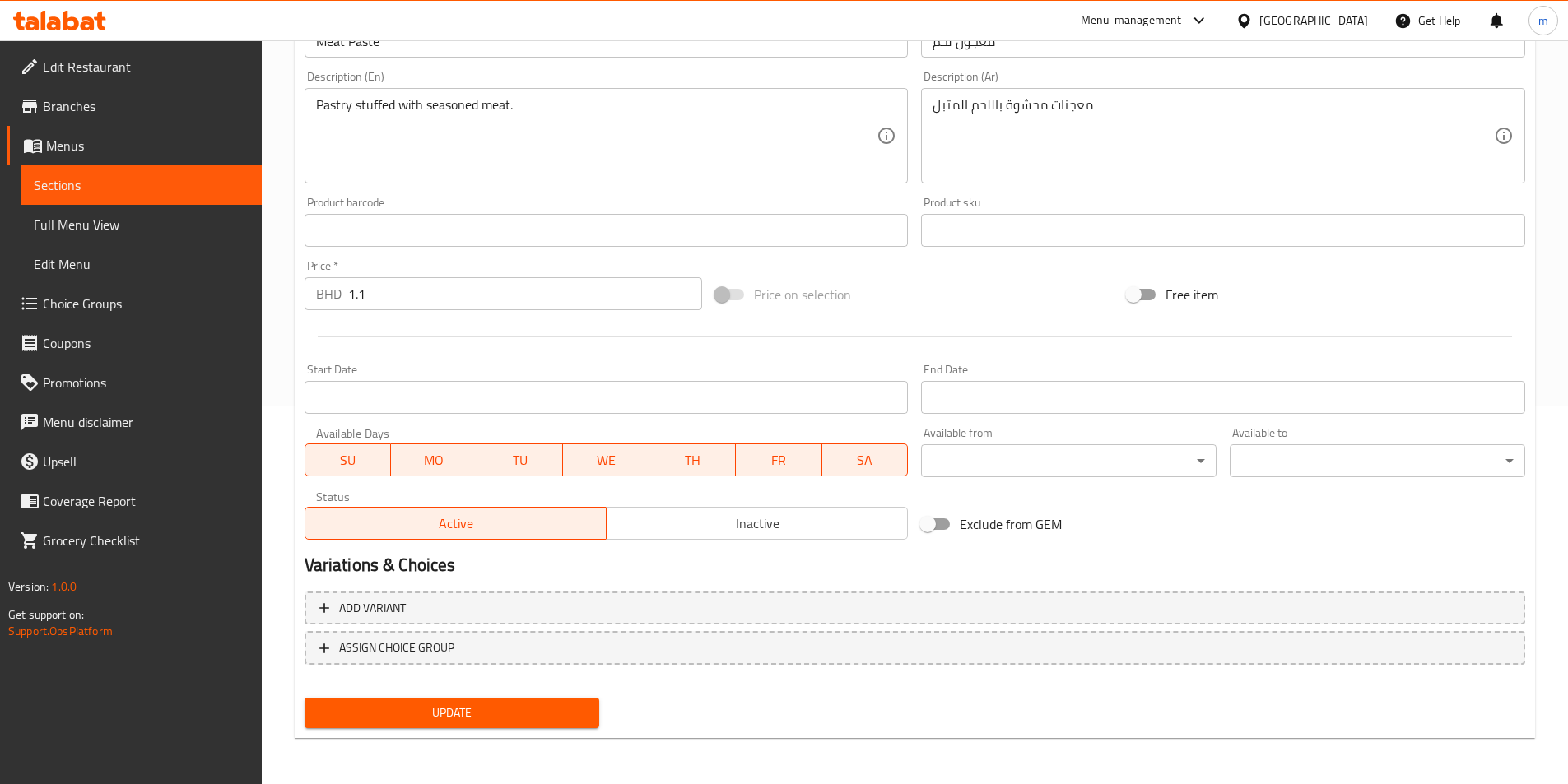
click at [546, 713] on span "Update" at bounding box center [452, 712] width 270 height 20
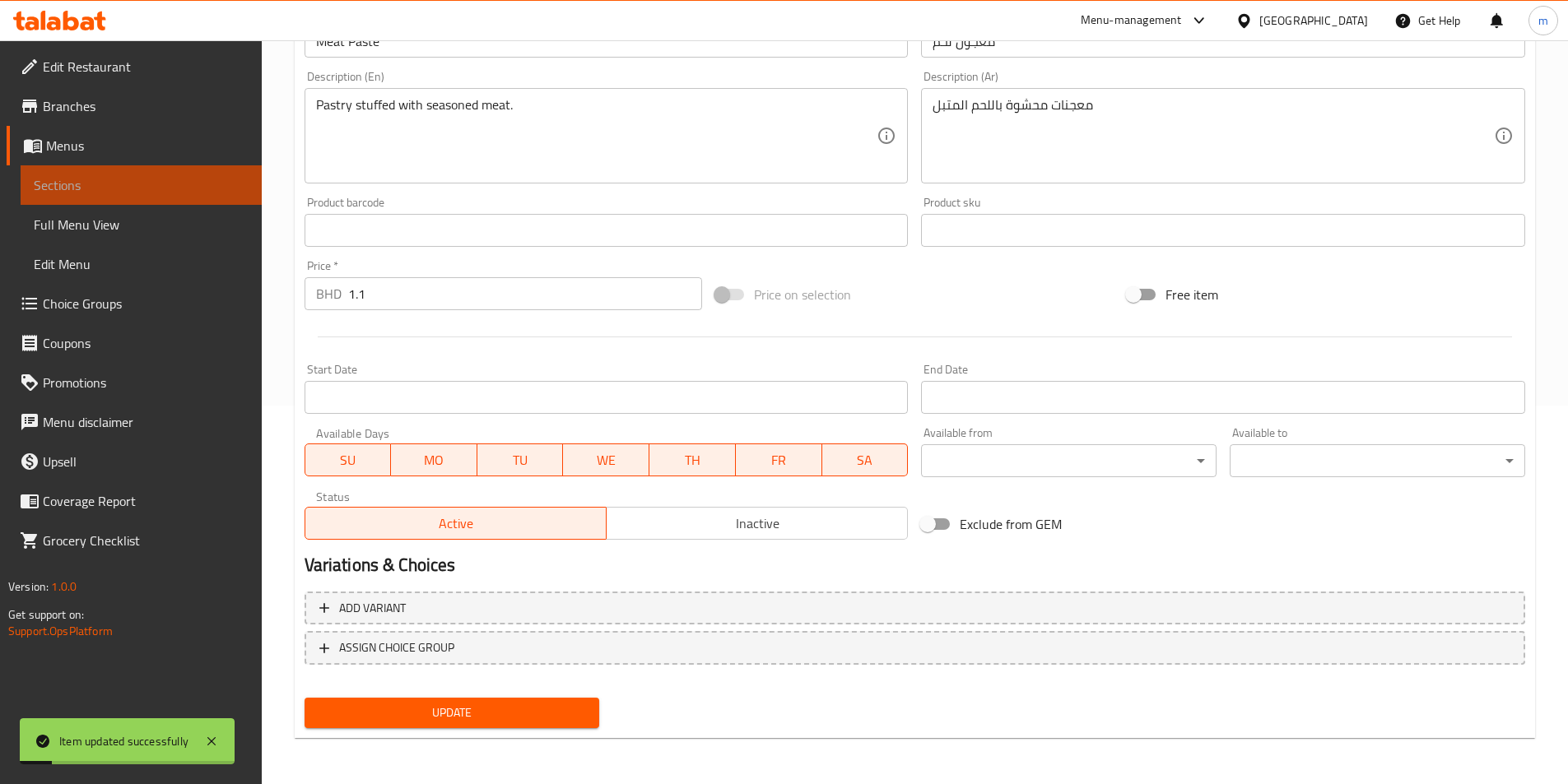
click at [150, 190] on span "Sections" at bounding box center [141, 184] width 214 height 19
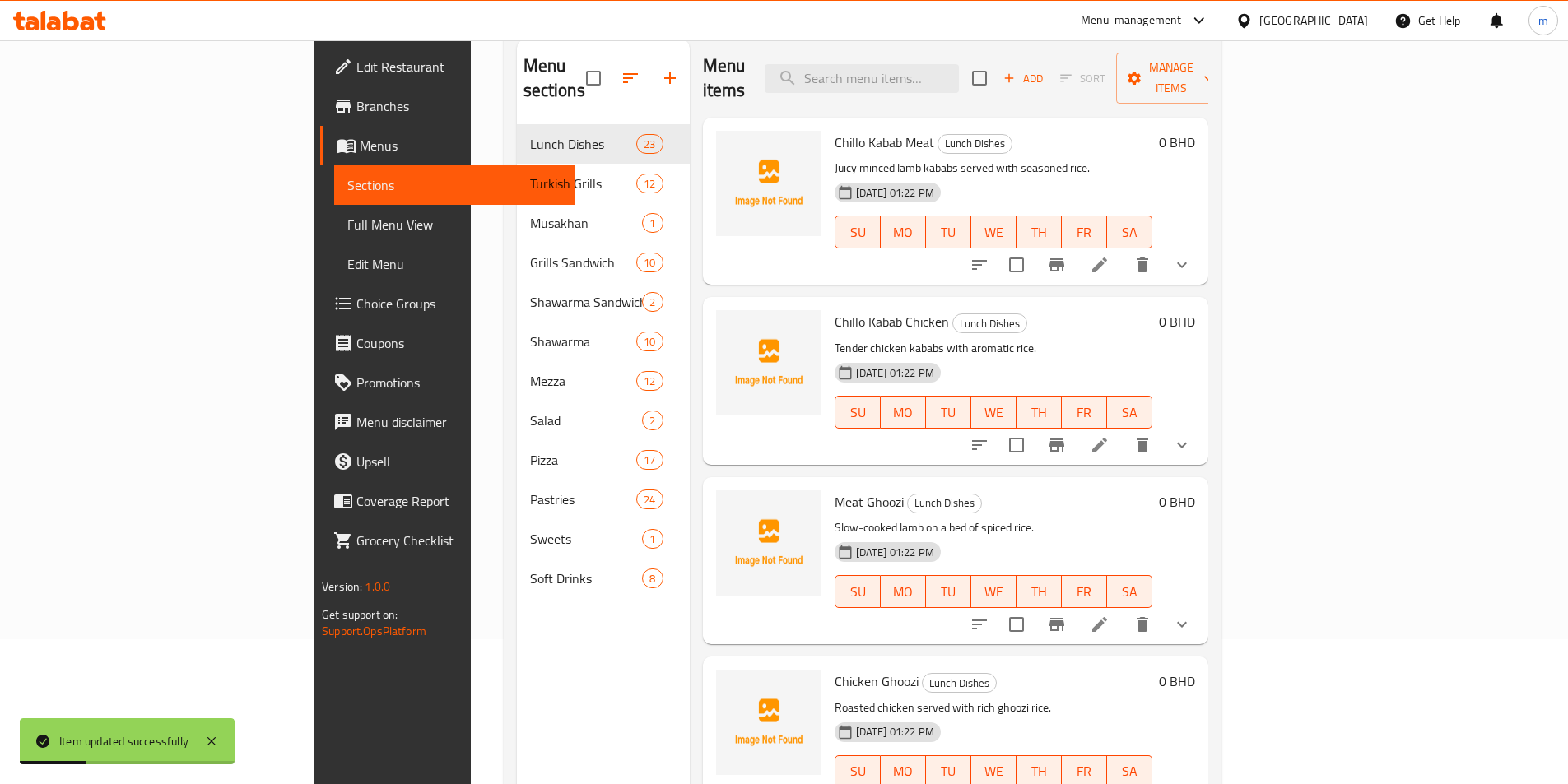
scroll to position [66, 0]
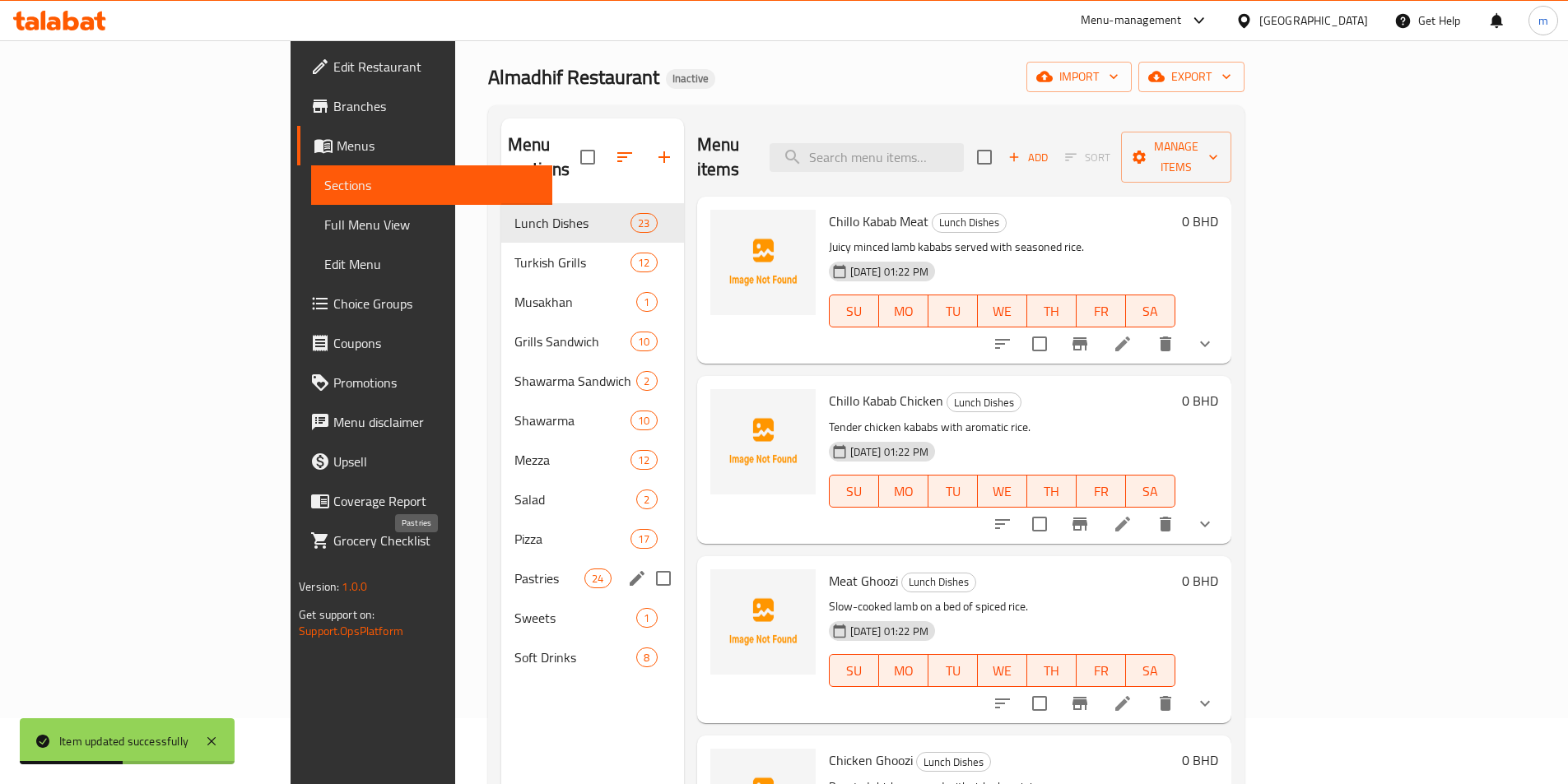
click at [514, 569] on span "Pastries" at bounding box center [549, 578] width 70 height 19
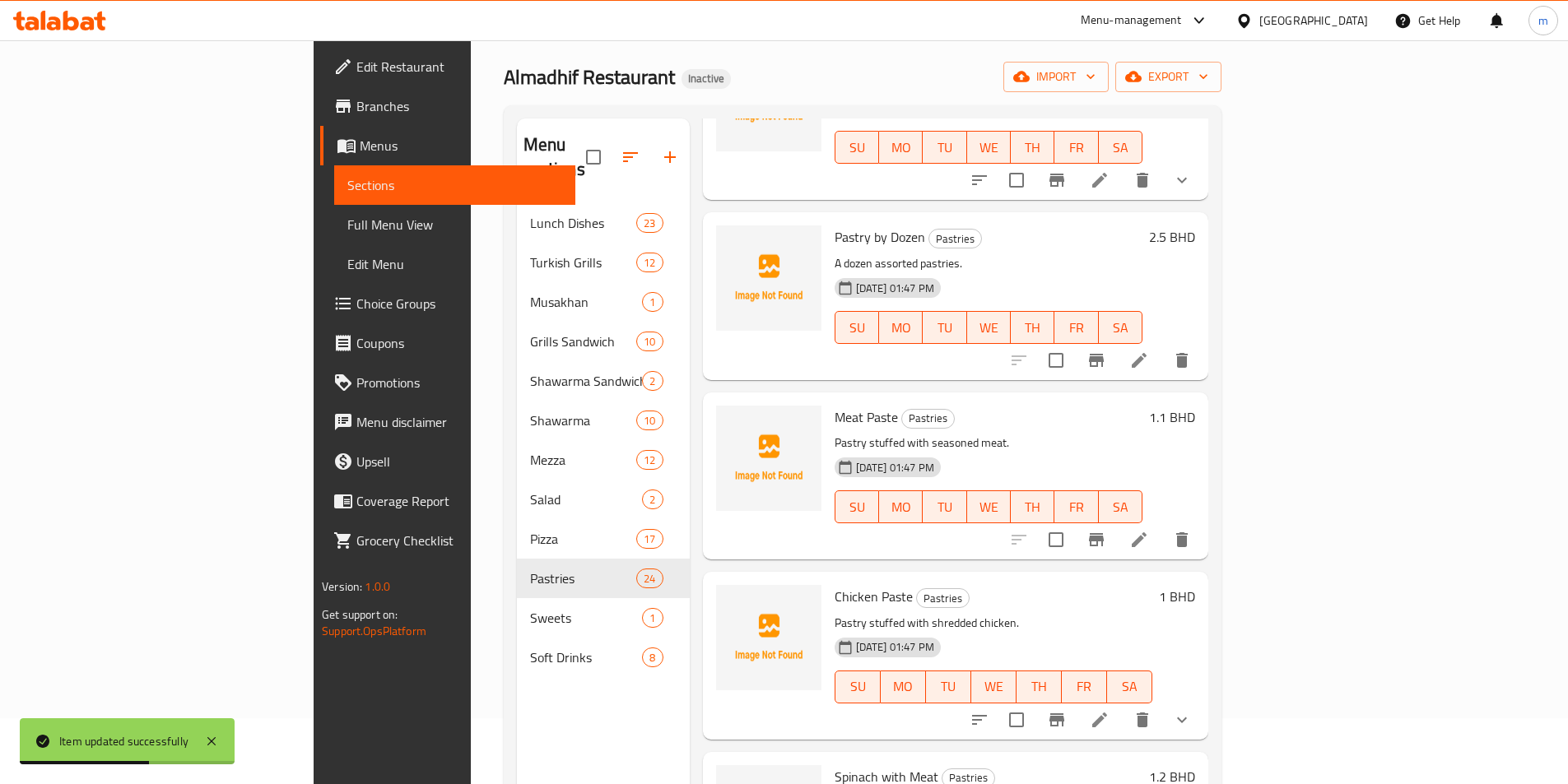
scroll to position [164, 0]
click at [1107, 712] on icon at bounding box center [1098, 718] width 14 height 14
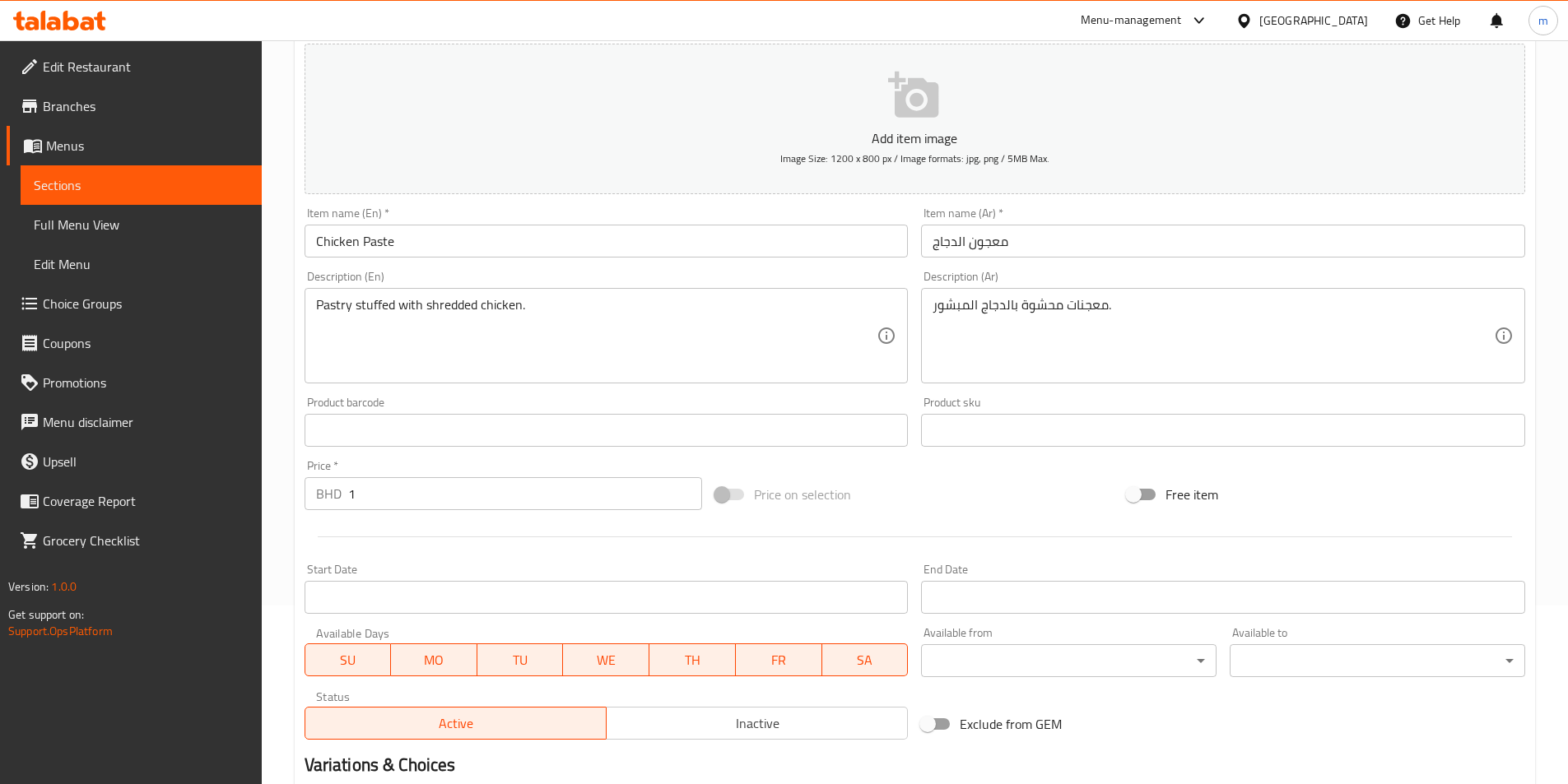
scroll to position [406, 0]
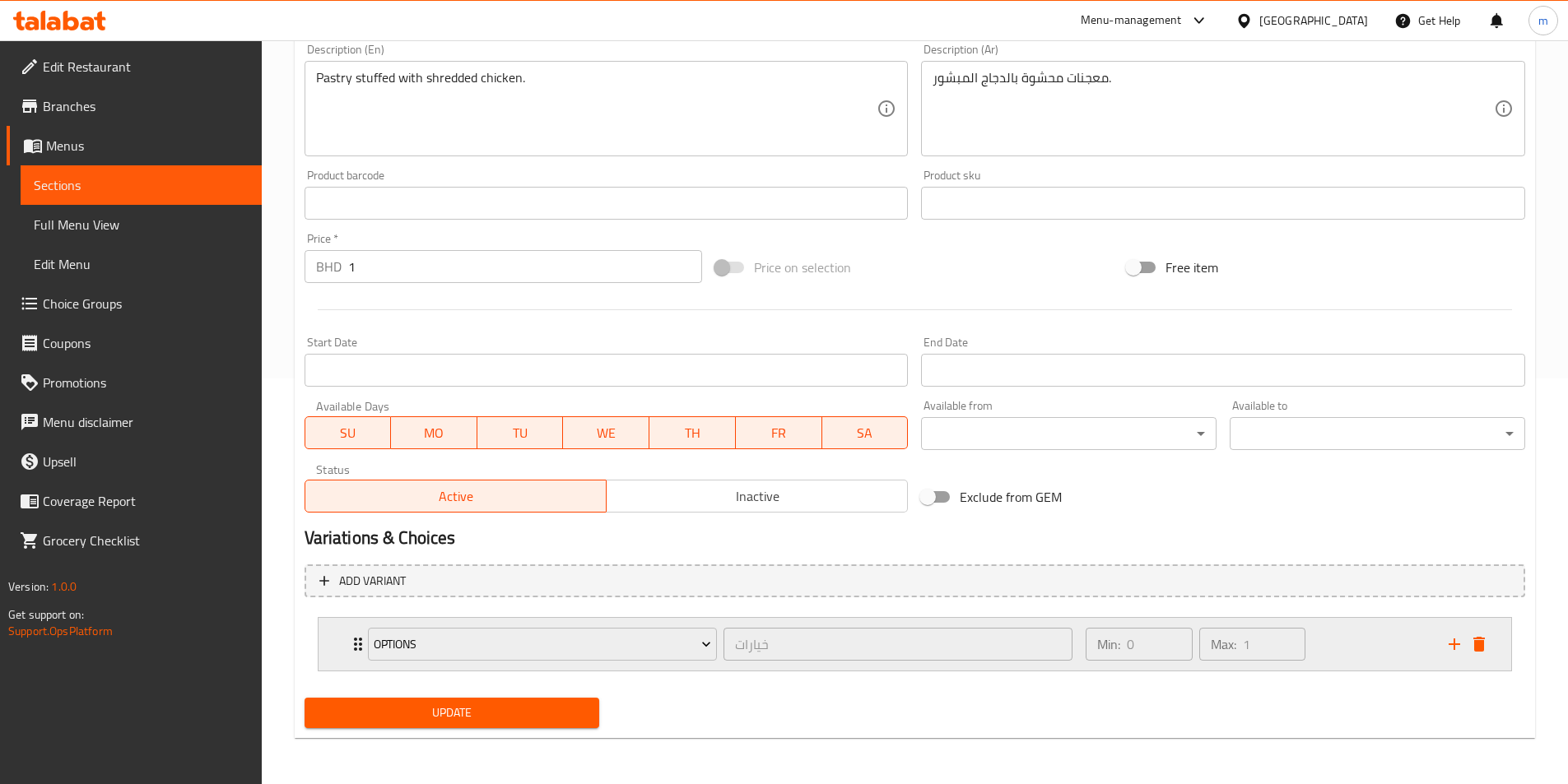
click at [363, 646] on div "Options خيارات ​" at bounding box center [721, 644] width 725 height 53
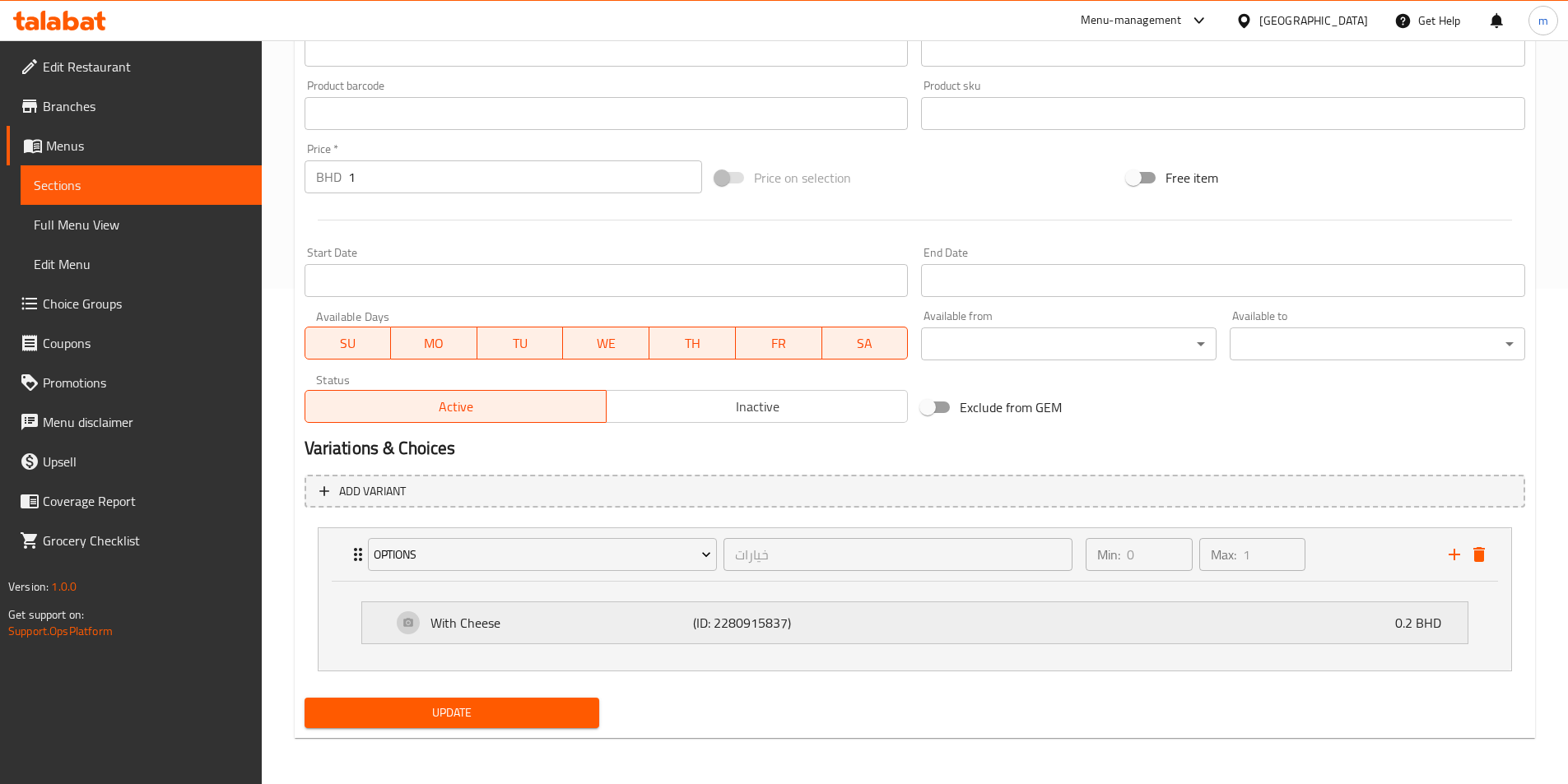
click at [597, 630] on p "With Cheese" at bounding box center [561, 623] width 264 height 19
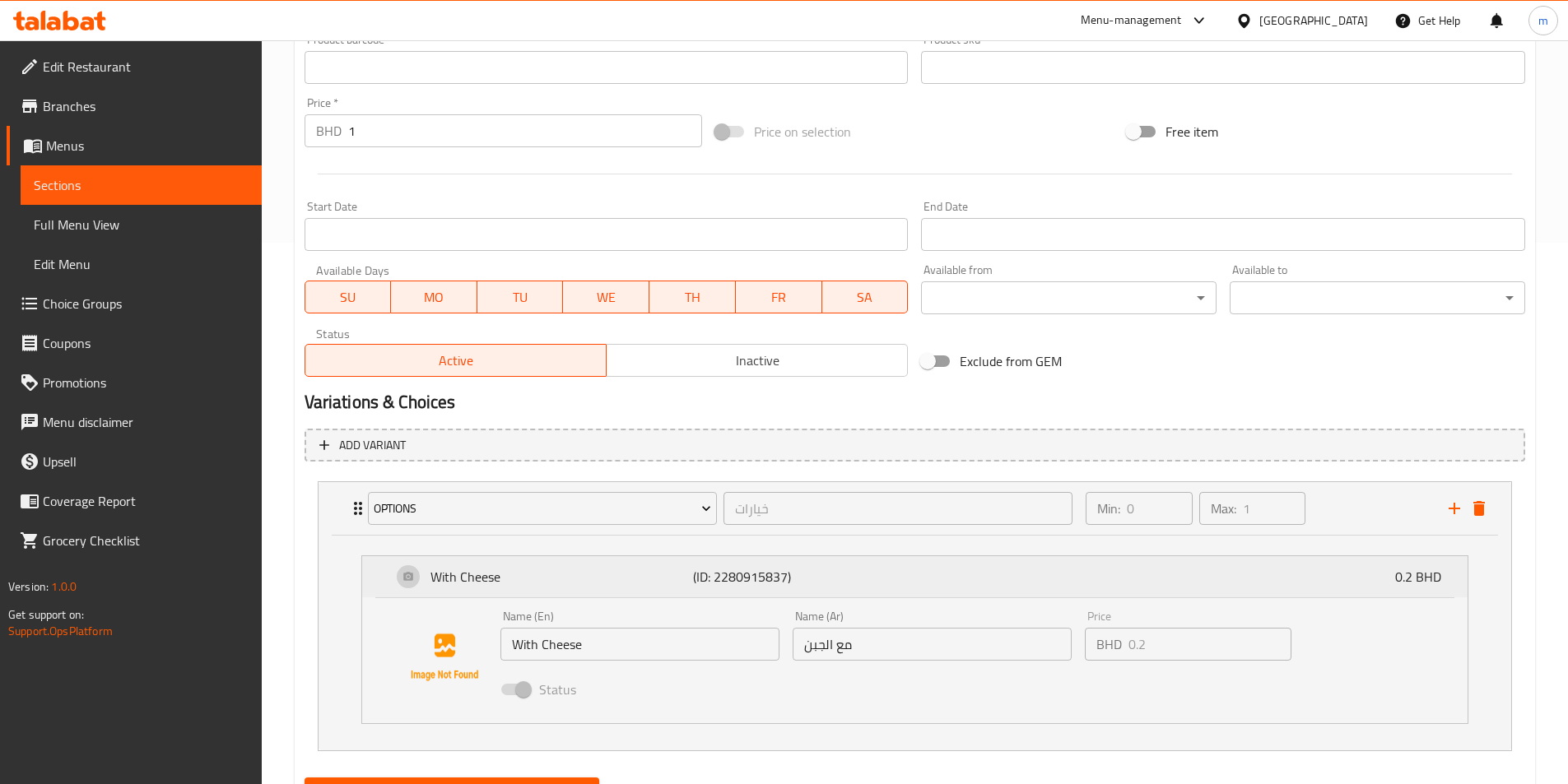
scroll to position [621, 0]
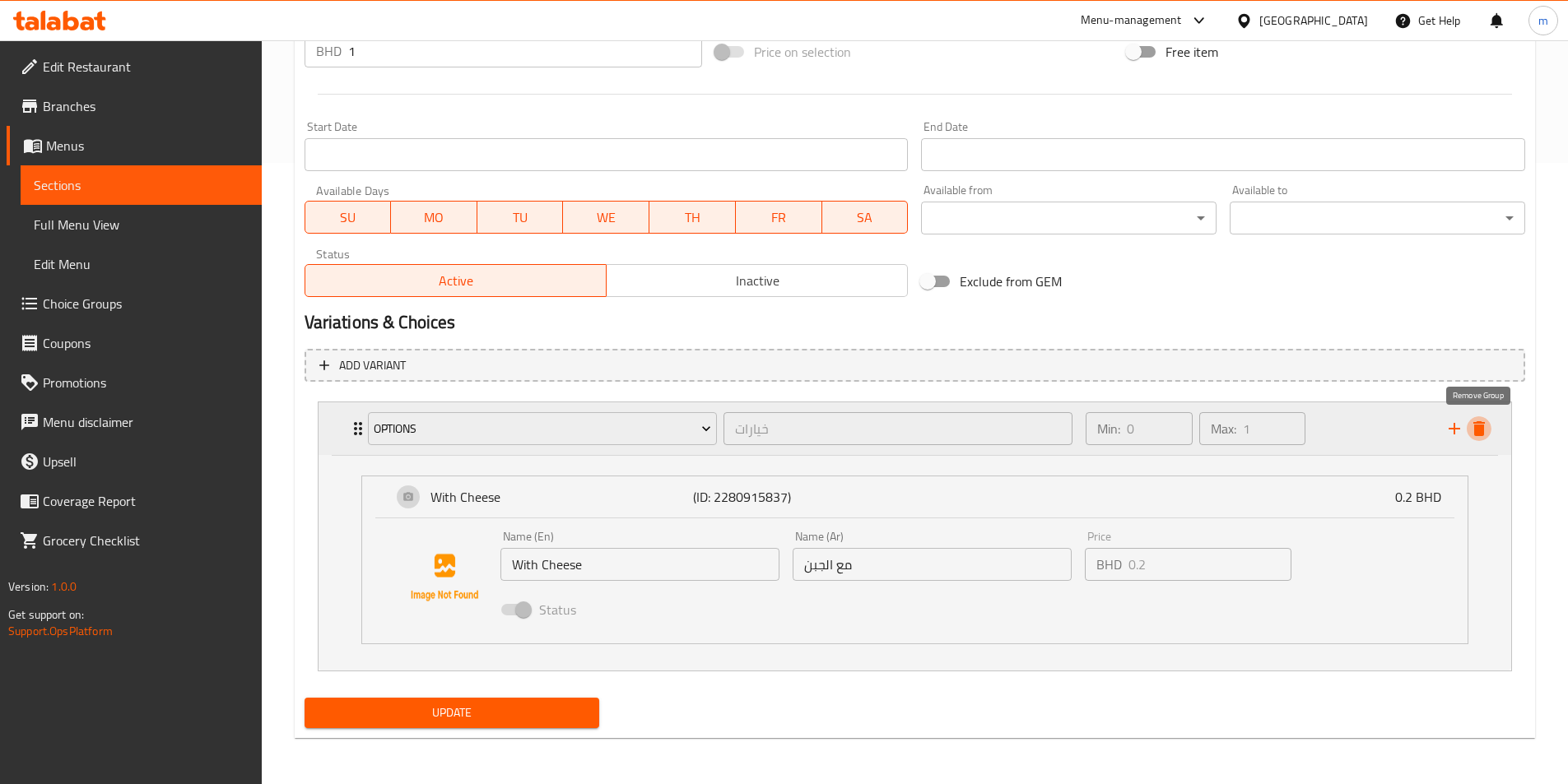
click at [1485, 430] on icon "delete" at bounding box center [1478, 429] width 19 height 19
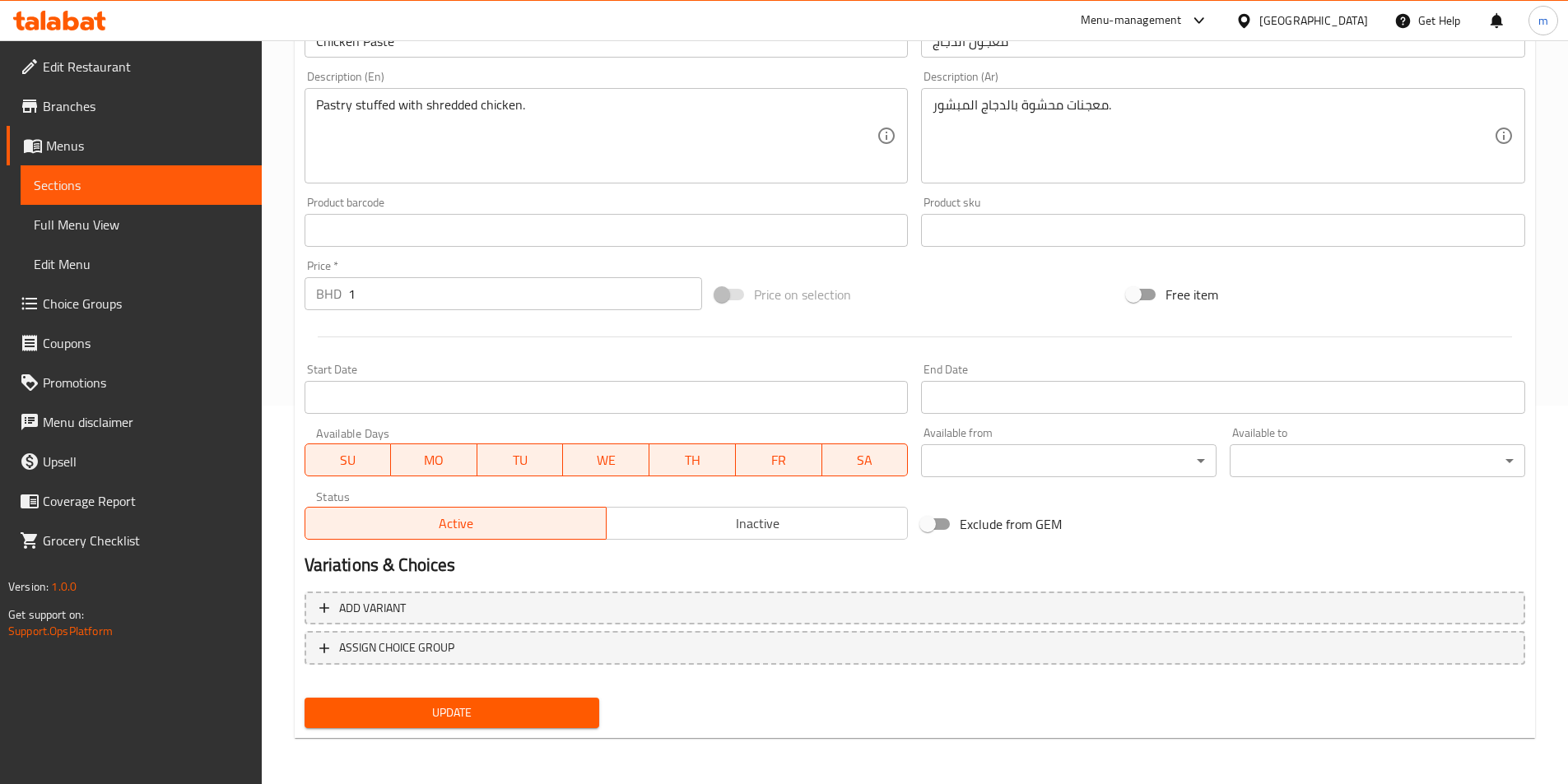
click at [549, 713] on span "Update" at bounding box center [452, 712] width 270 height 20
click at [192, 185] on span "Sections" at bounding box center [141, 184] width 214 height 19
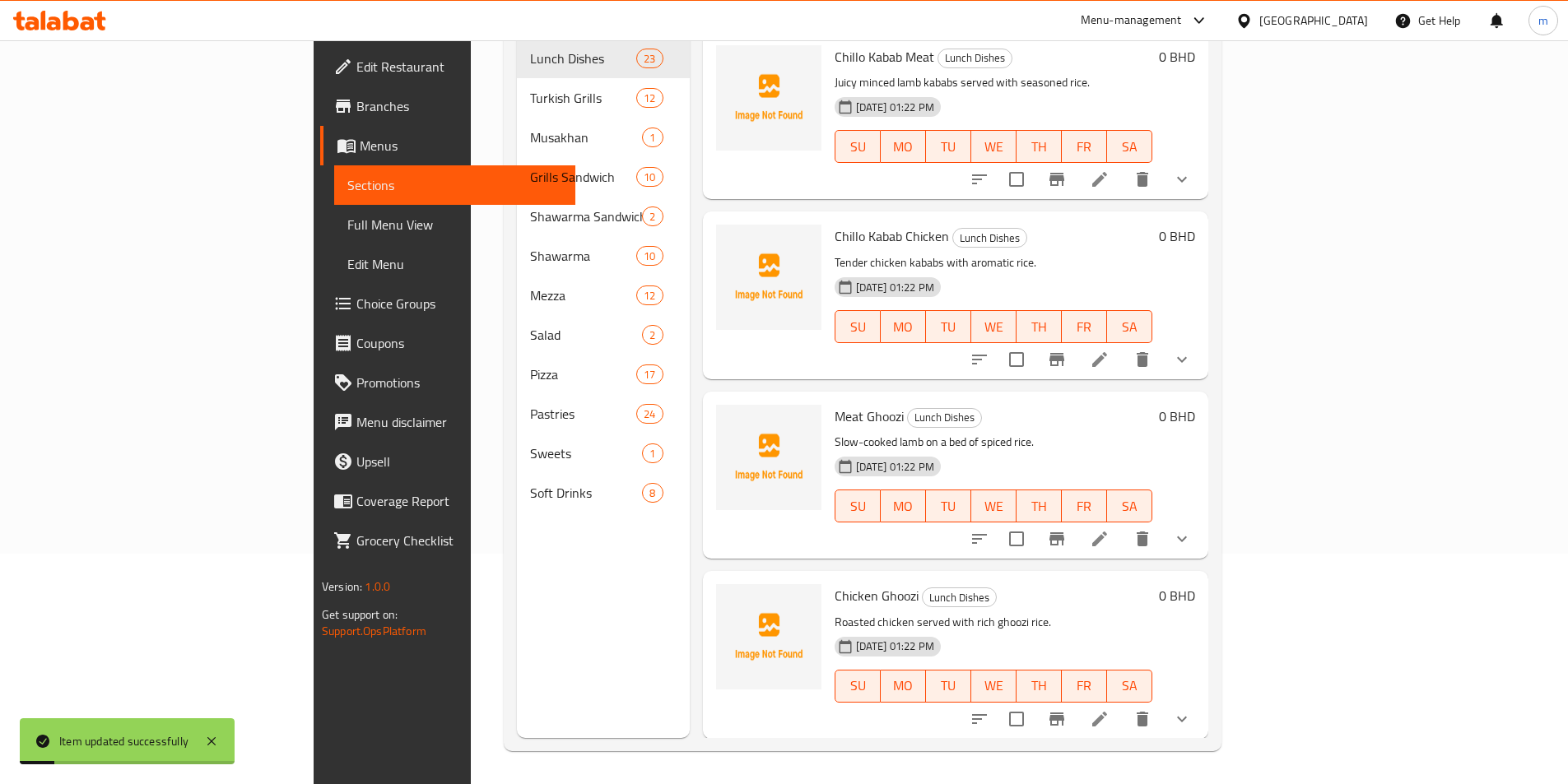
scroll to position [230, 0]
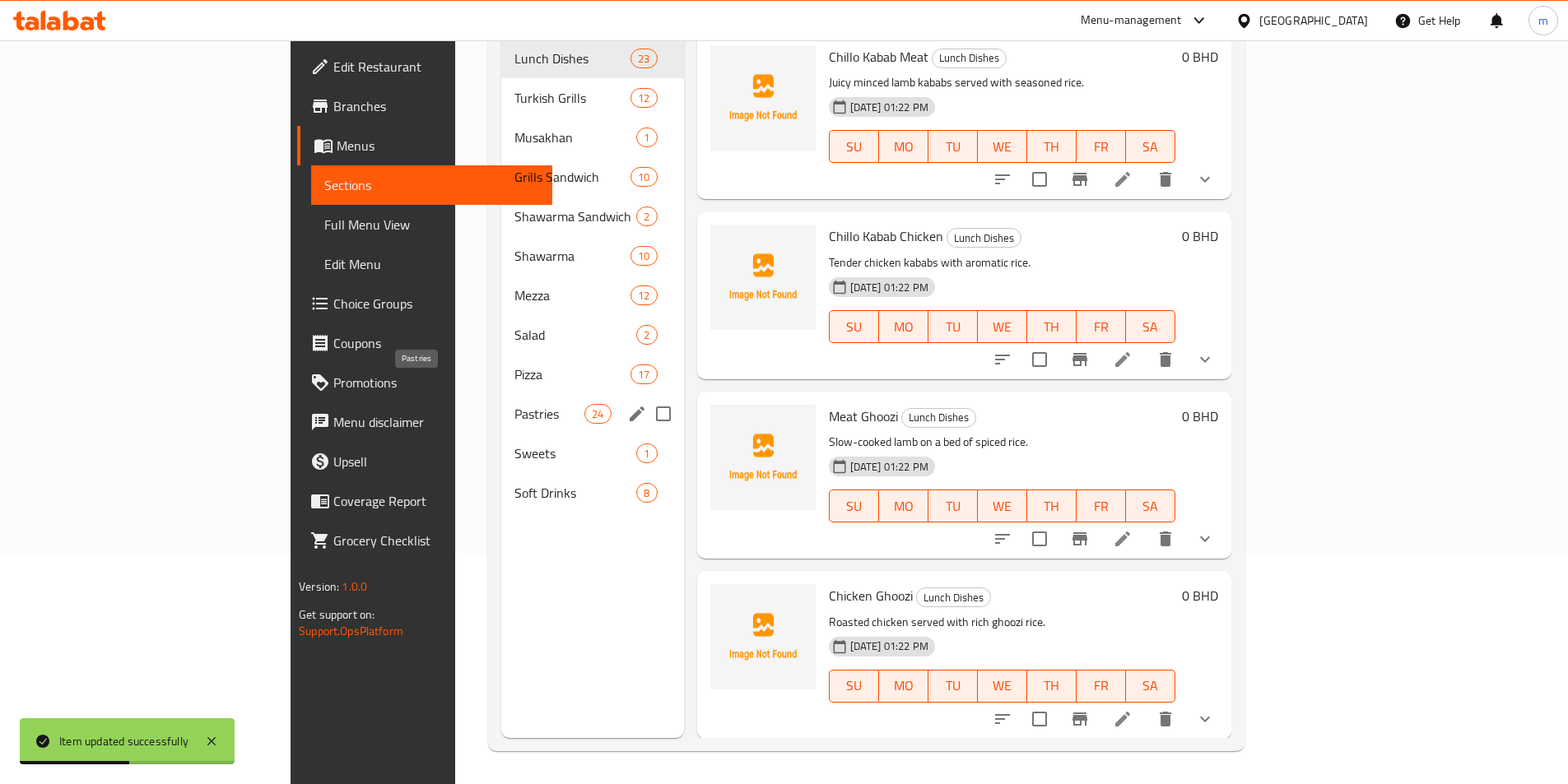
click at [514, 404] on span "Pastries" at bounding box center [549, 413] width 70 height 19
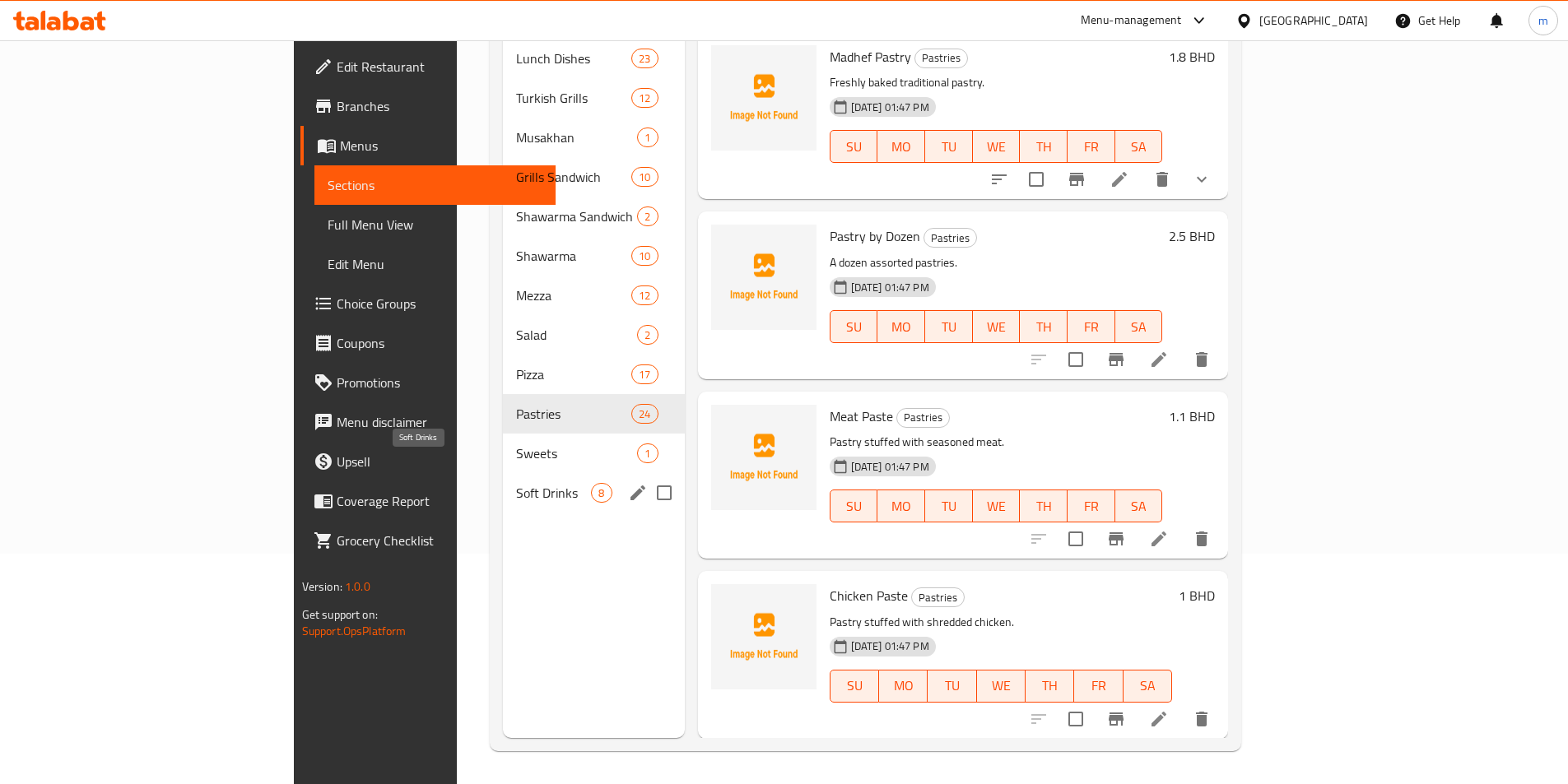
click at [516, 483] on span "Soft Drinks" at bounding box center [554, 492] width 75 height 19
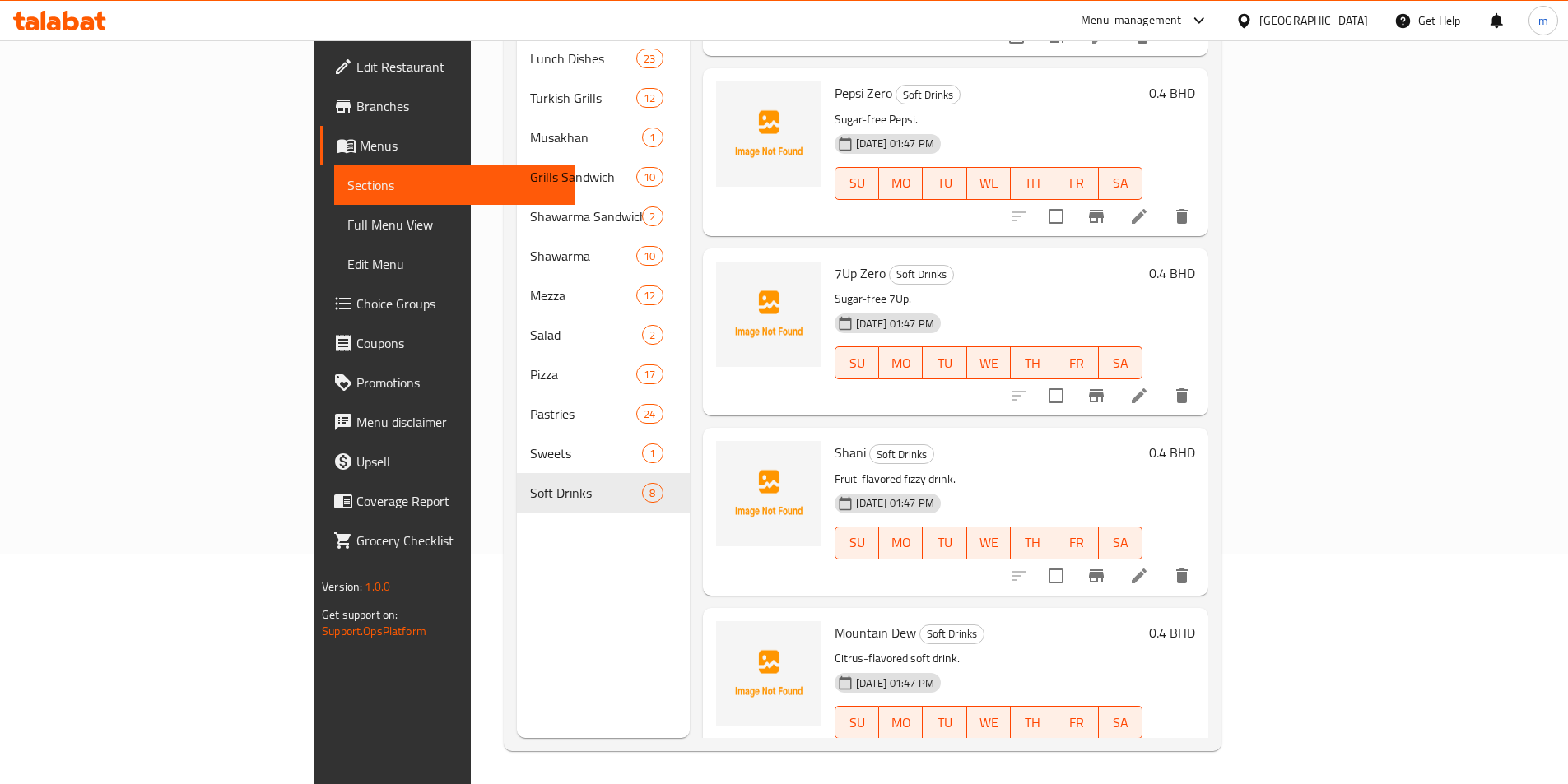
scroll to position [366, 0]
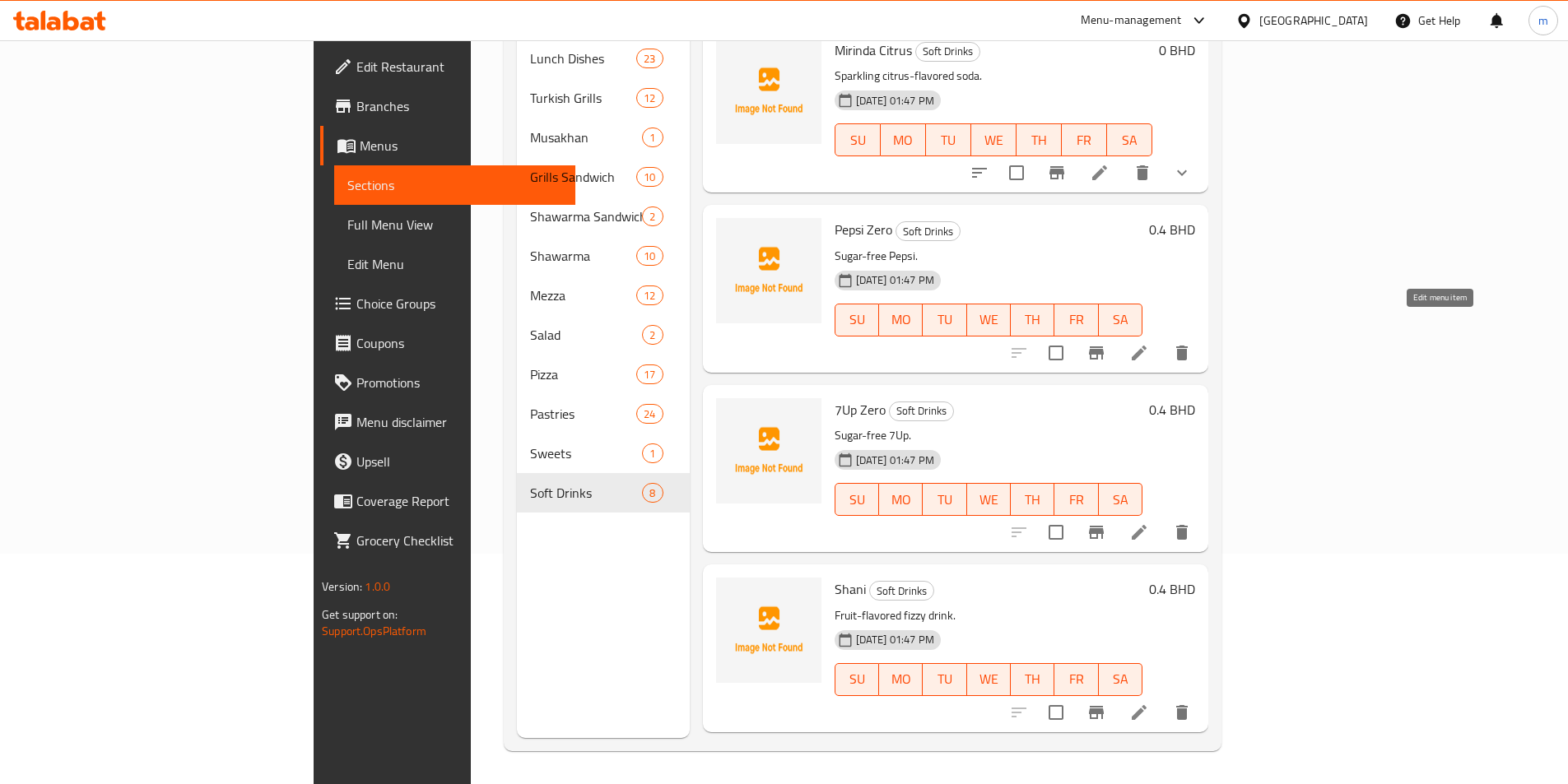
click at [1149, 343] on icon at bounding box center [1139, 352] width 19 height 19
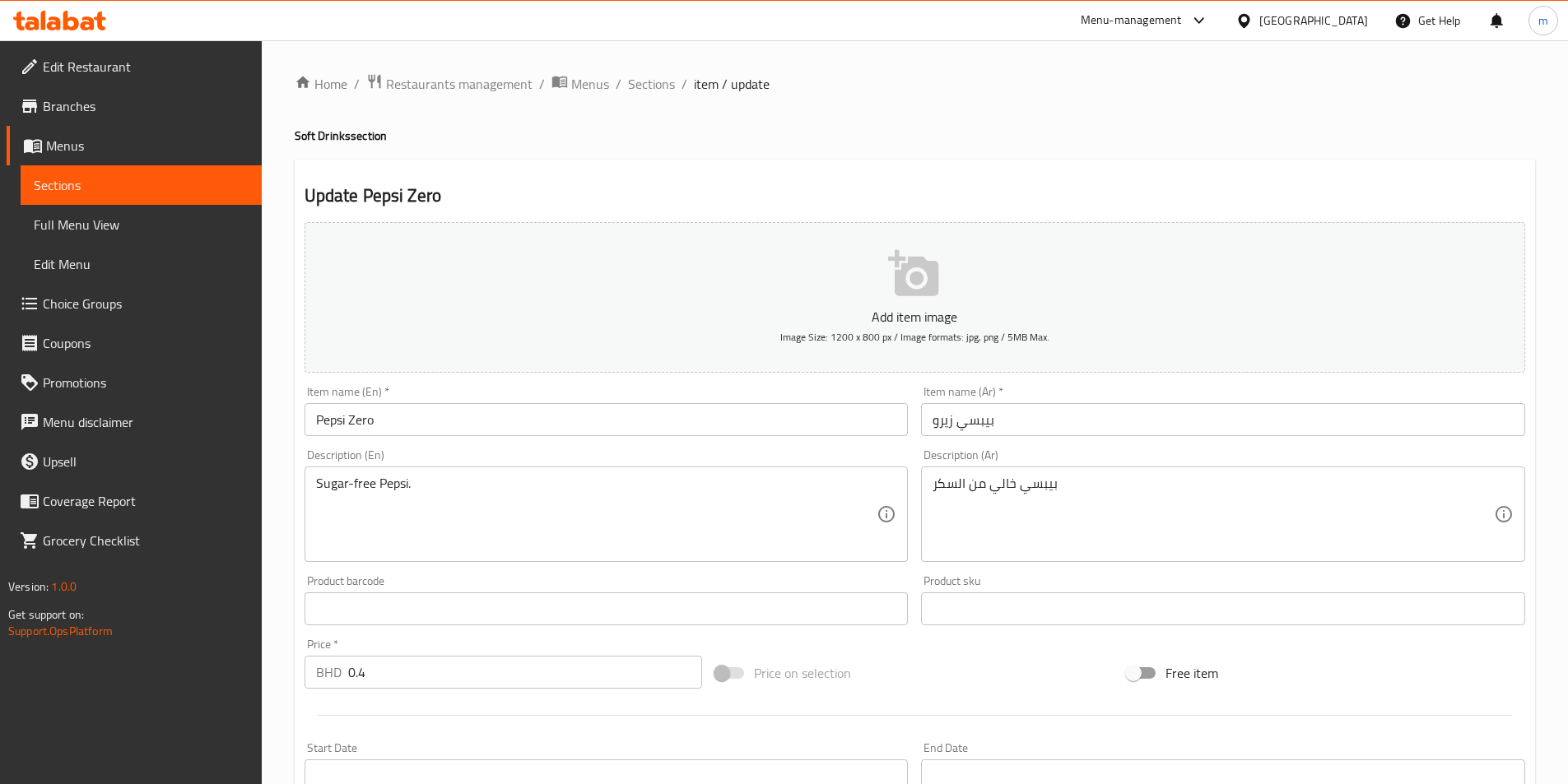
click at [463, 419] on input "Pepsi Zero" at bounding box center [606, 419] width 604 height 33
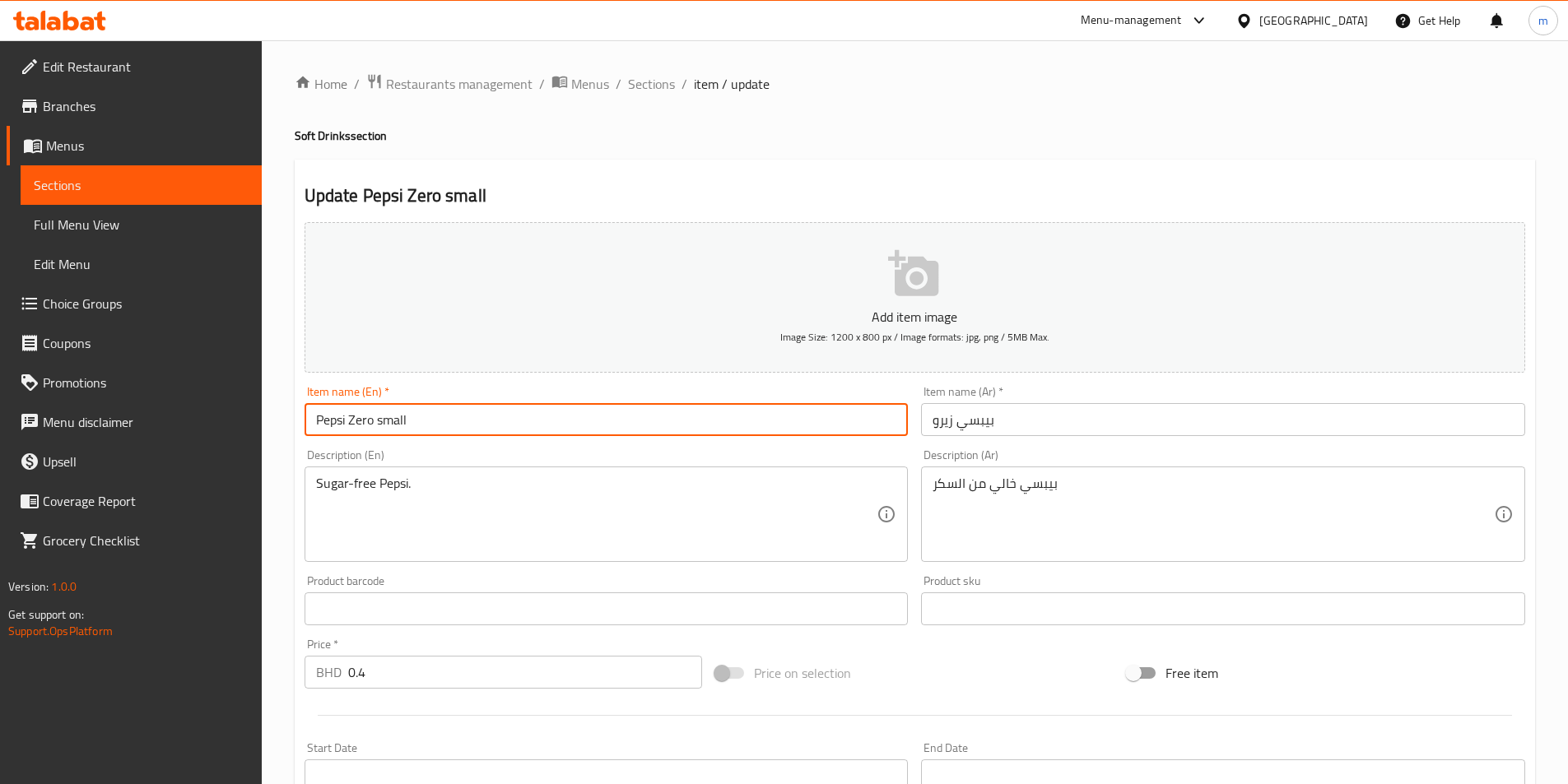
type input "Pepsi Zero small"
click at [999, 423] on input "بيبسي زيرو" at bounding box center [1222, 419] width 604 height 33
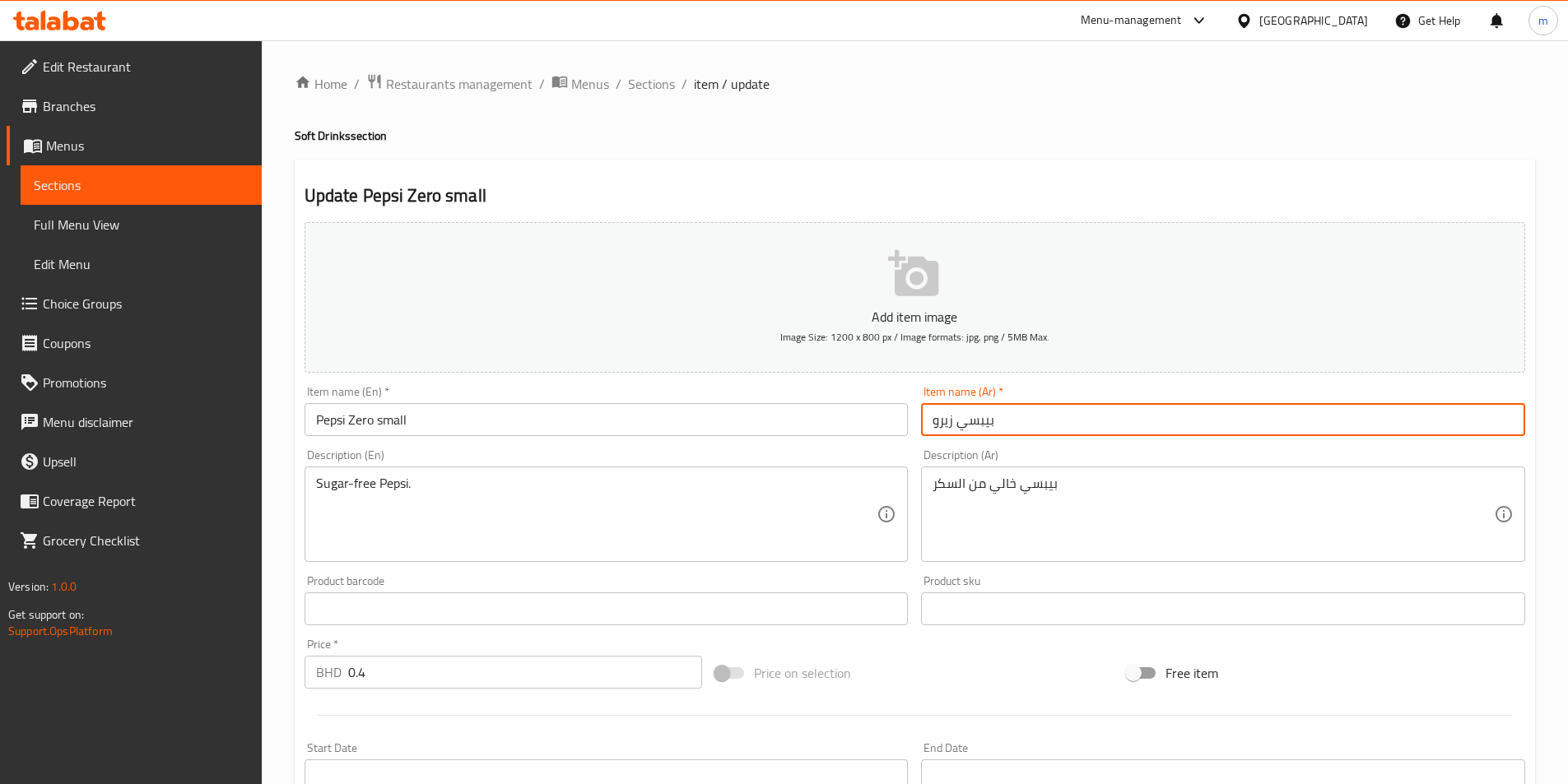
click at [934, 424] on input "بيبسي زيرو" at bounding box center [1222, 419] width 604 height 33
click at [1012, 422] on input "بيبسي زيرو" at bounding box center [1222, 419] width 604 height 33
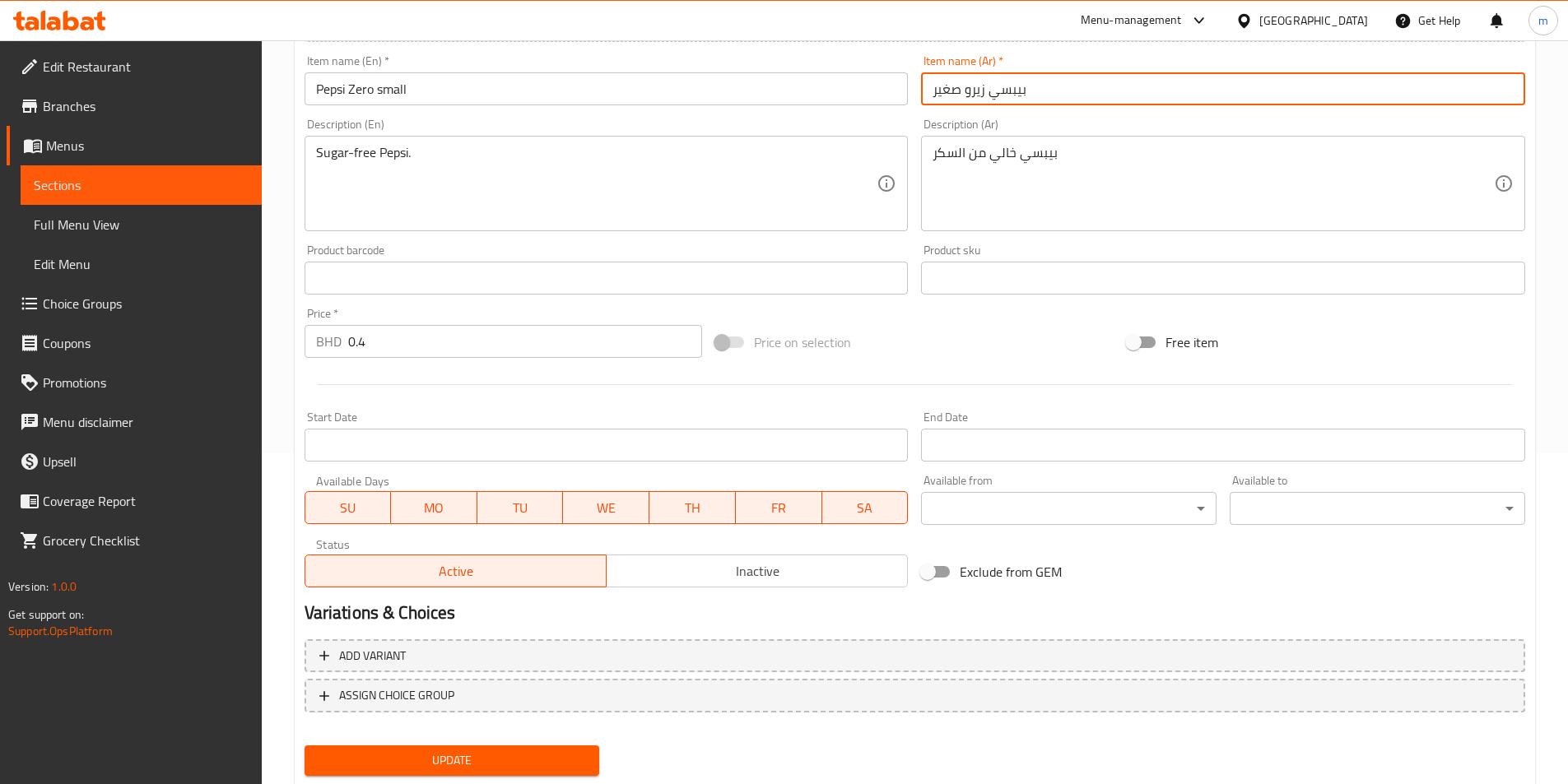
scroll to position [378, 0]
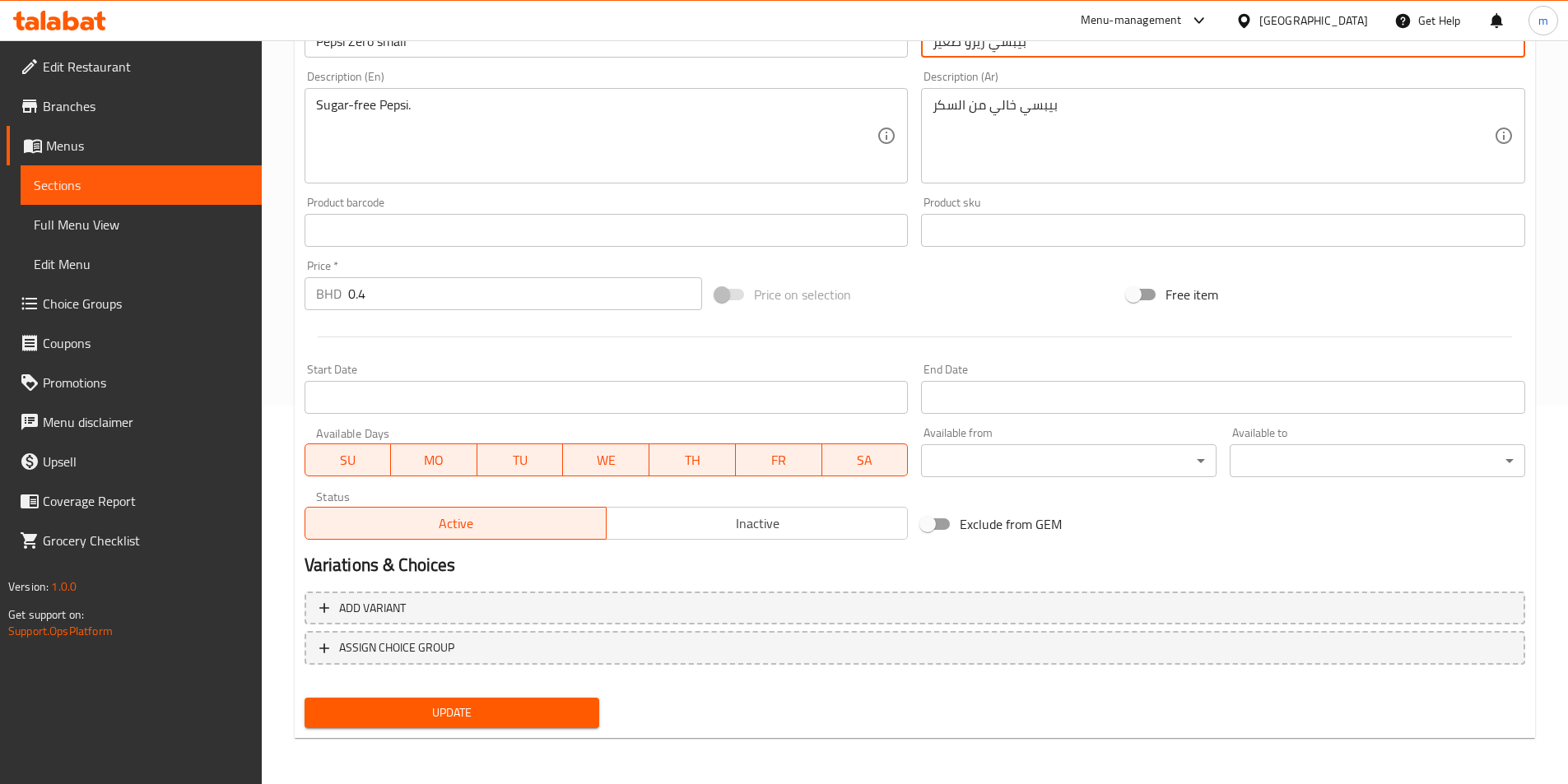
type input "بيبسي زيرو صغير"
click at [548, 707] on span "Update" at bounding box center [452, 712] width 270 height 20
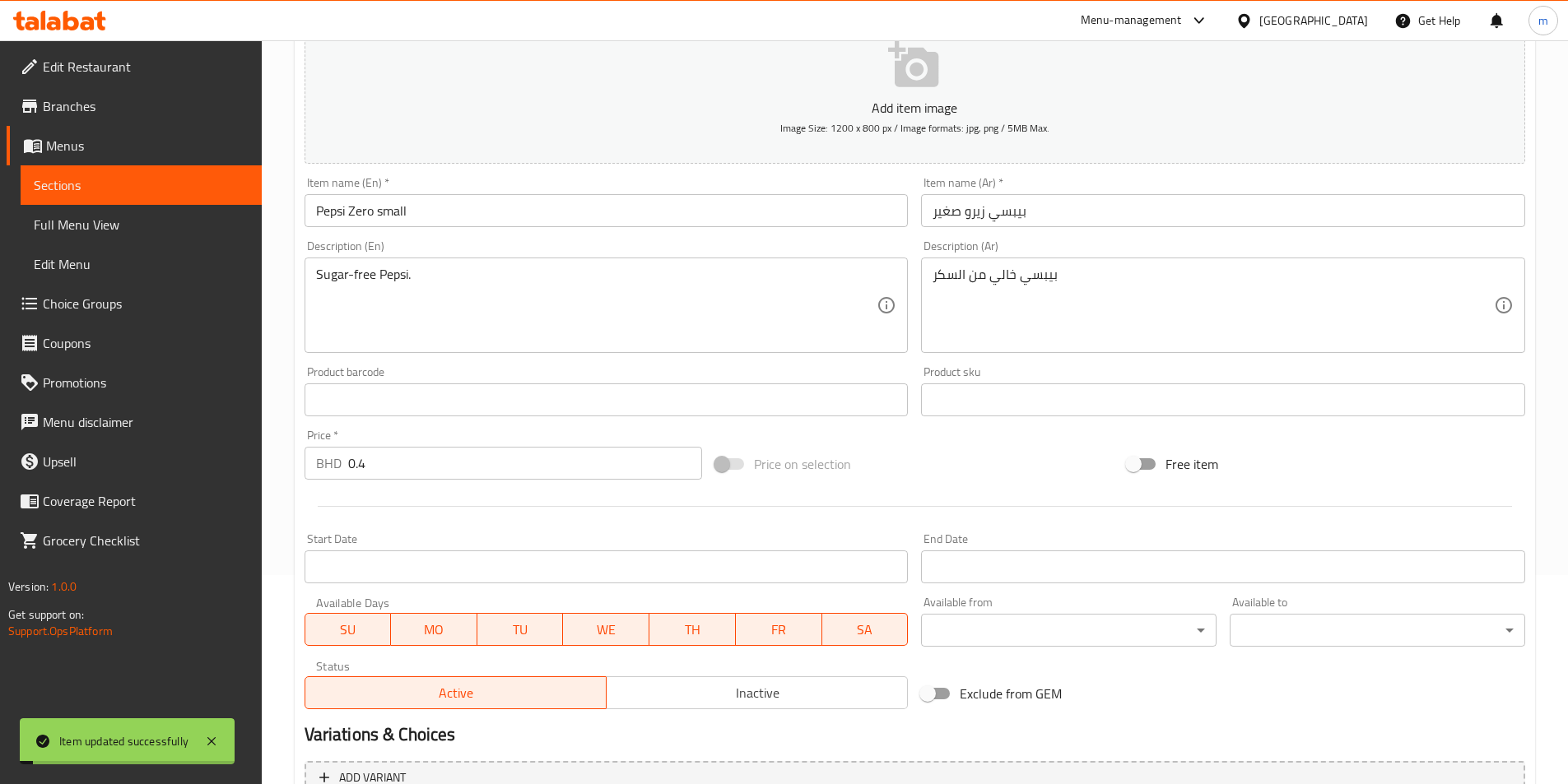
scroll to position [69, 0]
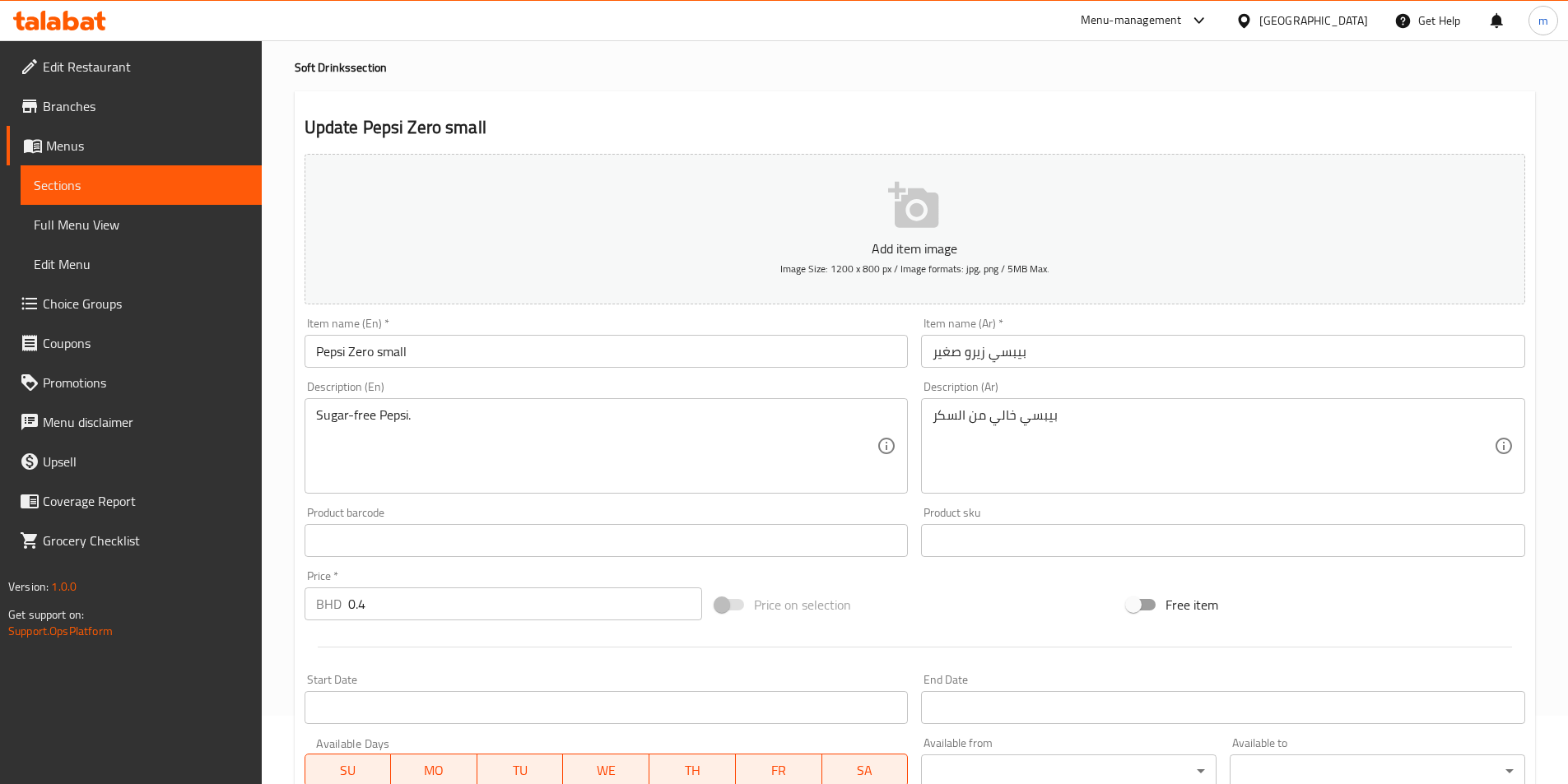
click at [162, 182] on span "Sections" at bounding box center [141, 184] width 214 height 19
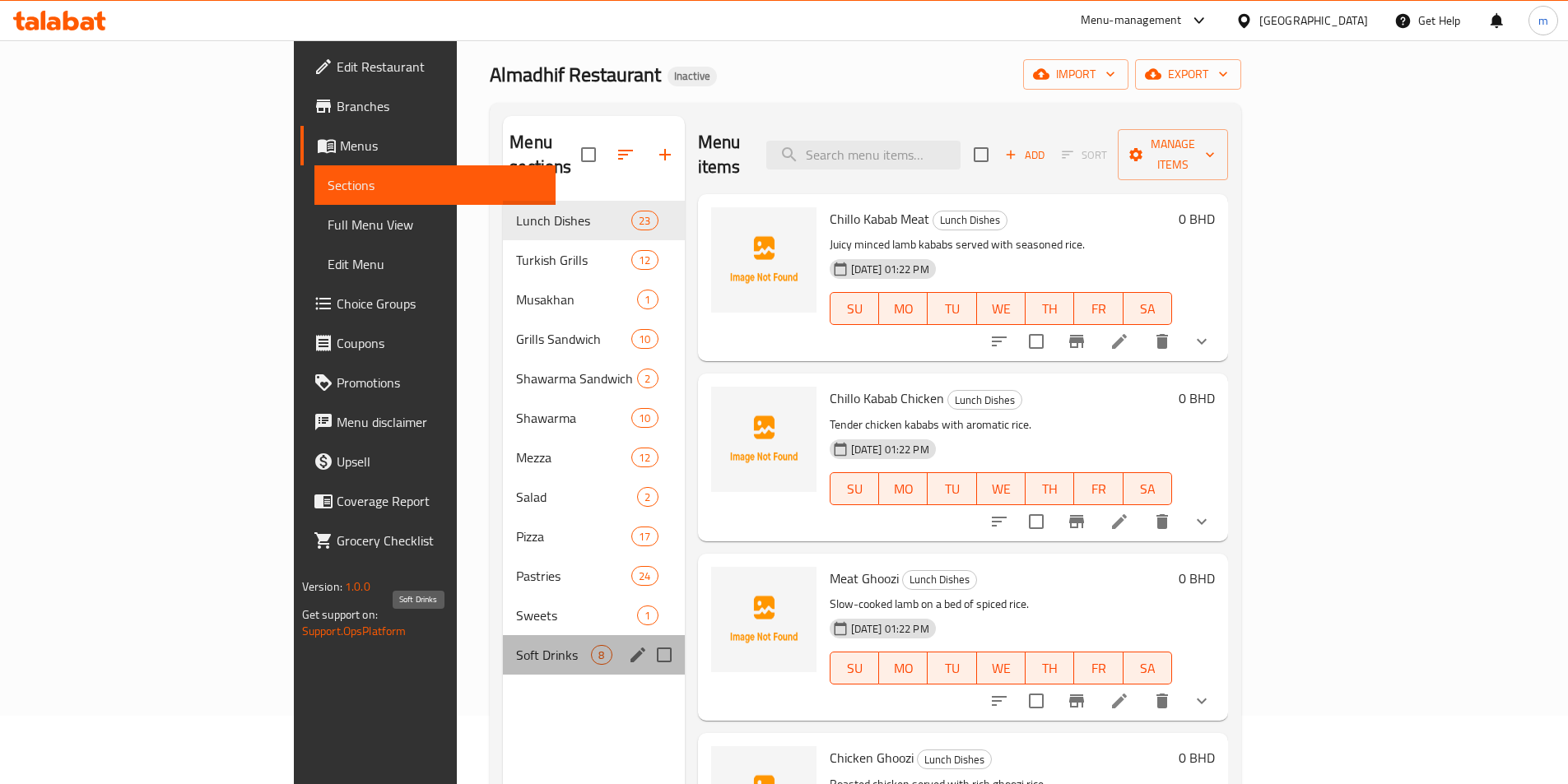
click at [516, 645] on span "Soft Drinks" at bounding box center [554, 655] width 75 height 19
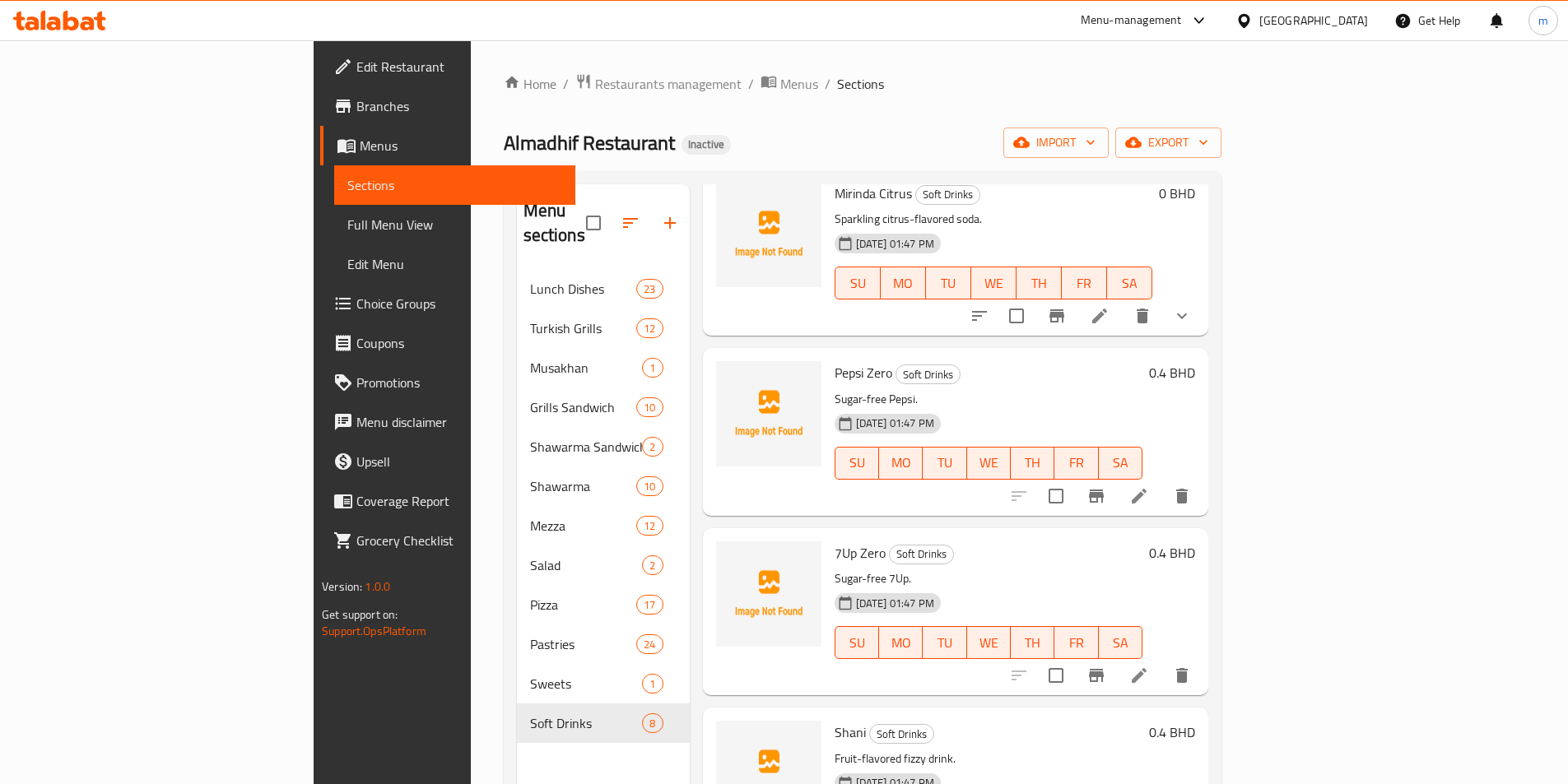
scroll to position [448, 0]
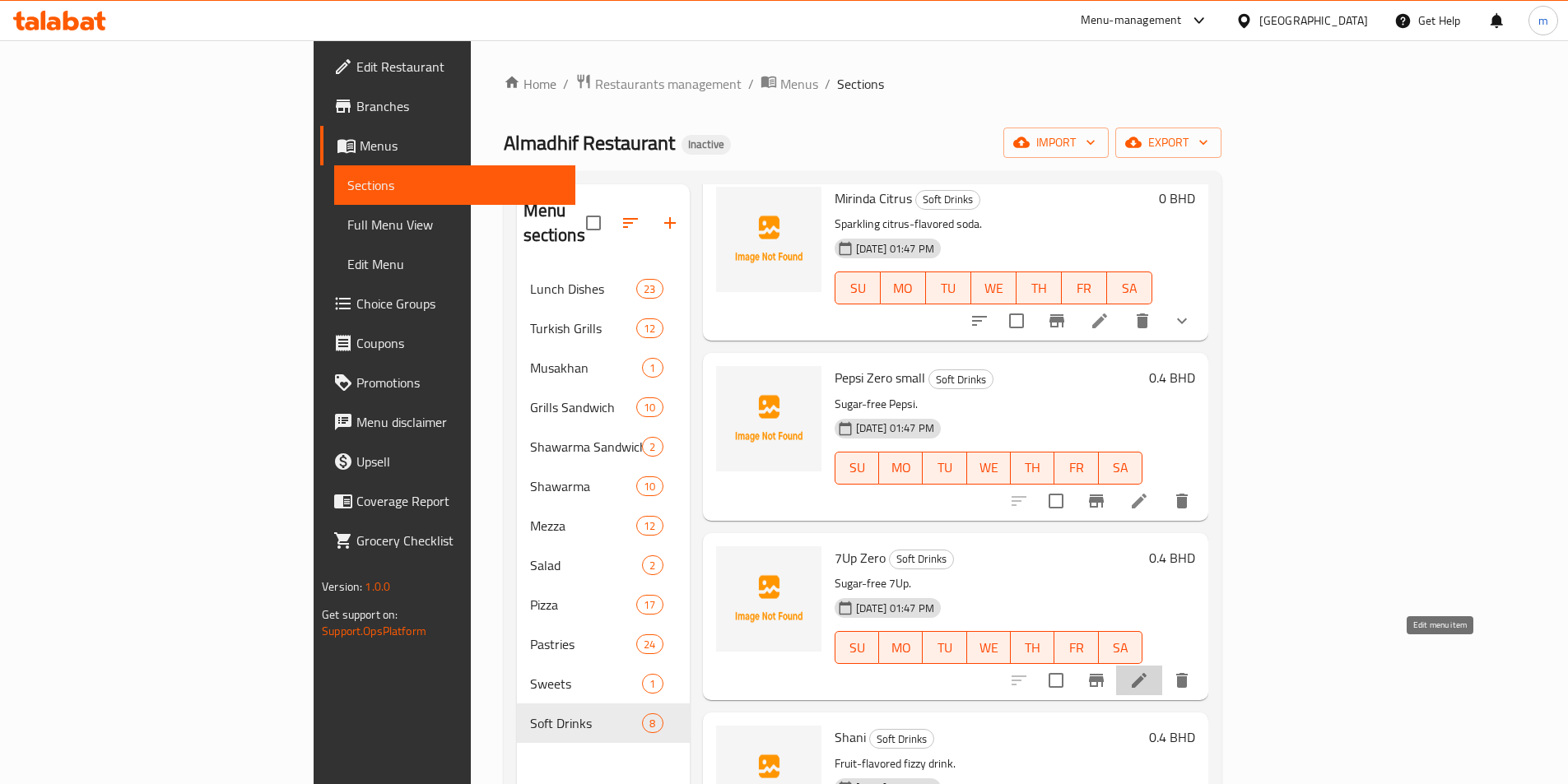
click at [1149, 670] on icon at bounding box center [1139, 680] width 19 height 19
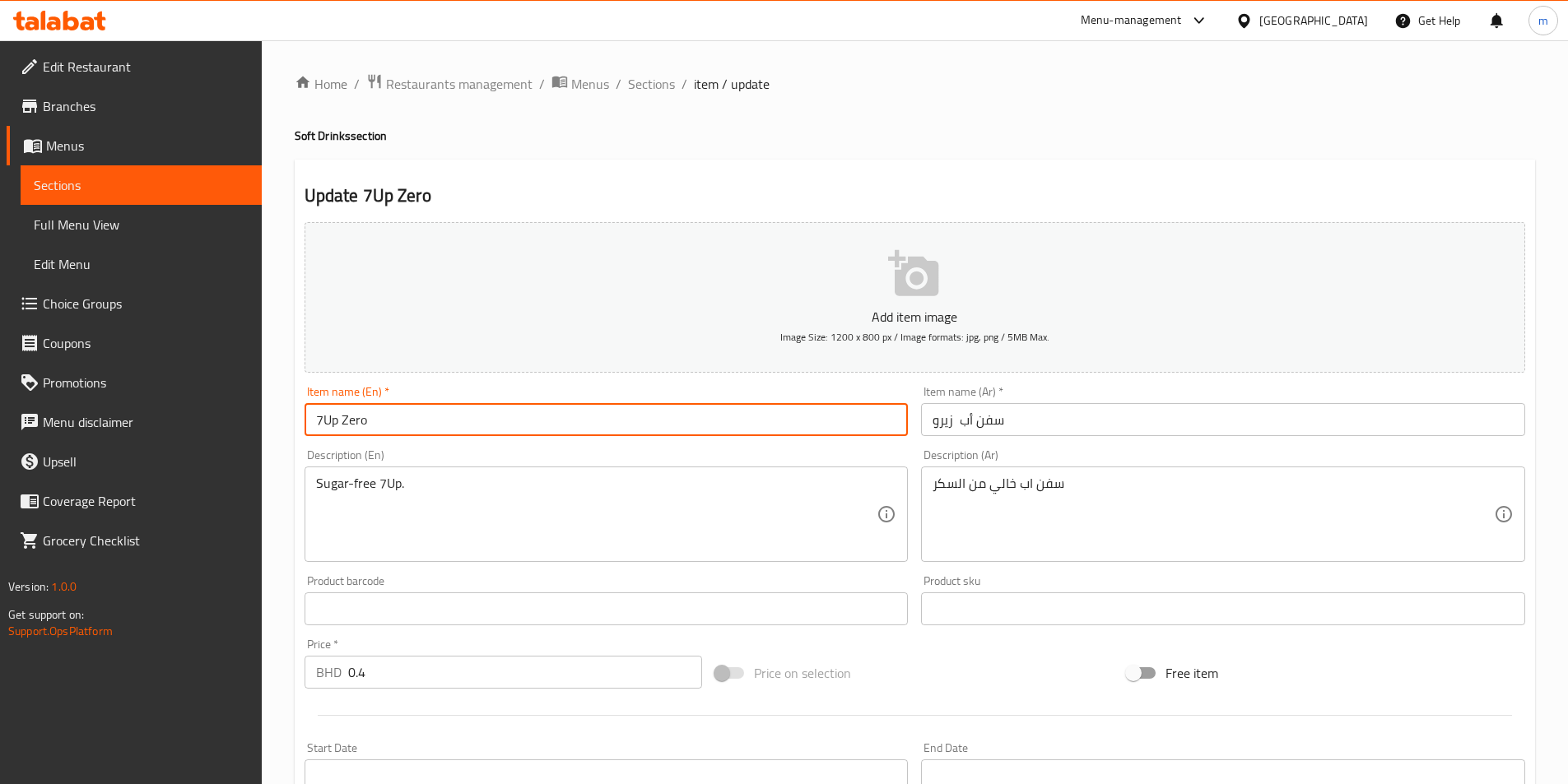
click at [378, 413] on input "7Up Zero" at bounding box center [606, 419] width 604 height 33
click at [402, 423] on input "7Up Zero" at bounding box center [606, 419] width 604 height 33
type input "7Up Zero small"
click at [931, 420] on input "سفن أب زيرو" at bounding box center [1222, 419] width 604 height 33
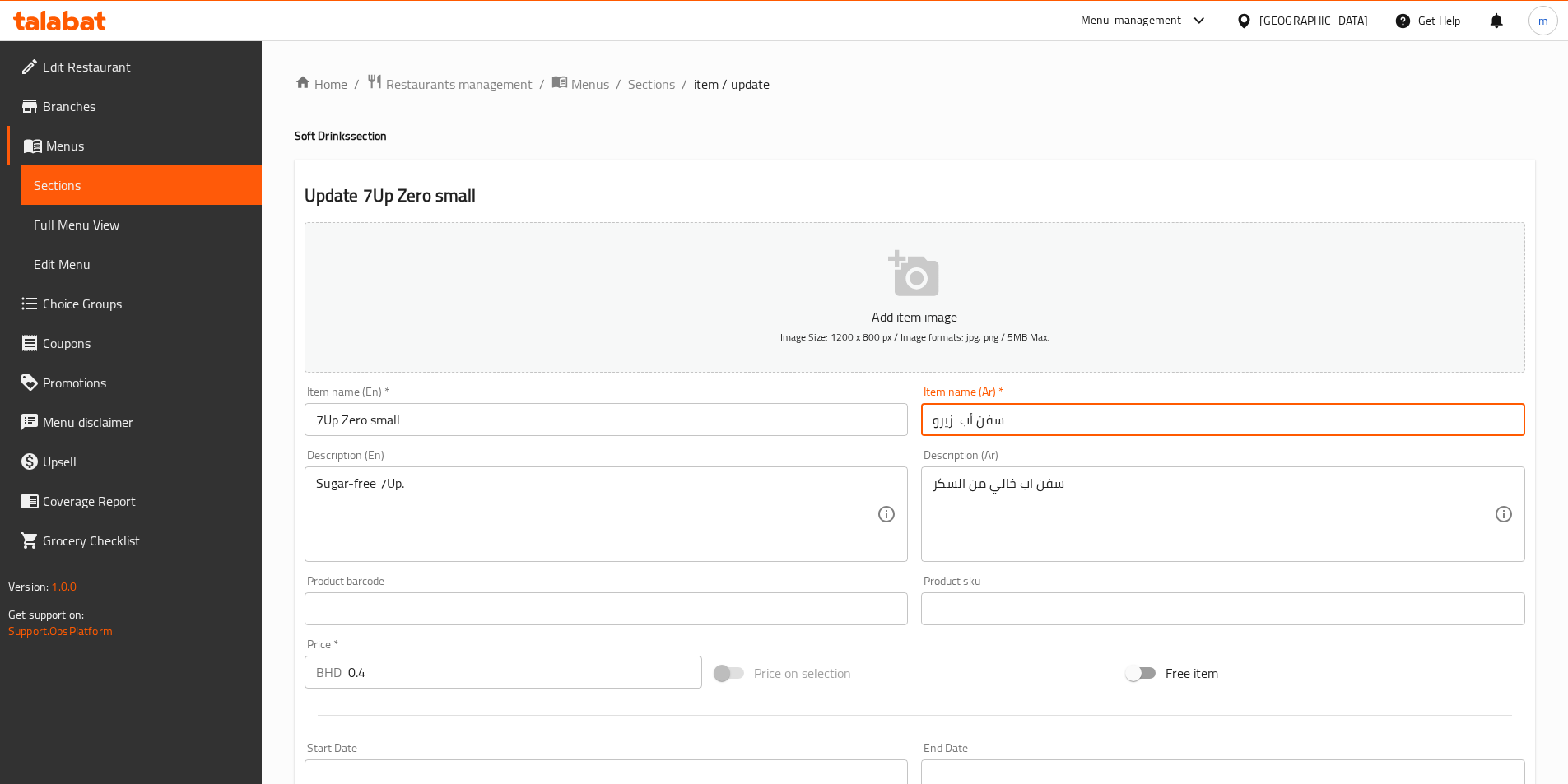
click at [1023, 418] on input "سفن أب زيرو" at bounding box center [1222, 419] width 604 height 33
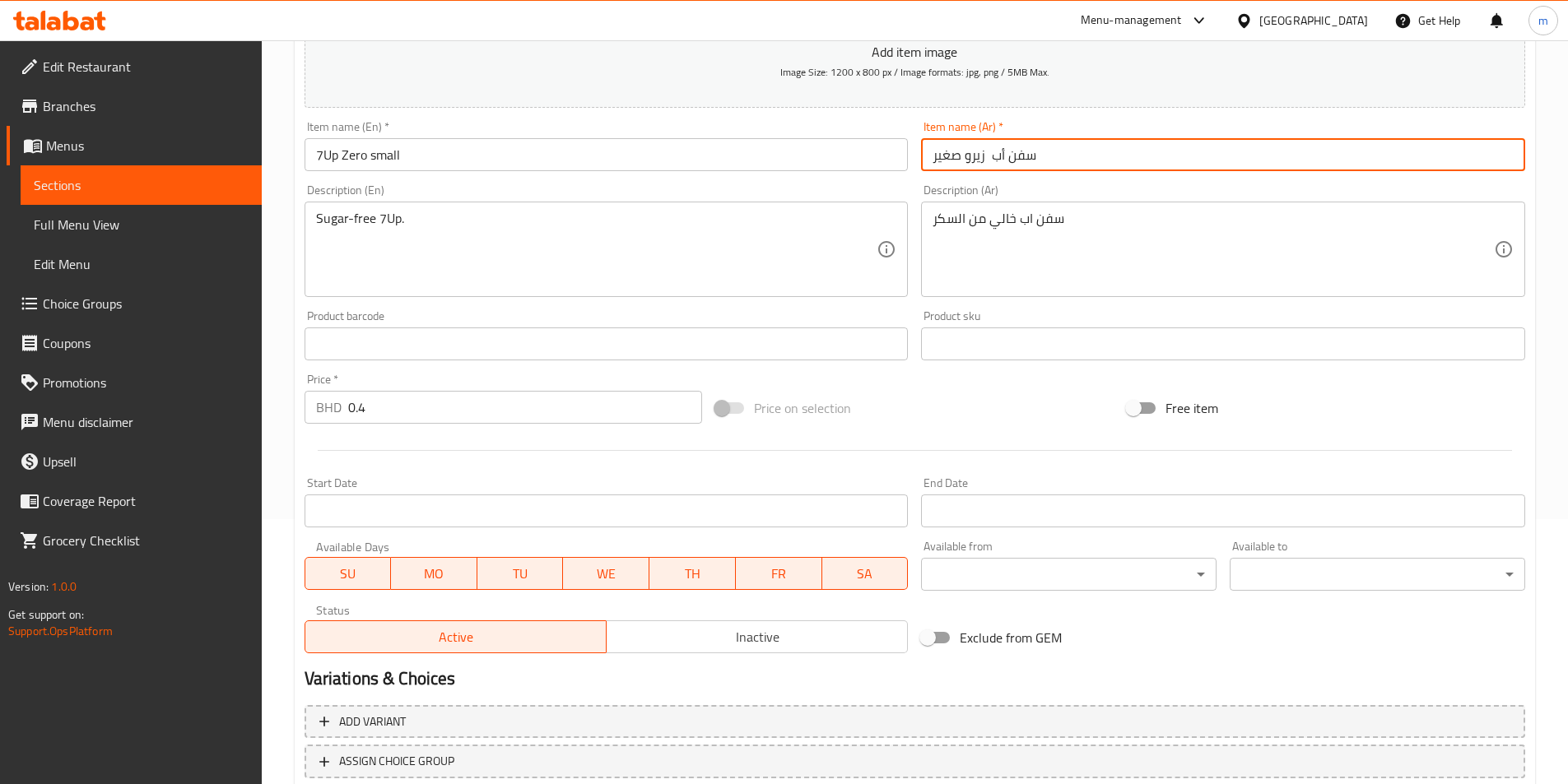
scroll to position [339, 0]
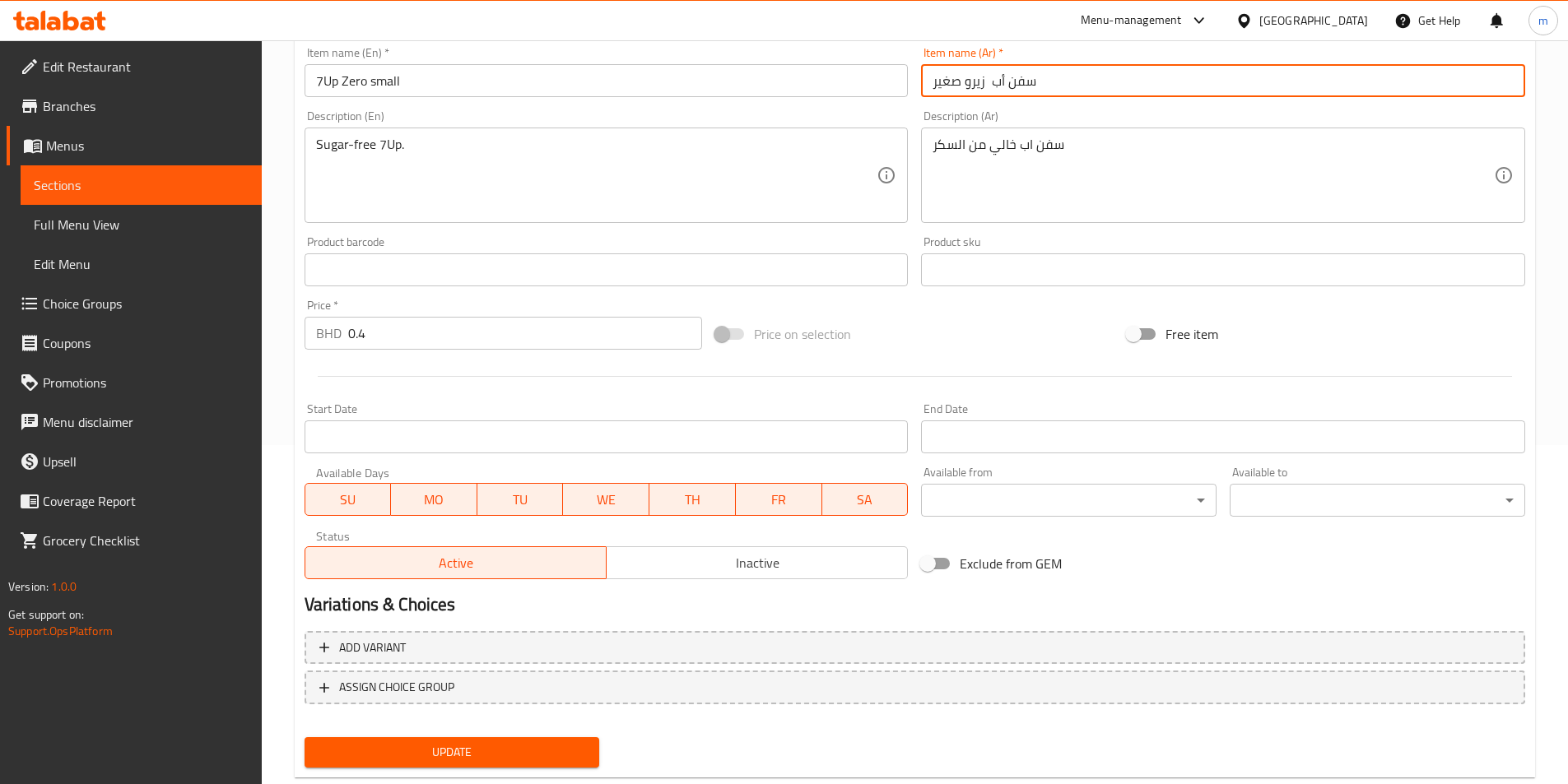
type input "سفن أب زيرو صغير"
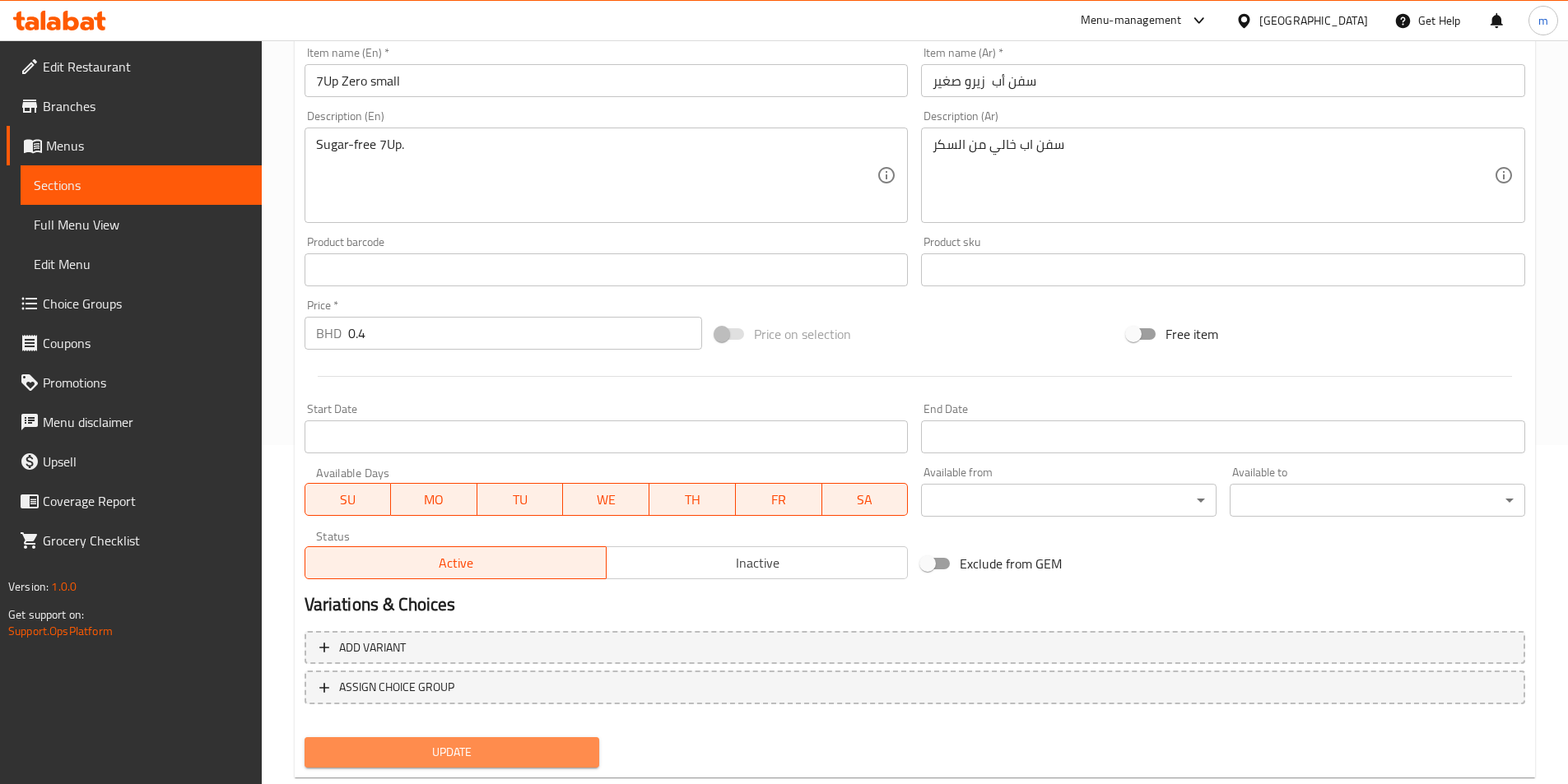
click at [567, 747] on span "Update" at bounding box center [452, 751] width 270 height 20
click at [547, 749] on span "Update" at bounding box center [452, 751] width 270 height 20
drag, startPoint x: 171, startPoint y: 186, endPoint x: 190, endPoint y: 199, distance: 23.0
click at [171, 186] on span "Sections" at bounding box center [141, 184] width 214 height 19
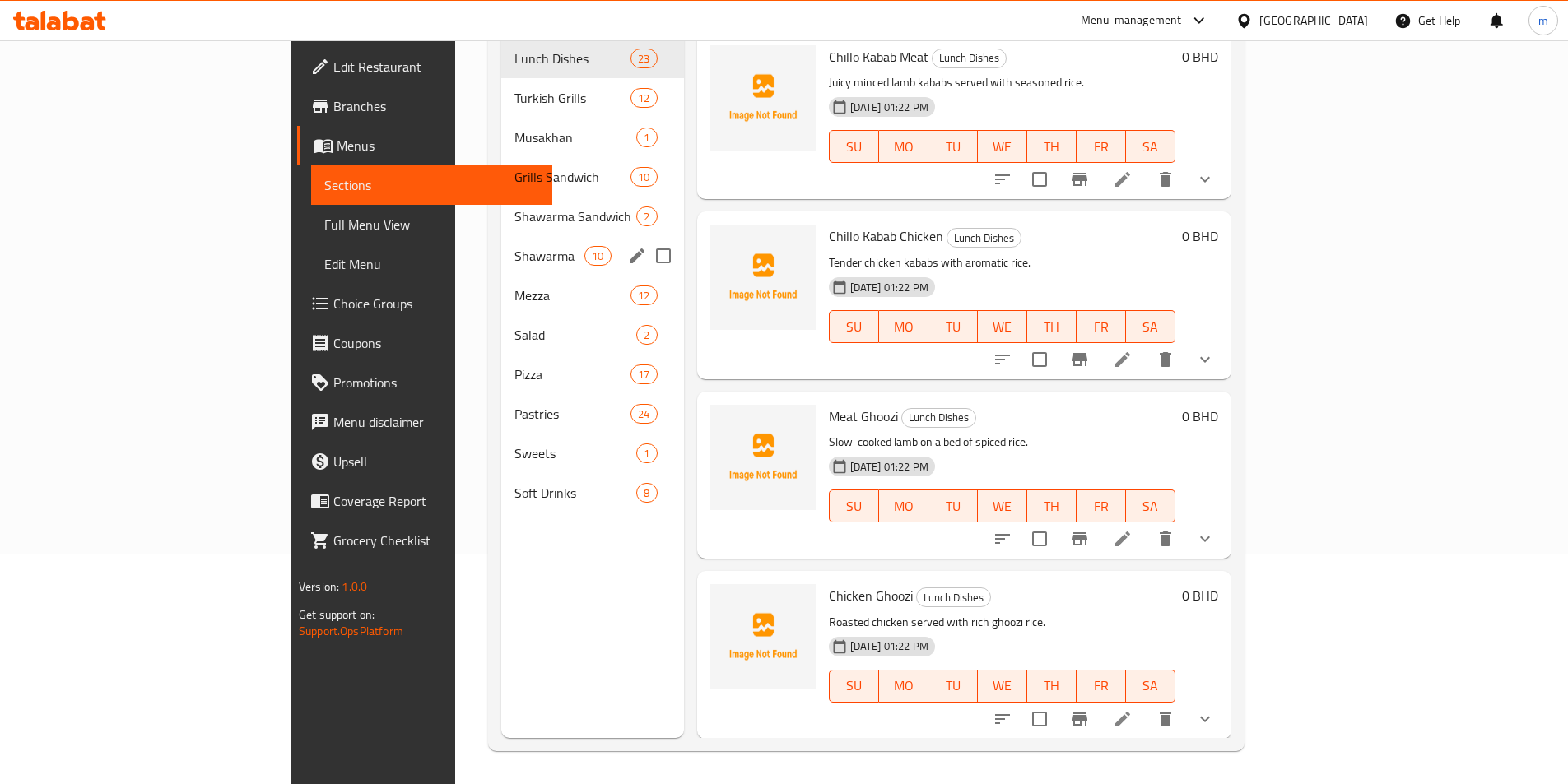
scroll to position [230, 0]
click at [514, 364] on span "Pizza" at bounding box center [549, 374] width 70 height 19
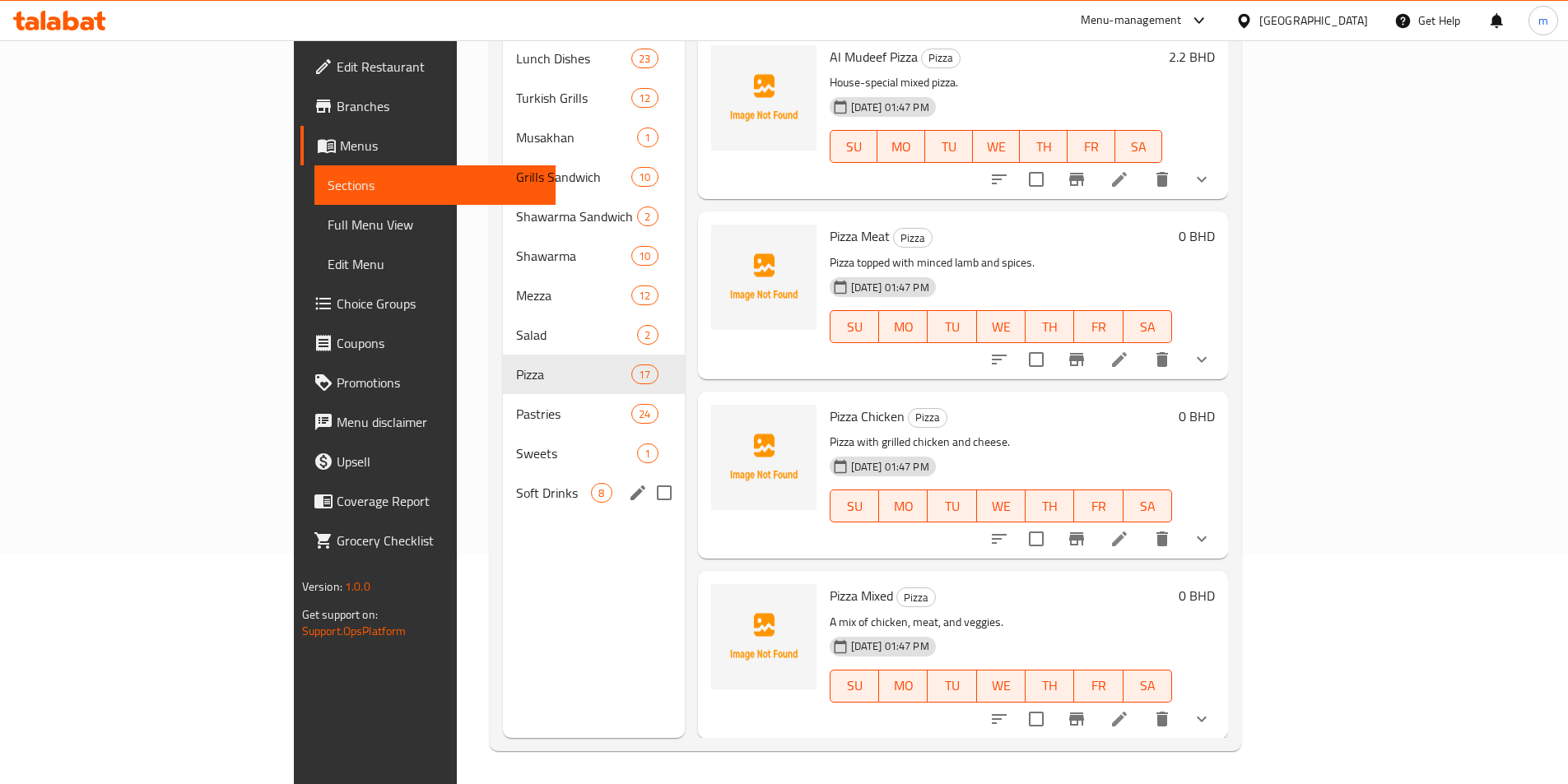
click at [502, 473] on div "Soft Drinks 8" at bounding box center [592, 492] width 181 height 40
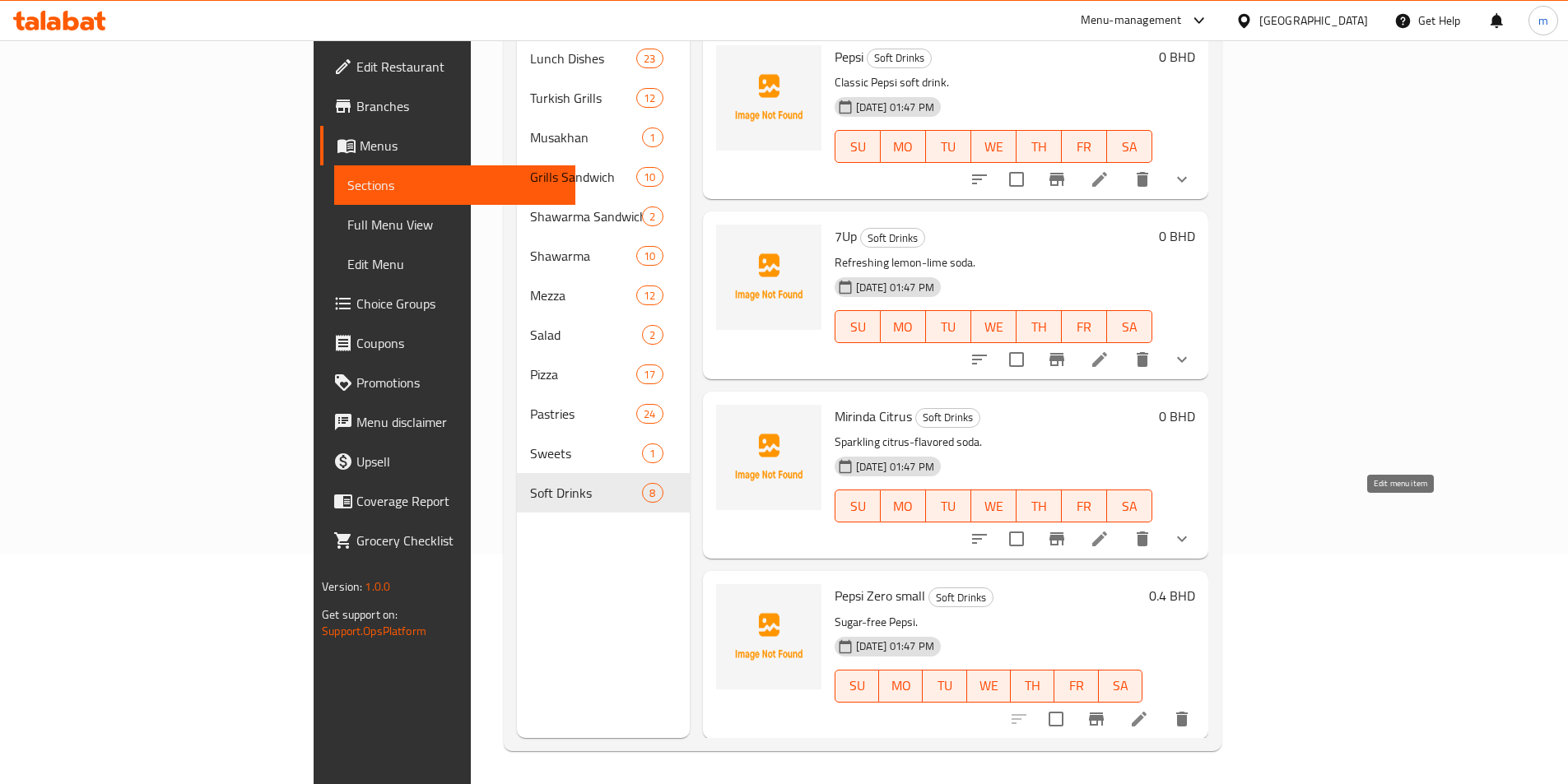
click at [1109, 529] on icon at bounding box center [1099, 539] width 19 height 19
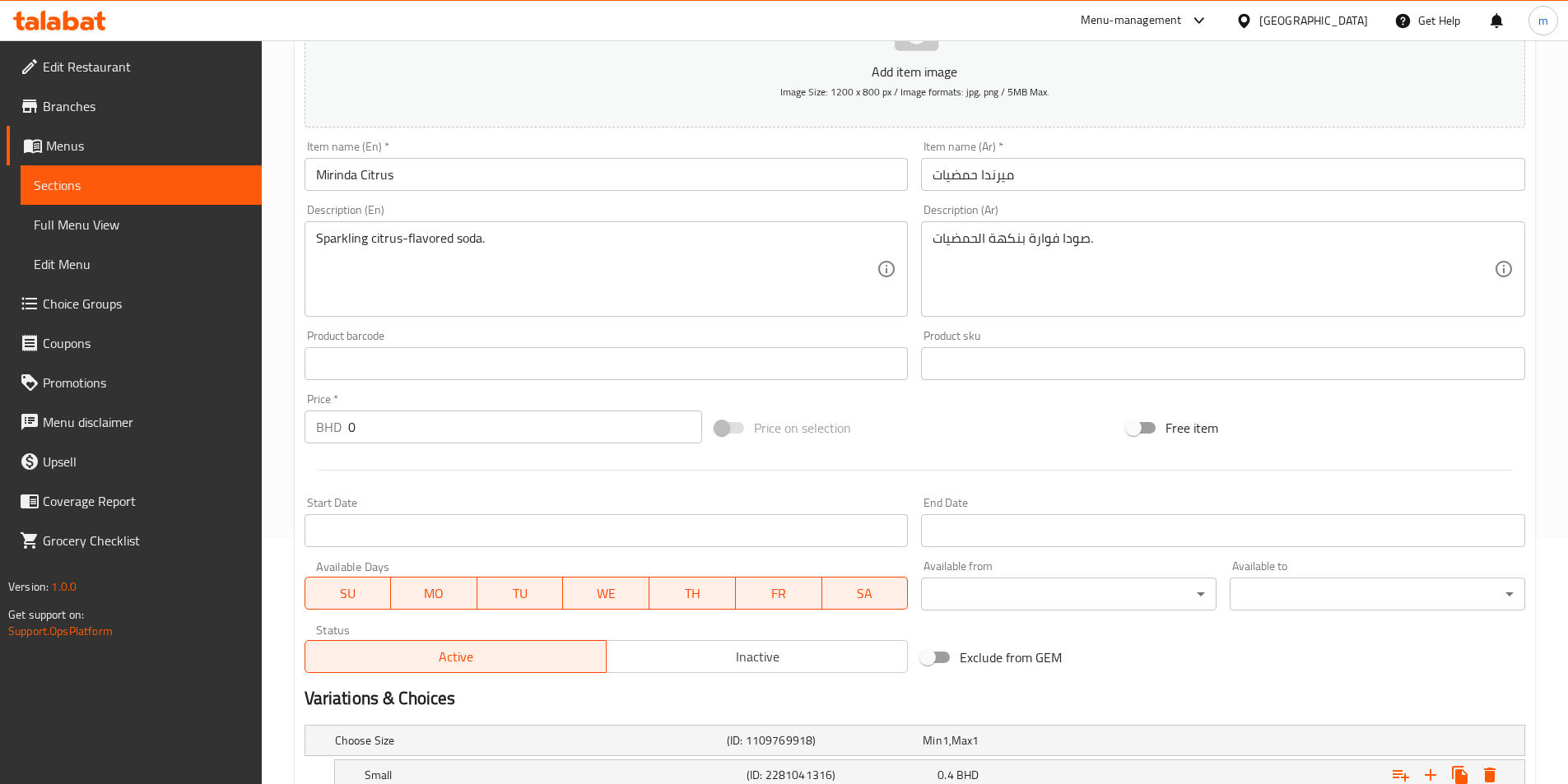
scroll to position [164, 0]
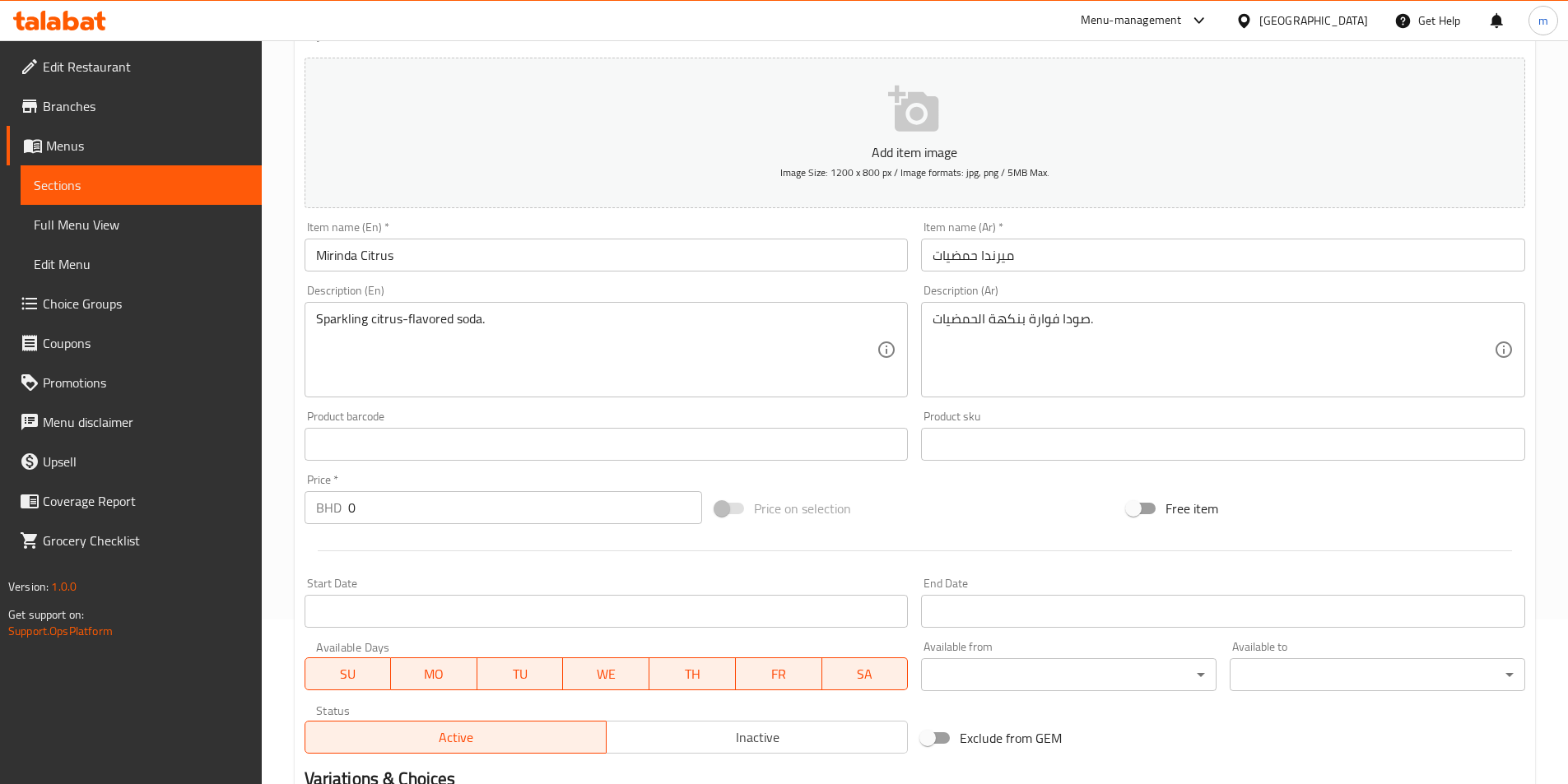
click at [61, 187] on span "Sections" at bounding box center [141, 184] width 214 height 19
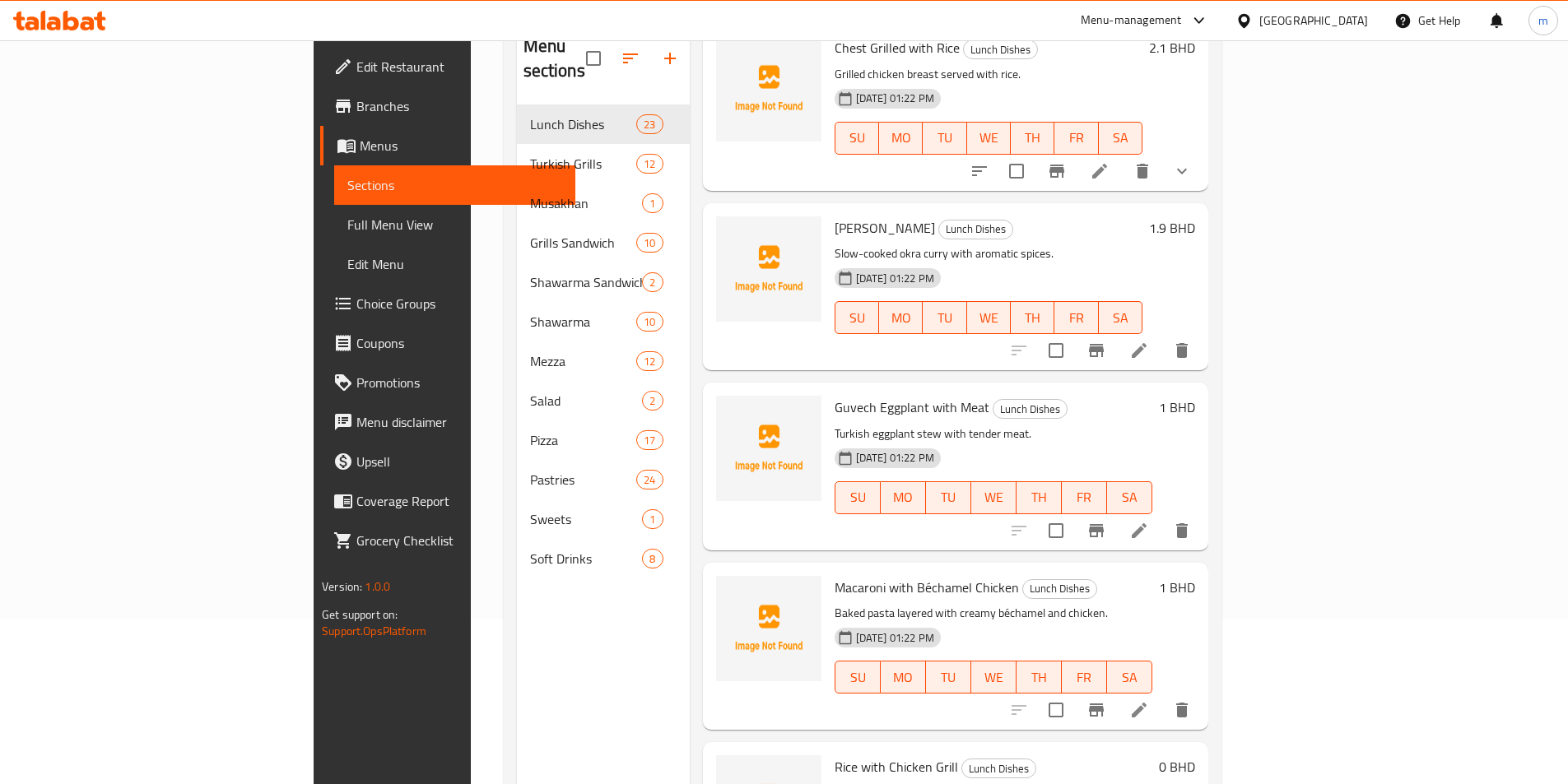
scroll to position [3390, 0]
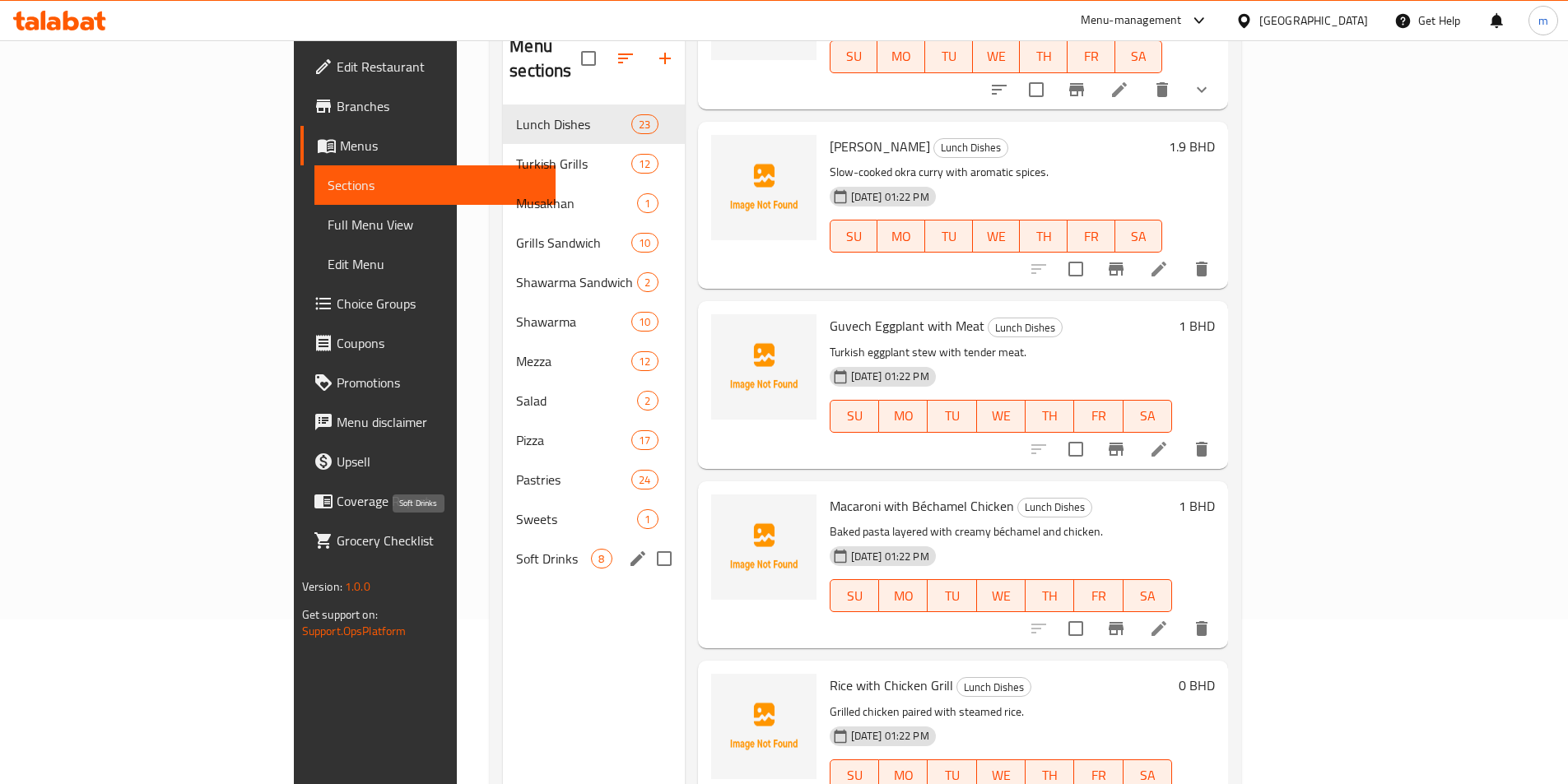
click at [516, 548] on span "Soft Drinks" at bounding box center [554, 558] width 75 height 19
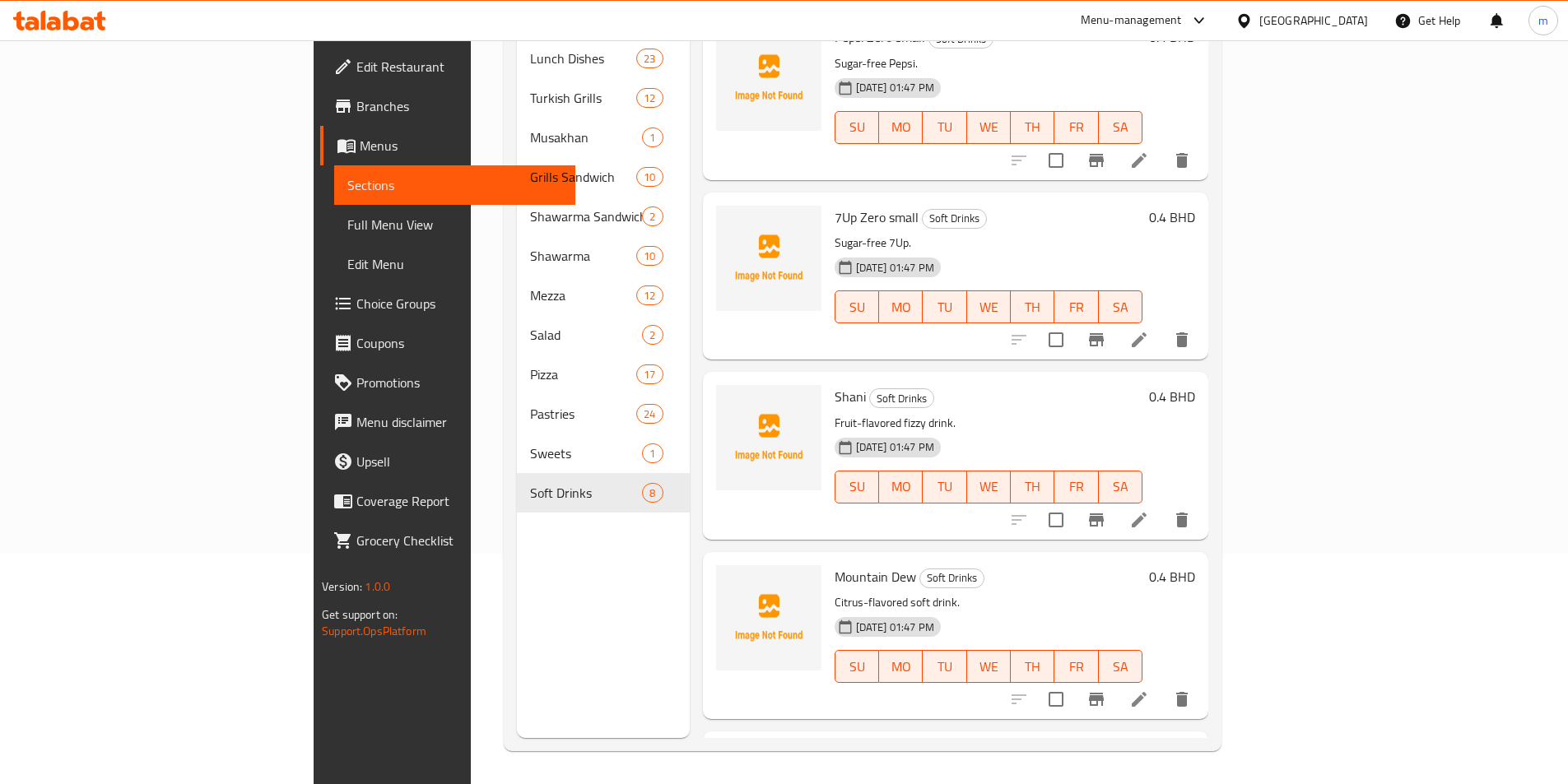
scroll to position [575, 0]
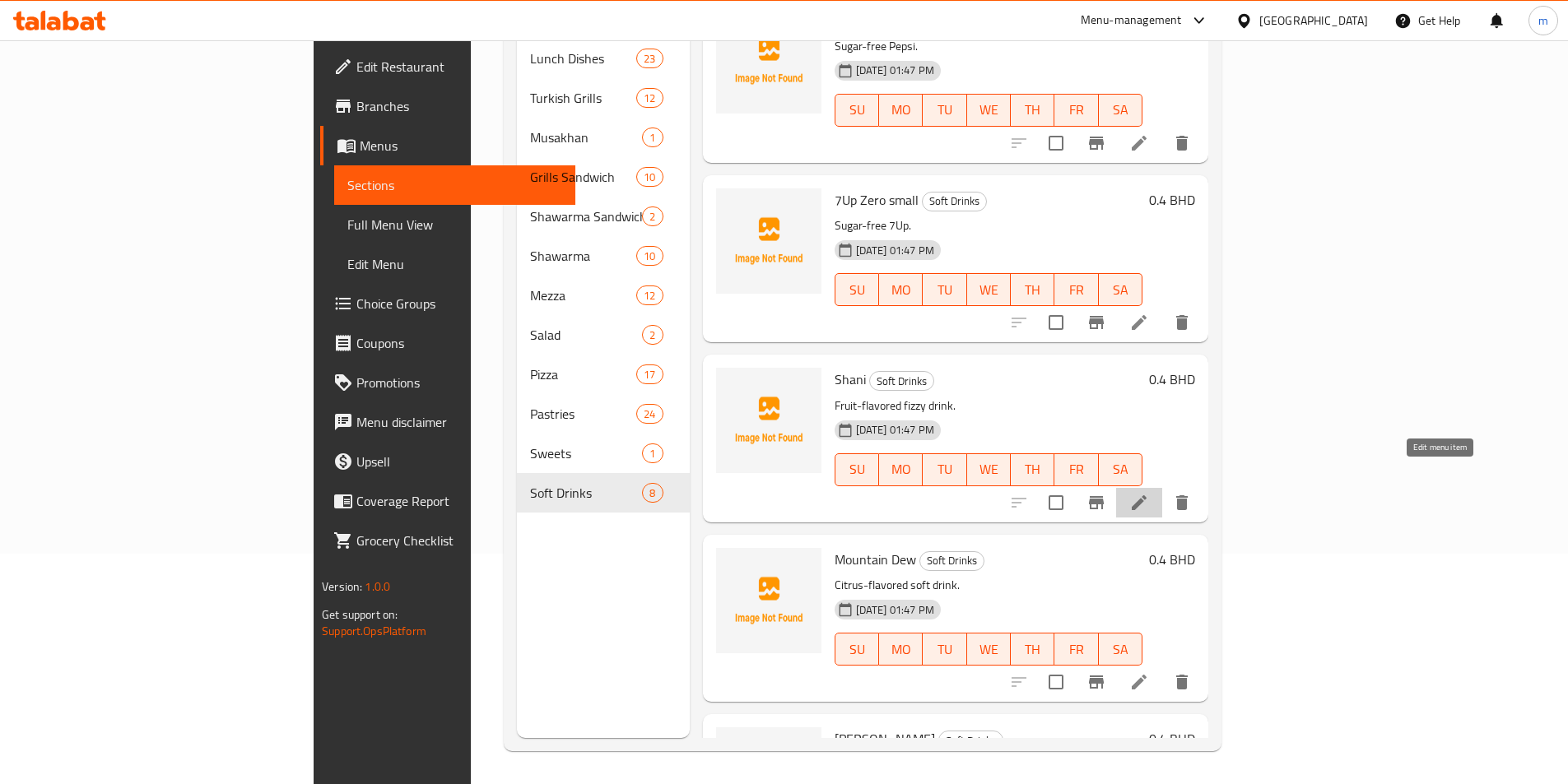
click at [1149, 492] on icon at bounding box center [1139, 502] width 19 height 19
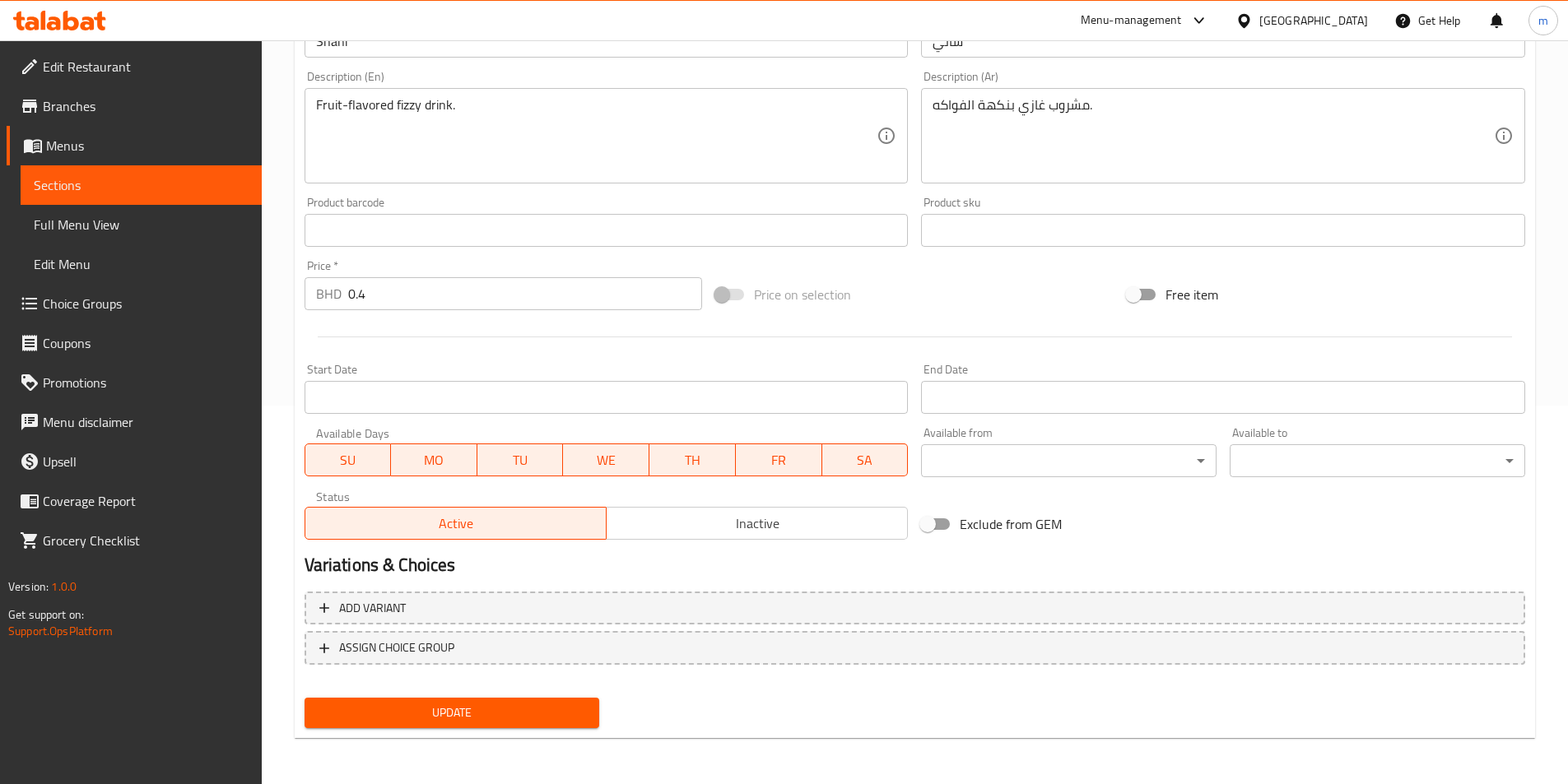
scroll to position [49, 0]
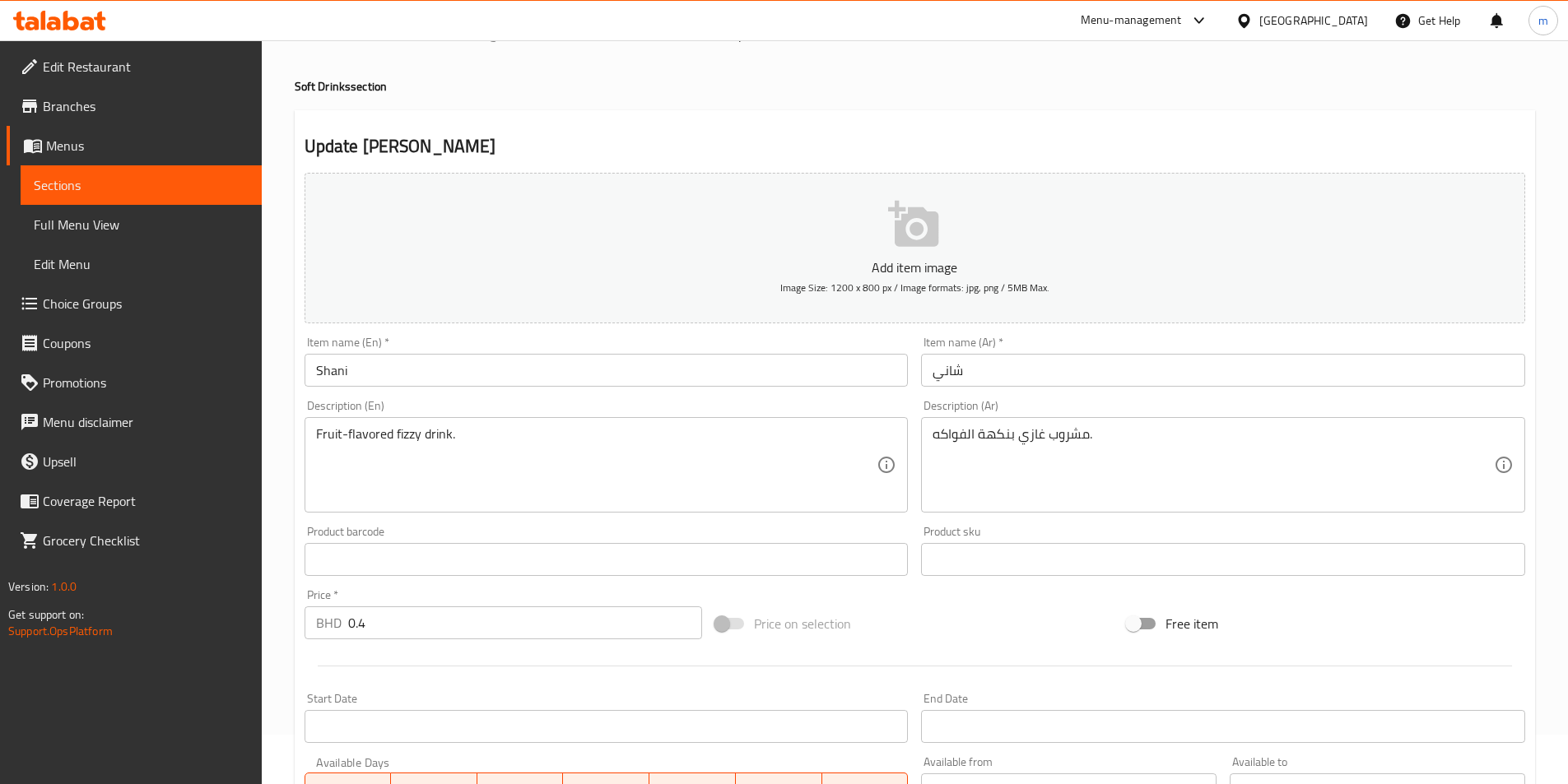
click at [363, 369] on input "Shani" at bounding box center [606, 370] width 604 height 33
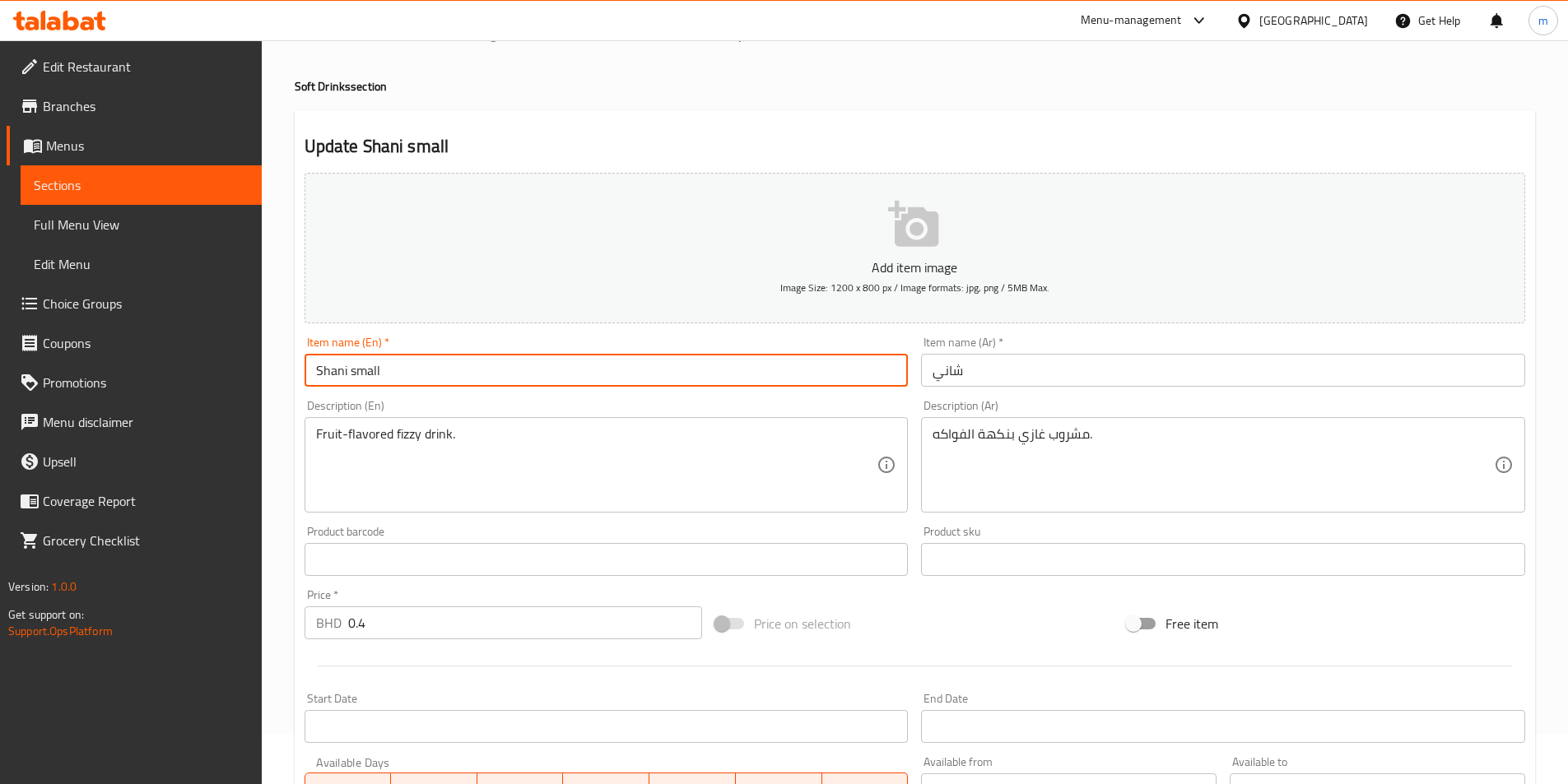
type input "Shani small"
click at [932, 370] on input "شاني" at bounding box center [1222, 370] width 604 height 33
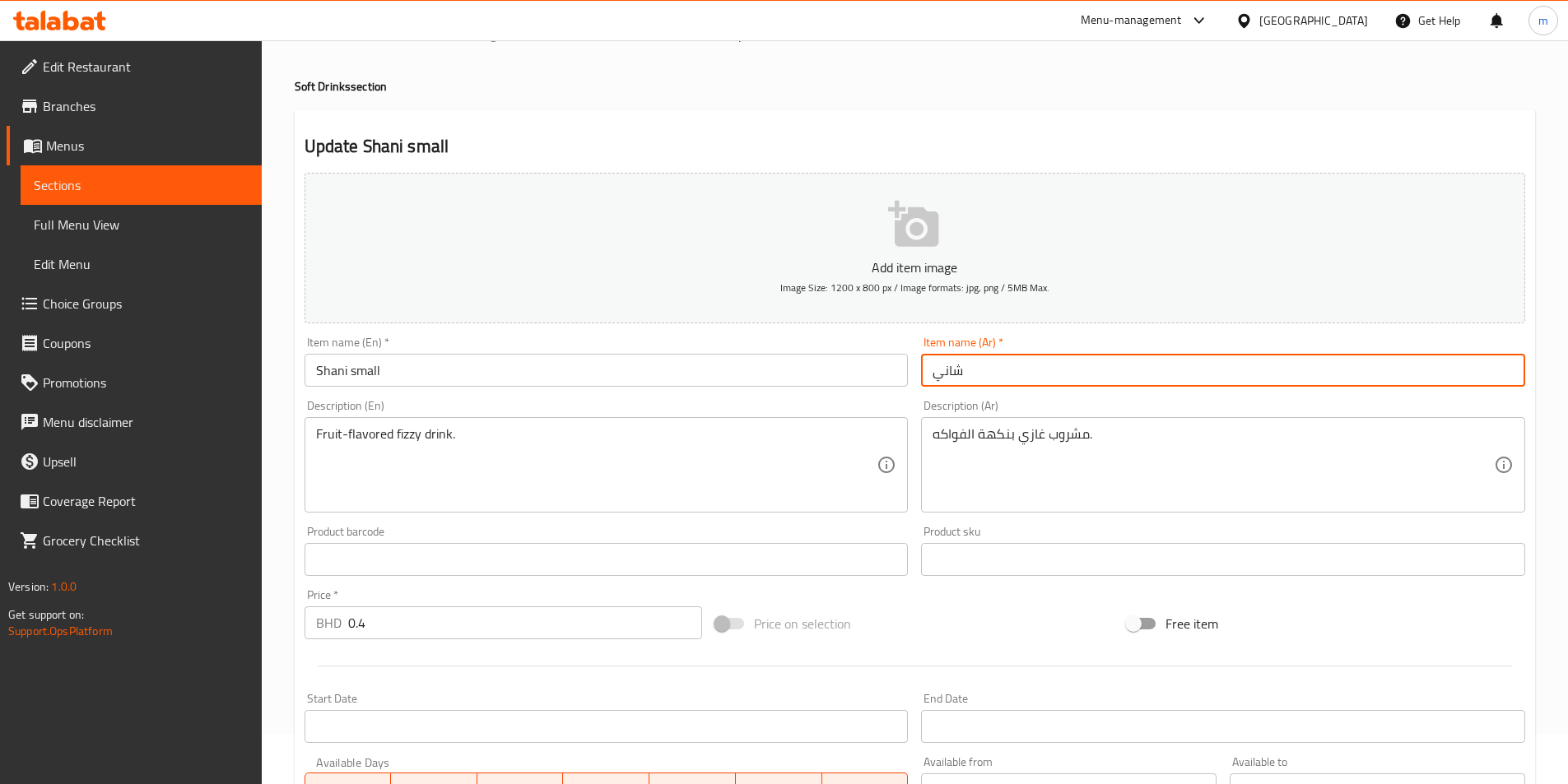
click at [977, 363] on input "شاني" at bounding box center [1222, 370] width 604 height 33
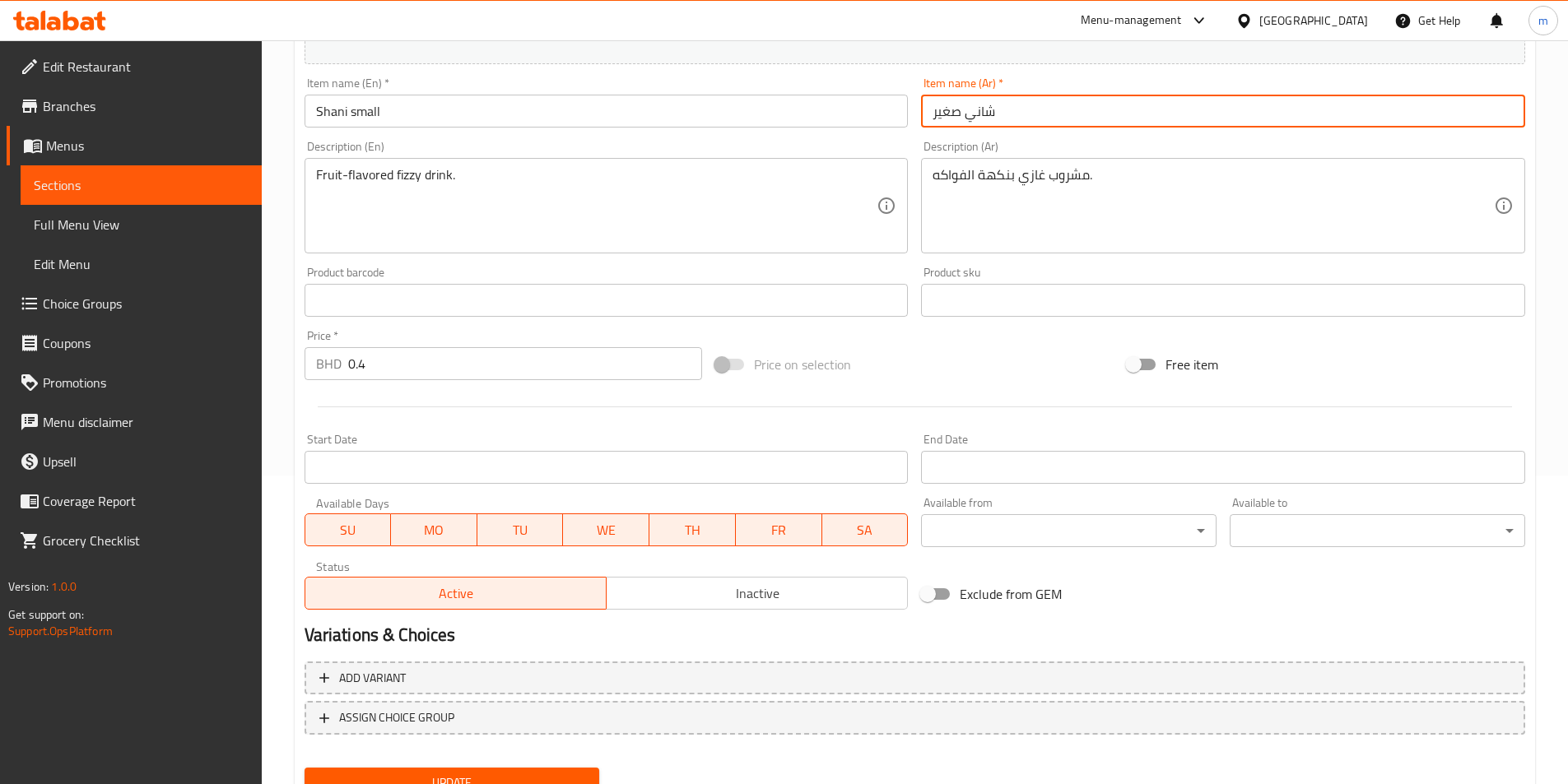
scroll to position [378, 0]
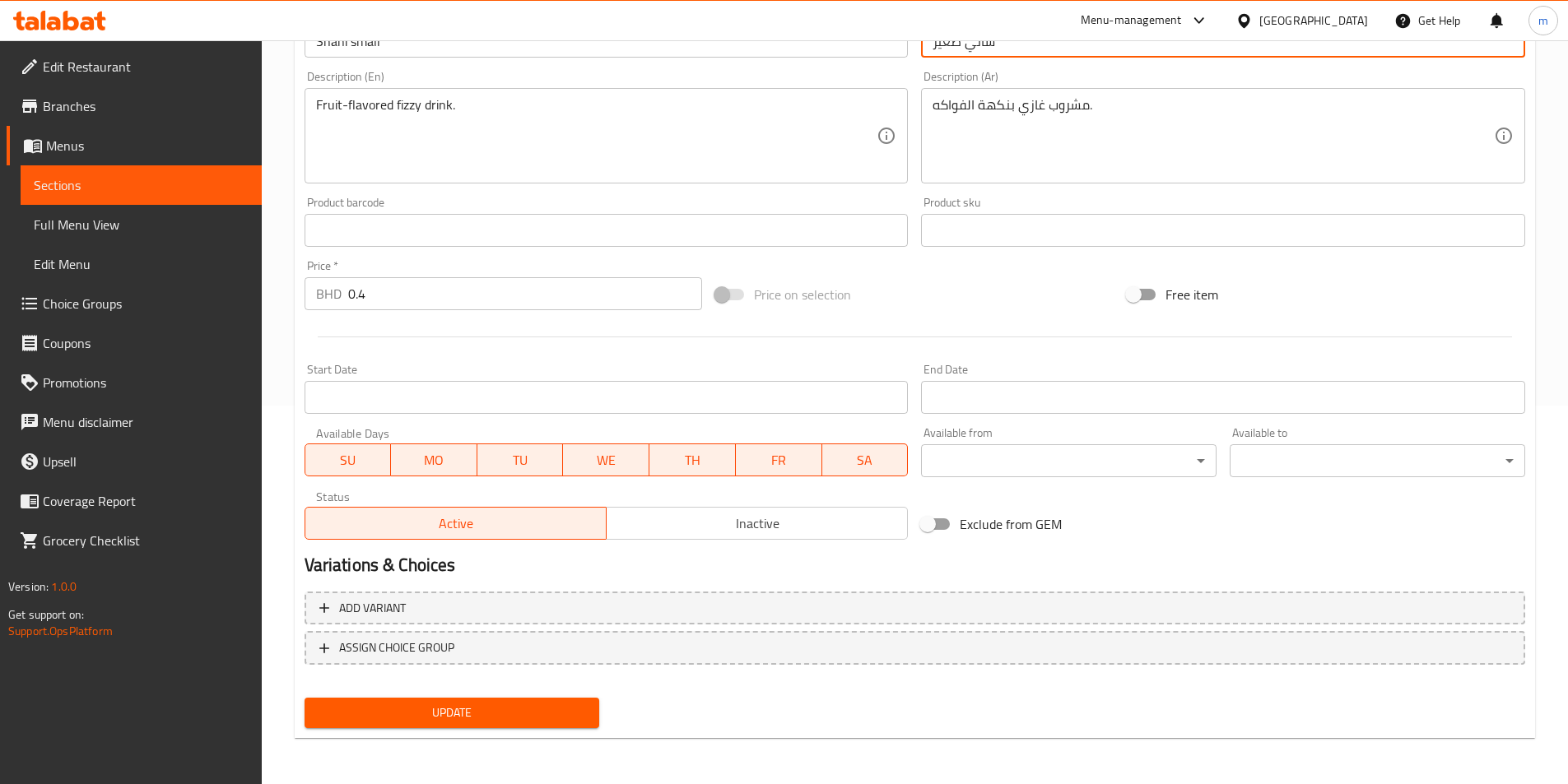
type input "شاني صغير"
click at [568, 716] on span "Update" at bounding box center [452, 712] width 270 height 20
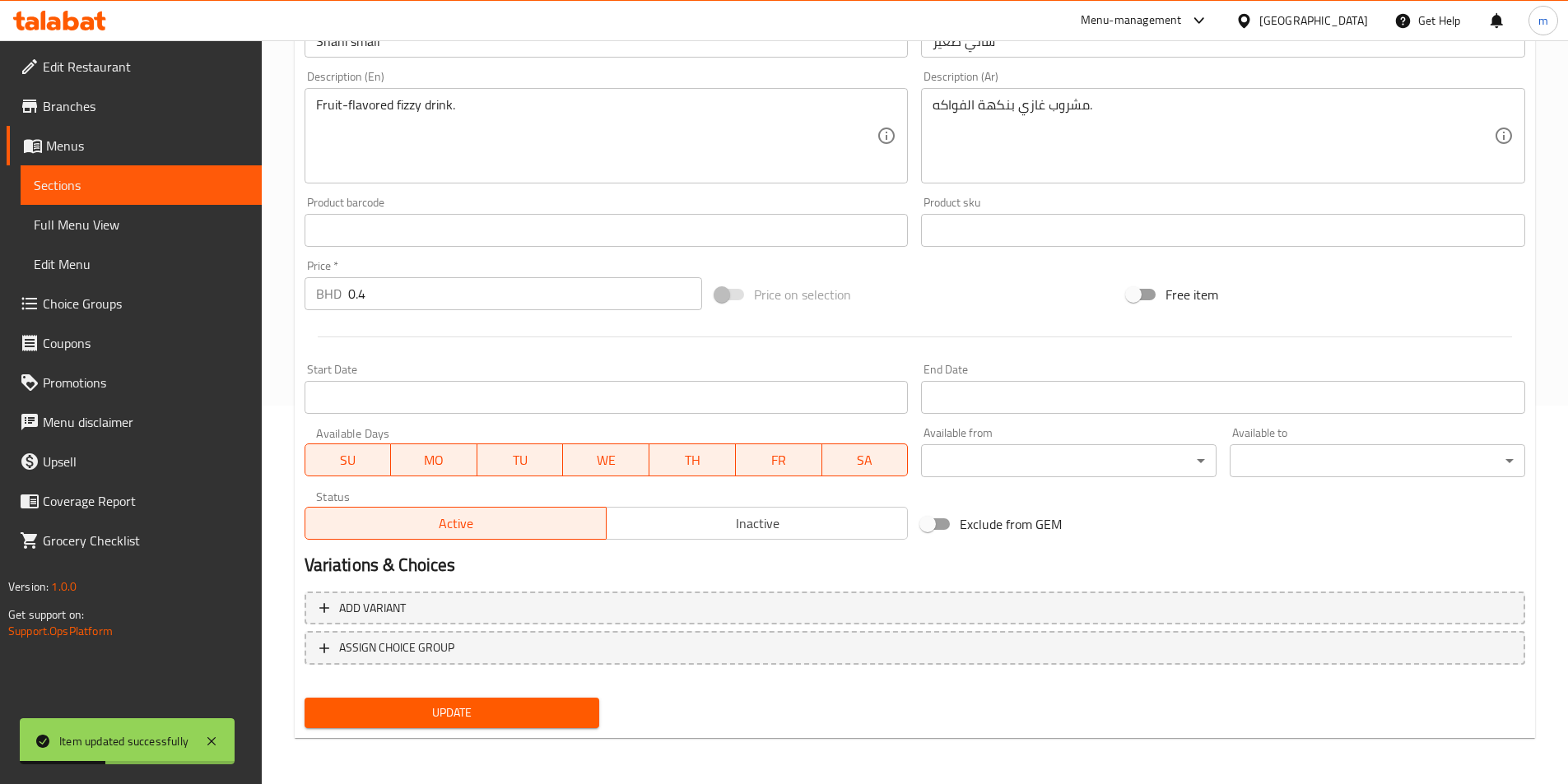
click at [183, 175] on link "Sections" at bounding box center [141, 184] width 242 height 40
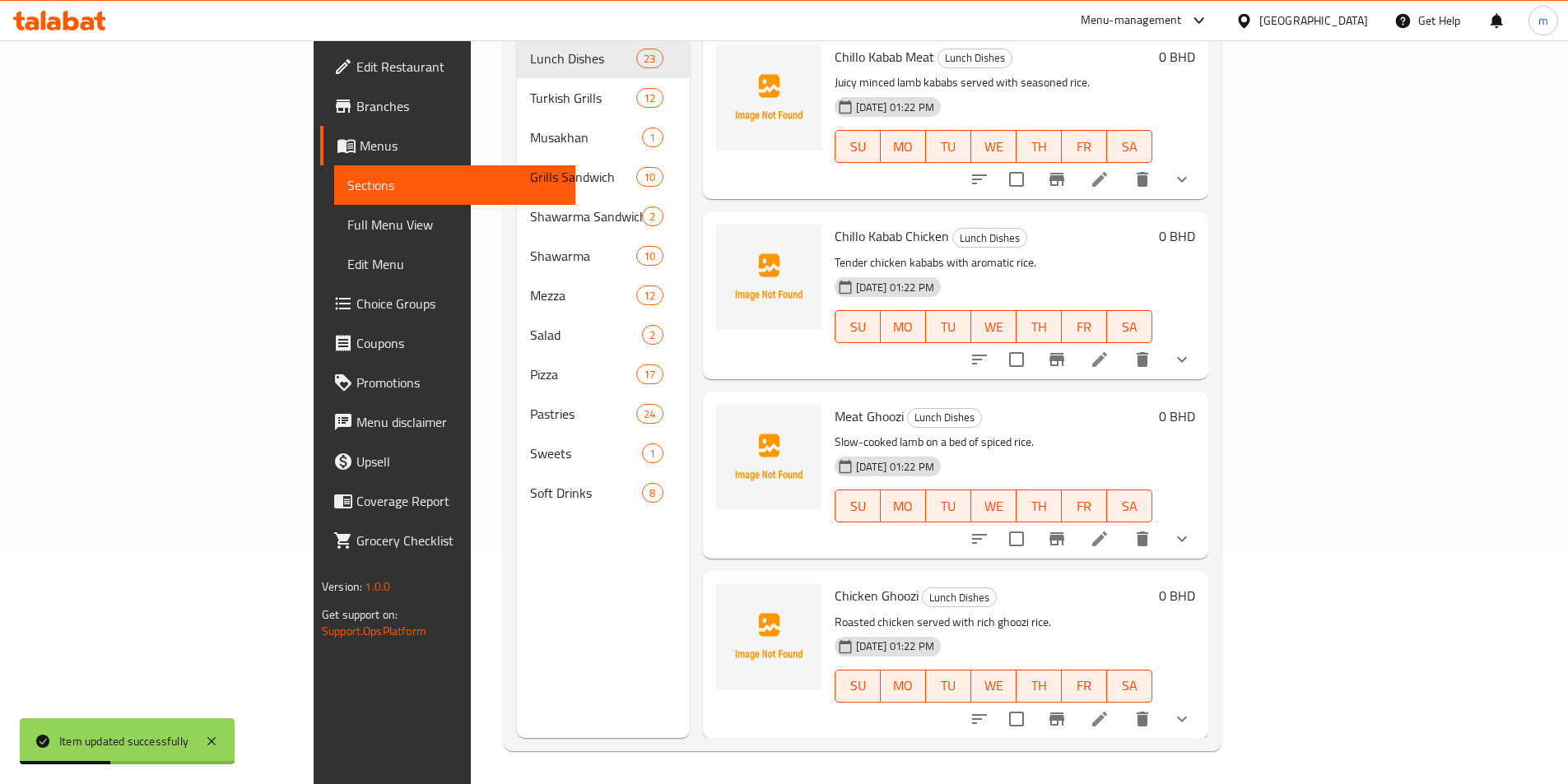
scroll to position [230, 0]
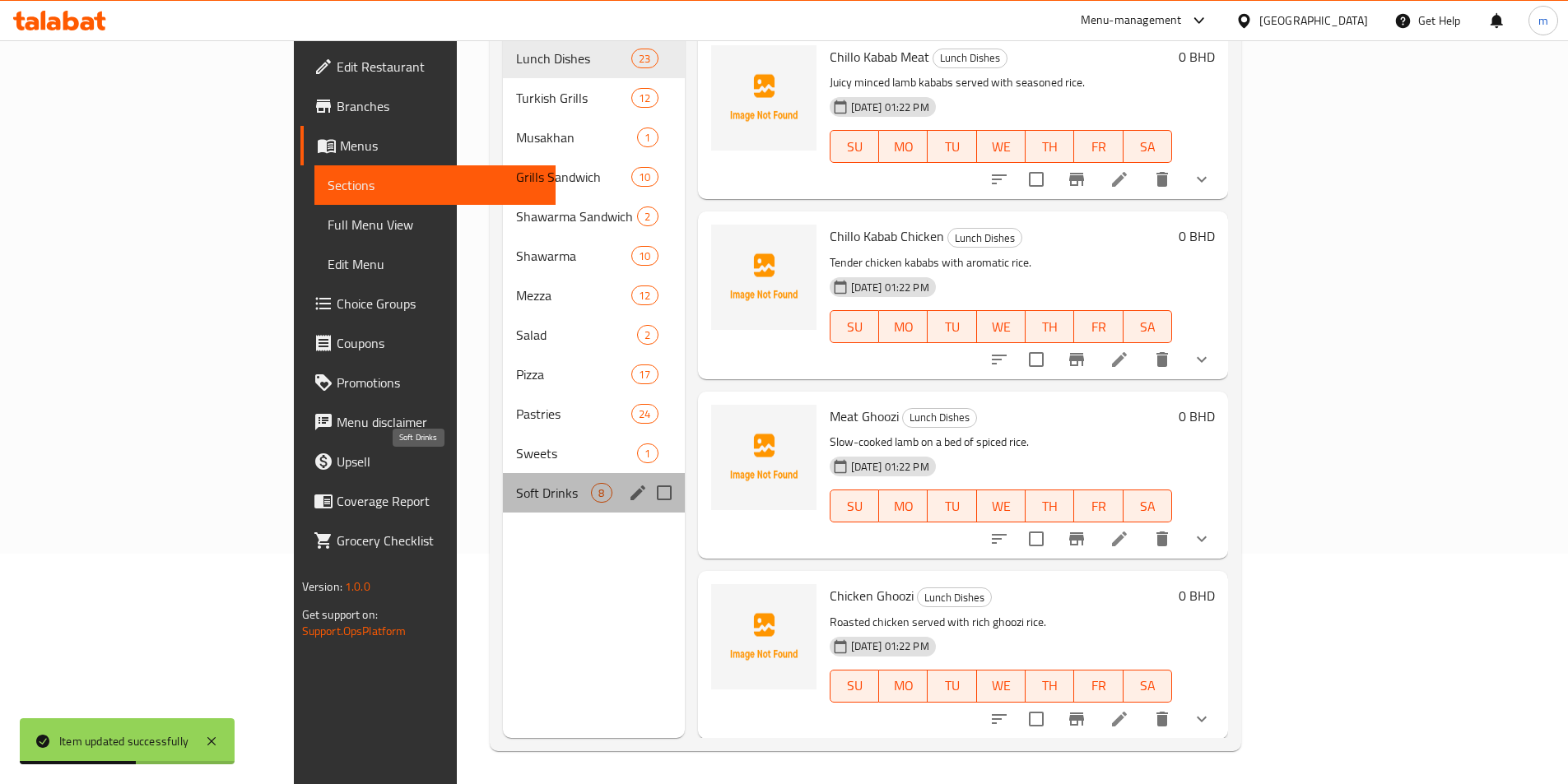
click at [516, 483] on span "Soft Drinks" at bounding box center [554, 492] width 75 height 19
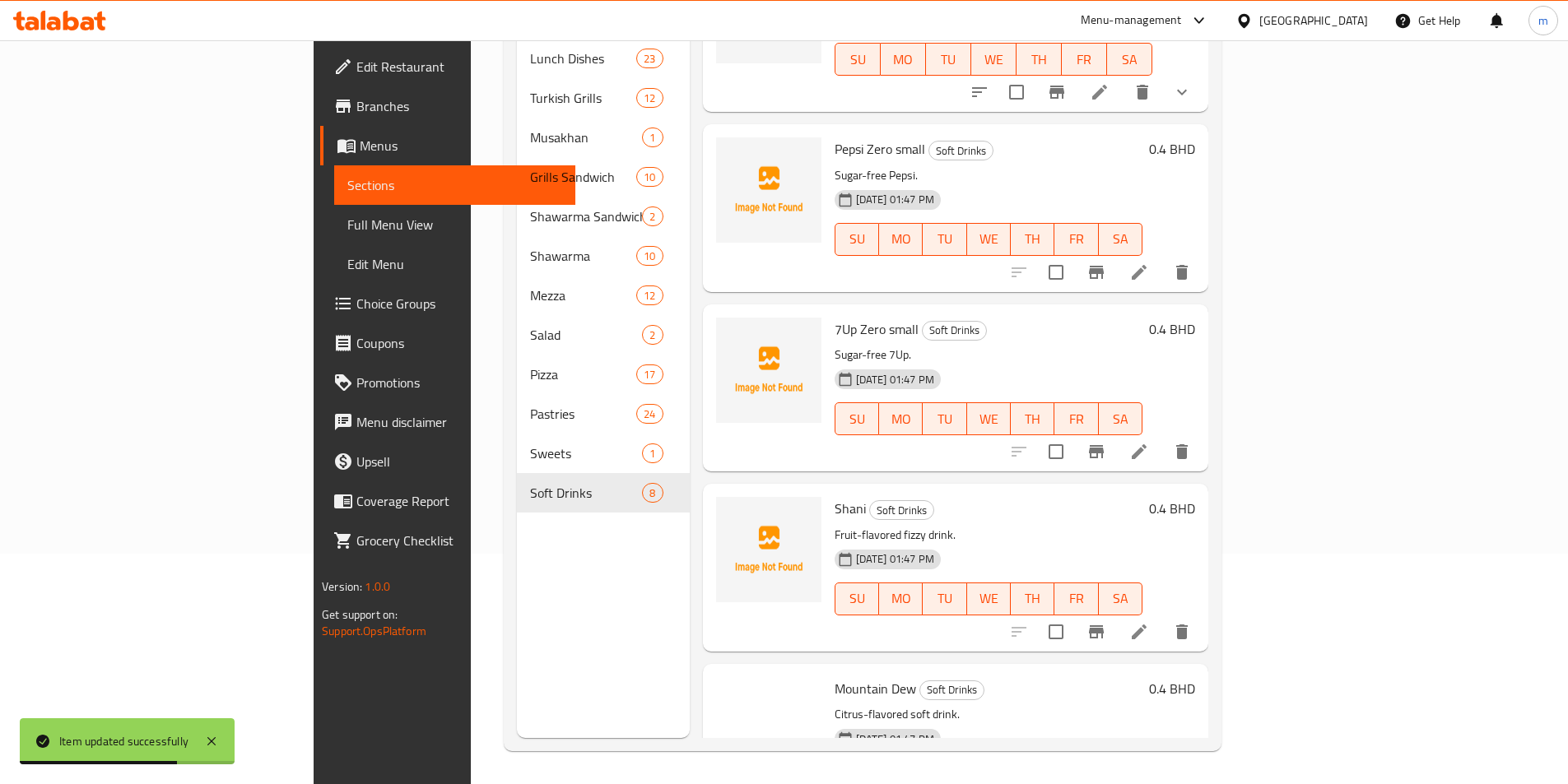
scroll to position [695, 0]
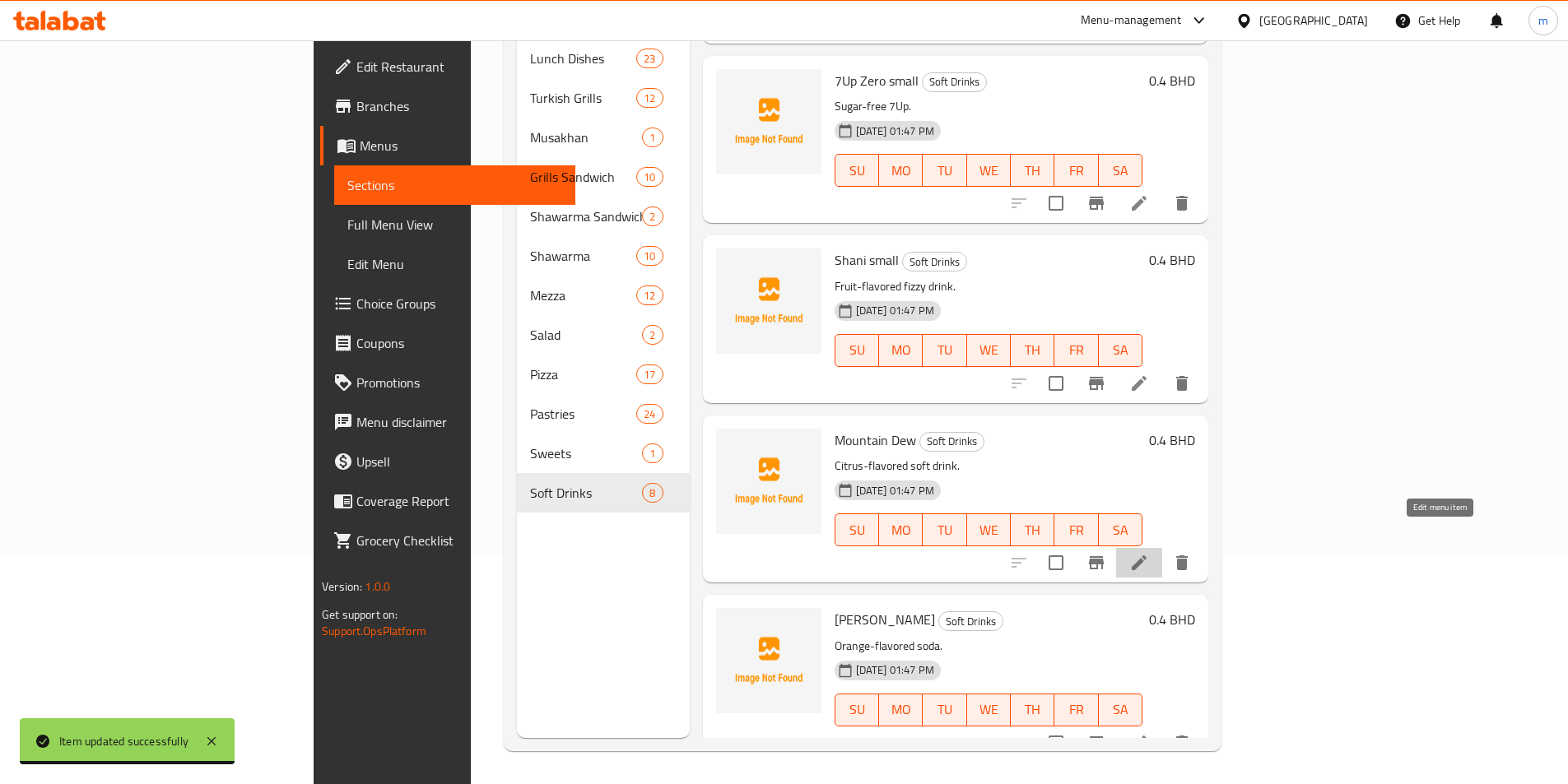
click at [1146, 555] on icon at bounding box center [1138, 562] width 14 height 14
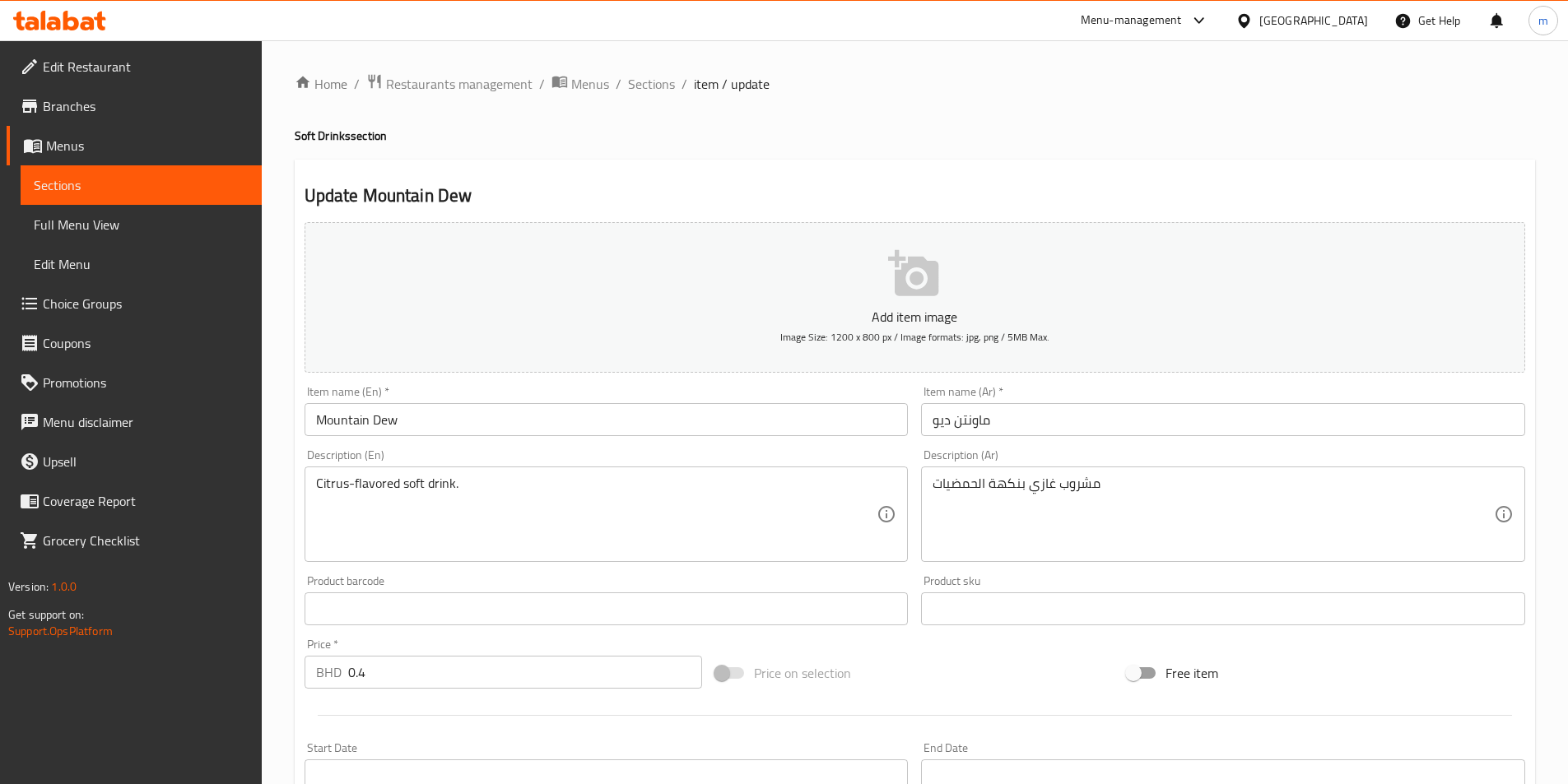
click at [492, 410] on input "Mountain Dew" at bounding box center [606, 419] width 604 height 33
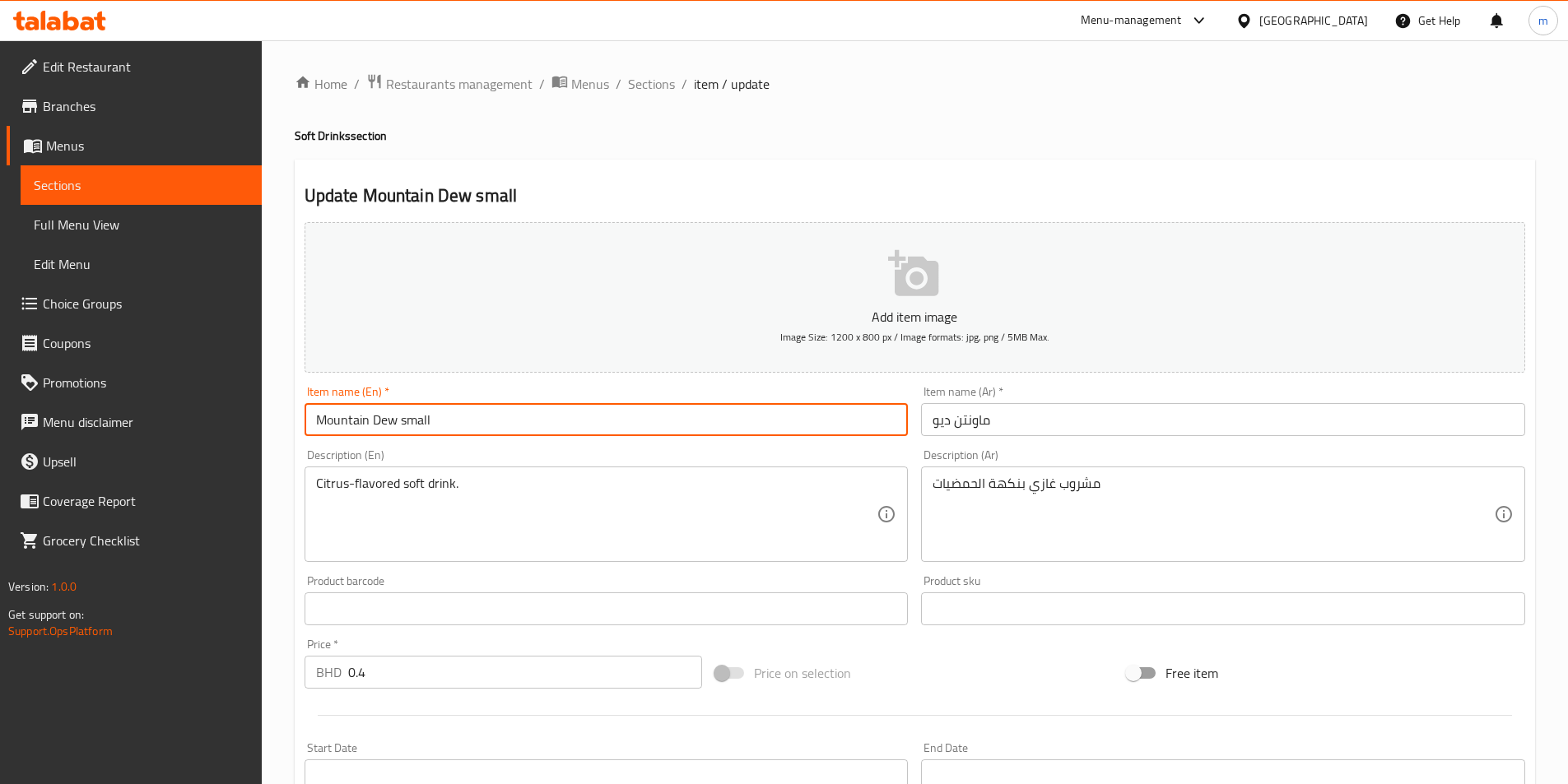
type input "Mountain Dew small"
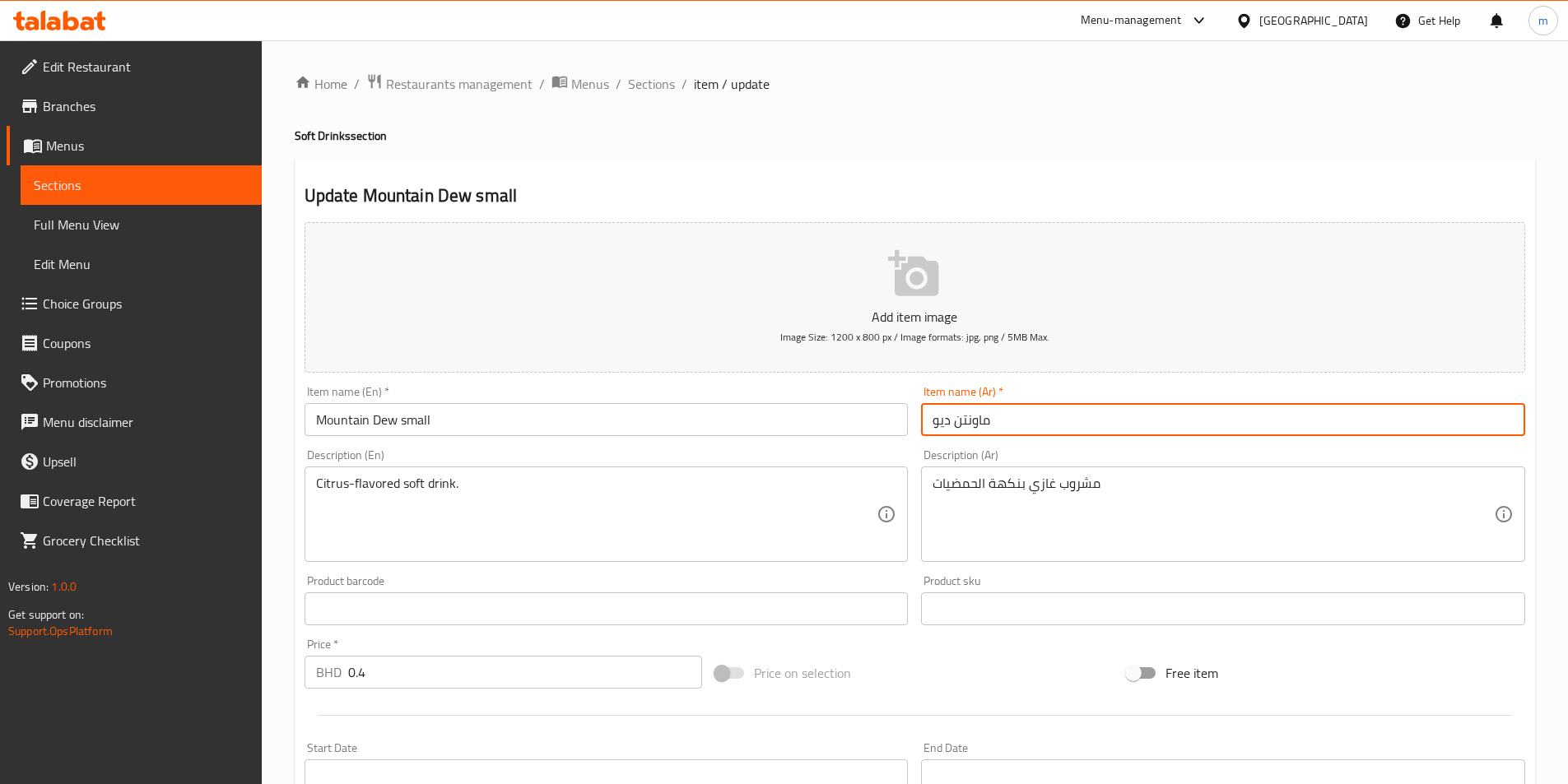
click at [1034, 423] on input "ماونتن ديو" at bounding box center [1222, 419] width 604 height 33
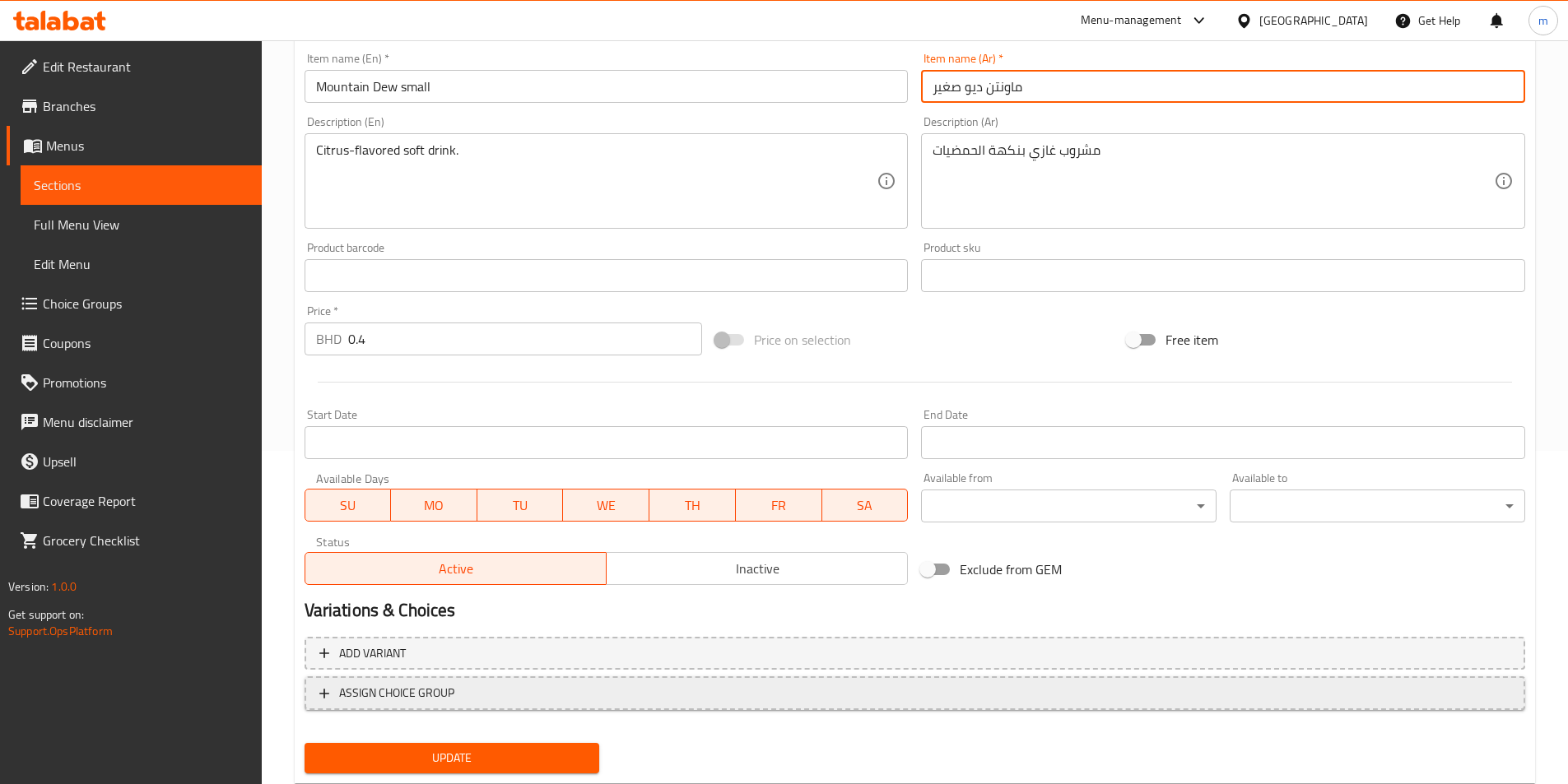
scroll to position [336, 0]
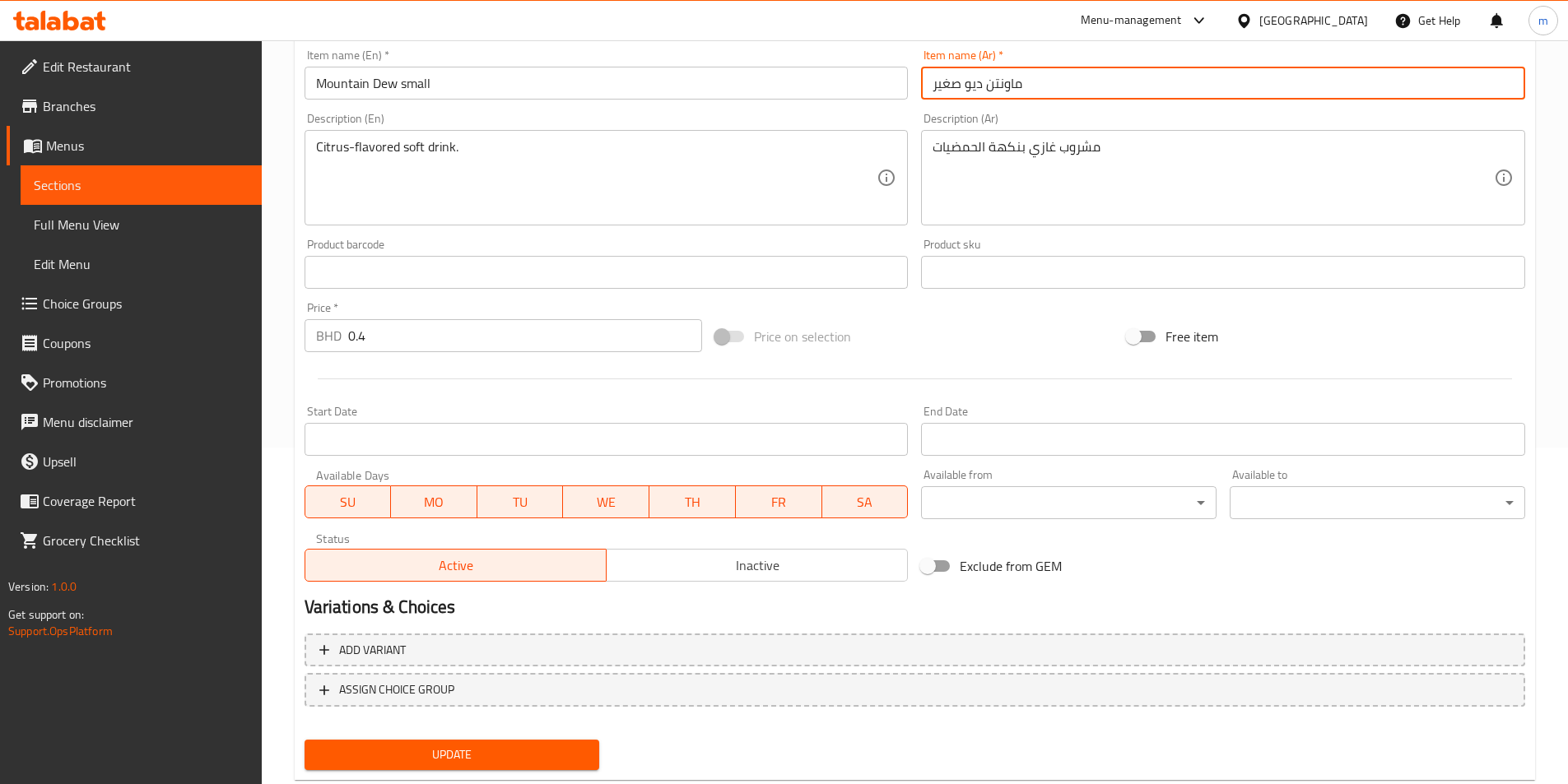
type input "ماونتن ديو صغير"
click at [589, 749] on button "Update" at bounding box center [452, 755] width 296 height 31
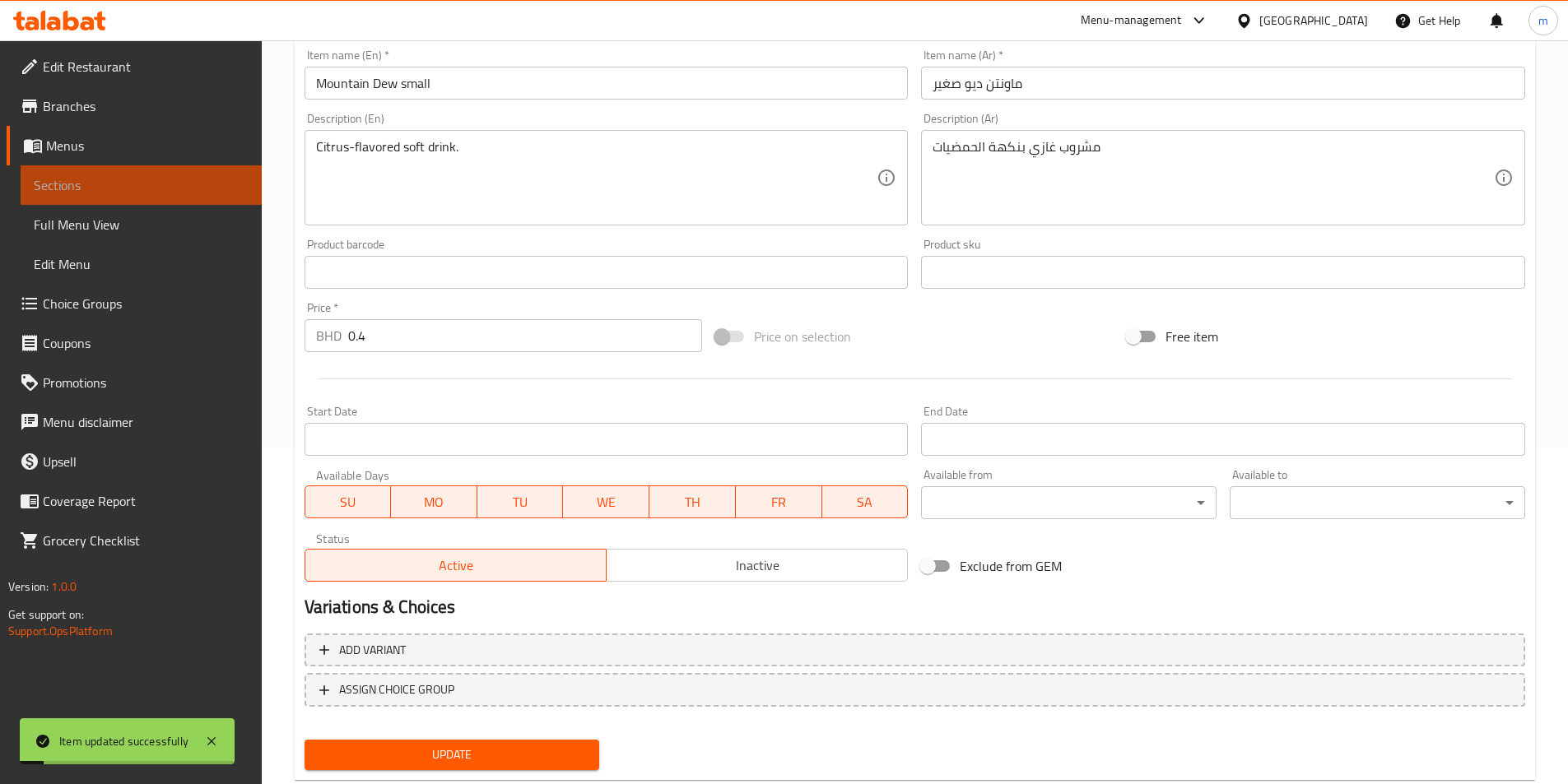
click at [196, 198] on link "Sections" at bounding box center [141, 184] width 242 height 40
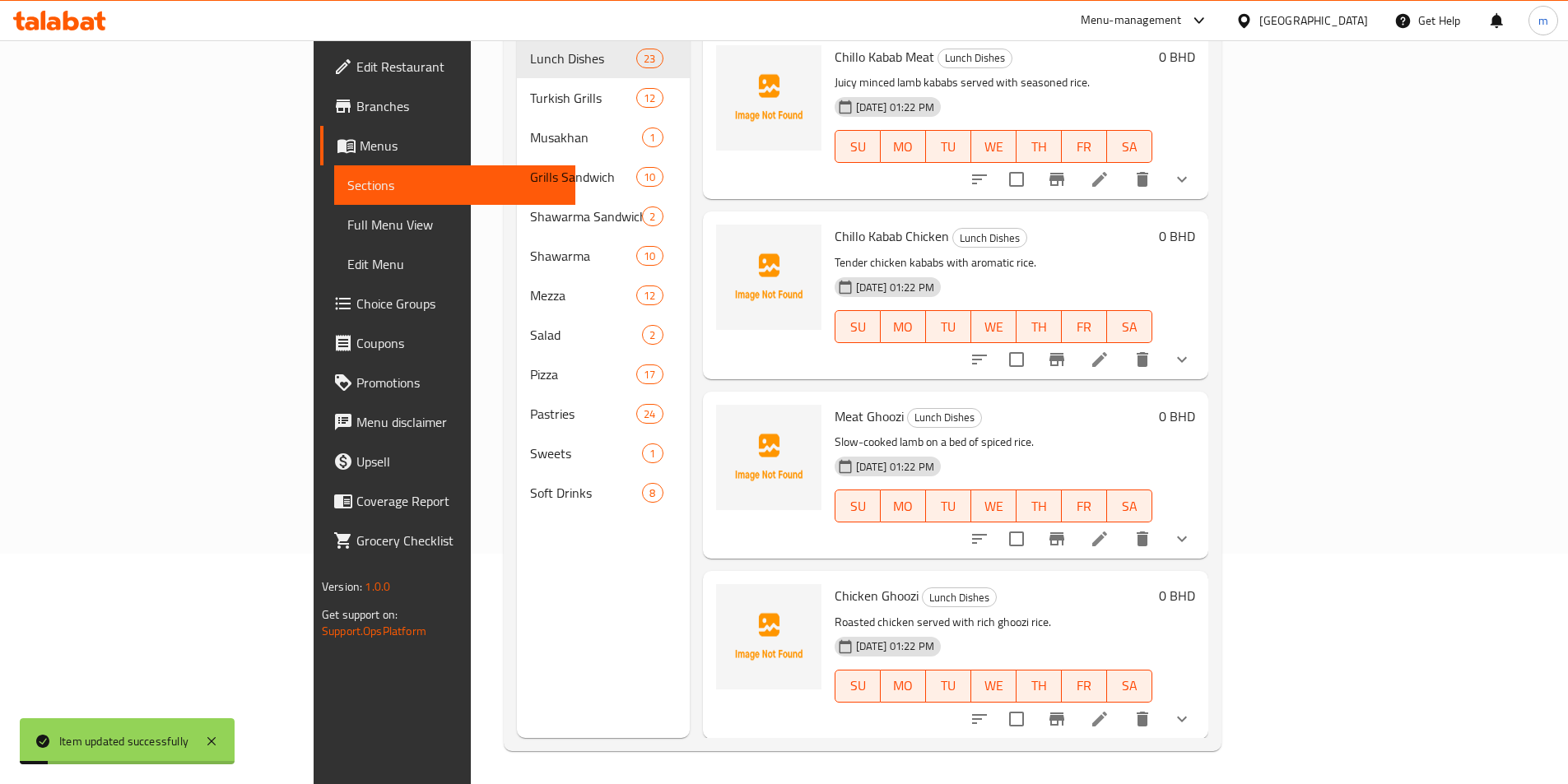
scroll to position [230, 0]
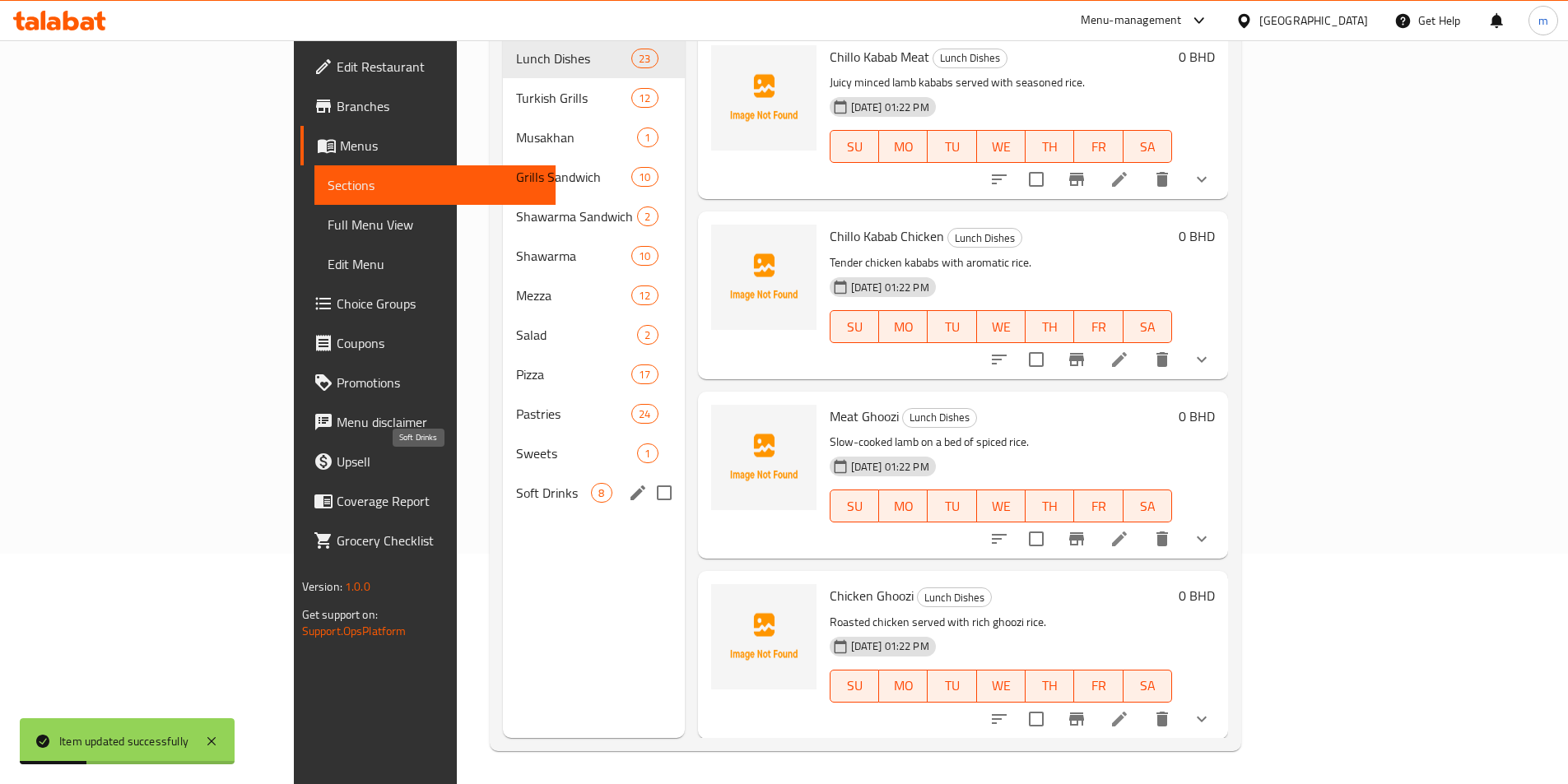
click at [516, 483] on span "Soft Drinks" at bounding box center [554, 492] width 75 height 19
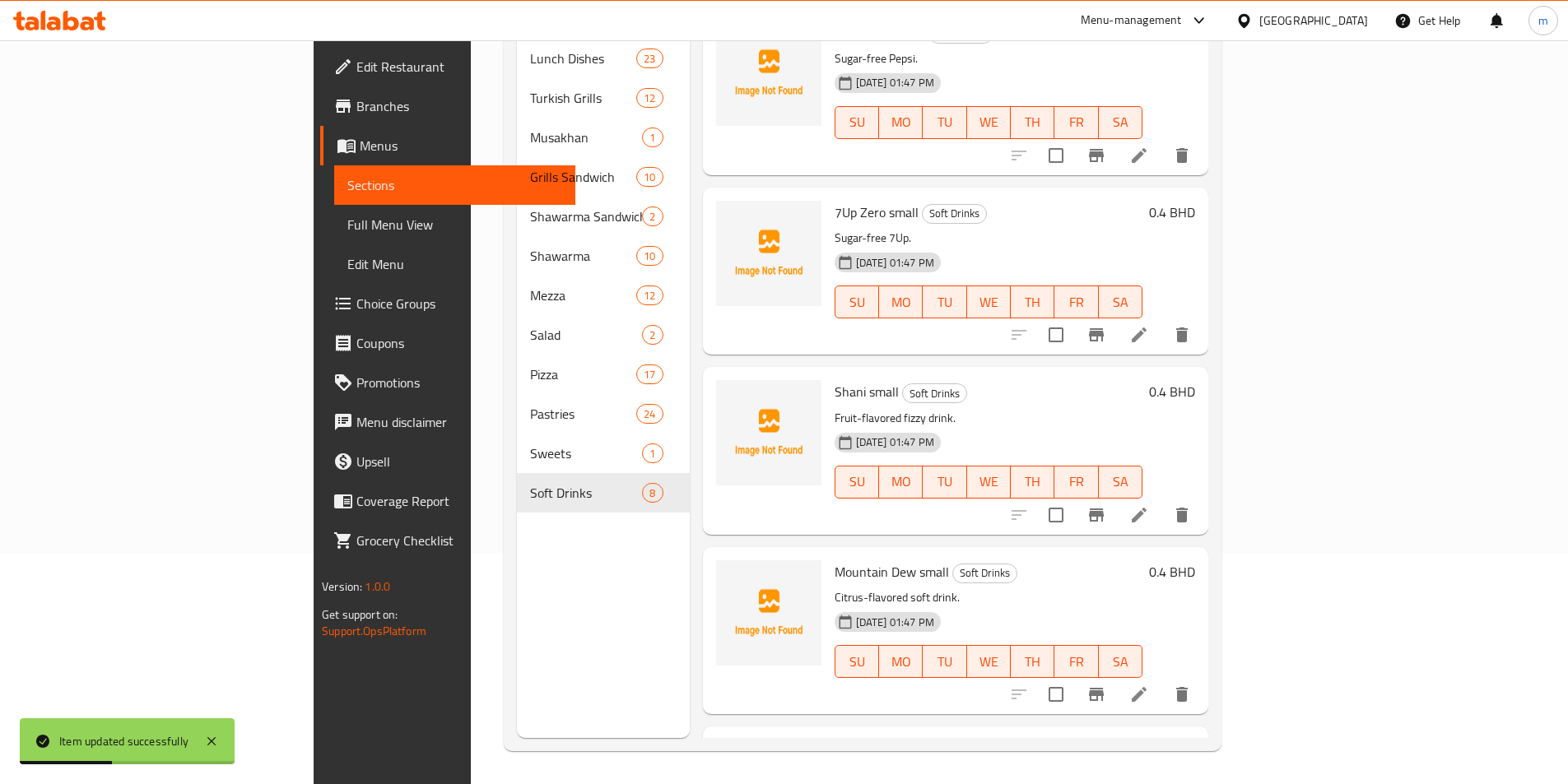
scroll to position [695, 0]
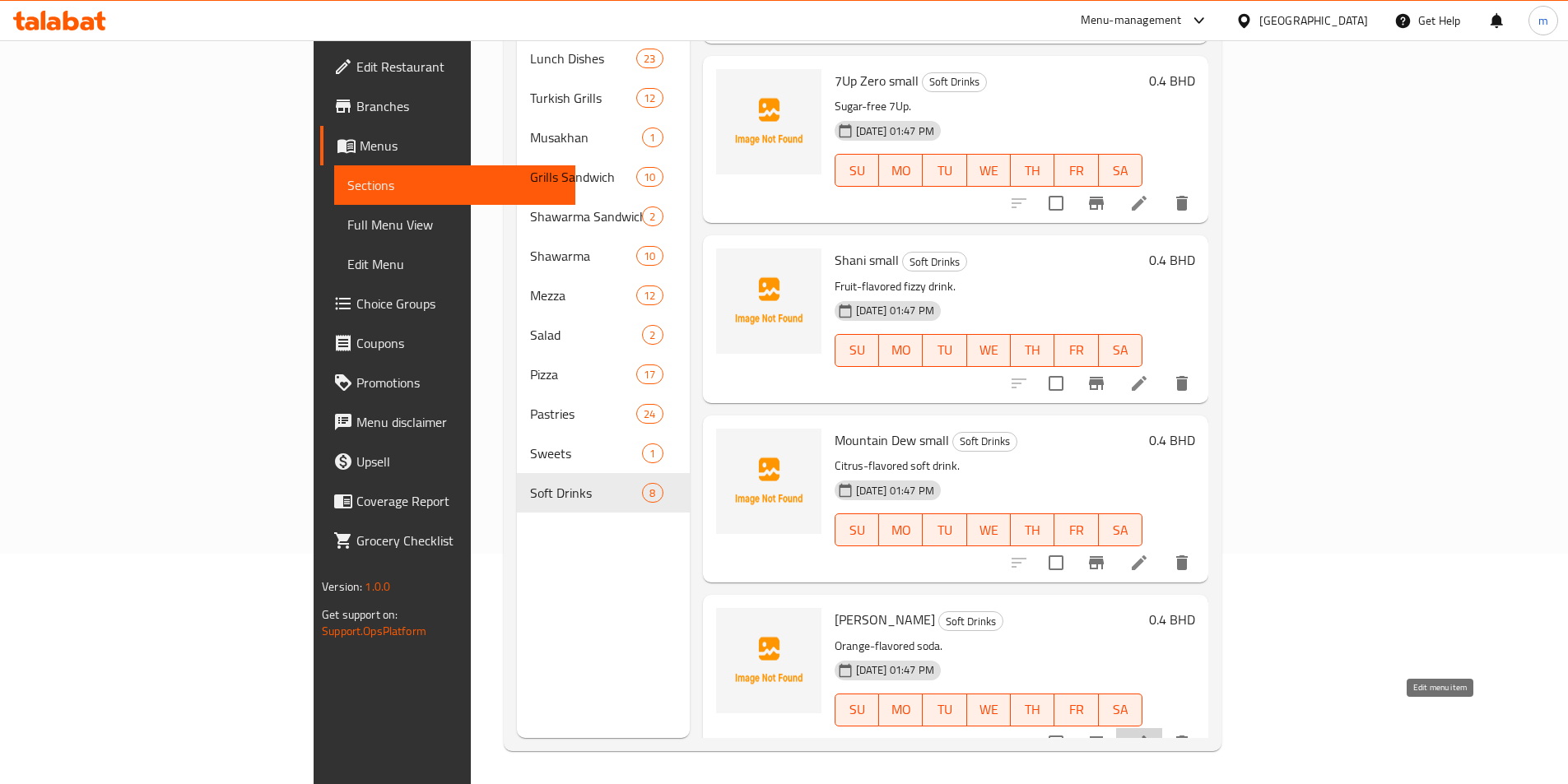
click at [1146, 735] on icon at bounding box center [1138, 742] width 14 height 14
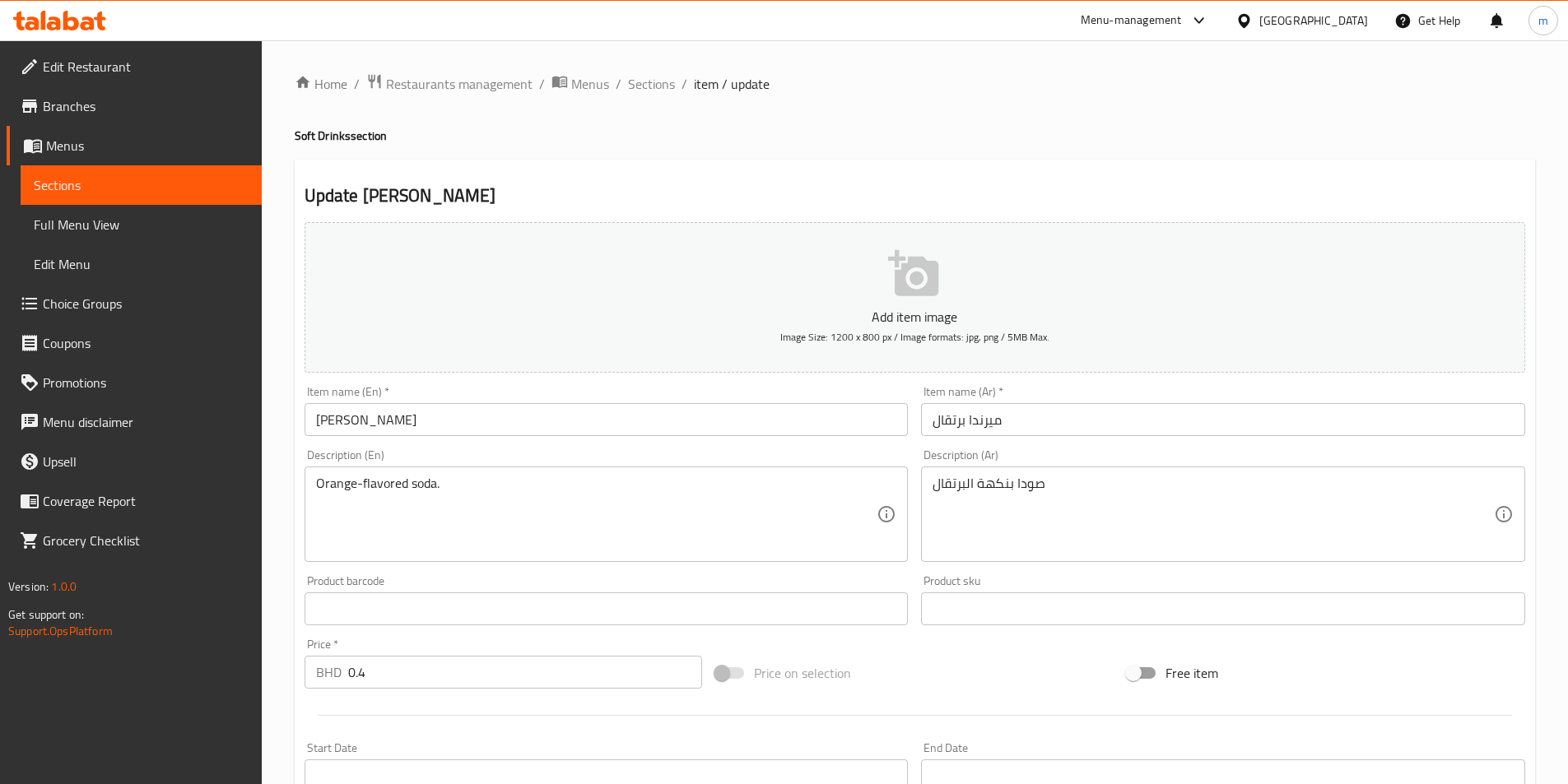
click at [492, 424] on input "Mirinda Orange" at bounding box center [606, 419] width 604 height 33
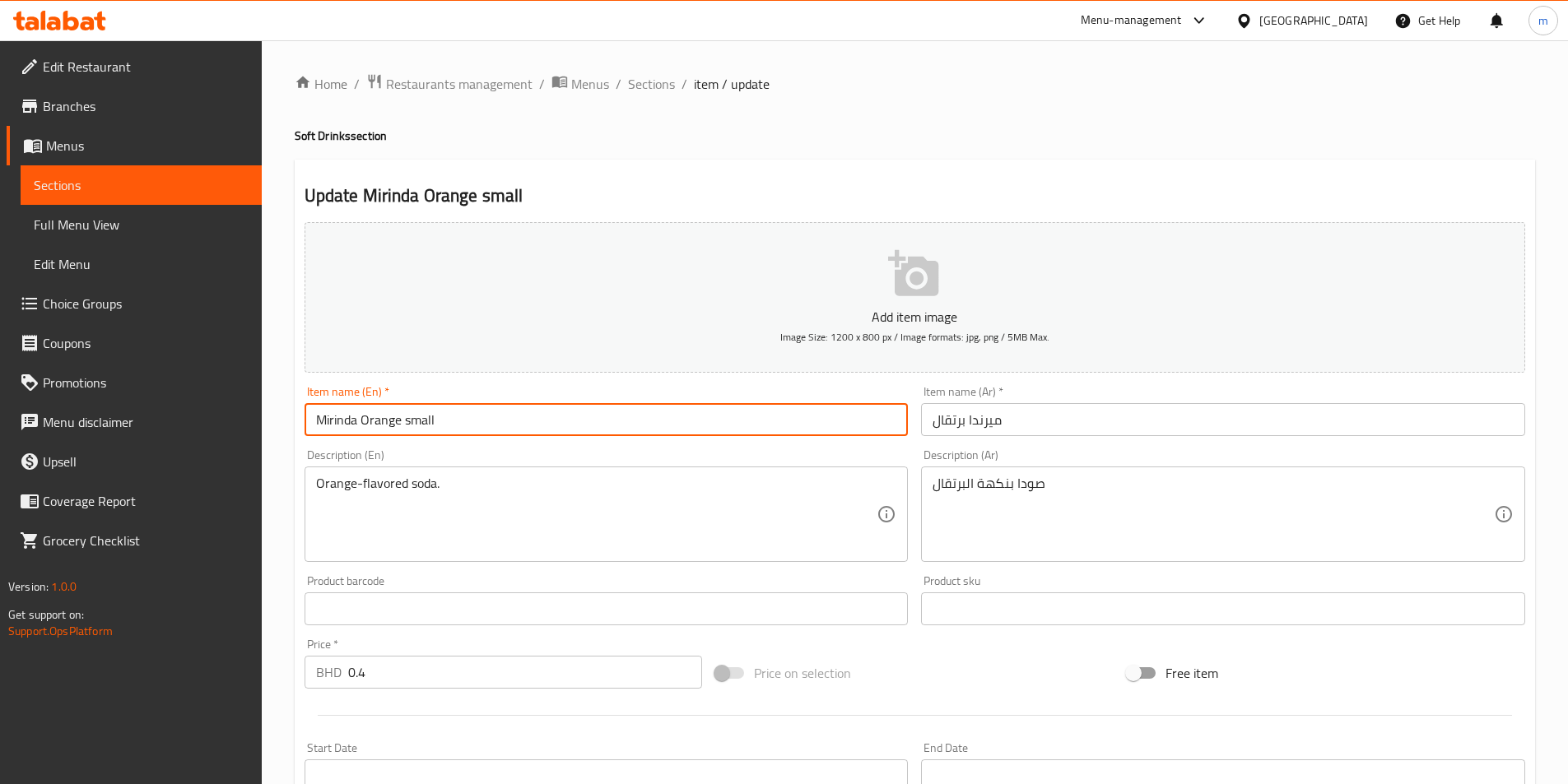
type input "Mirinda Orange small"
click at [1049, 409] on input "ميرندا برتقال" at bounding box center [1222, 419] width 604 height 33
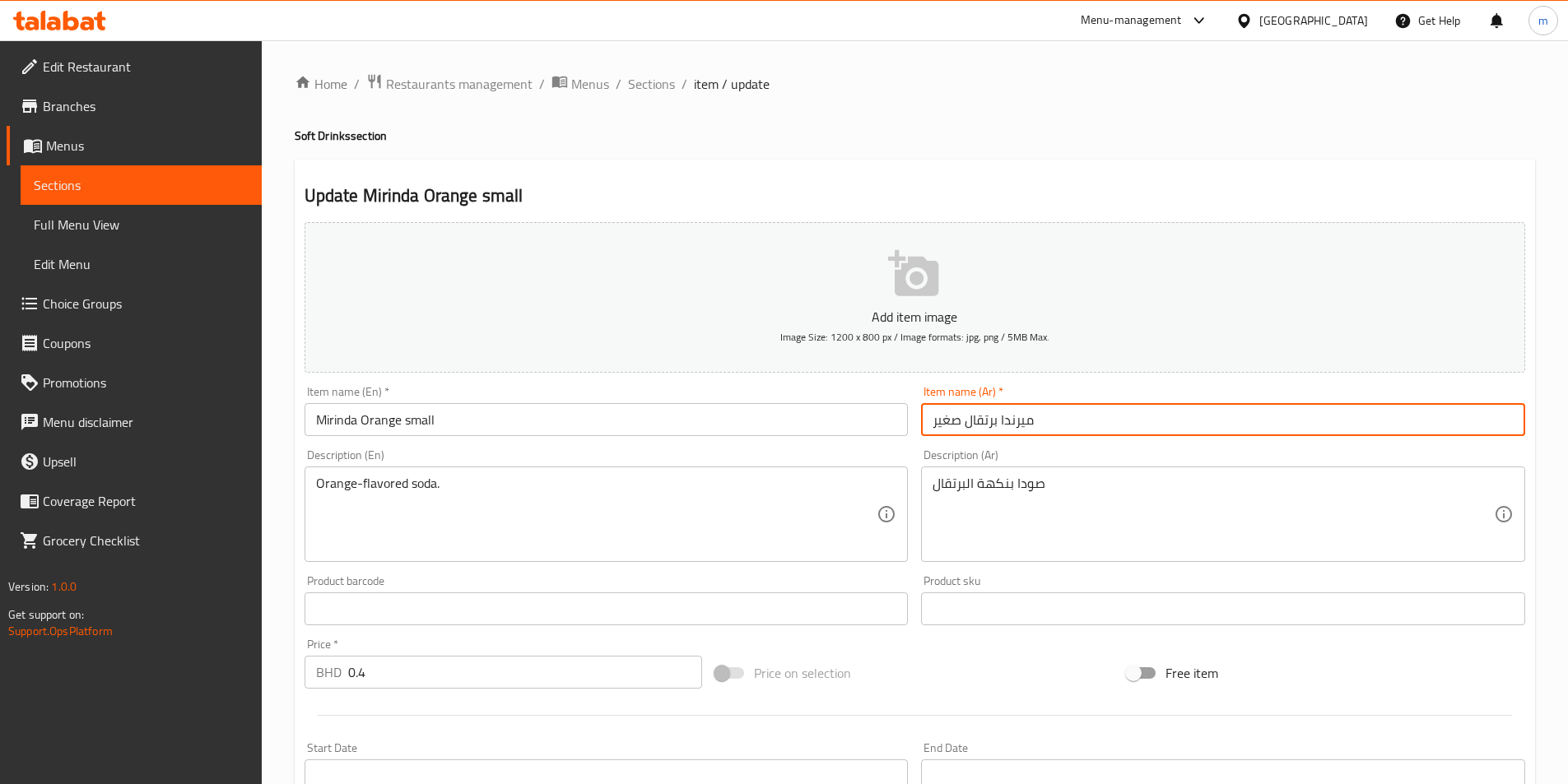
type input "ميرندا برتقال صغير"
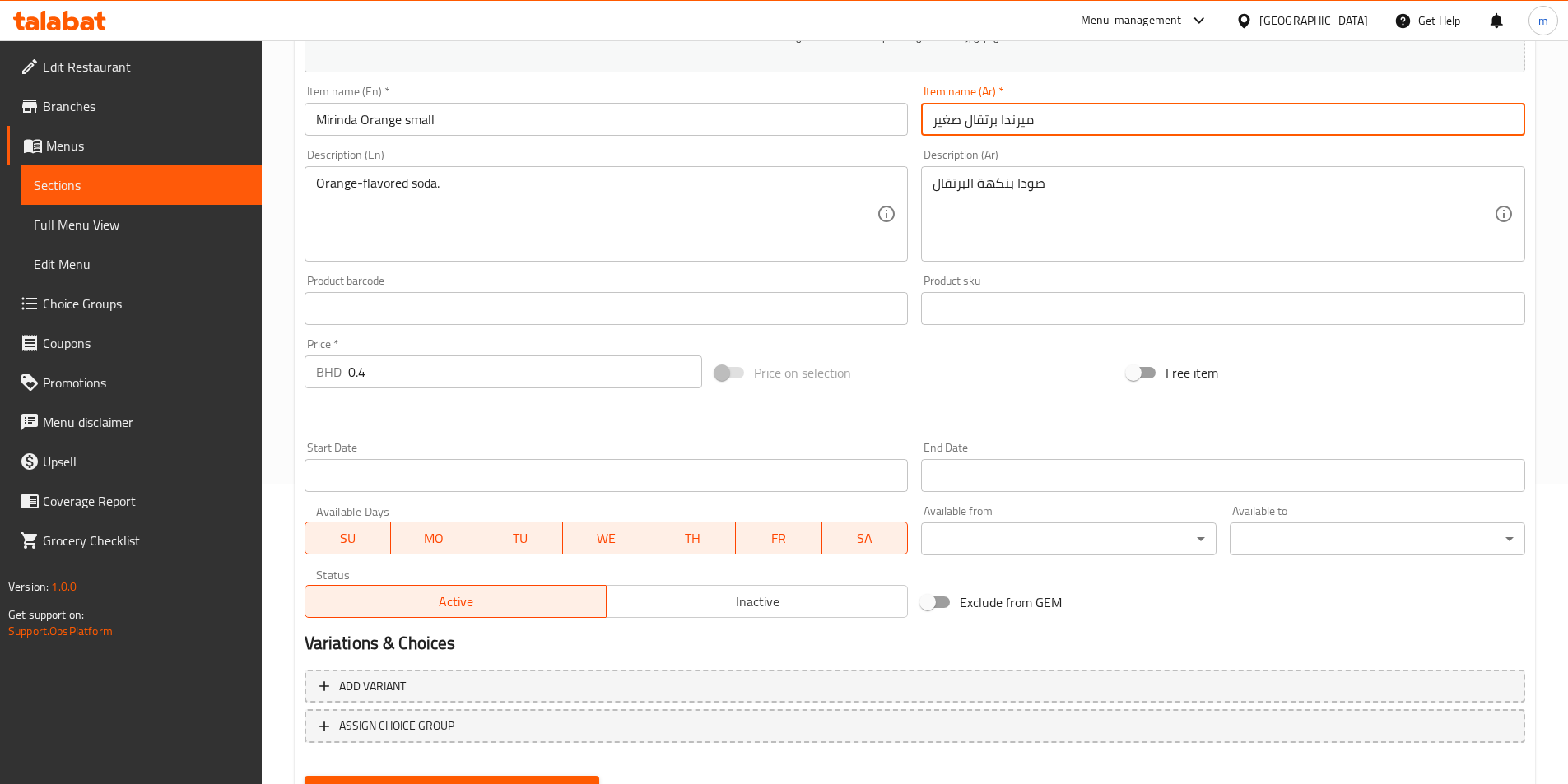
scroll to position [378, 0]
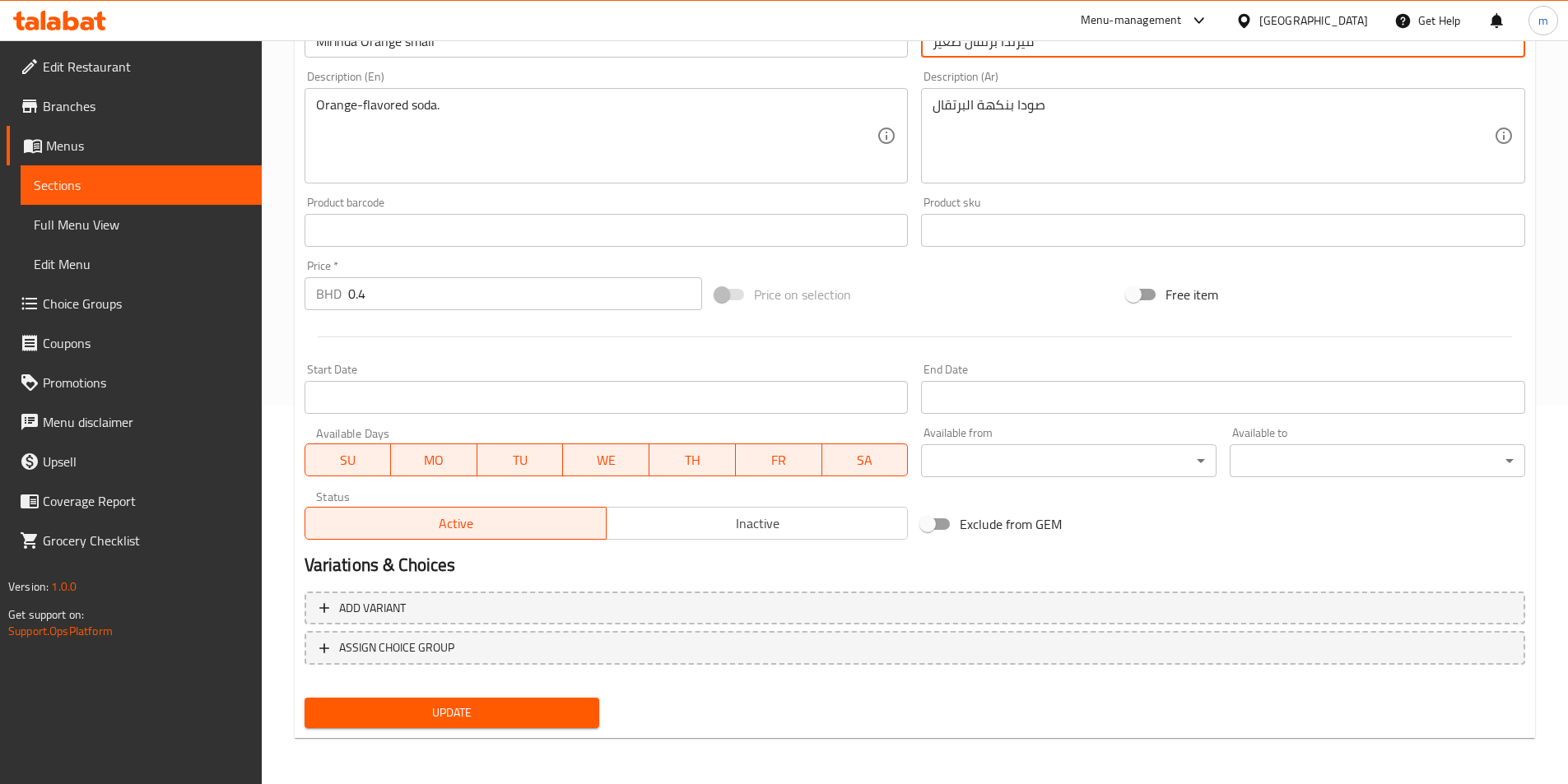
click at [487, 708] on span "Update" at bounding box center [452, 712] width 270 height 20
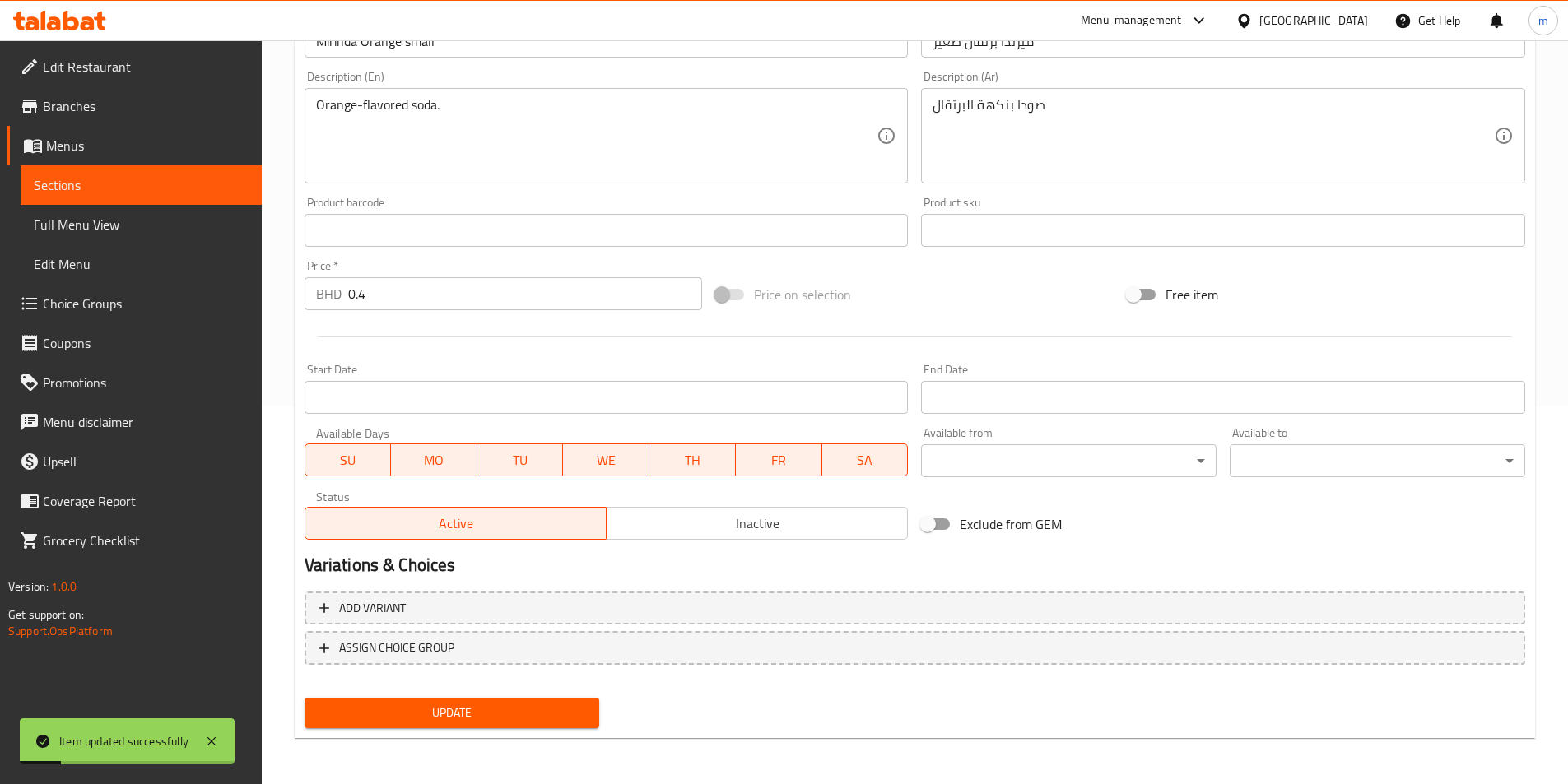
click at [86, 174] on link "Sections" at bounding box center [141, 184] width 242 height 40
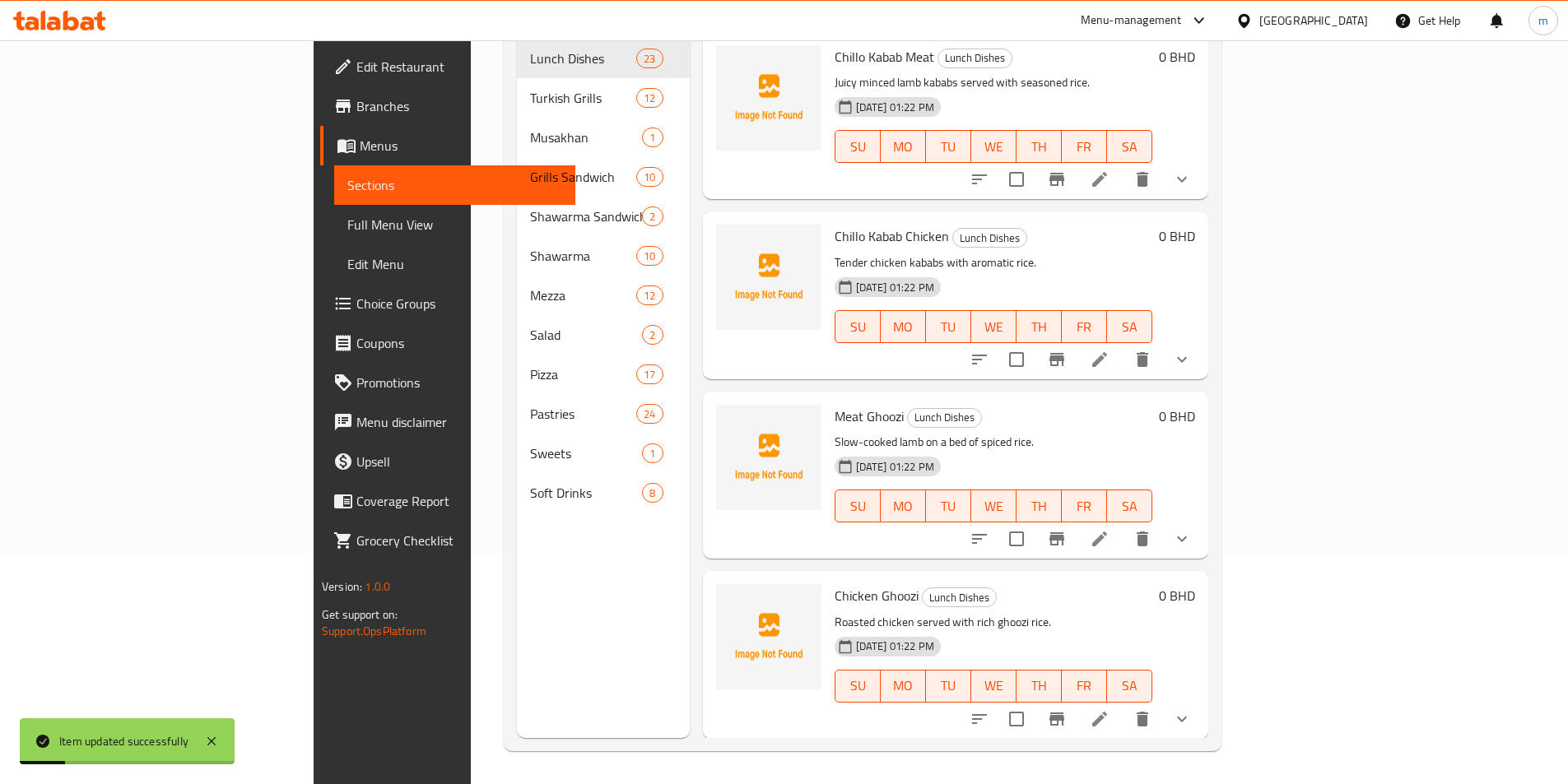
scroll to position [230, 0]
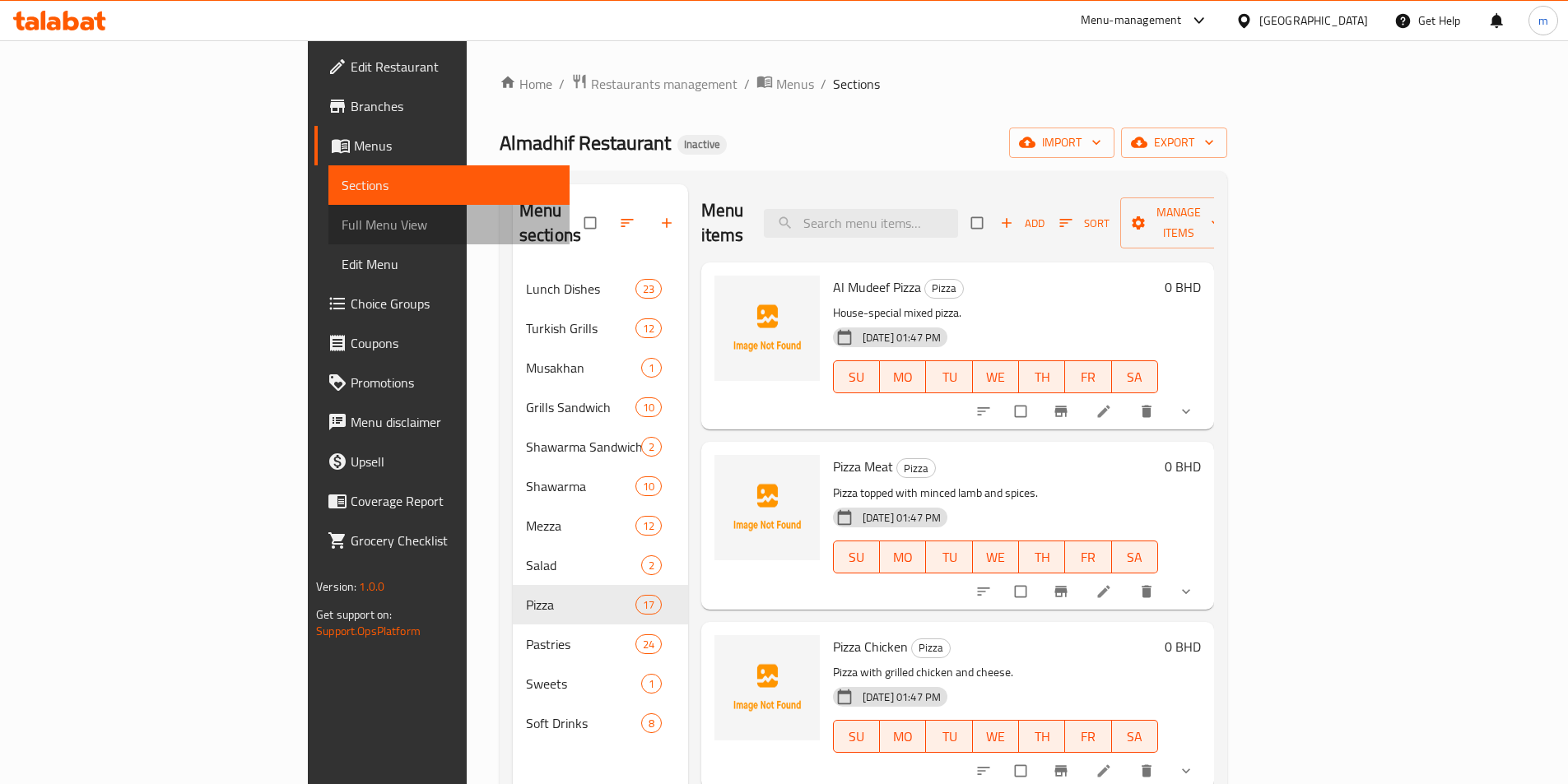
click at [328, 235] on link "Full Menu View" at bounding box center [449, 224] width 242 height 40
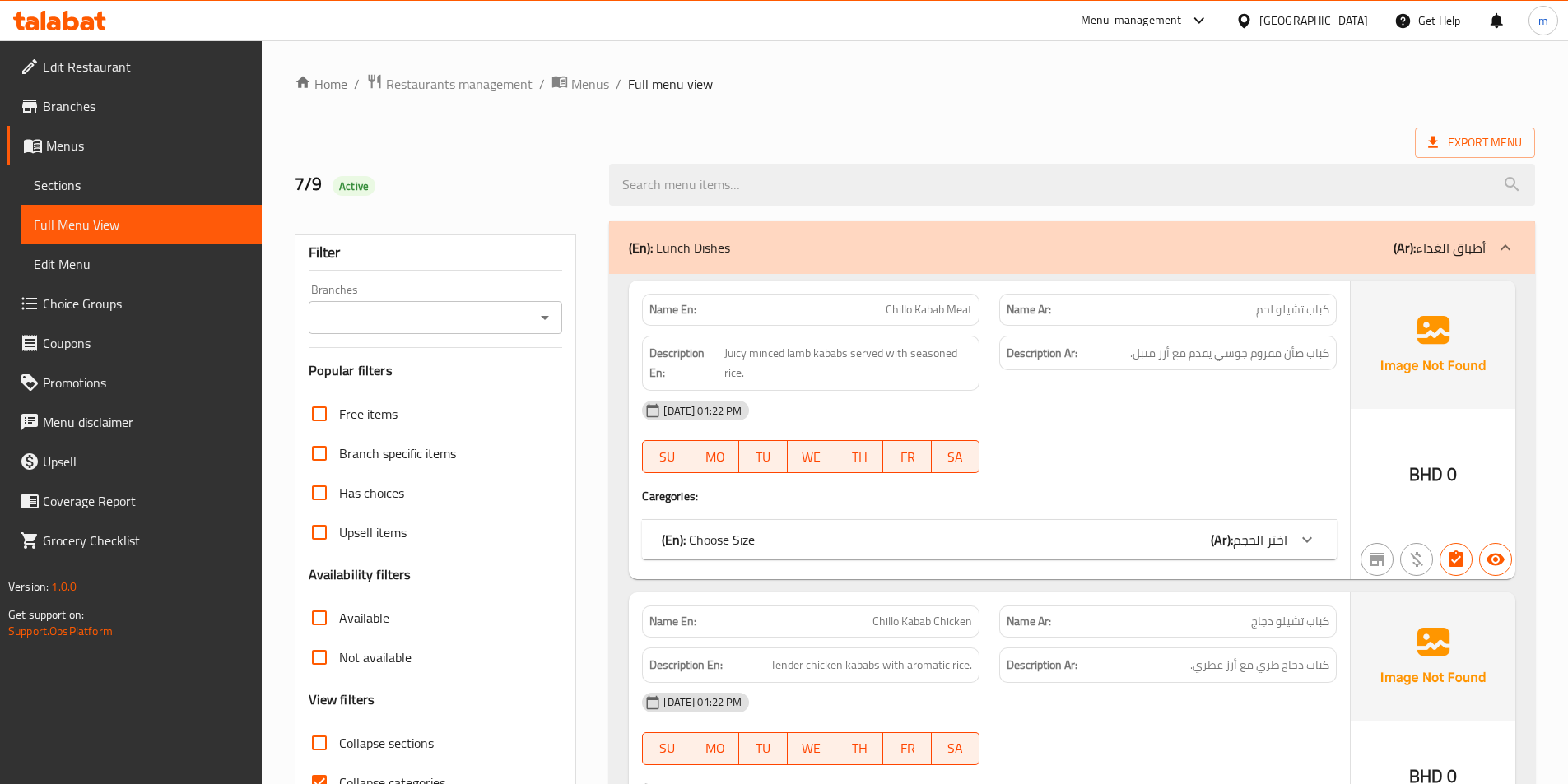
scroll to position [329, 0]
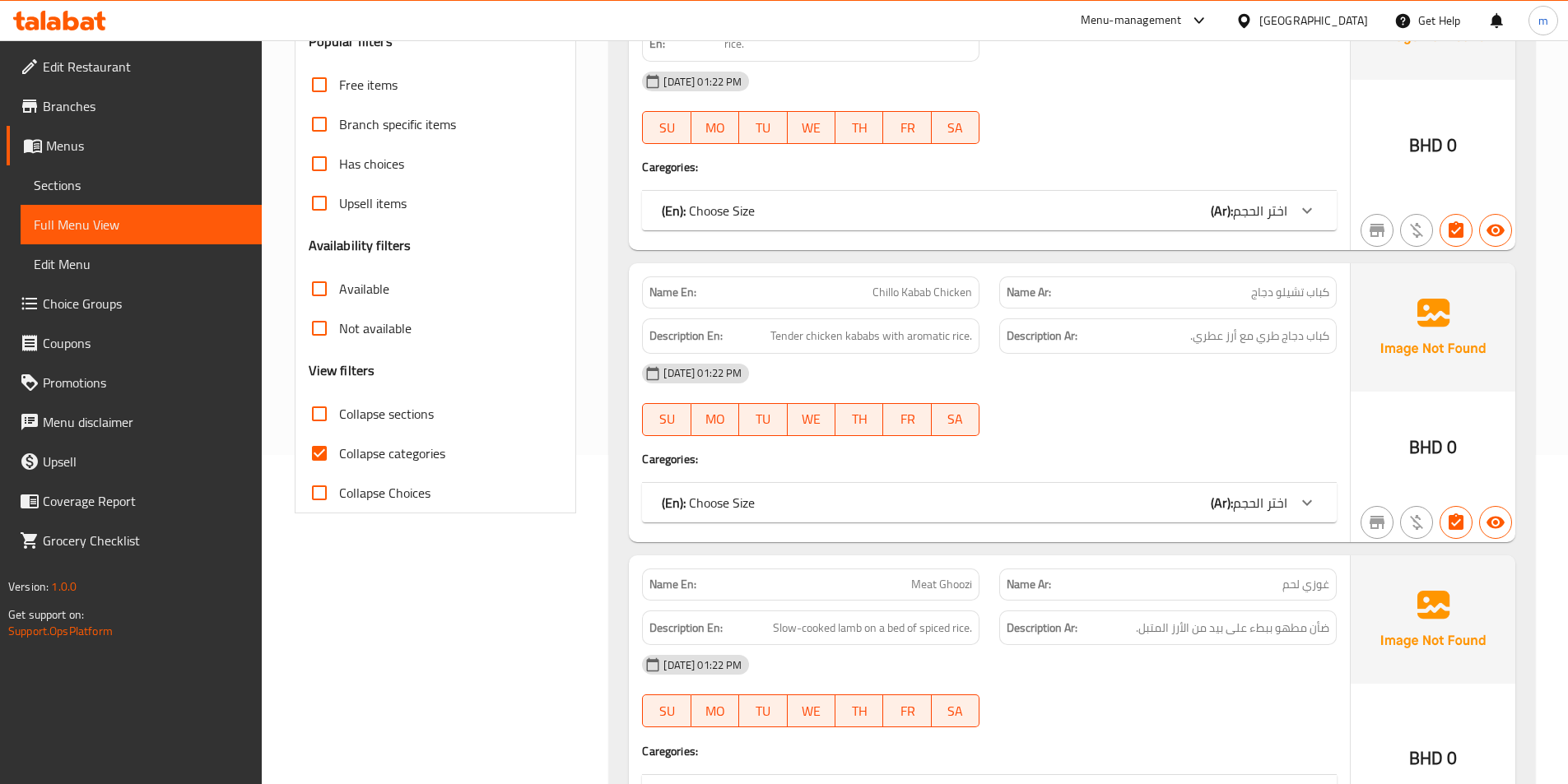
click at [315, 419] on input "Collapse sections" at bounding box center [319, 413] width 40 height 40
checkbox input "true"
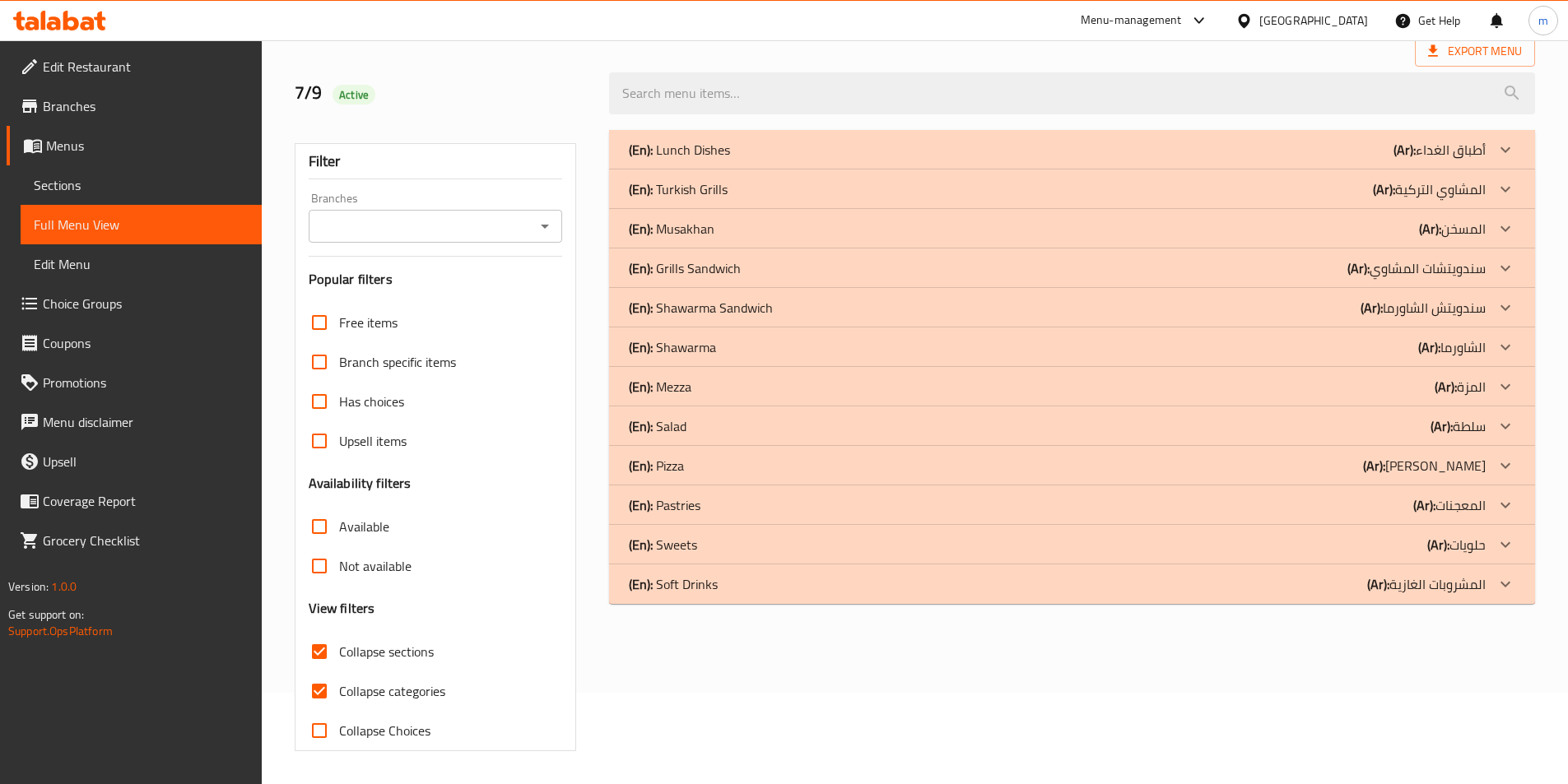
click at [319, 671] on input "Collapse categories" at bounding box center [319, 690] width 40 height 40
checkbox input "false"
click at [1016, 465] on div "(En): Pizza (Ar): بيتزا" at bounding box center [1057, 465] width 857 height 19
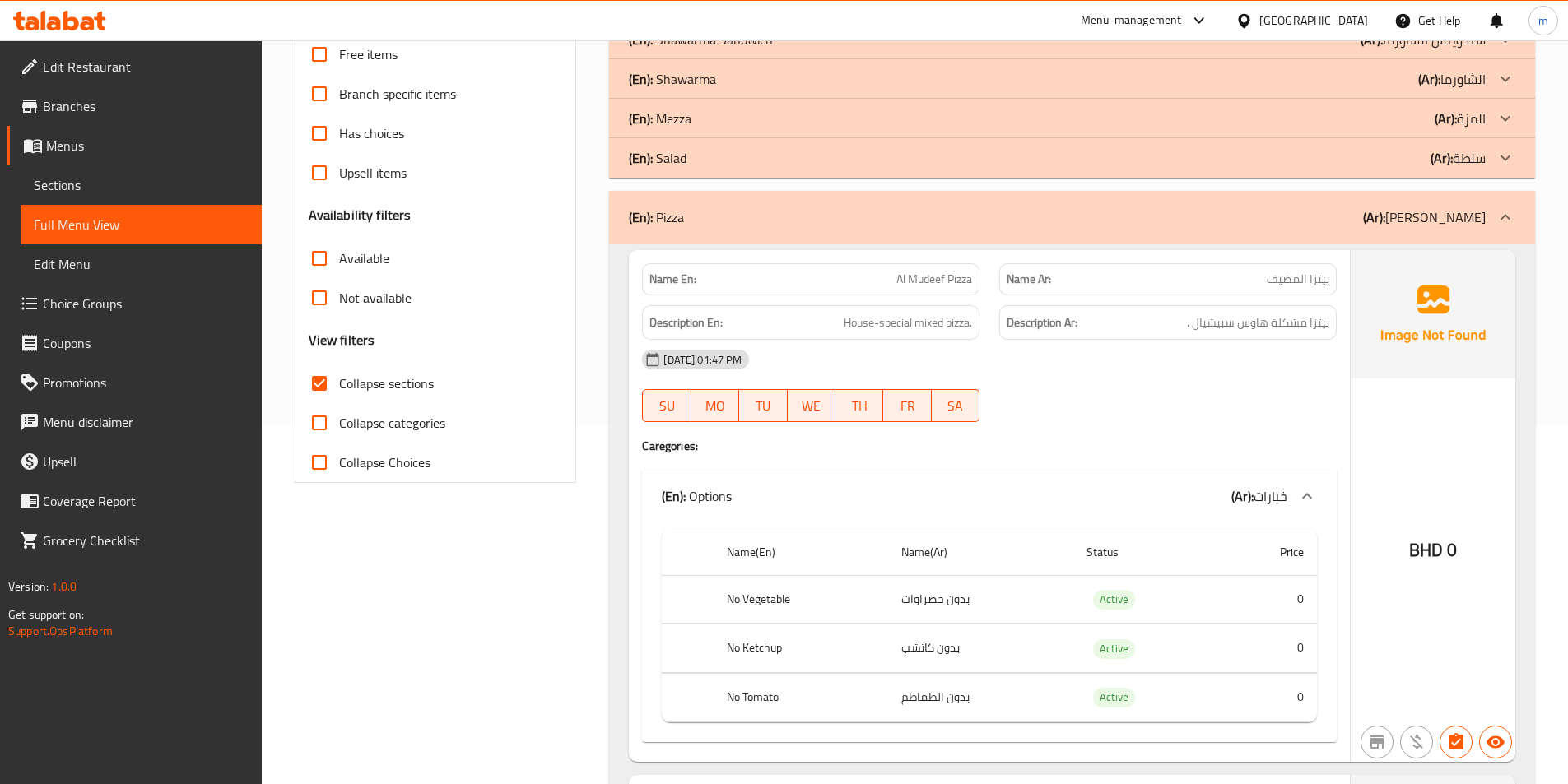
scroll to position [502, 0]
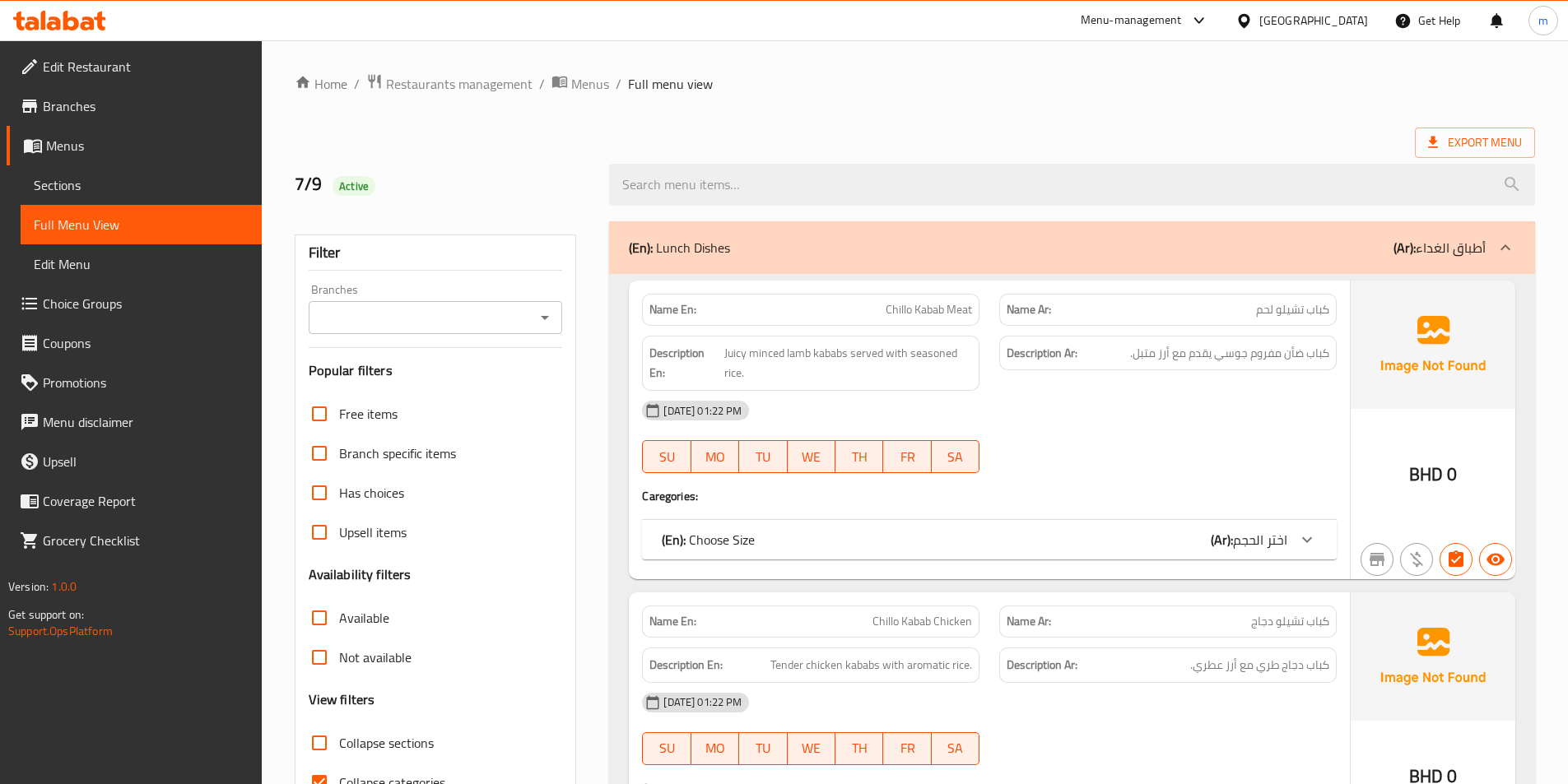
scroll to position [329, 0]
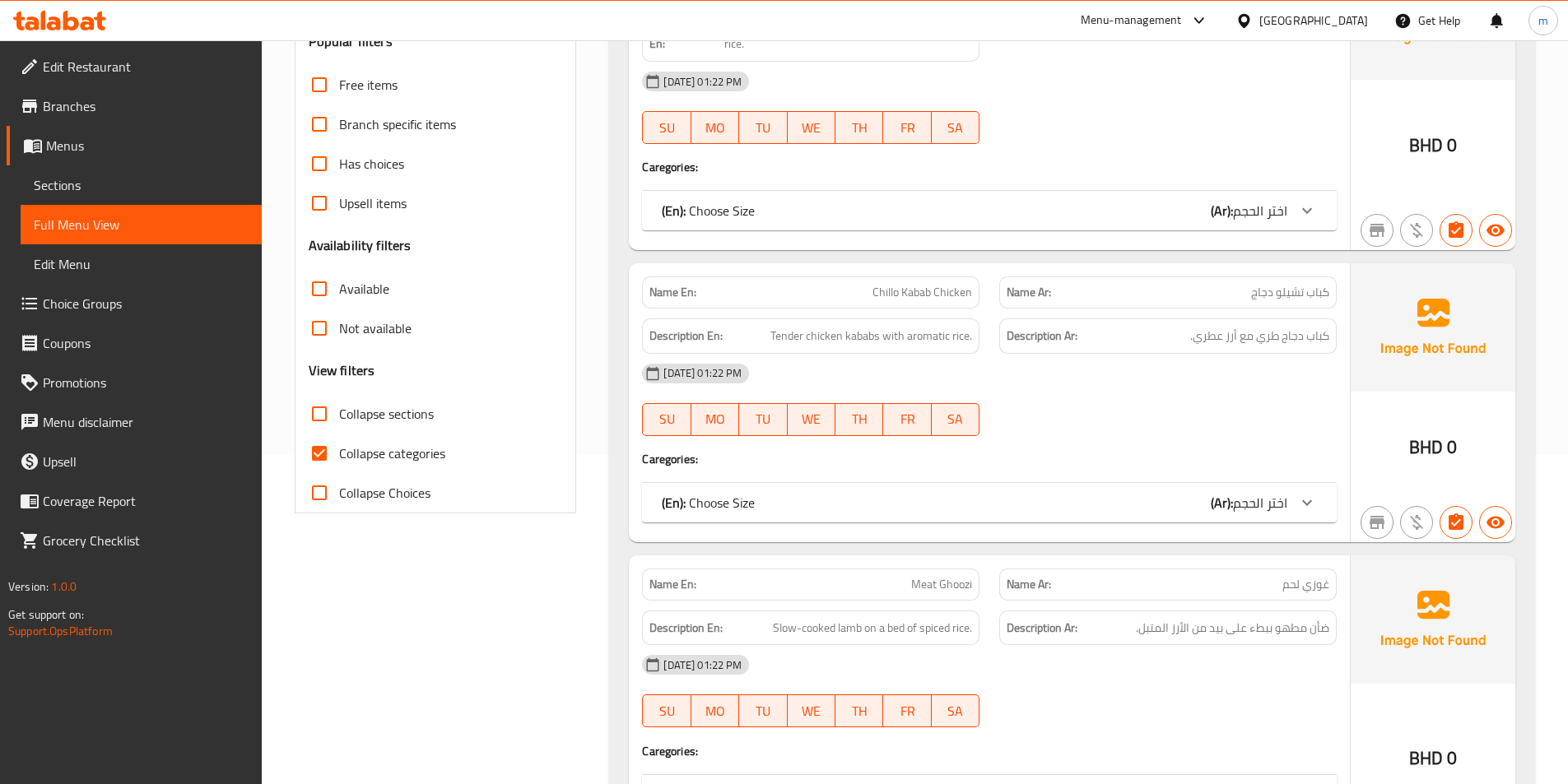
click at [325, 448] on input "Collapse categories" at bounding box center [319, 453] width 40 height 40
checkbox input "false"
click at [319, 422] on input "Collapse sections" at bounding box center [319, 413] width 40 height 40
checkbox input "true"
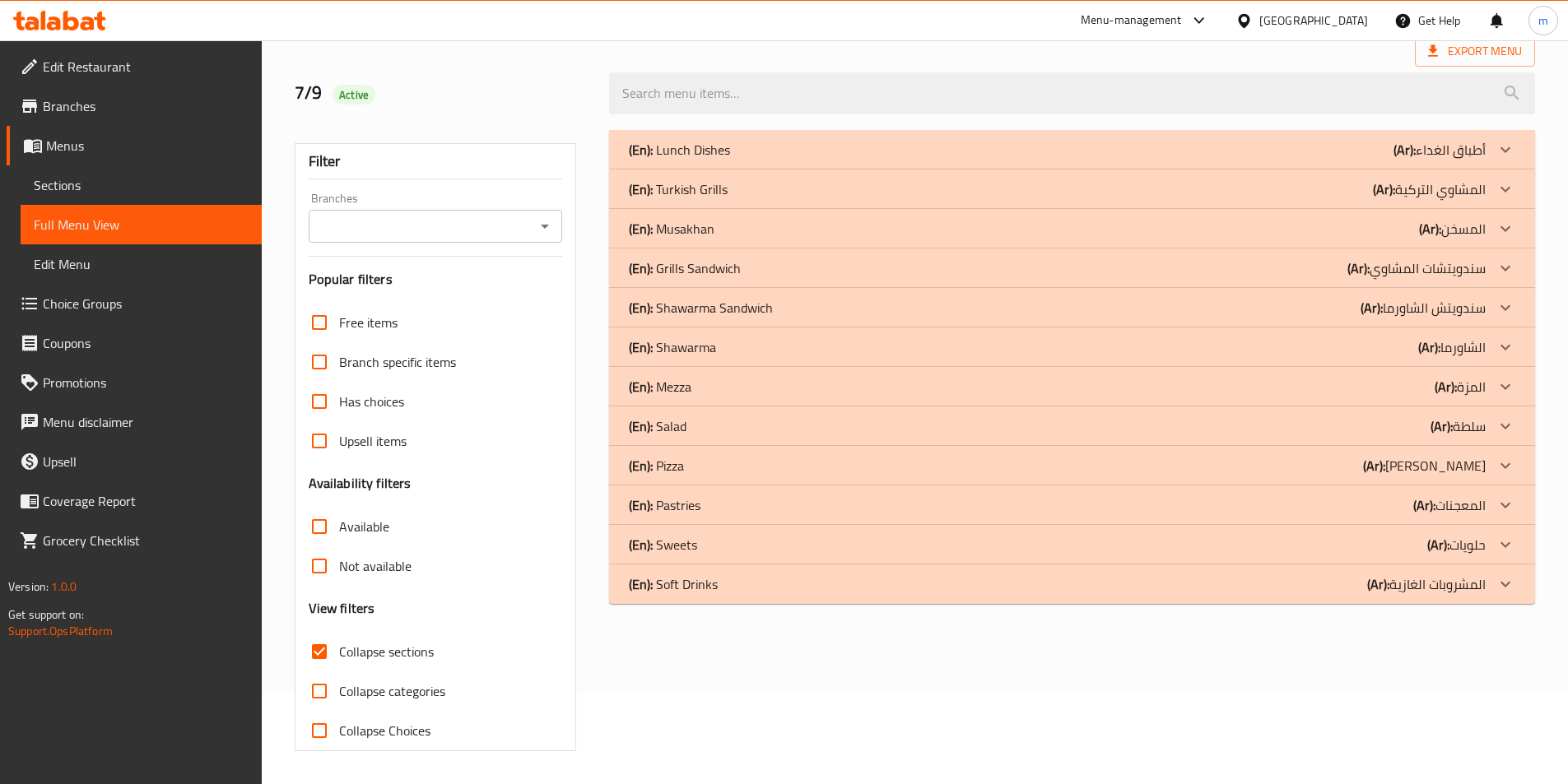
scroll to position [92, 0]
click at [1510, 473] on icon at bounding box center [1505, 465] width 19 height 19
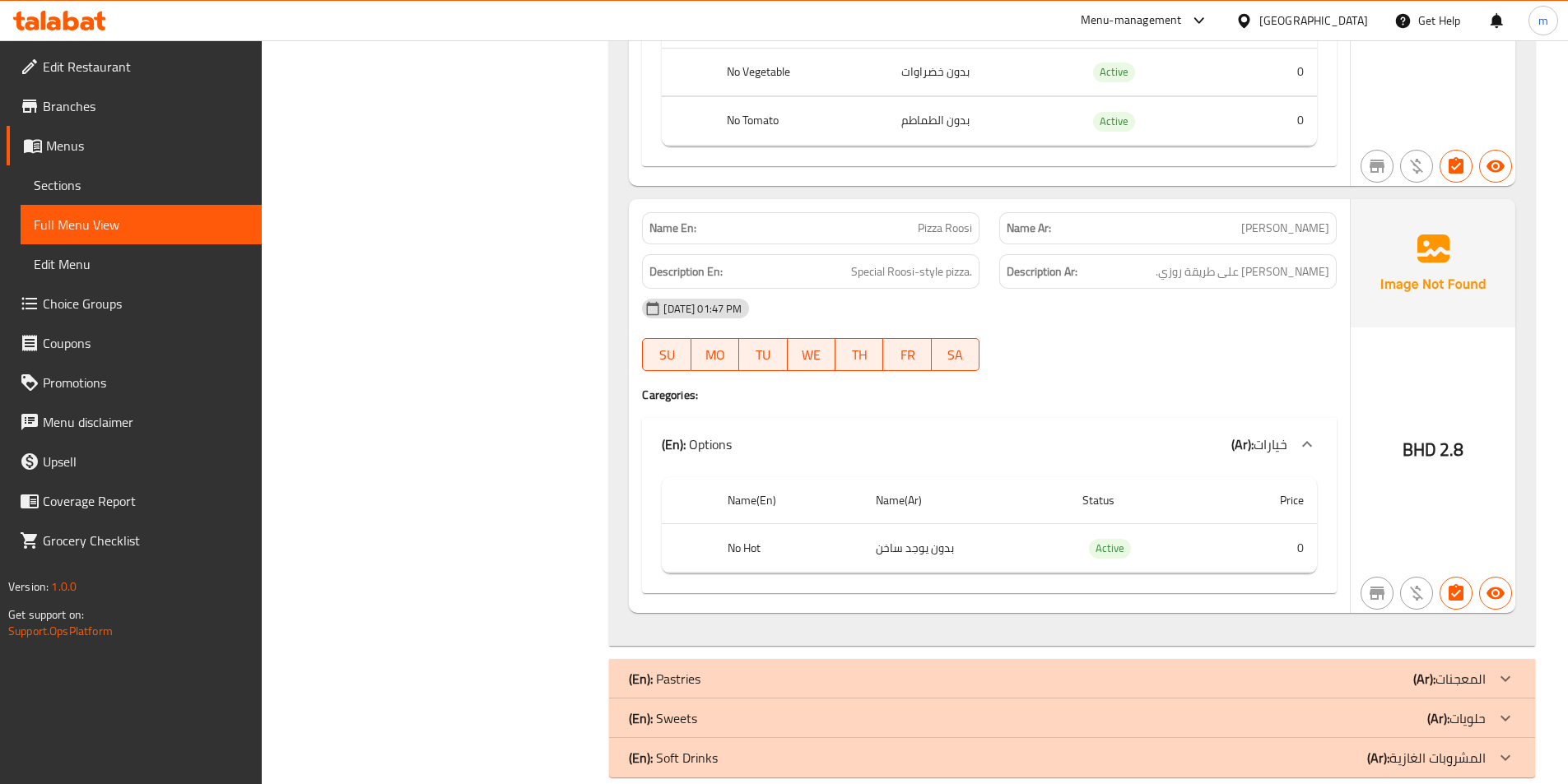
scroll to position [11605, 0]
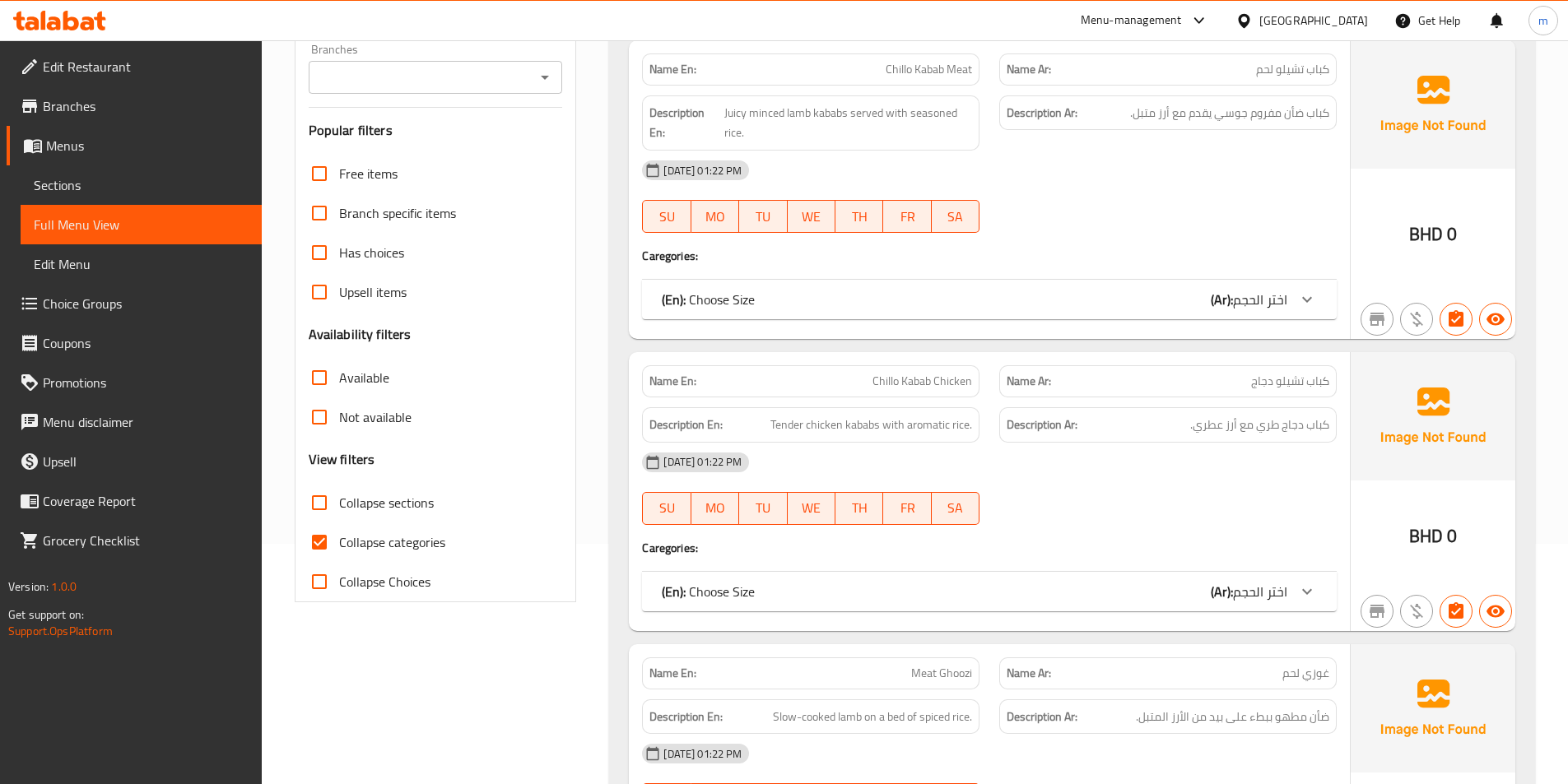
scroll to position [247, 0]
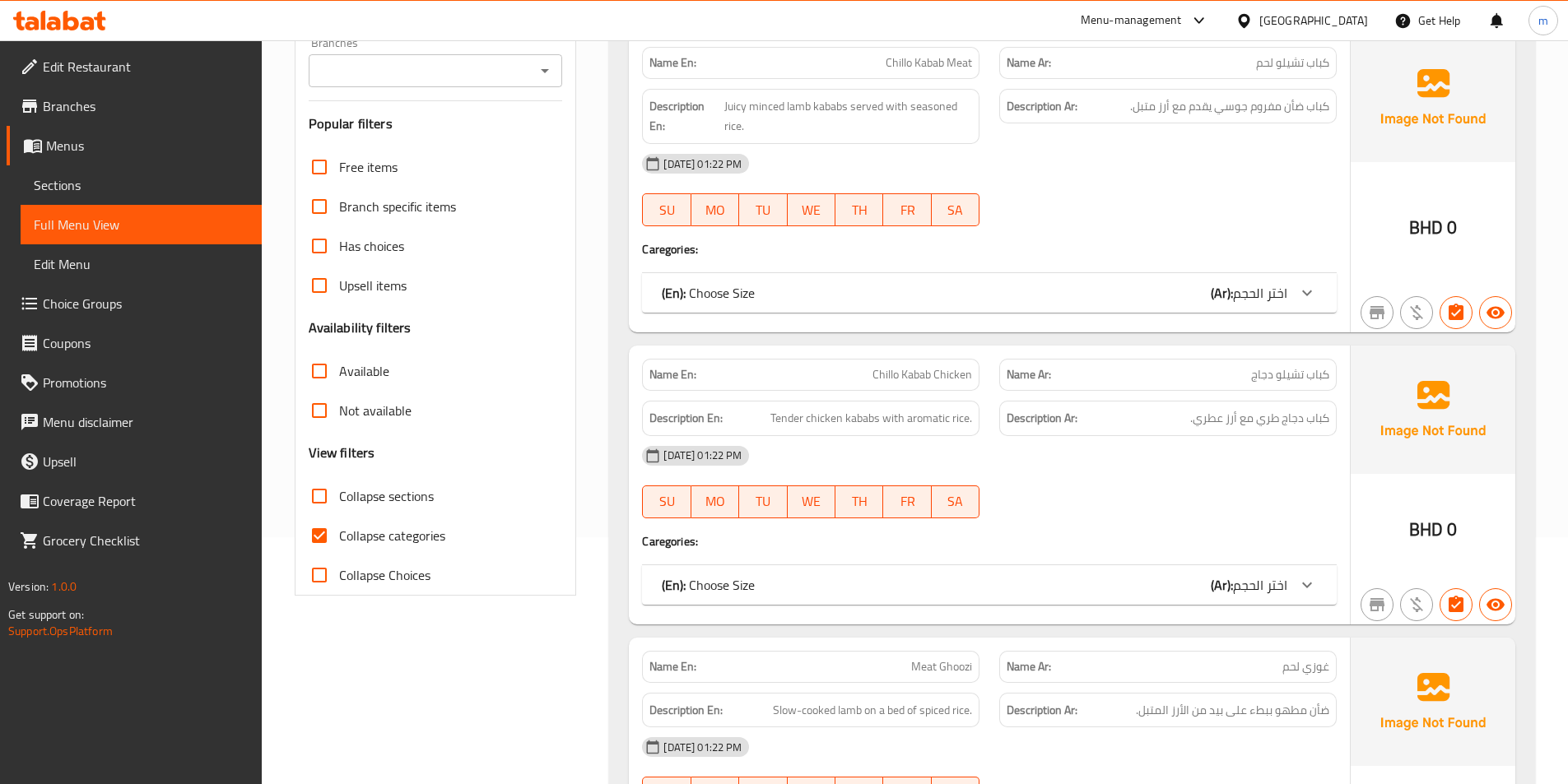
click at [325, 492] on input "Collapse sections" at bounding box center [319, 495] width 40 height 40
checkbox input "true"
click at [325, 533] on input "Collapse categories" at bounding box center [319, 535] width 40 height 40
checkbox input "false"
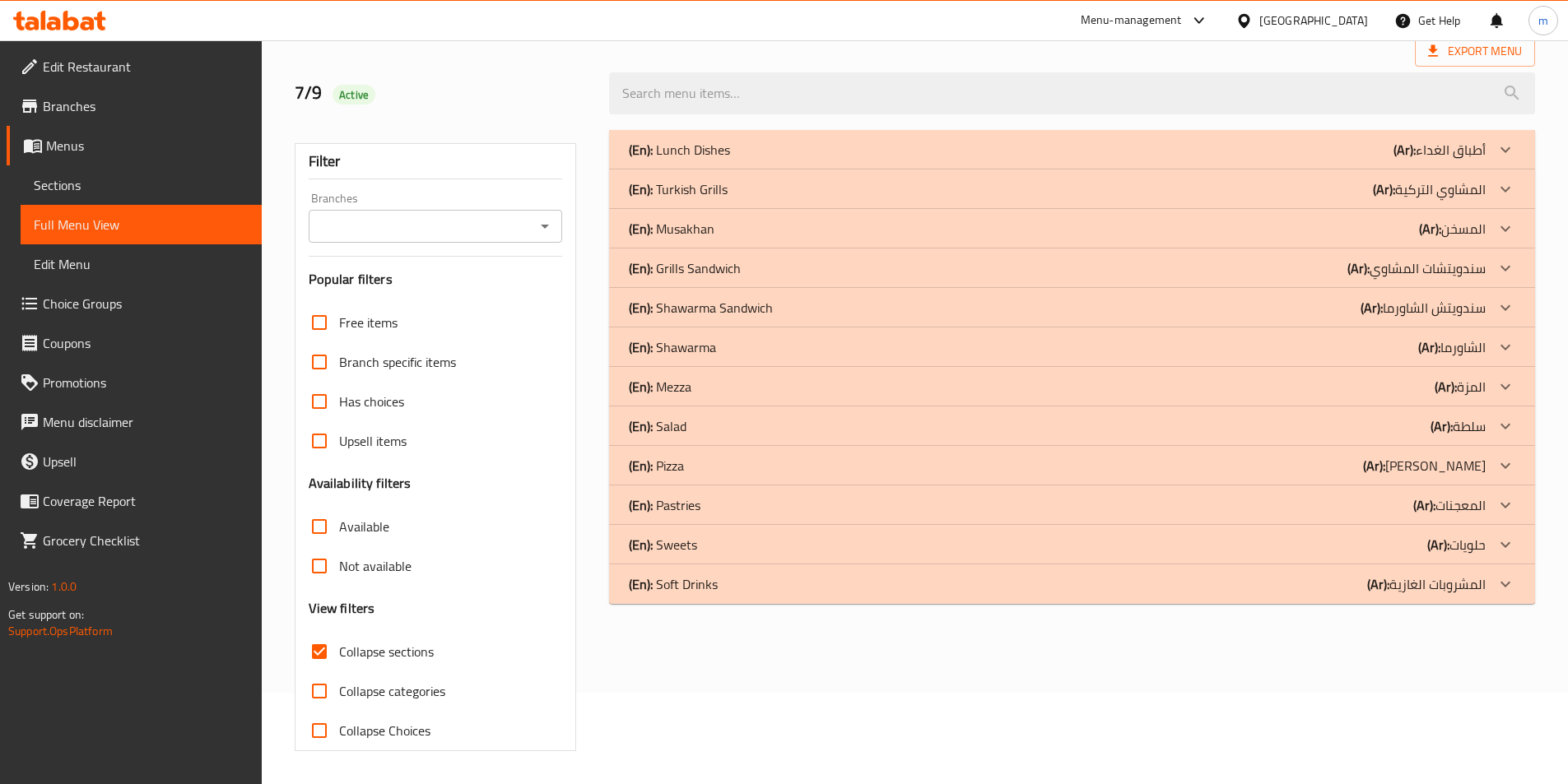
scroll to position [92, 0]
click at [1501, 463] on icon at bounding box center [1505, 465] width 10 height 6
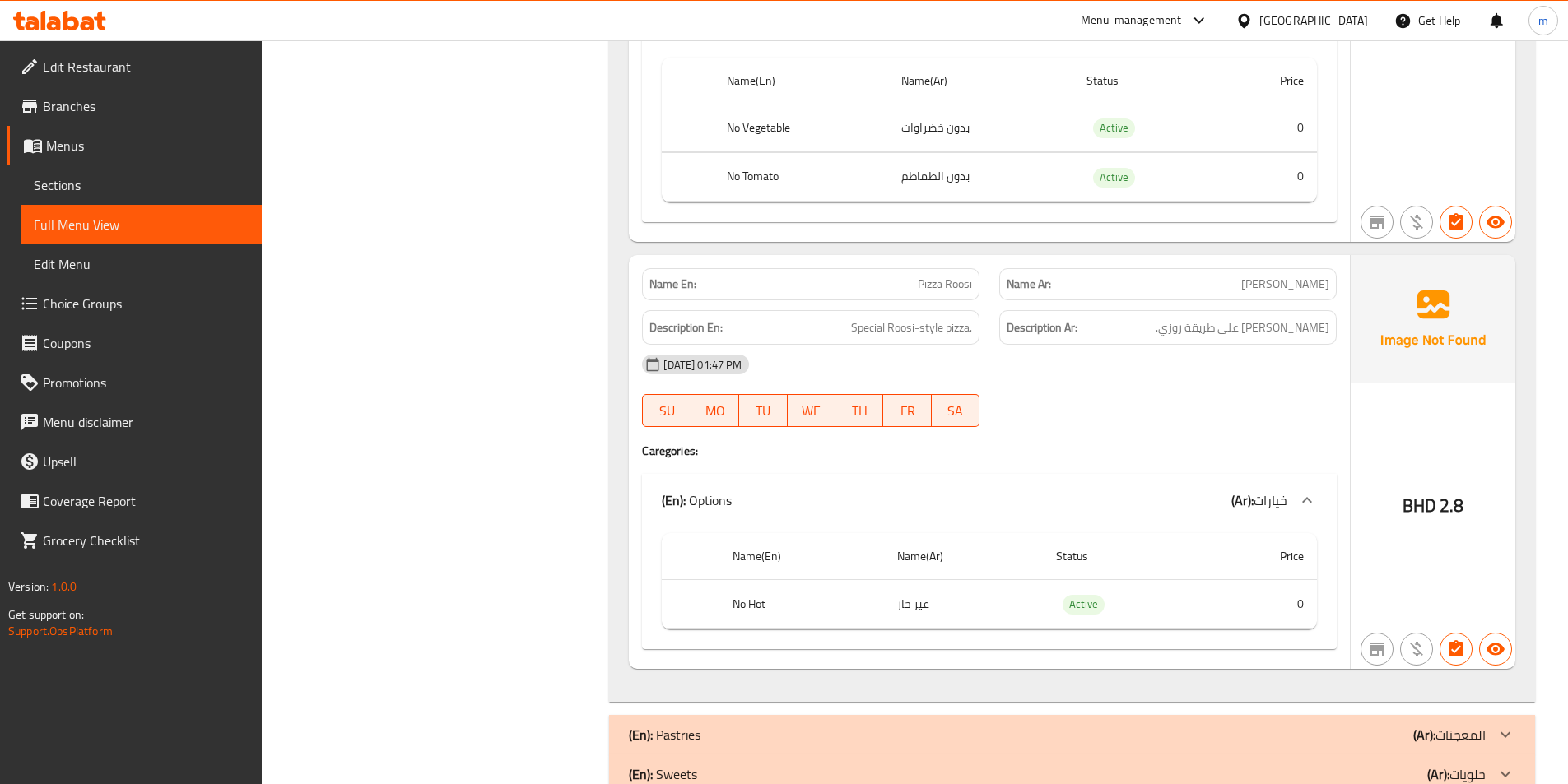
scroll to position [11605, 0]
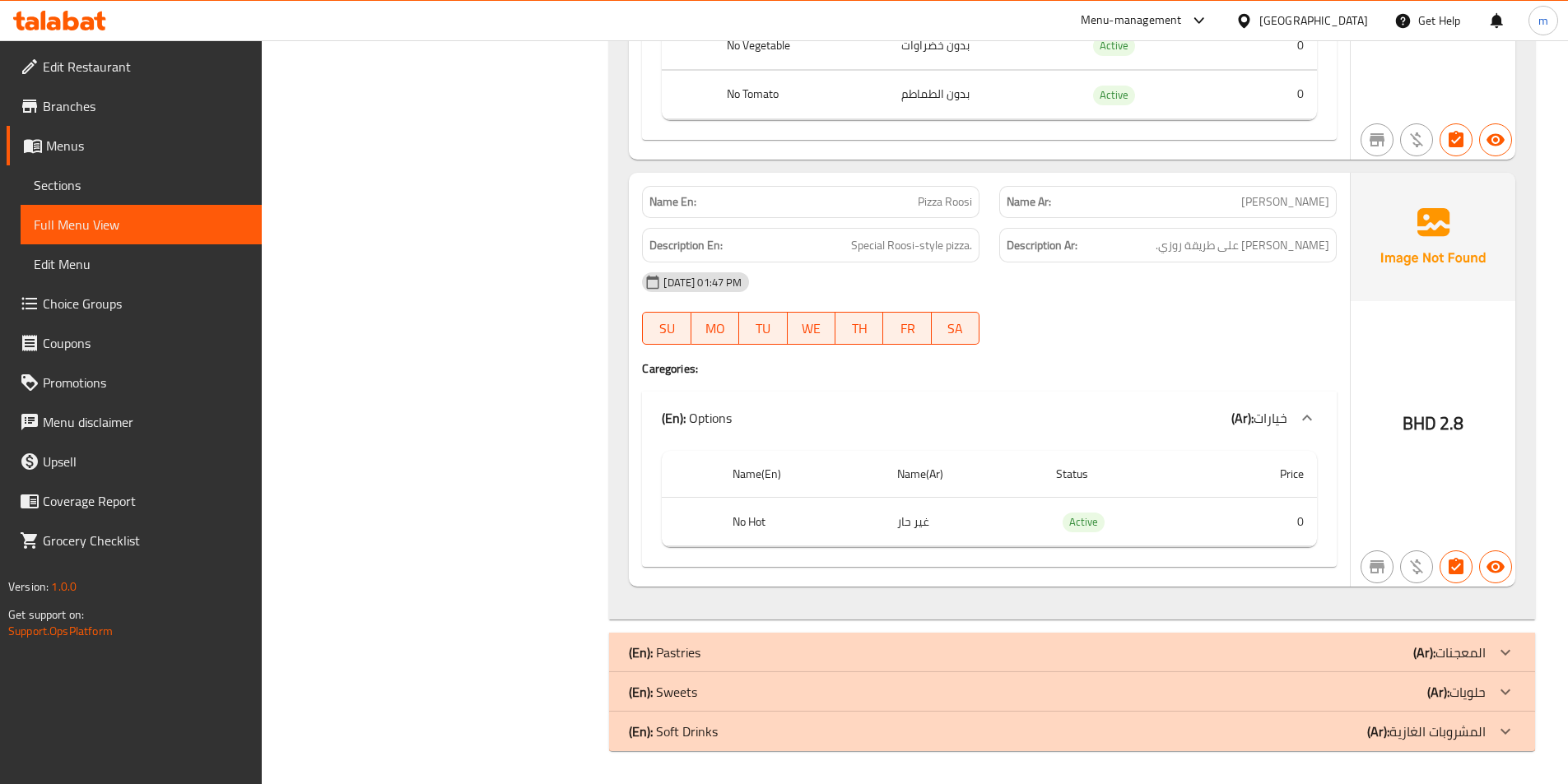
click at [1436, 649] on p "(Ar): المعجنات" at bounding box center [1448, 652] width 72 height 19
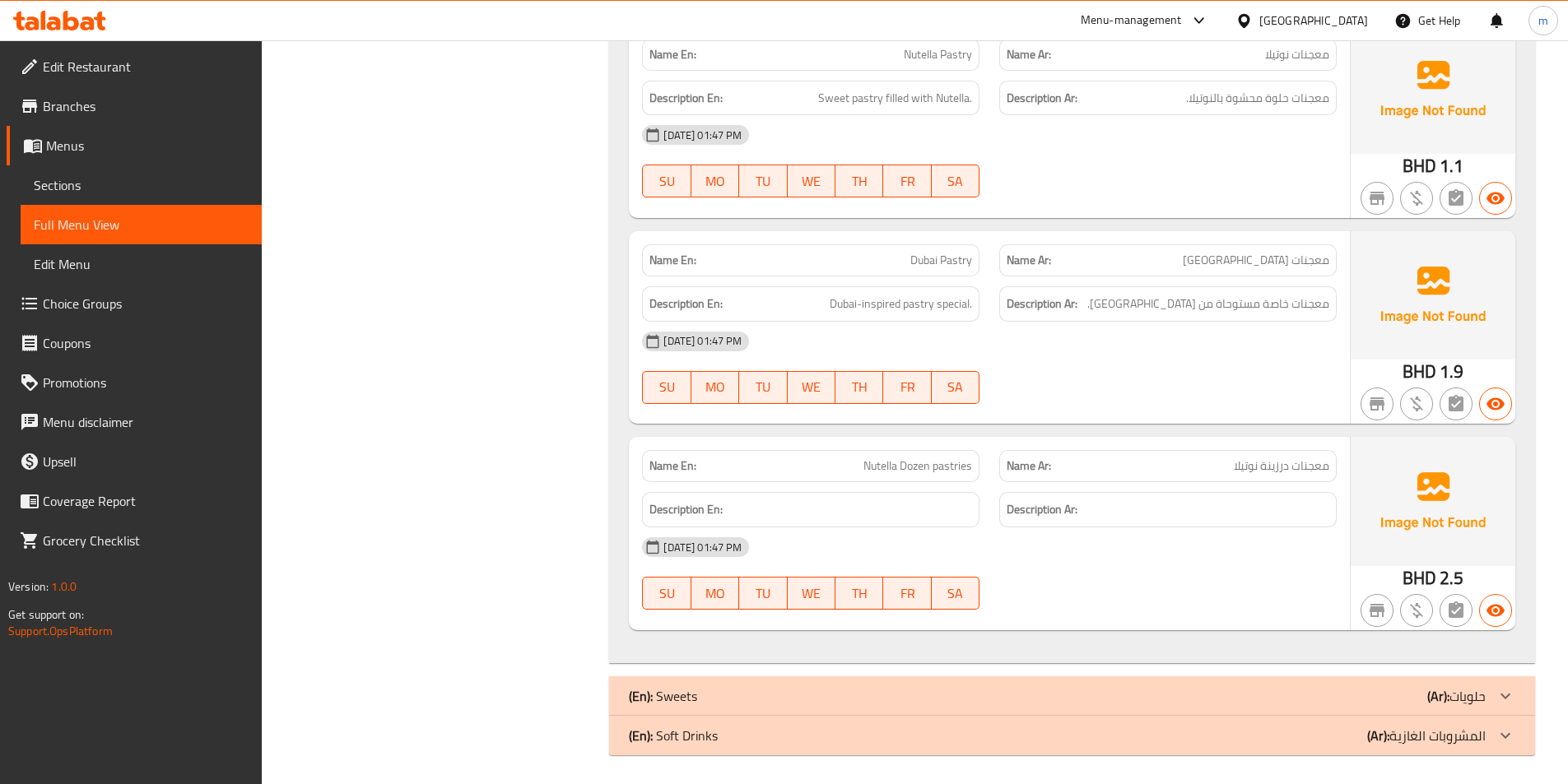
scroll to position [17262, 0]
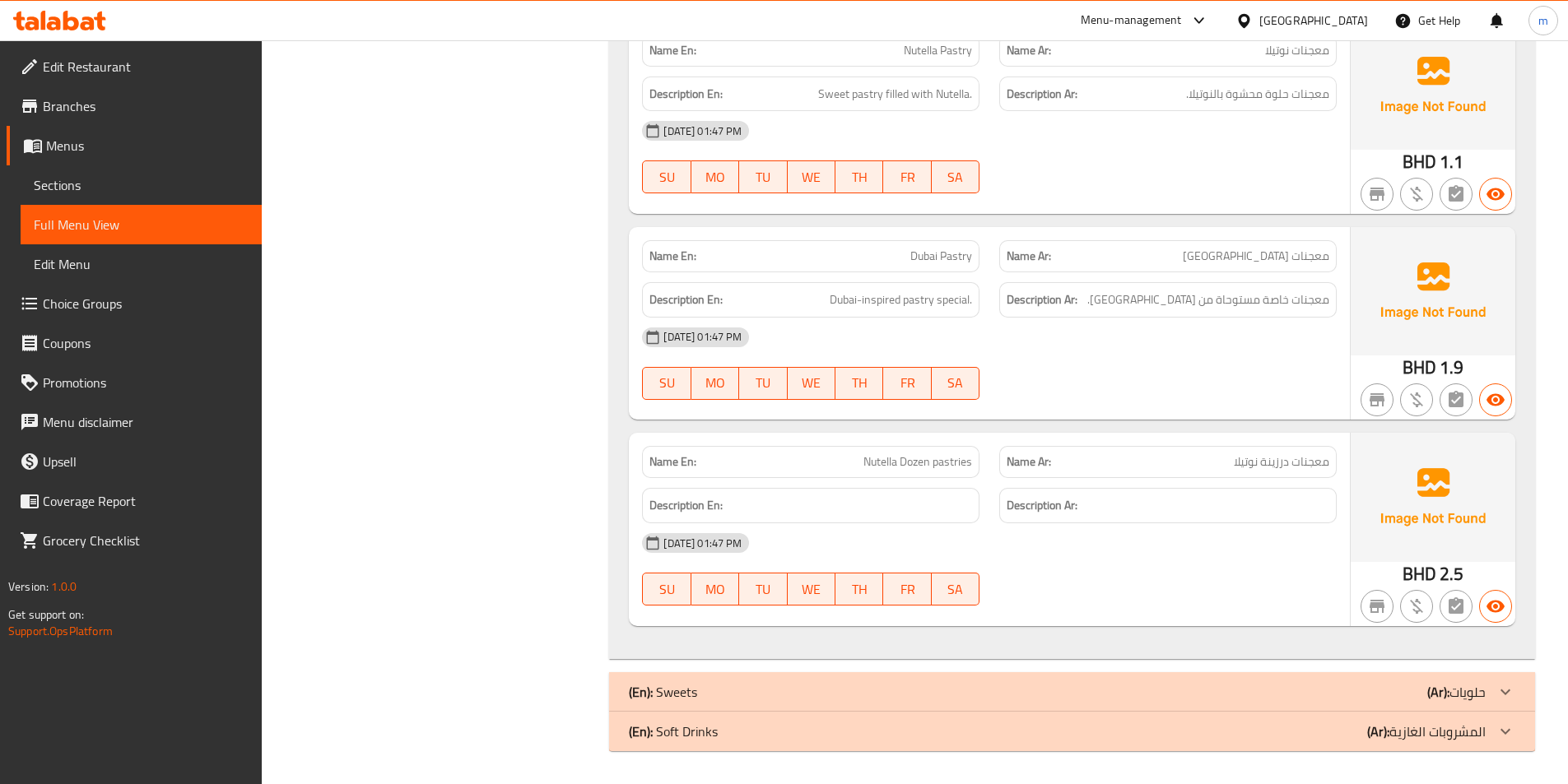
drag, startPoint x: 1382, startPoint y: 687, endPoint x: 1132, endPoint y: 593, distance: 267.1
click at [1382, 687] on div "(En): Sweets (Ar): حلويات" at bounding box center [1057, 691] width 857 height 19
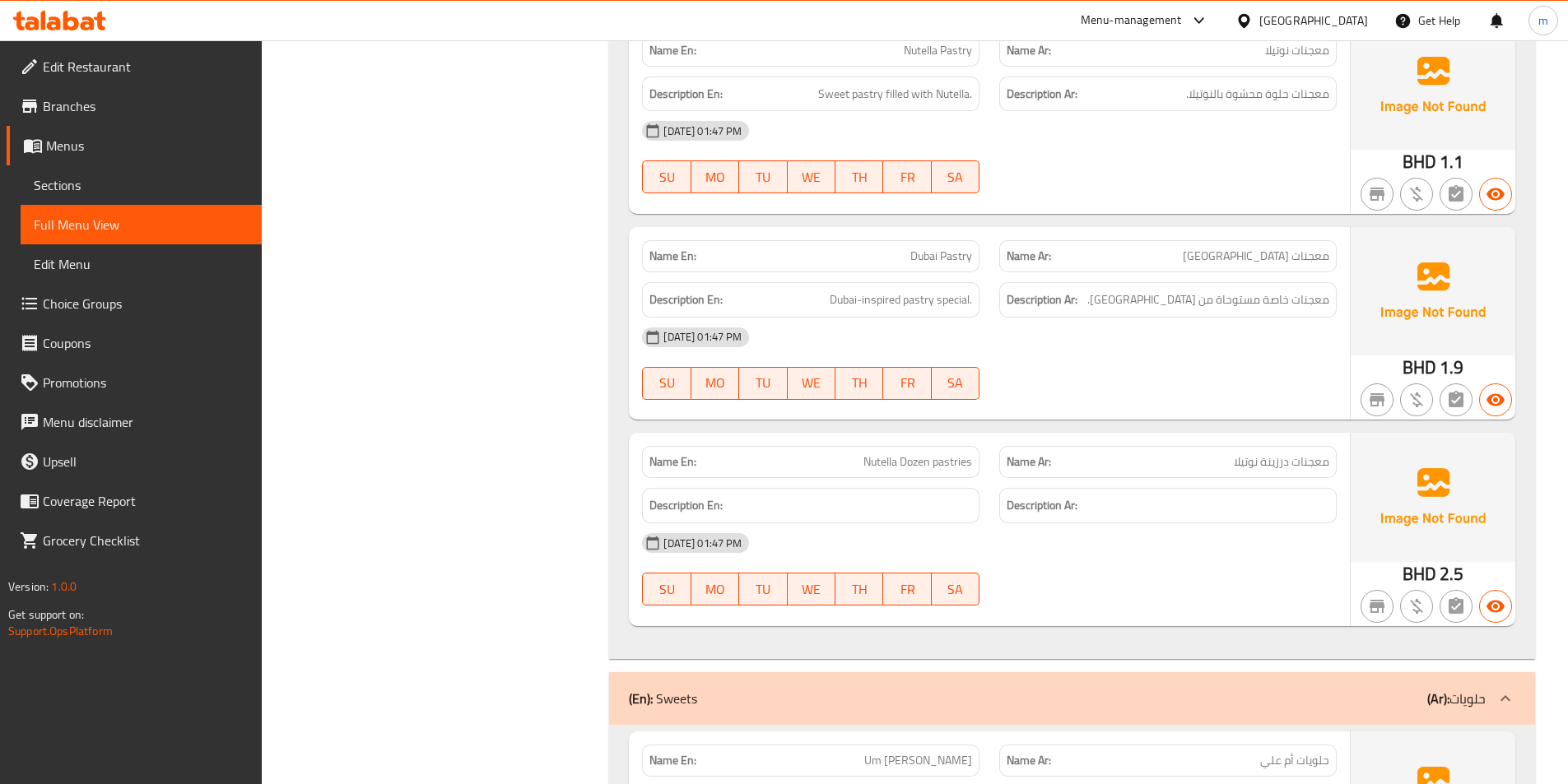
scroll to position [17519, 0]
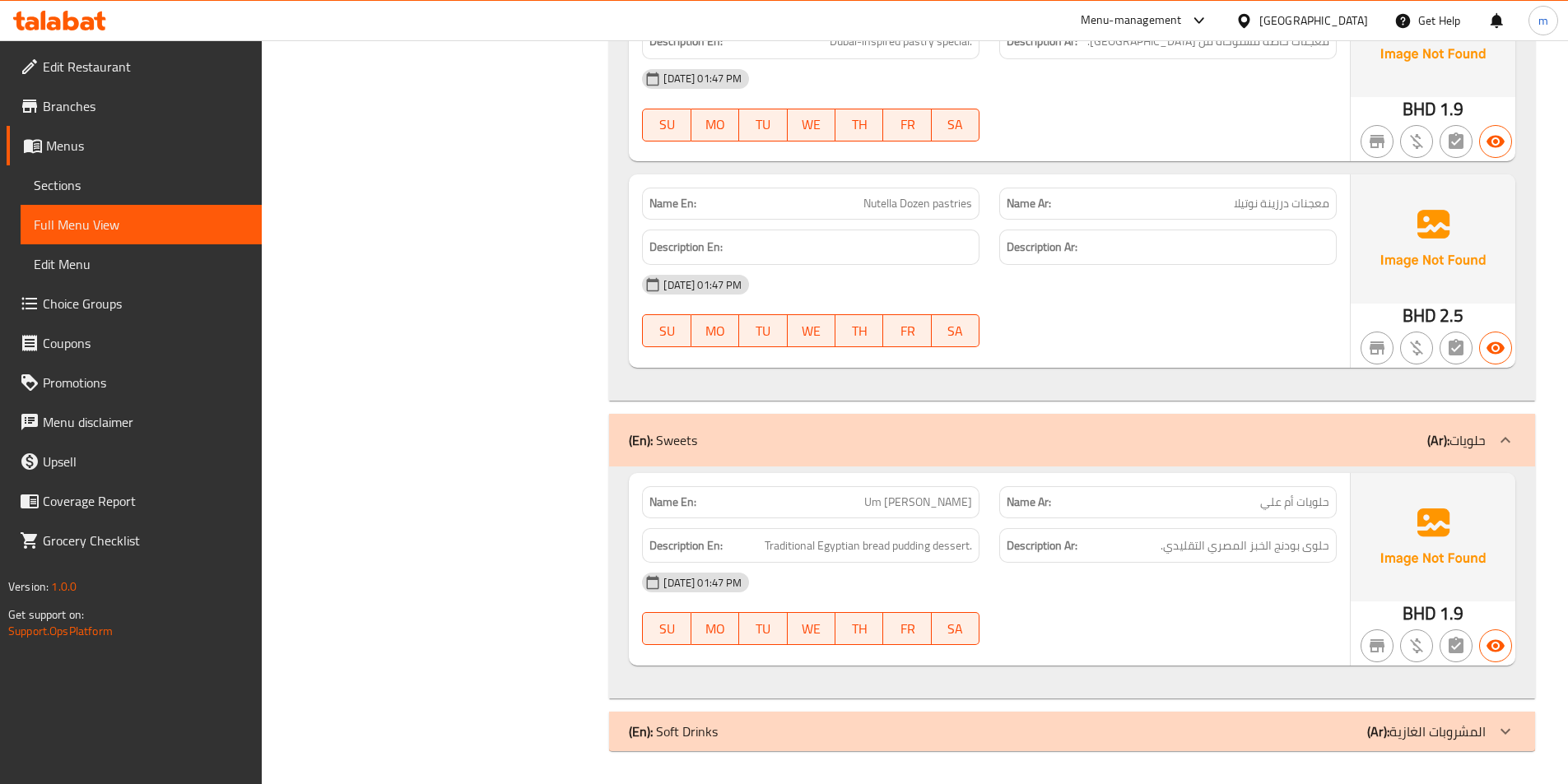
click at [1216, 729] on div "(En): Soft Drinks (Ar): المشروبات الغازية" at bounding box center [1057, 731] width 857 height 19
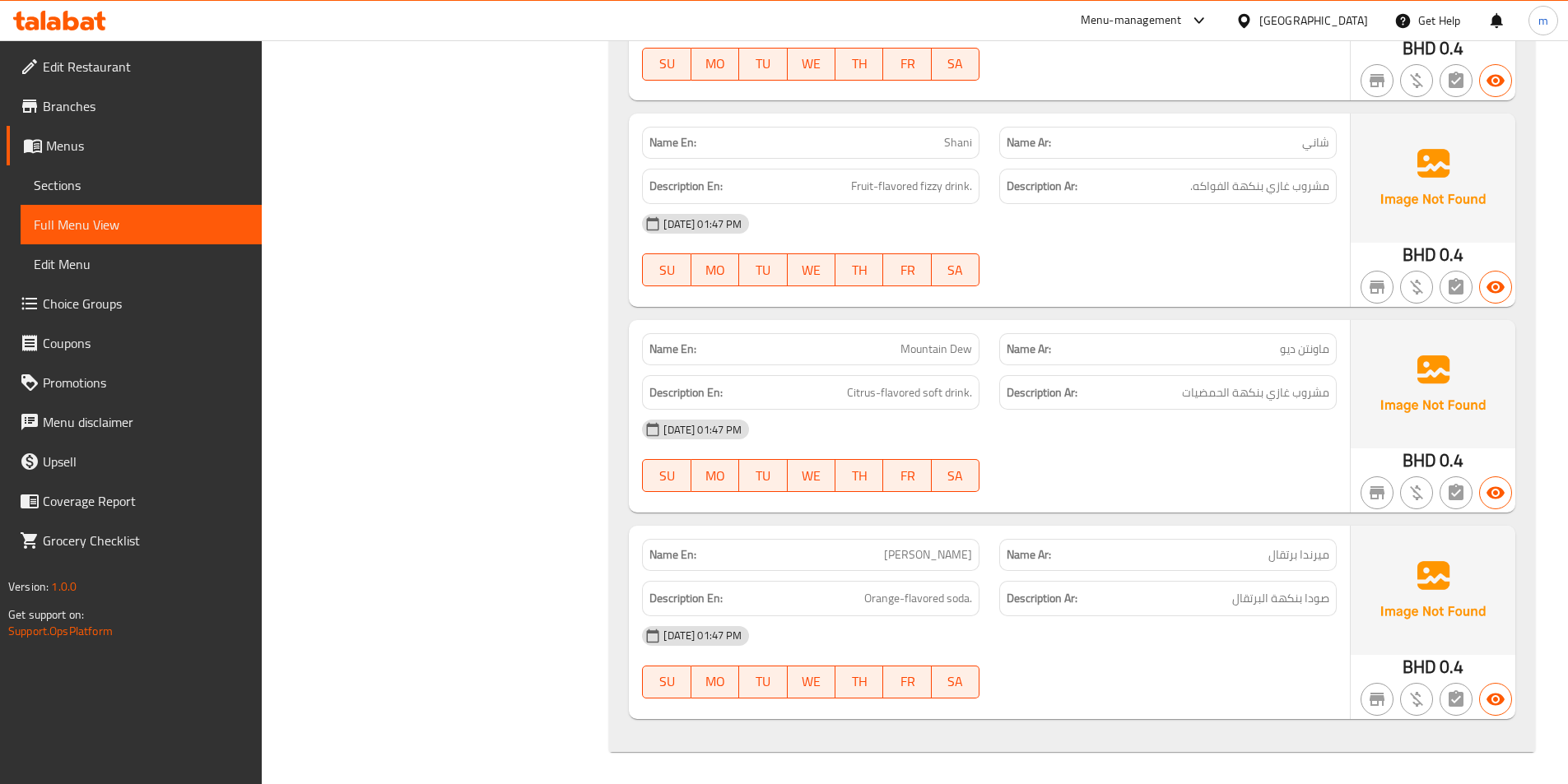
scroll to position [20164, 0]
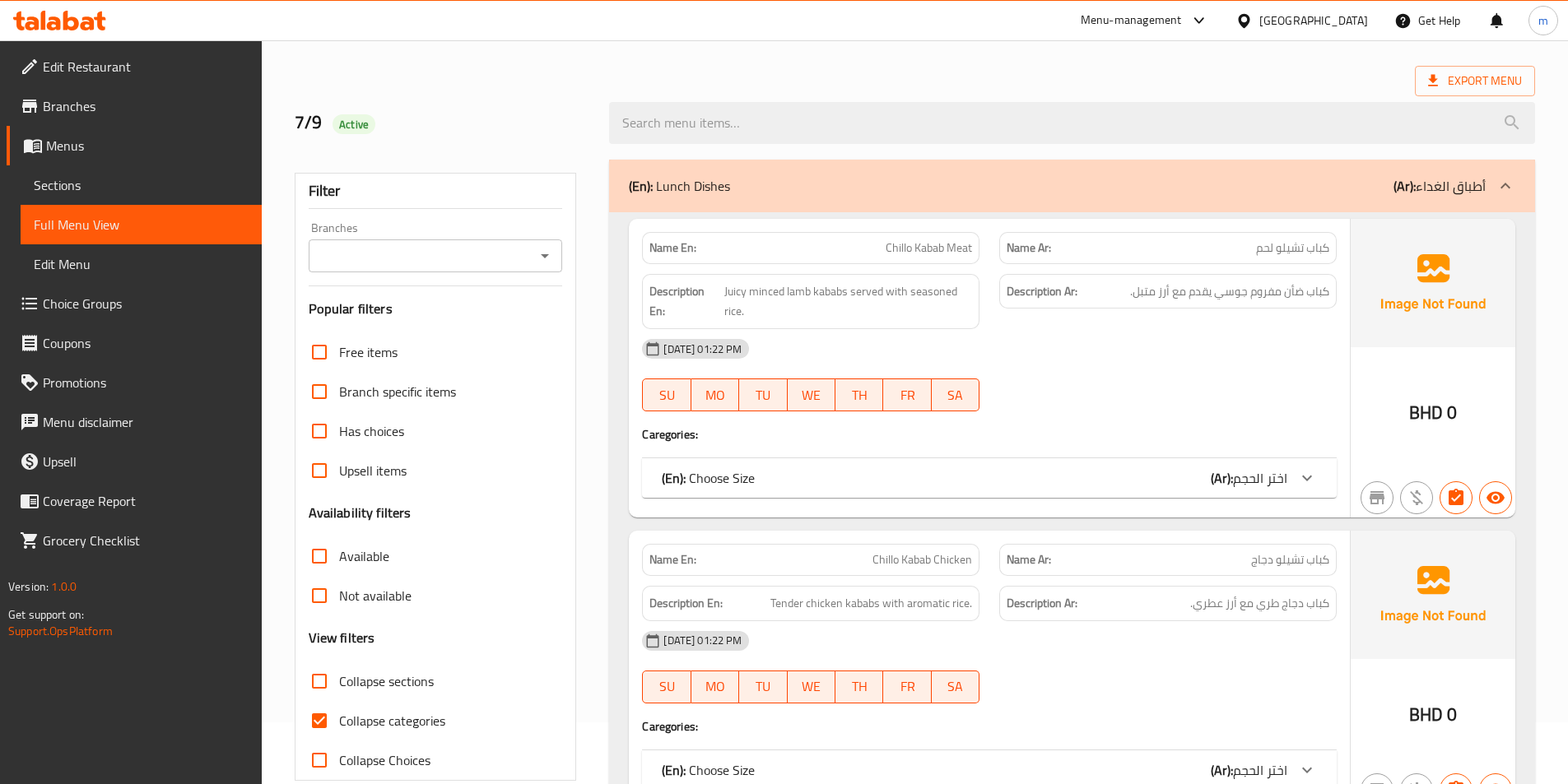
scroll to position [247, 0]
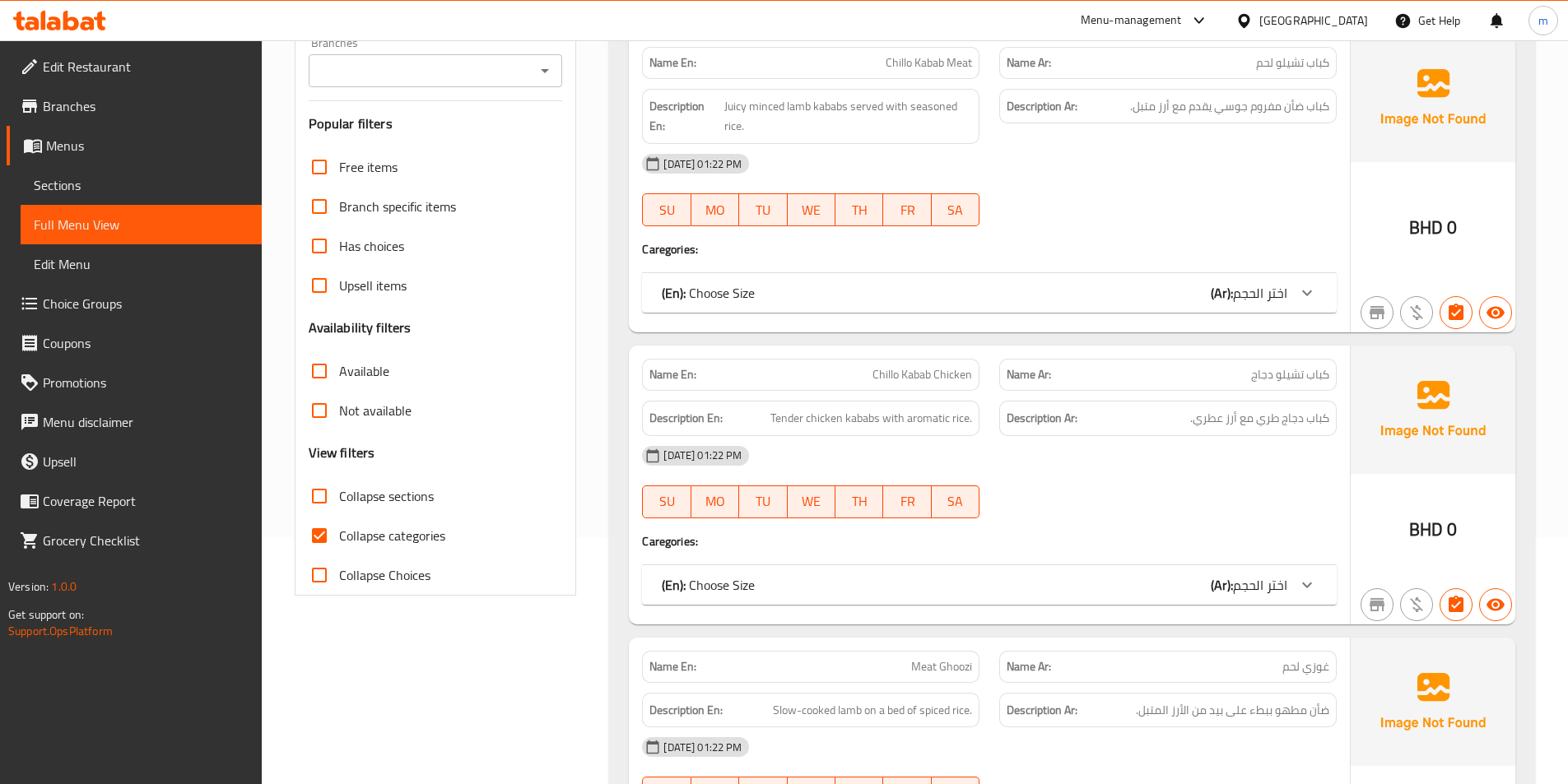
click at [316, 491] on input "Collapse sections" at bounding box center [319, 495] width 40 height 40
checkbox input "true"
click at [318, 533] on input "Collapse categories" at bounding box center [319, 535] width 40 height 40
checkbox input "false"
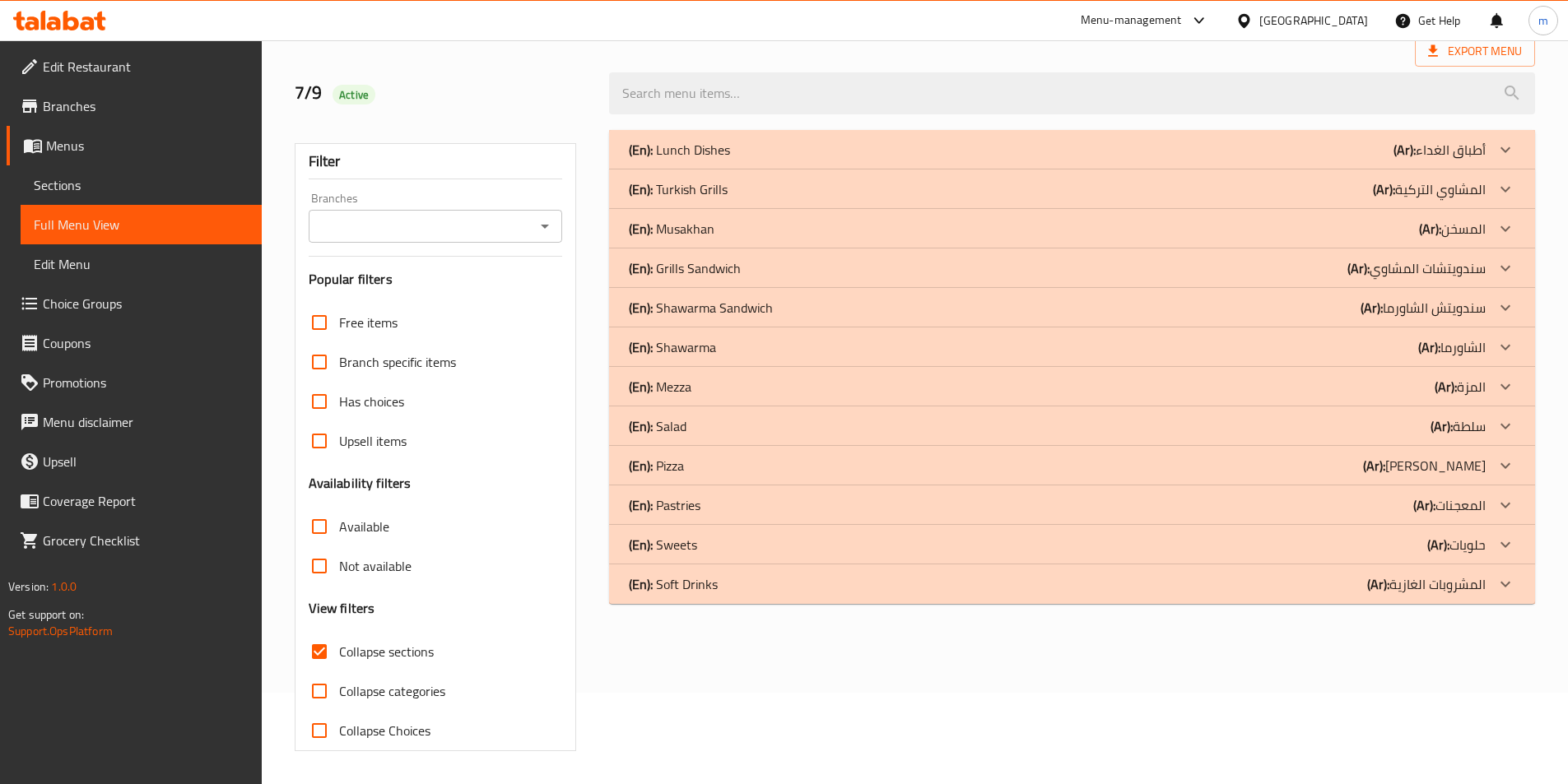
scroll to position [92, 0]
click at [1497, 592] on icon at bounding box center [1505, 584] width 19 height 19
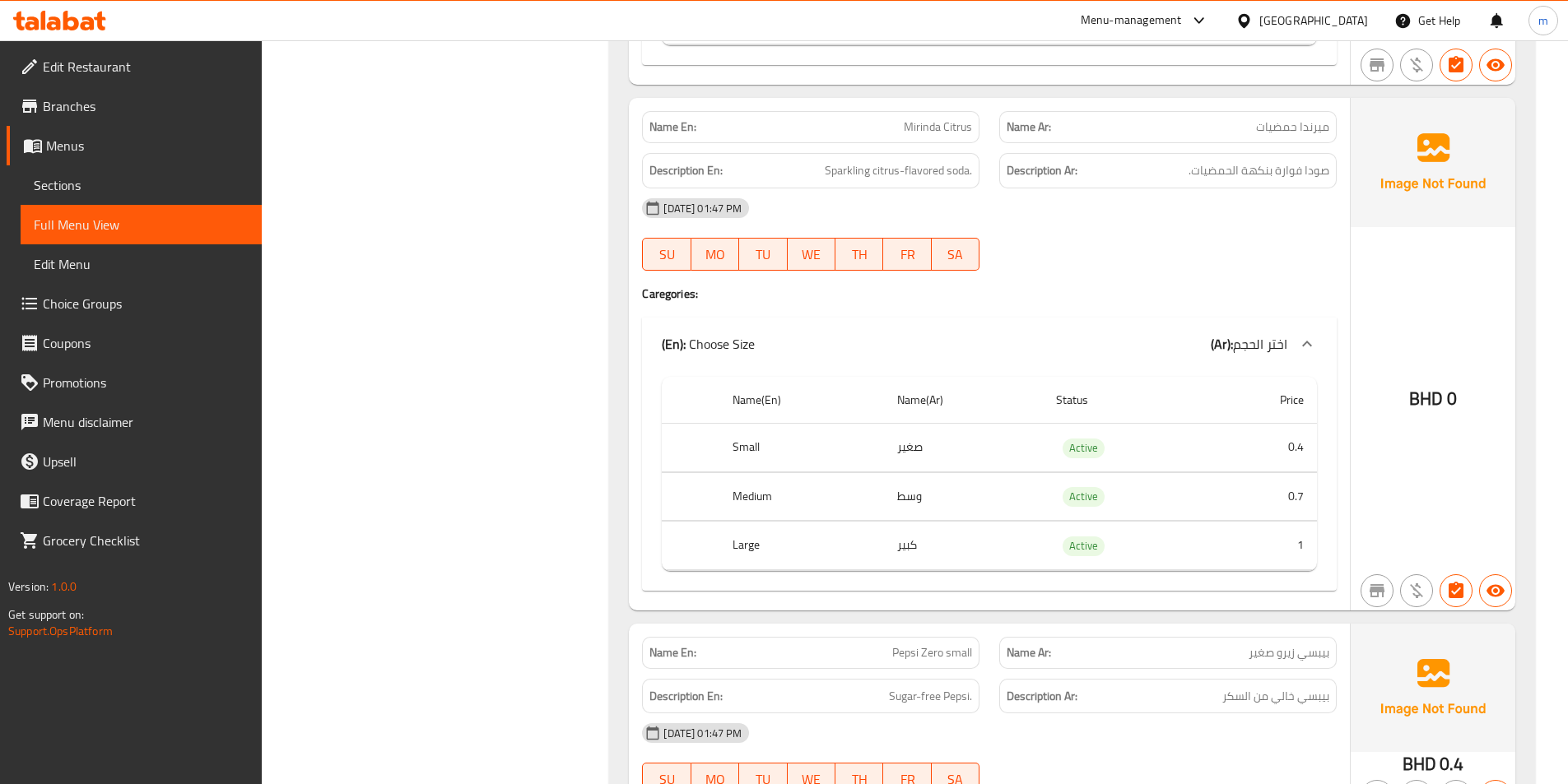
scroll to position [1531, 0]
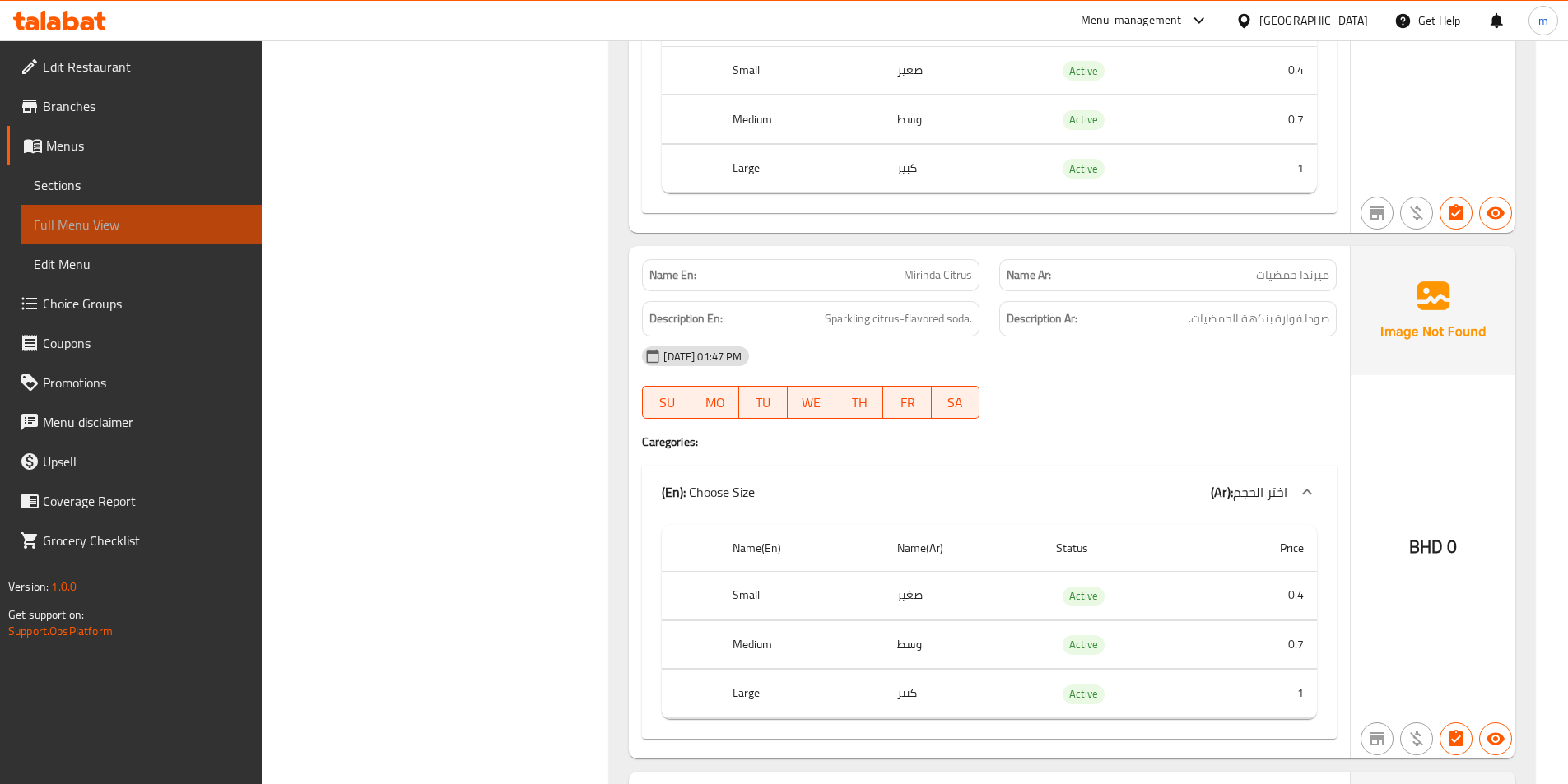
click at [147, 234] on span "Full Menu View" at bounding box center [141, 224] width 214 height 19
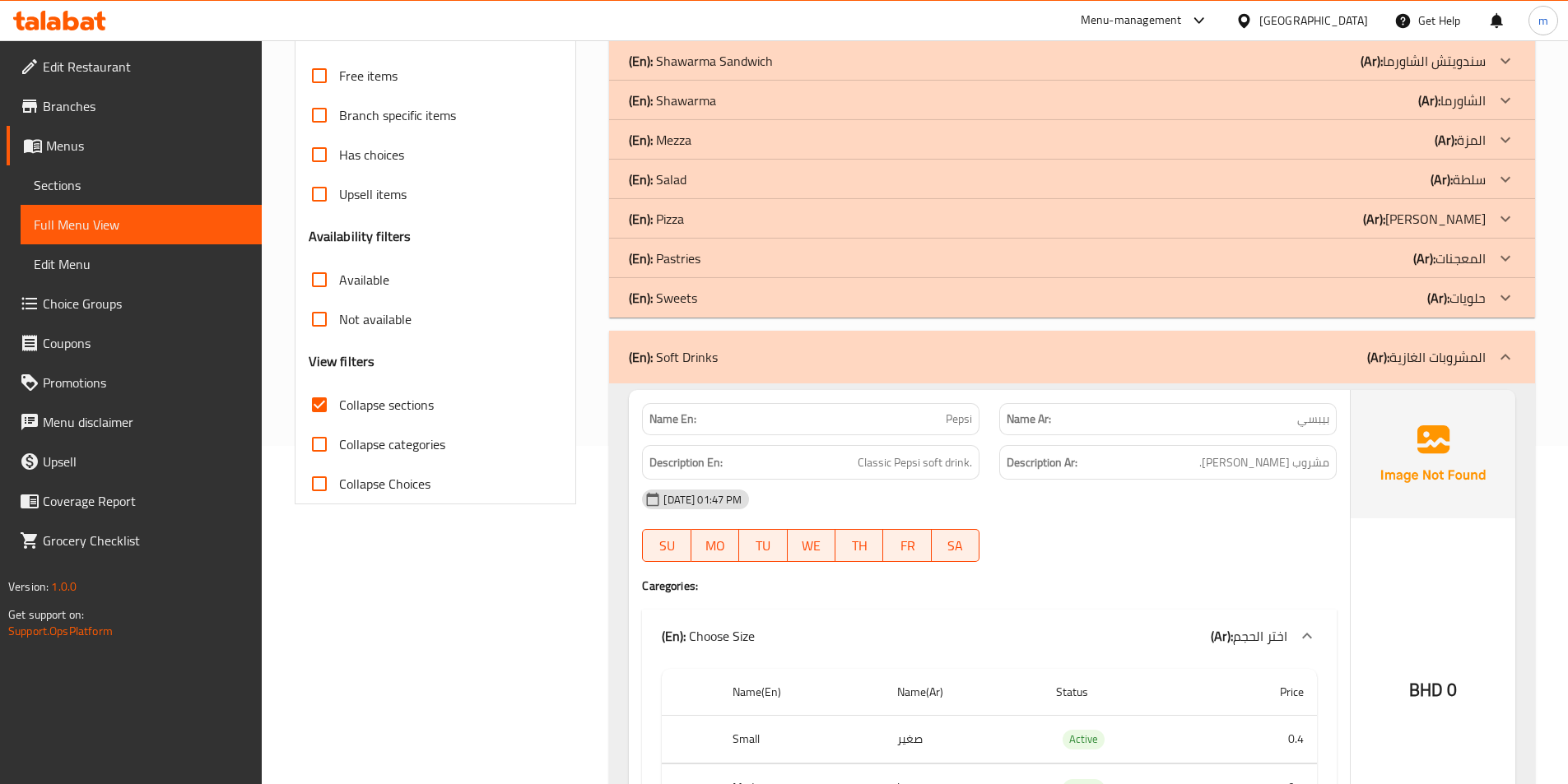
scroll to position [215, 0]
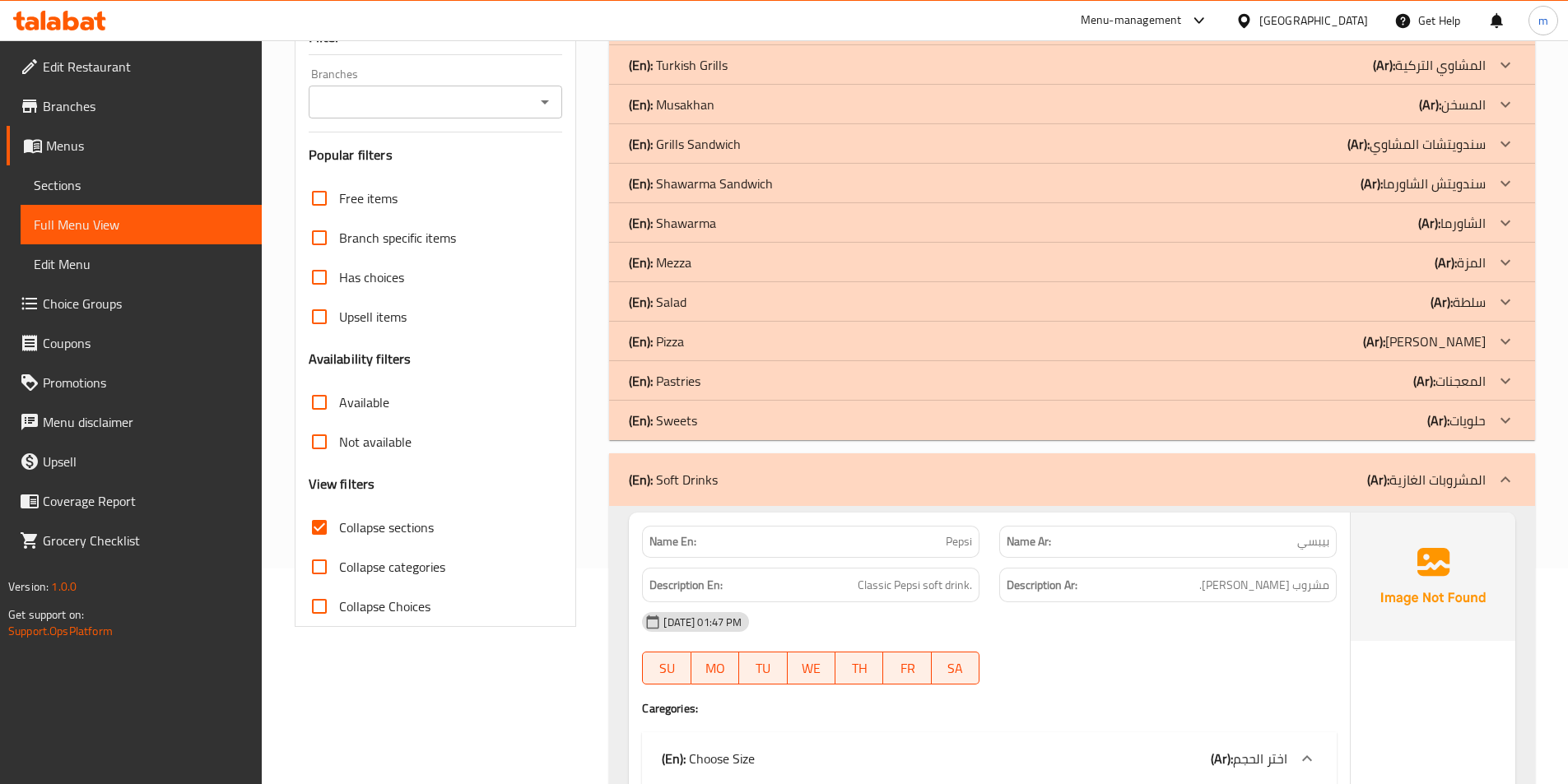
click at [712, 342] on div "(En): Pizza (Ar): بيتزا" at bounding box center [1057, 341] width 857 height 19
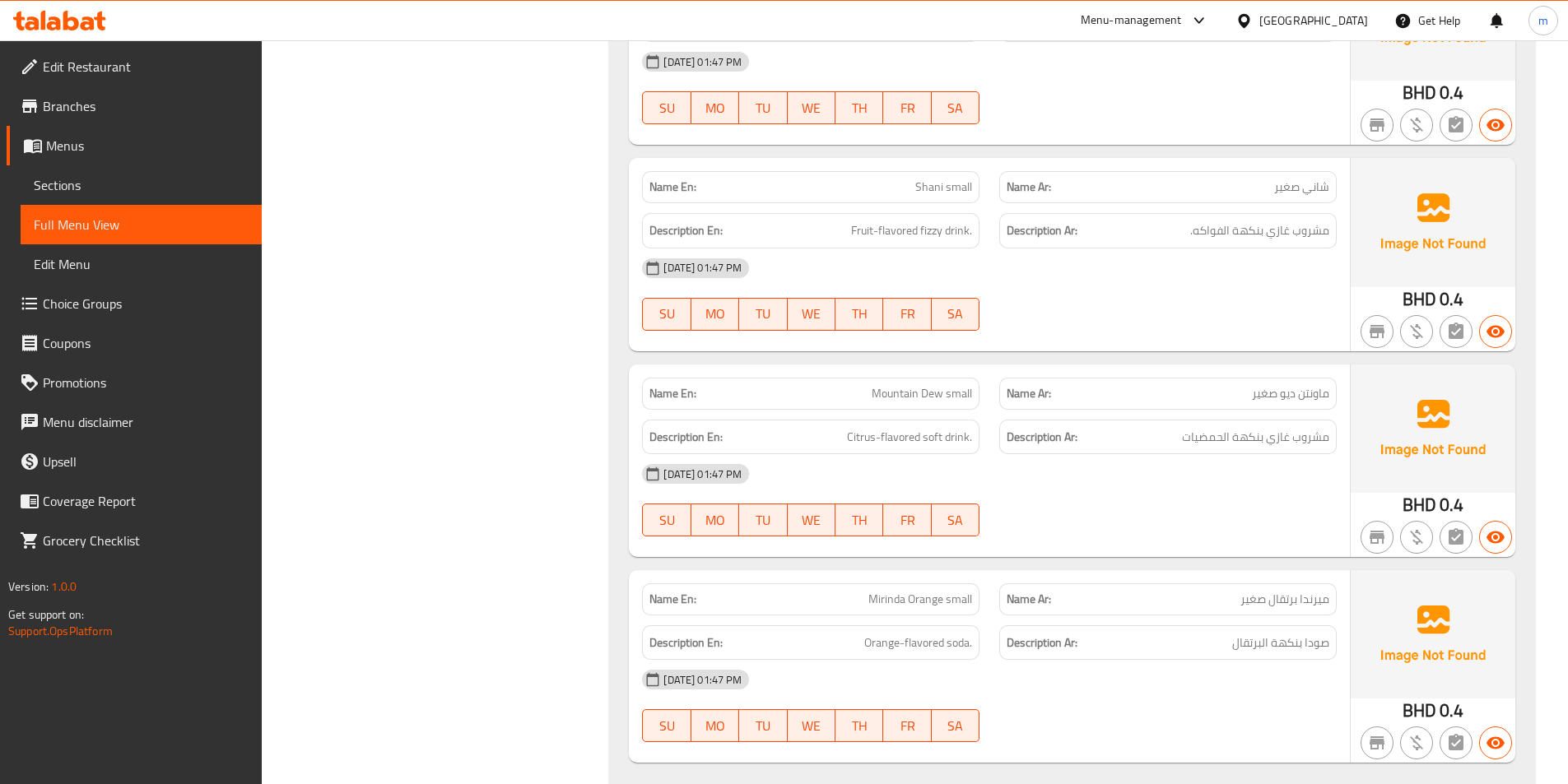
scroll to position [14179, 0]
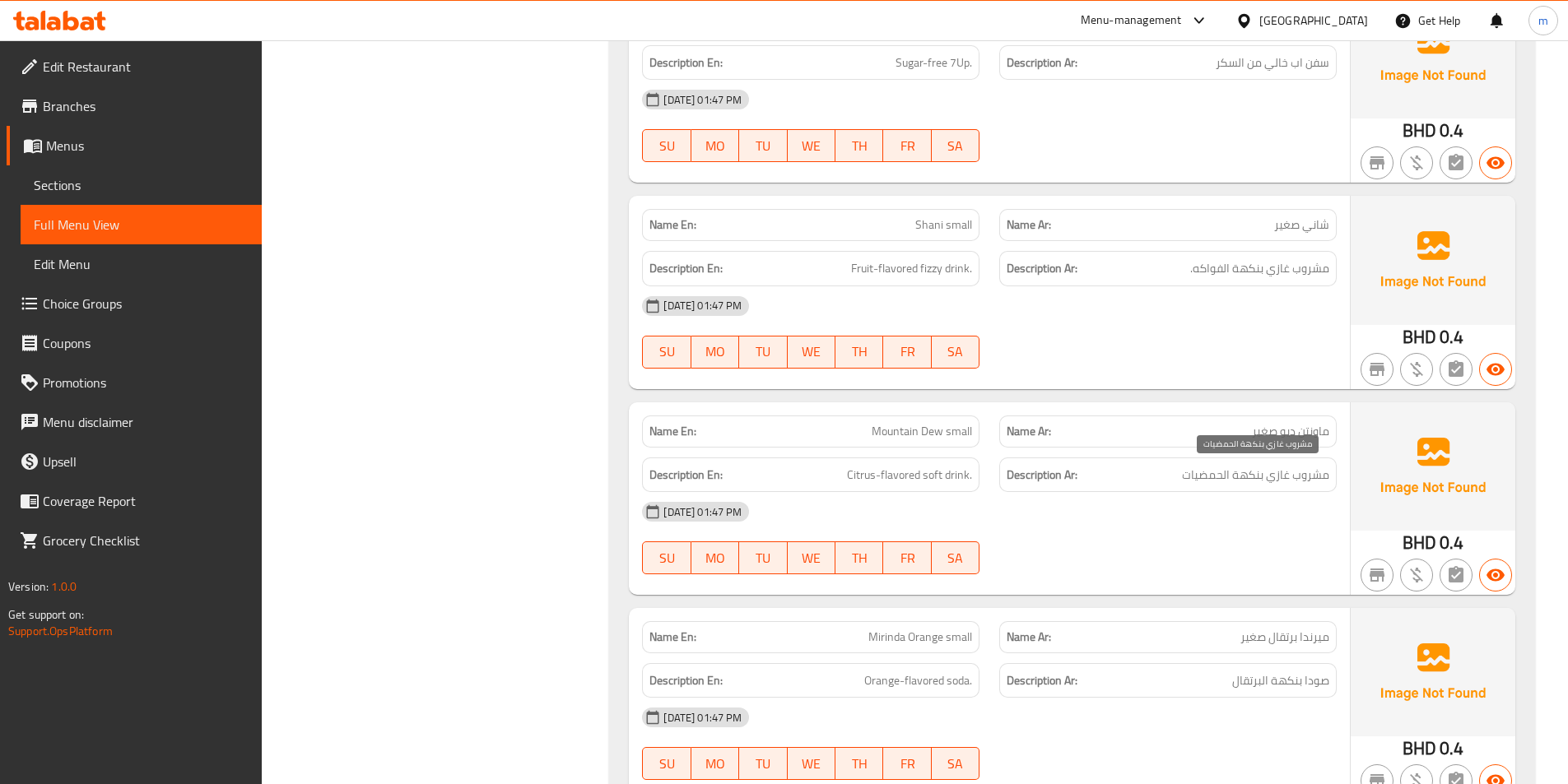
click at [1224, 474] on span "مشروب غازي بنكهة الحمضيات" at bounding box center [1255, 474] width 147 height 20
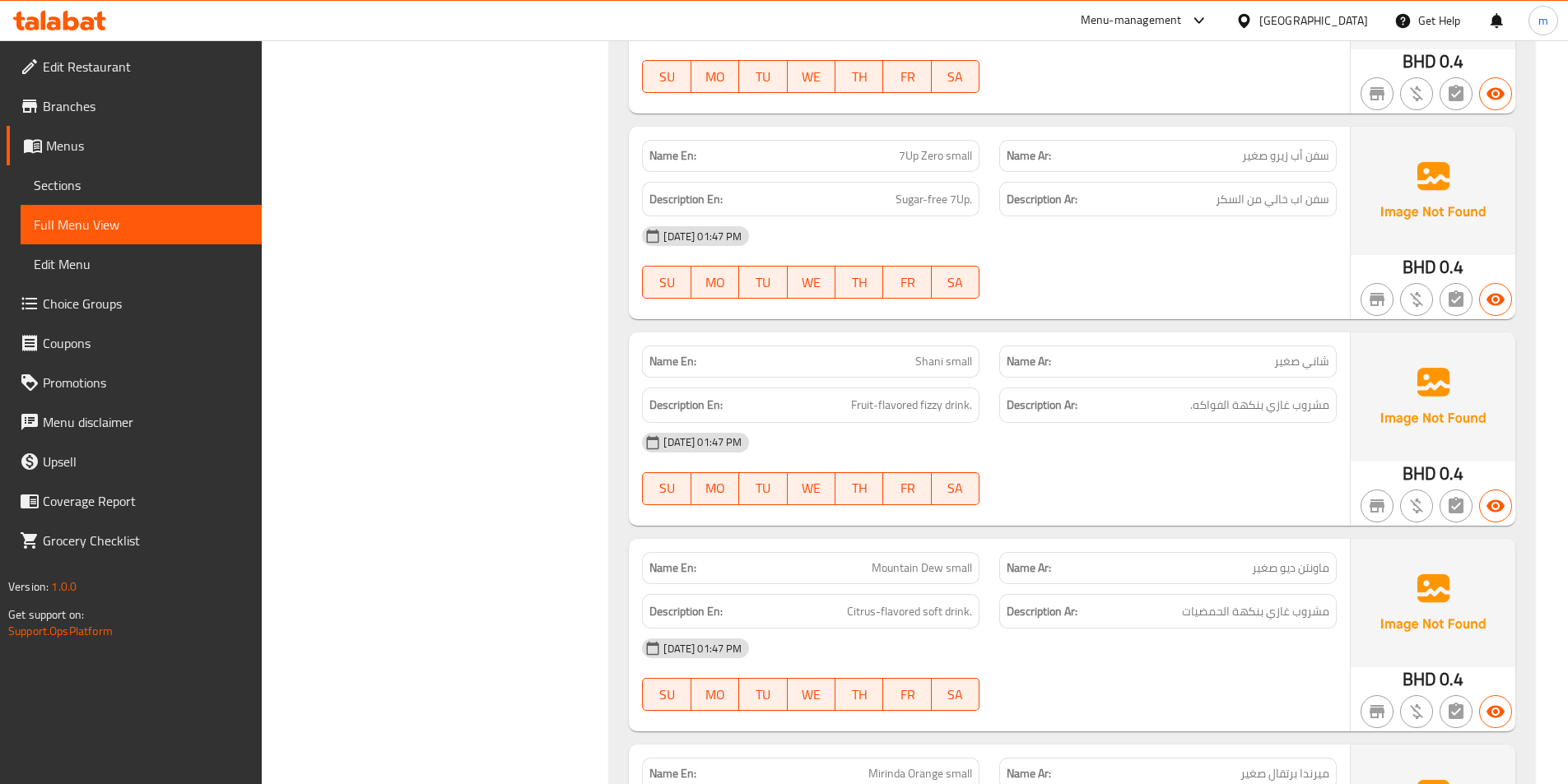
scroll to position [14014, 0]
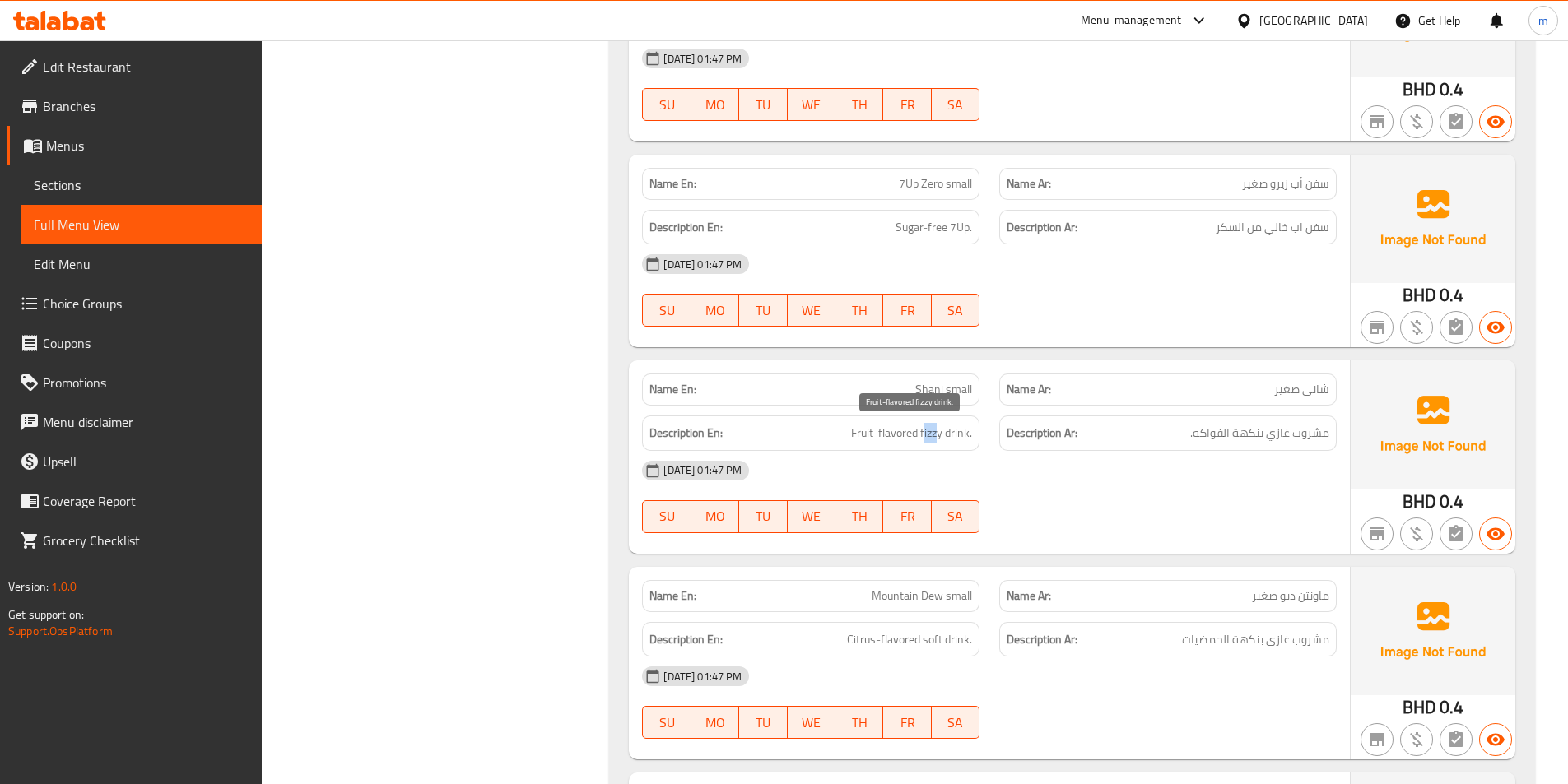
drag, startPoint x: 924, startPoint y: 435, endPoint x: 937, endPoint y: 434, distance: 13.0
click at [937, 434] on span "Fruit-flavored fizzy drink." at bounding box center [911, 433] width 121 height 20
click at [937, 435] on span "Fruit-flavored fizzy drink." at bounding box center [911, 433] width 121 height 20
click at [941, 436] on span "Fruit-flavored fizzy drink." at bounding box center [911, 433] width 121 height 20
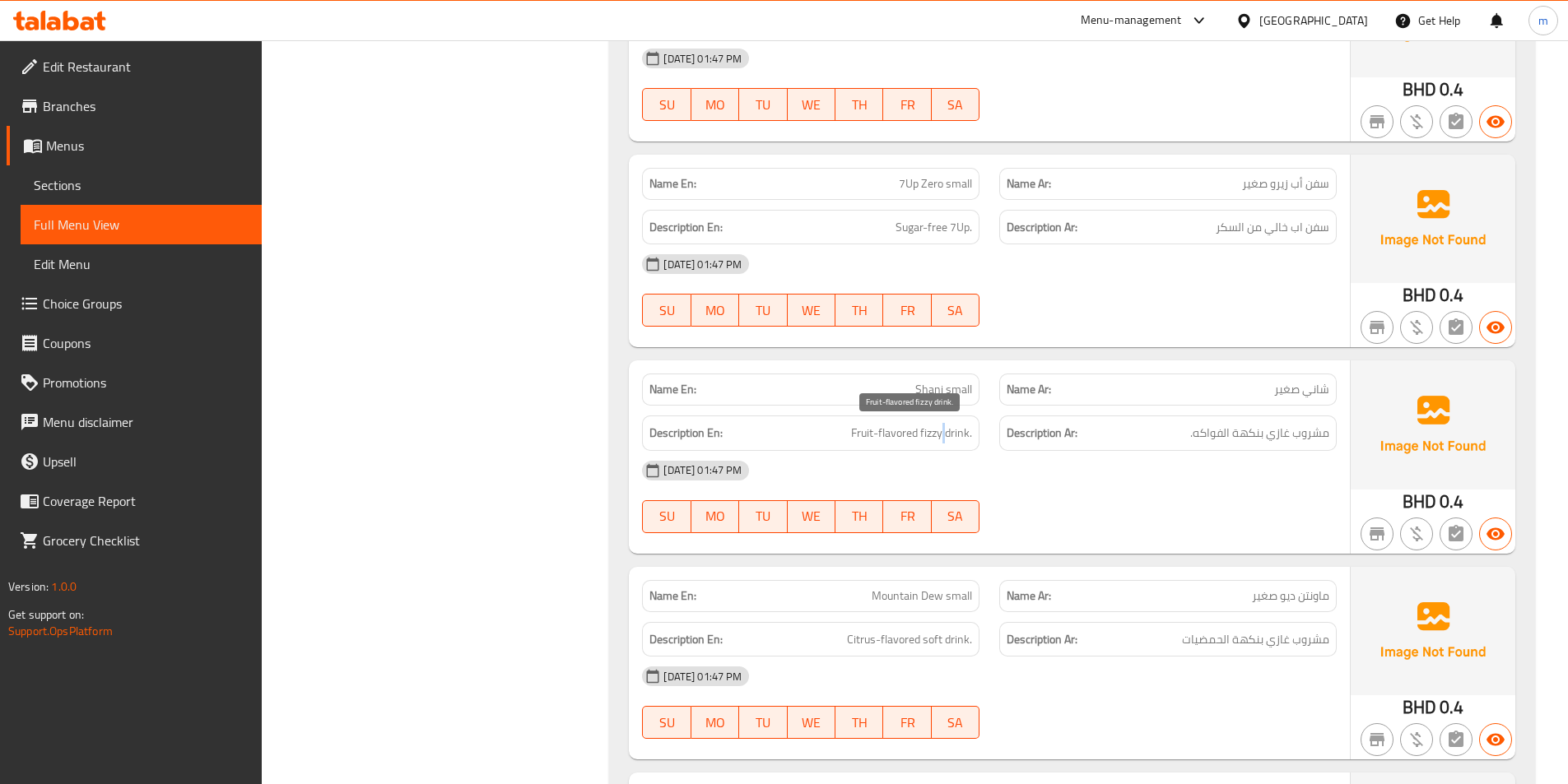
click at [941, 436] on span "Fruit-flavored fizzy drink." at bounding box center [911, 433] width 121 height 20
click at [933, 434] on span "Fruit-flavored fizzy drink." at bounding box center [911, 433] width 121 height 20
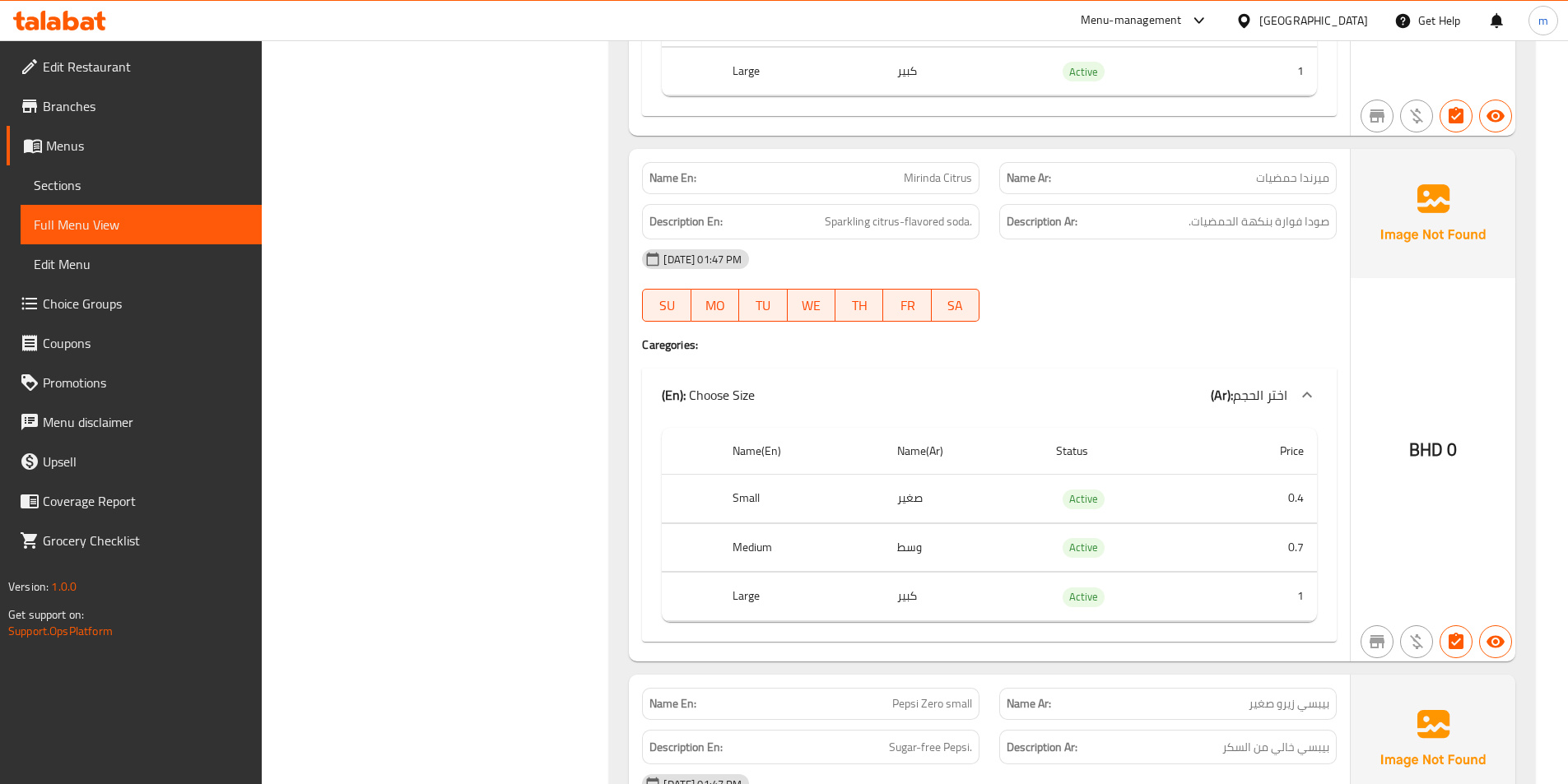
scroll to position [13274, 0]
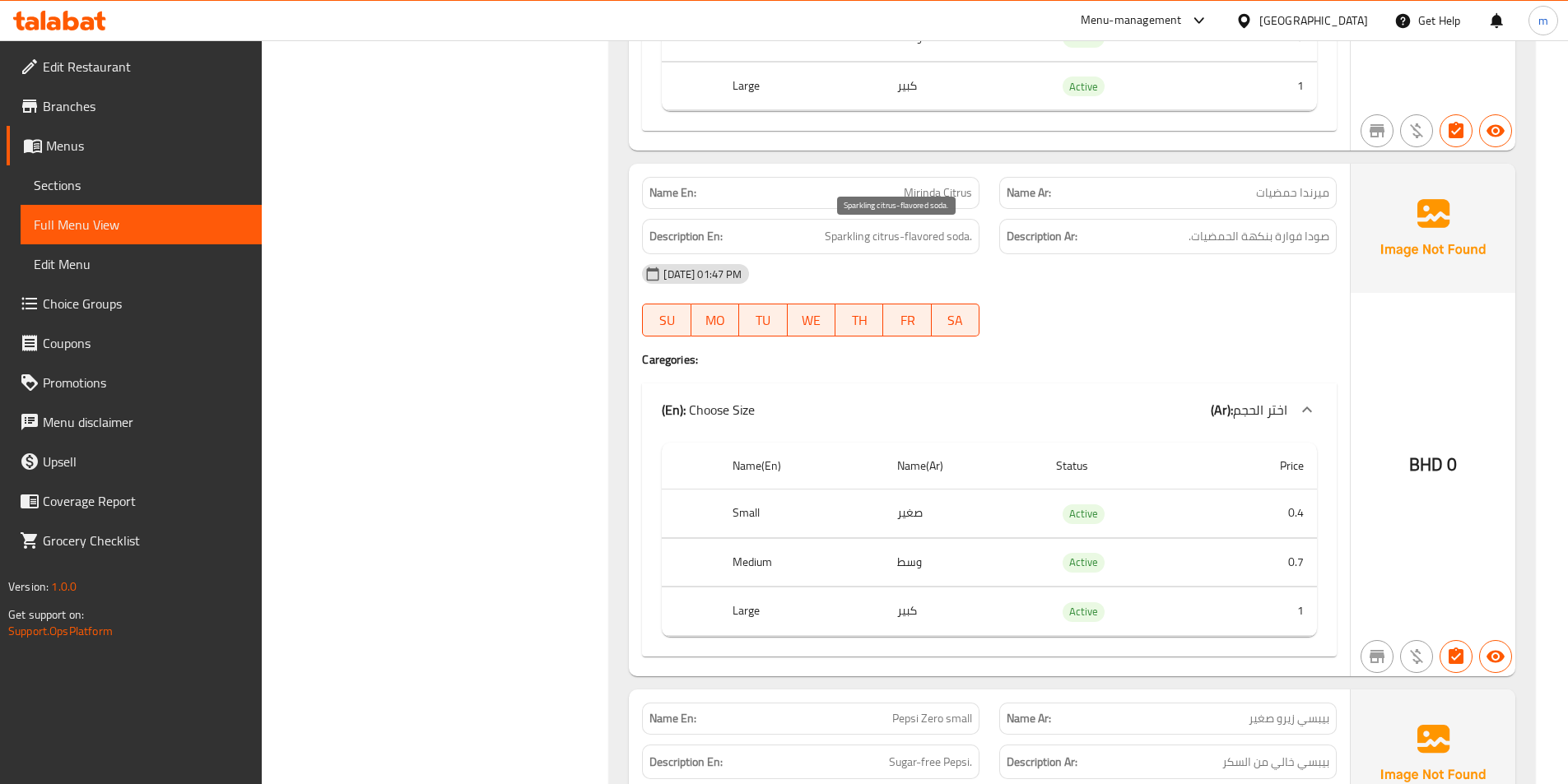
click at [846, 237] on span "Sparkling citrus-flavored soda." at bounding box center [898, 236] width 147 height 20
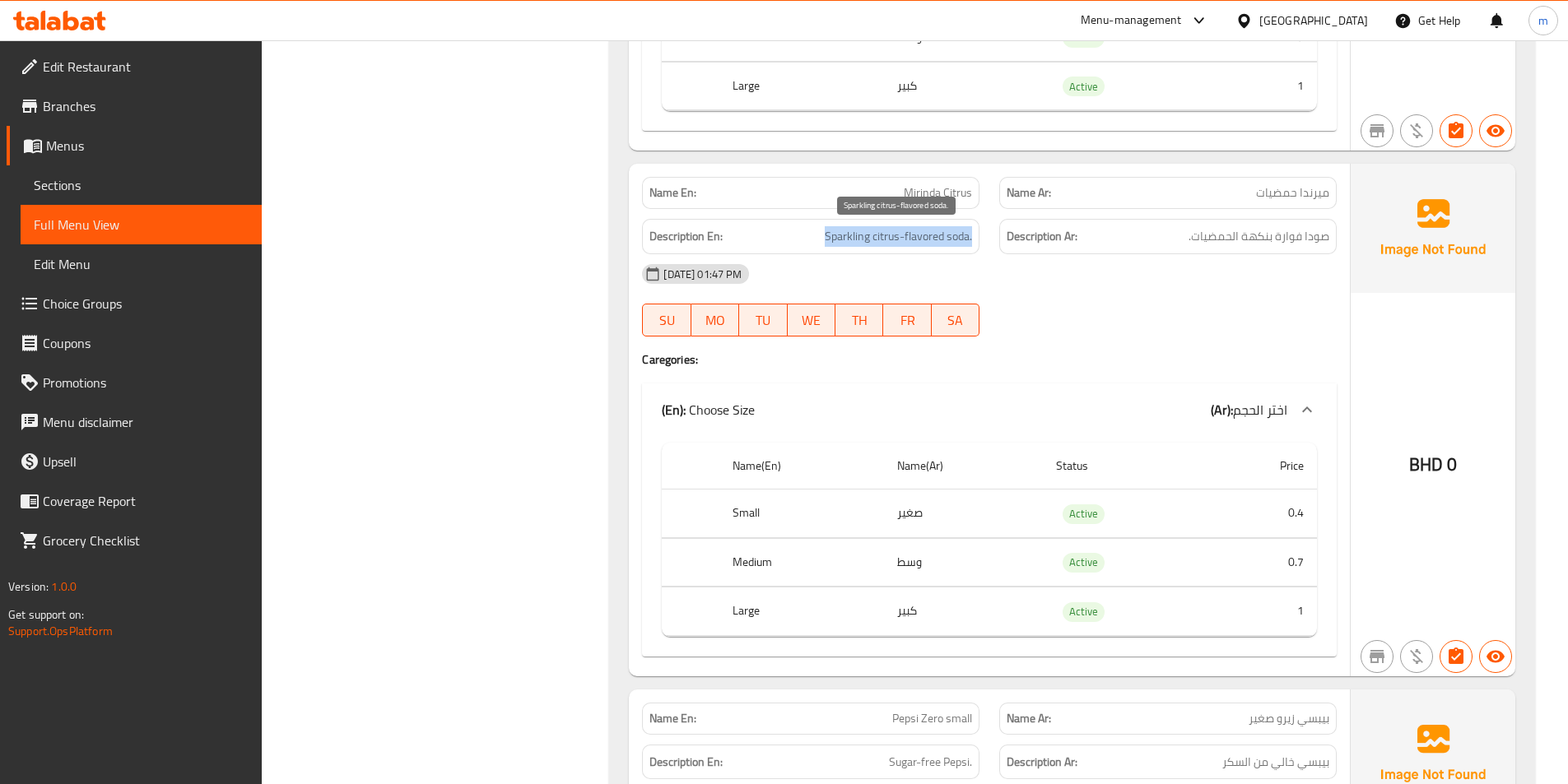
click at [846, 237] on span "Sparkling citrus-flavored soda." at bounding box center [898, 236] width 147 height 20
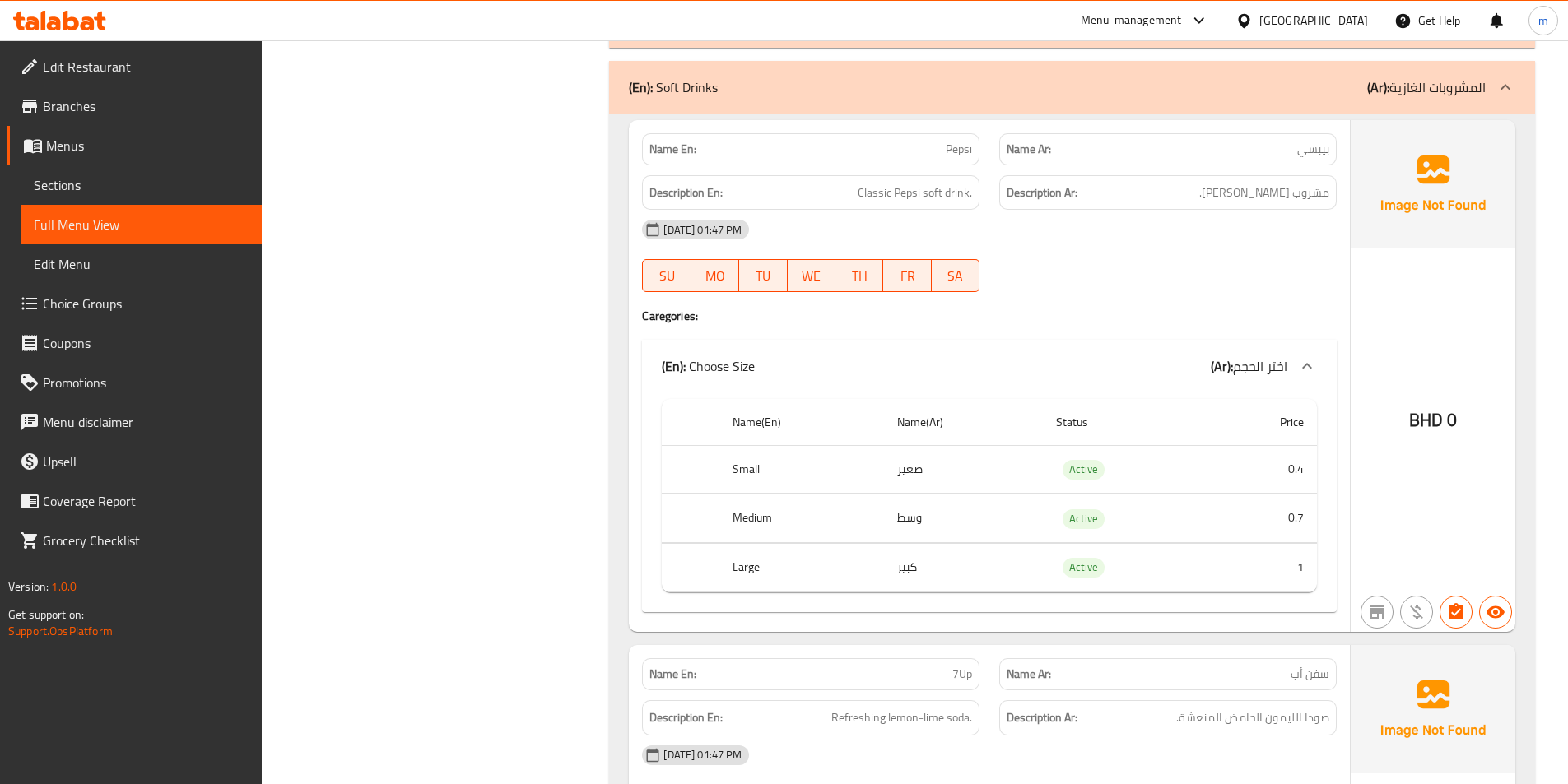
scroll to position [12040, 0]
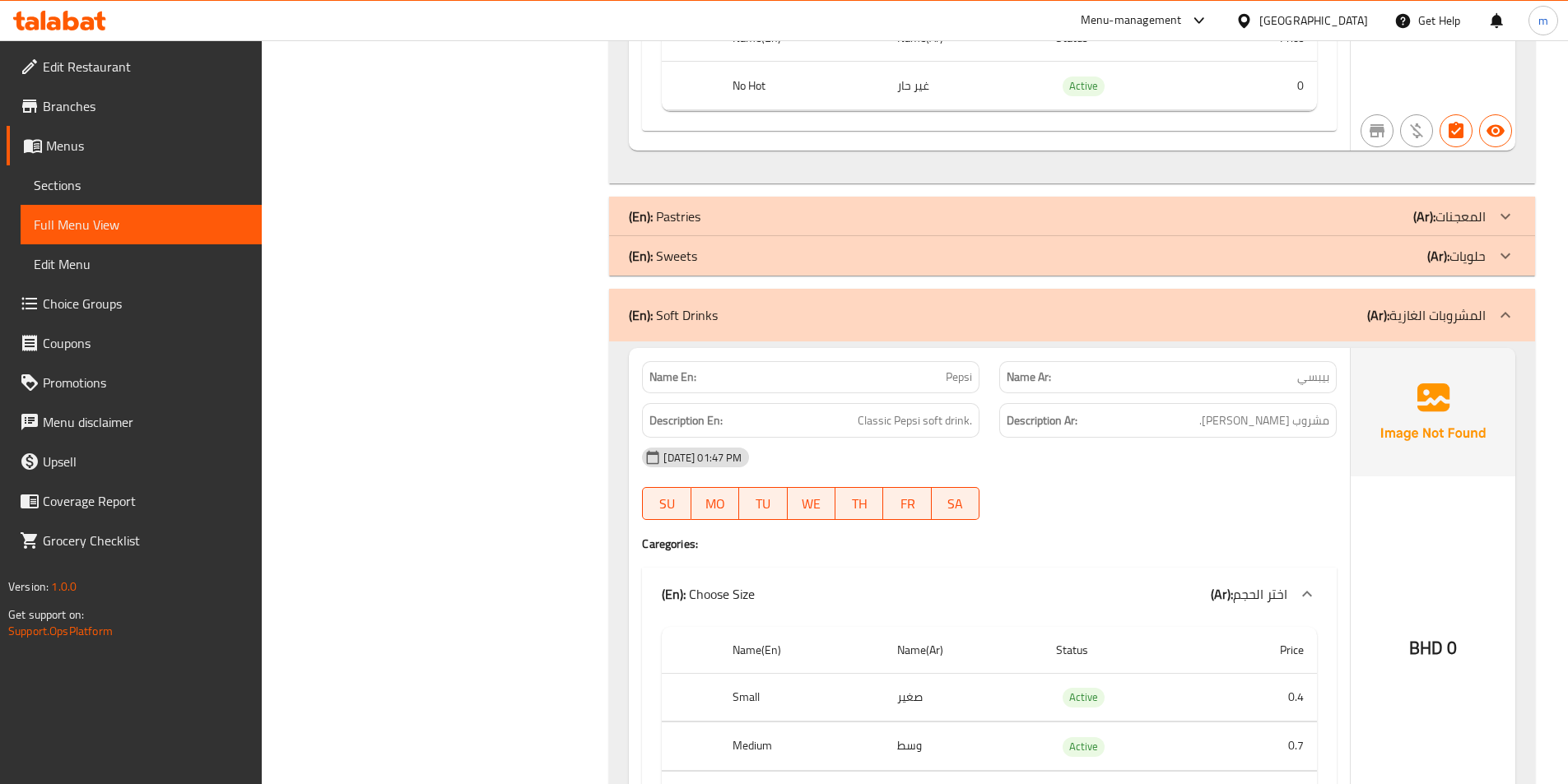
click at [1238, 308] on div "(En): Soft Drinks (Ar): المشروبات الغازية" at bounding box center [1057, 315] width 857 height 19
click at [1234, 253] on div "(En): Sweets (Ar): حلويات" at bounding box center [1057, 256] width 857 height 19
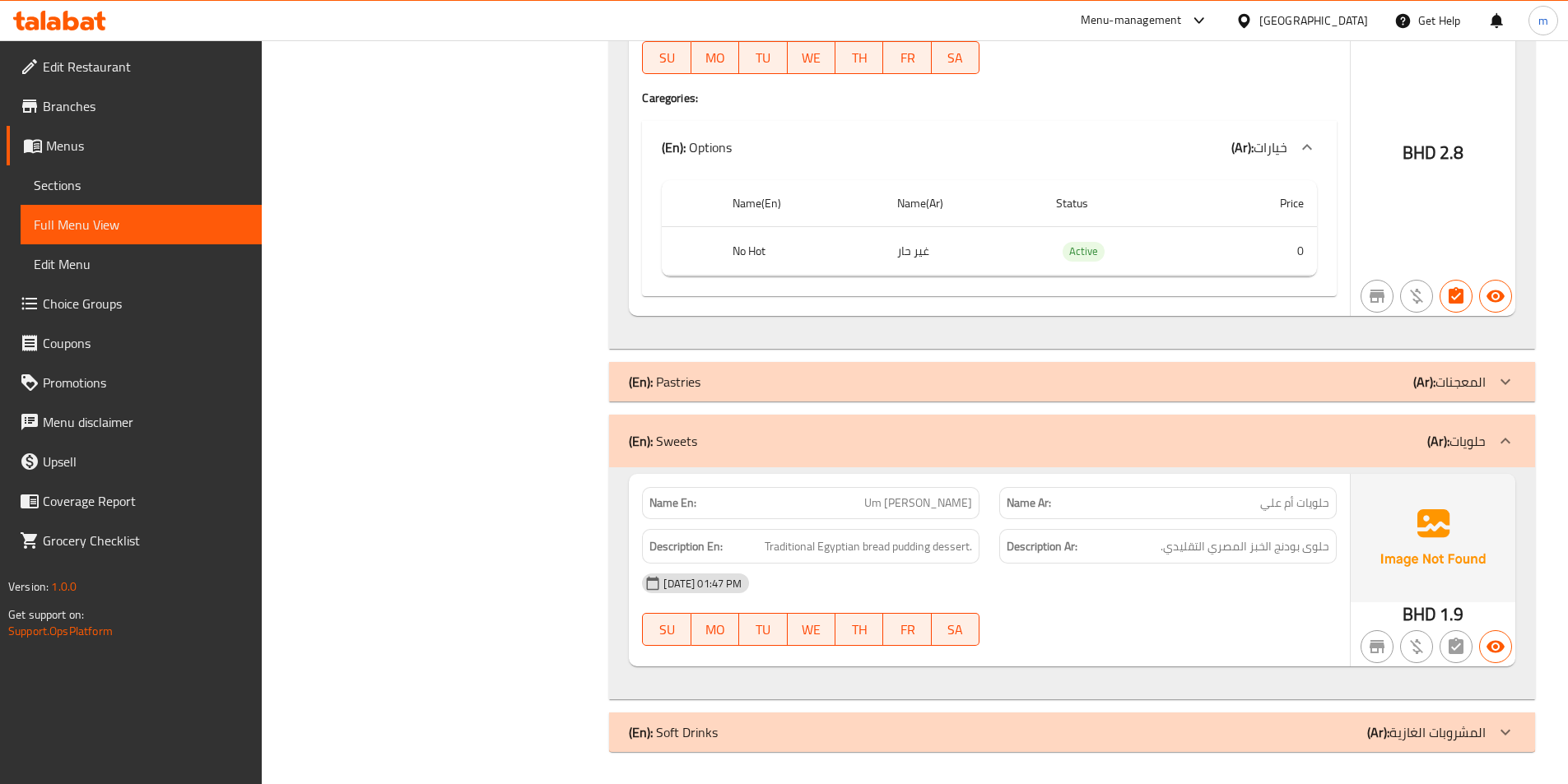
scroll to position [11876, 0]
click at [1260, 388] on div "(En): Pastries (Ar): المعجنات" at bounding box center [1057, 380] width 857 height 19
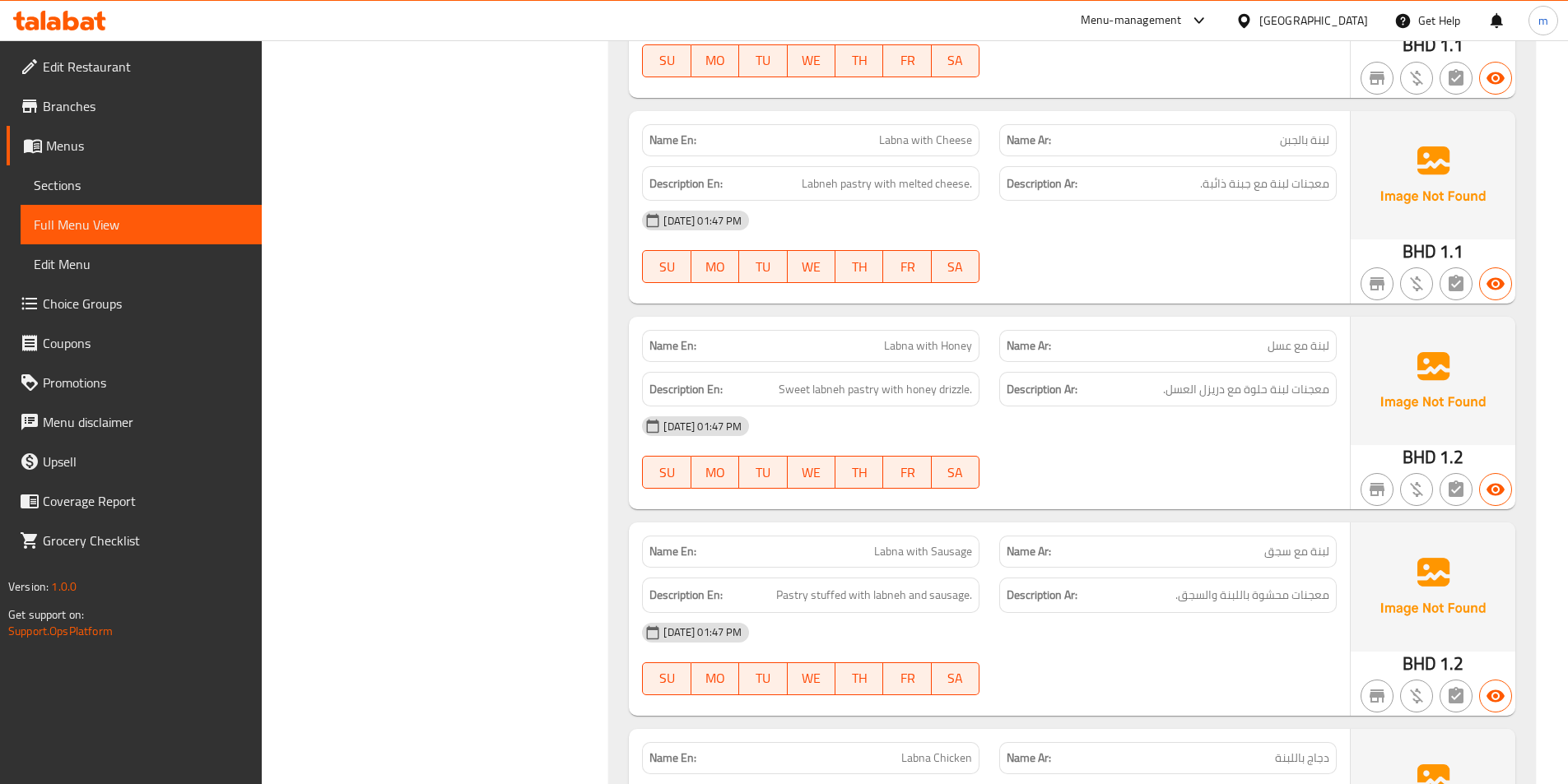
scroll to position [14672, 0]
click at [1283, 379] on span "معجنات لبنة حلوة مع دريزل العسل." at bounding box center [1246, 388] width 166 height 20
drag, startPoint x: 1248, startPoint y: 391, endPoint x: 1274, endPoint y: 395, distance: 26.3
click at [1274, 394] on span "معجنات لبنة حلوة مع دريزل العسل." at bounding box center [1246, 388] width 166 height 20
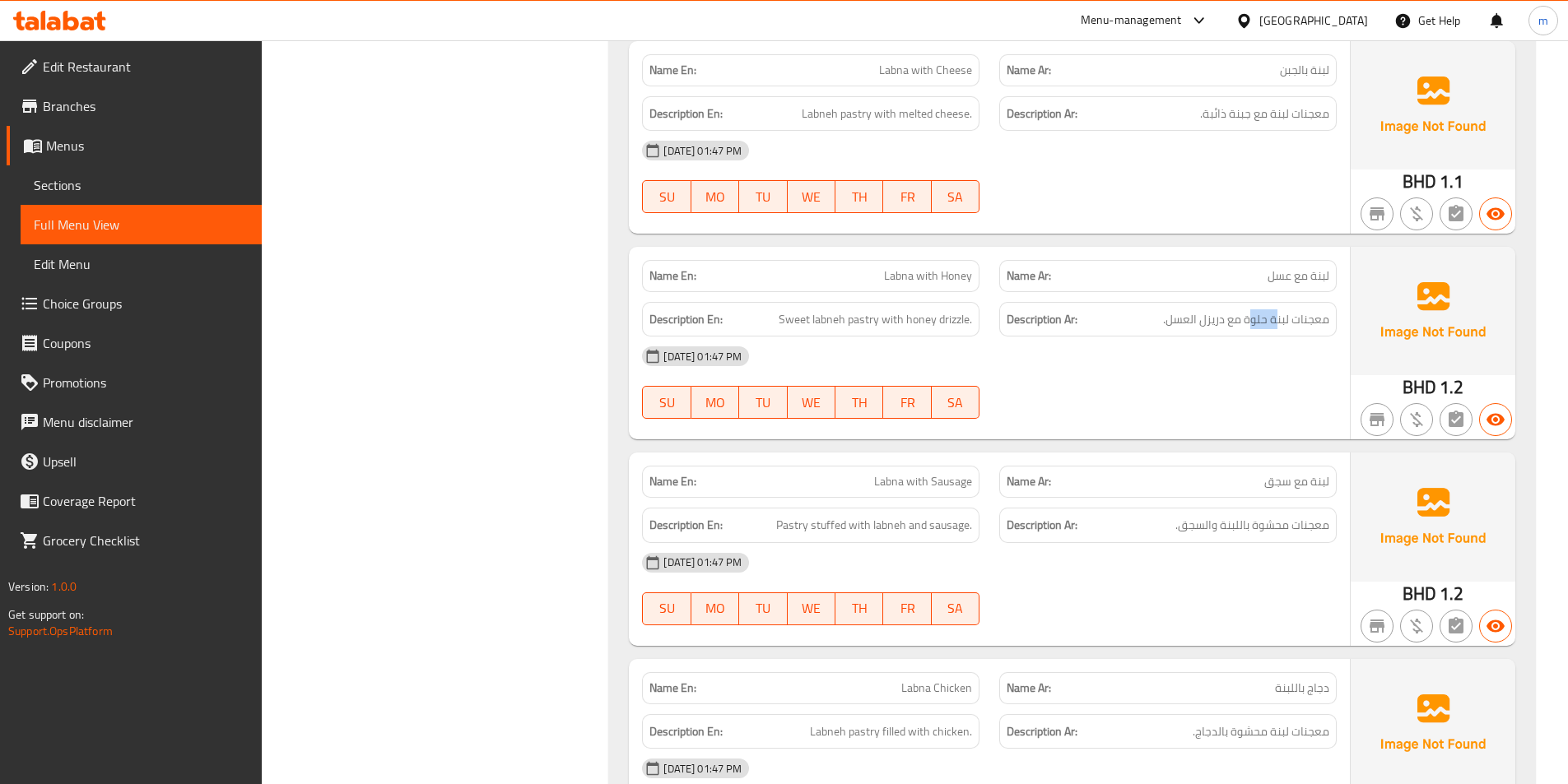
scroll to position [14918, 0]
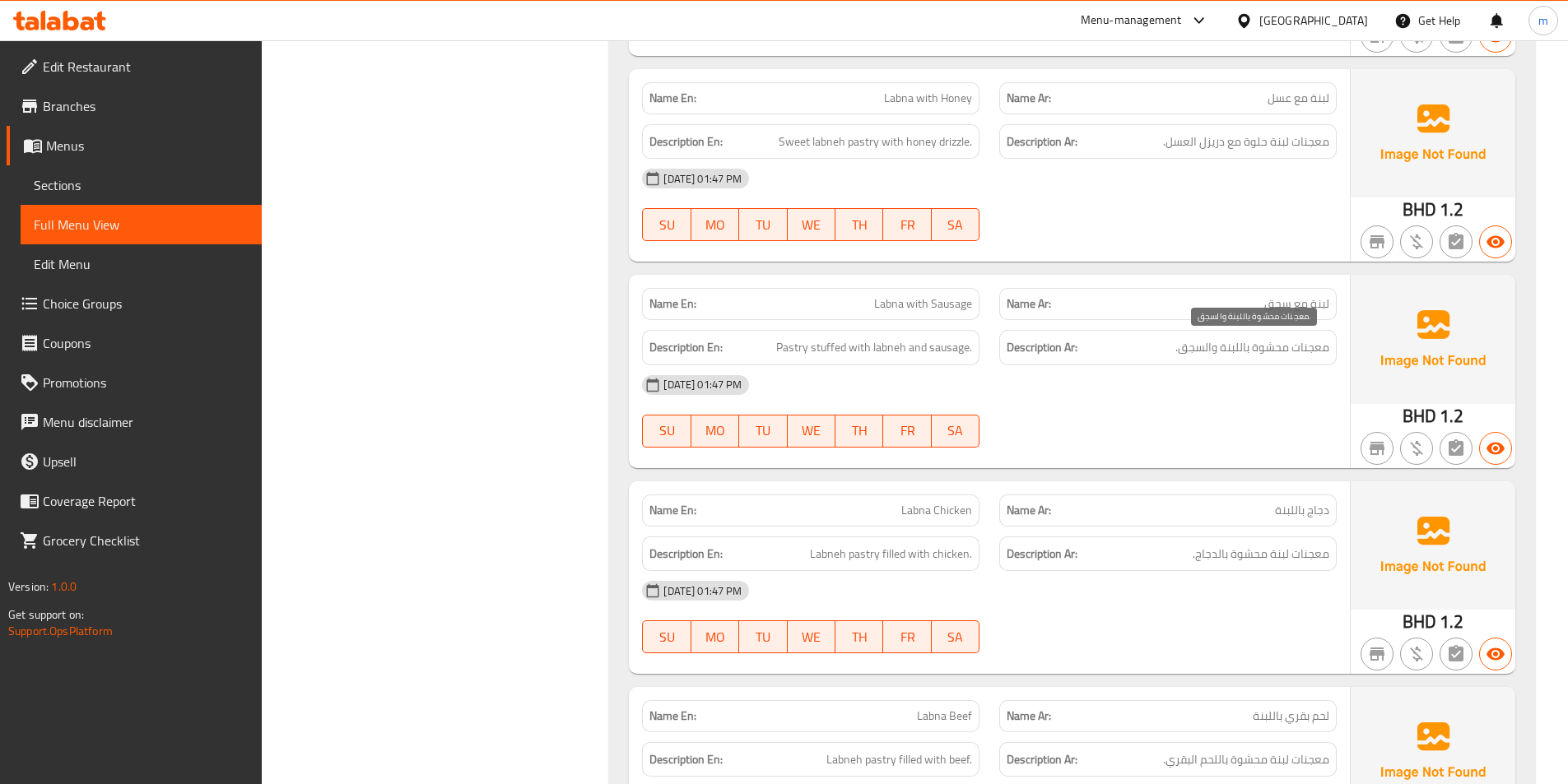
click at [1192, 350] on span "معجنات محشوة باللبنة والسجق." at bounding box center [1251, 347] width 154 height 20
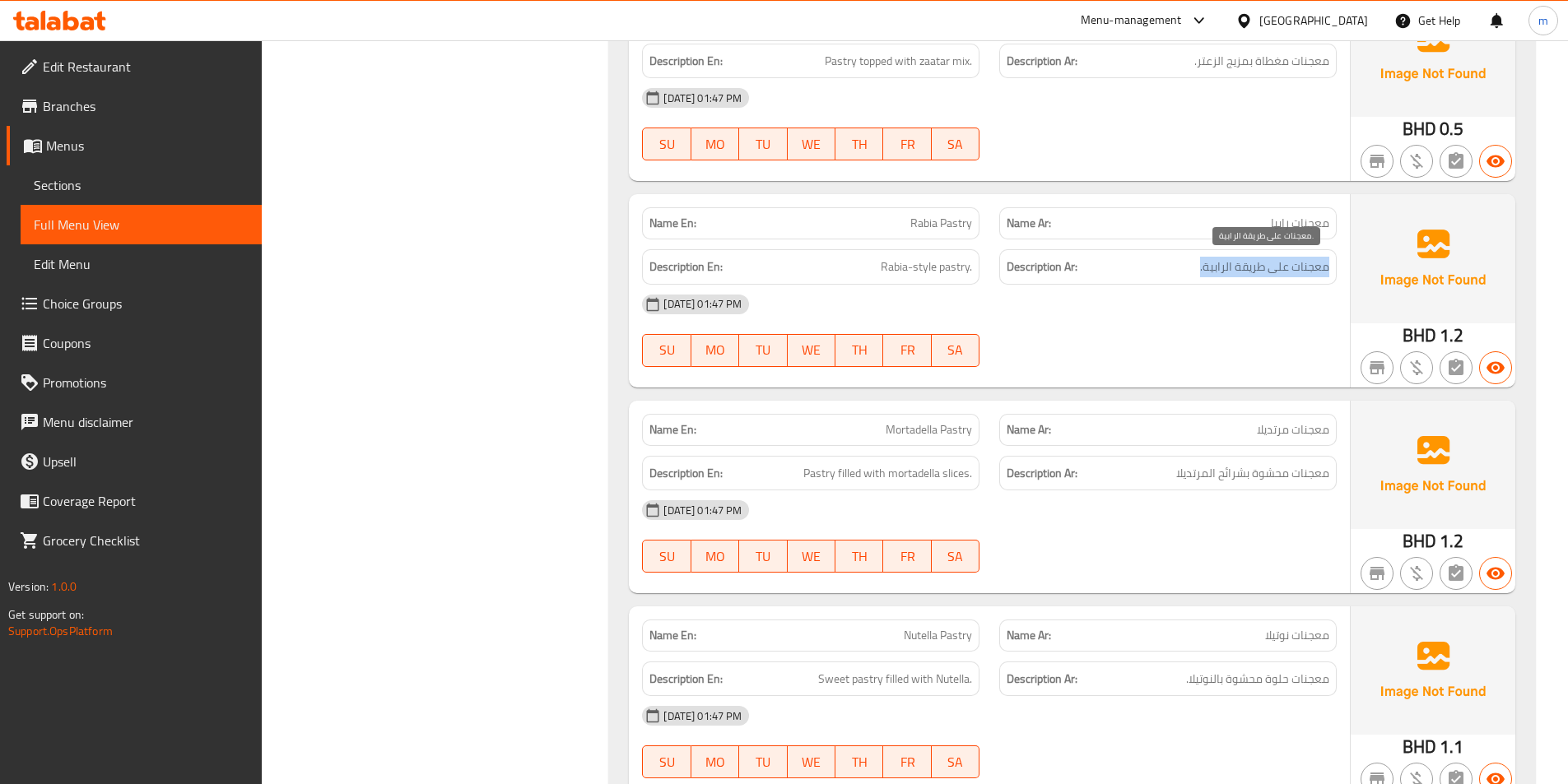
drag, startPoint x: 1185, startPoint y: 268, endPoint x: 1327, endPoint y: 277, distance: 142.3
click at [1327, 277] on div "Description Ar: معجنات على طريقة الرابية." at bounding box center [1167, 266] width 337 height 36
click at [1305, 297] on div "[DATE] 01:47 PM" at bounding box center [988, 304] width 714 height 40
click at [1259, 258] on span "معجنات على طريقة الرابية." at bounding box center [1265, 266] width 129 height 20
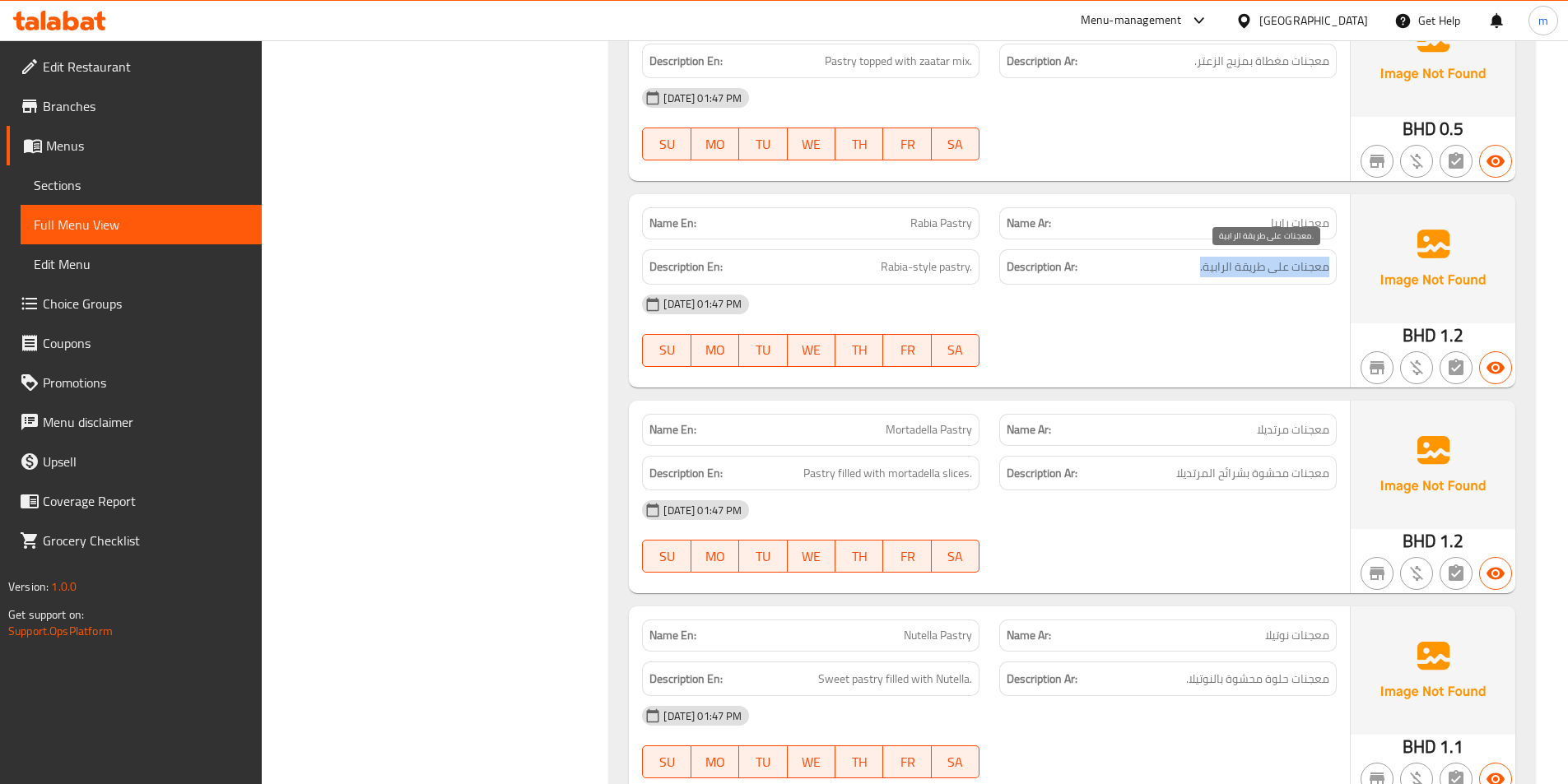
click at [1259, 258] on span "معجنات على طريقة الرابية." at bounding box center [1265, 266] width 129 height 20
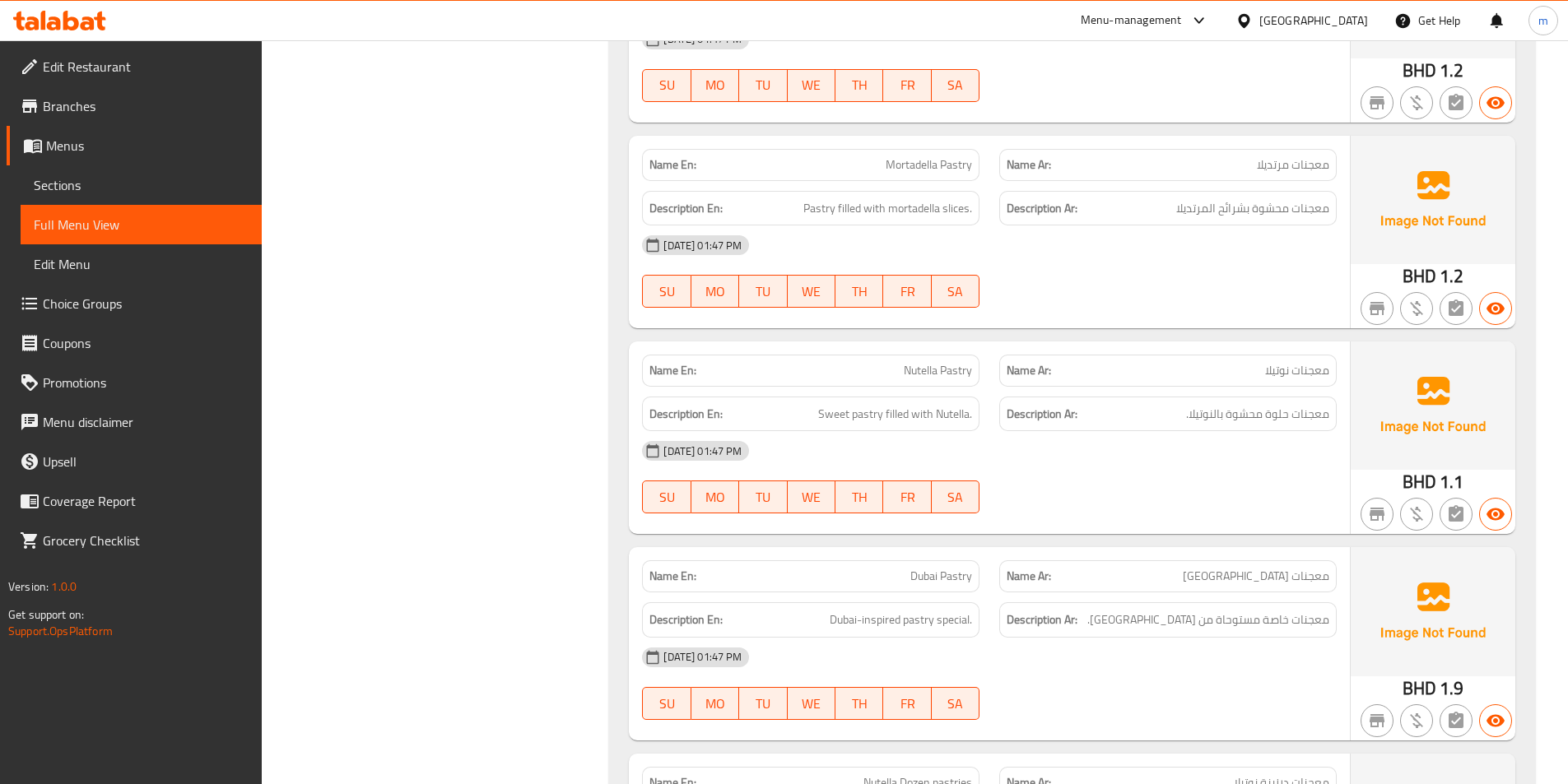
scroll to position [16646, 0]
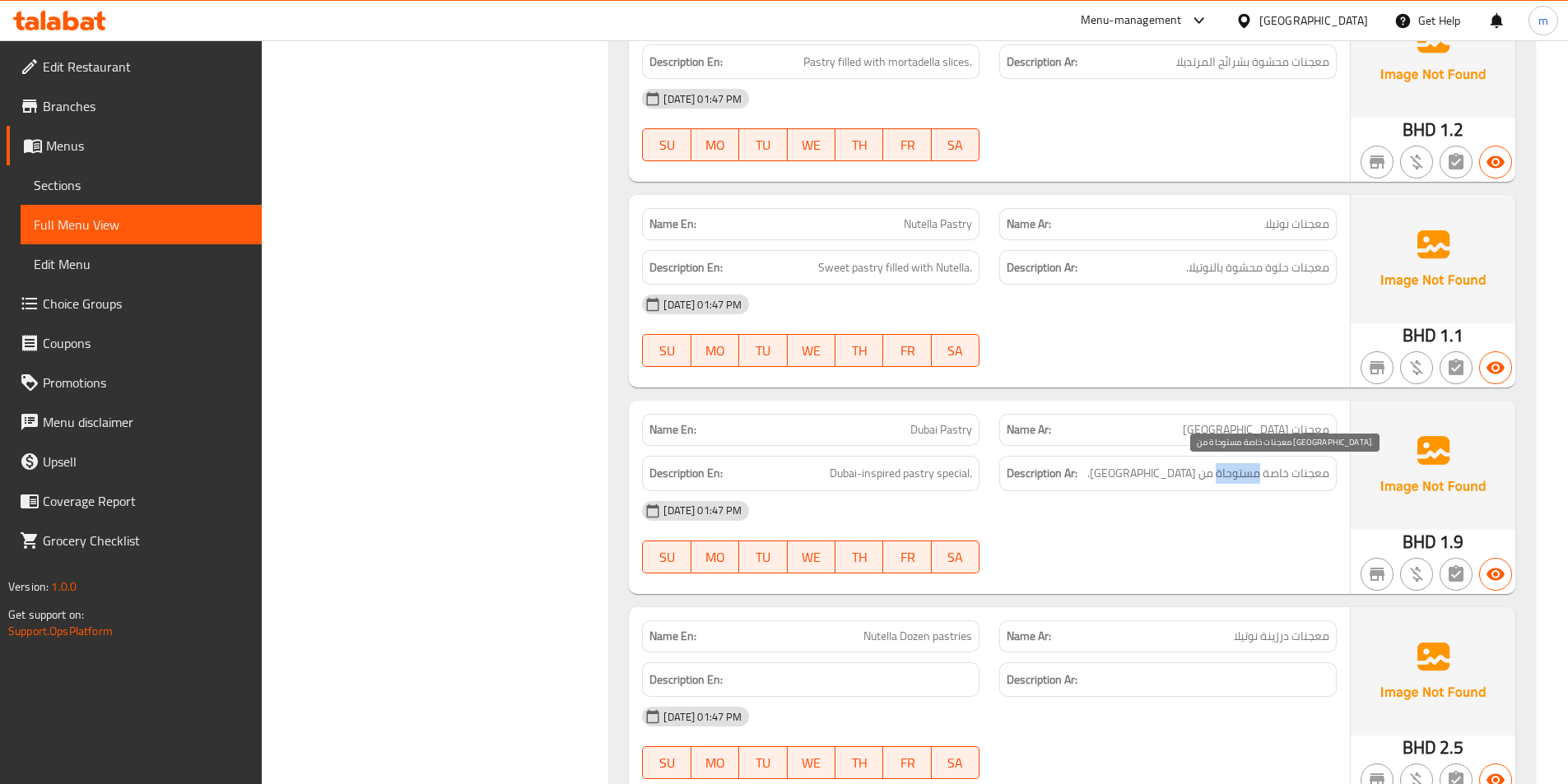
drag, startPoint x: 1219, startPoint y: 471, endPoint x: 1272, endPoint y: 490, distance: 56.3
click at [1263, 486] on div "Description Ar: معجنات خاصة مستوحاة من [GEOGRAPHIC_DATA]." at bounding box center [1167, 473] width 337 height 36
click at [1281, 515] on div "[DATE] 01:47 PM" at bounding box center [988, 510] width 714 height 40
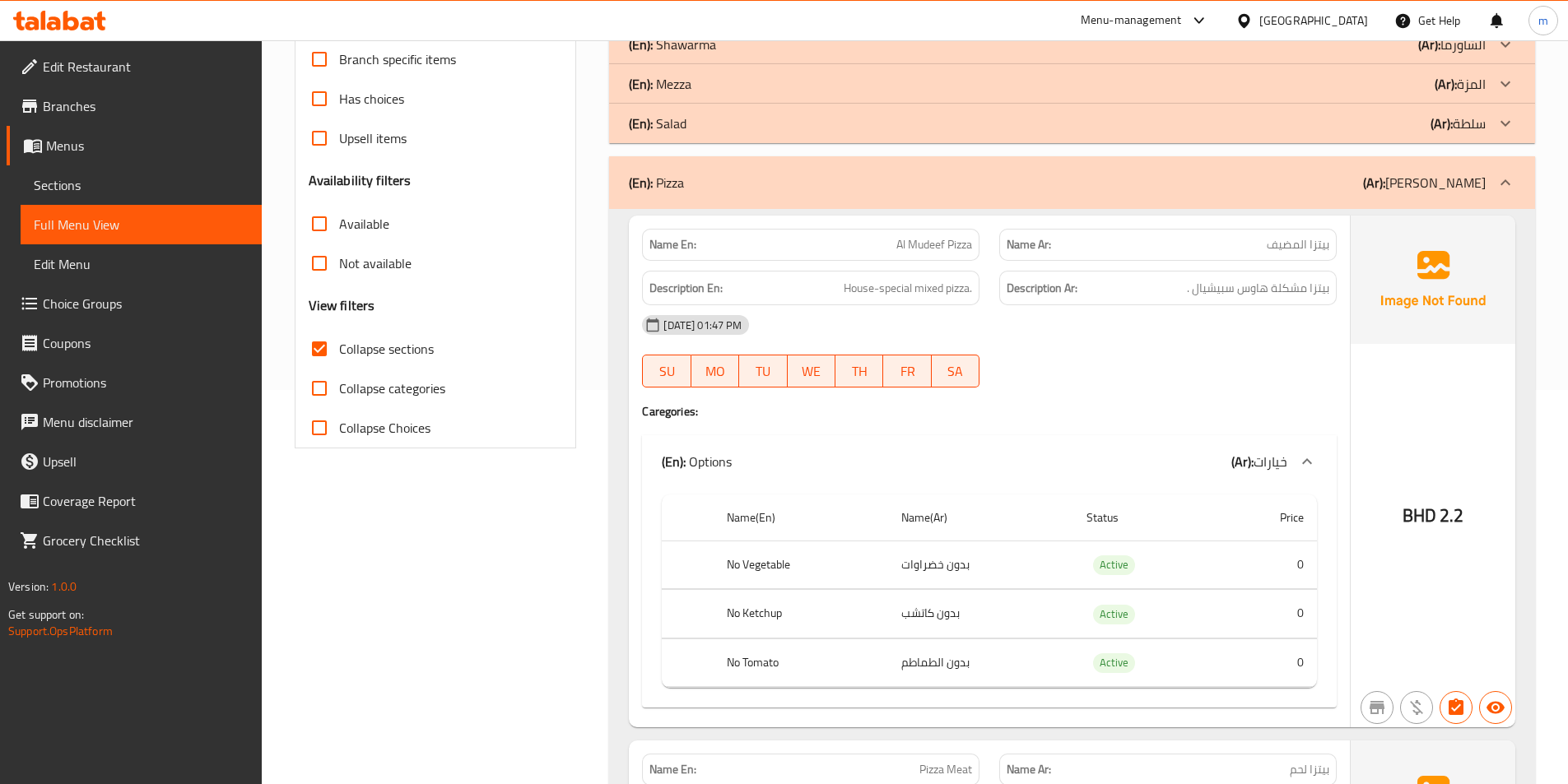
scroll to position [363, 0]
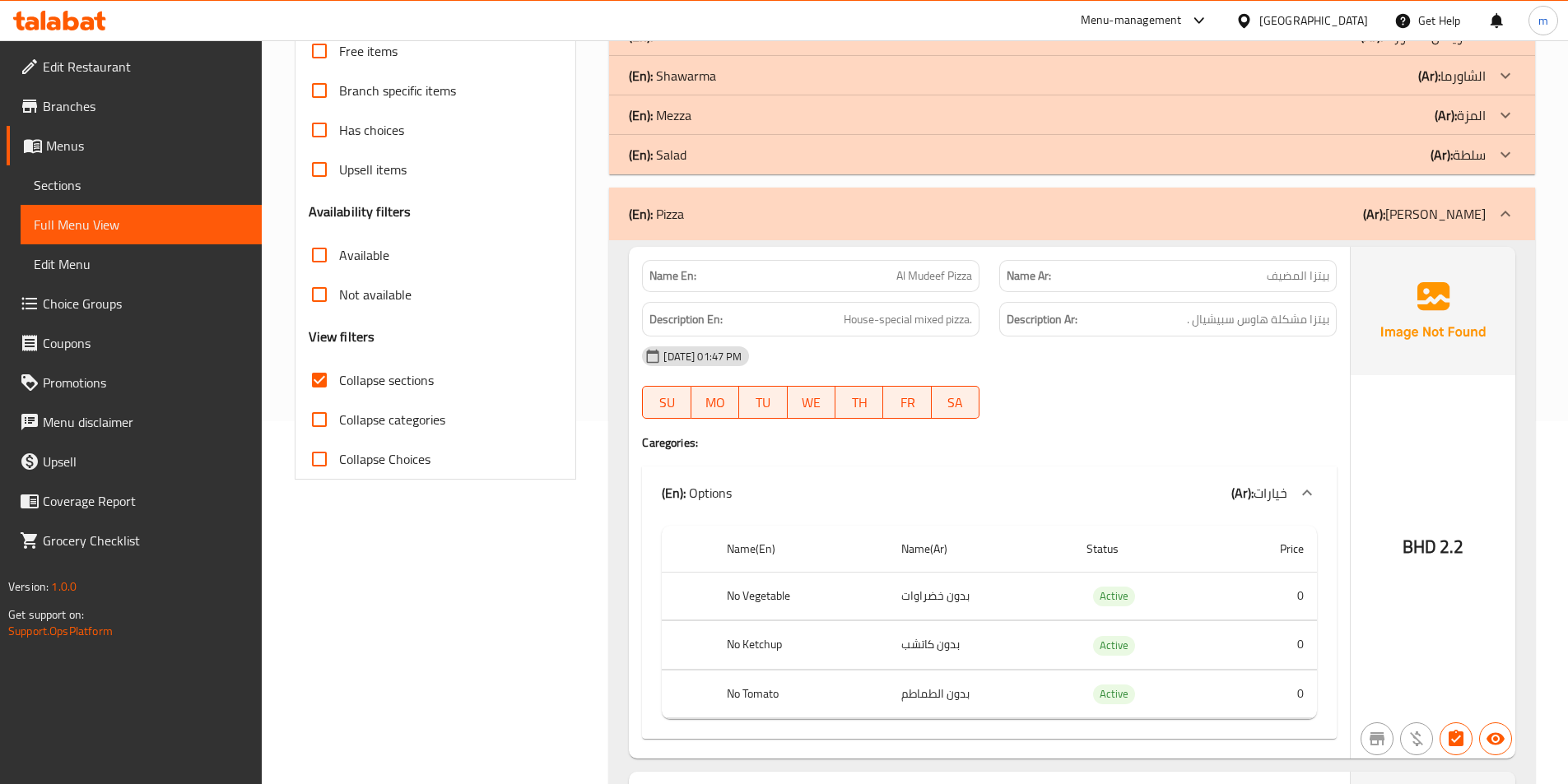
click at [99, 181] on span "Sections" at bounding box center [141, 184] width 214 height 19
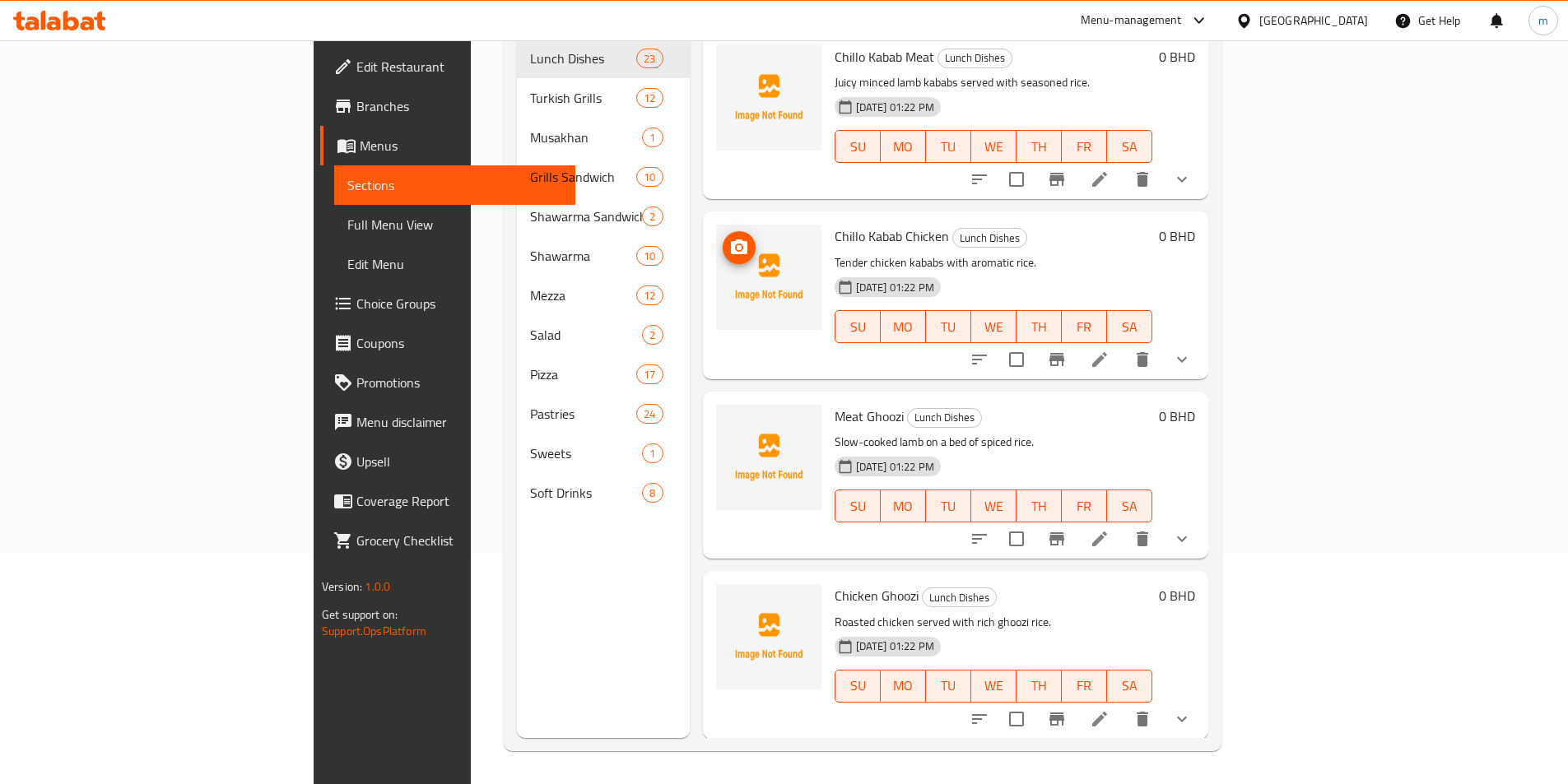
scroll to position [230, 0]
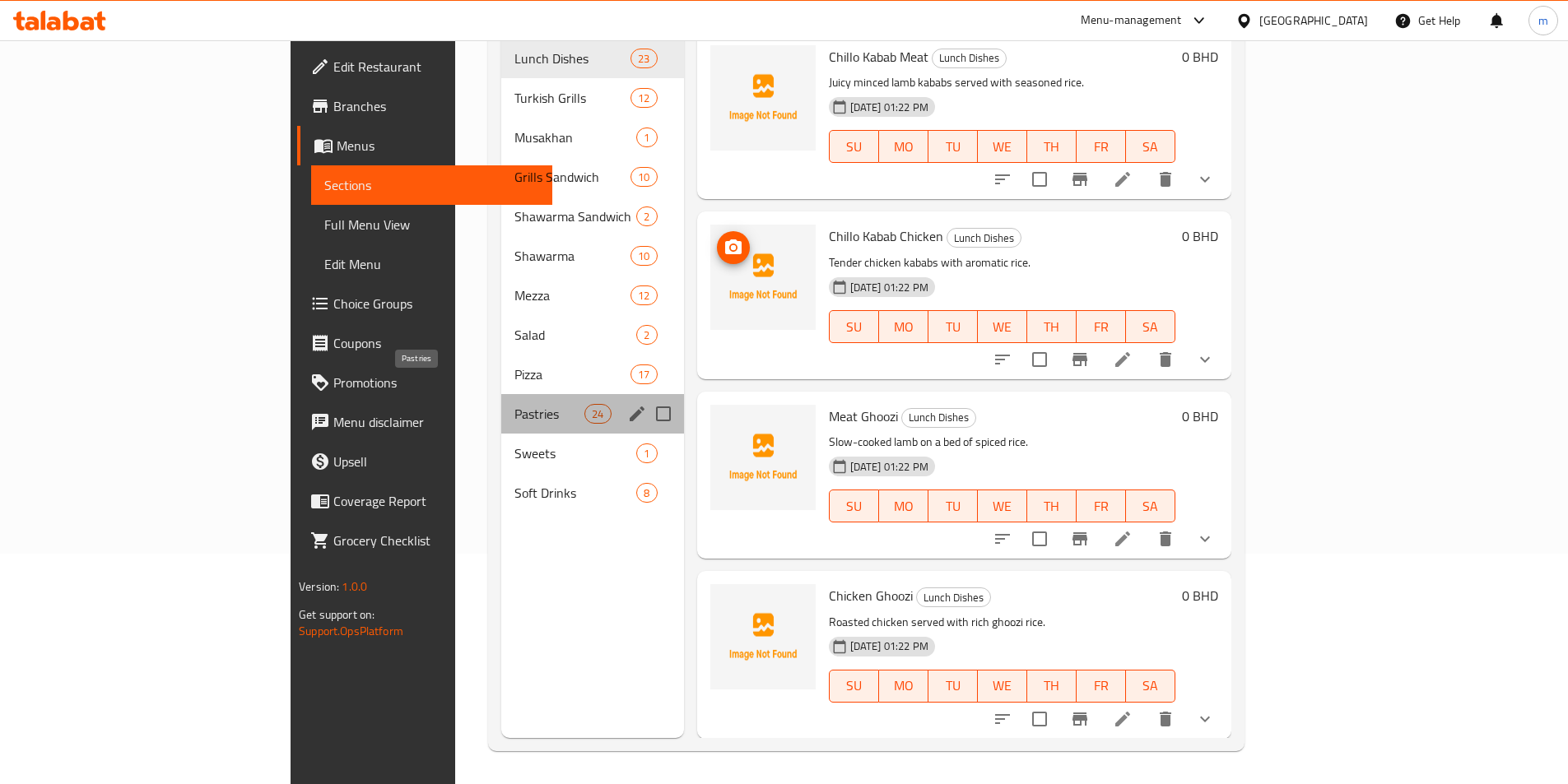
click at [514, 404] on span "Pastries" at bounding box center [549, 413] width 70 height 19
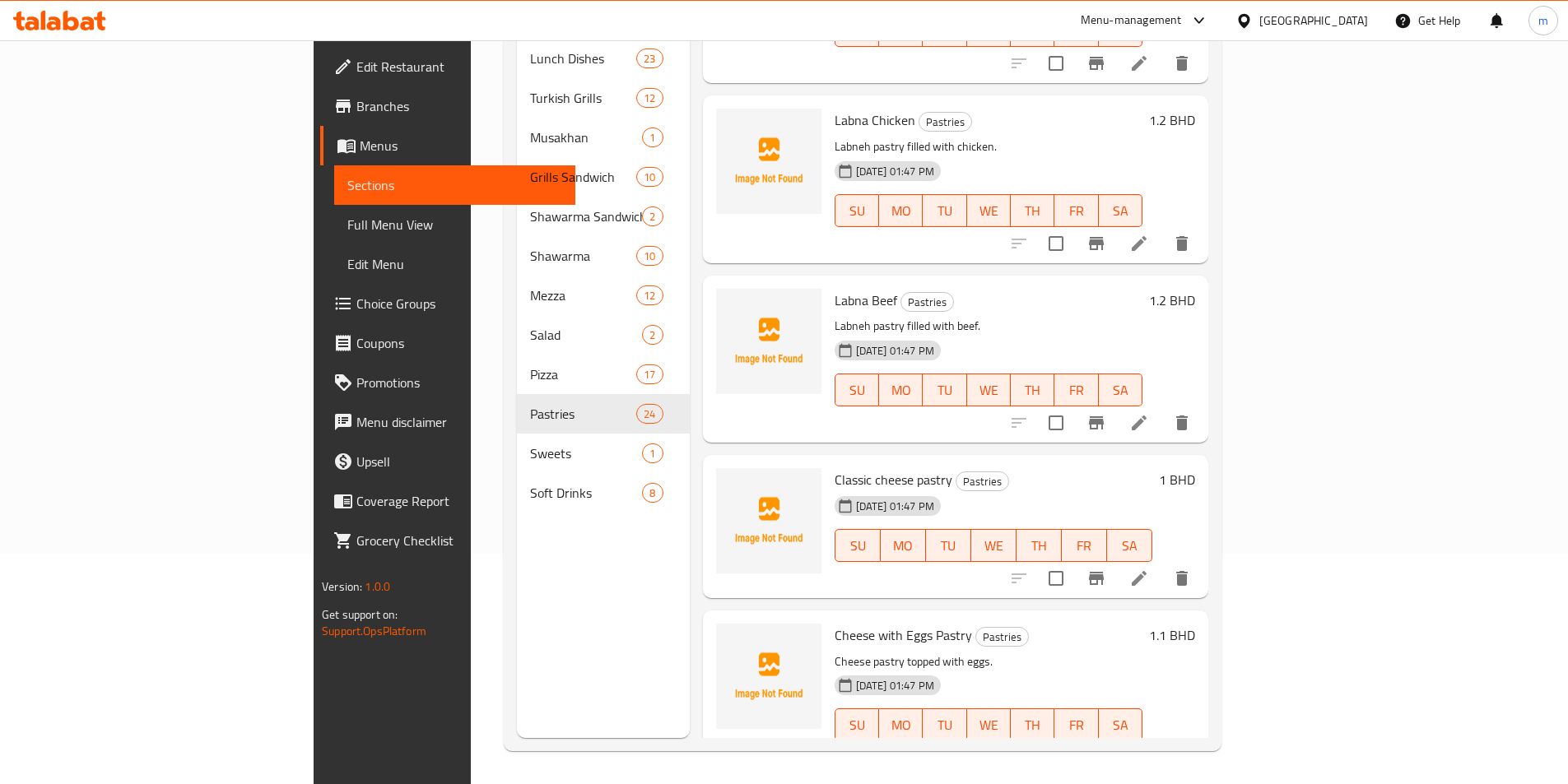
scroll to position [2450, 0]
click at [1146, 572] on icon at bounding box center [1138, 578] width 14 height 14
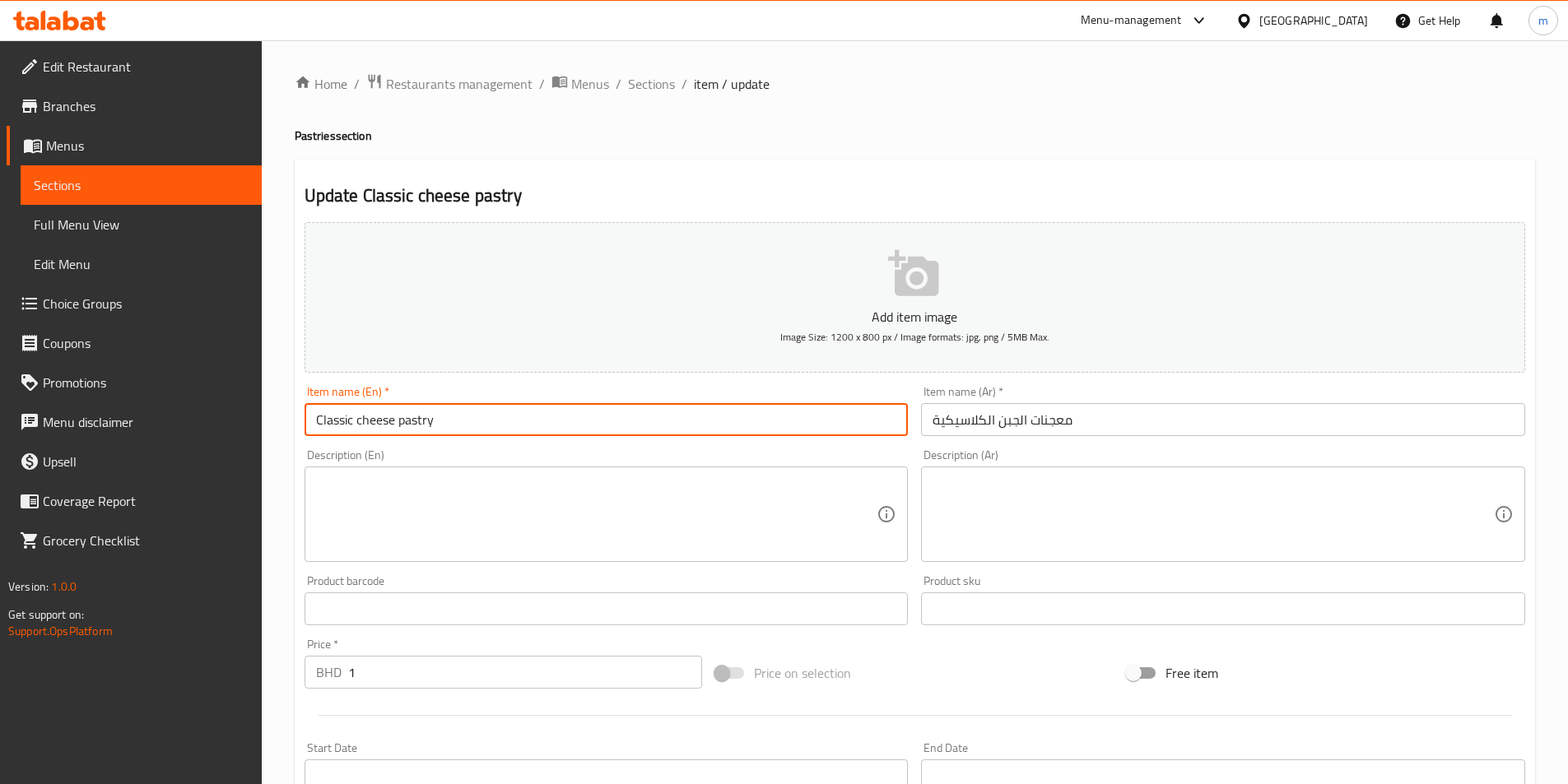
click at [356, 425] on input "Classic cheese pastry" at bounding box center [606, 419] width 604 height 33
drag, startPoint x: 634, startPoint y: 433, endPoint x: 600, endPoint y: 433, distance: 34.0
click at [600, 433] on input "Classic cheese pastry" at bounding box center [606, 419] width 604 height 33
drag, startPoint x: 467, startPoint y: 427, endPoint x: 191, endPoint y: 462, distance: 278.2
click at [191, 462] on div "Edit Restaurant Branches Menus Sections Full Menu View Edit Menu Choice Groups …" at bounding box center [784, 602] width 1568 height 1122
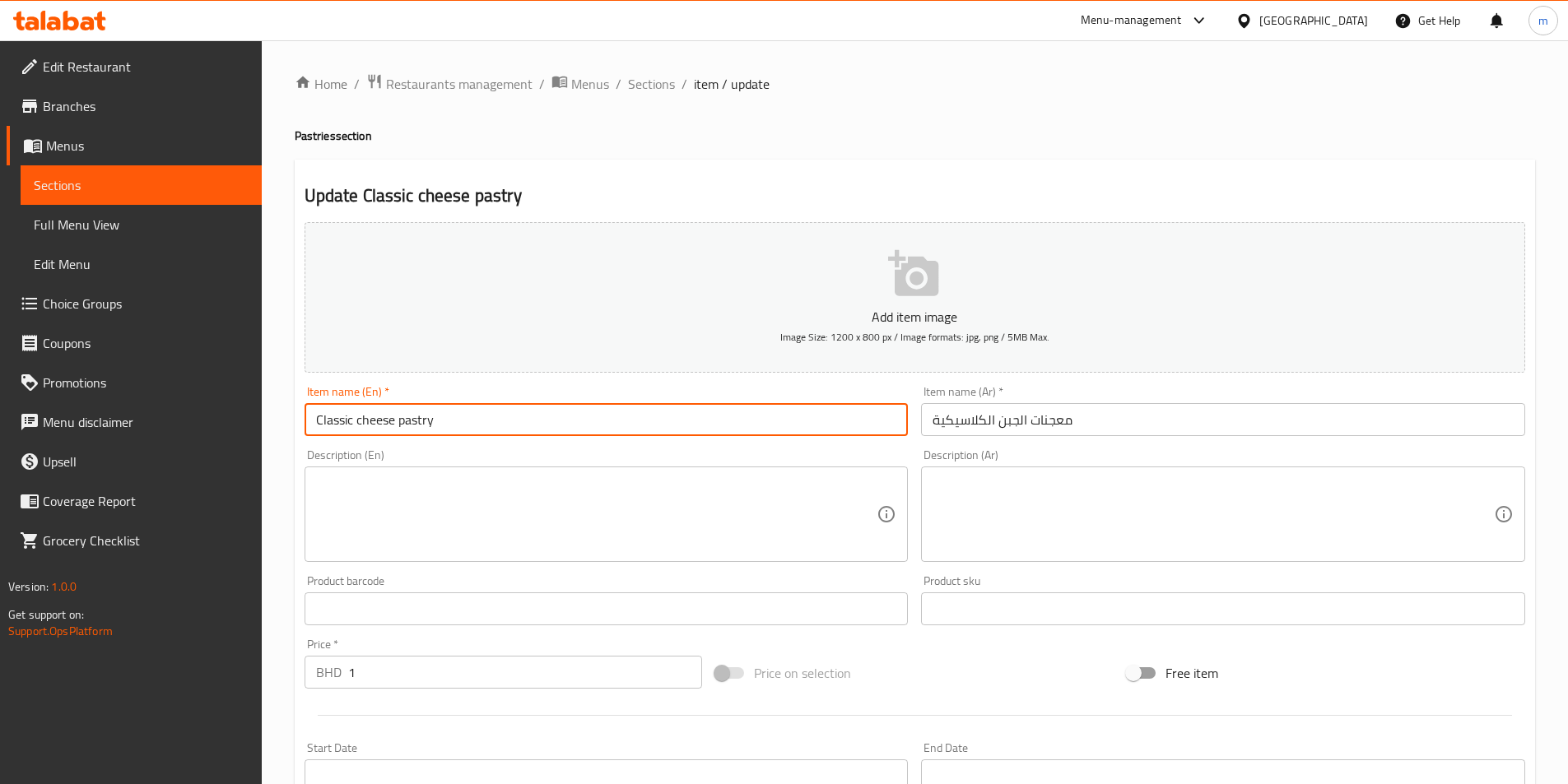
click at [626, 496] on textarea at bounding box center [596, 514] width 561 height 78
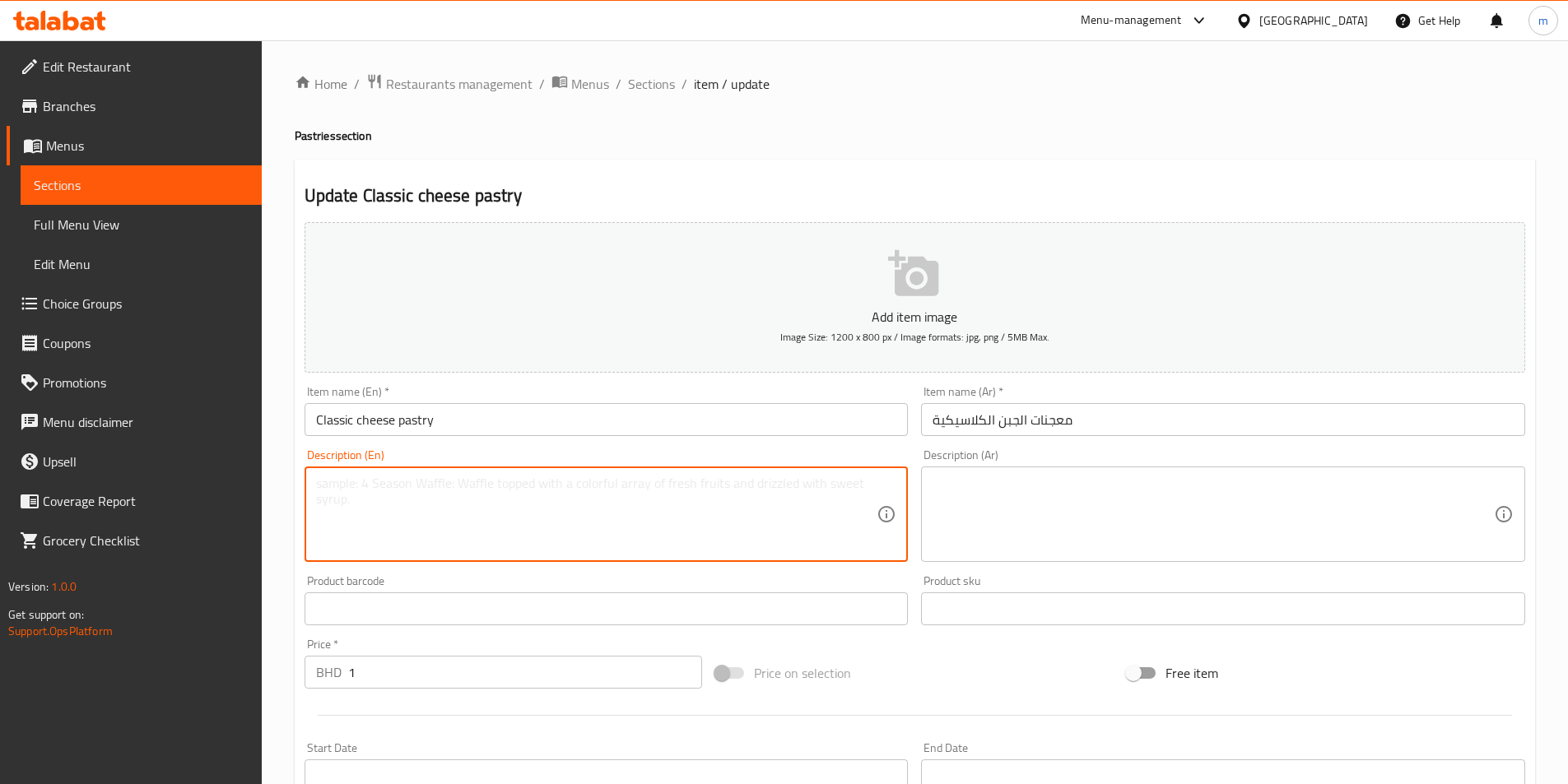
paste textarea "Classic cheese pastry"
type textarea "Classic cheese pastry"
click at [974, 419] on input "معجنات الجبن الكلاسيكية" at bounding box center [1222, 419] width 604 height 33
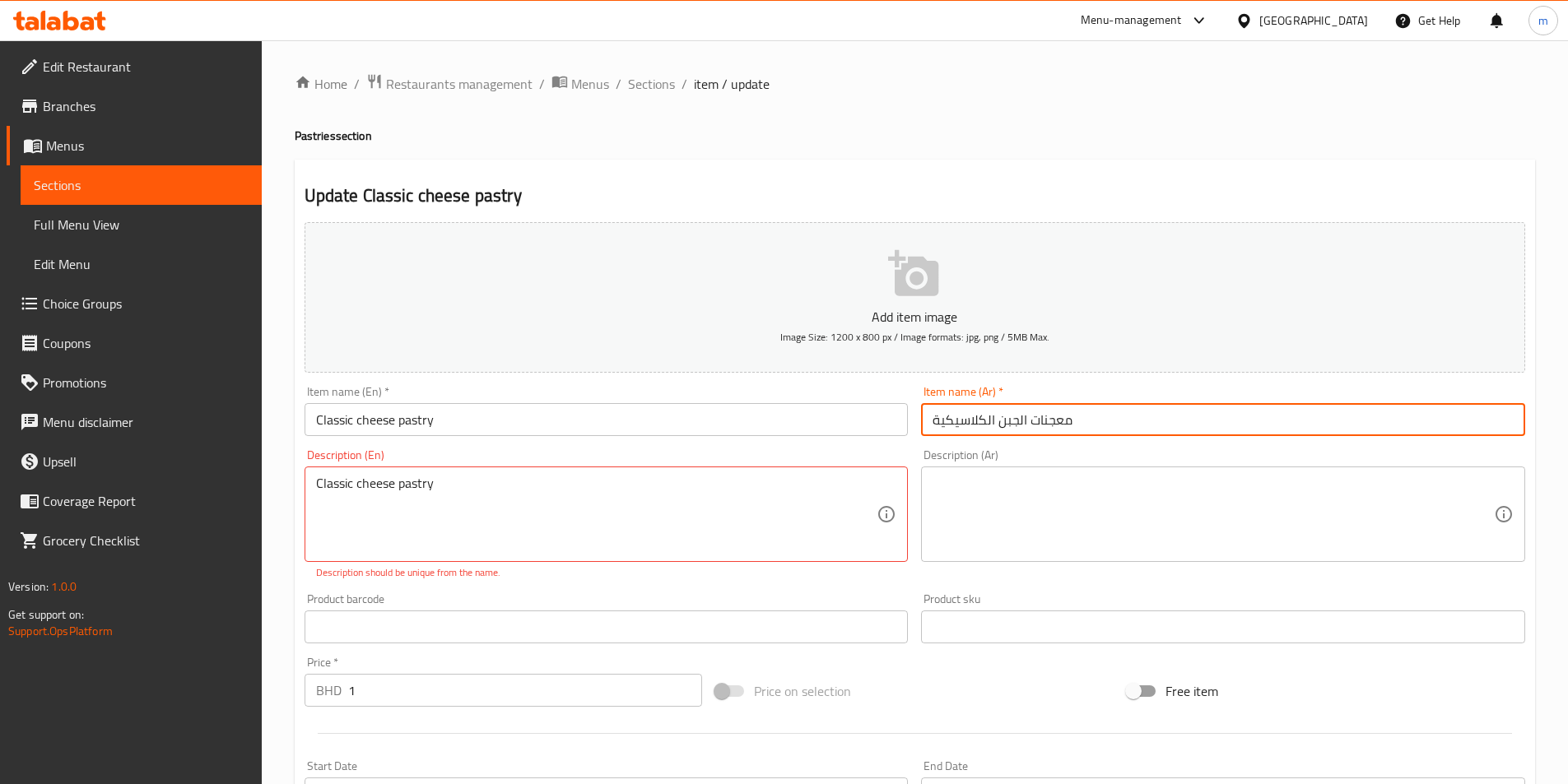
click at [974, 419] on input "معجنات الجبن الكلاسيكية" at bounding box center [1222, 419] width 604 height 33
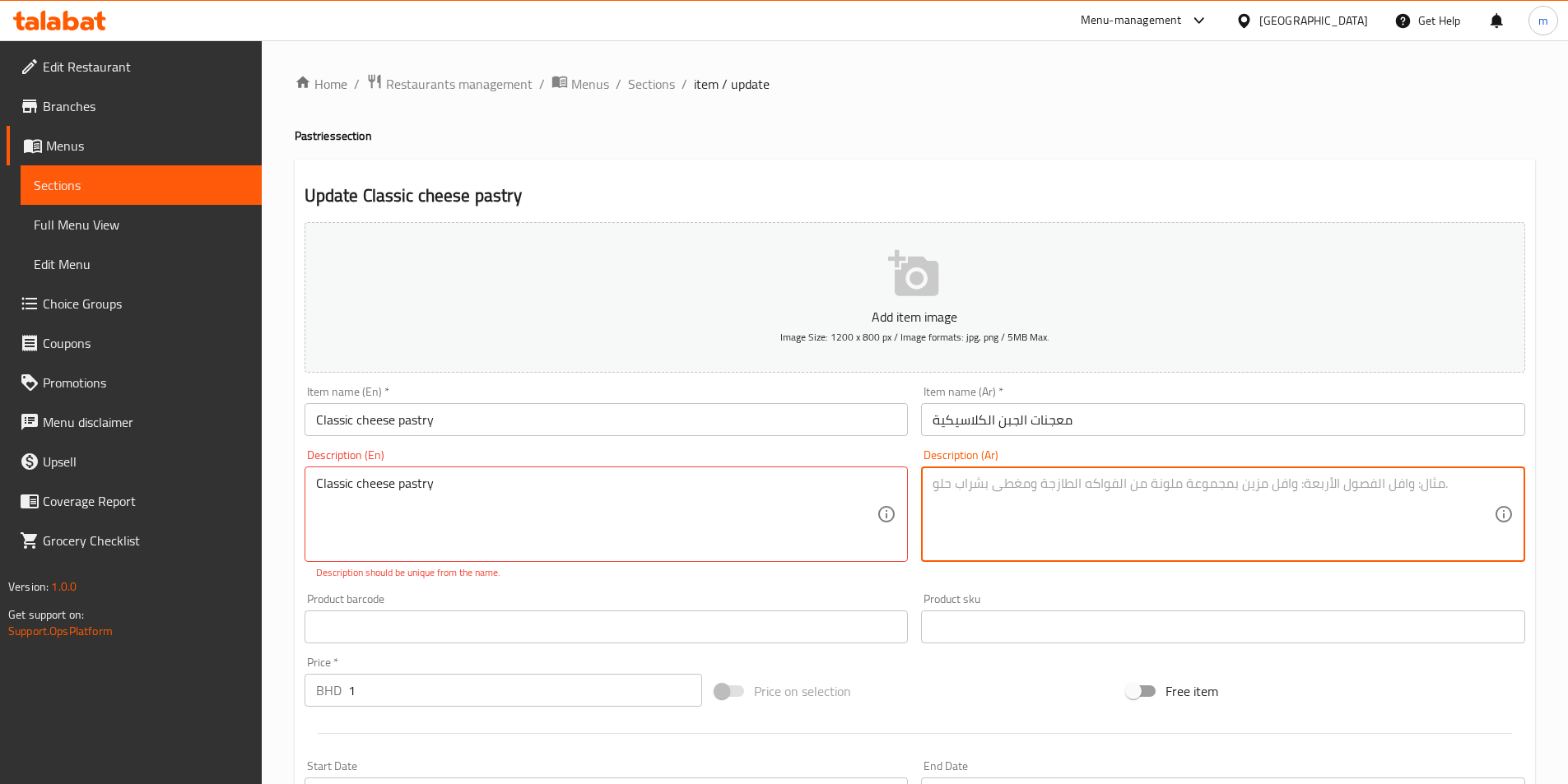
click at [1078, 487] on textarea at bounding box center [1212, 514] width 561 height 78
paste textarea "معجنات الجبن الكلاسيكية"
type textarea "معجنات الجبن الكلاسيكية"
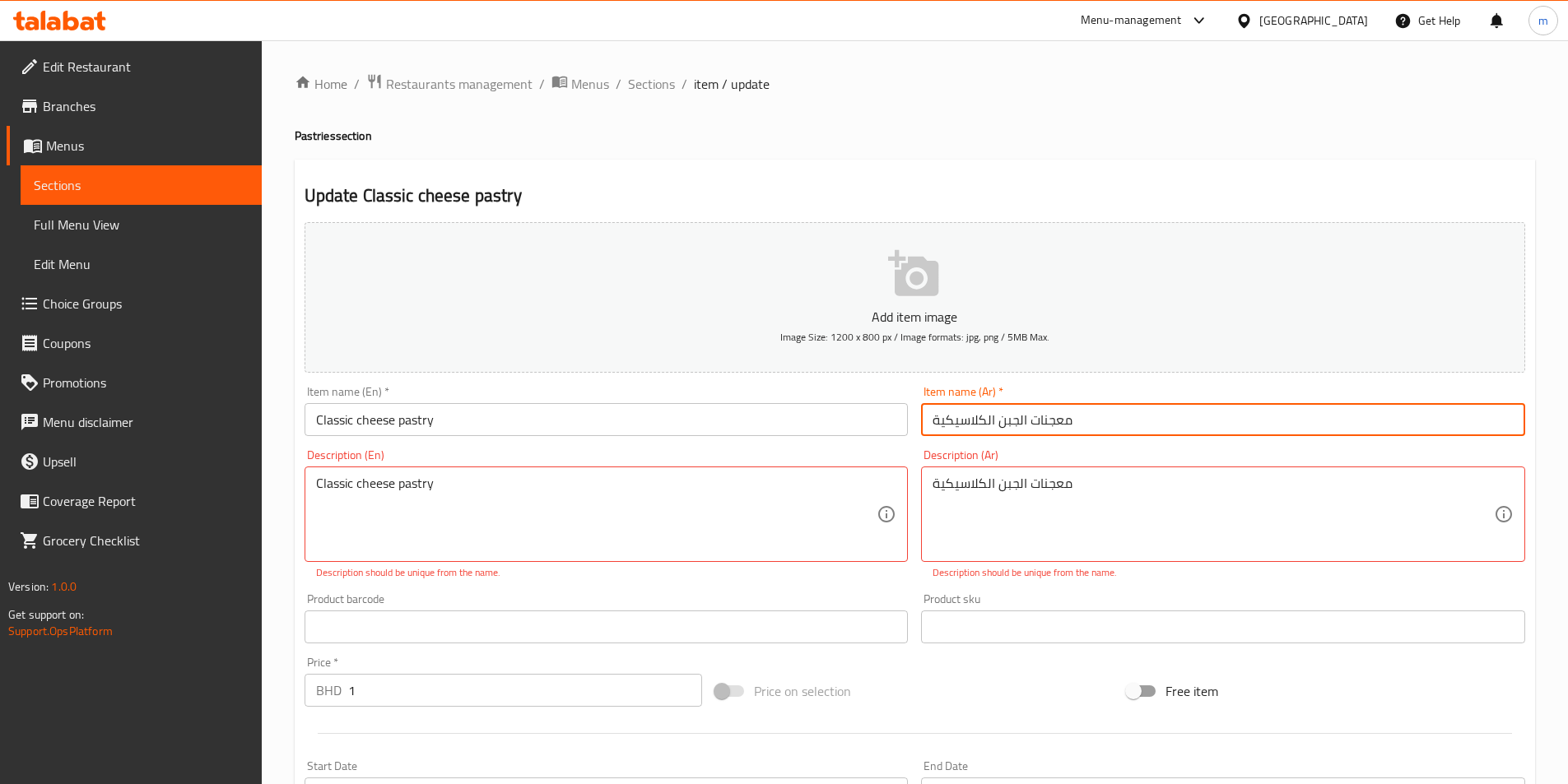
drag, startPoint x: 1097, startPoint y: 421, endPoint x: 1025, endPoint y: 424, distance: 72.1
click at [1025, 424] on input "معجنات الجبن الكلاسيكية" at bounding box center [1222, 419] width 604 height 33
click at [968, 425] on input "الجبن الكلاسيكية" at bounding box center [1222, 419] width 604 height 33
type input "الجبن"
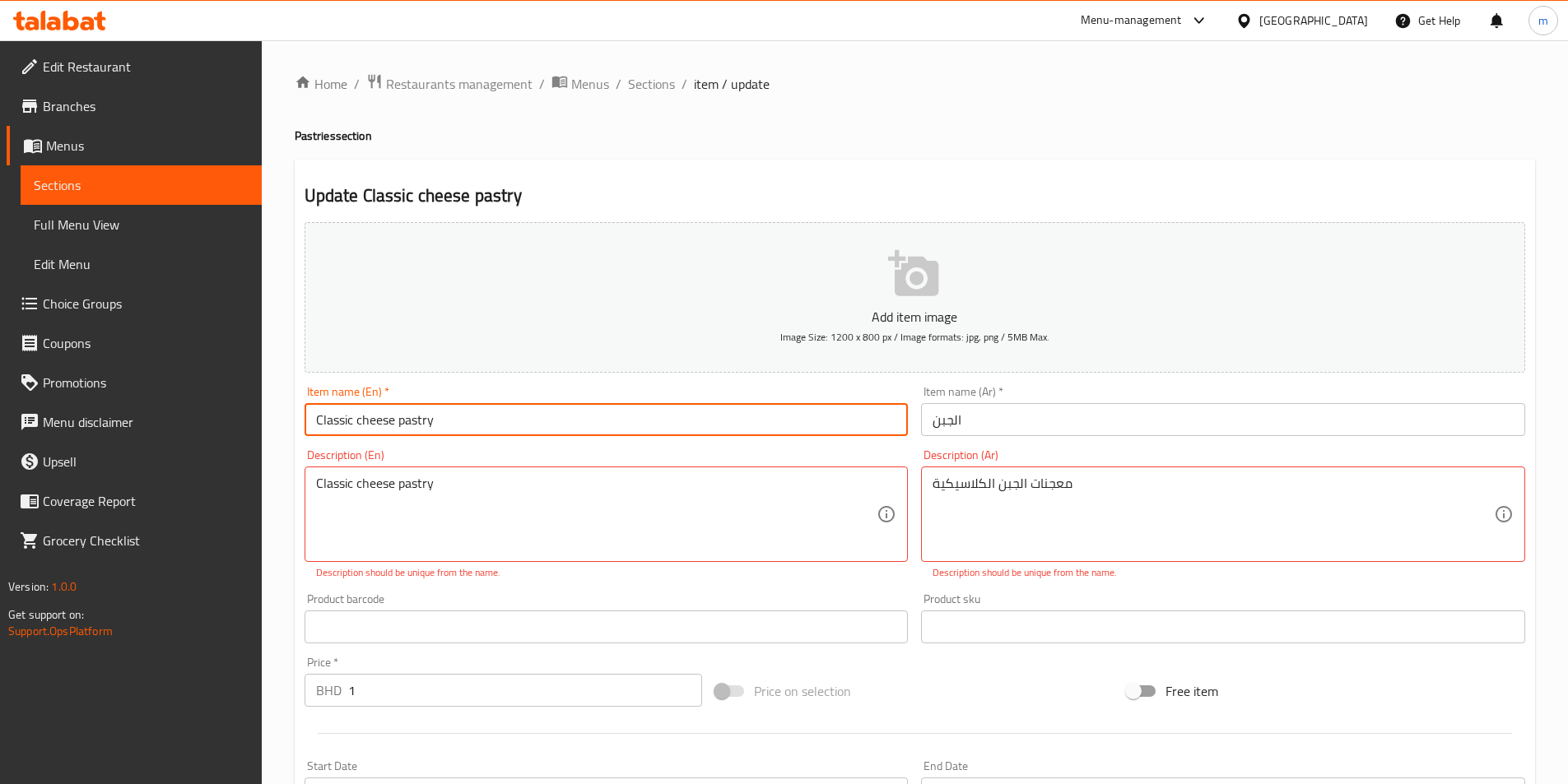
click at [412, 426] on input "Classic cheese pastry" at bounding box center [606, 419] width 604 height 33
click at [316, 419] on input "Classic cheese" at bounding box center [606, 419] width 604 height 33
type input "cheese"
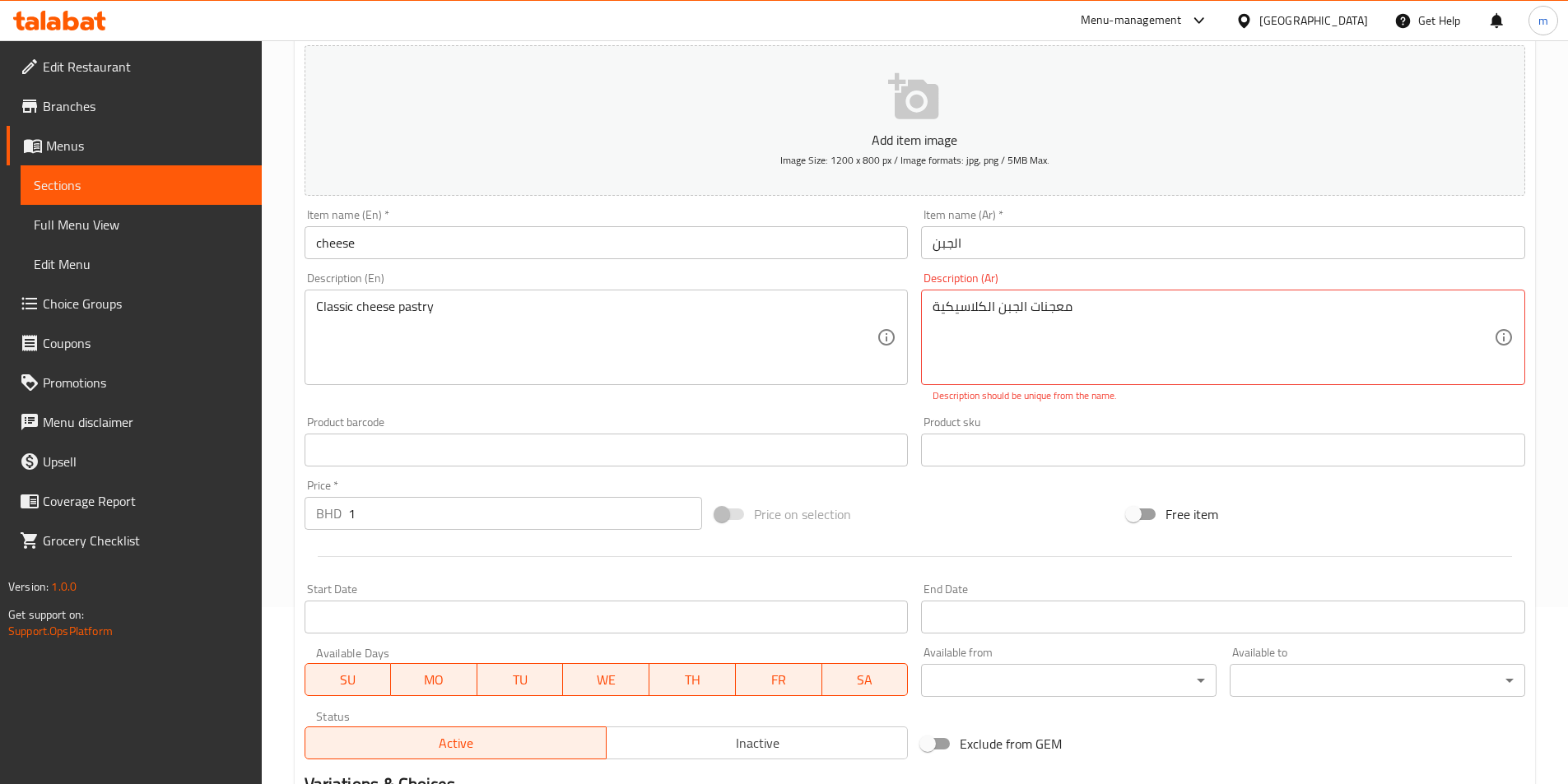
scroll to position [329, 0]
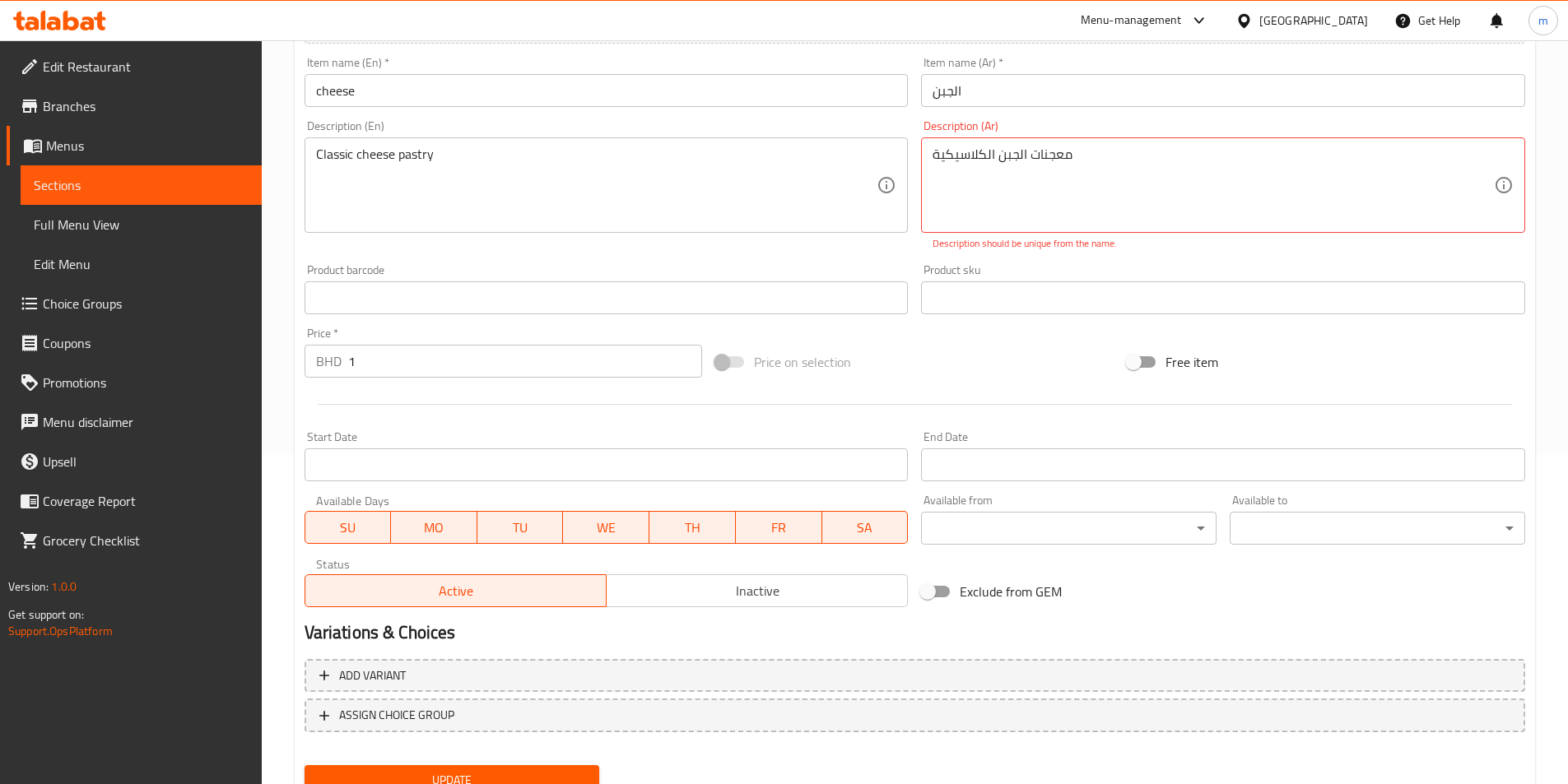
click at [505, 767] on button "Update" at bounding box center [452, 780] width 296 height 31
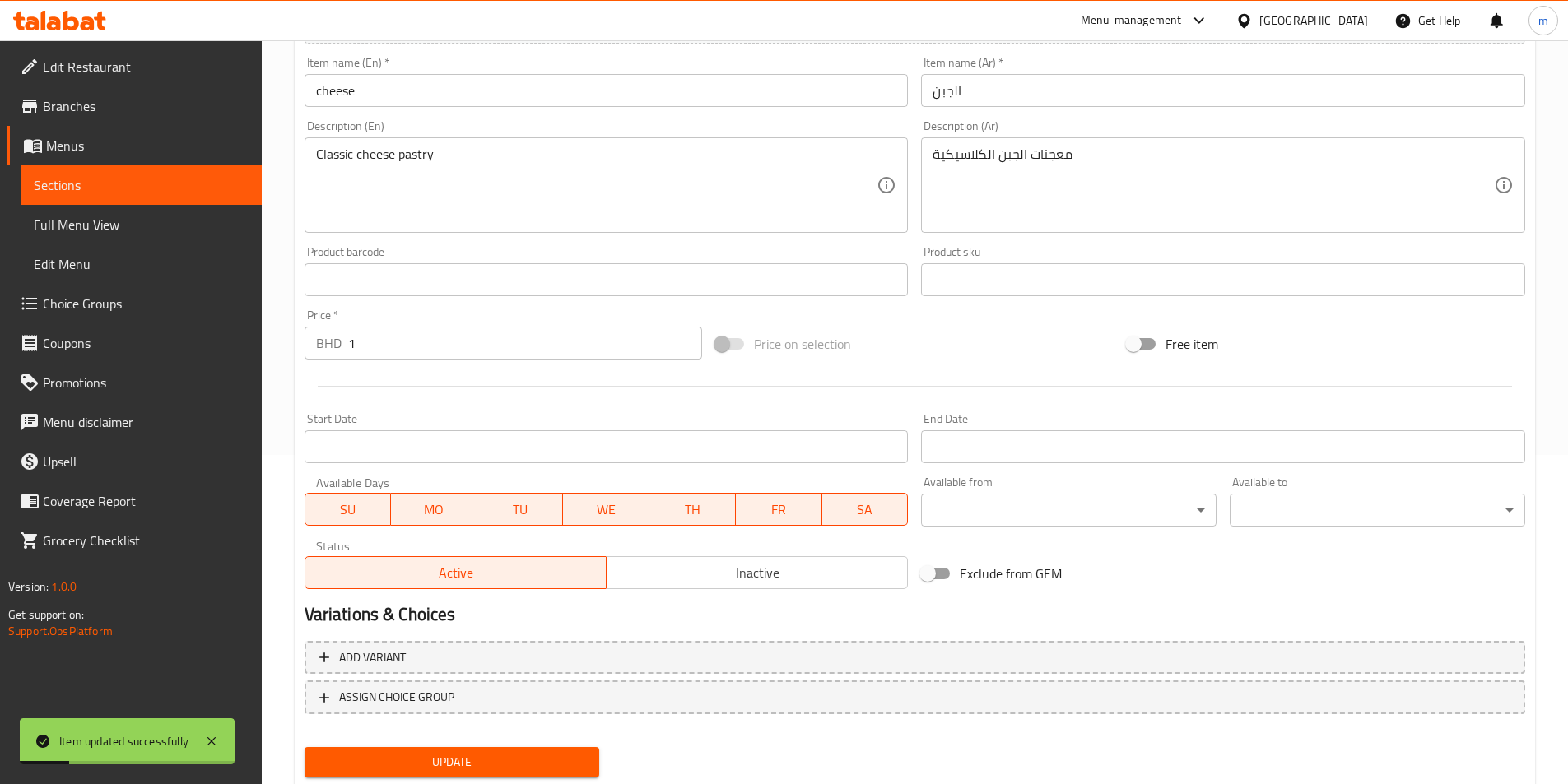
drag, startPoint x: 108, startPoint y: 222, endPoint x: 122, endPoint y: 193, distance: 32.2
click at [108, 222] on span "Full Menu View" at bounding box center [141, 224] width 214 height 19
click at [122, 193] on span "Sections" at bounding box center [141, 184] width 214 height 19
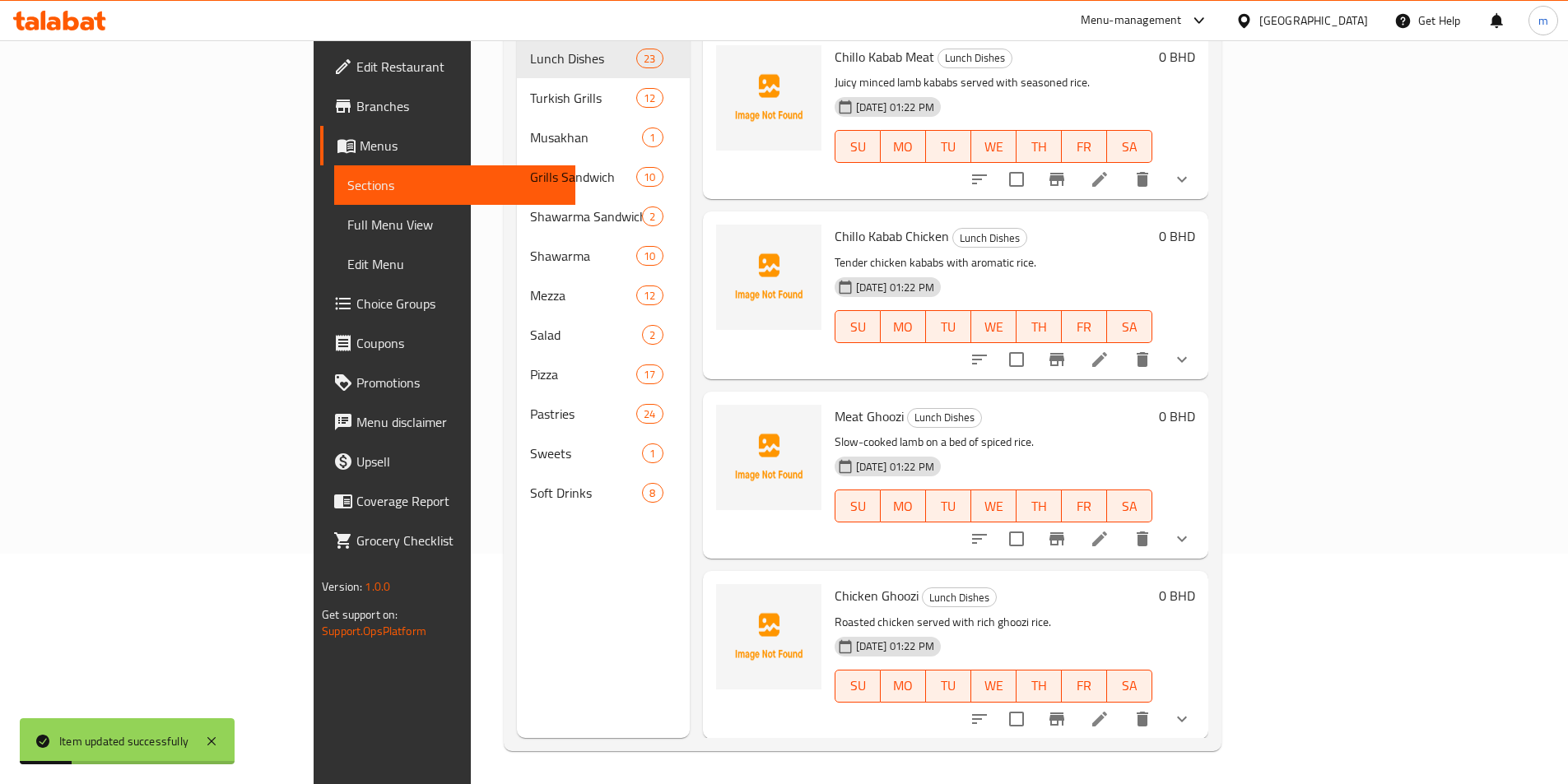
scroll to position [230, 0]
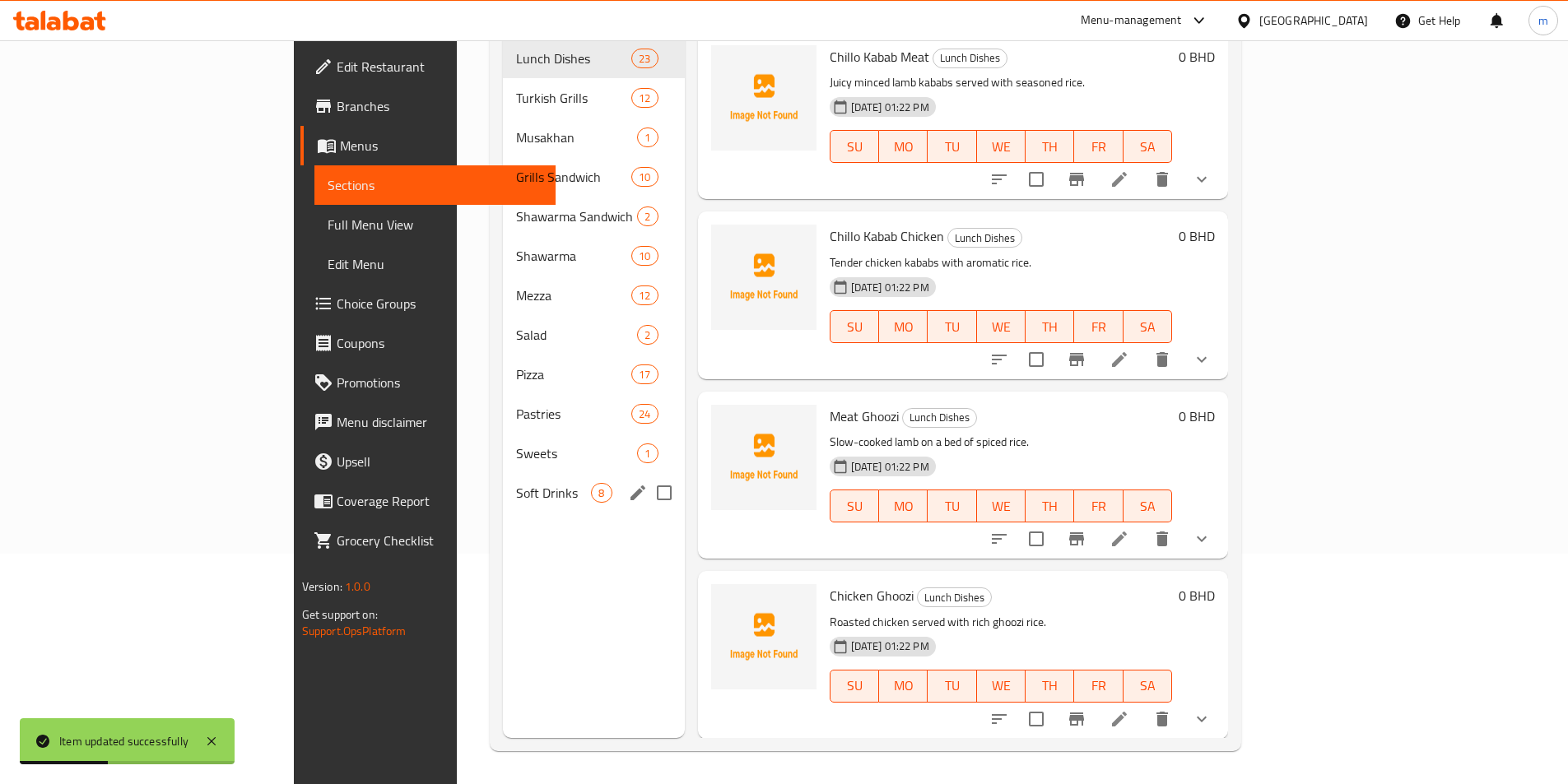
click at [502, 473] on div "Soft Drinks 8" at bounding box center [592, 492] width 181 height 40
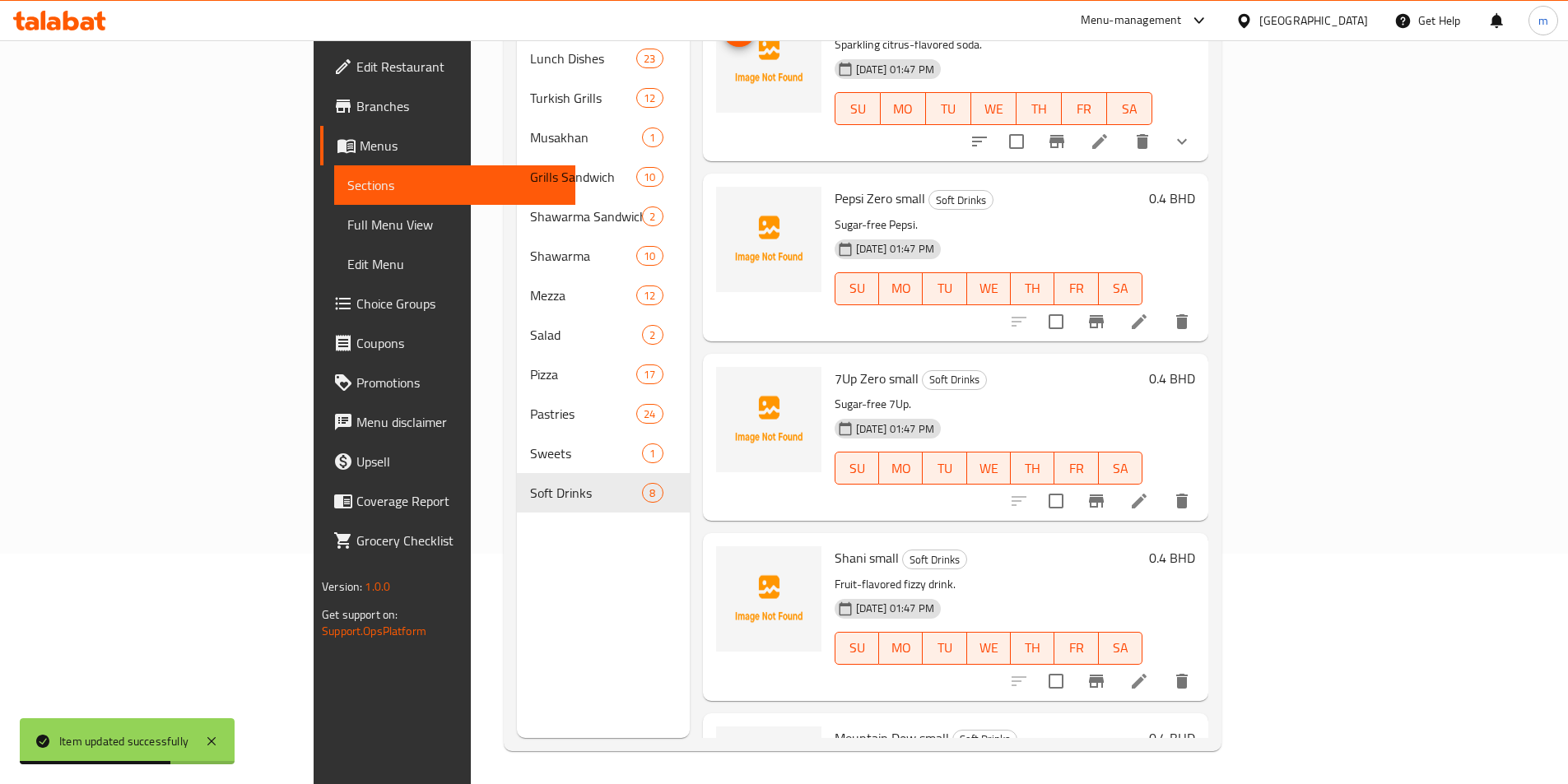
scroll to position [530, 0]
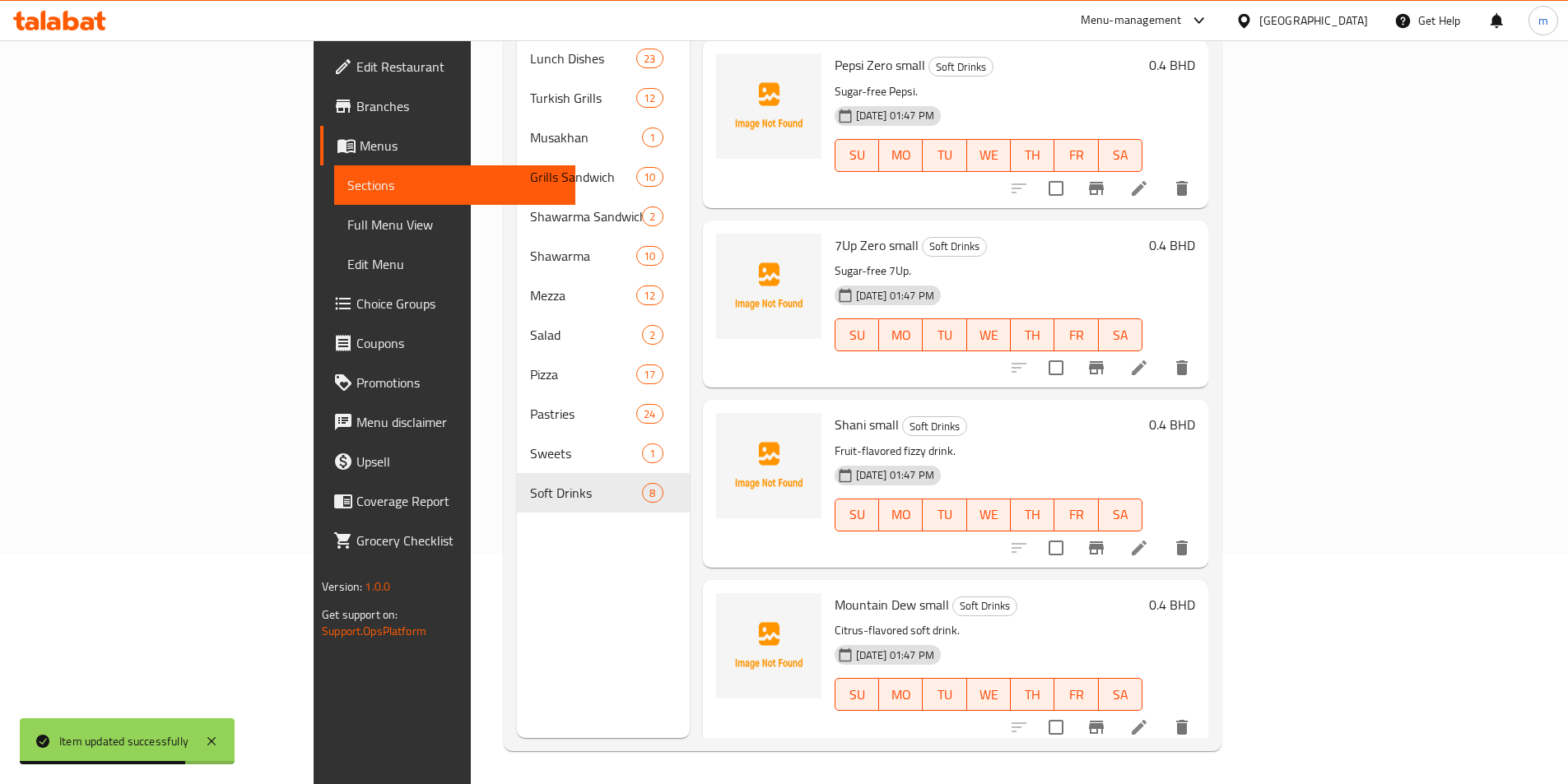
click at [1149, 538] on icon at bounding box center [1139, 547] width 19 height 19
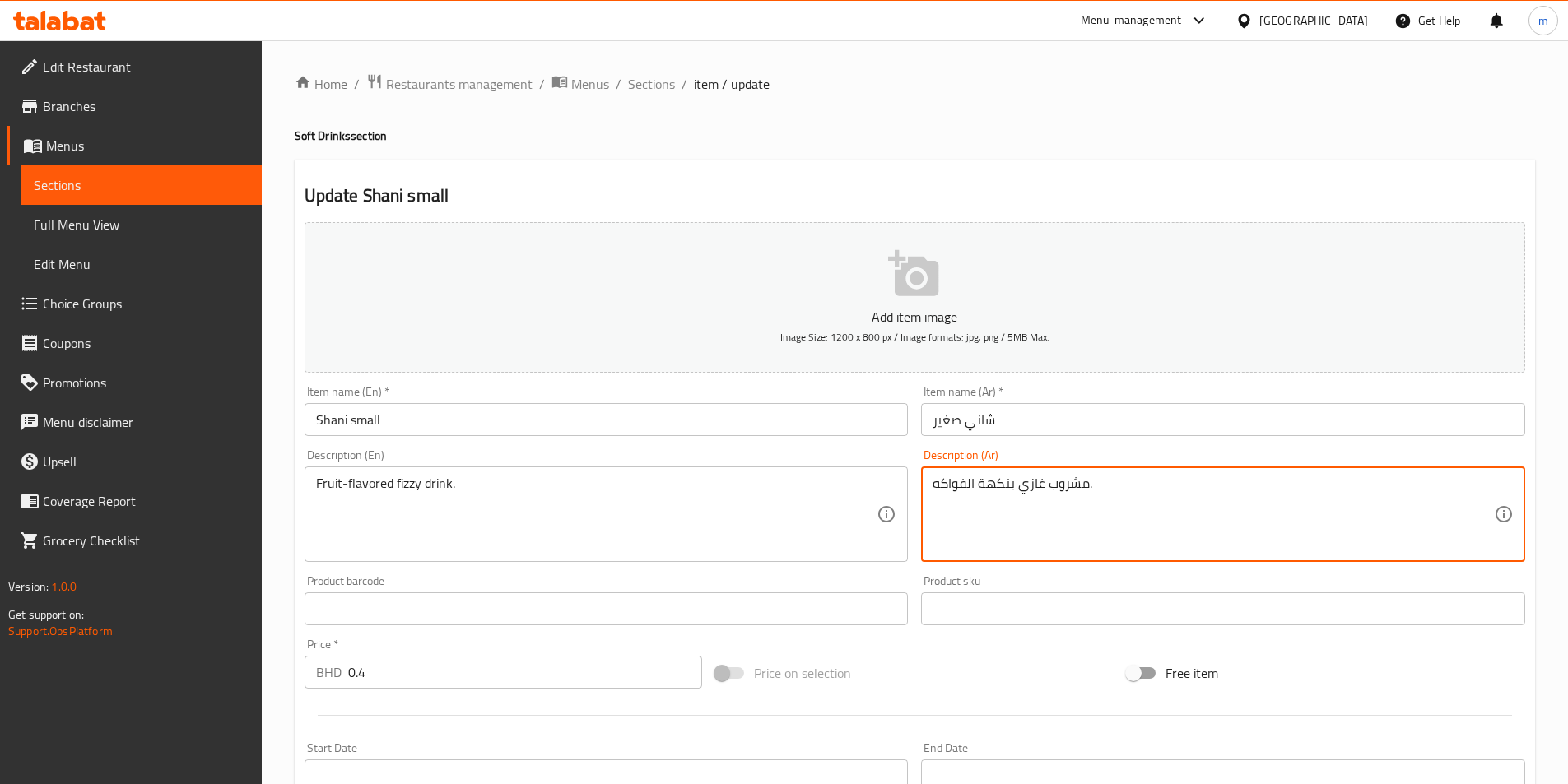
click at [1034, 487] on textarea "مشروب غازي بنكهة الفواكه." at bounding box center [1212, 514] width 561 height 78
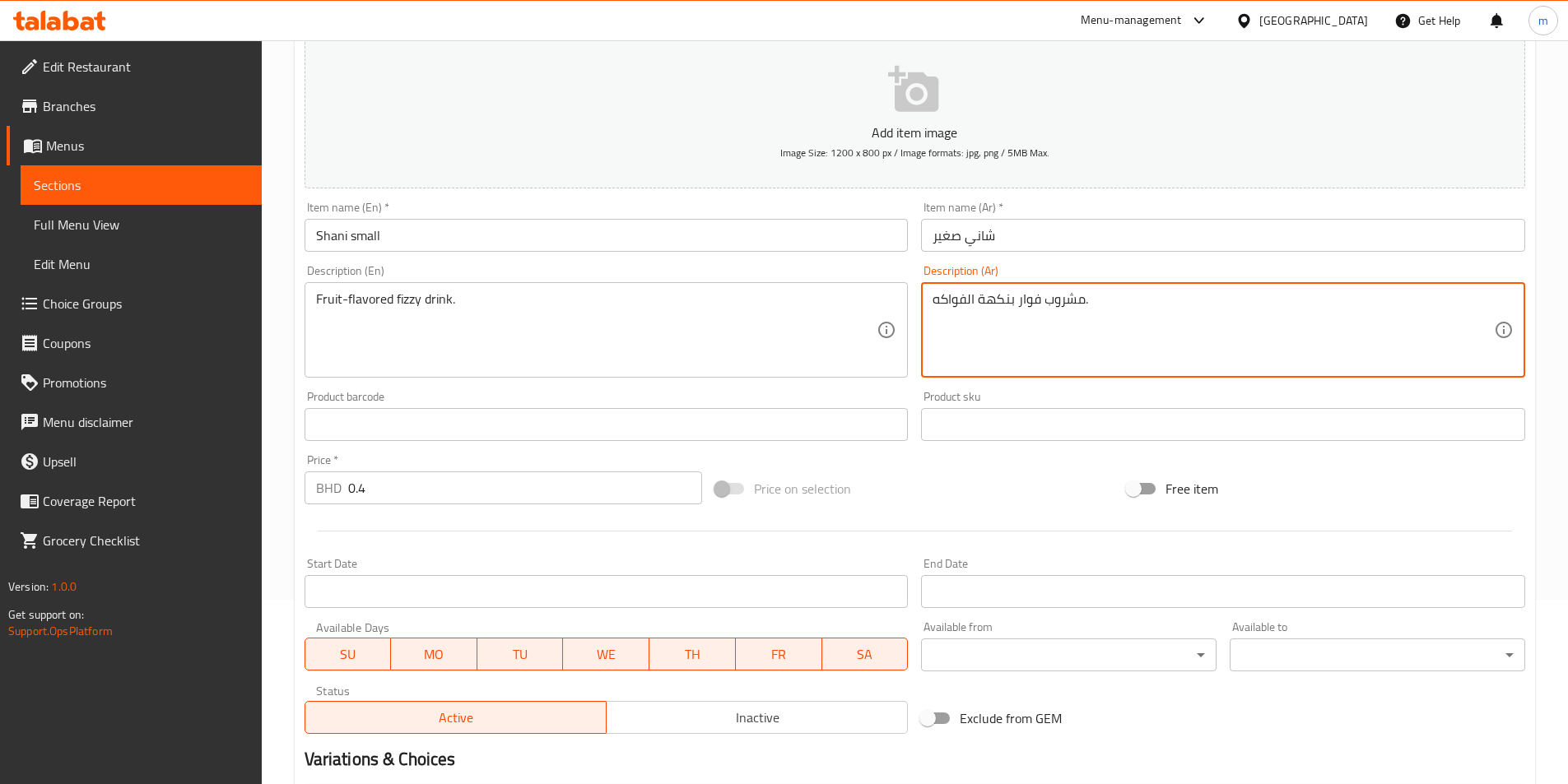
scroll to position [378, 0]
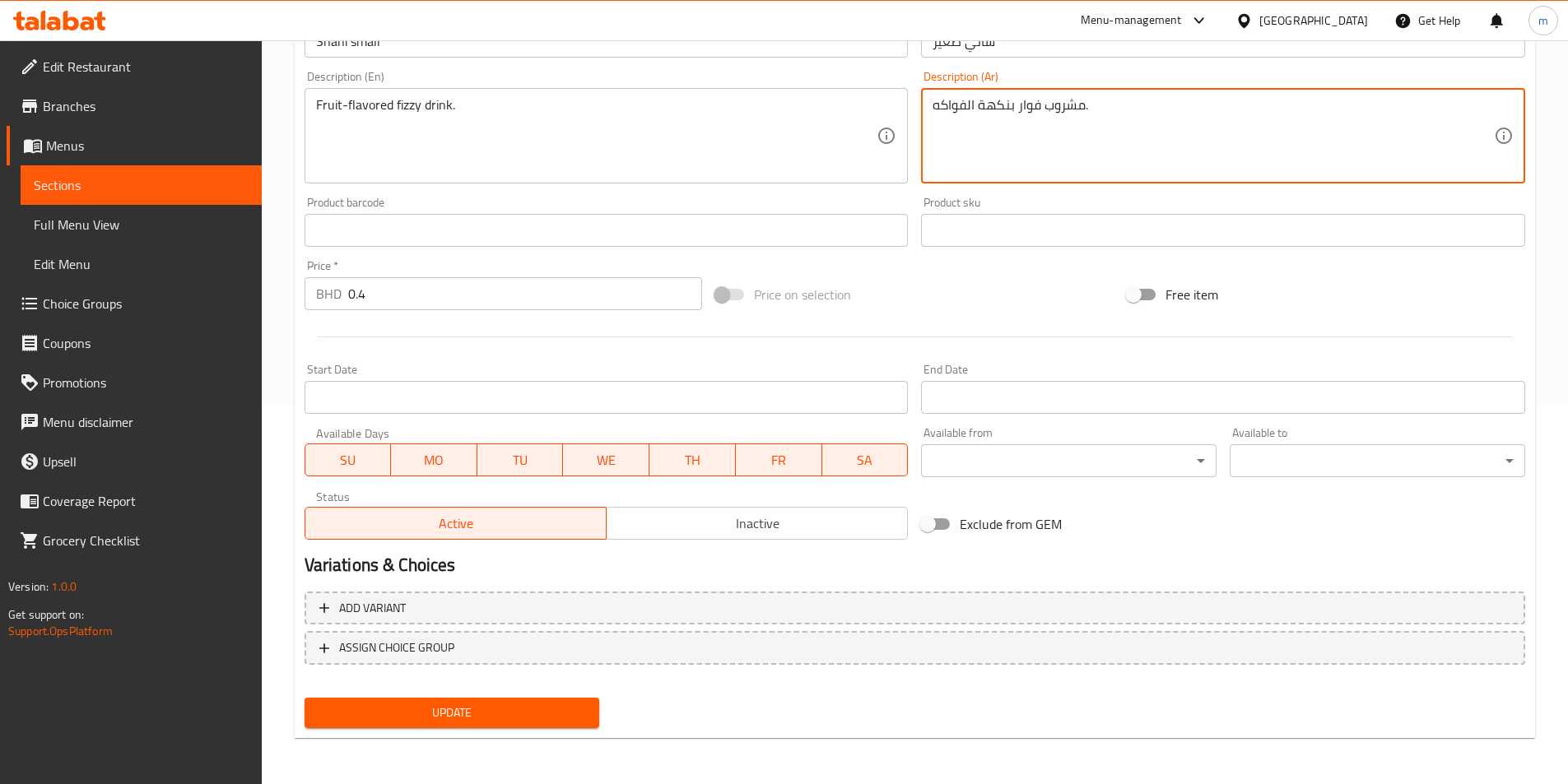
type textarea "مشروب فوار بنكهة الفواكه."
click at [575, 707] on span "Update" at bounding box center [452, 712] width 270 height 20
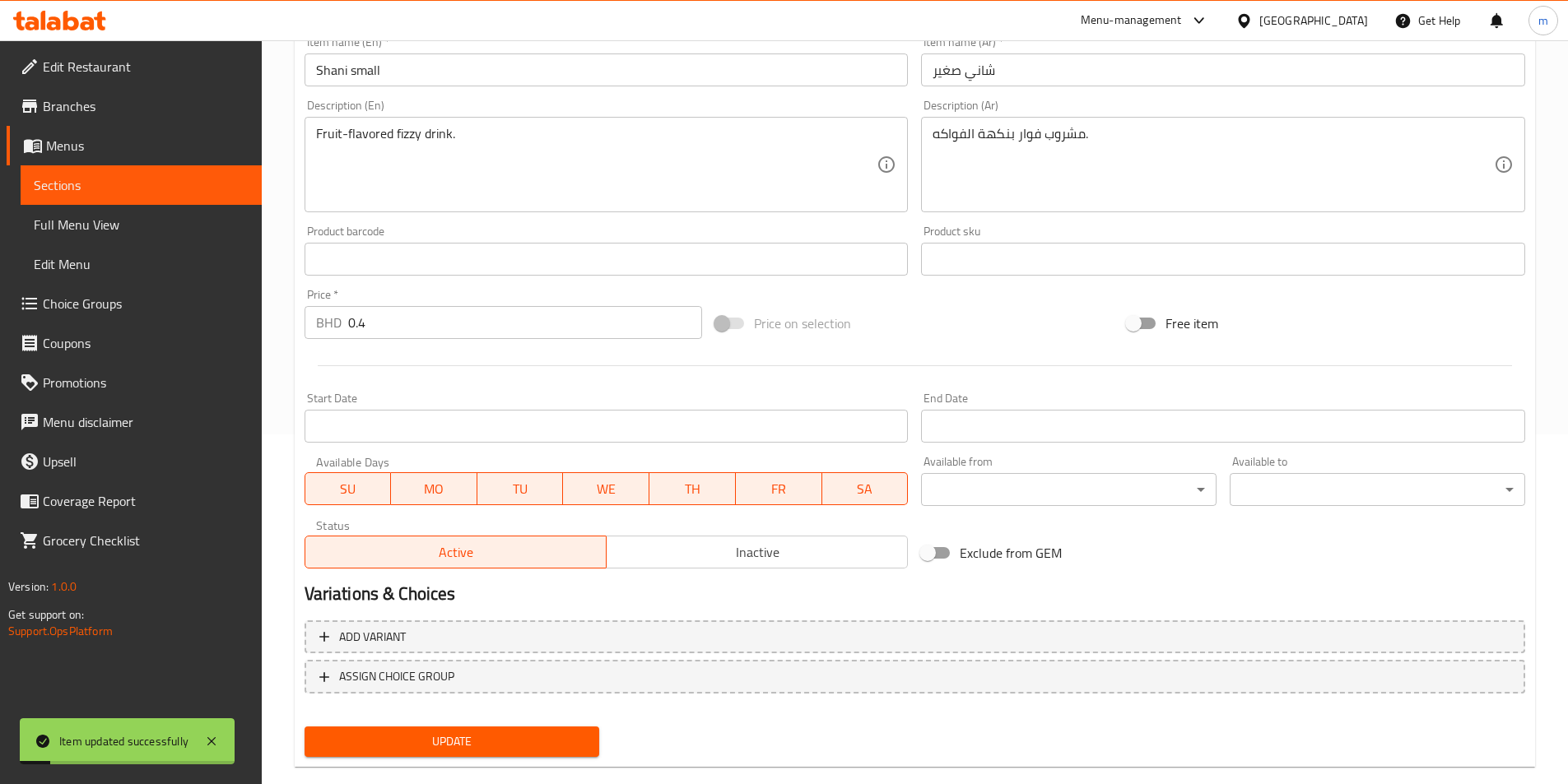
scroll to position [49, 0]
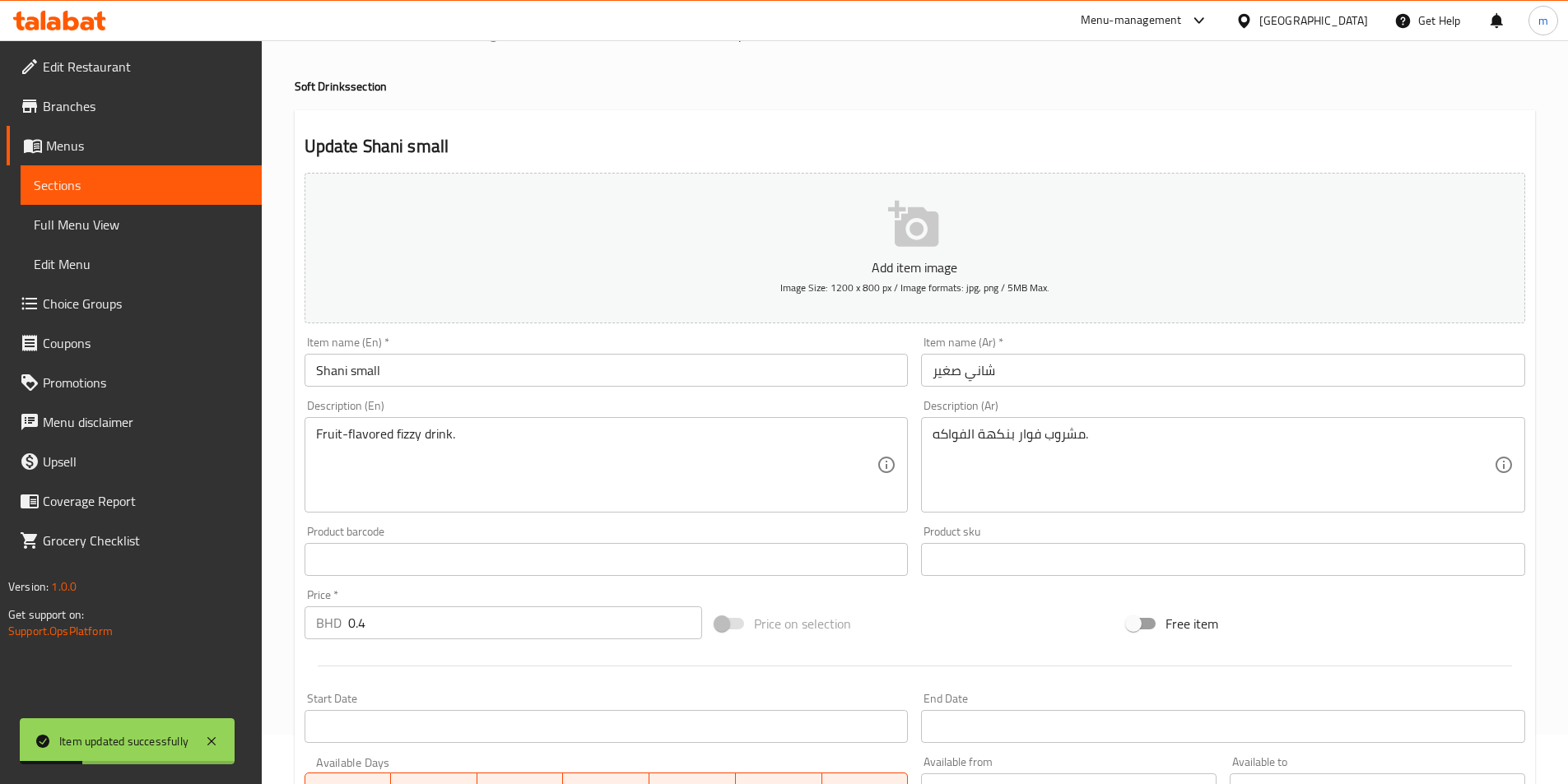
click at [145, 196] on link "Sections" at bounding box center [141, 184] width 242 height 40
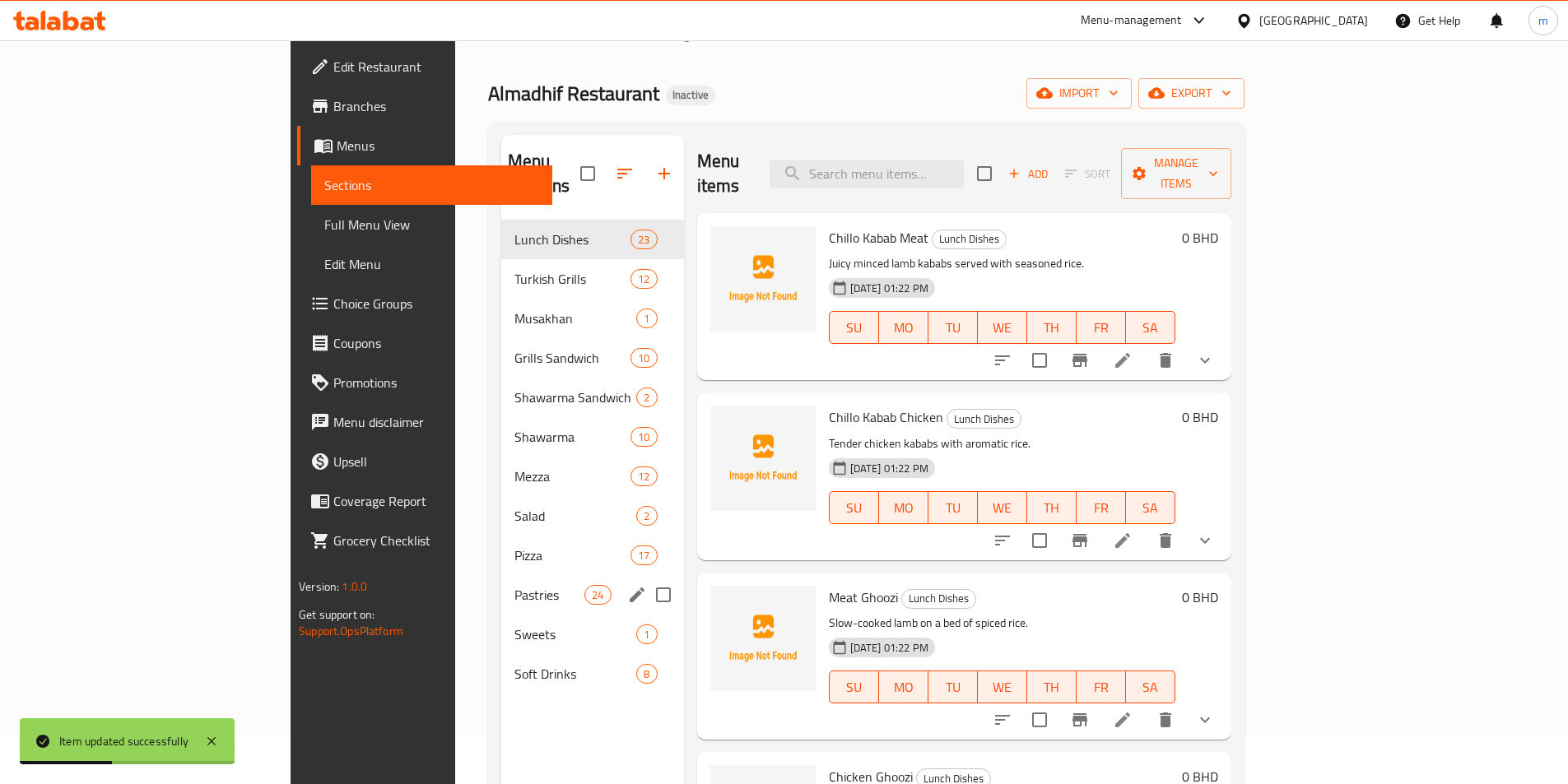
click at [501, 580] on div "Pastries 24" at bounding box center [592, 594] width 183 height 40
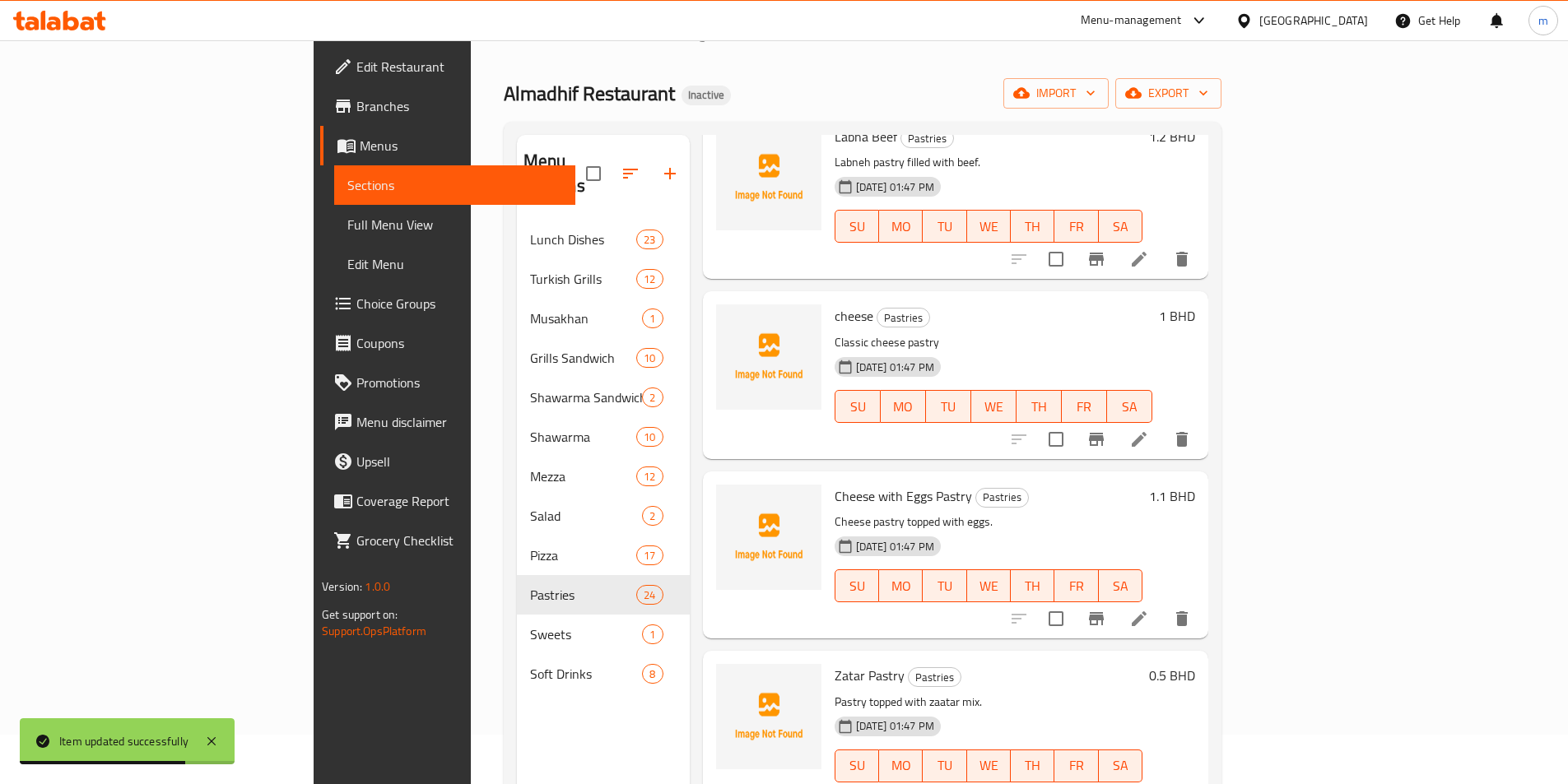
scroll to position [3207, 0]
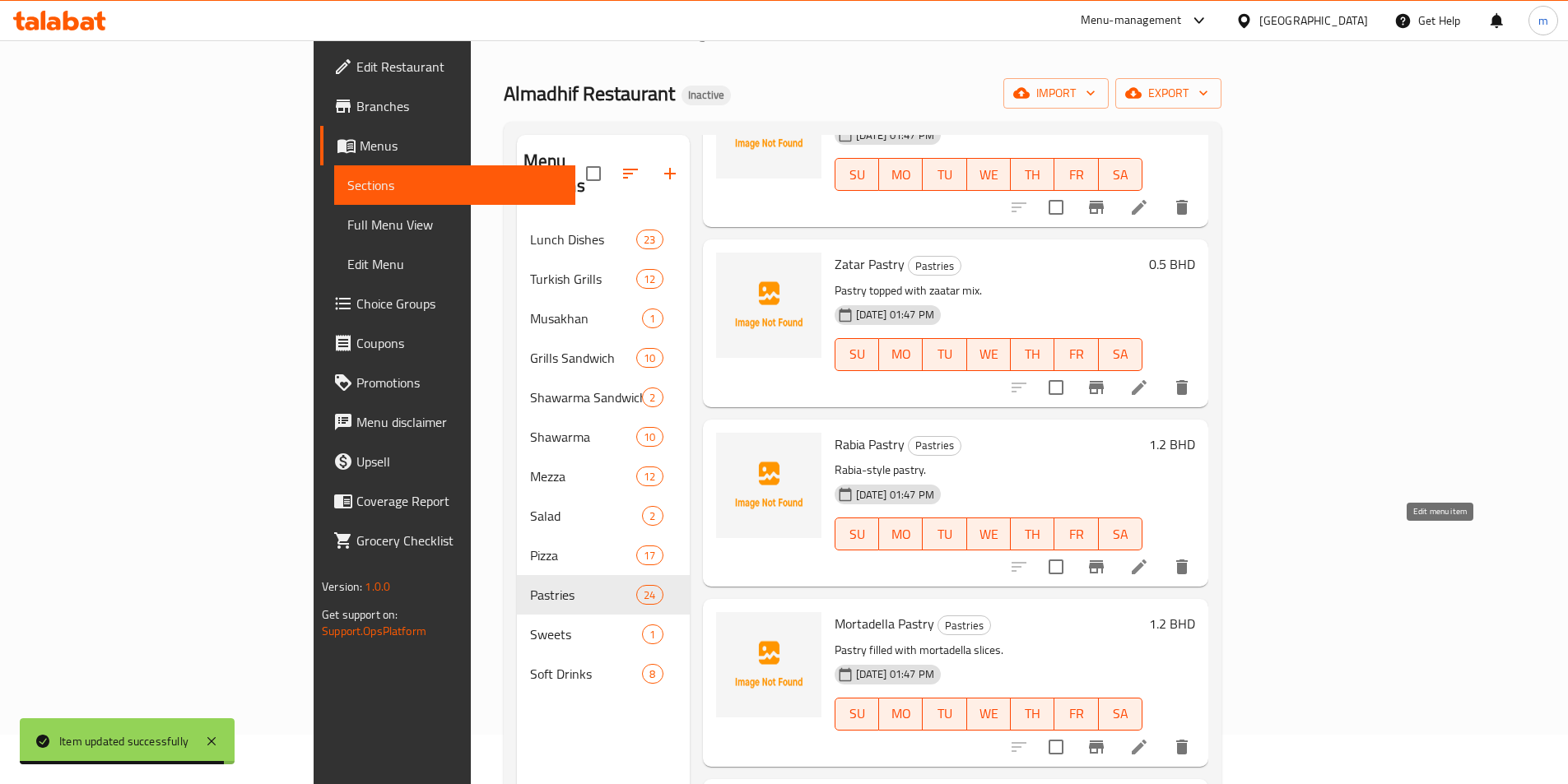
click at [1149, 557] on icon at bounding box center [1139, 567] width 19 height 19
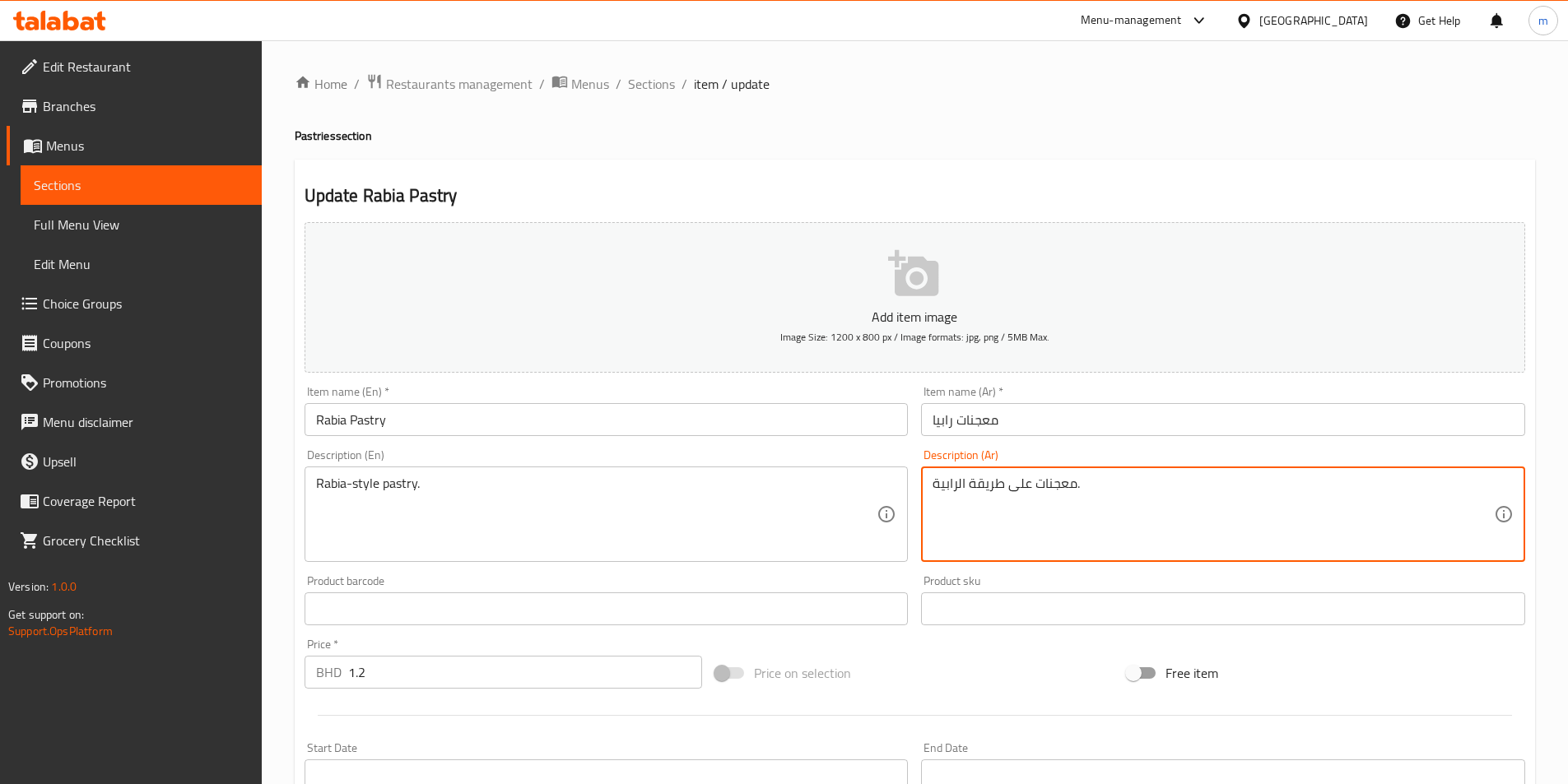
click at [1085, 479] on textarea "معجنات على طريقة الرابية." at bounding box center [1212, 514] width 561 height 78
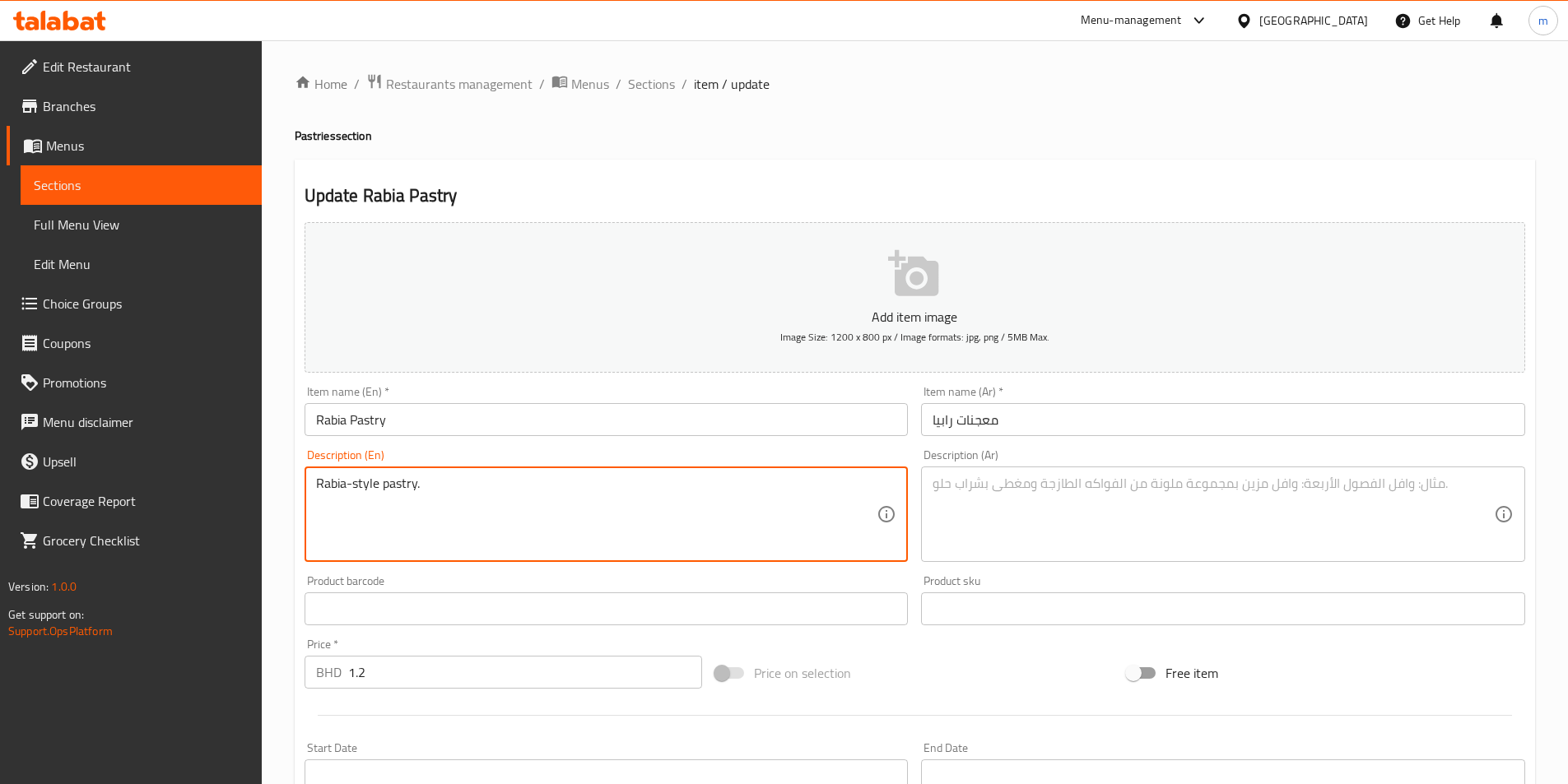
drag, startPoint x: 443, startPoint y: 509, endPoint x: 298, endPoint y: 500, distance: 145.3
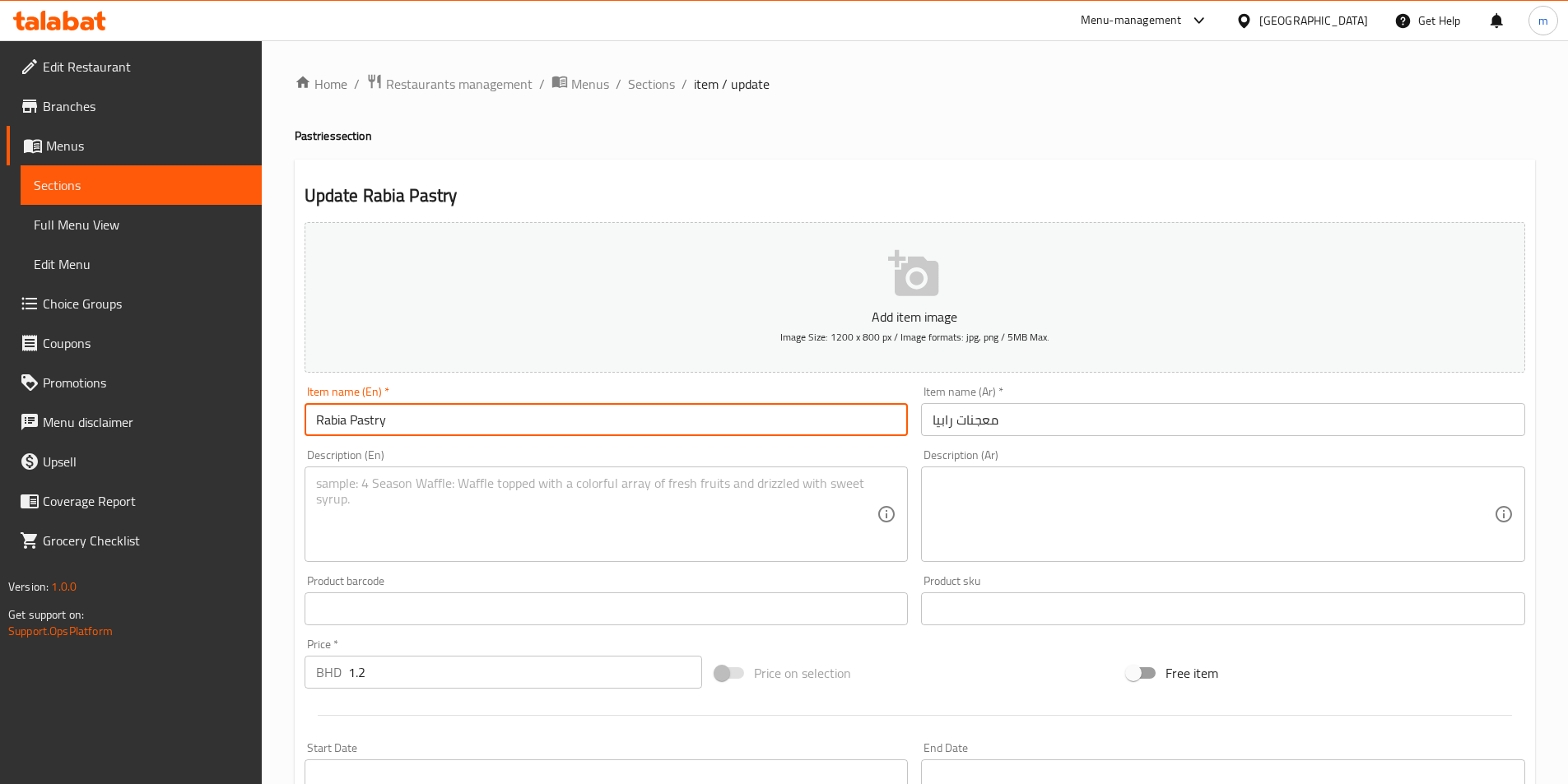
drag, startPoint x: 389, startPoint y: 421, endPoint x: 299, endPoint y: 424, distance: 90.0
click at [299, 424] on div "Item name (En)   * Rabia Pastry Item name (En) *" at bounding box center [606, 411] width 617 height 64
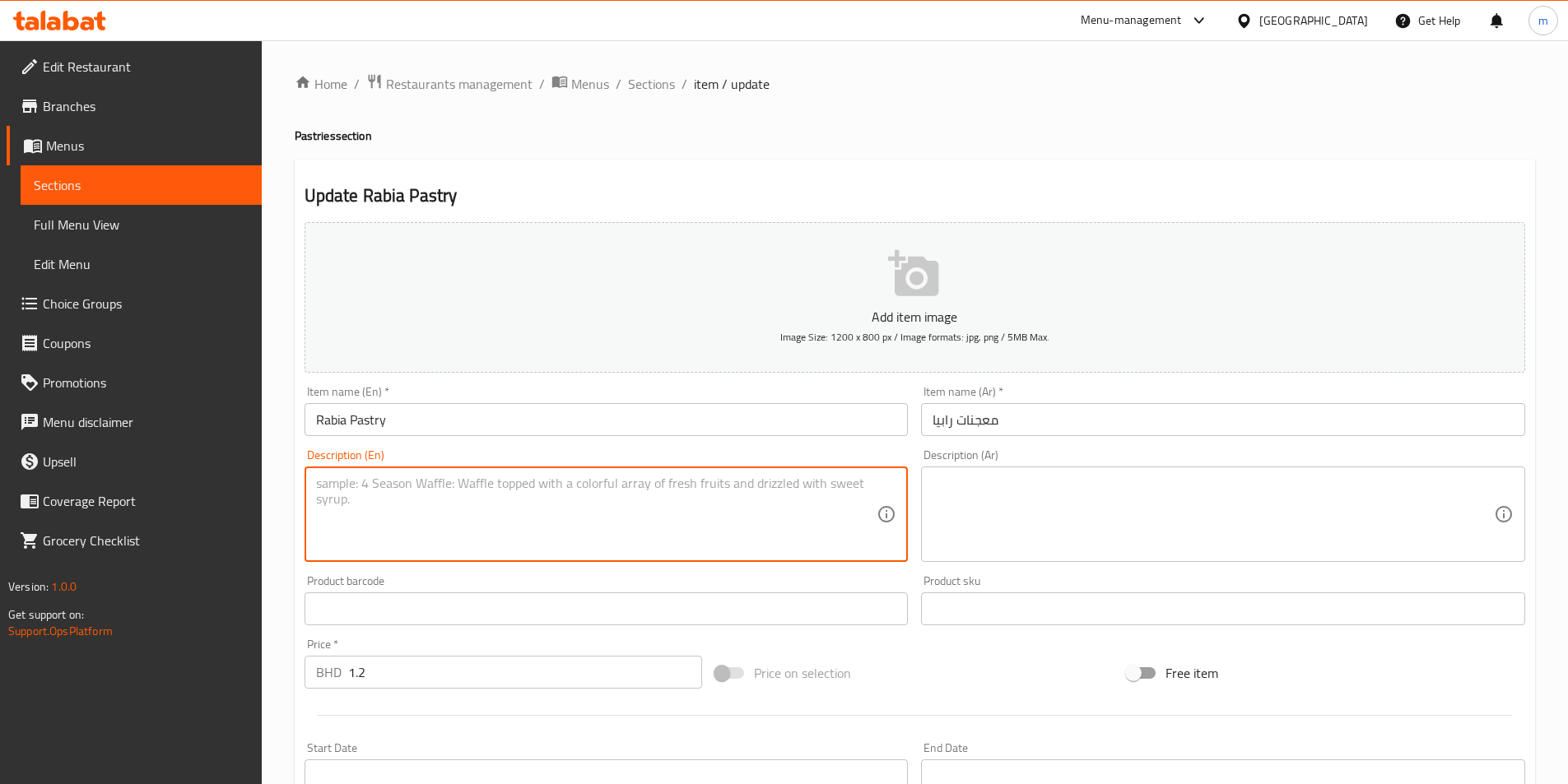
click at [478, 496] on textarea at bounding box center [596, 514] width 561 height 78
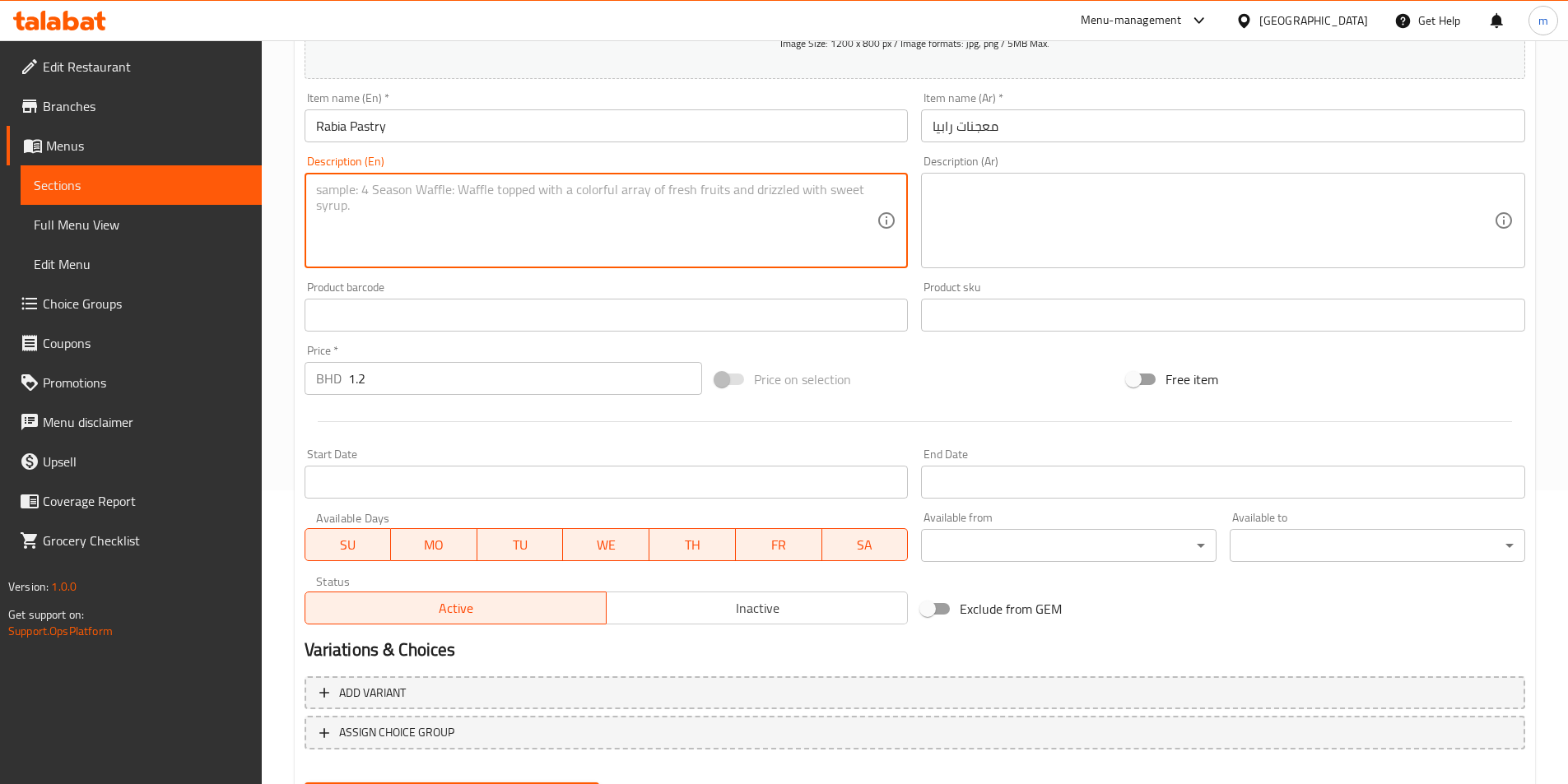
scroll to position [378, 0]
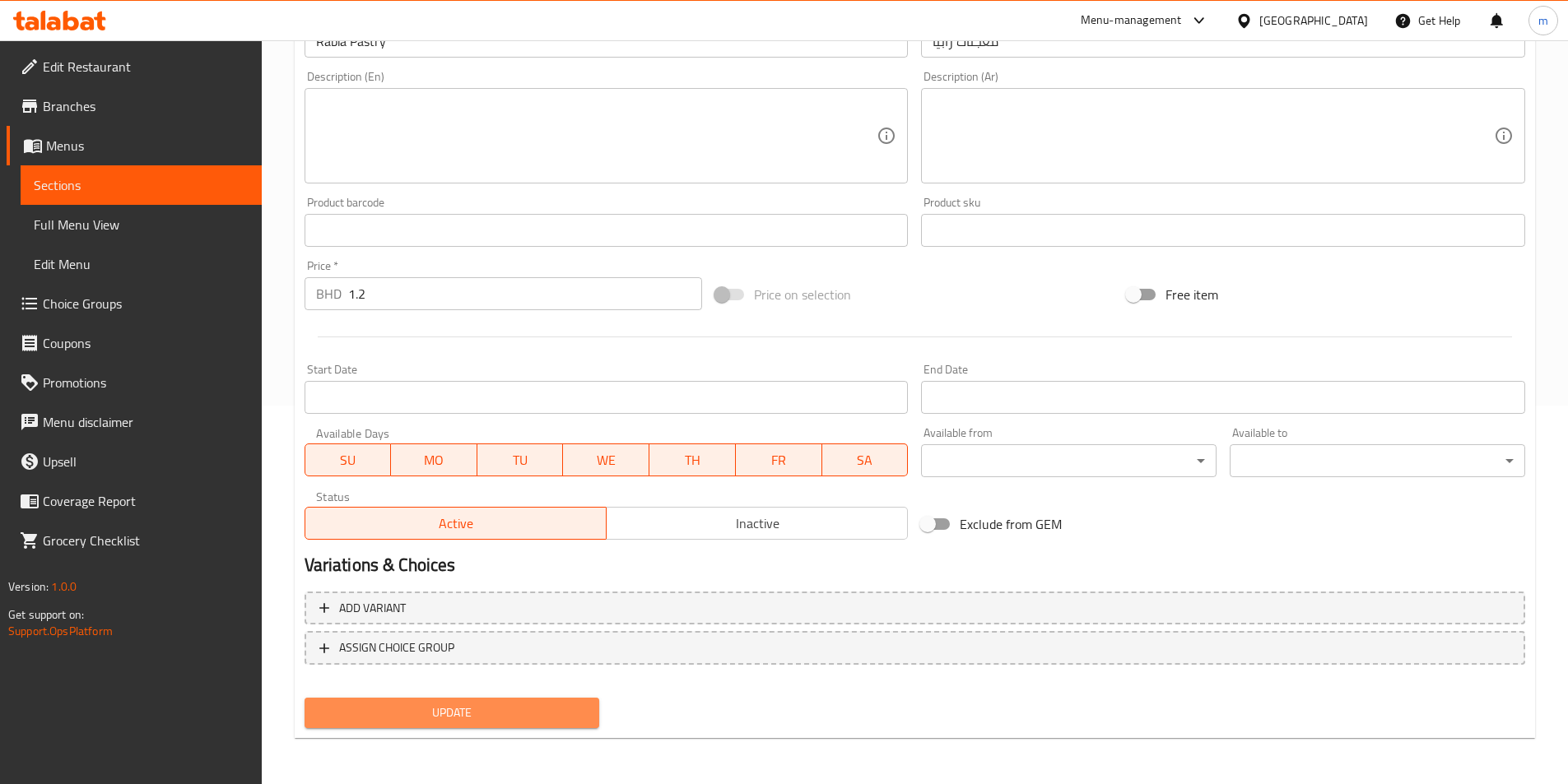
click at [545, 714] on span "Update" at bounding box center [452, 712] width 270 height 20
click at [546, 714] on span "Update" at bounding box center [452, 712] width 270 height 20
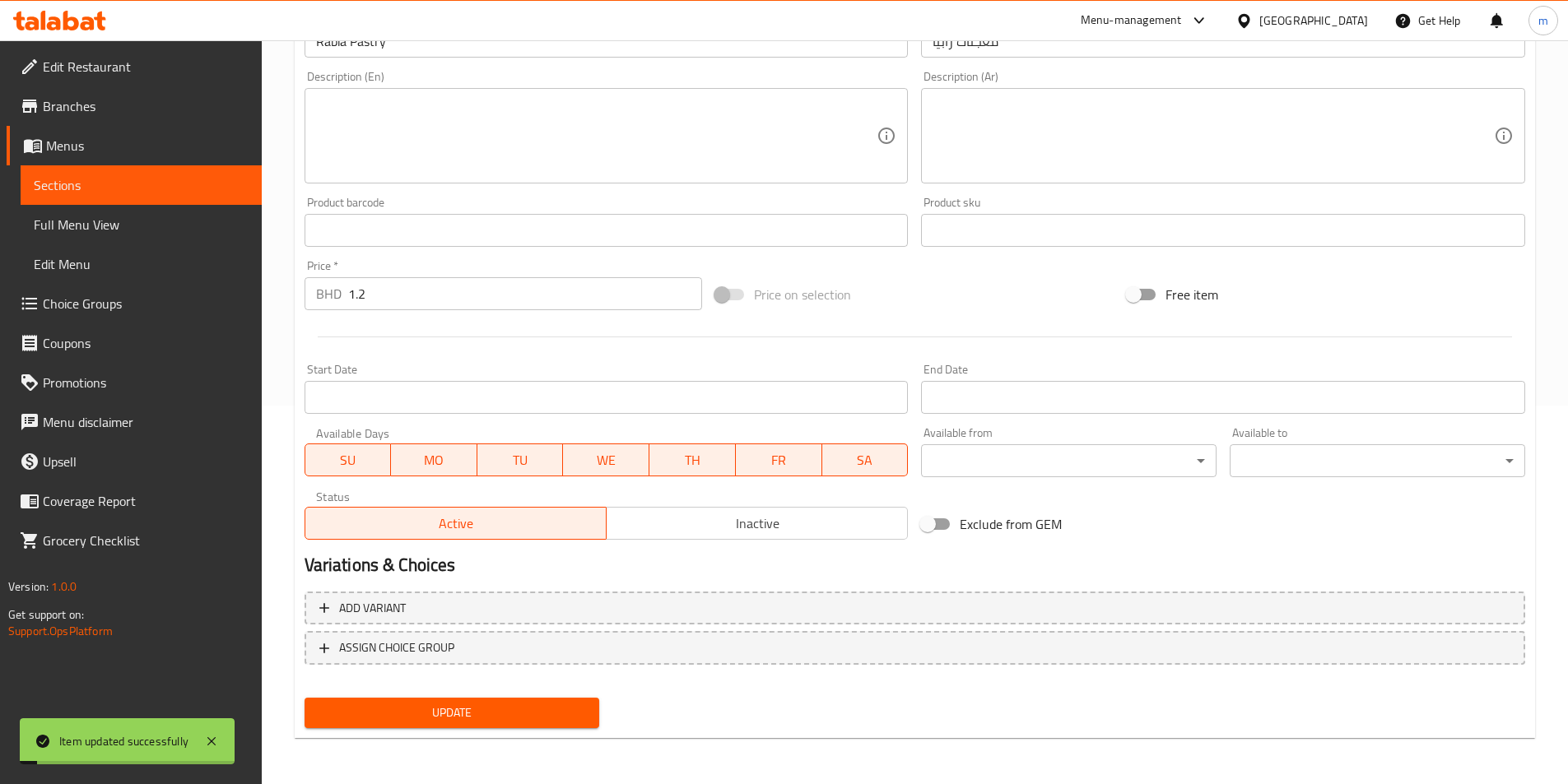
click at [181, 182] on span "Sections" at bounding box center [141, 184] width 214 height 19
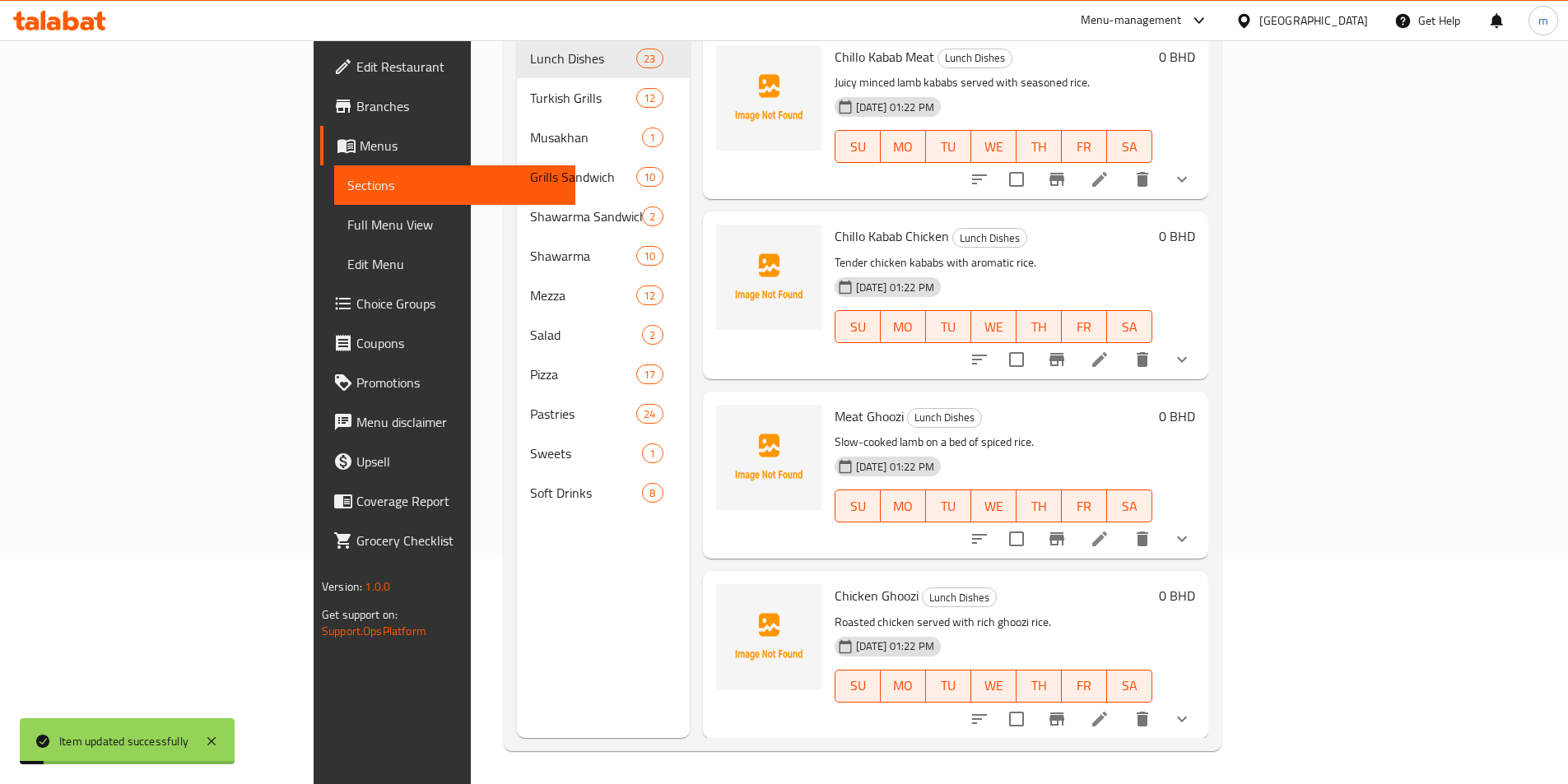
scroll to position [230, 0]
click at [347, 222] on span "Full Menu View" at bounding box center [454, 224] width 214 height 19
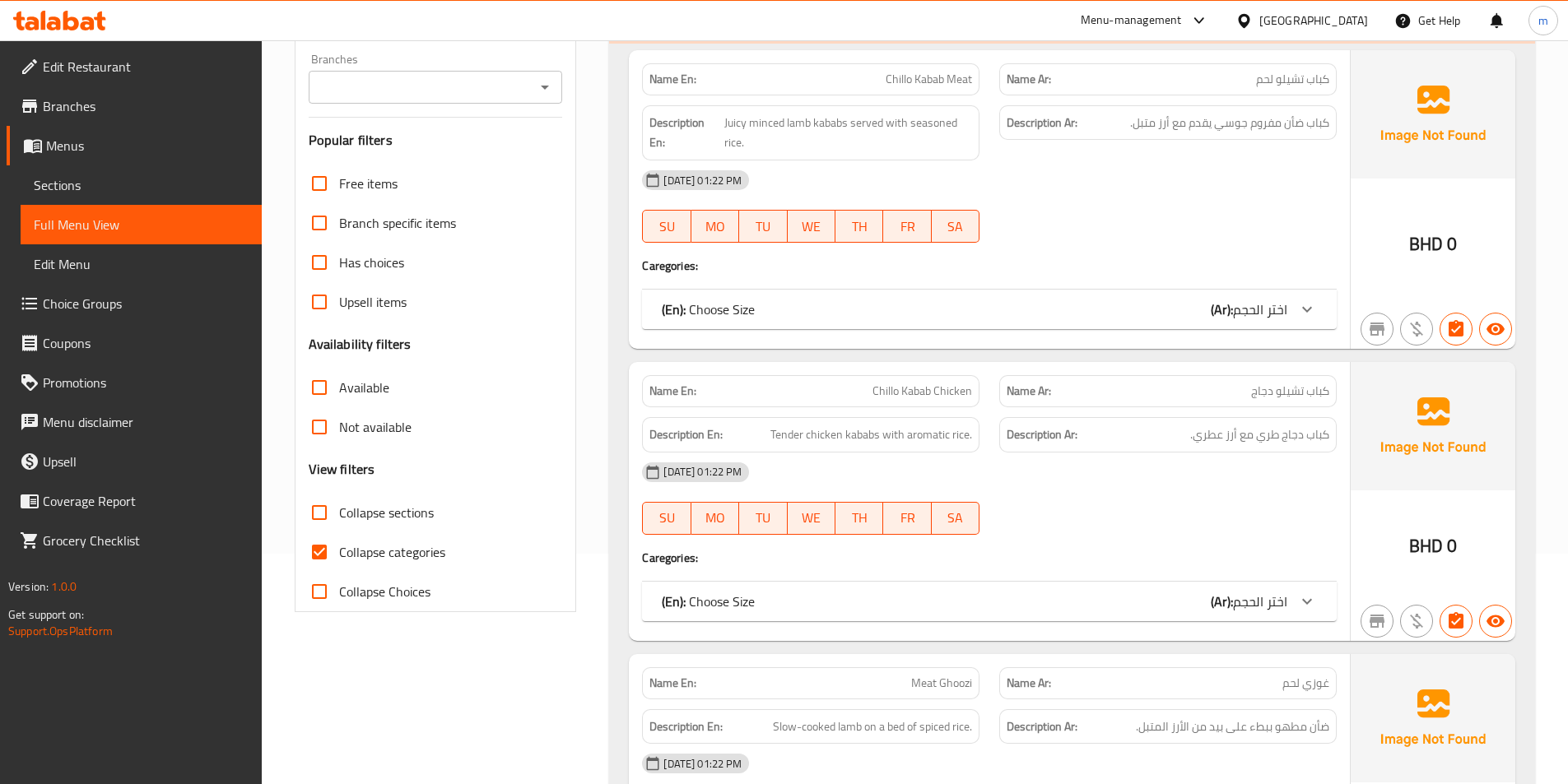
click at [315, 542] on input "Collapse categories" at bounding box center [319, 551] width 40 height 40
checkbox input "false"
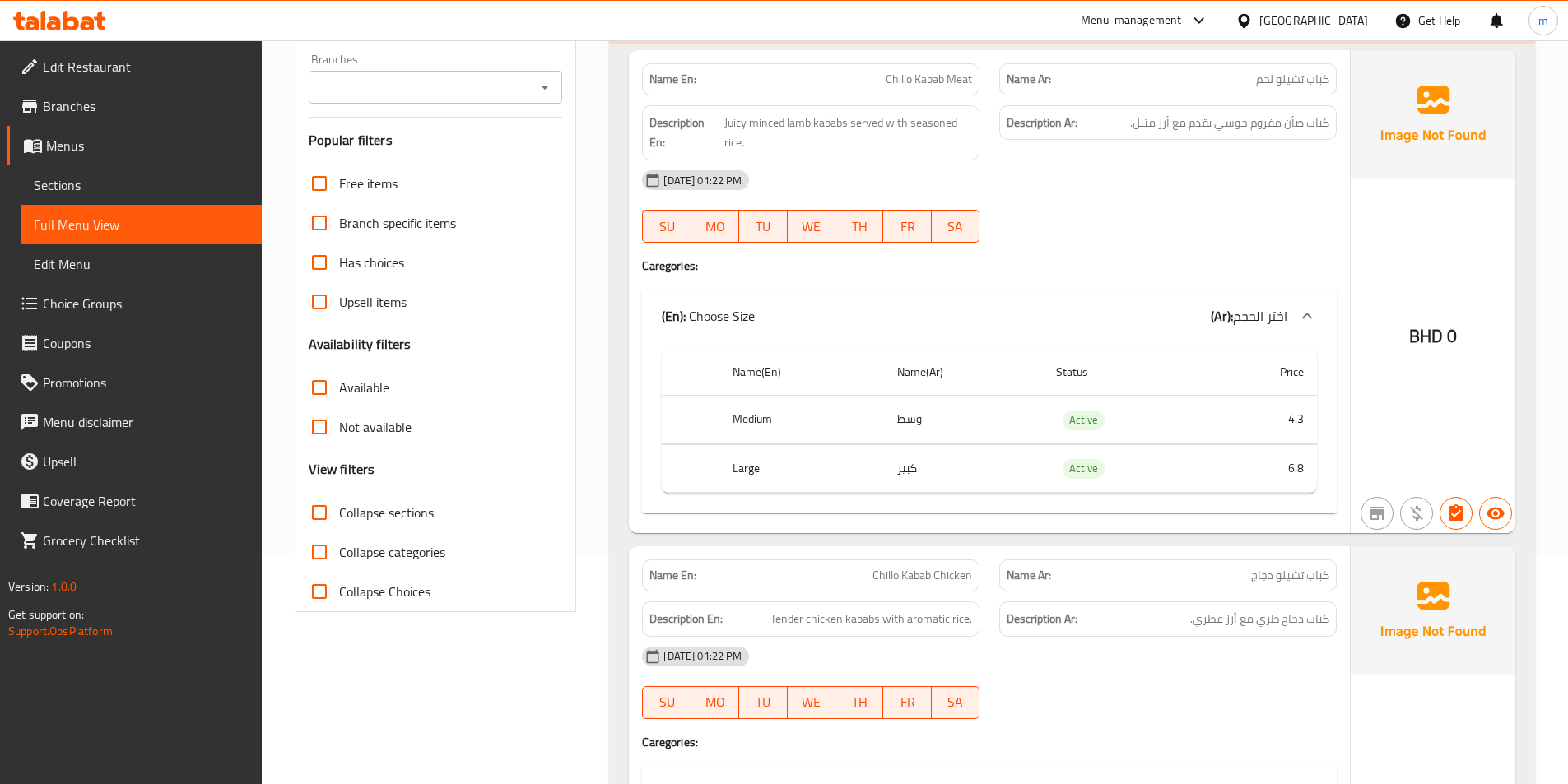
click at [318, 515] on input "Collapse sections" at bounding box center [319, 512] width 40 height 40
checkbox input "true"
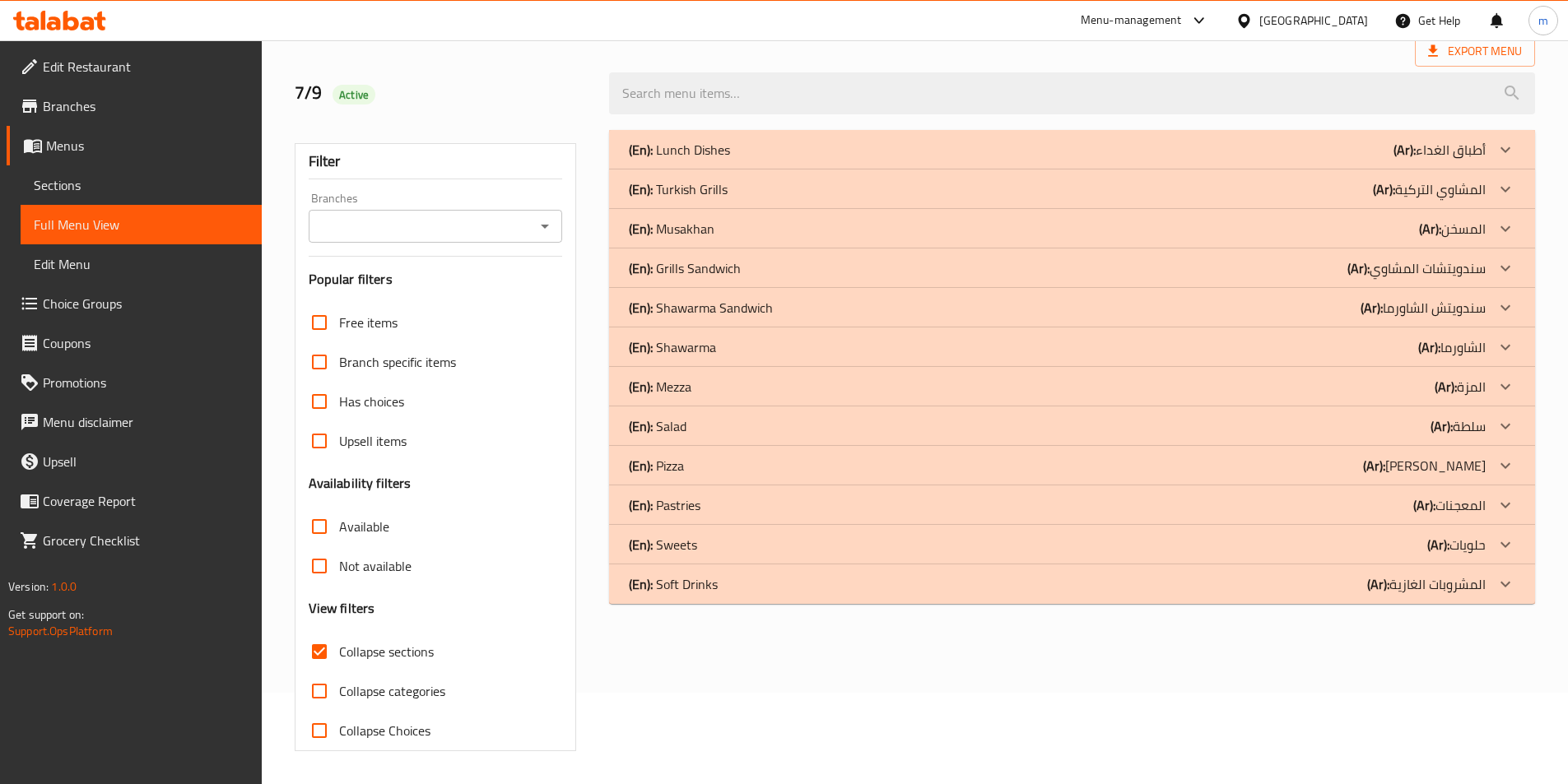
scroll to position [92, 0]
click at [1502, 546] on icon at bounding box center [1505, 545] width 19 height 19
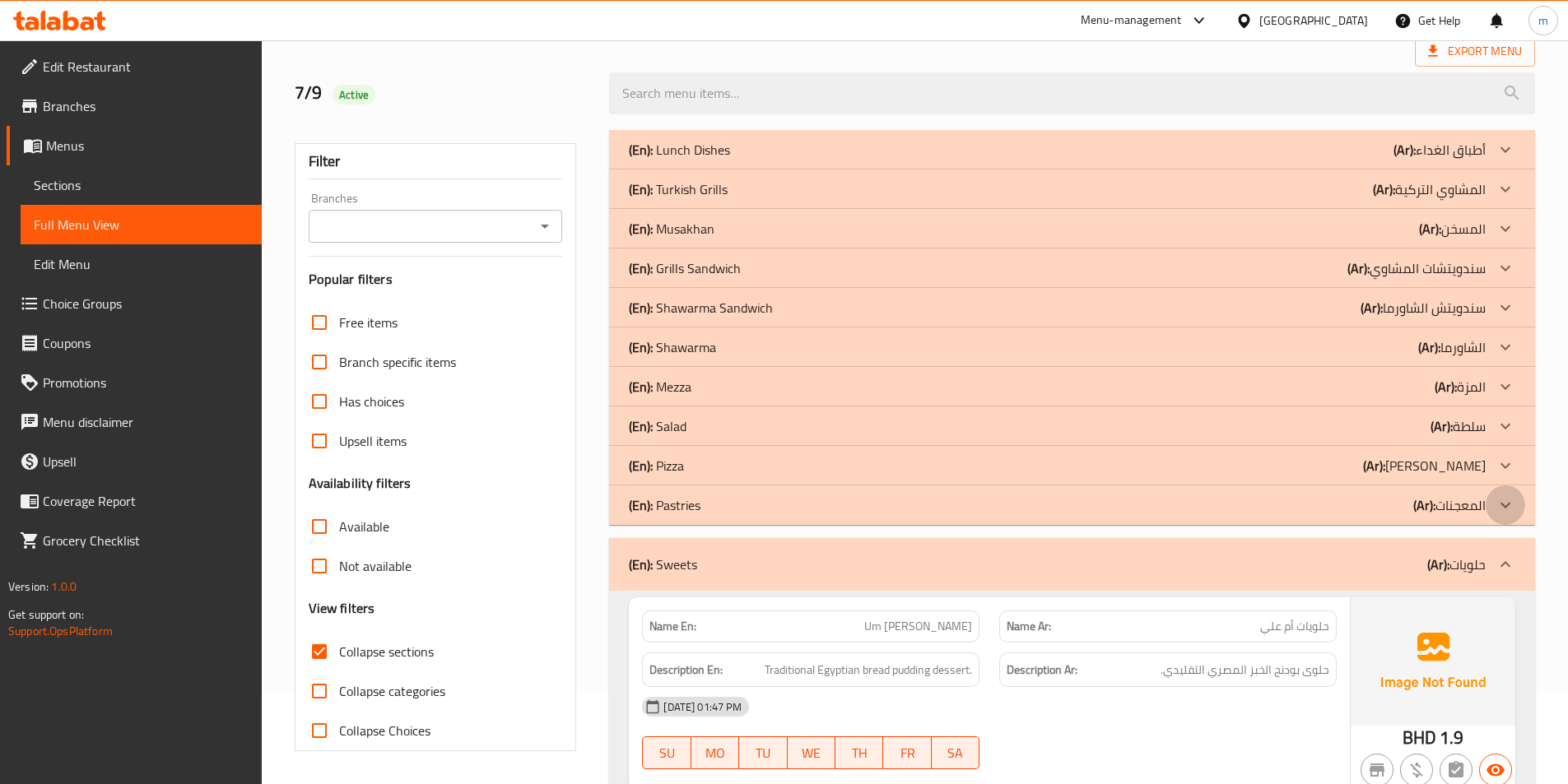
click at [1496, 515] on div at bounding box center [1504, 505] width 40 height 40
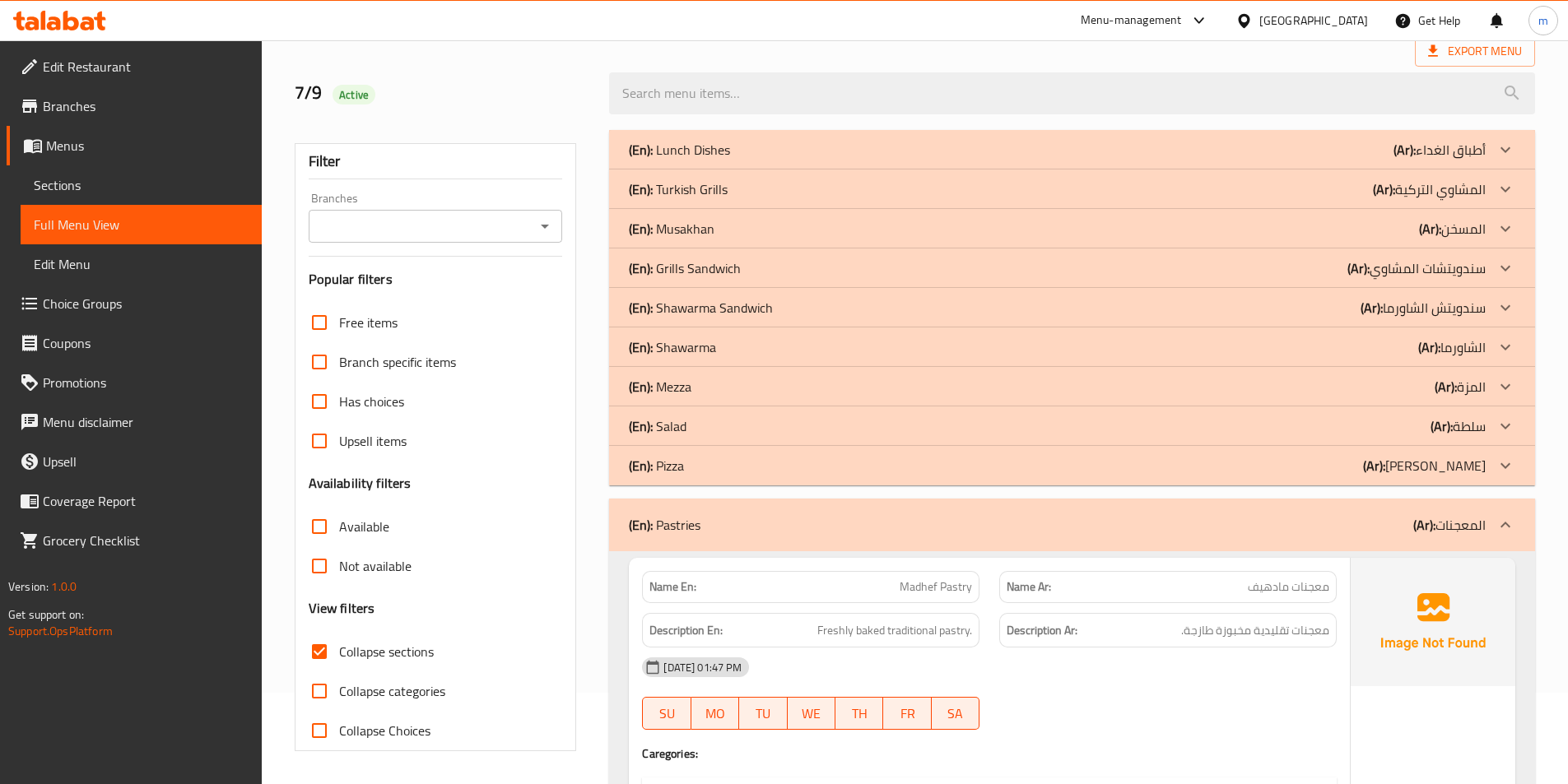
click at [1501, 467] on icon at bounding box center [1505, 465] width 19 height 19
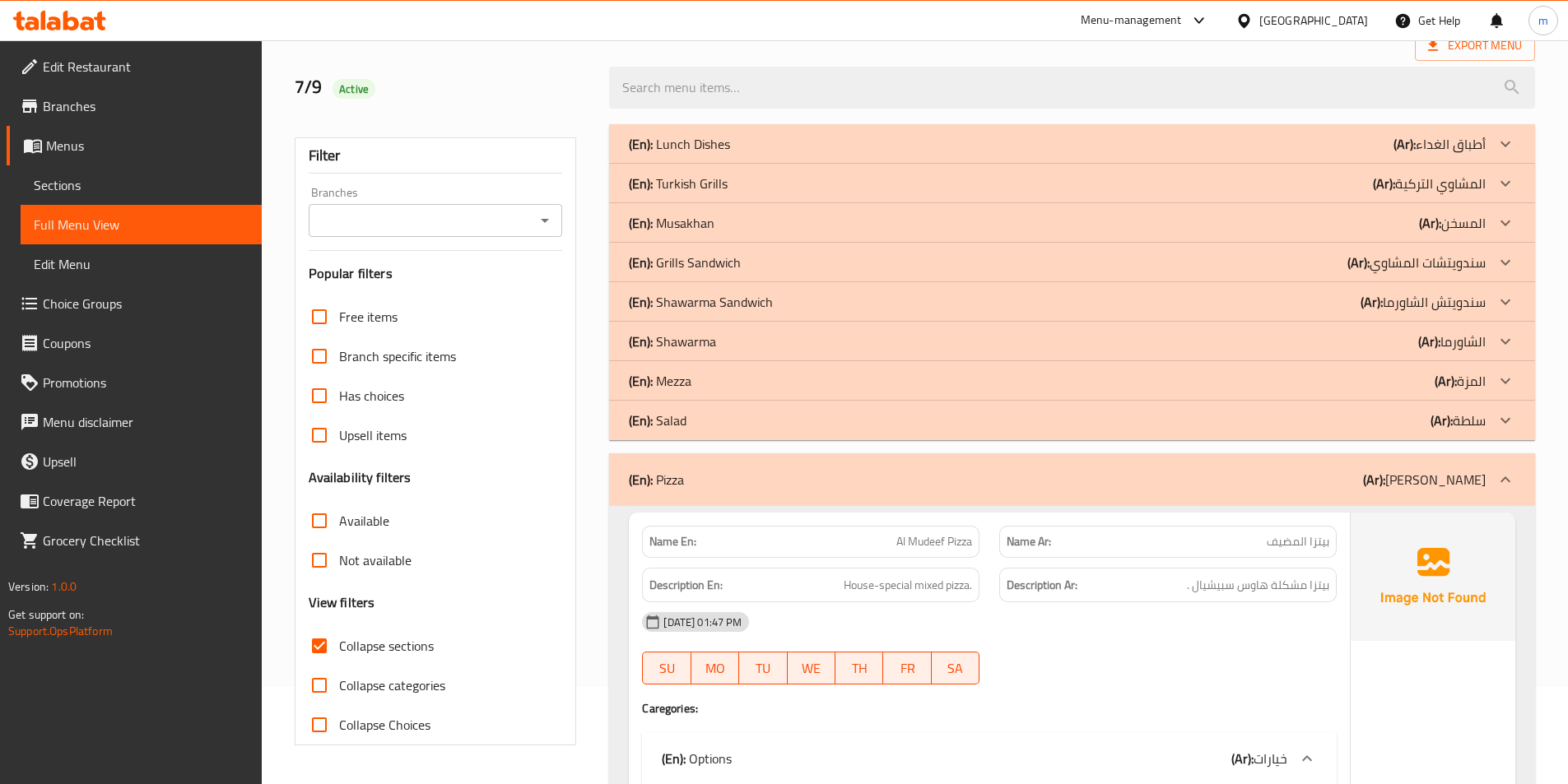
scroll to position [0, 0]
